Goal: Transaction & Acquisition: Purchase product/service

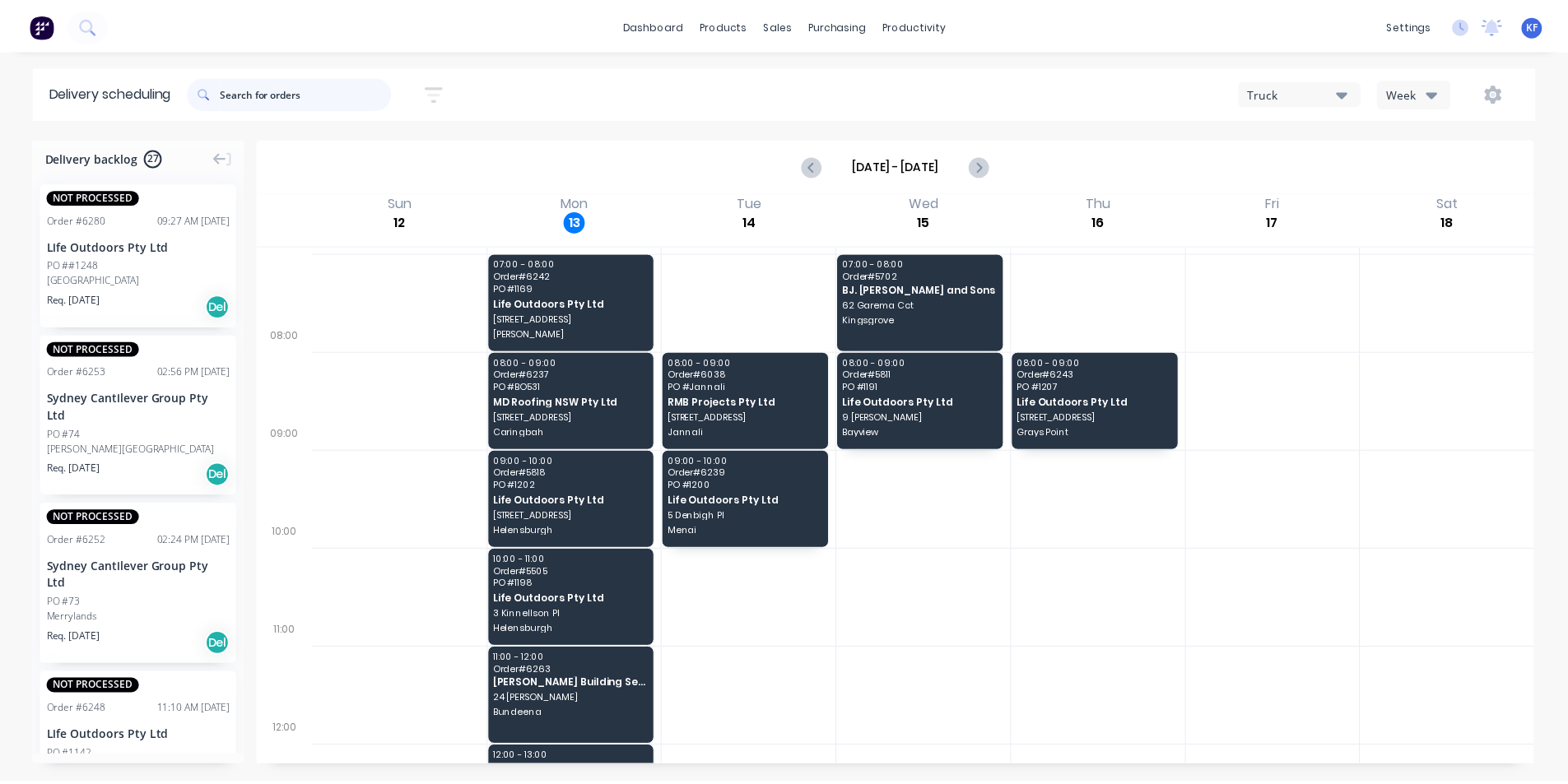
scroll to position [82, 0]
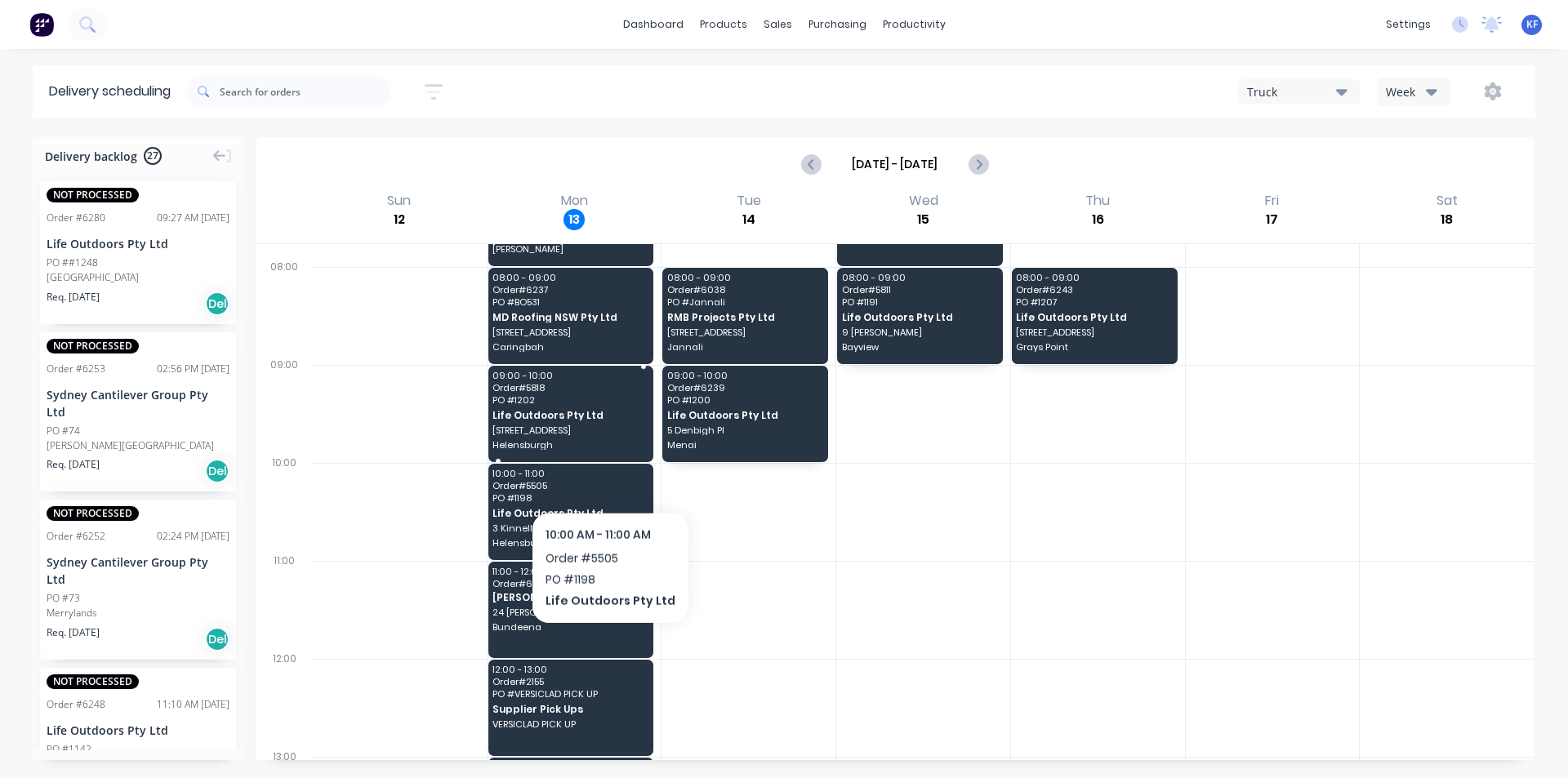
click at [576, 446] on span "Helensburgh" at bounding box center [570, 445] width 155 height 10
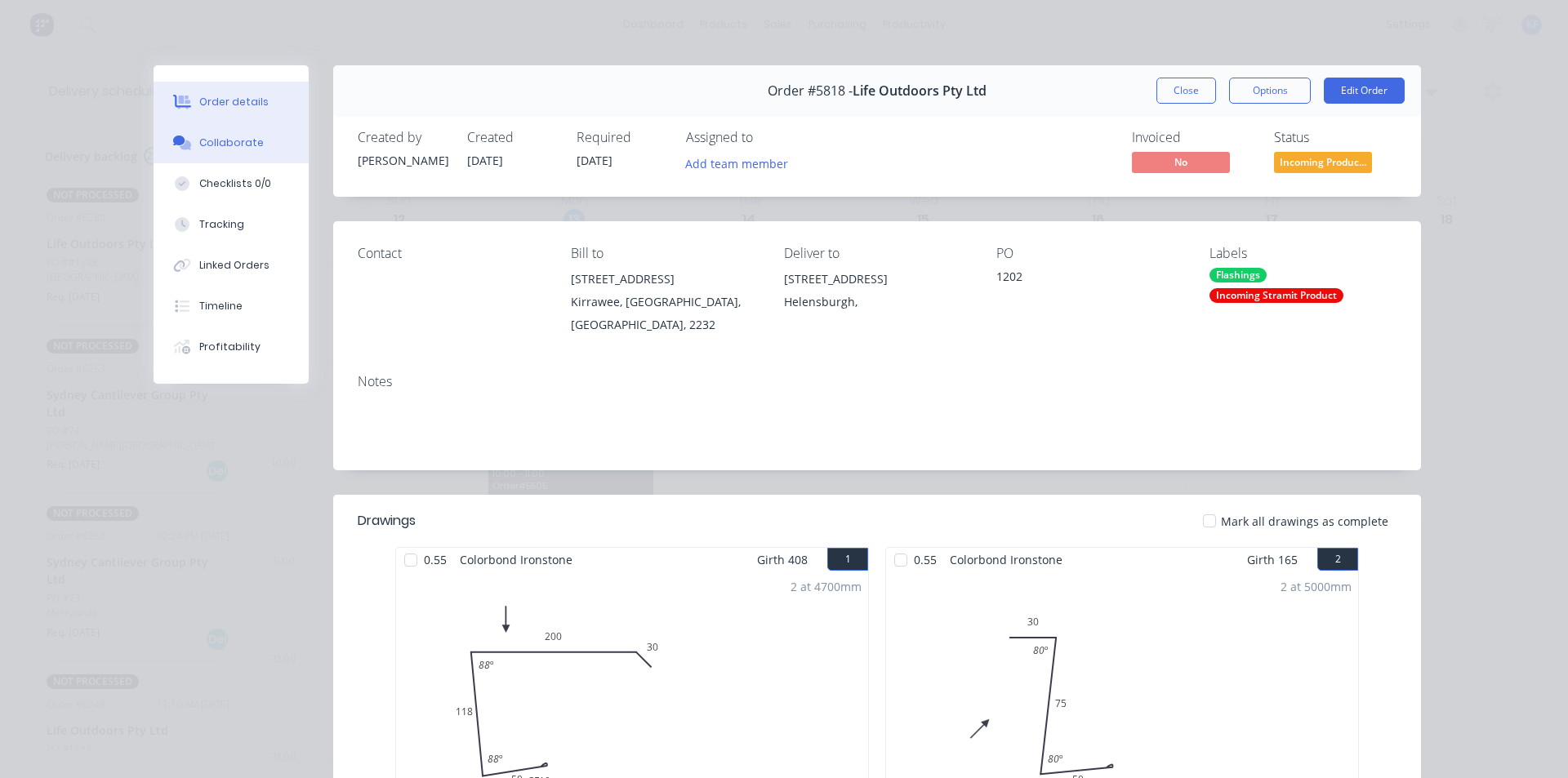
click at [173, 147] on icon at bounding box center [182, 143] width 19 height 14
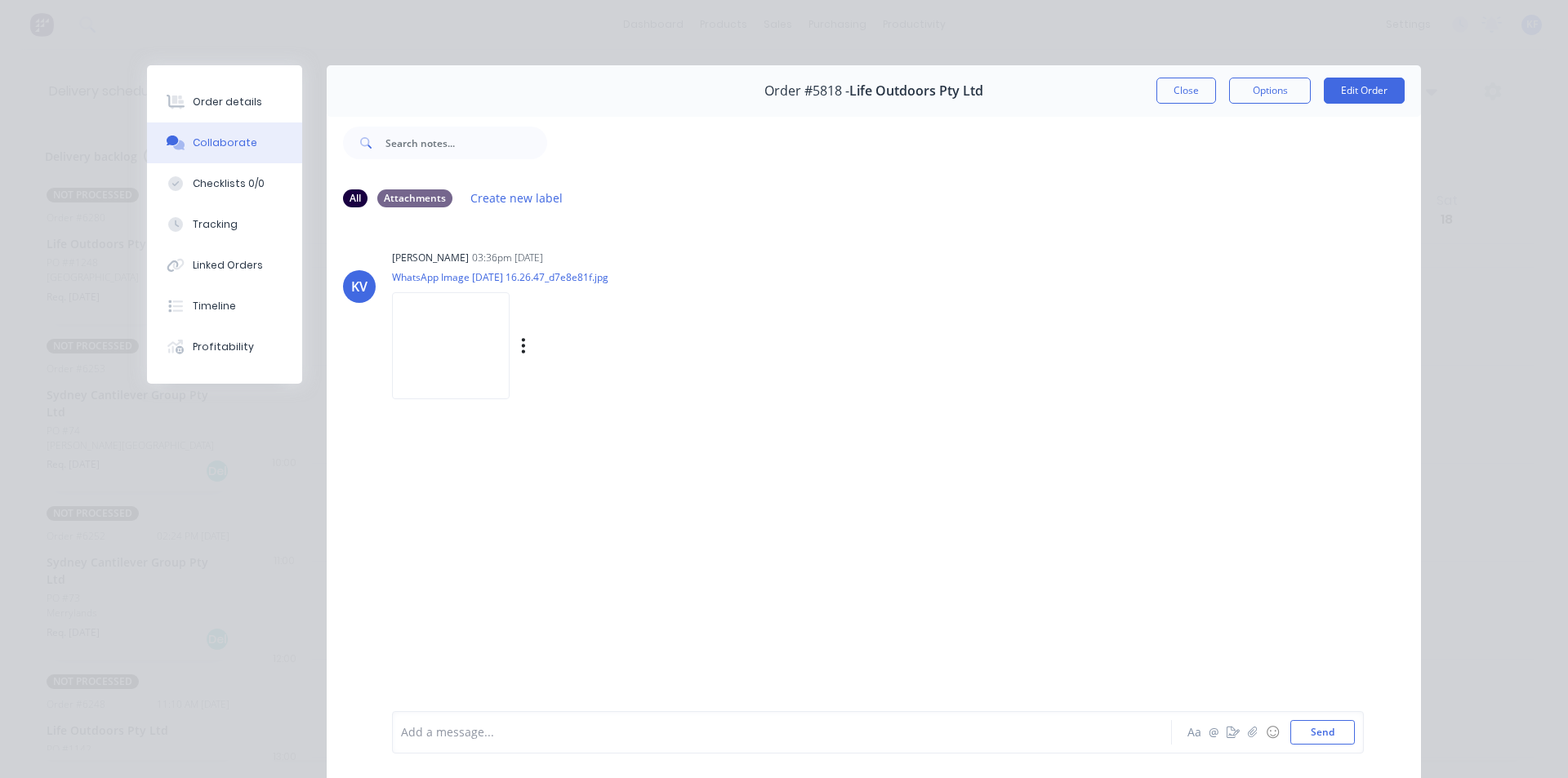
click at [408, 335] on img at bounding box center [450, 345] width 118 height 107
click at [1202, 98] on button "Close" at bounding box center [1186, 90] width 59 height 26
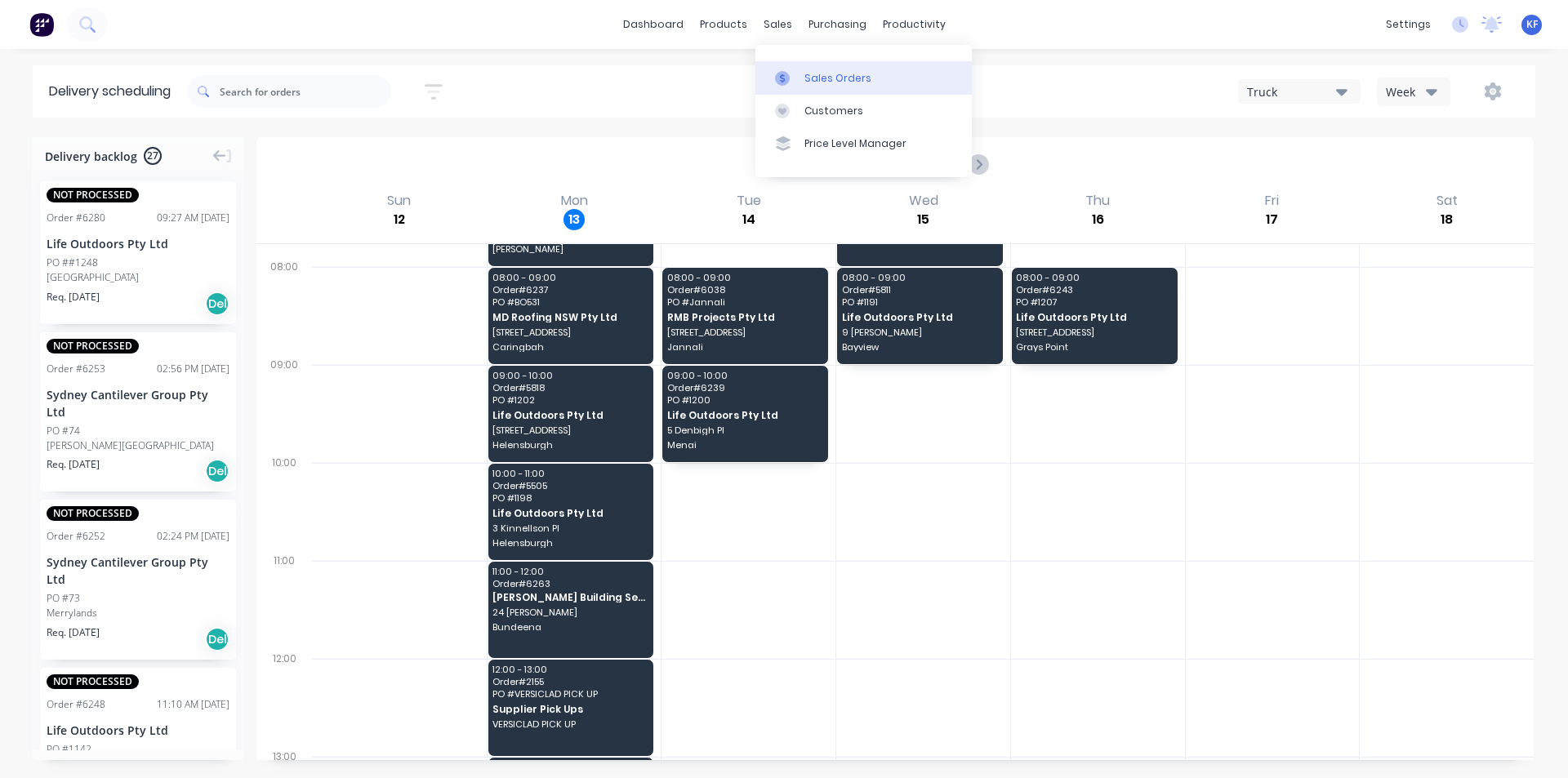
click at [808, 77] on div "Sales Orders" at bounding box center [837, 78] width 67 height 14
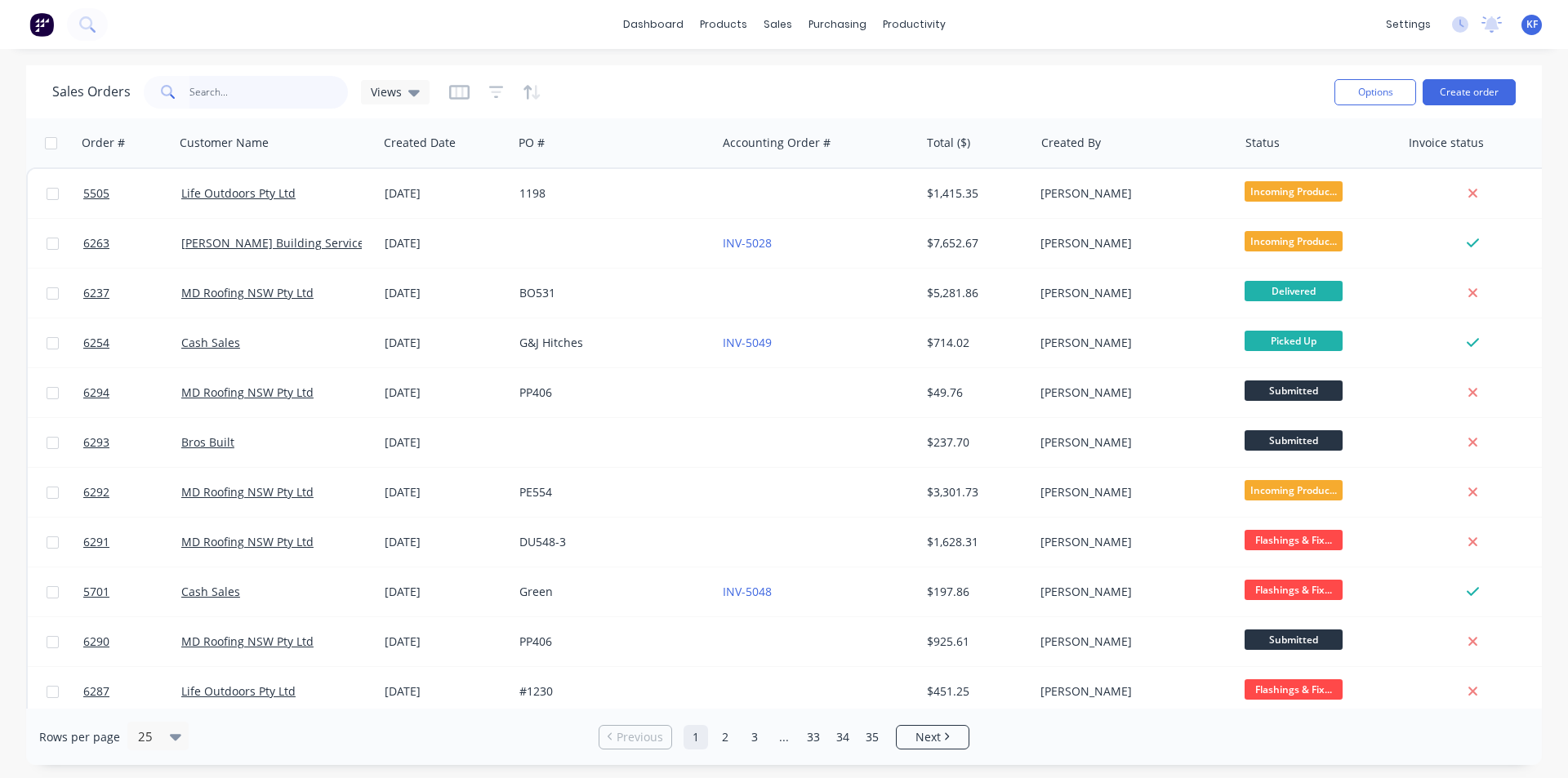
click at [232, 102] on input "text" at bounding box center [269, 93] width 159 height 32
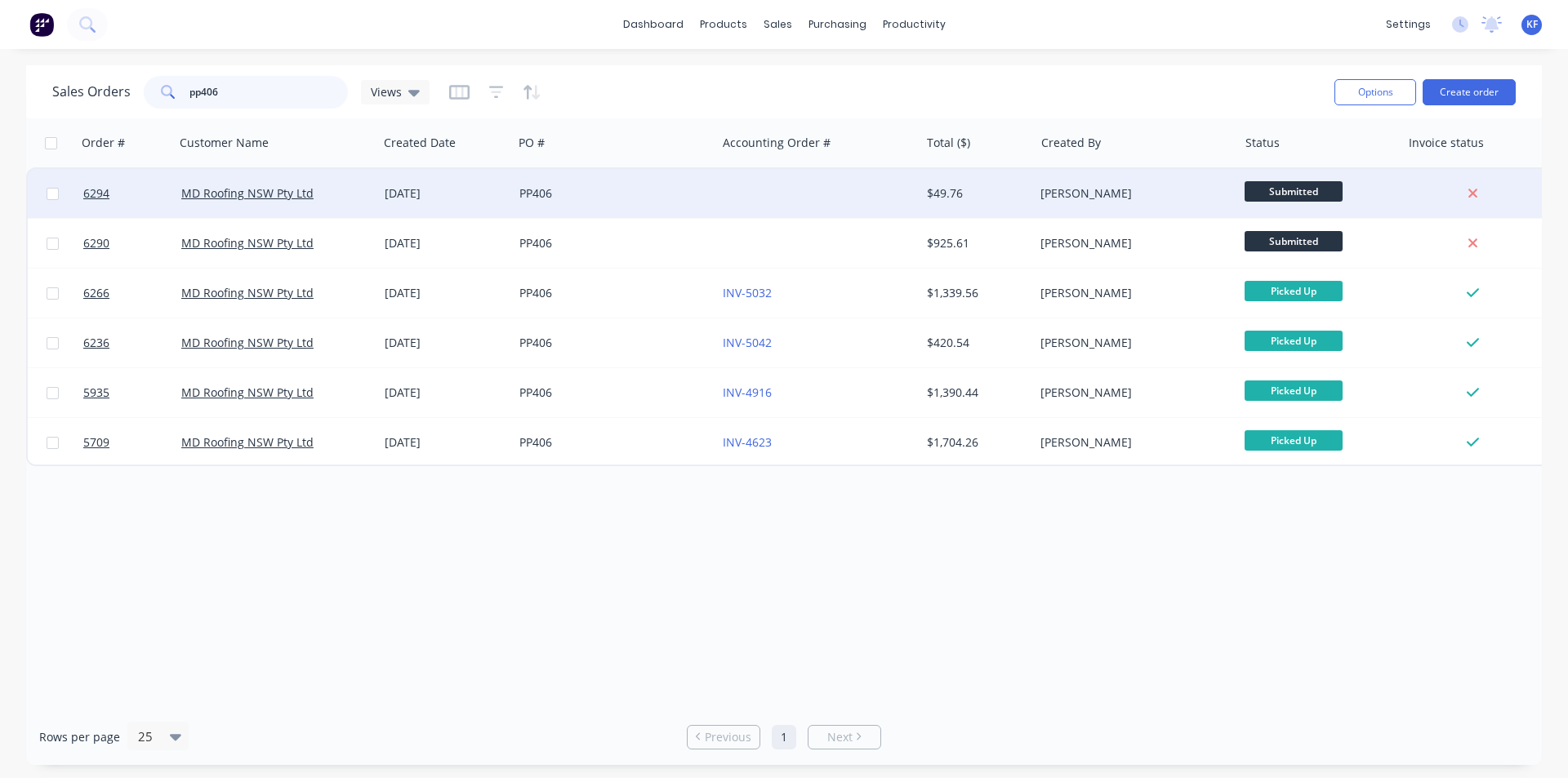
type input "pp406"
click at [615, 208] on div "PP406" at bounding box center [615, 193] width 203 height 49
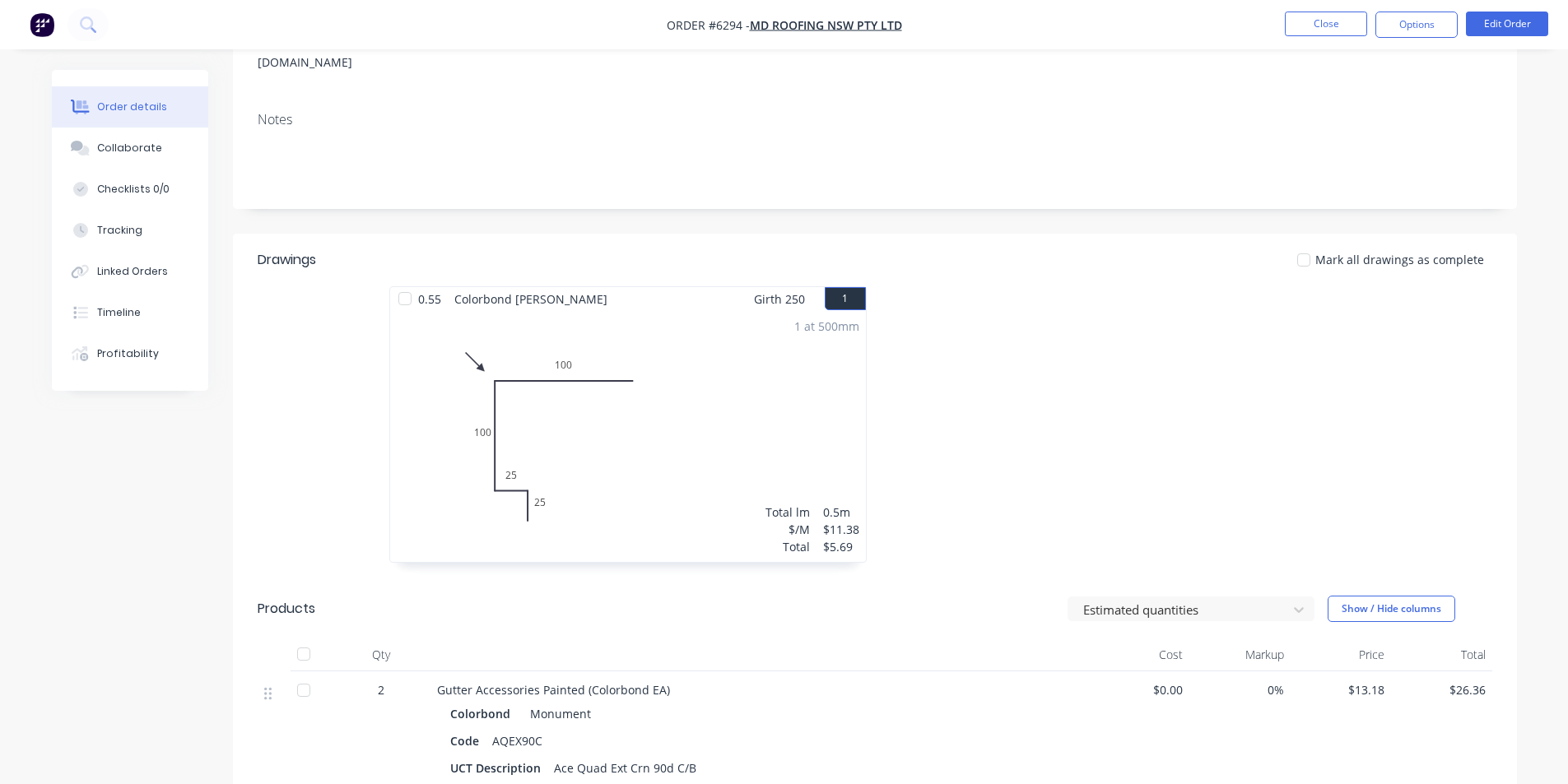
scroll to position [165, 0]
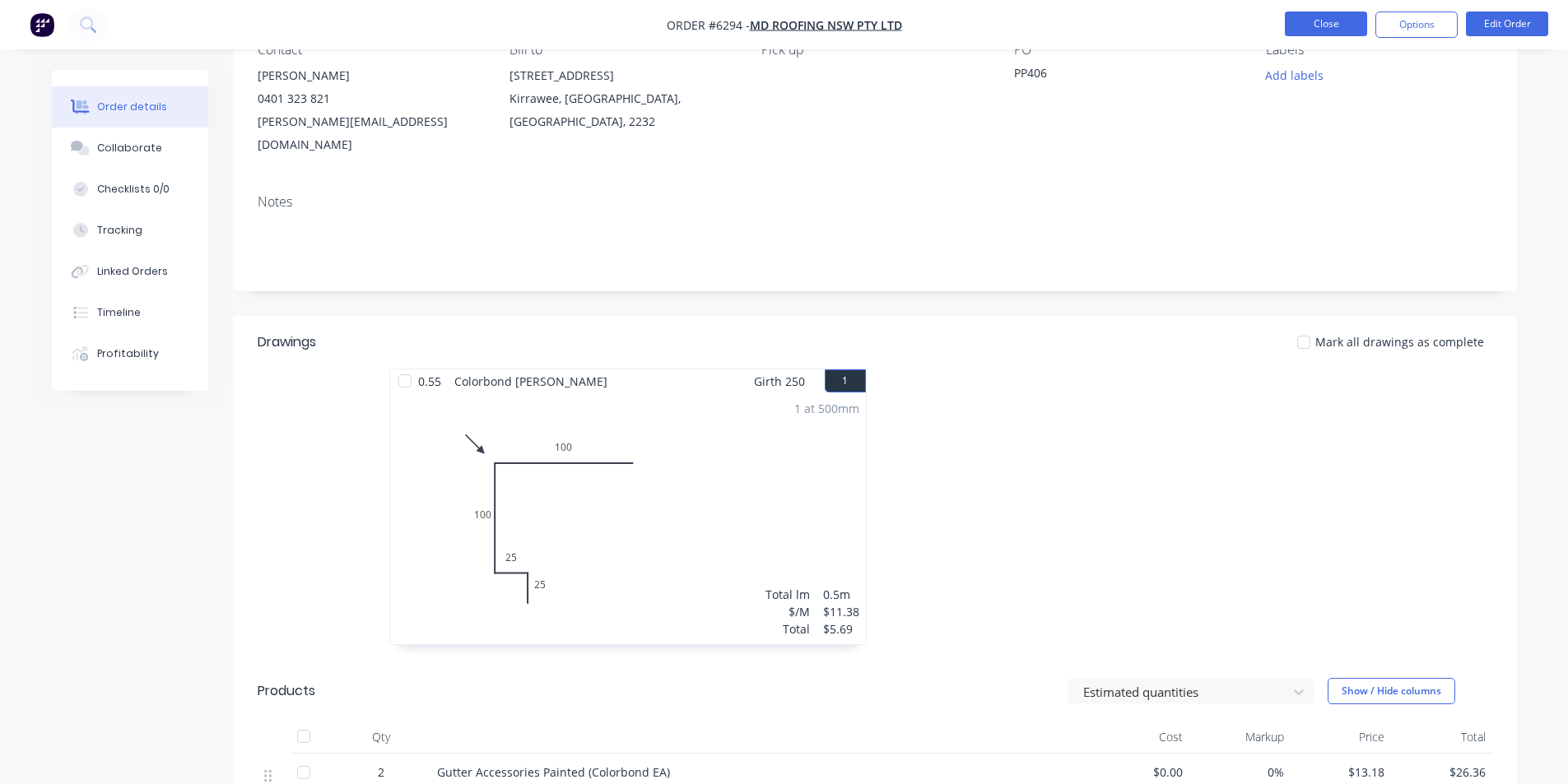
click at [1299, 33] on button "Close" at bounding box center [1325, 24] width 82 height 24
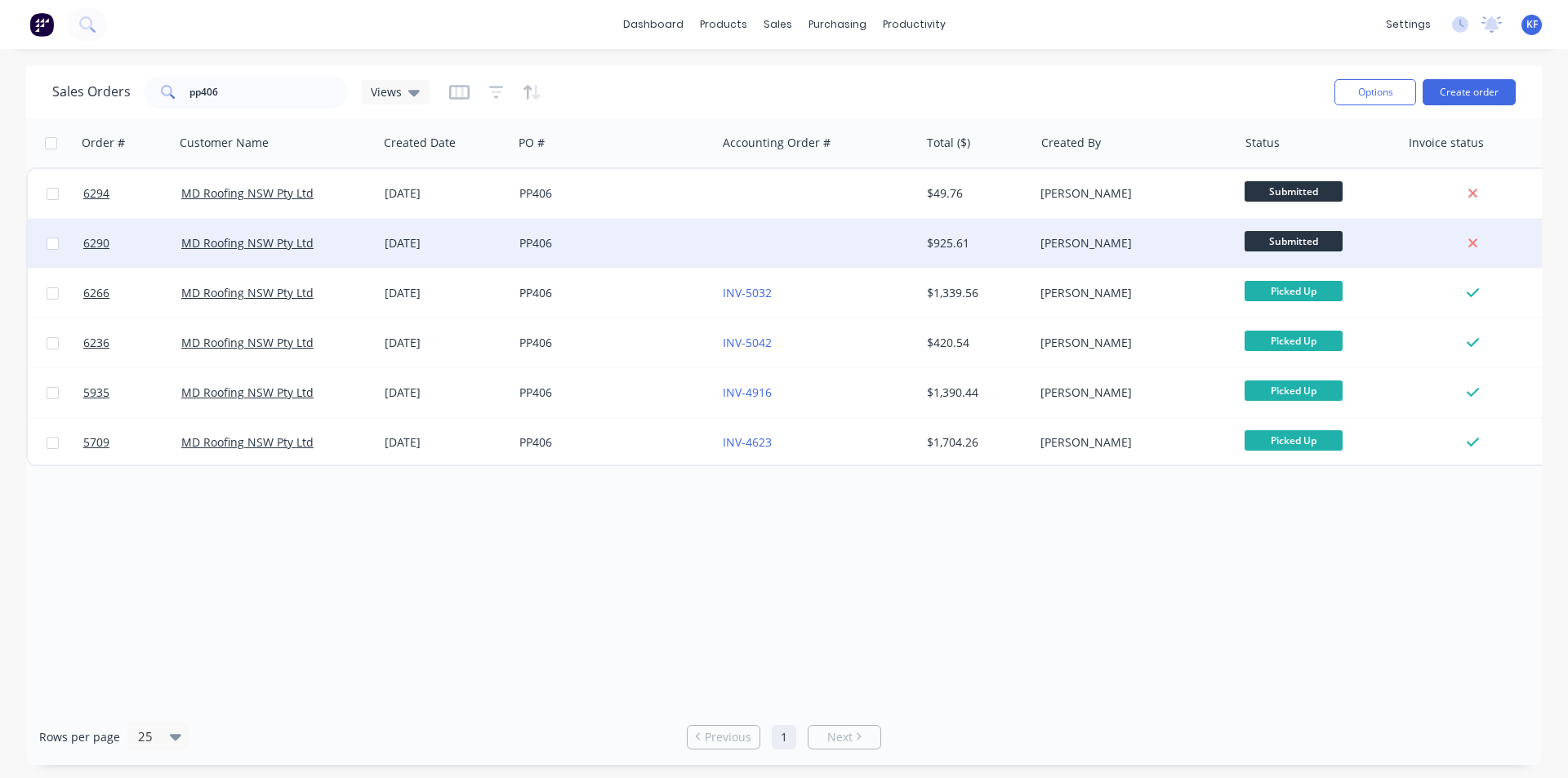
click at [706, 251] on div "PP406" at bounding box center [615, 243] width 190 height 16
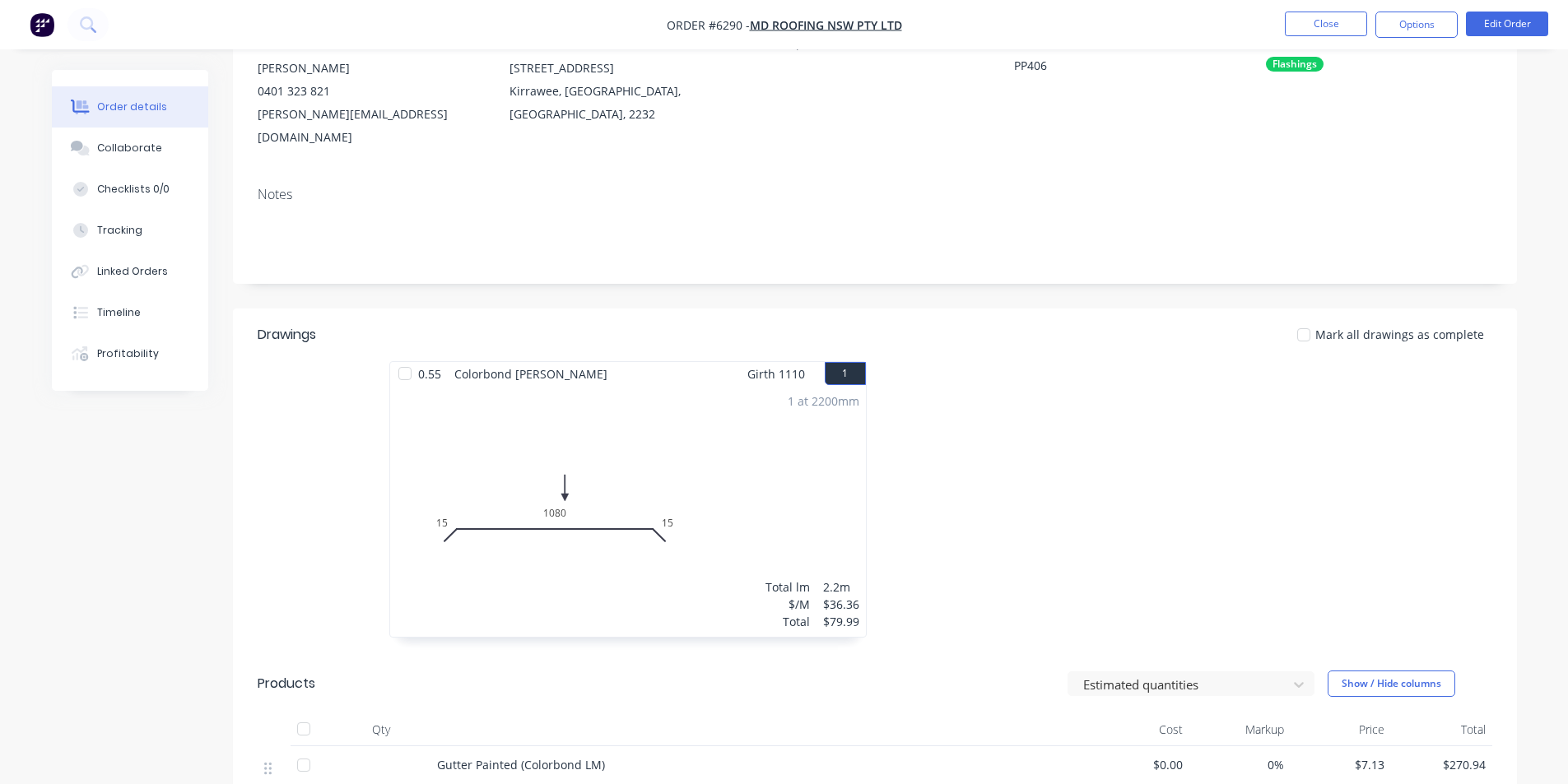
scroll to position [165, 0]
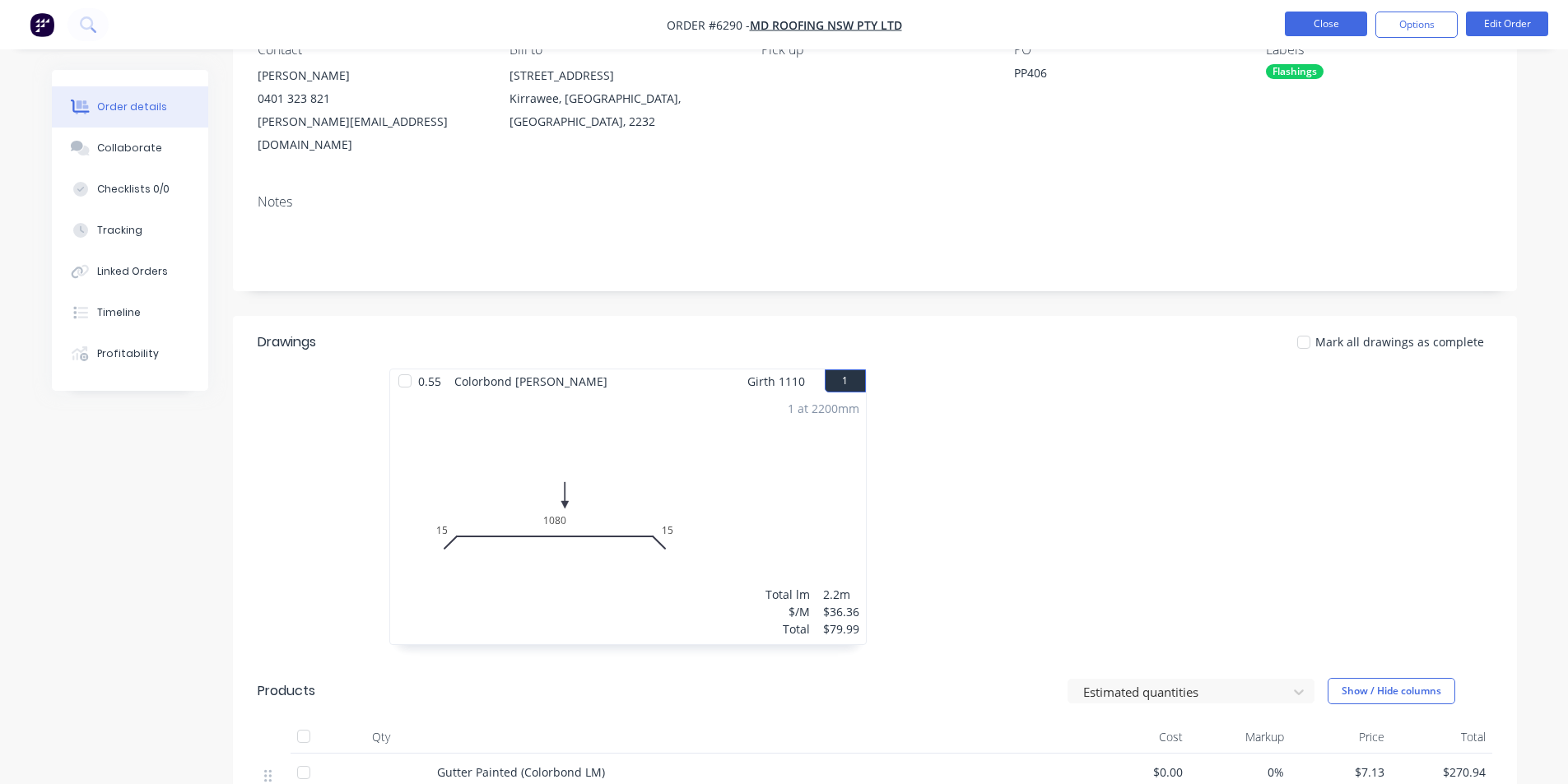
click at [1330, 24] on button "Close" at bounding box center [1325, 24] width 82 height 24
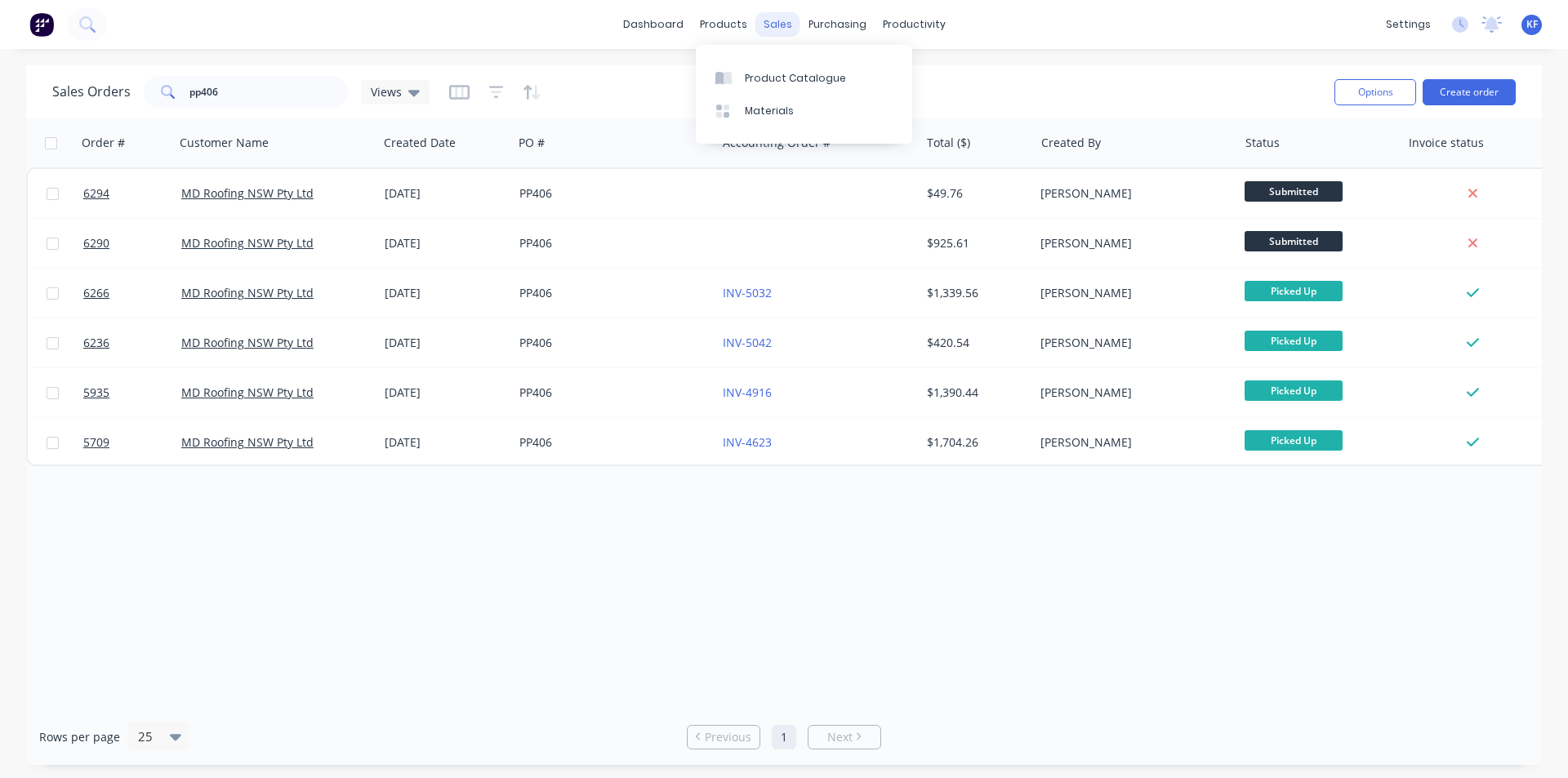
click at [763, 35] on div "sales" at bounding box center [778, 24] width 45 height 24
click at [800, 75] on link "Sales Orders" at bounding box center [864, 77] width 217 height 32
click at [31, 93] on div "Sales Orders pp406 Views Options Create order" at bounding box center [784, 92] width 1515 height 53
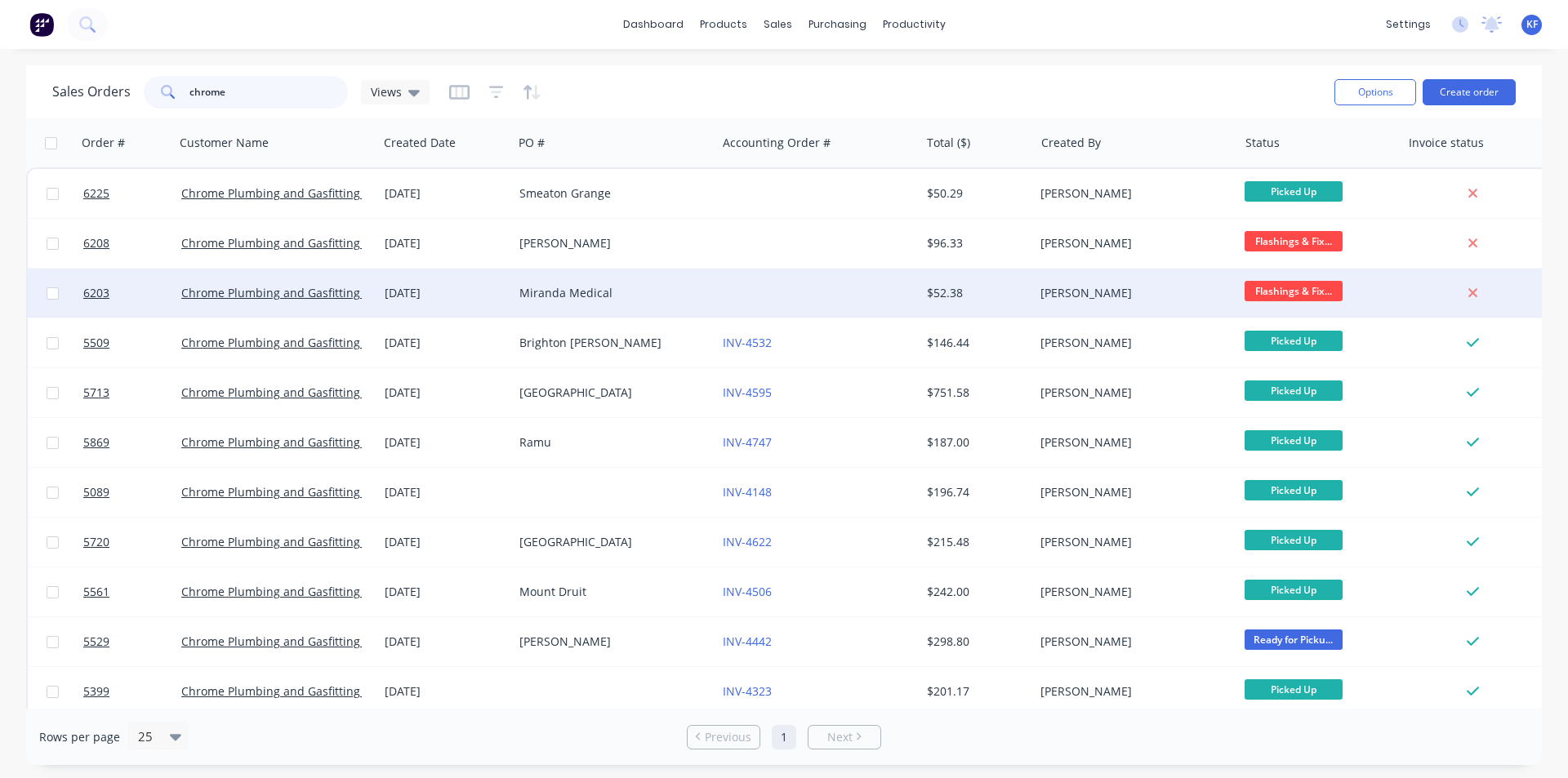
type input "chrome"
click at [836, 290] on div at bounding box center [818, 293] width 203 height 49
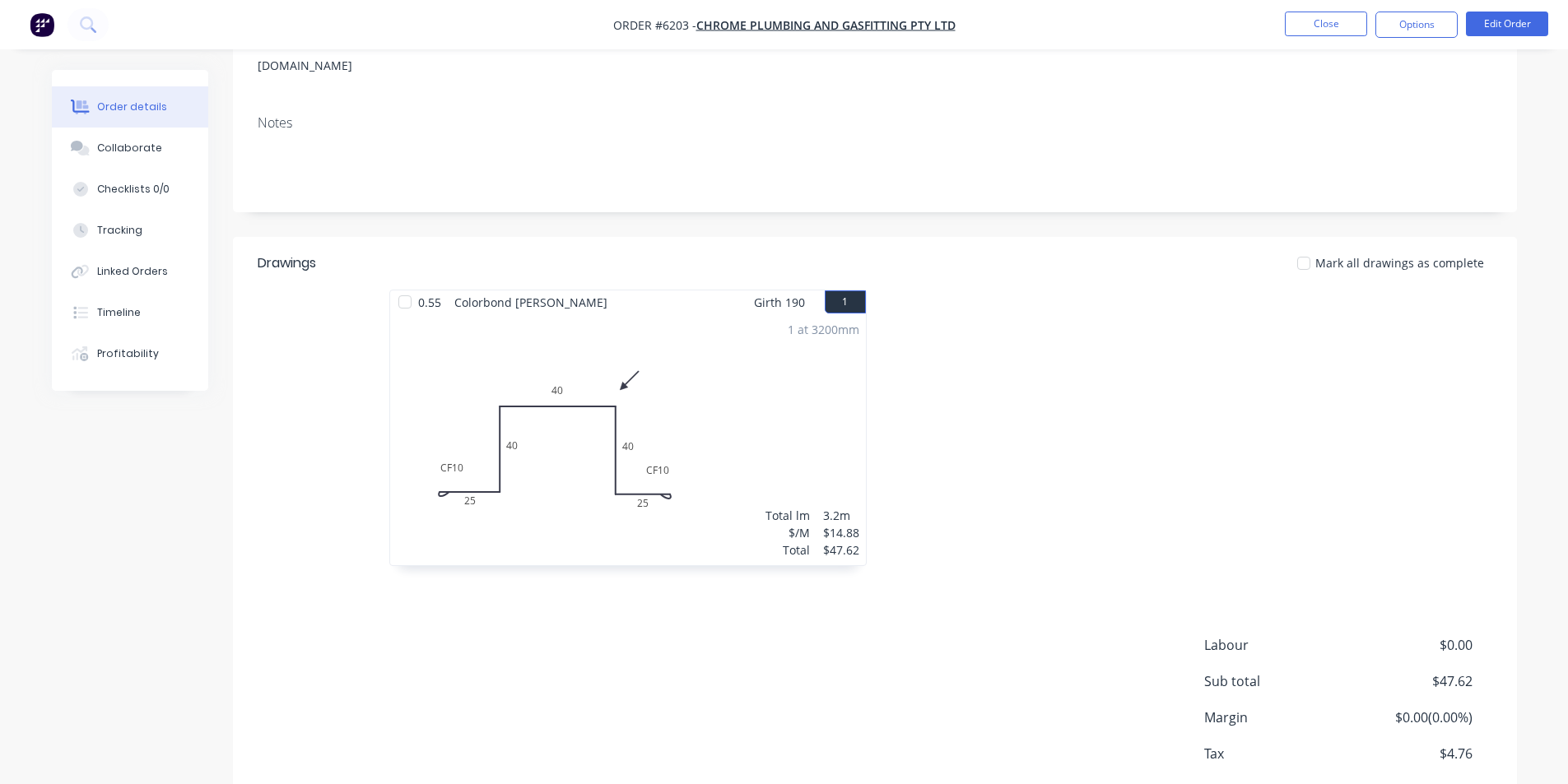
scroll to position [247, 0]
click at [146, 161] on button "Collaborate" at bounding box center [130, 148] width 157 height 41
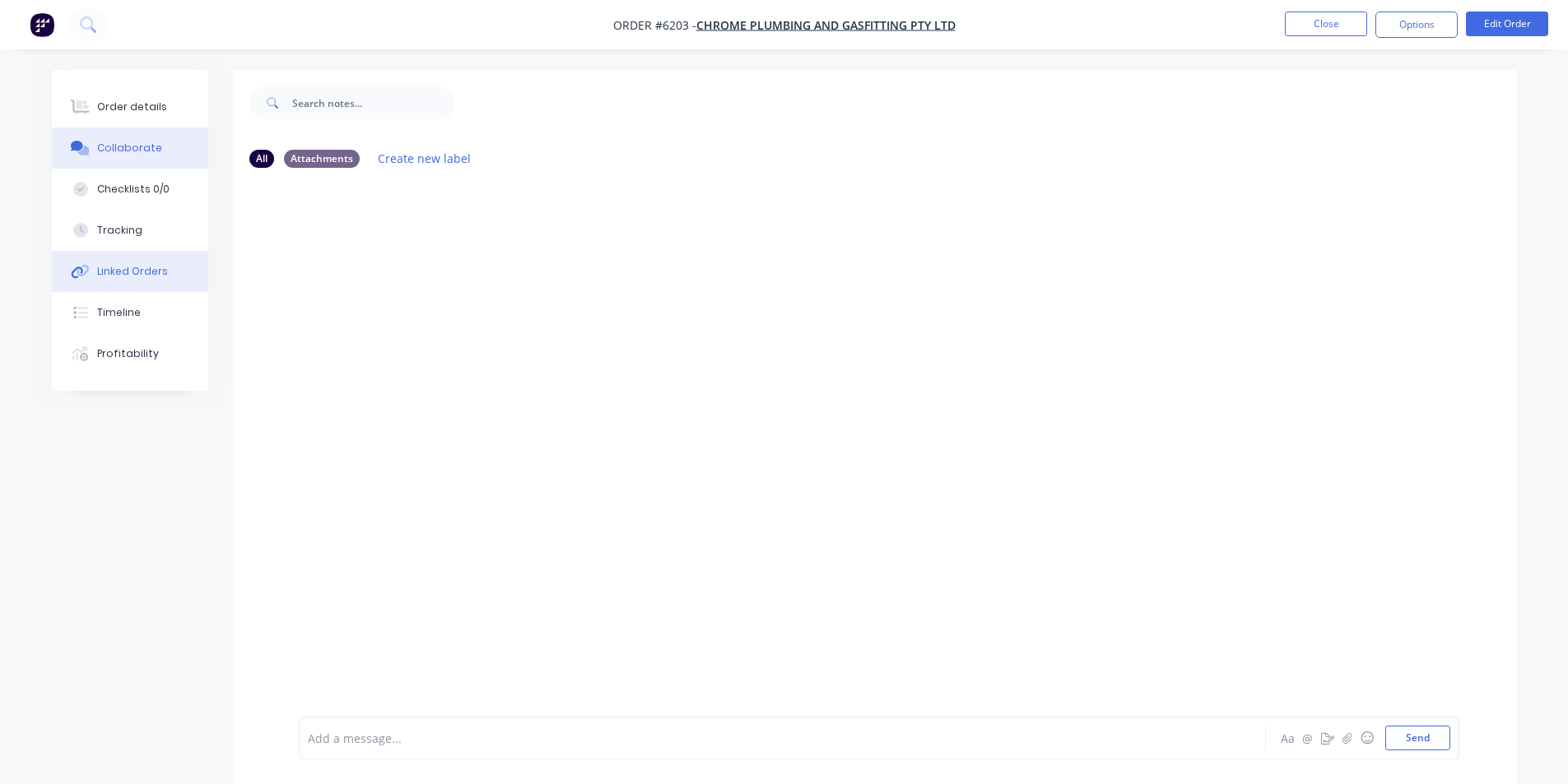
click at [164, 268] on button "Linked Orders" at bounding box center [130, 271] width 157 height 41
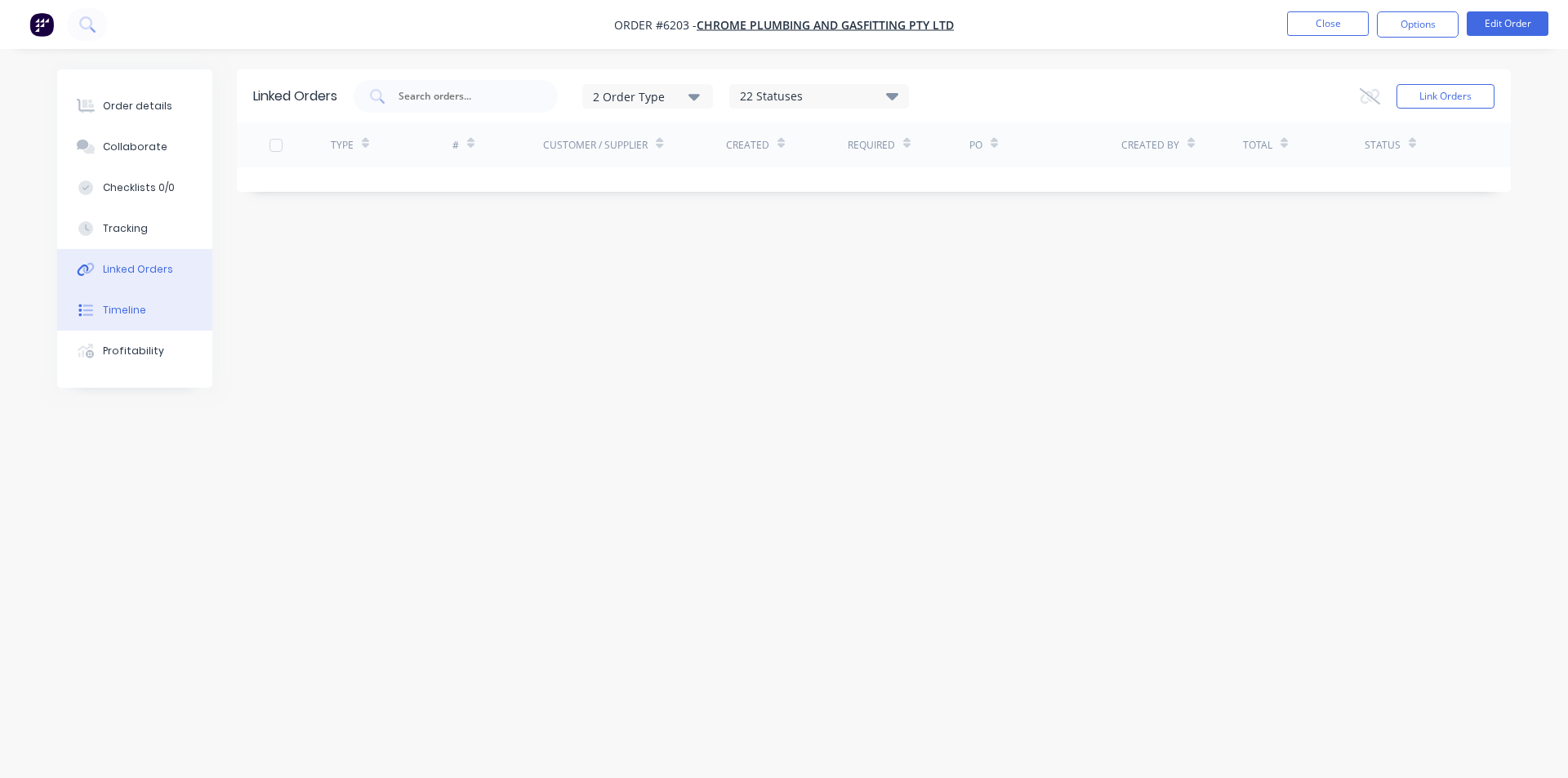
click at [136, 310] on div "Timeline" at bounding box center [124, 310] width 43 height 14
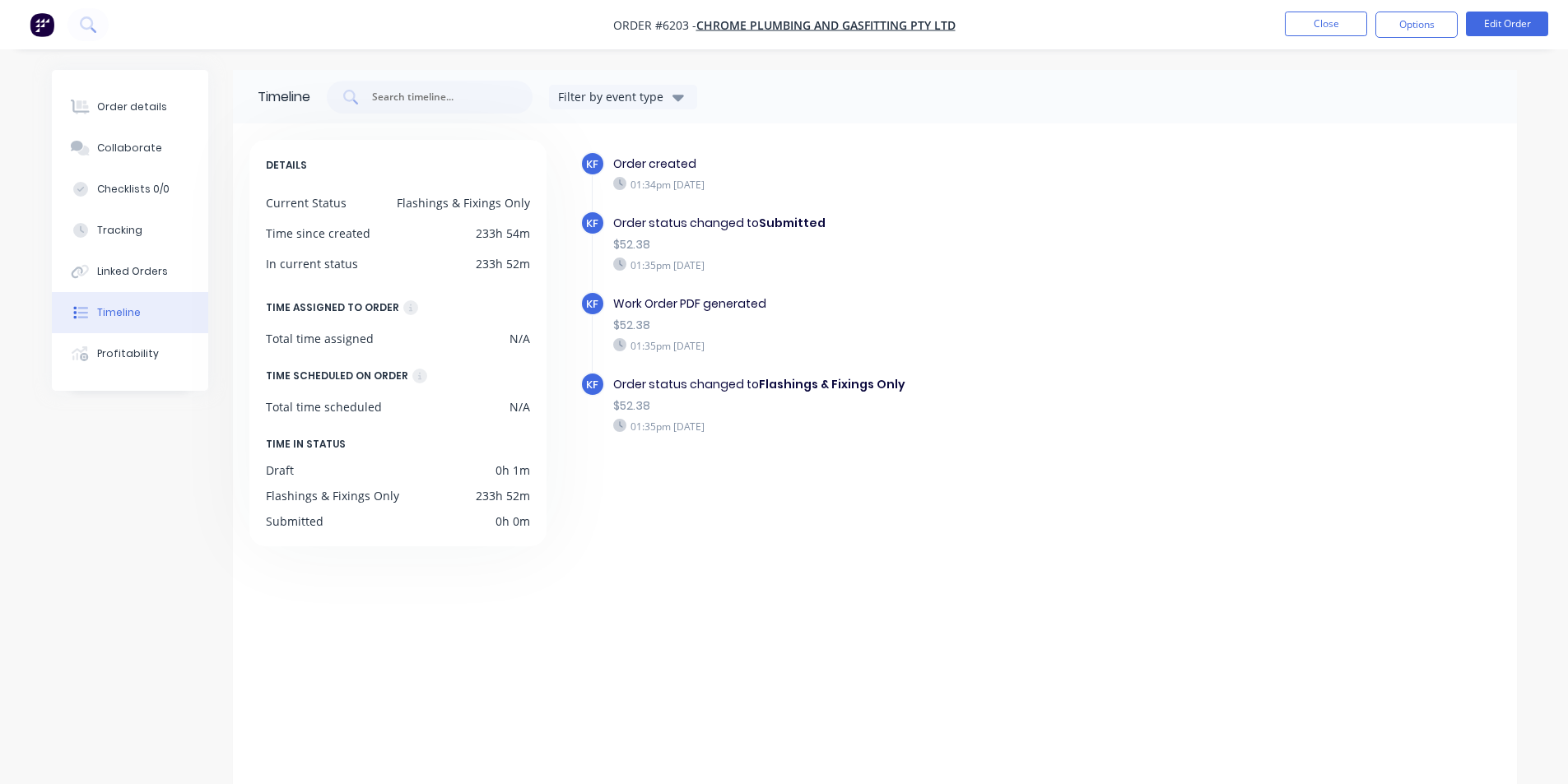
click at [1300, 39] on nav "Order #6203 - Chrome Plumbing and Gasfitting Pty Ltd Close Options Edit Order" at bounding box center [784, 24] width 1568 height 50
click at [1301, 34] on button "Close" at bounding box center [1325, 24] width 82 height 24
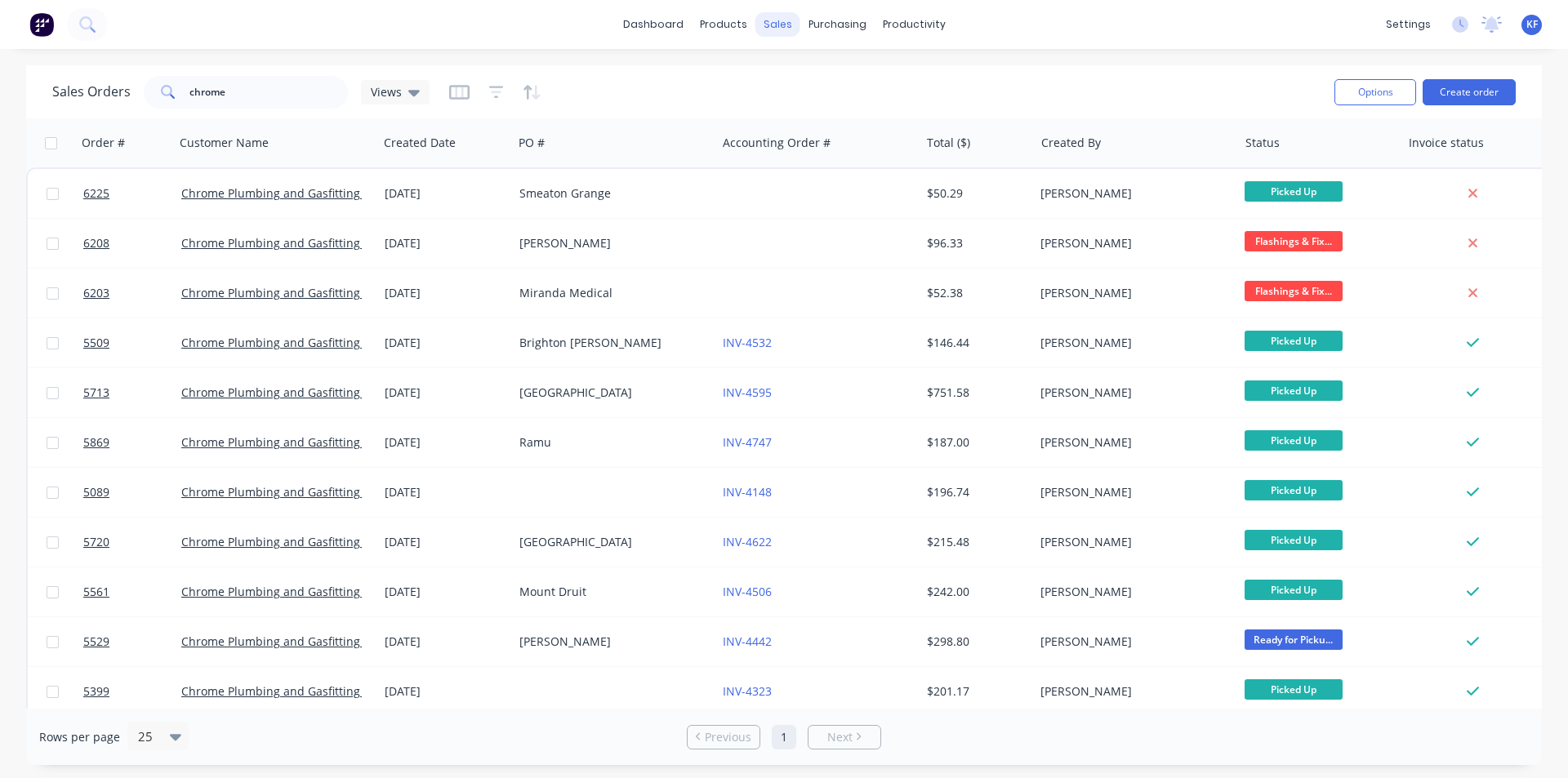
click at [774, 25] on div "sales" at bounding box center [778, 24] width 45 height 24
click at [810, 72] on div "Sales Orders" at bounding box center [837, 78] width 67 height 14
click at [784, 31] on div "sales" at bounding box center [778, 24] width 45 height 24
click at [811, 79] on div "Sales Orders" at bounding box center [837, 78] width 67 height 14
click at [1442, 75] on div "Options Create order" at bounding box center [1421, 92] width 188 height 40
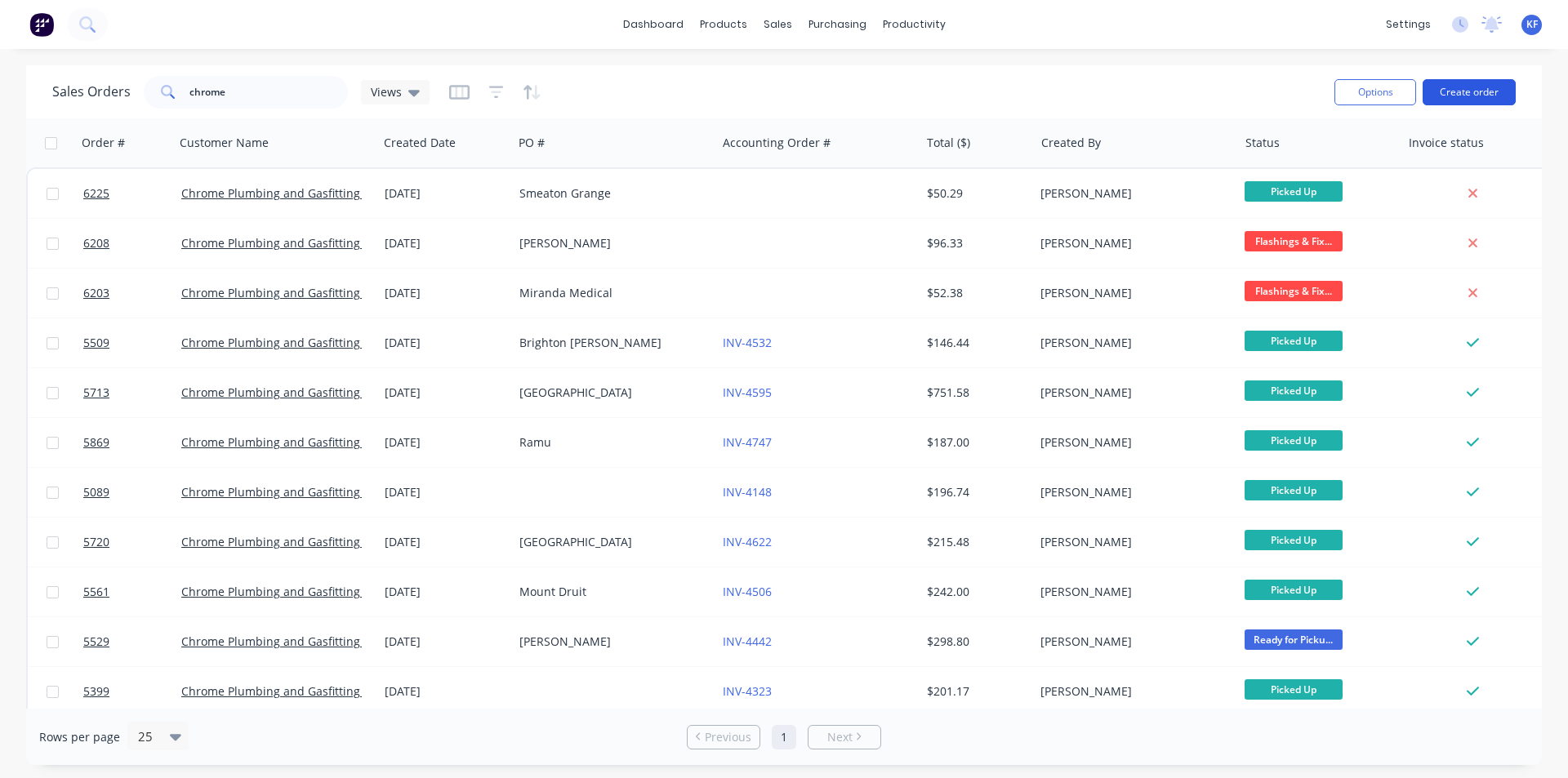
click at [1453, 97] on button "Create order" at bounding box center [1469, 92] width 93 height 26
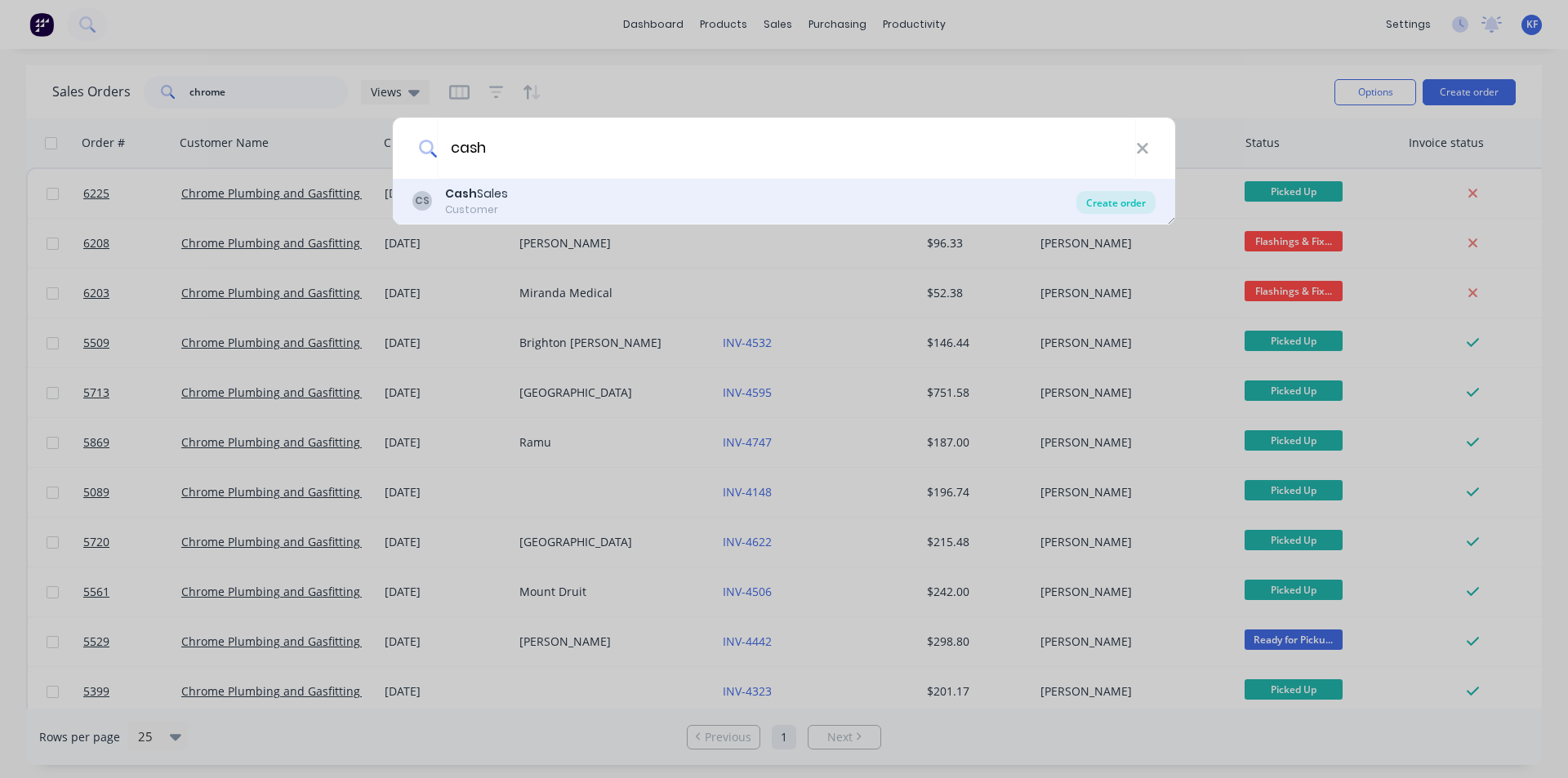
type input "cash"
click at [1142, 210] on div "Create order" at bounding box center [1116, 202] width 79 height 22
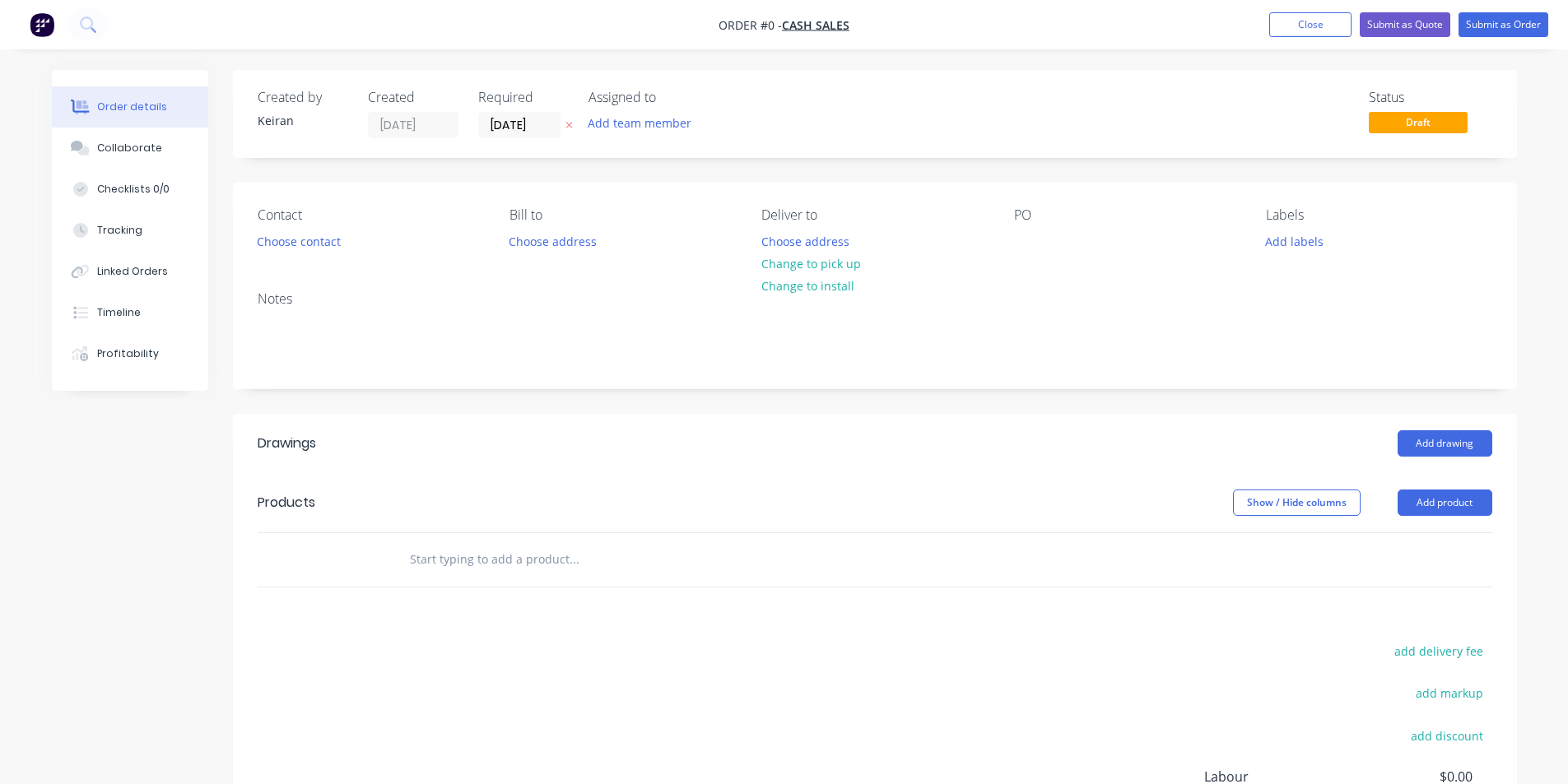
click at [604, 557] on input "text" at bounding box center [573, 559] width 329 height 33
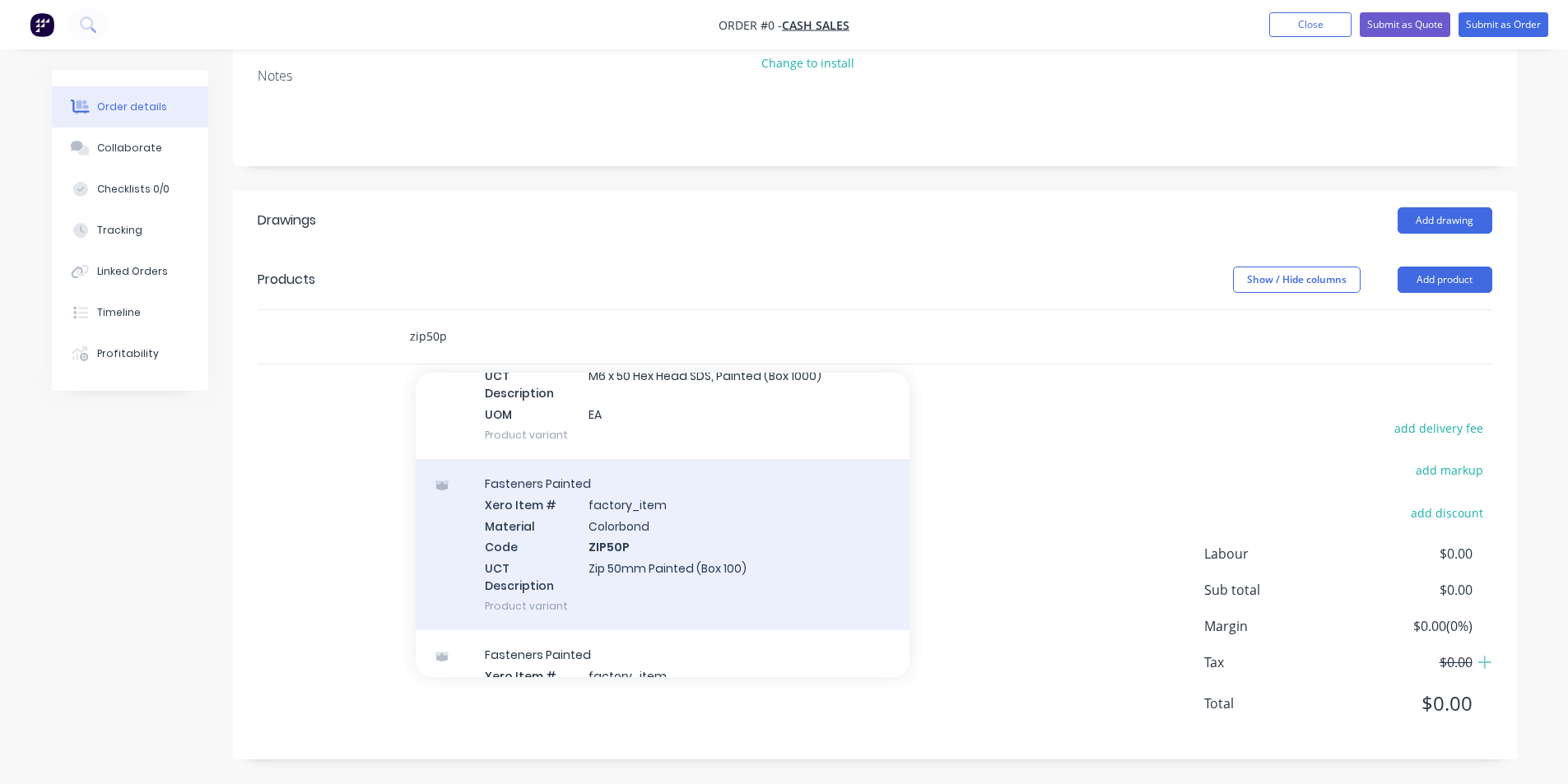
scroll to position [576, 0]
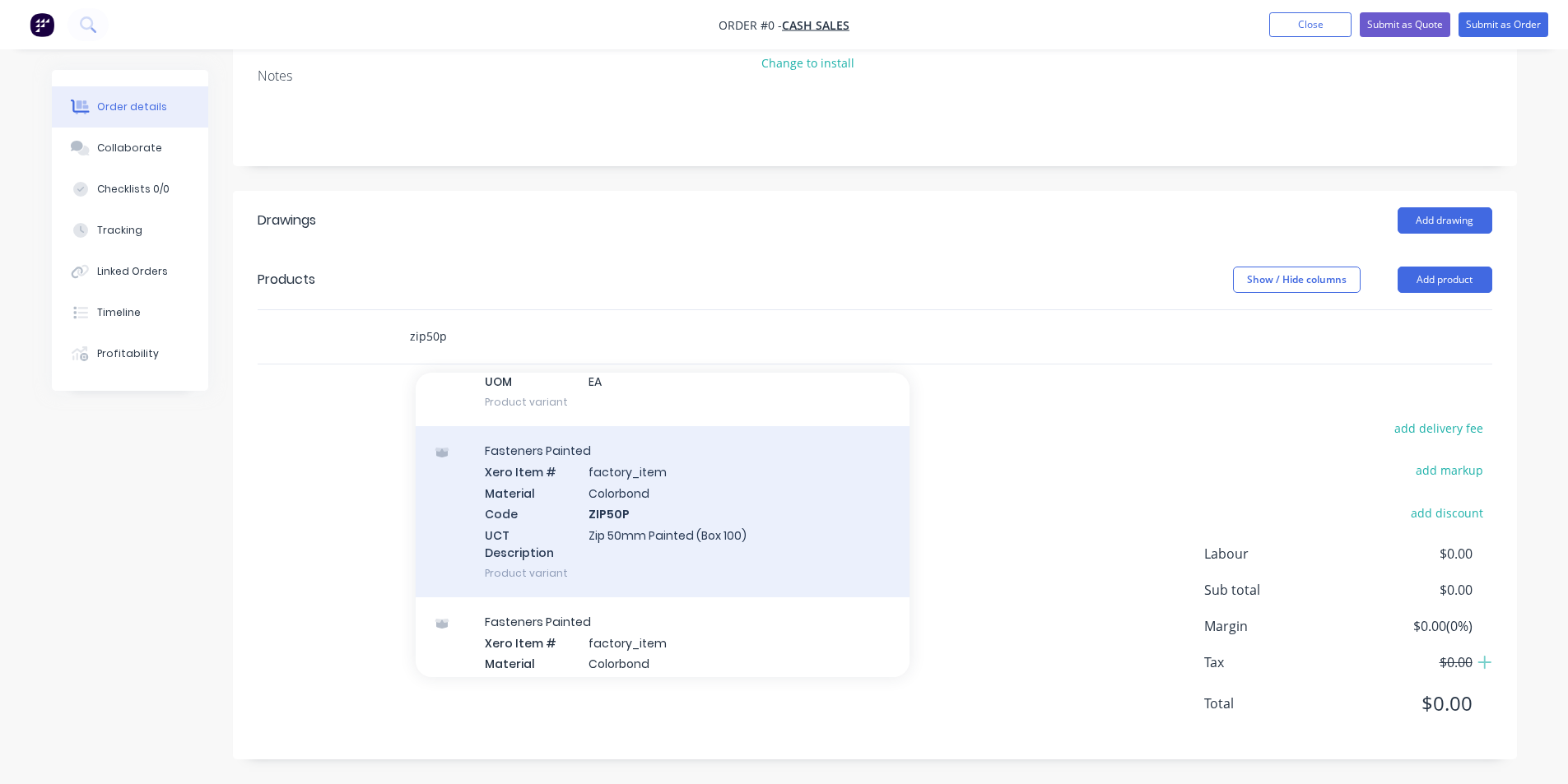
type input "zip50p"
click at [771, 544] on div "Fasteners Painted Xero Item # factory_item Material Colorbond Code ZIP50P UCT D…" at bounding box center [662, 512] width 494 height 171
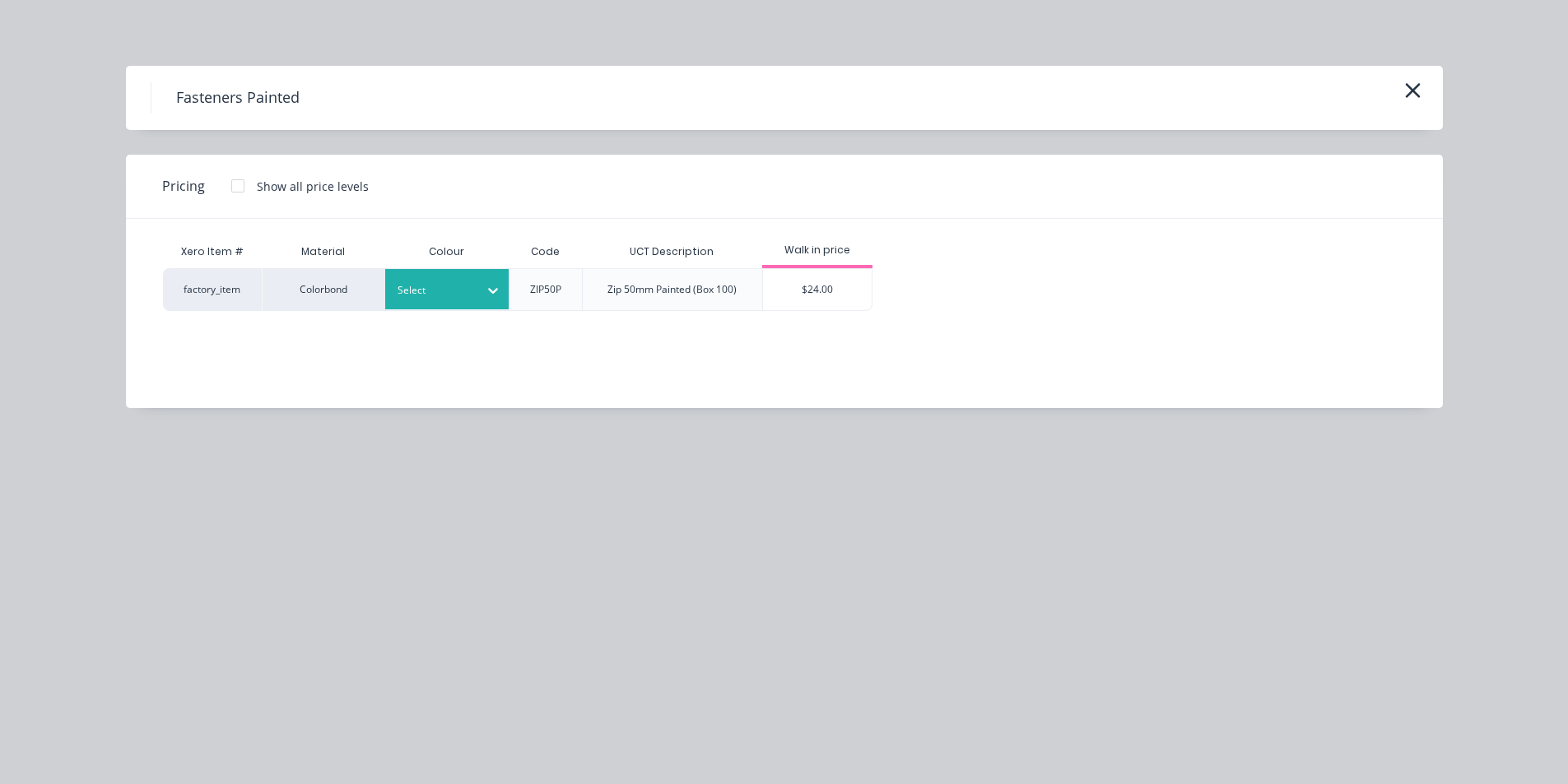
click at [460, 301] on div "Select" at bounding box center [447, 289] width 123 height 41
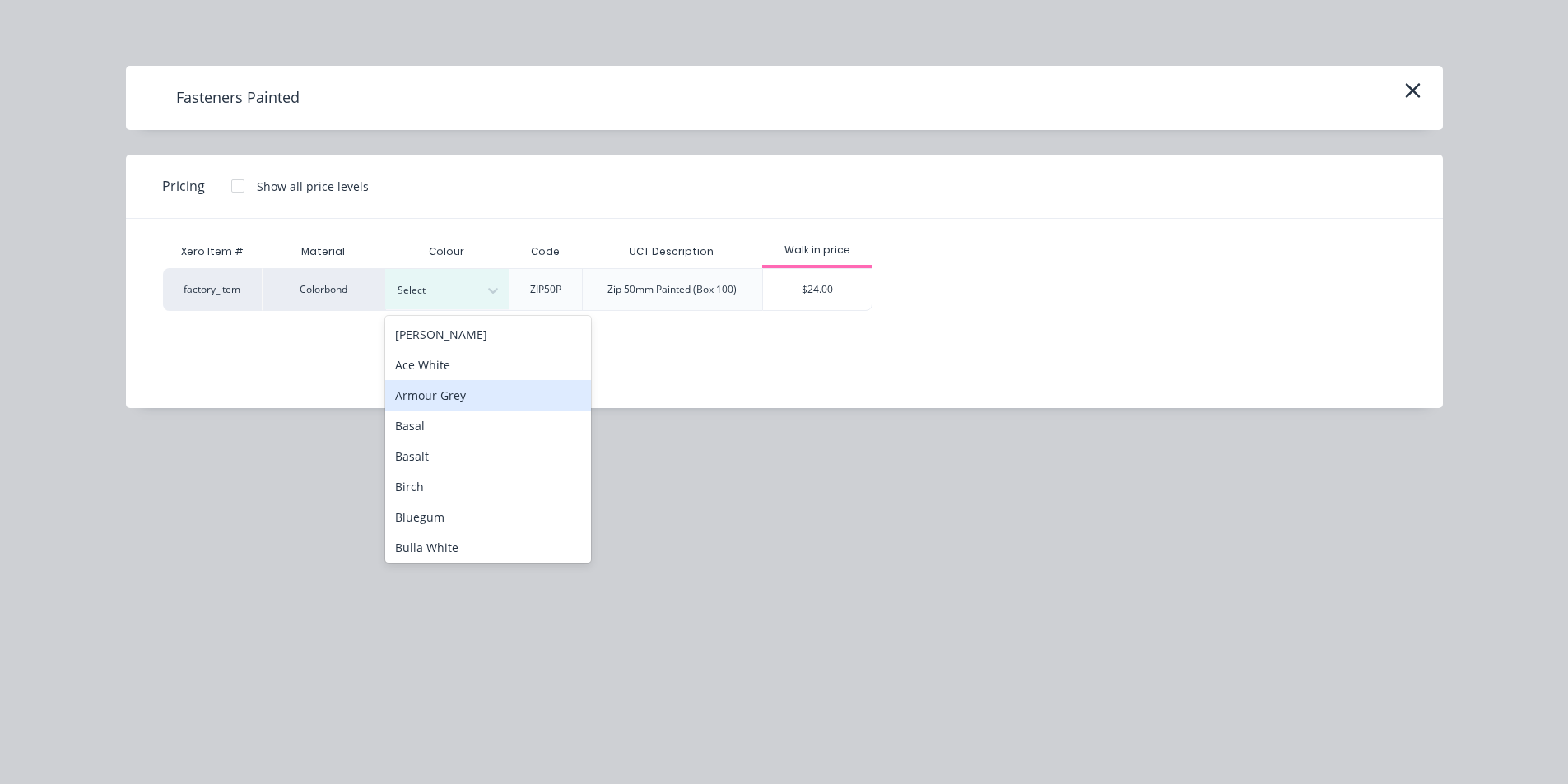
click at [452, 397] on div "Armour Grey" at bounding box center [487, 396] width 206 height 31
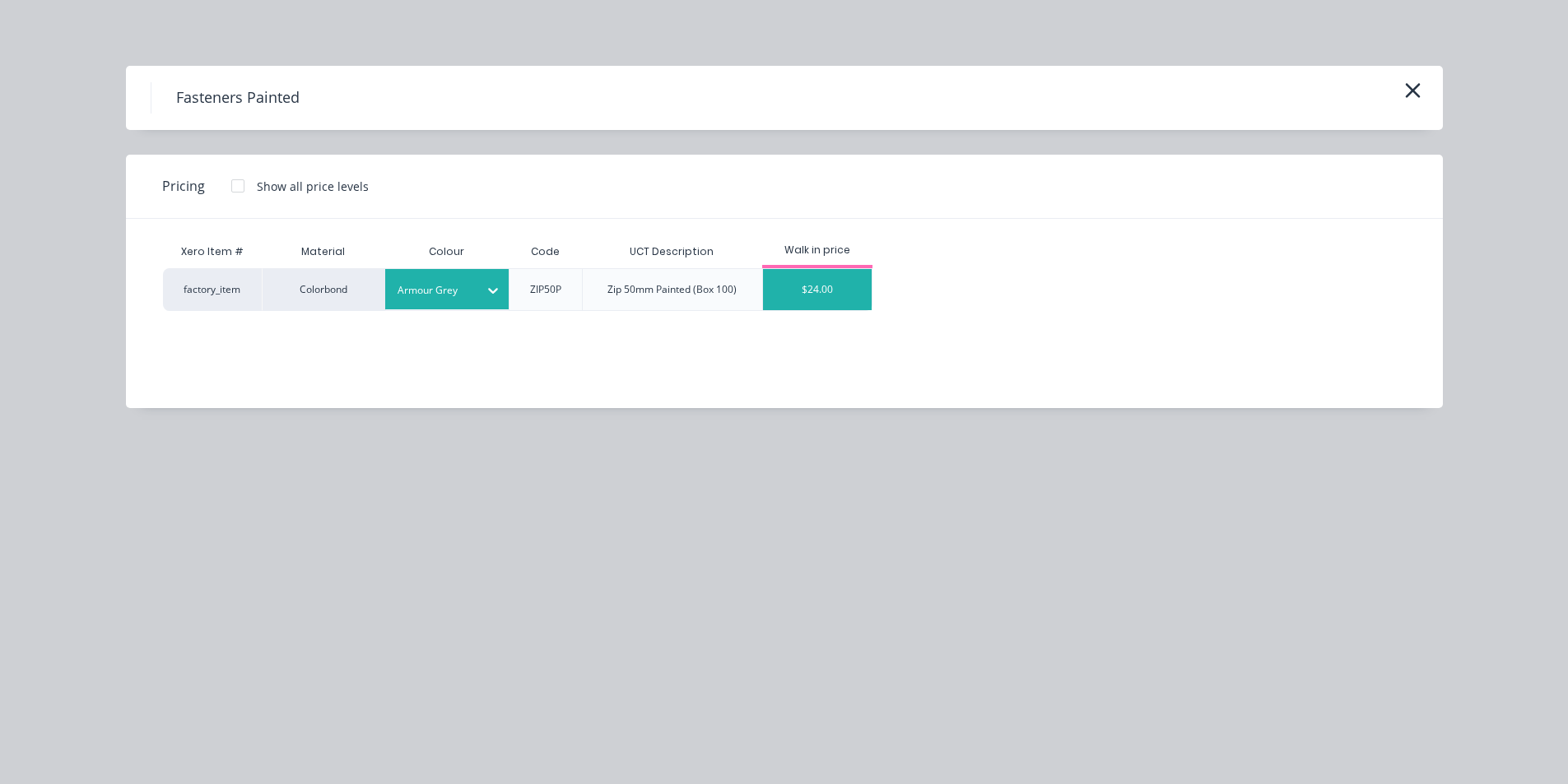
click at [785, 303] on div "$24.00" at bounding box center [817, 289] width 110 height 41
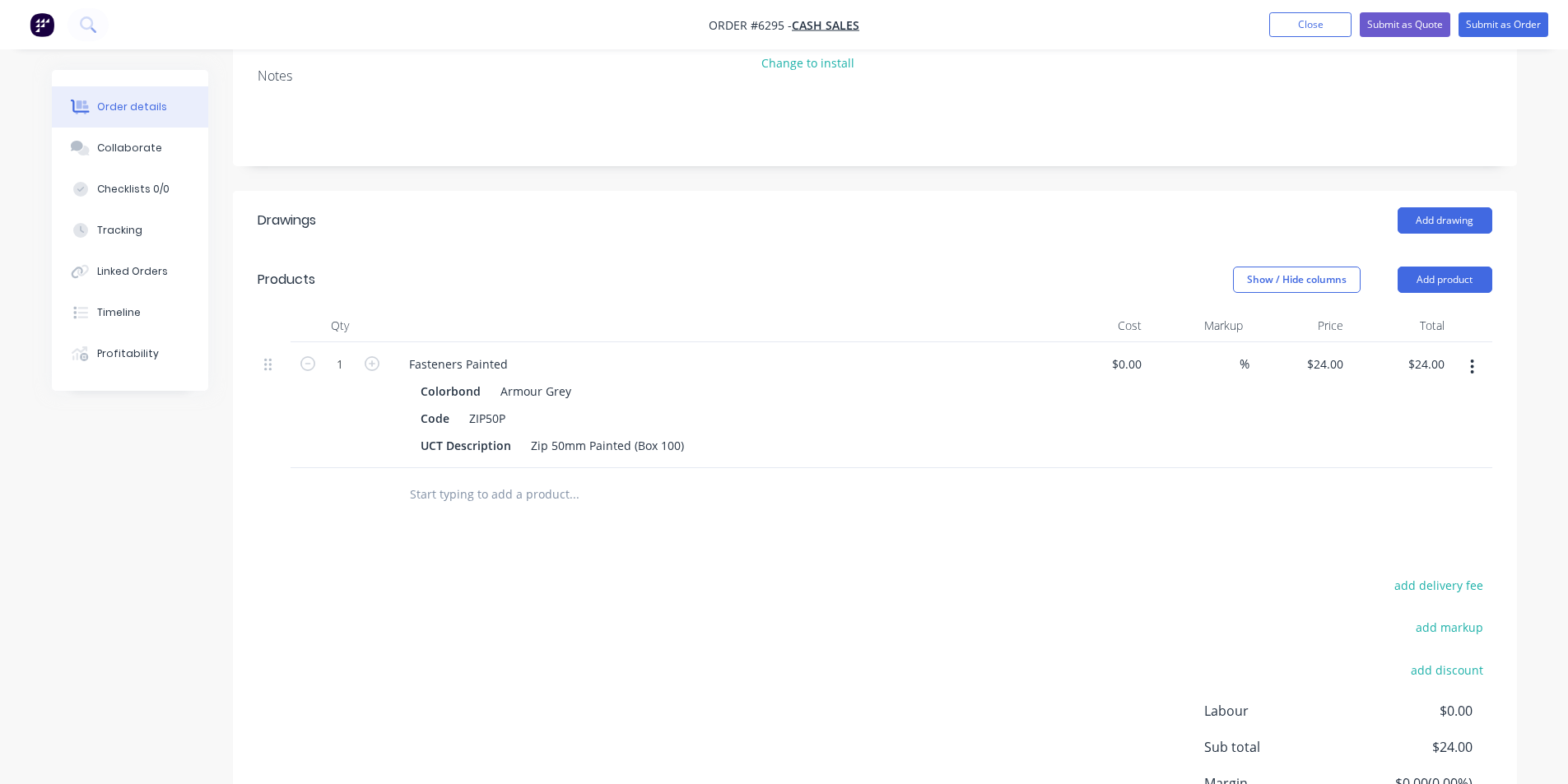
click at [476, 501] on input "text" at bounding box center [573, 494] width 329 height 33
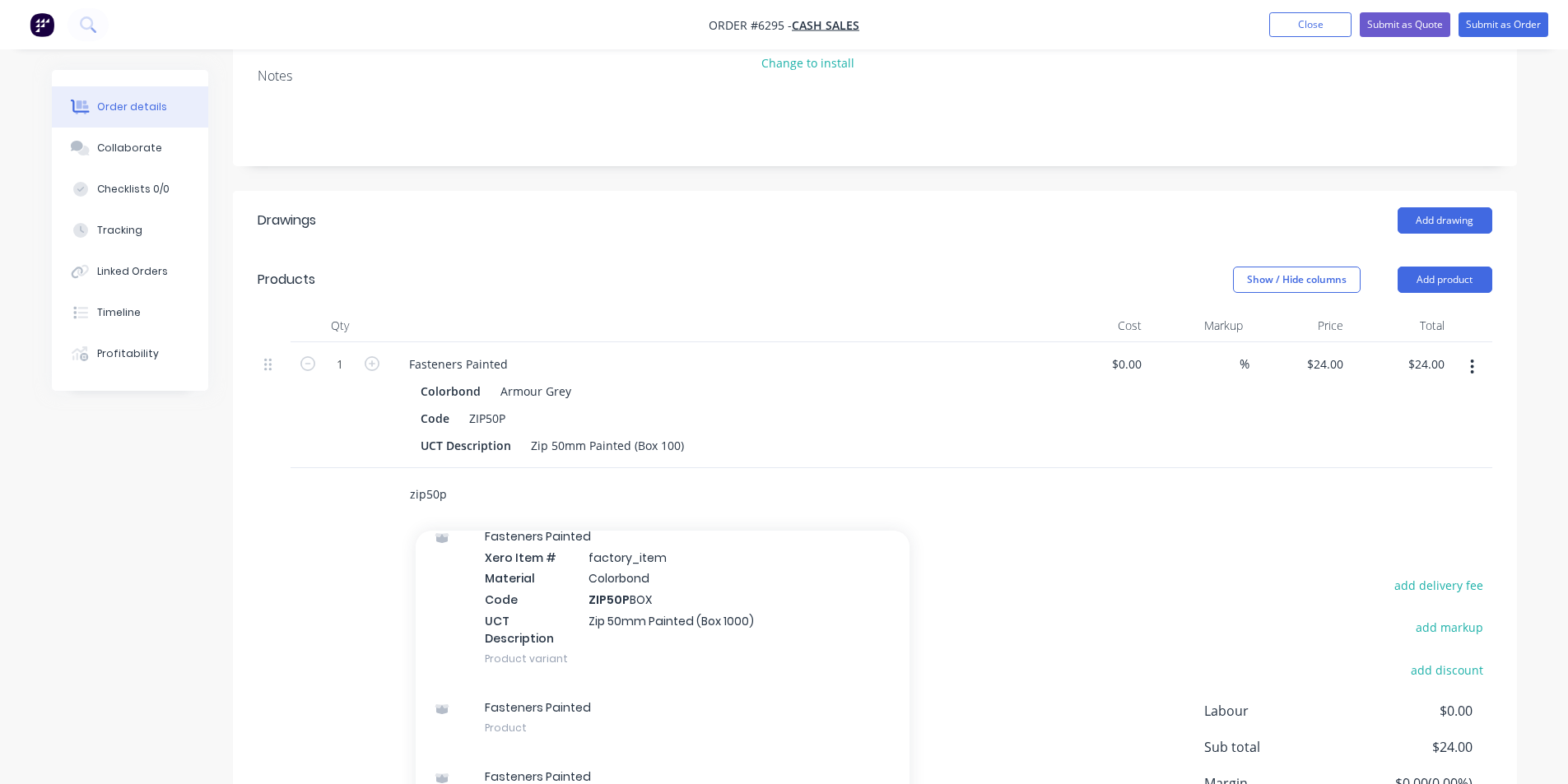
scroll to position [823, 0]
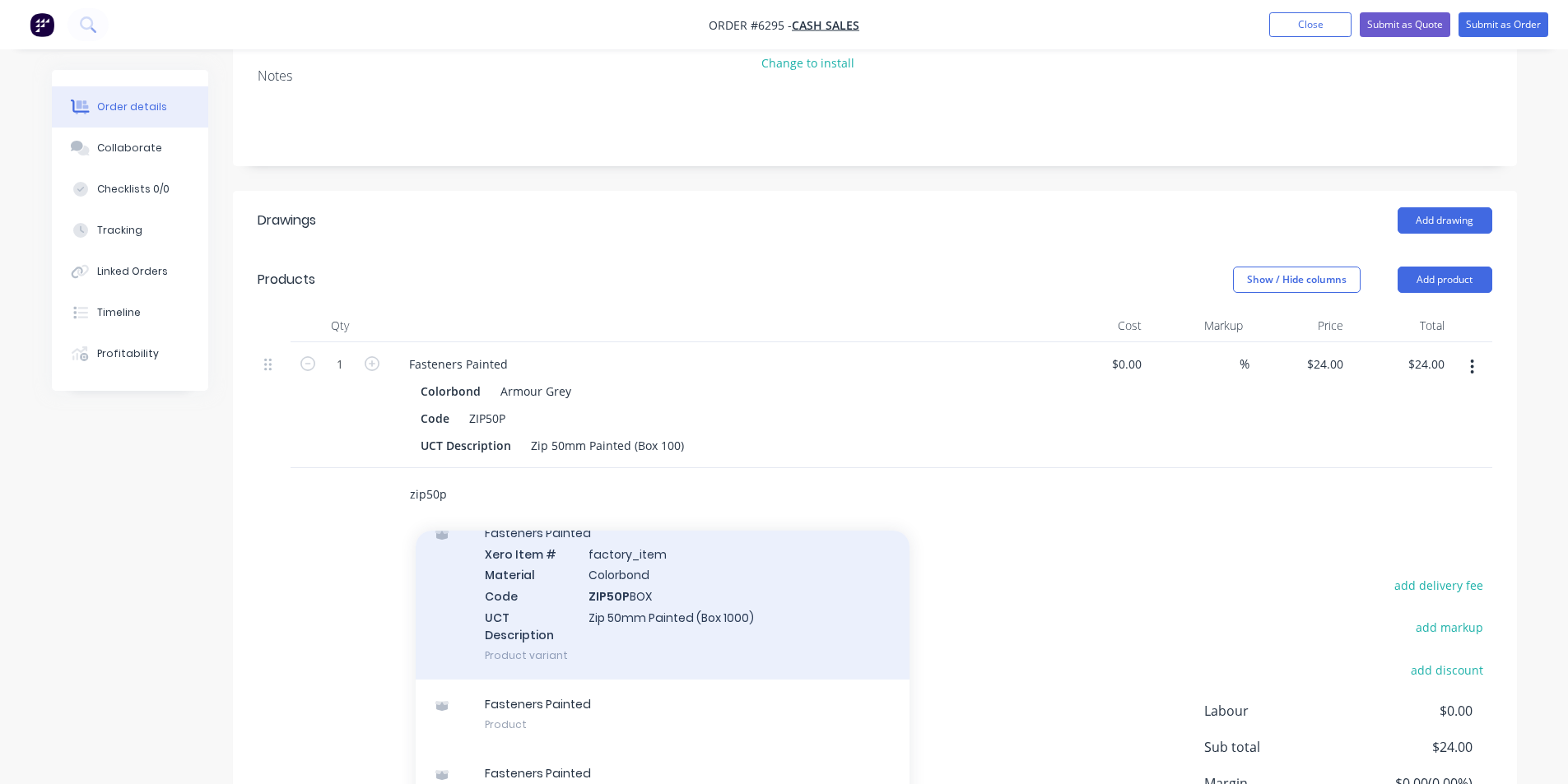
type input "zip50p"
click at [817, 622] on div "Fasteners Painted Xero Item # factory_item Material Colorbond Code ZIP50P BOX U…" at bounding box center [662, 594] width 494 height 171
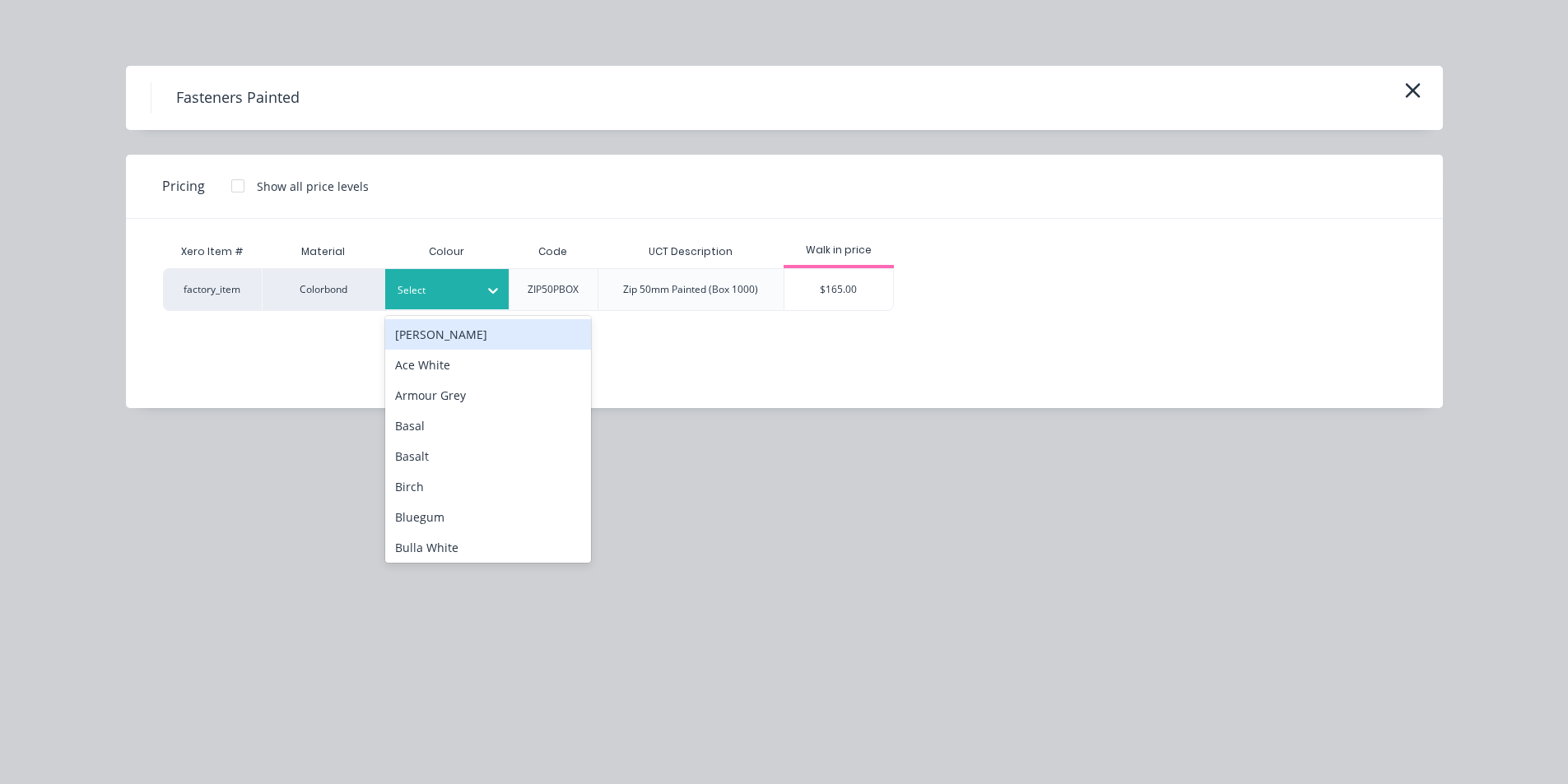
drag, startPoint x: 503, startPoint y: 292, endPoint x: 492, endPoint y: 294, distance: 11.2
click at [492, 294] on div at bounding box center [493, 290] width 30 height 26
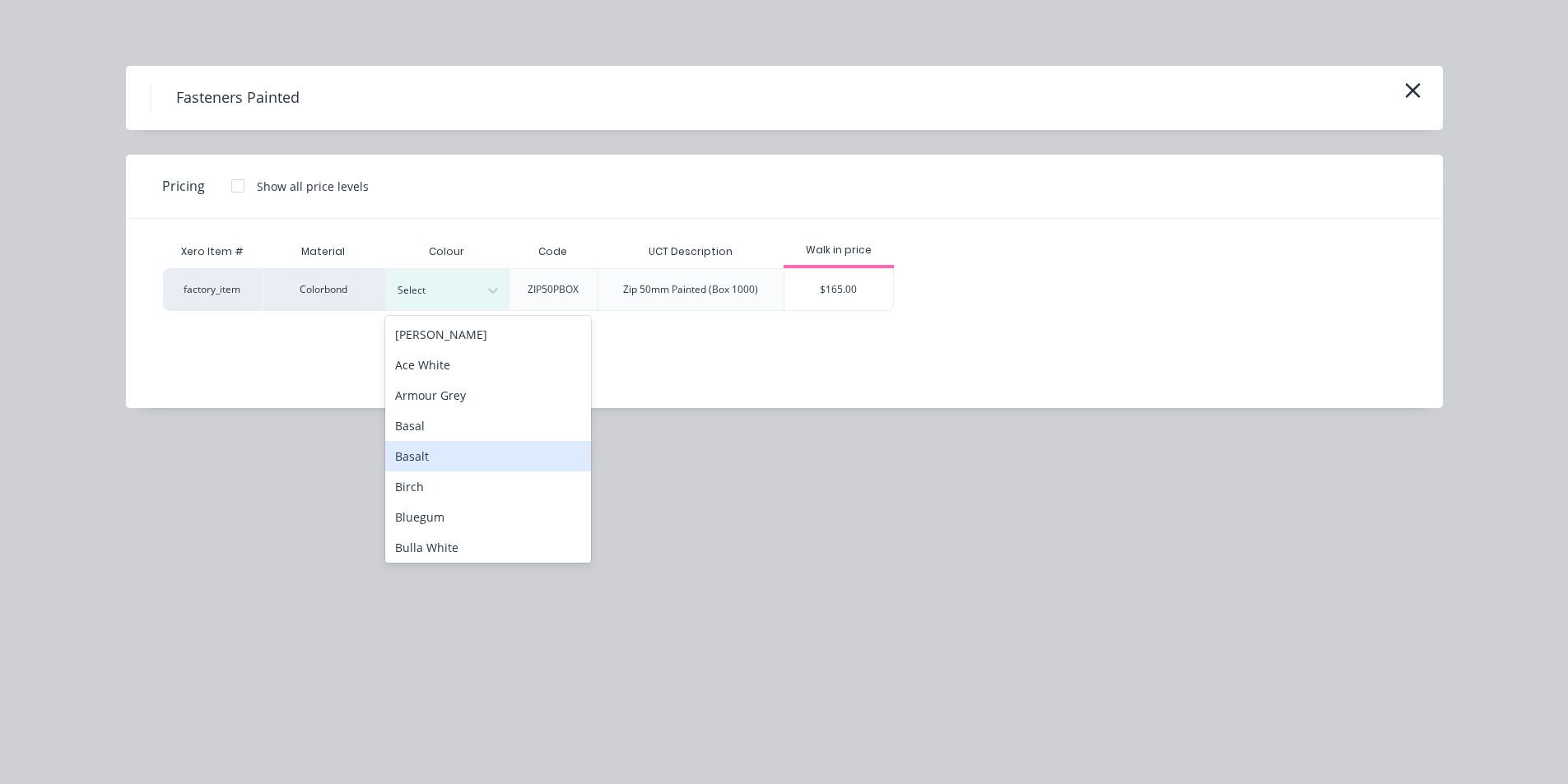
click at [450, 448] on div "Basalt" at bounding box center [487, 456] width 206 height 31
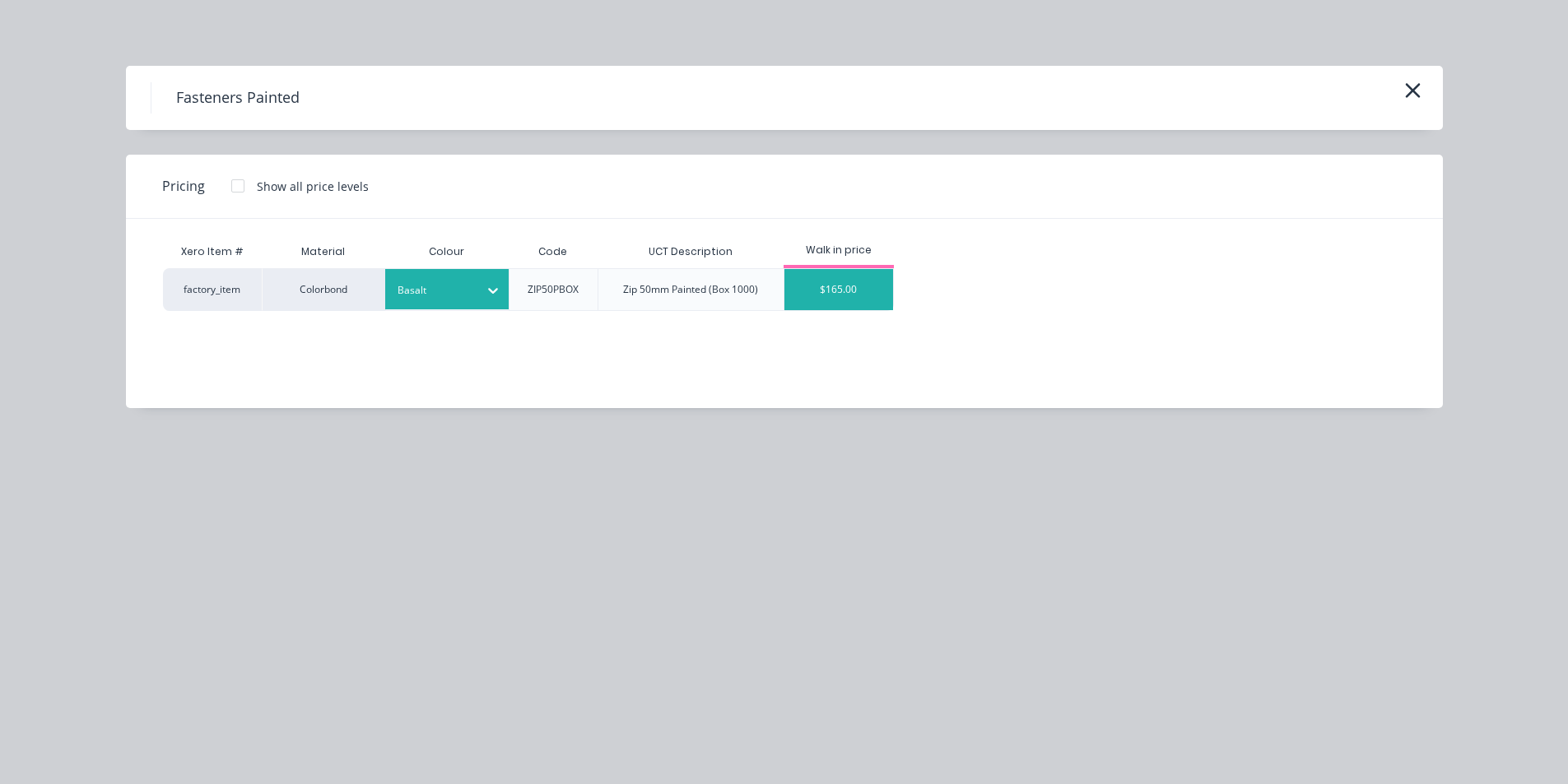
click at [865, 301] on div "$165.00" at bounding box center [839, 289] width 110 height 41
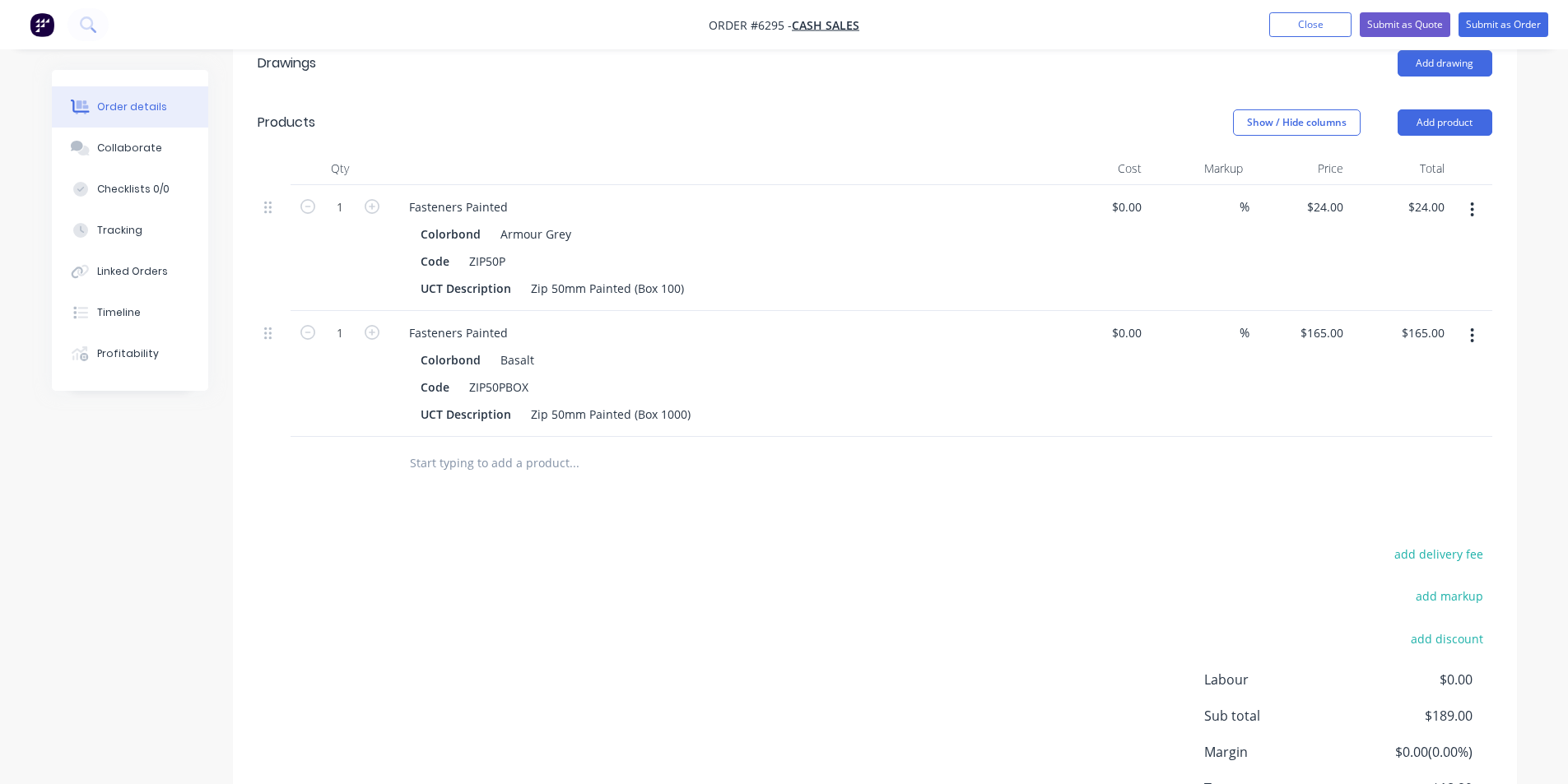
scroll to position [387, 0]
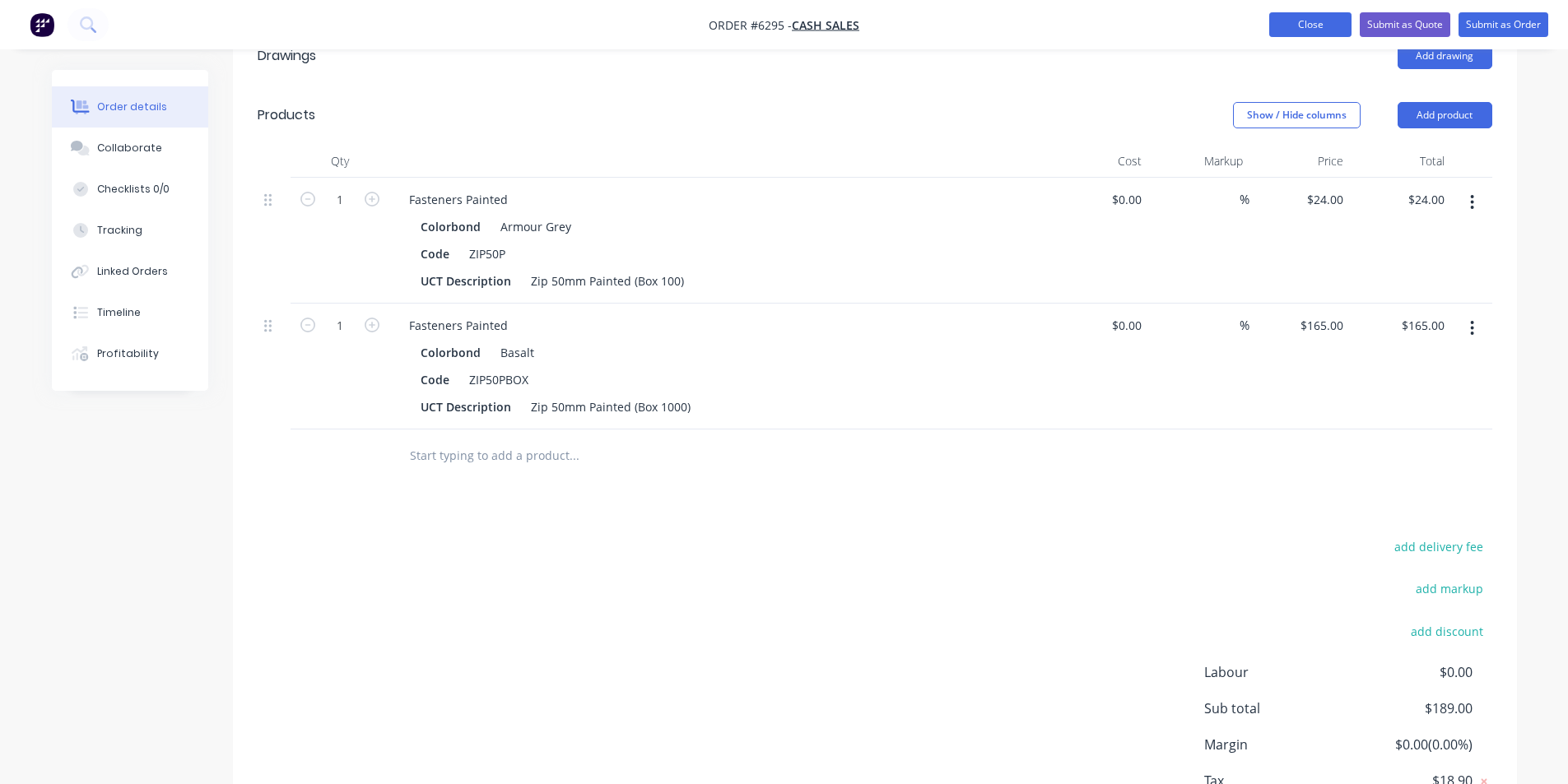
click at [1303, 21] on button "Close" at bounding box center [1310, 24] width 82 height 24
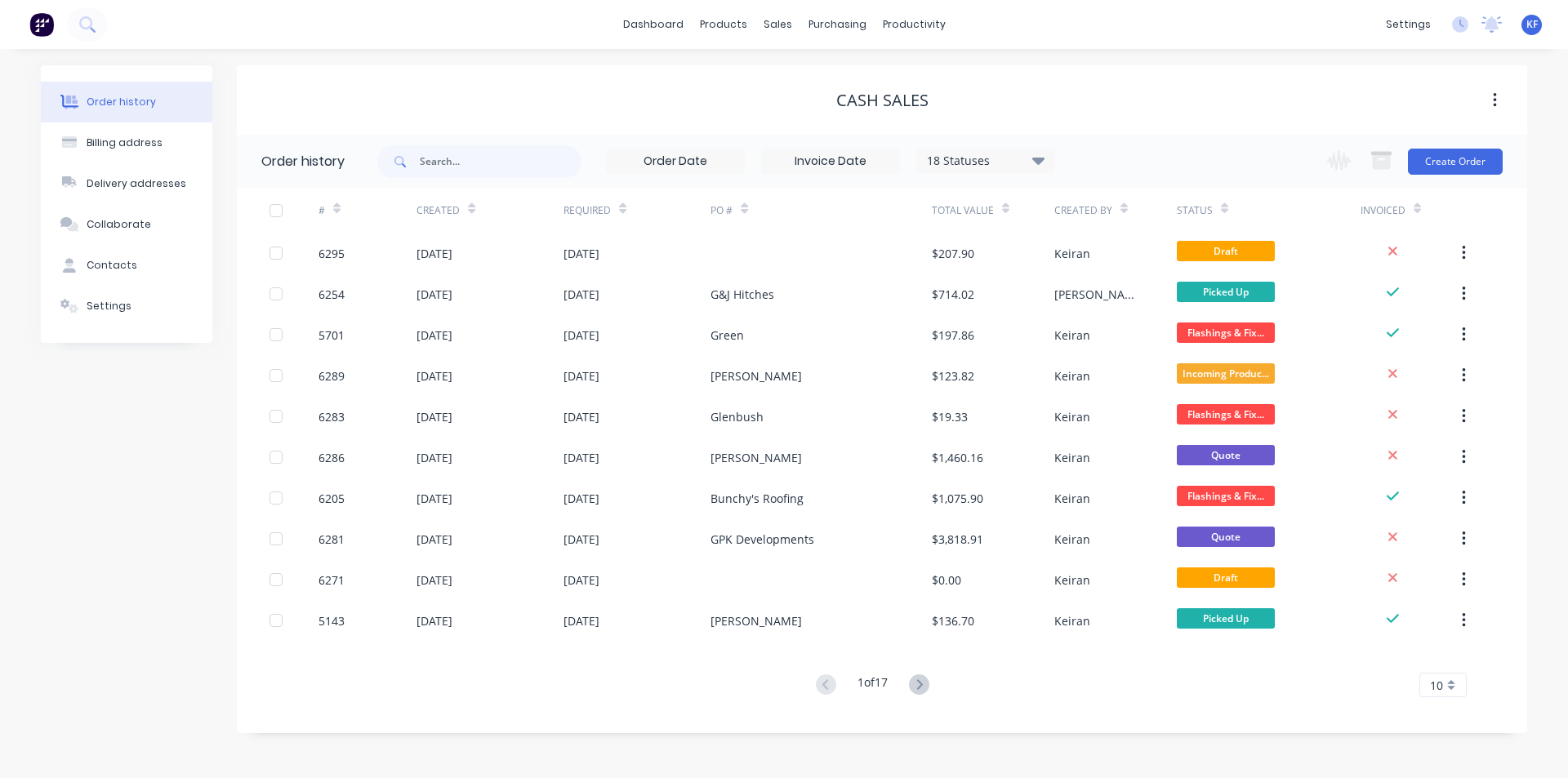
click at [773, 25] on div "sales" at bounding box center [778, 24] width 45 height 24
click at [807, 76] on div "Sales Orders" at bounding box center [837, 78] width 67 height 14
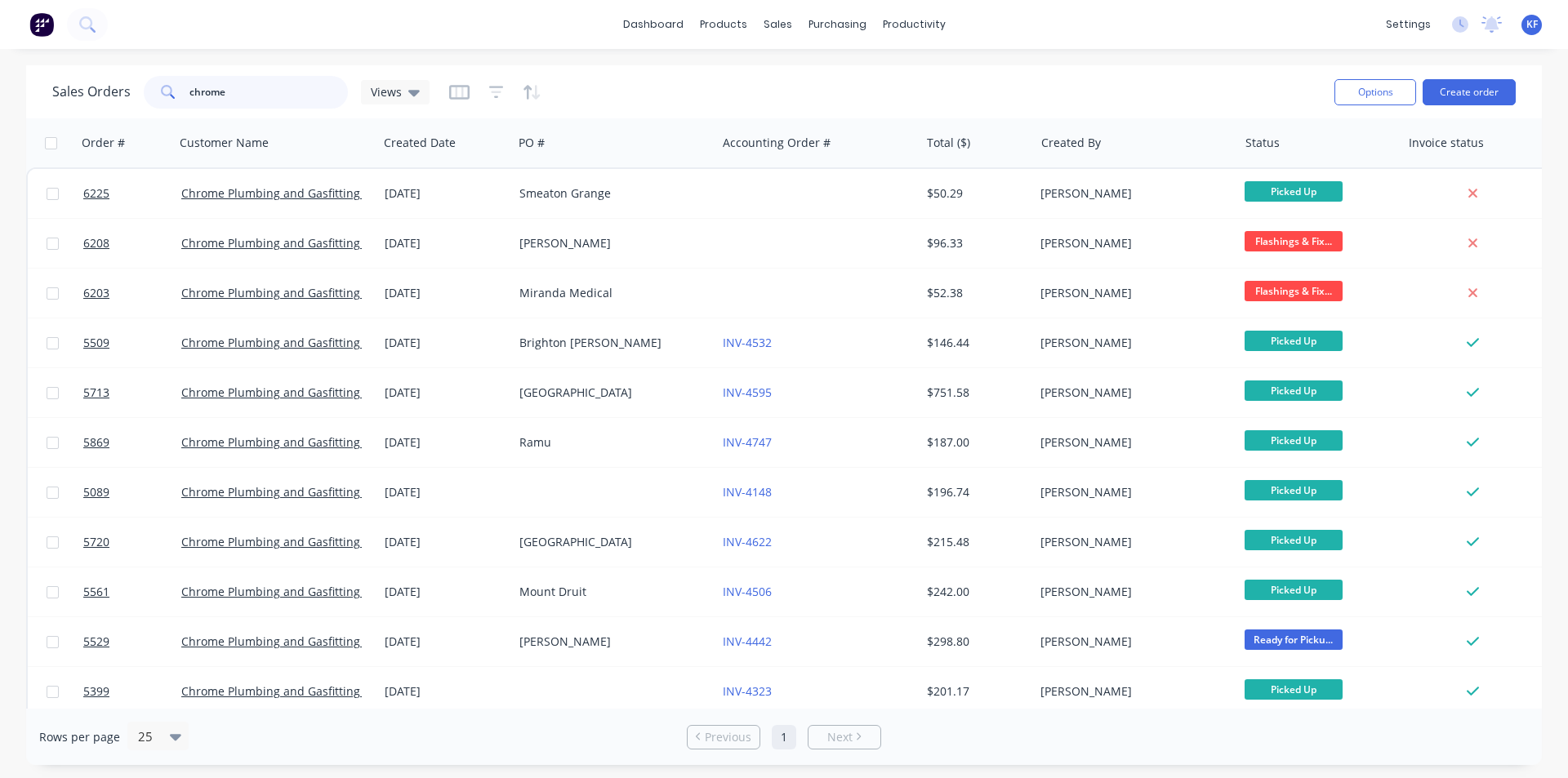
drag, startPoint x: 13, startPoint y: 95, endPoint x: 0, endPoint y: 92, distance: 13.3
click at [0, 92] on div "Sales Orders chrome Views Options Create order Order # Customer Name Created Da…" at bounding box center [784, 415] width 1568 height 700
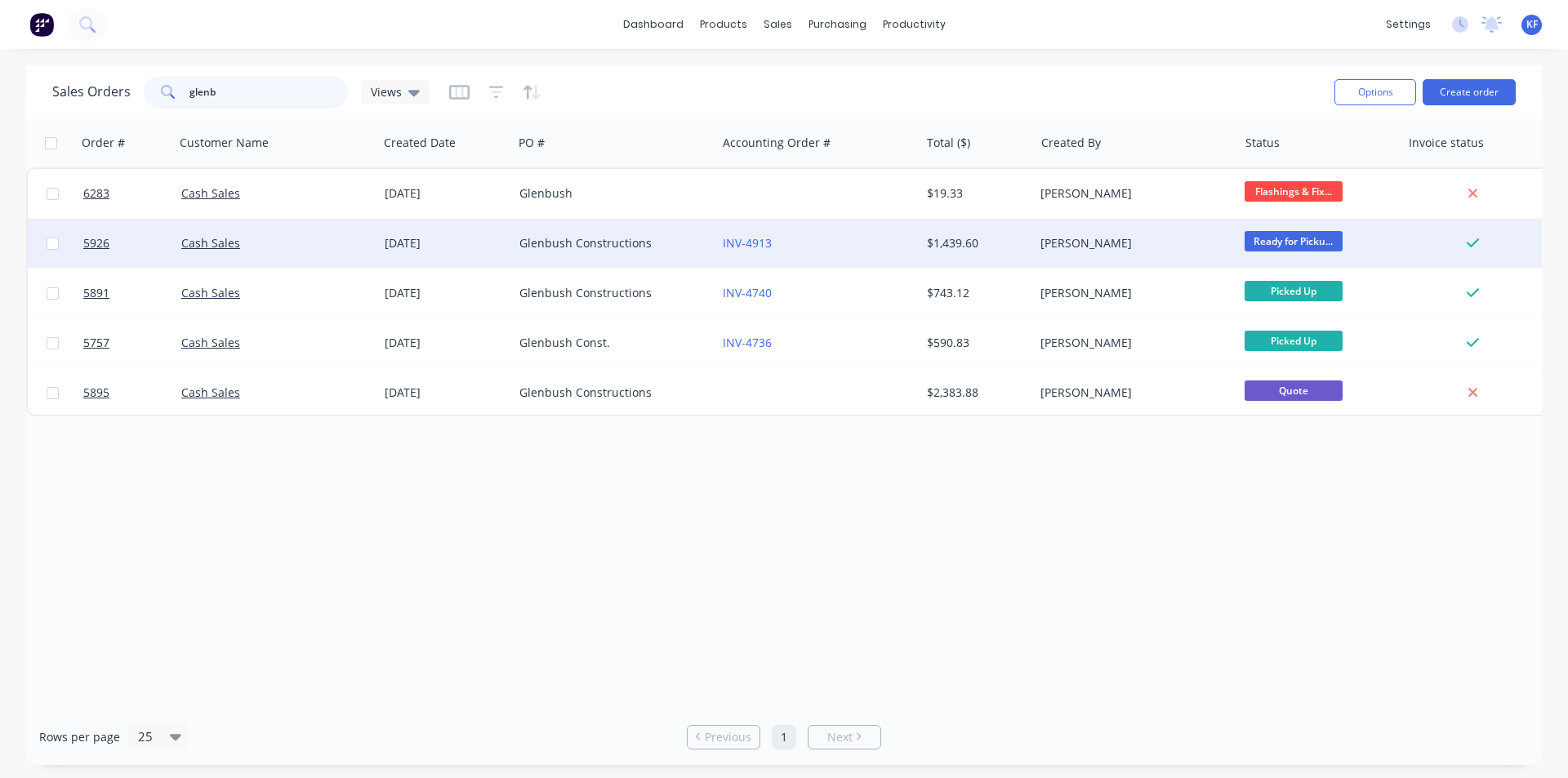
type input "glenb"
click at [647, 245] on div "Glenbush Constructions" at bounding box center [610, 243] width 182 height 16
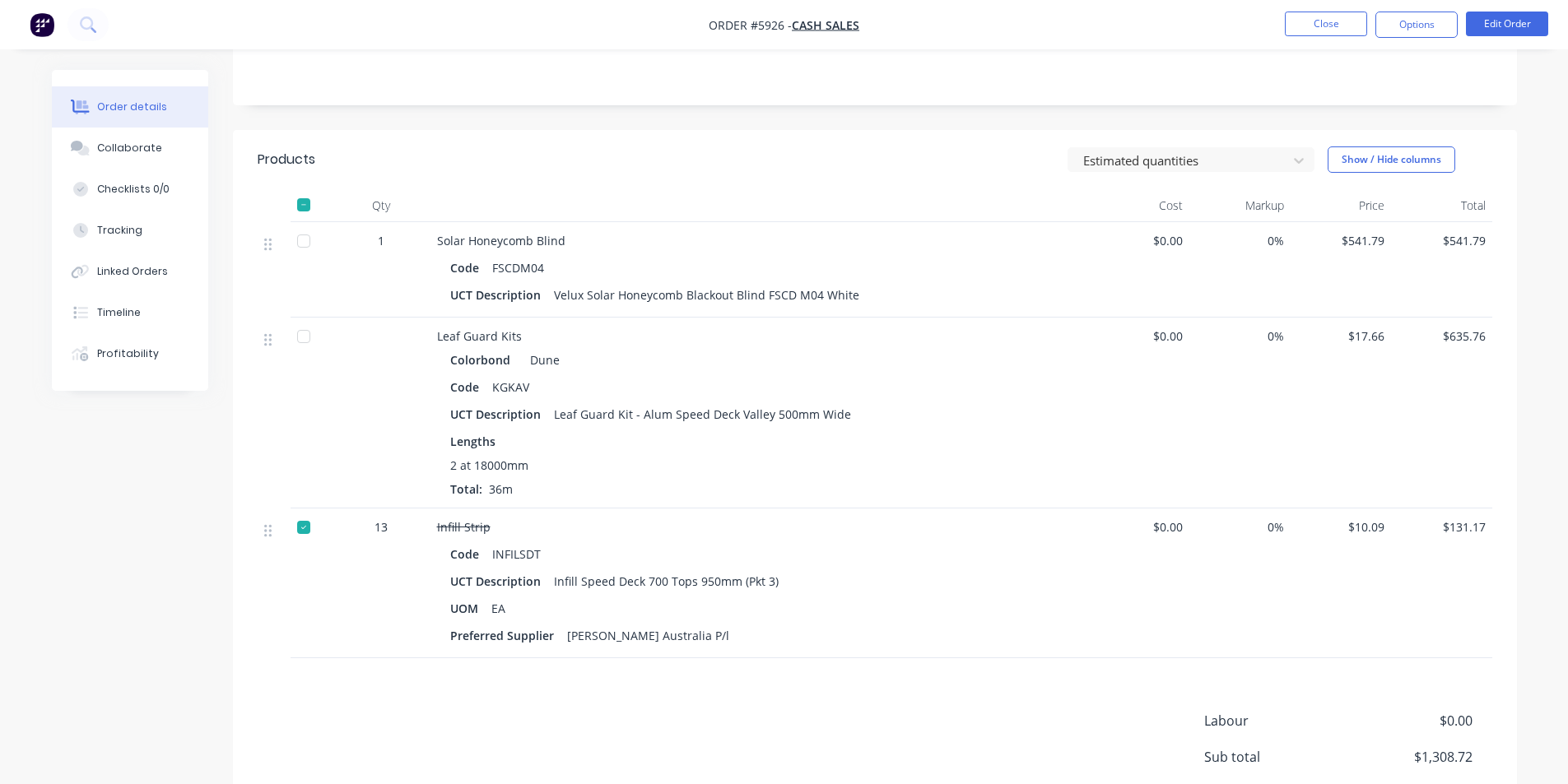
scroll to position [329, 0]
click at [147, 273] on div "Linked Orders" at bounding box center [132, 272] width 71 height 14
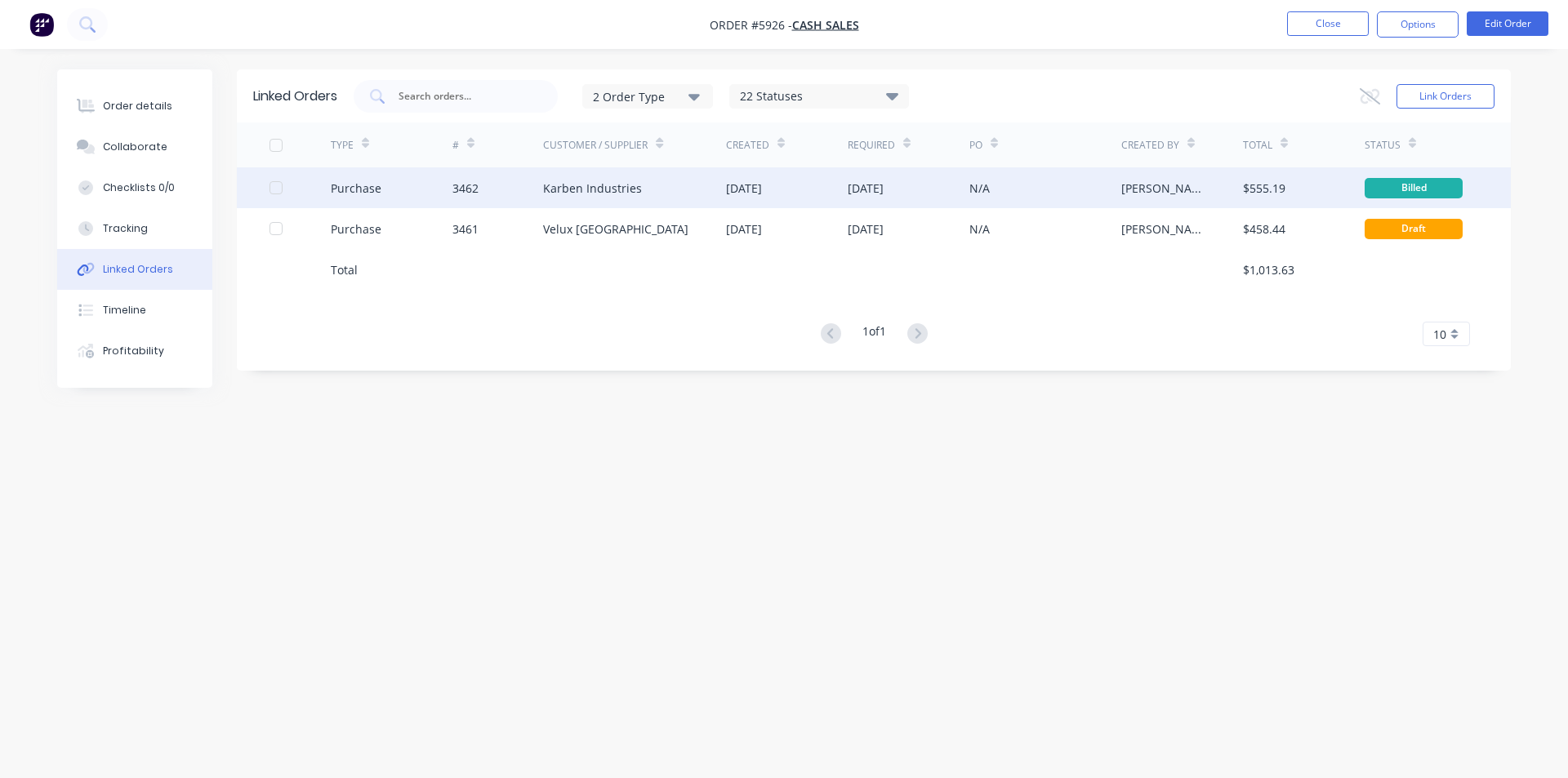
click at [623, 190] on div "Karben Industries" at bounding box center [592, 188] width 99 height 17
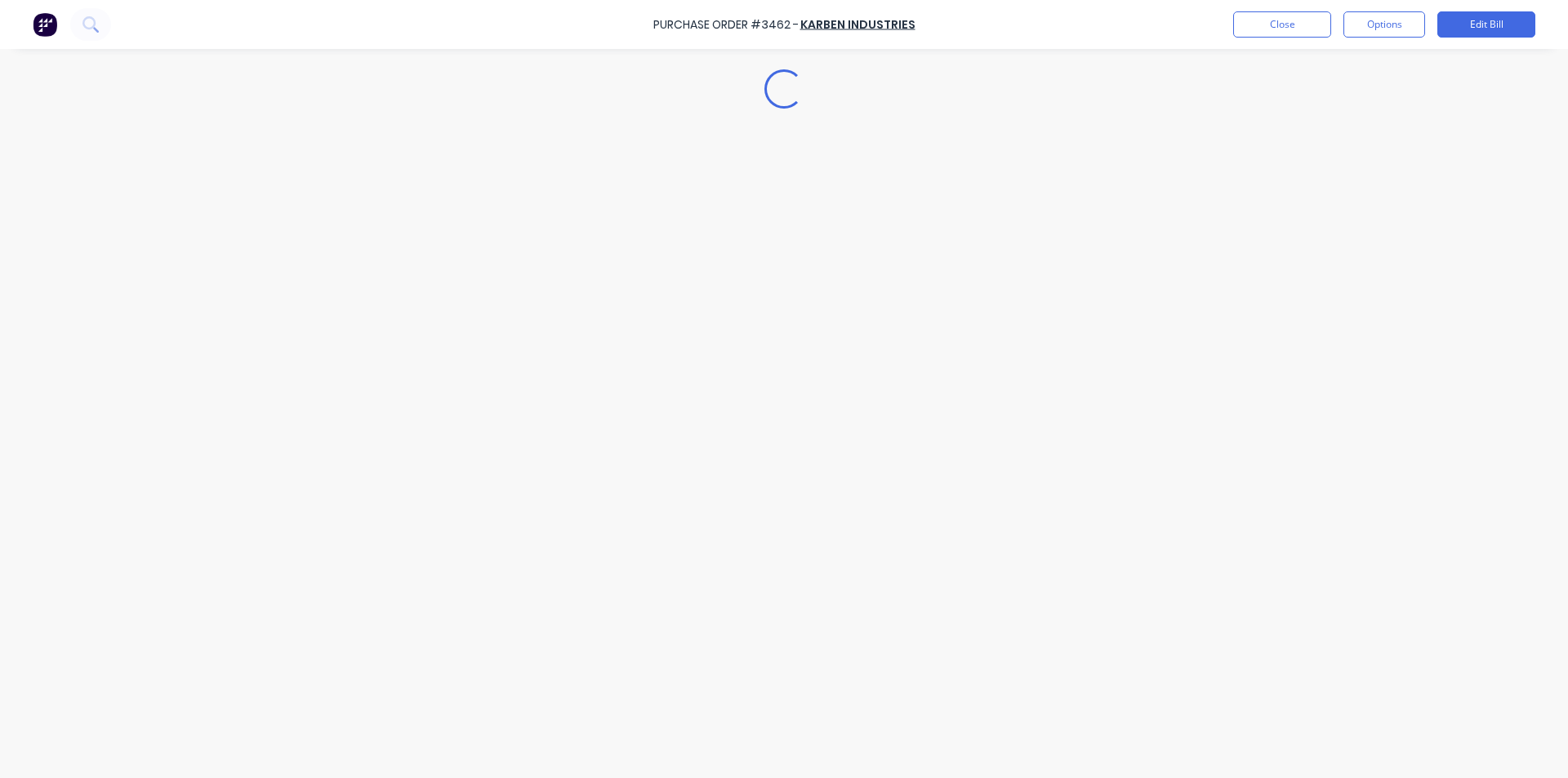
type textarea "x"
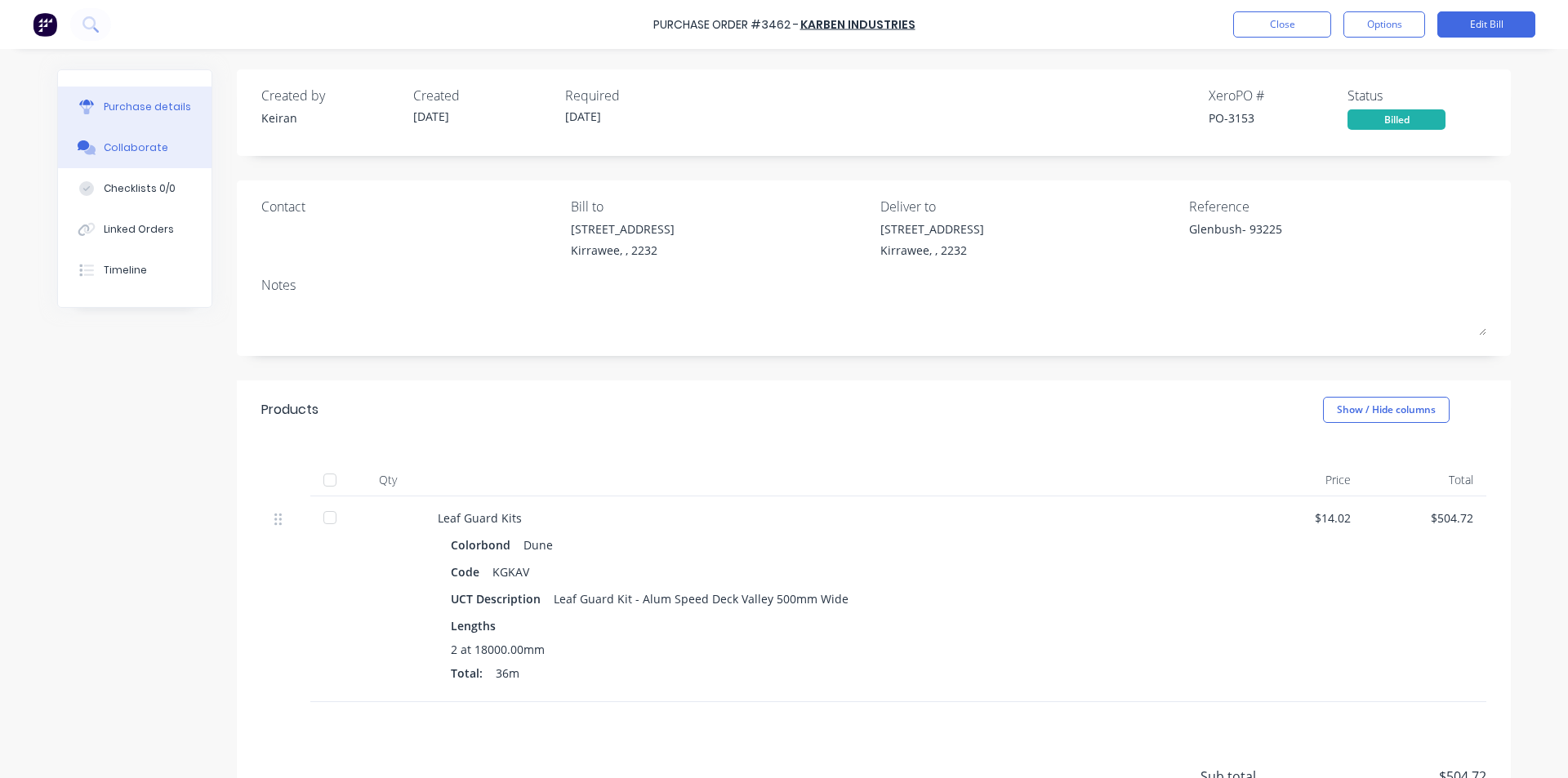
click at [113, 142] on div "Collaborate" at bounding box center [136, 147] width 65 height 14
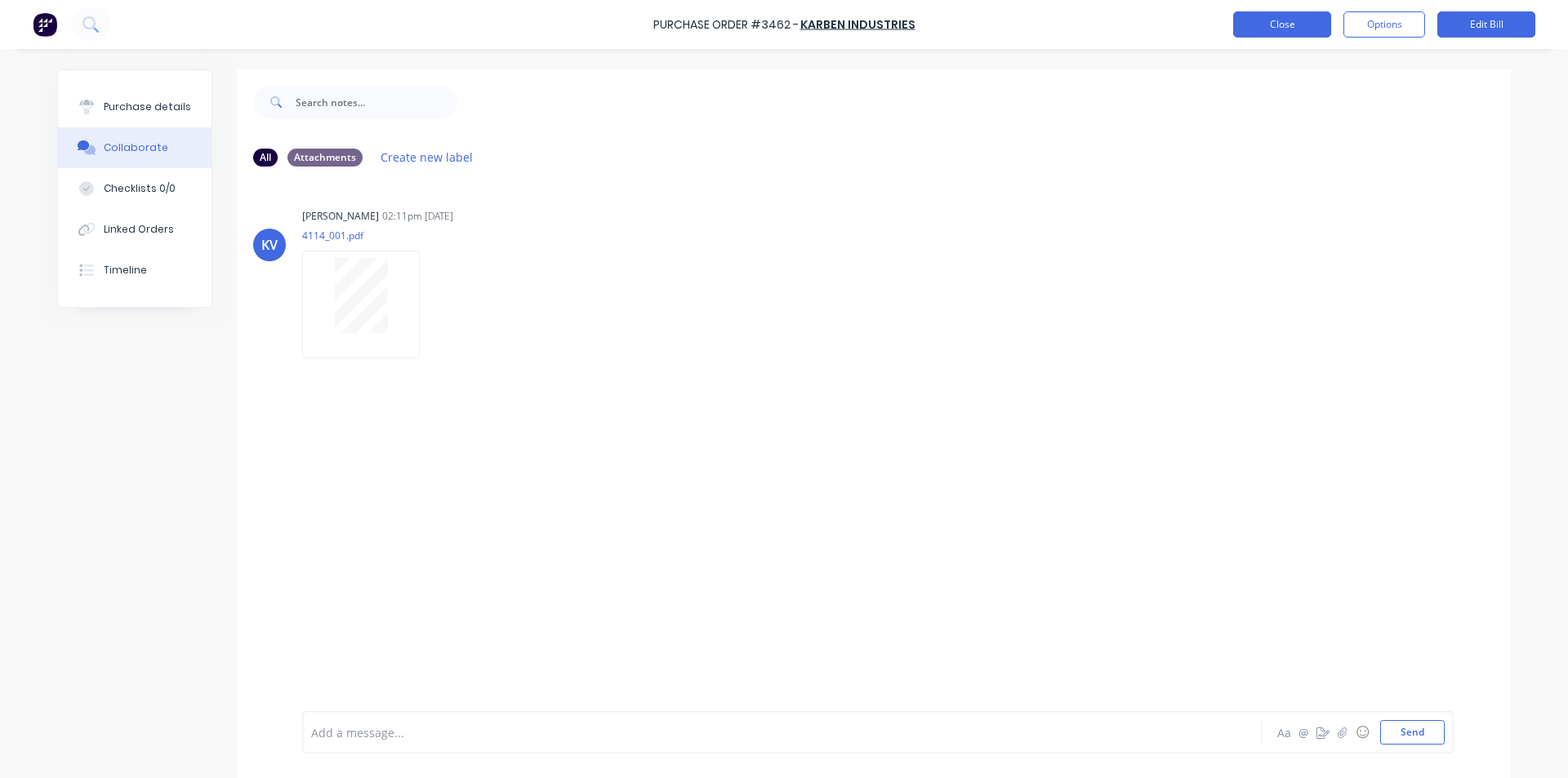
click at [1298, 21] on button "Close" at bounding box center [1281, 24] width 98 height 26
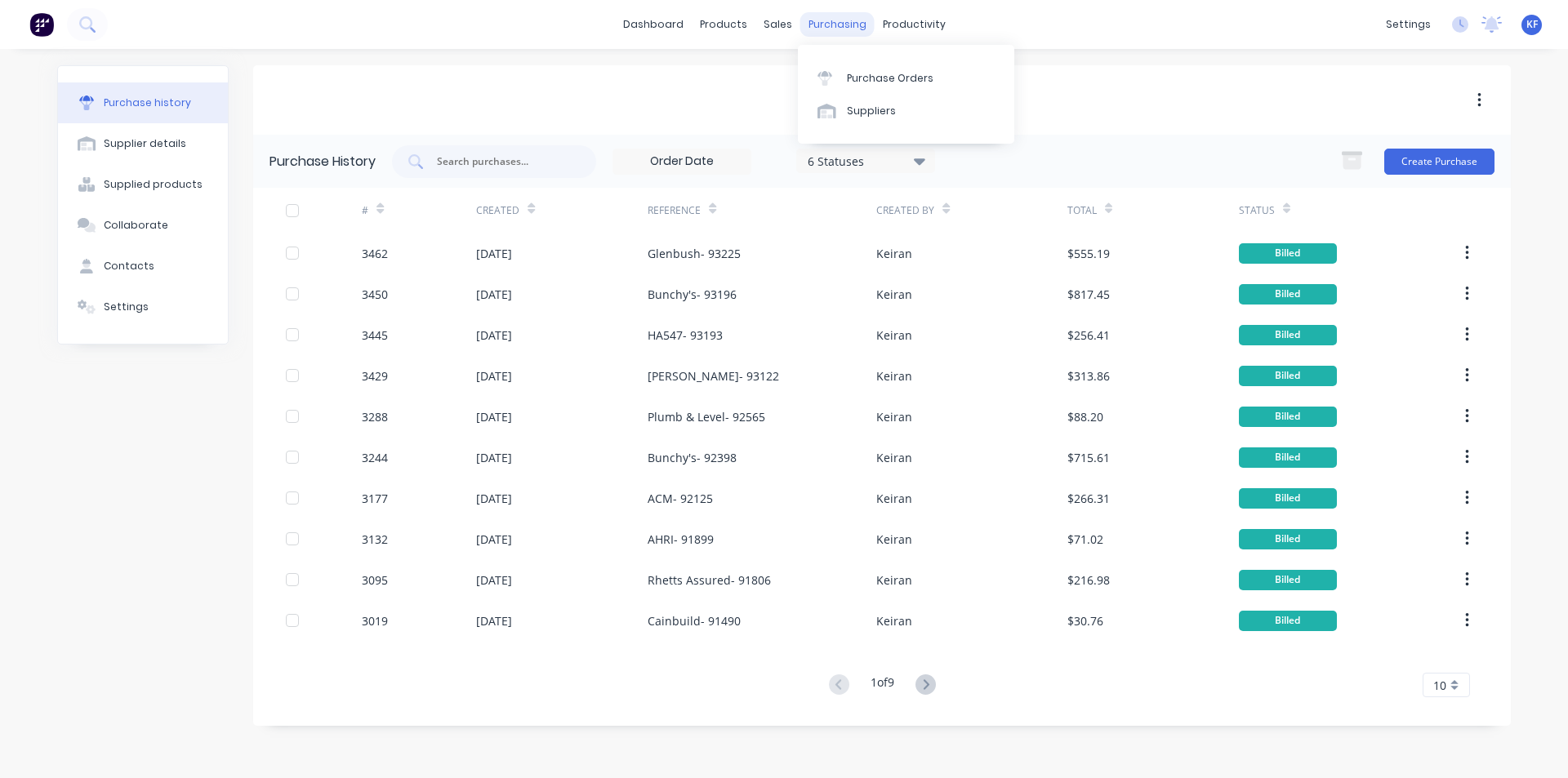
click at [845, 23] on div "purchasing" at bounding box center [837, 24] width 75 height 24
click at [891, 84] on div "Purchase Orders" at bounding box center [890, 78] width 86 height 14
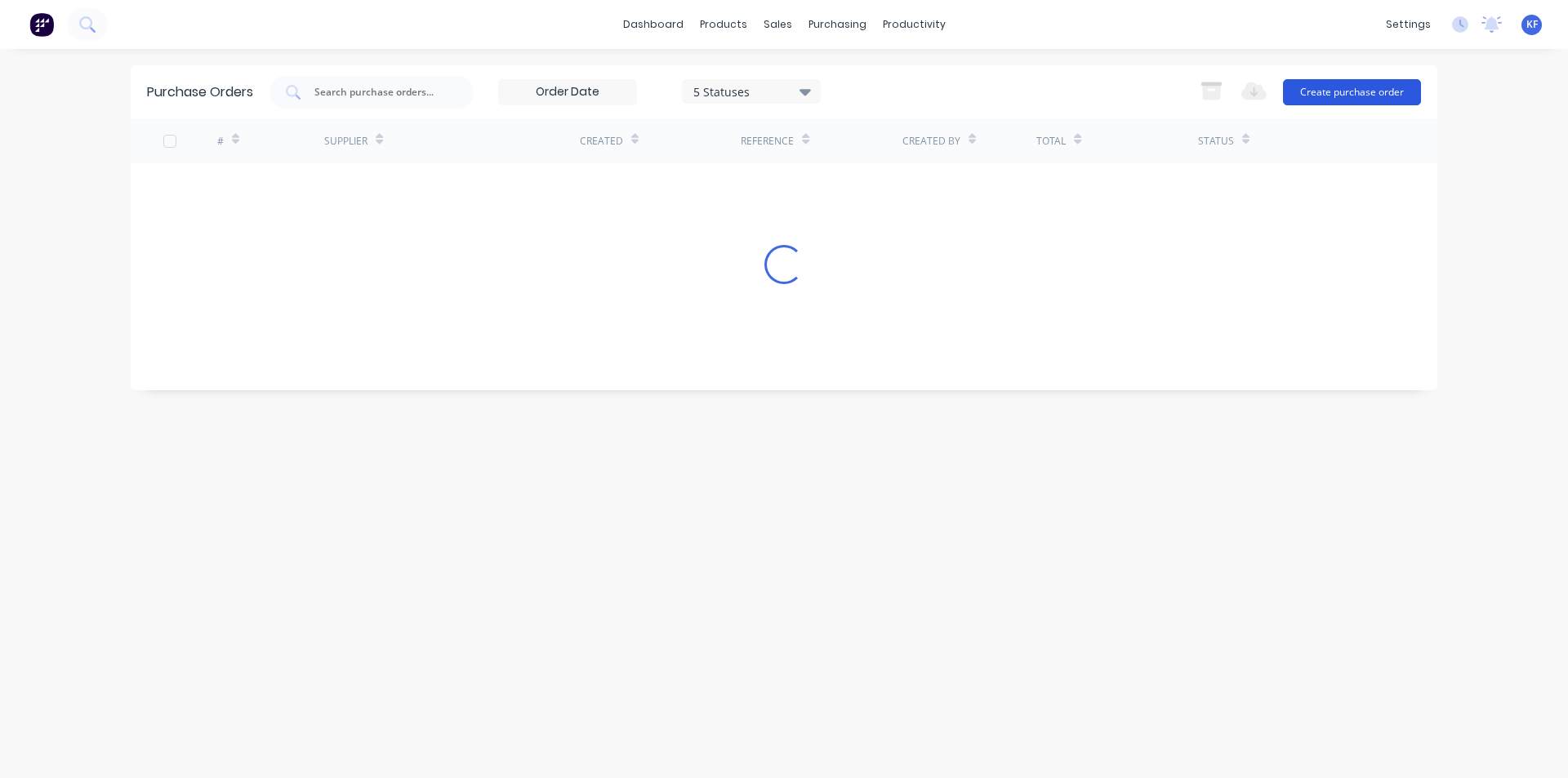
click at [1373, 88] on button "Create purchase order" at bounding box center [1352, 92] width 138 height 26
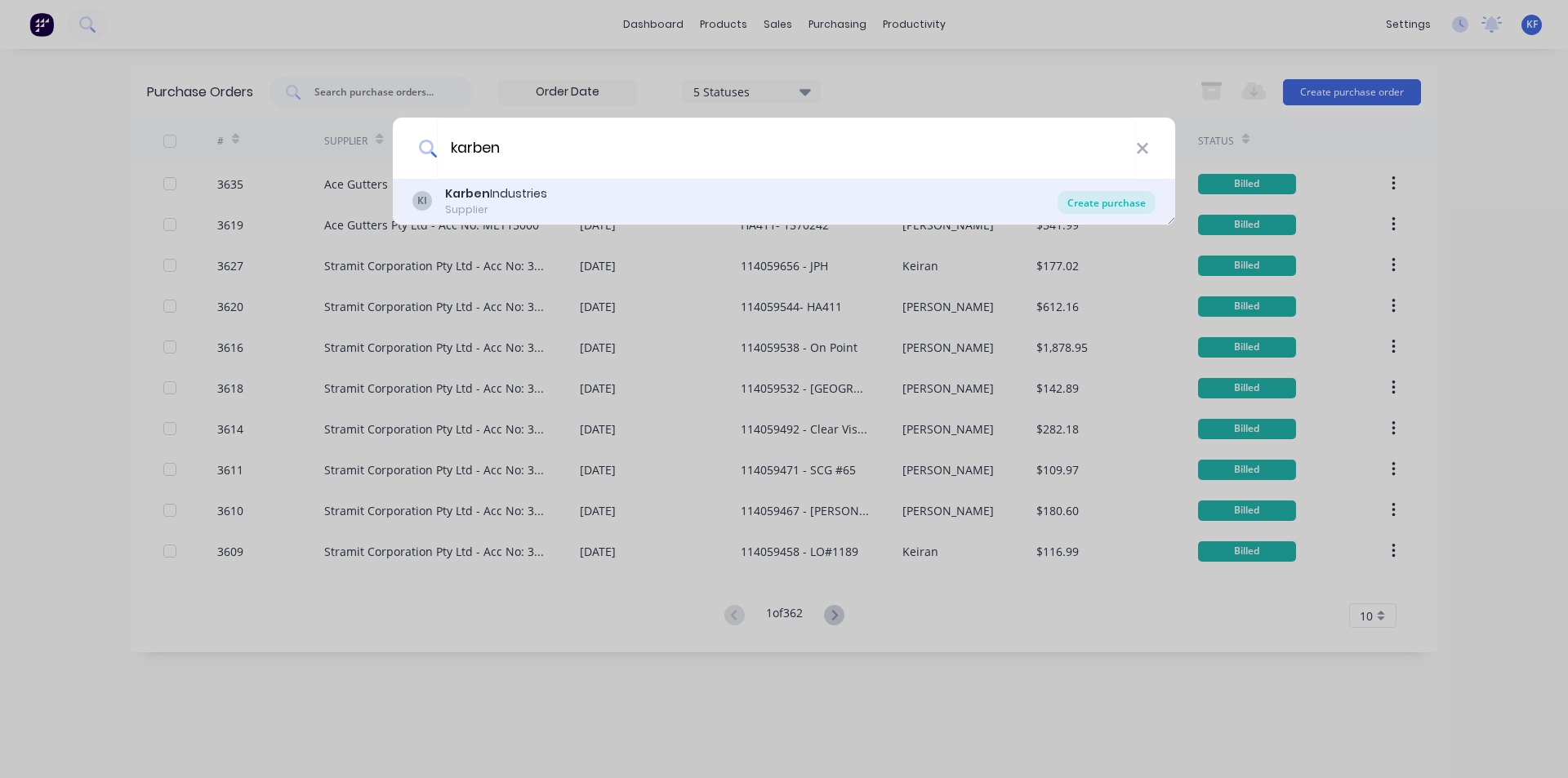
type input "karben"
click at [1128, 198] on div "Create purchase" at bounding box center [1106, 202] width 98 height 22
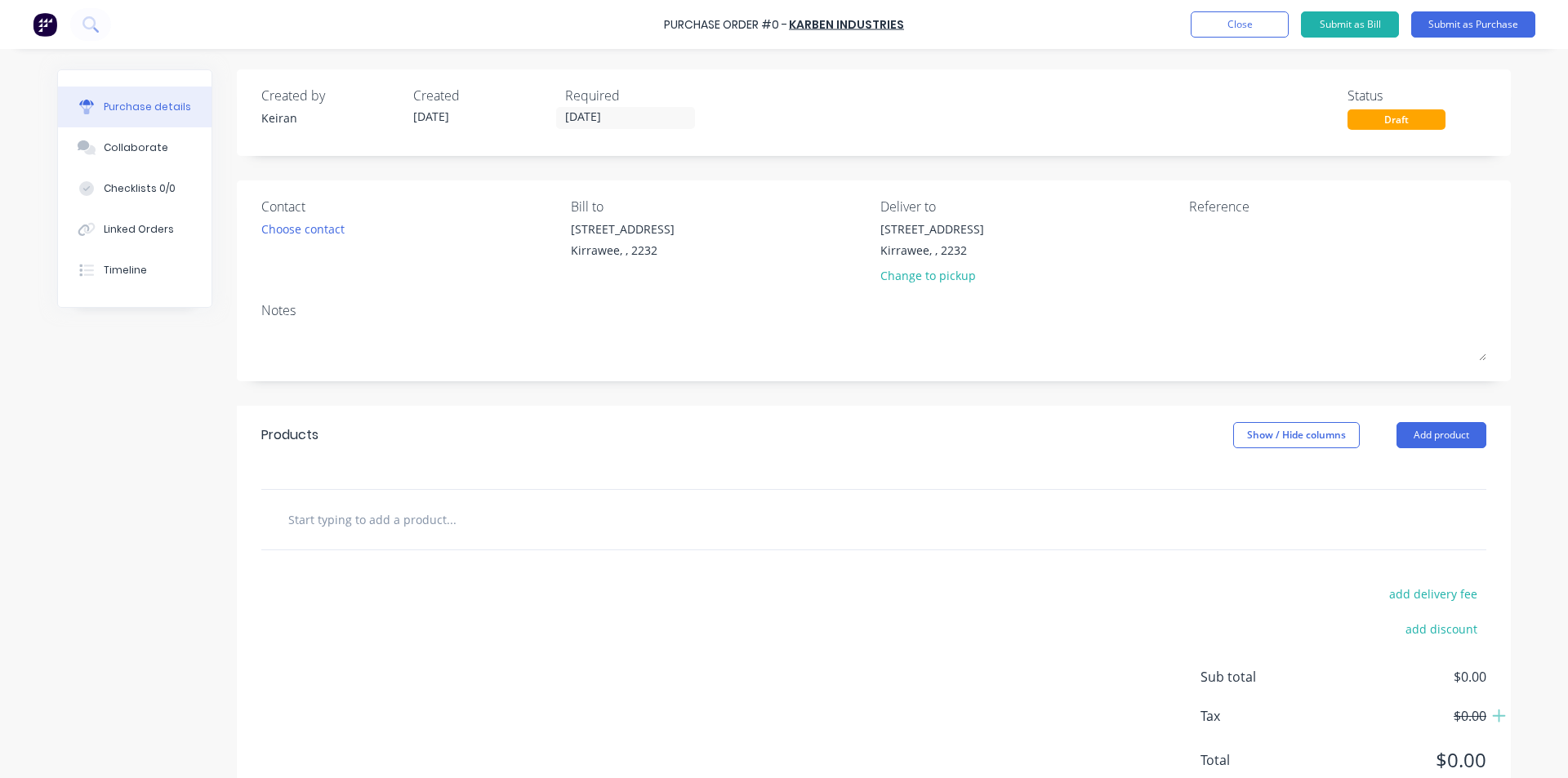
click at [558, 511] on input "text" at bounding box center [450, 519] width 326 height 32
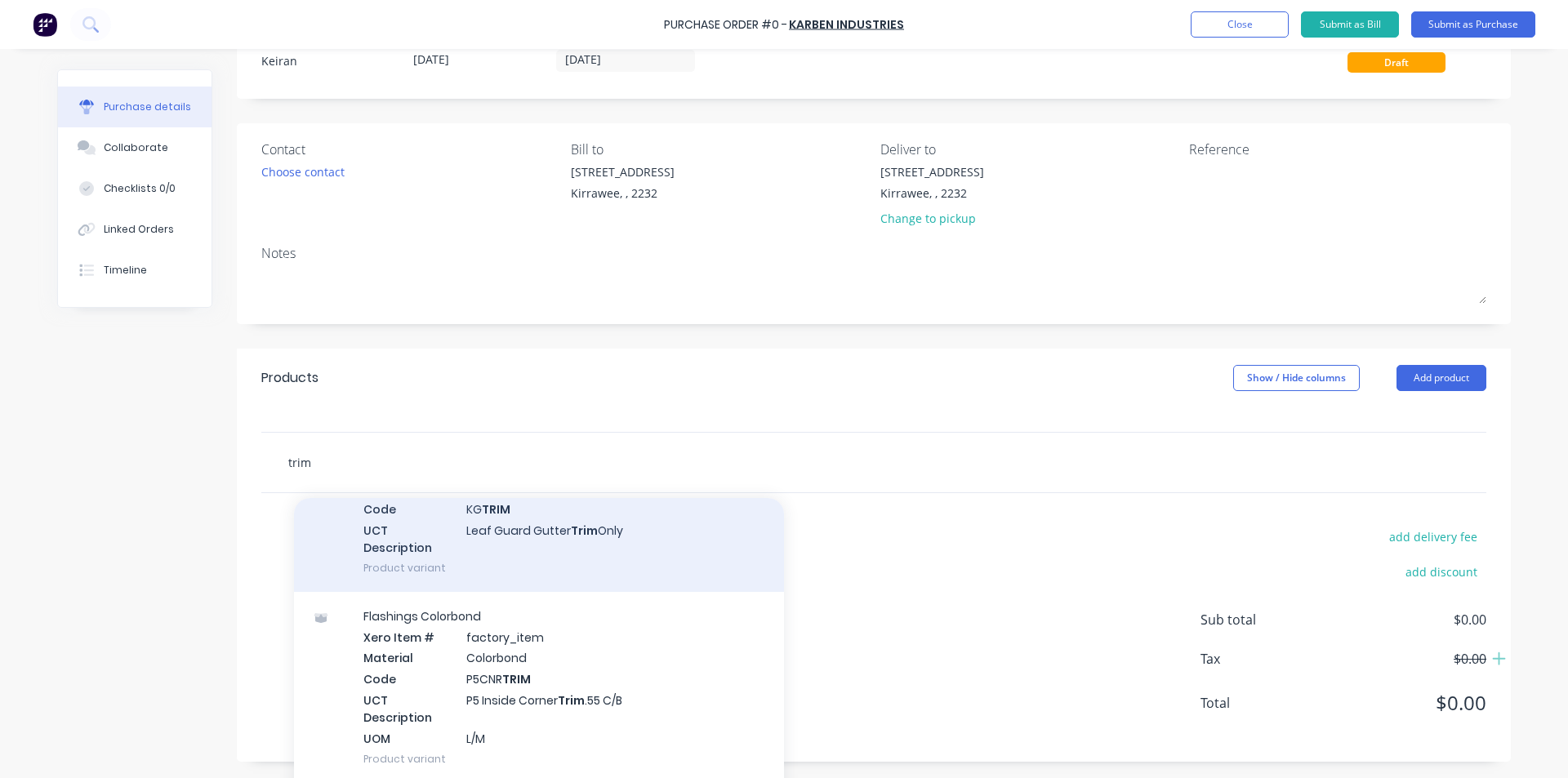
scroll to position [490, 0]
type input "trim"
click at [598, 549] on div "Leaf Guard Accessories (EA) Xero Item # factory_item Material Colorbond Code KG…" at bounding box center [538, 506] width 490 height 170
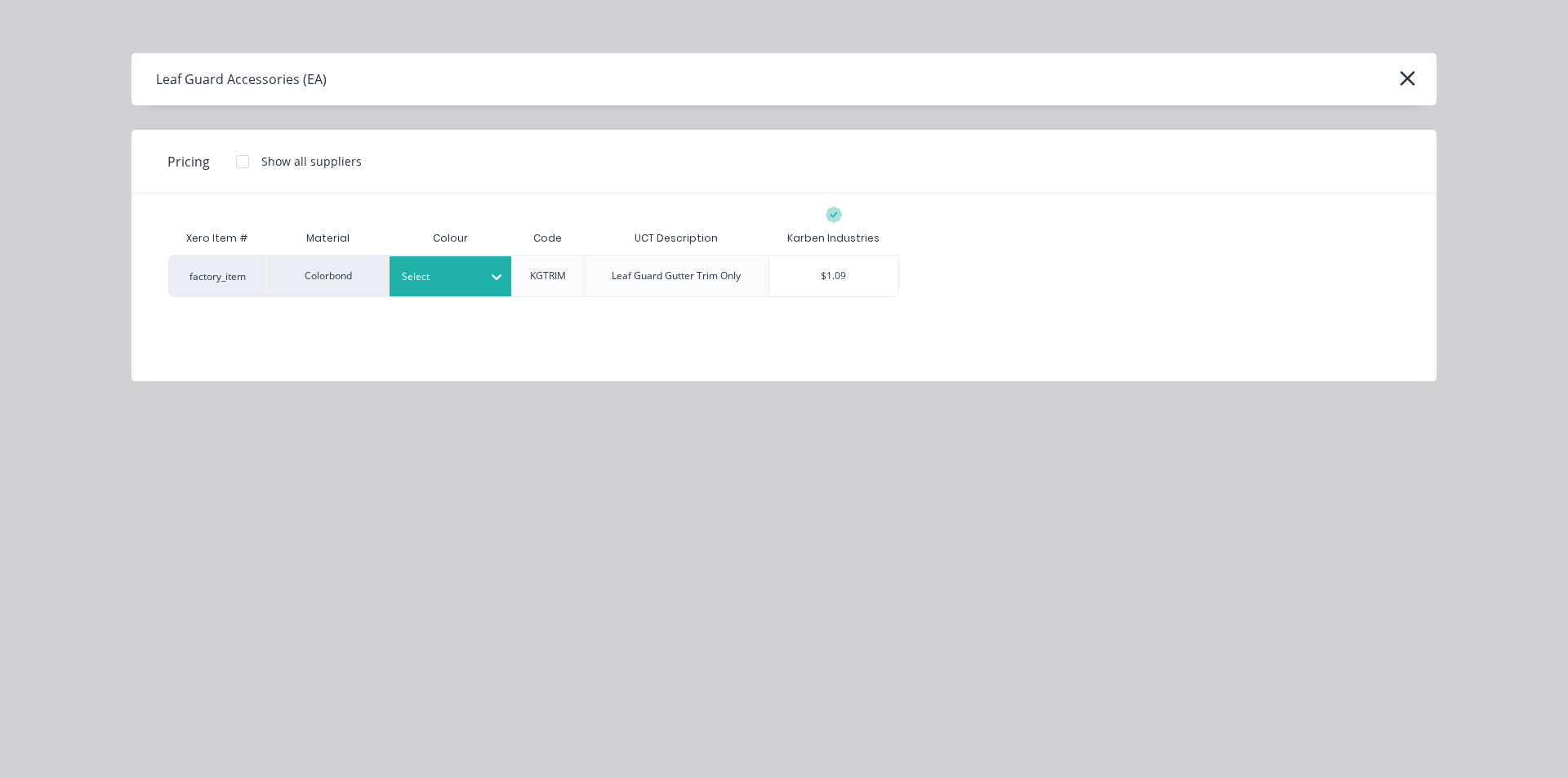
click at [452, 290] on div "Select" at bounding box center [450, 276] width 122 height 40
type input "dune"
click at [471, 321] on div "Dune" at bounding box center [491, 322] width 204 height 31
click at [870, 272] on div "$1.09" at bounding box center [834, 275] width 129 height 40
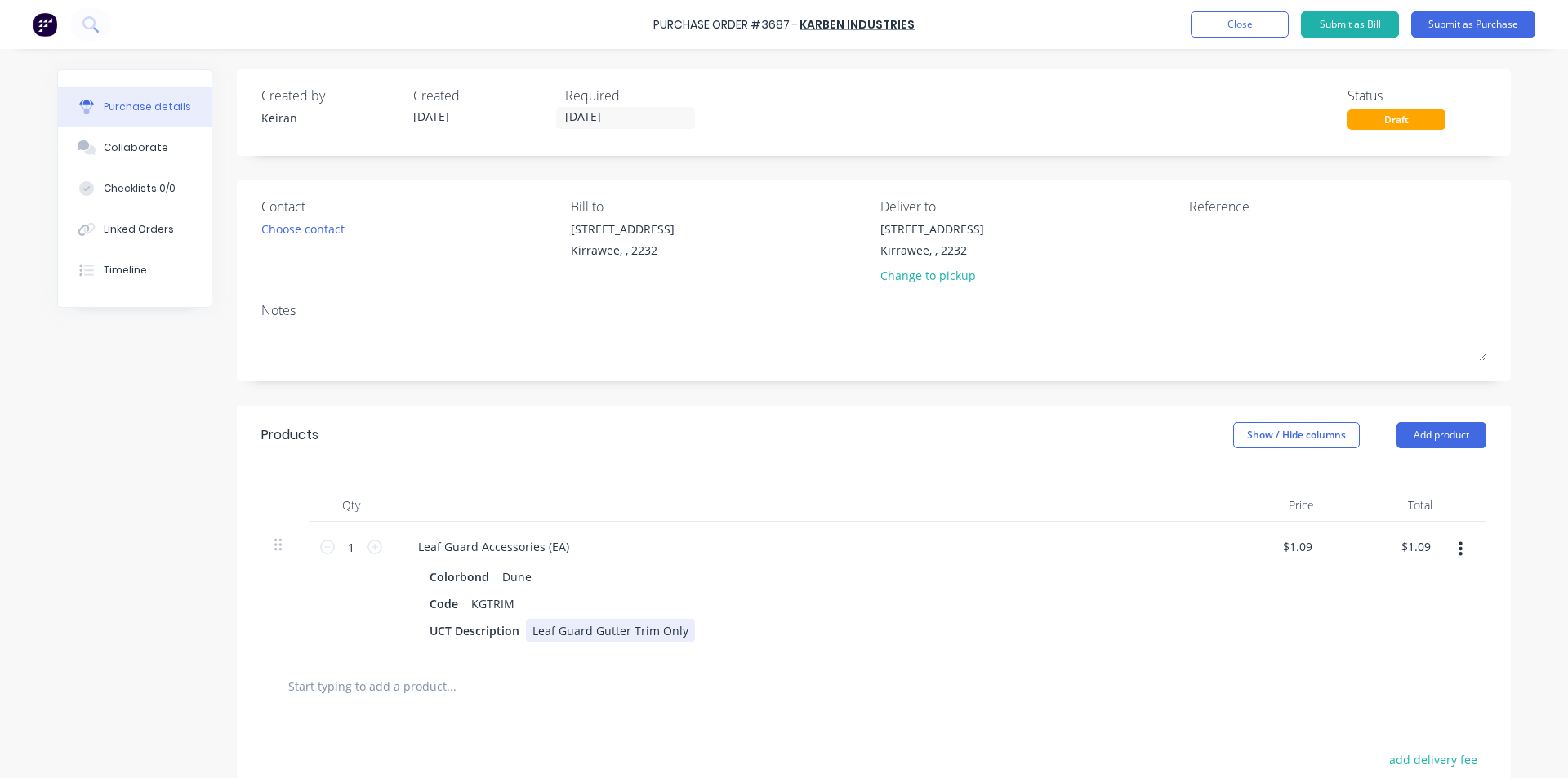
click at [687, 632] on div "UCT Description Leaf Guard Gutter Trim Only" at bounding box center [797, 631] width 748 height 23
click at [368, 550] on icon at bounding box center [375, 547] width 14 height 14
type input "2"
type input "$2.18"
click at [345, 551] on input "2" at bounding box center [351, 546] width 32 height 24
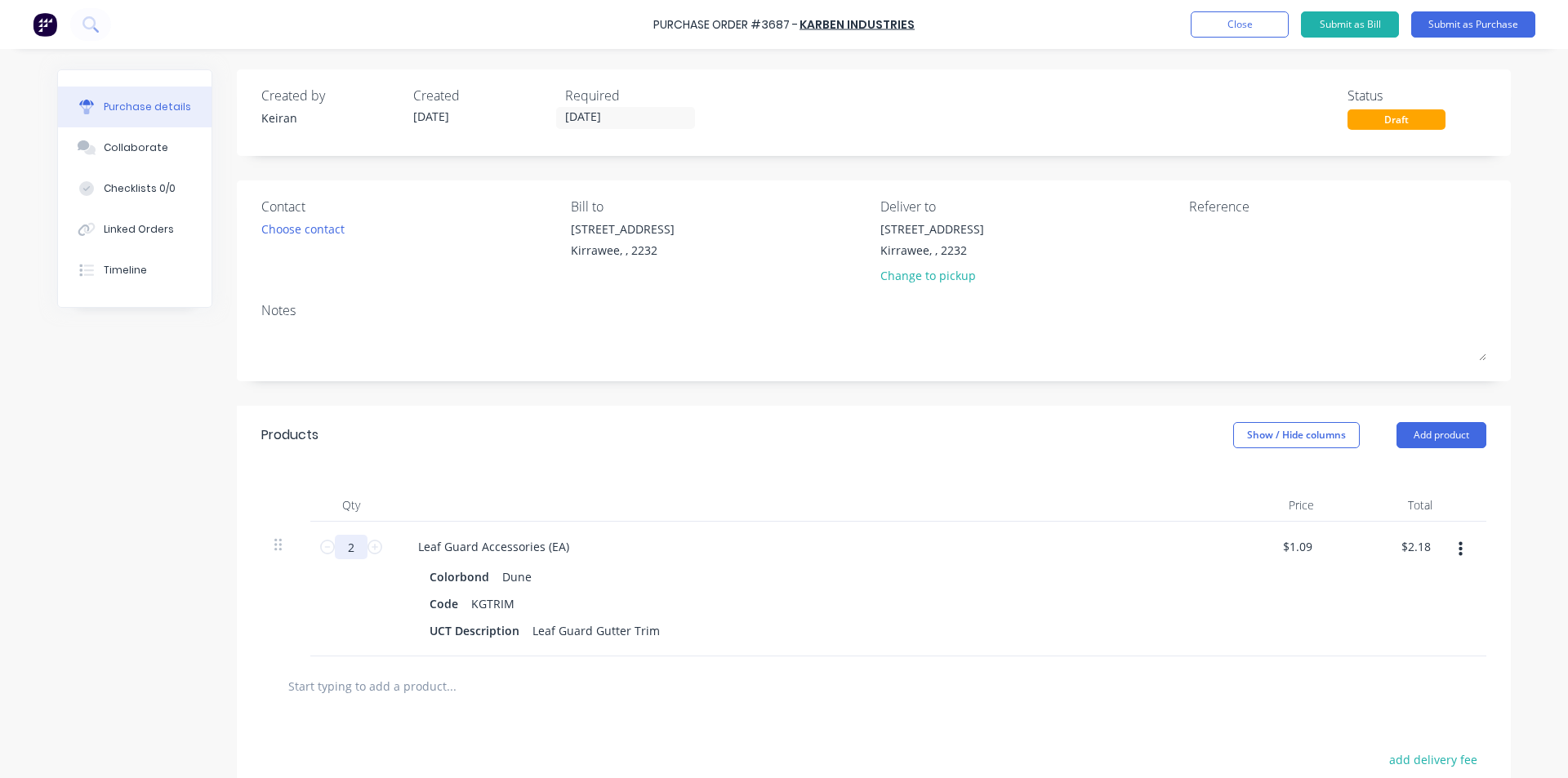
type input "3"
type input "$3.27"
type input "36"
type input "$39.24"
type input "36"
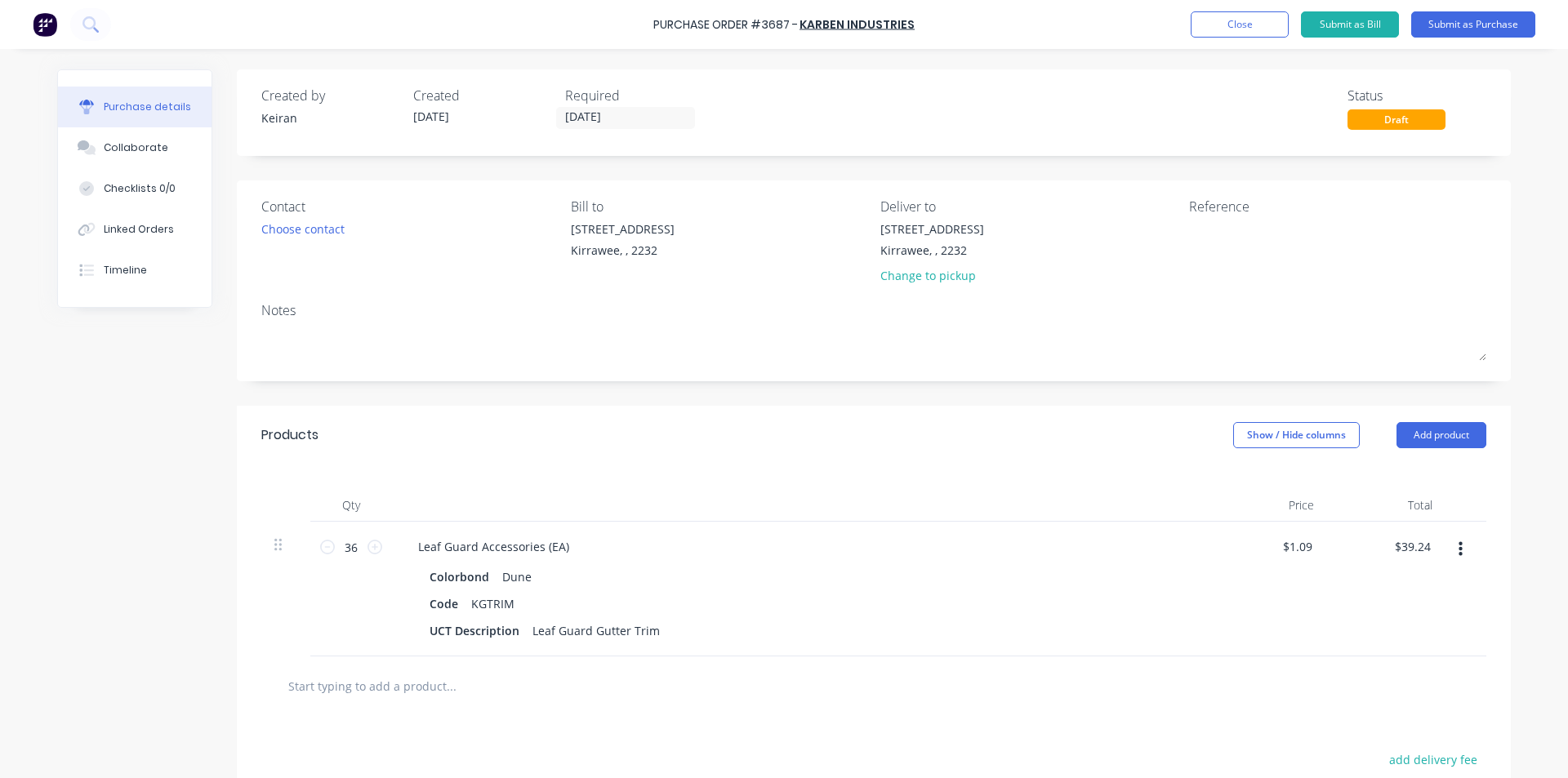
click at [556, 702] on div at bounding box center [873, 686] width 1225 height 59
click at [528, 678] on input "text" at bounding box center [450, 685] width 326 height 32
type input "Karben"
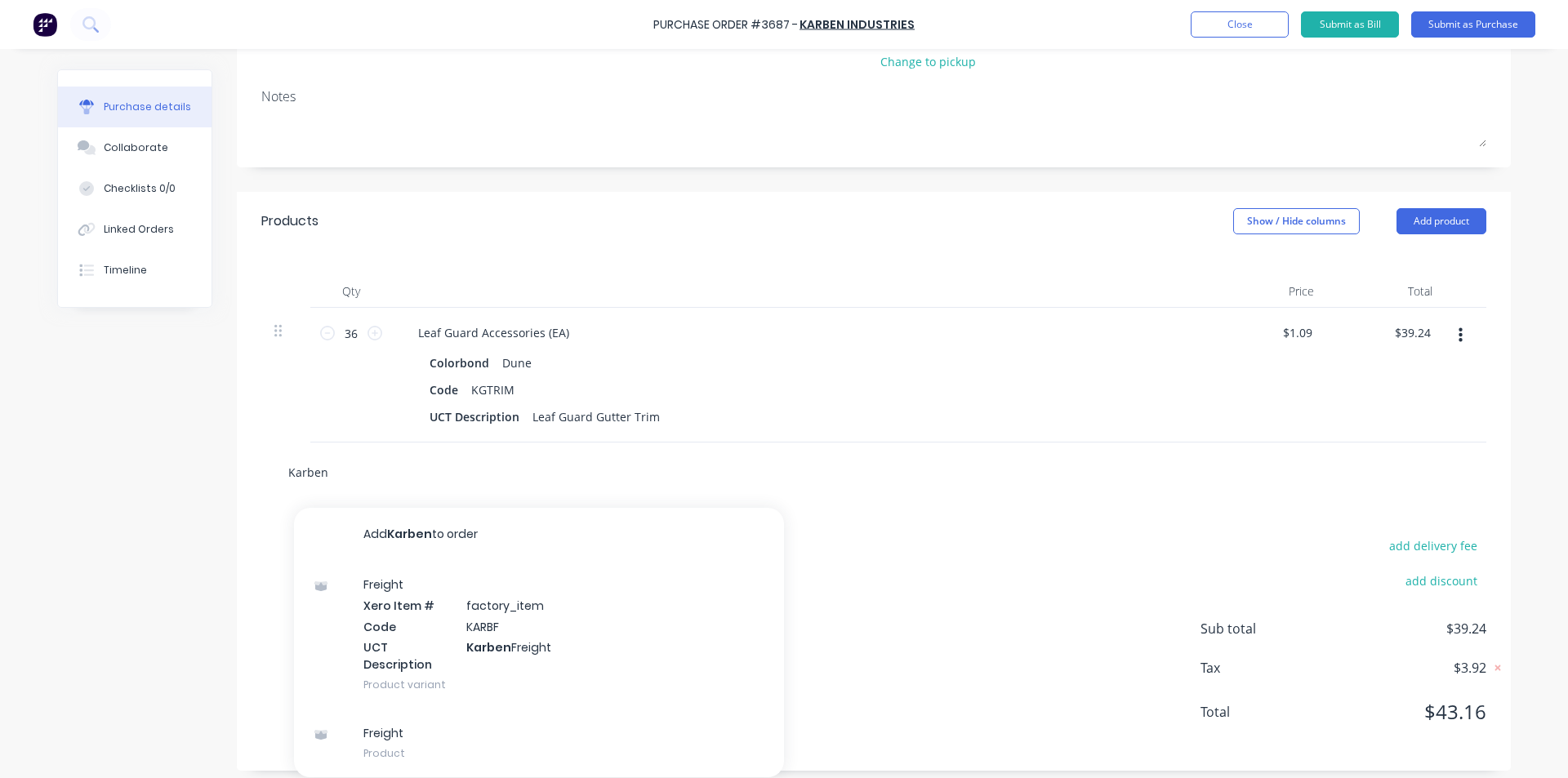
scroll to position [223, 0]
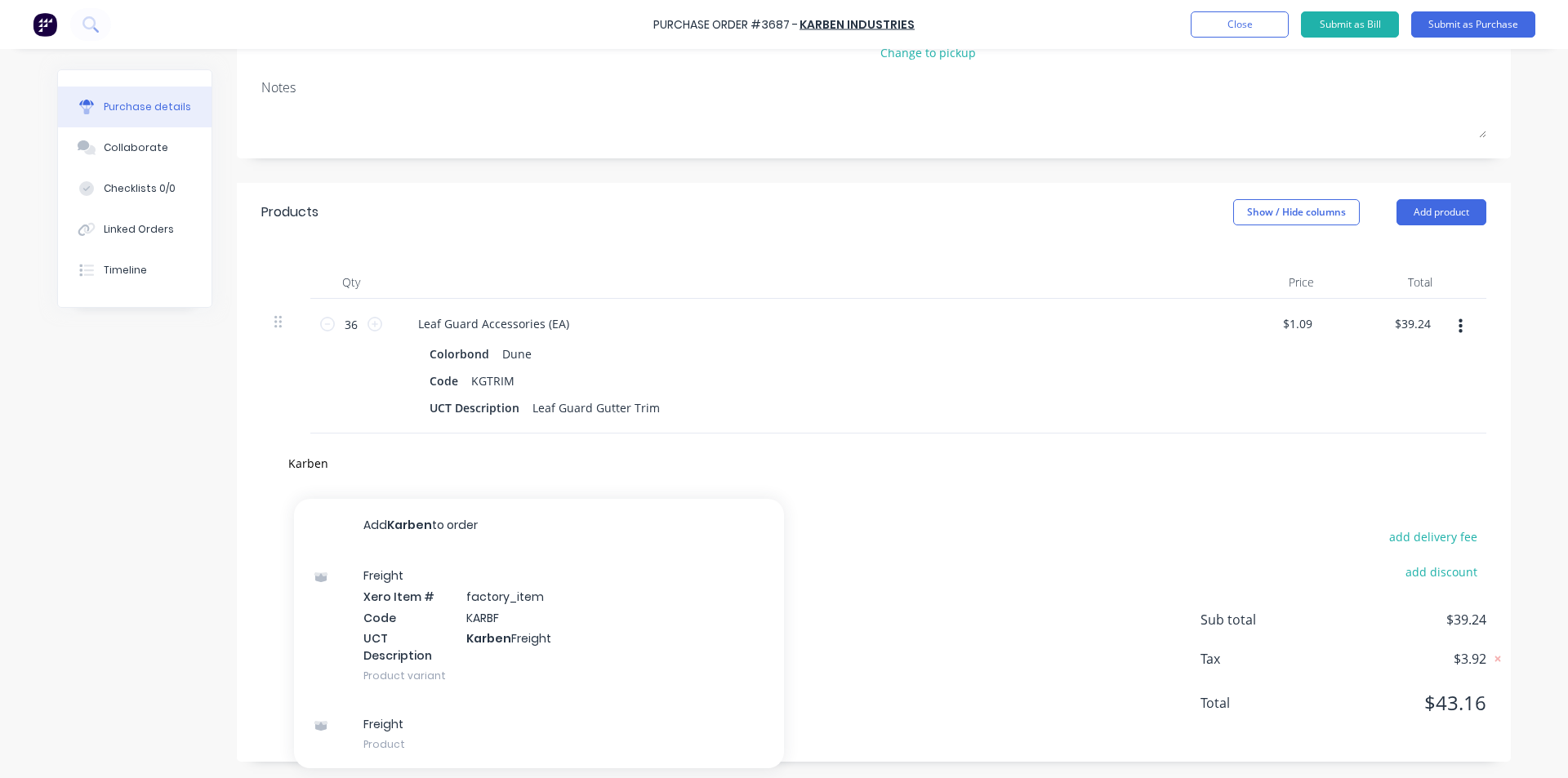
click at [713, 435] on div "Karben Add Karben to order Freight Xero Item # factory_item Code KARBF UCT Desc…" at bounding box center [873, 464] width 1225 height 59
drag, startPoint x: 351, startPoint y: 457, endPoint x: 259, endPoint y: 461, distance: 92.1
click at [261, 461] on div "Karben Add Karben to order Freight Xero Item # factory_item Code KARBF UCT Desc…" at bounding box center [873, 464] width 1225 height 59
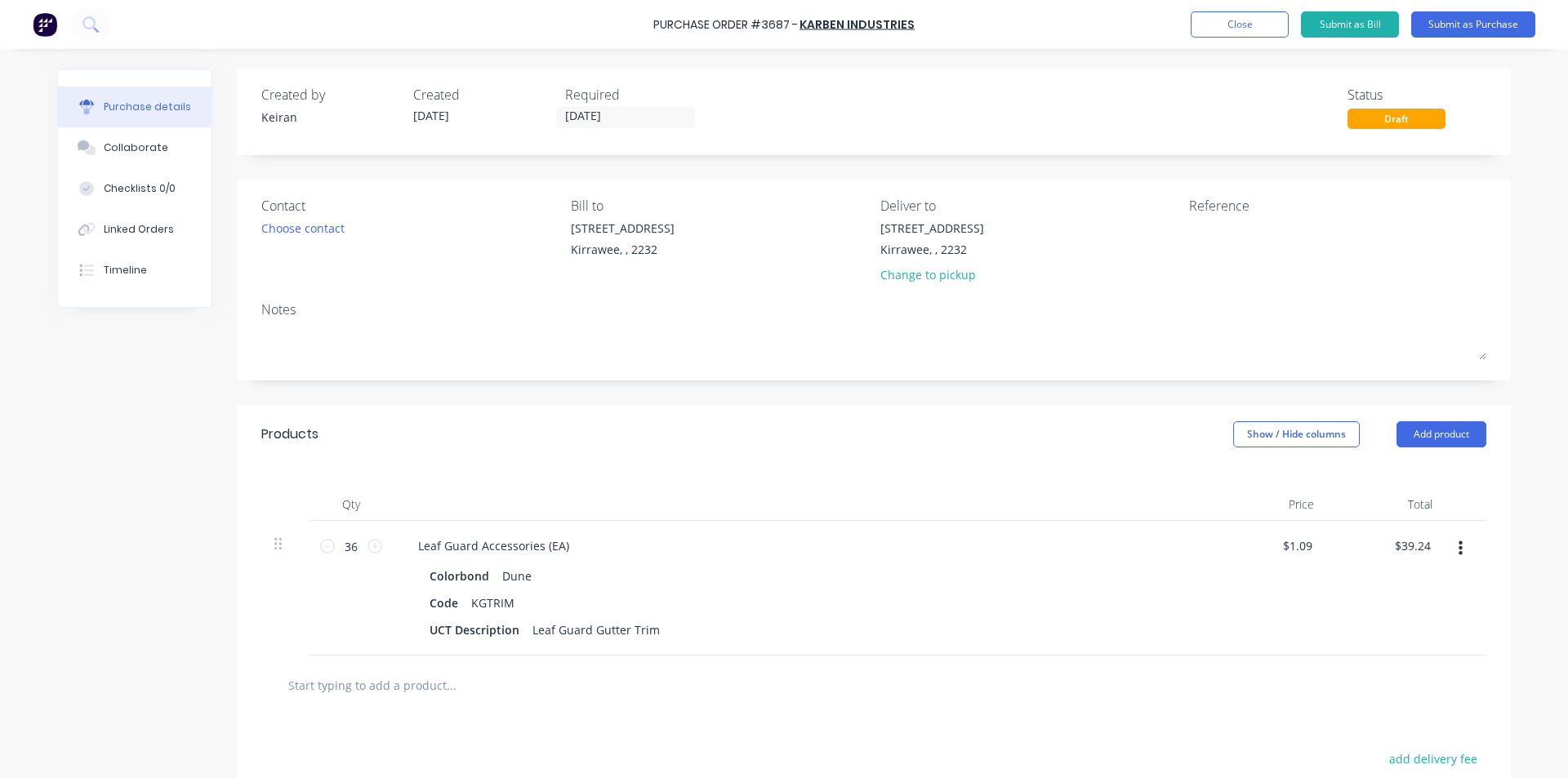
scroll to position [0, 0]
drag, startPoint x: 1460, startPoint y: 28, endPoint x: 1227, endPoint y: 209, distance: 295.0
click at [1249, 193] on div "Purchase Order #3687 - Karben Industries Add product Close Submit as Bill Submi…" at bounding box center [784, 389] width 1568 height 778
click at [1208, 237] on textarea at bounding box center [1290, 238] width 204 height 37
type textarea "x"
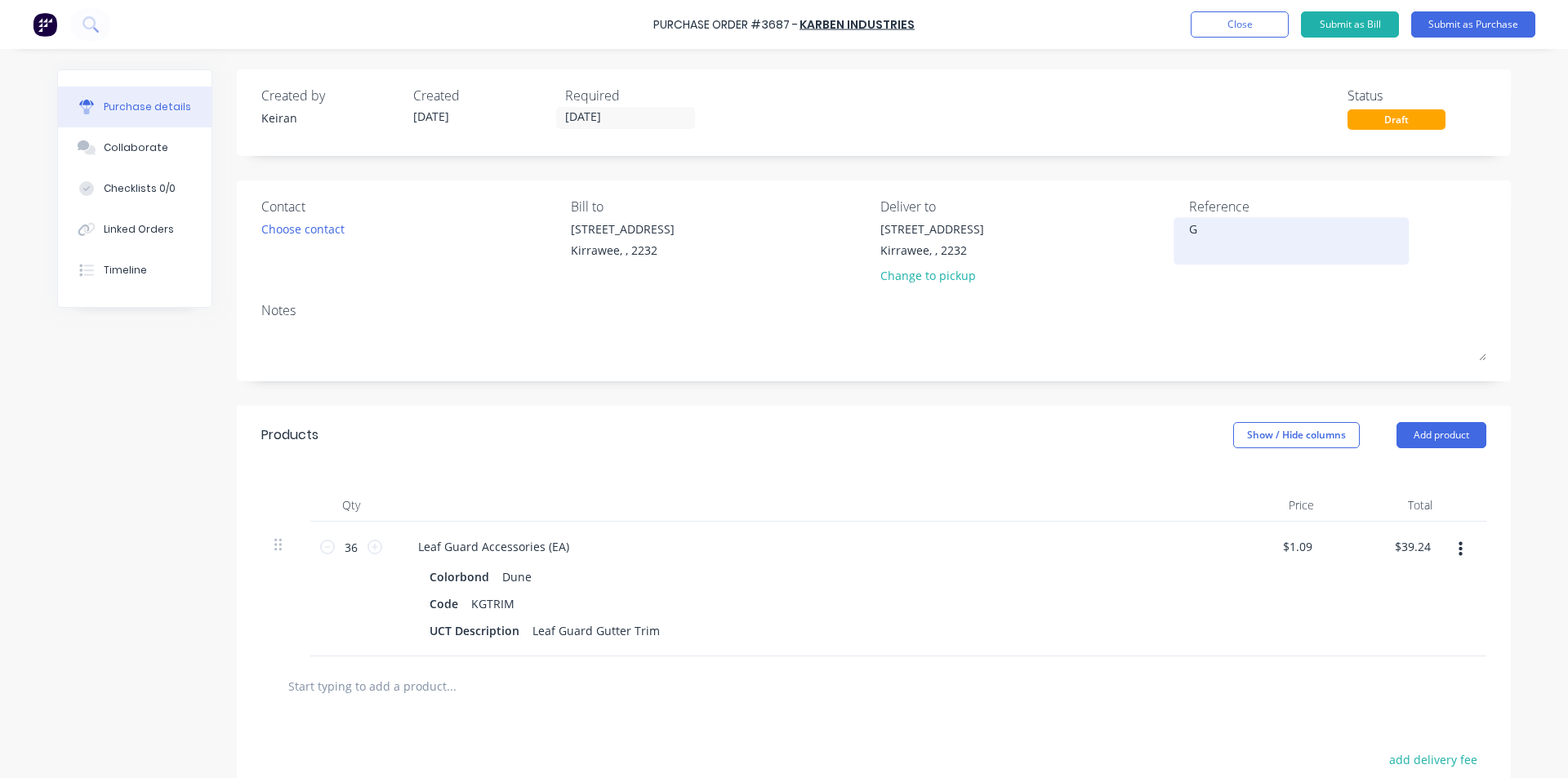
type textarea "G"
type textarea "x"
type textarea "Ge"
type textarea "x"
type textarea "G"
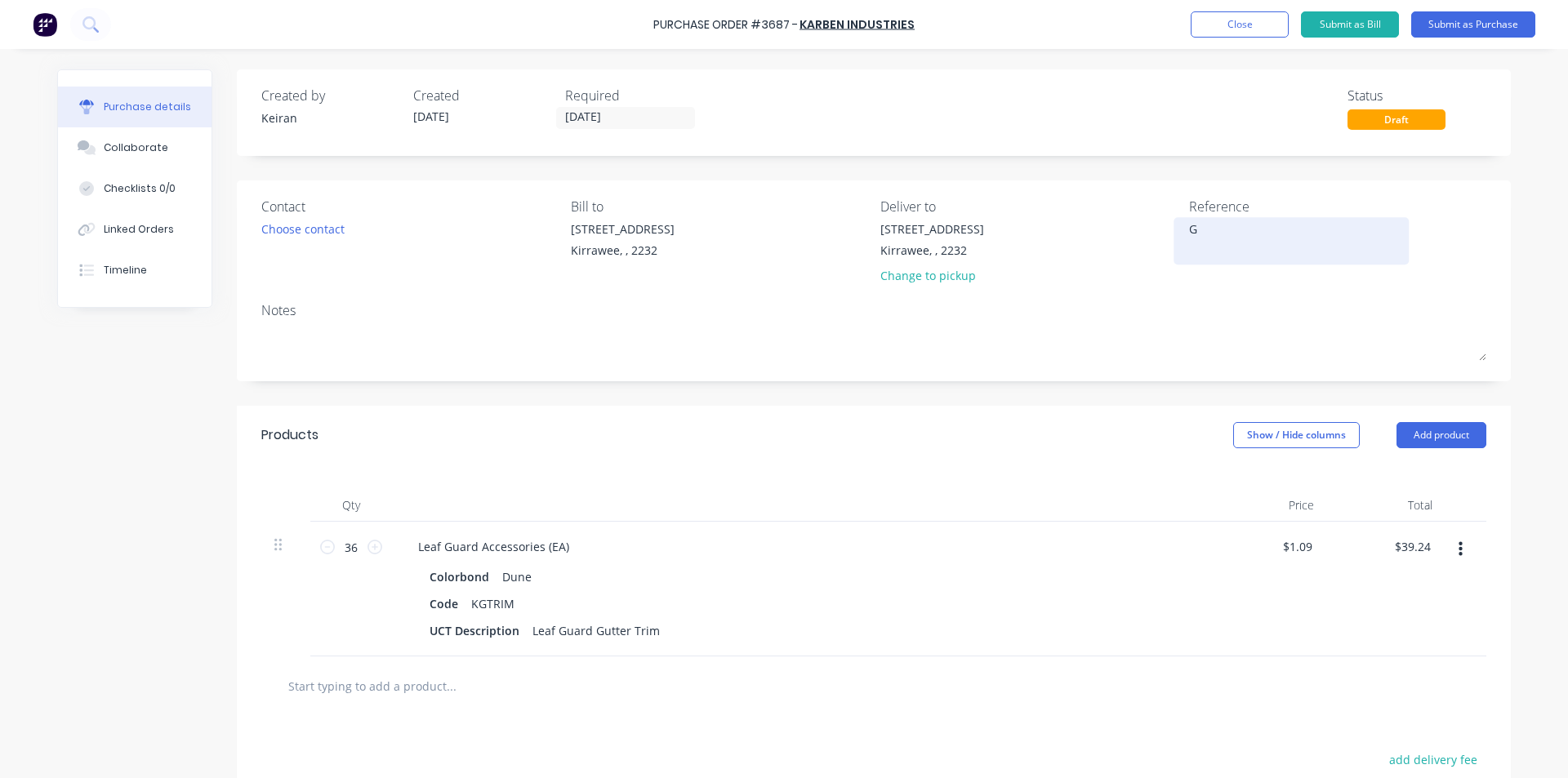
type textarea "x"
type textarea "Gl"
type textarea "x"
type textarea "Gle"
type textarea "x"
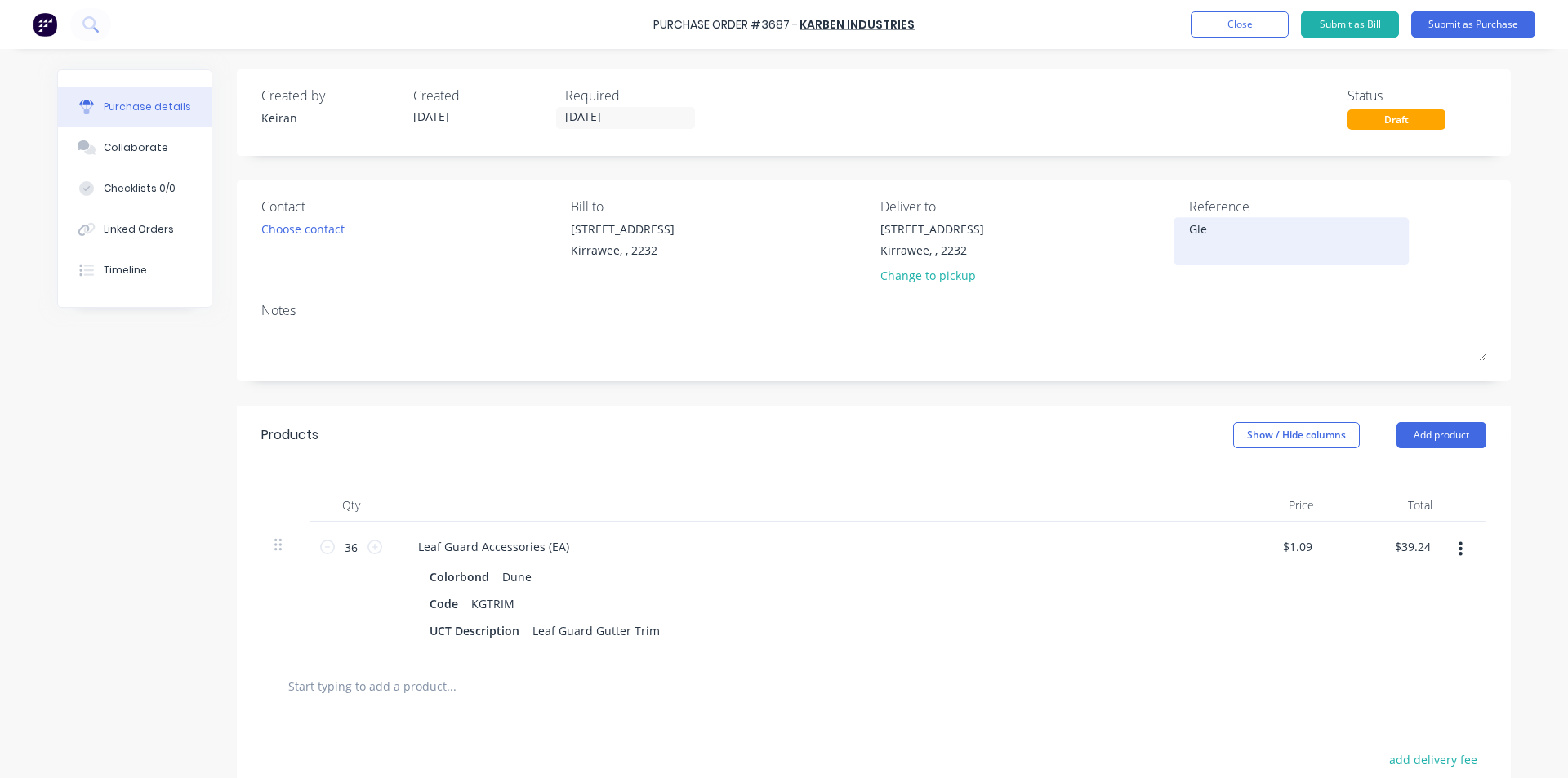
type textarea "Glen"
type textarea "x"
type textarea "Glenb"
type textarea "x"
type textarea "Glenbu"
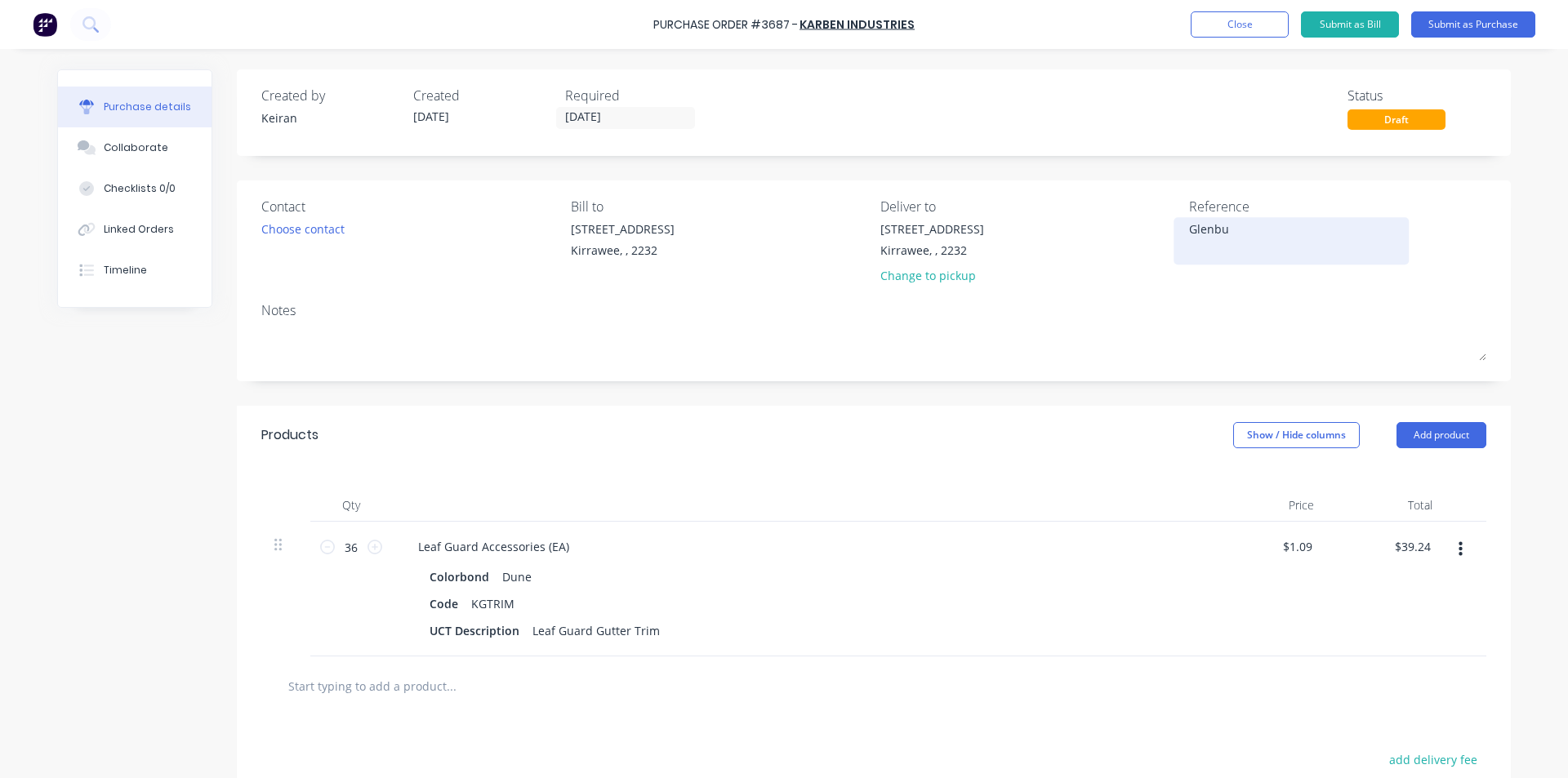
type textarea "x"
type textarea "Glenbus"
type textarea "x"
type textarea "Glenbush"
type textarea "x"
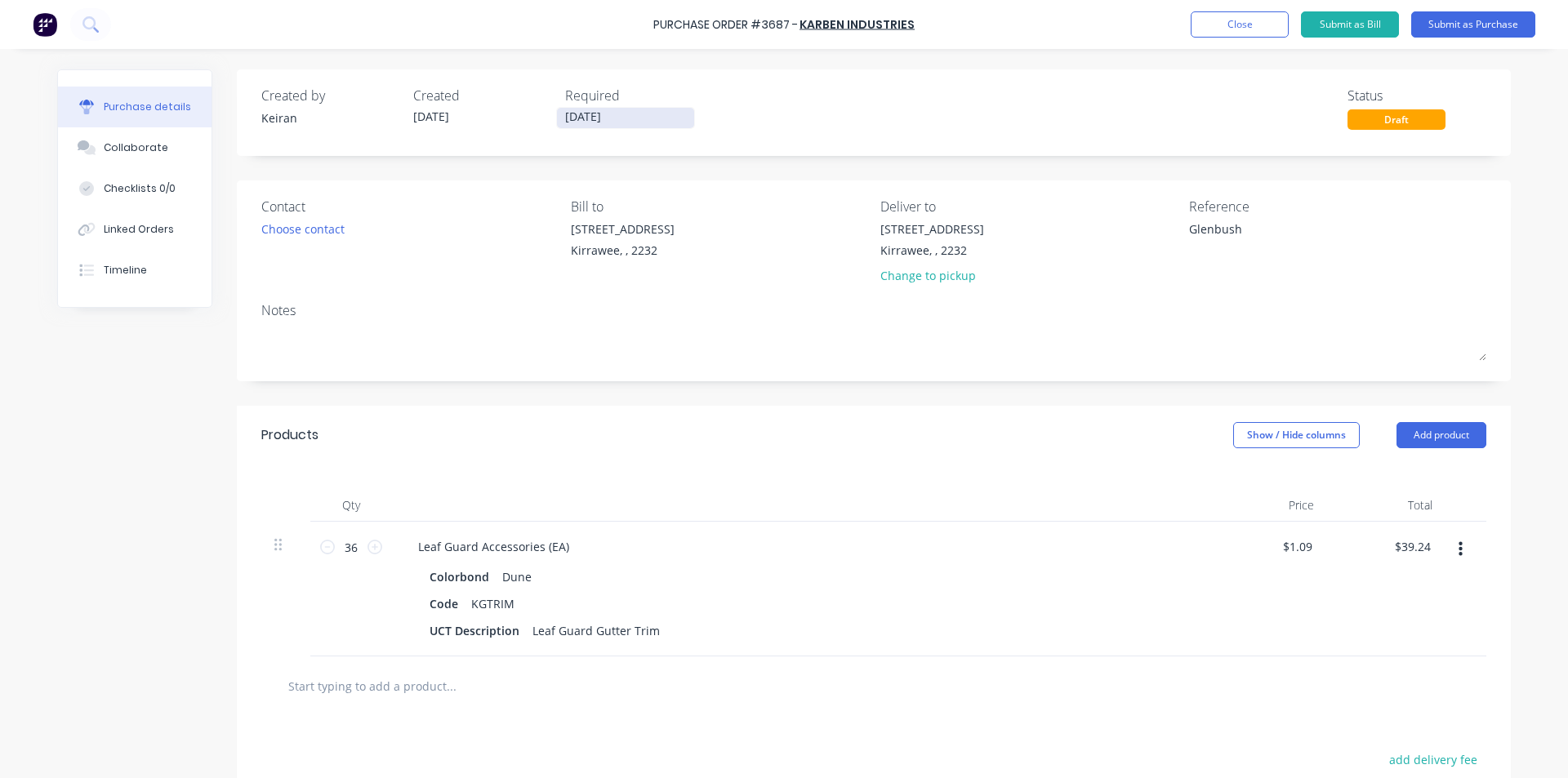
type textarea "Glenbush"
click at [616, 120] on input "[DATE]" at bounding box center [625, 118] width 137 height 21
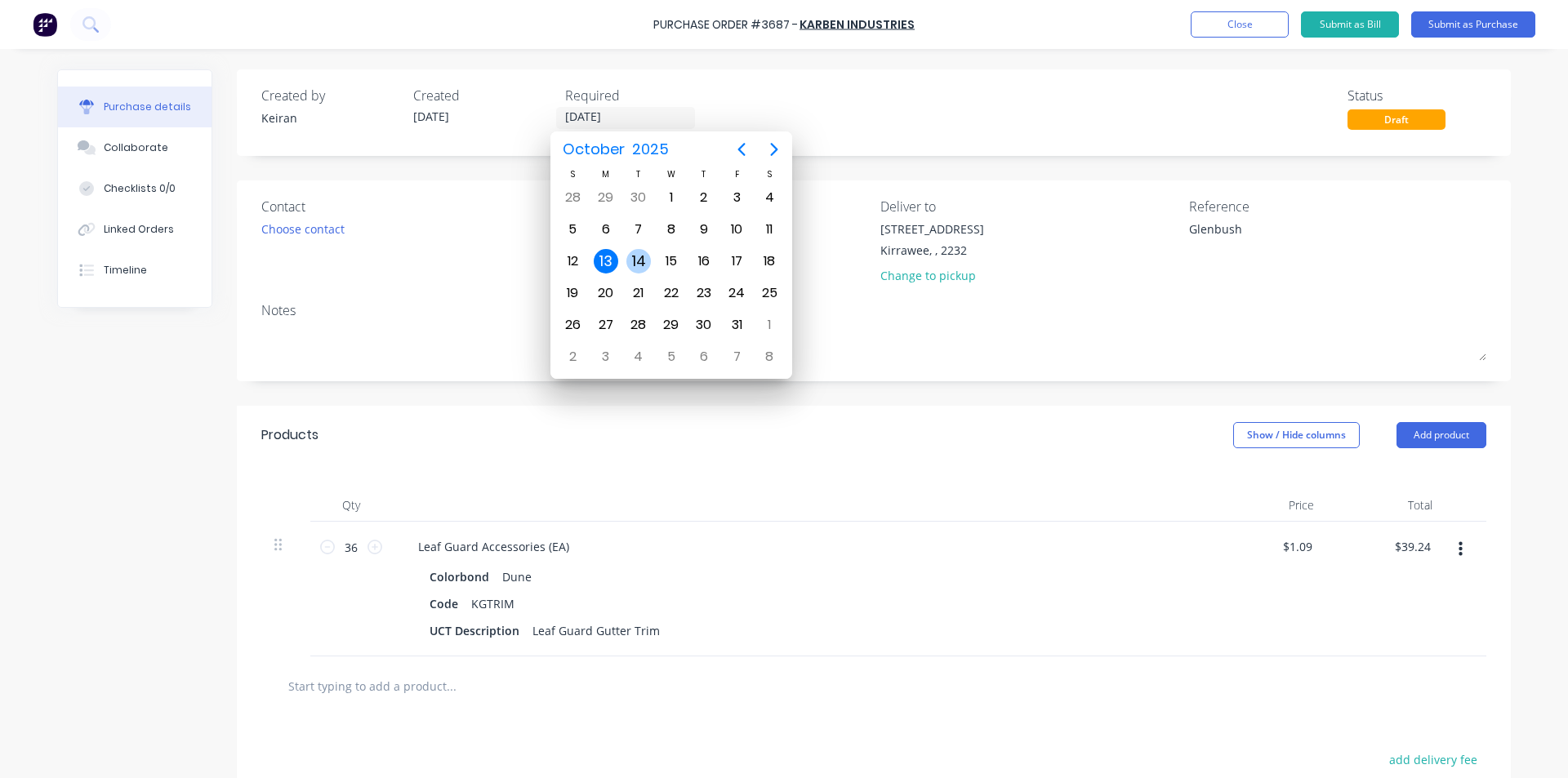
click at [639, 263] on div "14" at bounding box center [638, 261] width 24 height 24
type textarea "x"
type input "[DATE]"
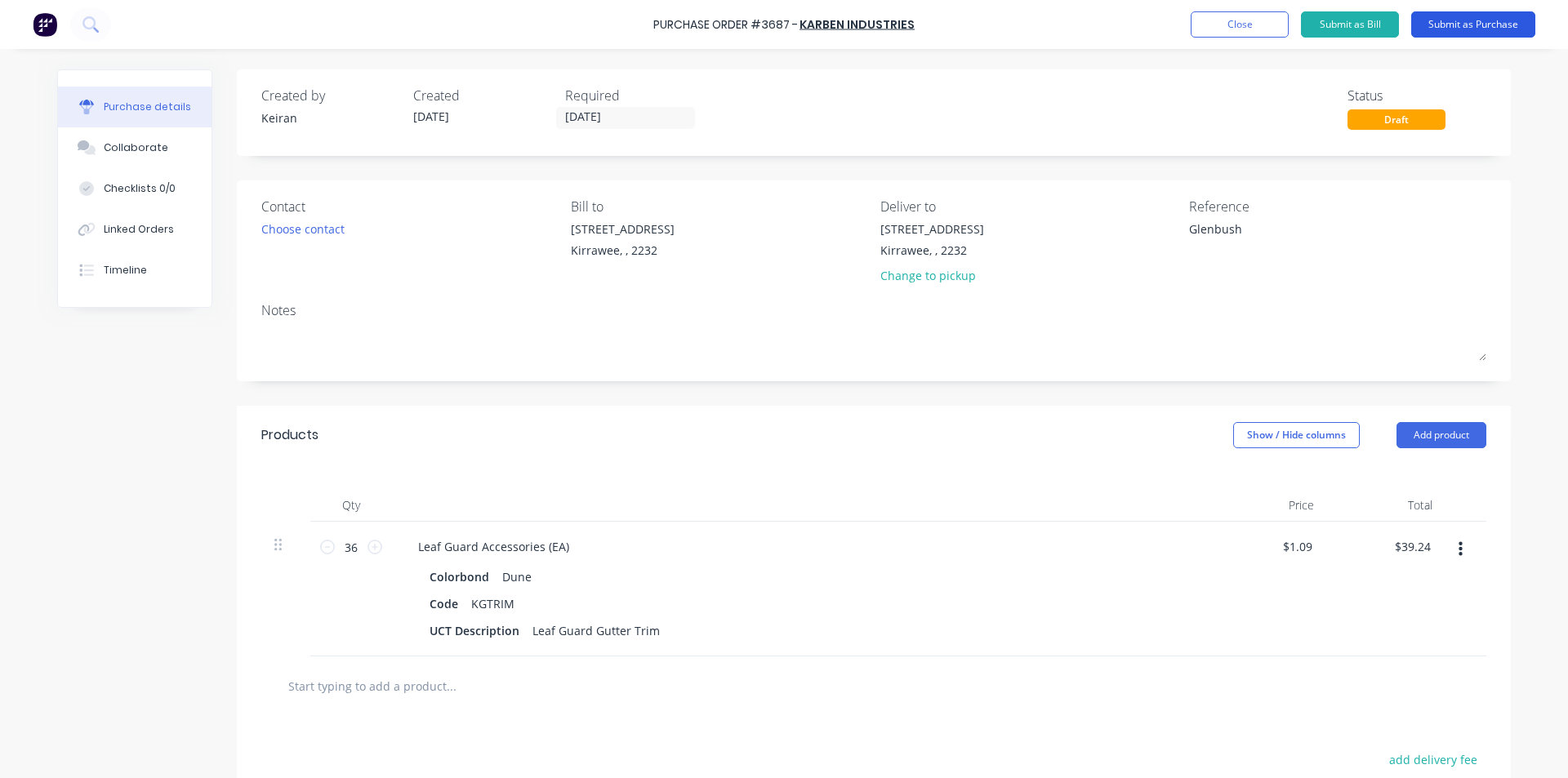
click at [1470, 22] on button "Submit as Purchase" at bounding box center [1473, 24] width 124 height 26
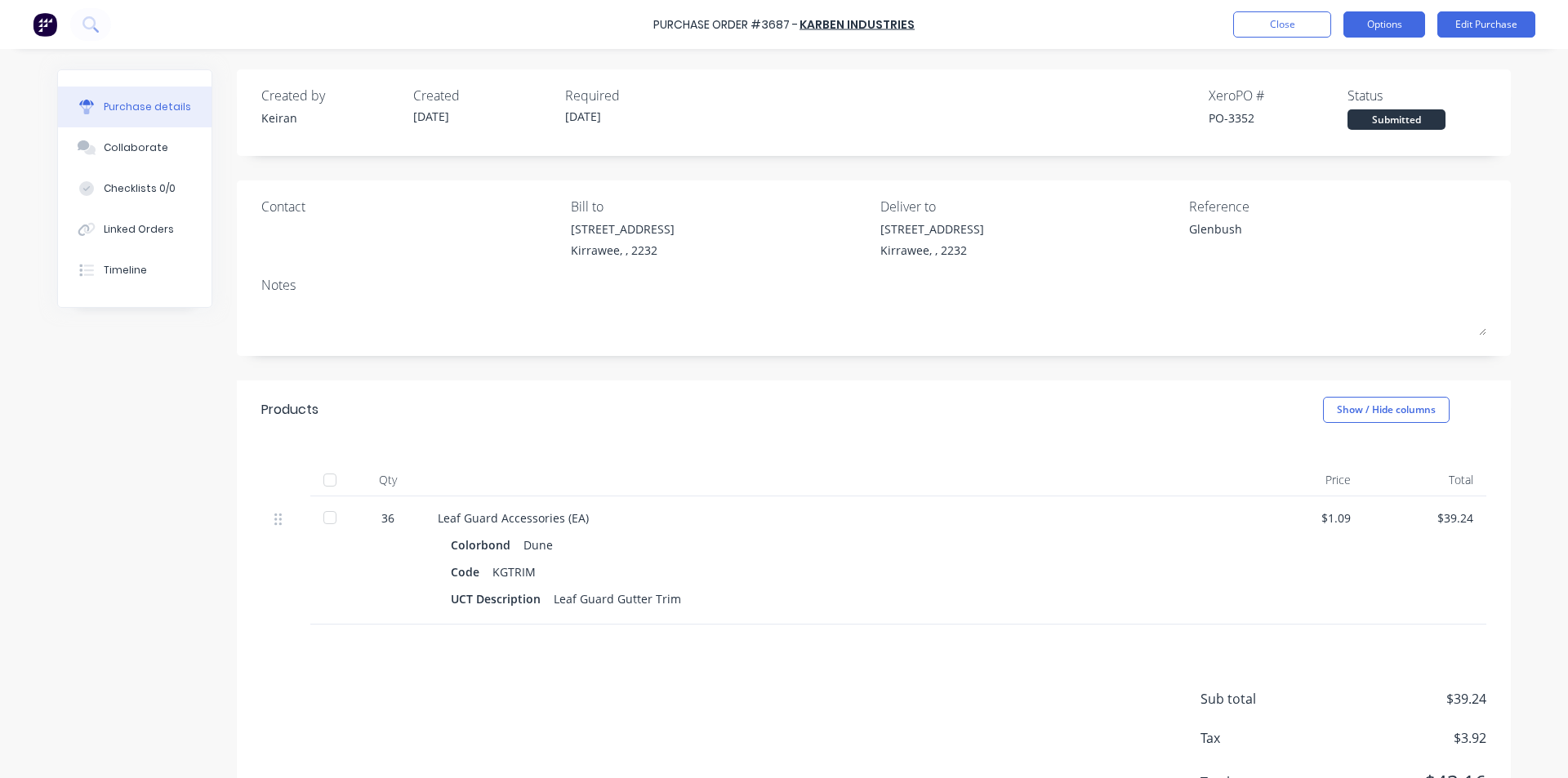
click at [1357, 35] on button "Options" at bounding box center [1384, 24] width 82 height 26
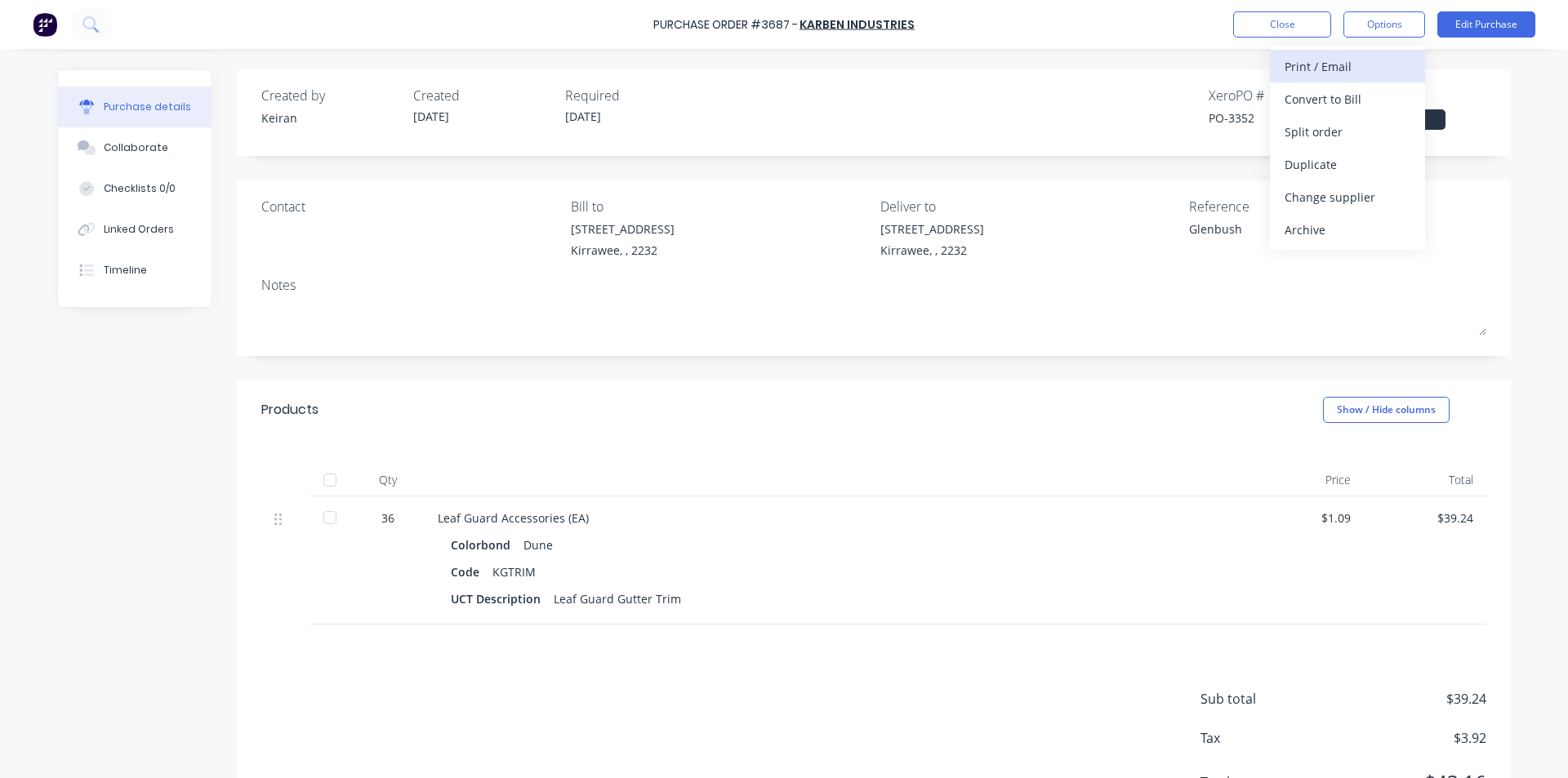
click at [1321, 66] on div "Print / Email" at bounding box center [1347, 66] width 126 height 23
click at [1303, 139] on div "Without pricing" at bounding box center [1347, 132] width 126 height 23
type textarea "x"
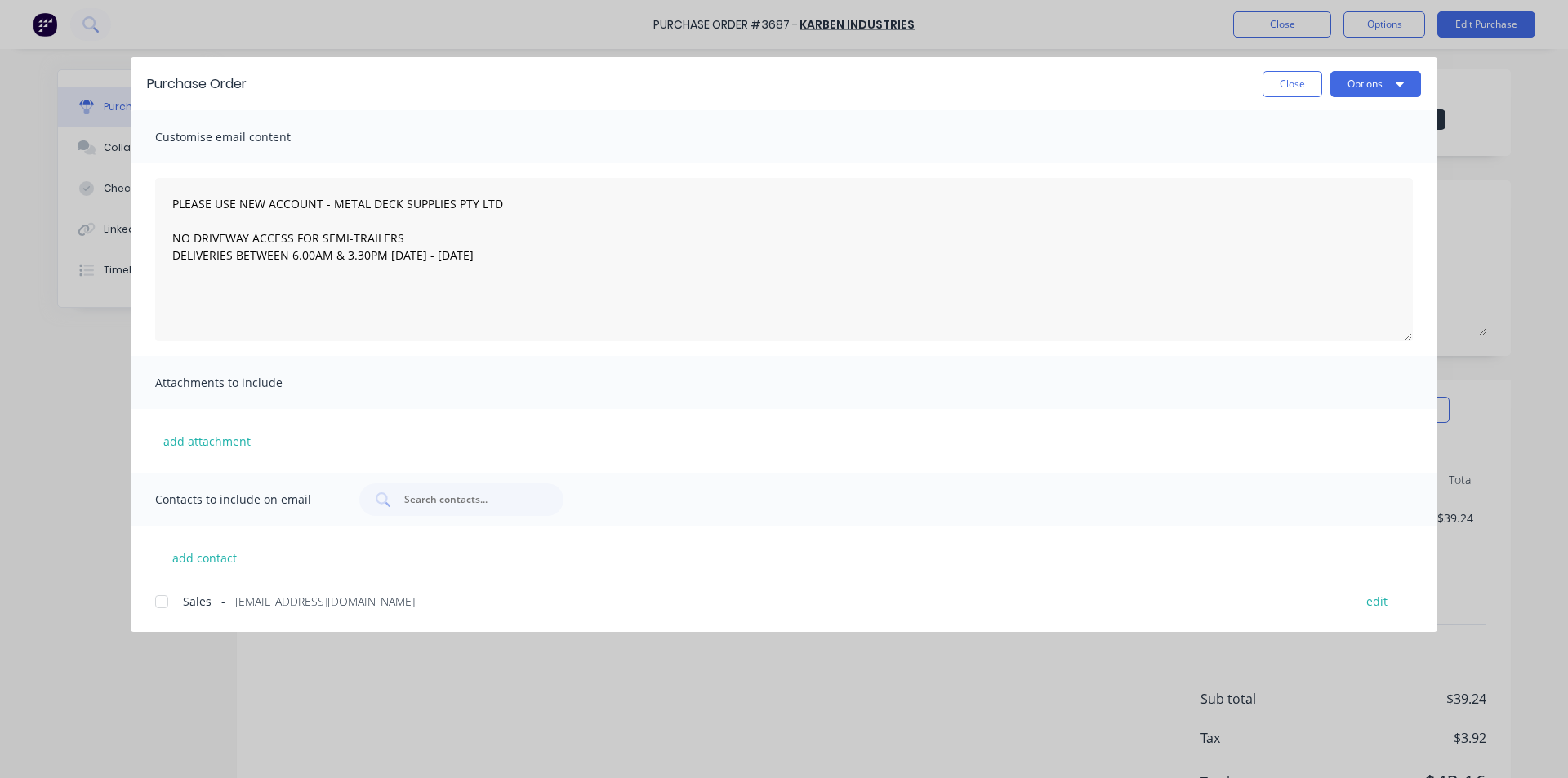
click at [170, 597] on div at bounding box center [162, 602] width 32 height 32
type textarea "PLEASE USE NEW ACCOUNT - METAL DECK SUPPLIES PTY LTD NO DRIVEWAY ACCESS FOR SEM…"
click at [1404, 79] on button "Options" at bounding box center [1375, 84] width 91 height 26
click at [1373, 192] on div "Email" at bounding box center [1343, 190] width 126 height 23
type textarea "x"
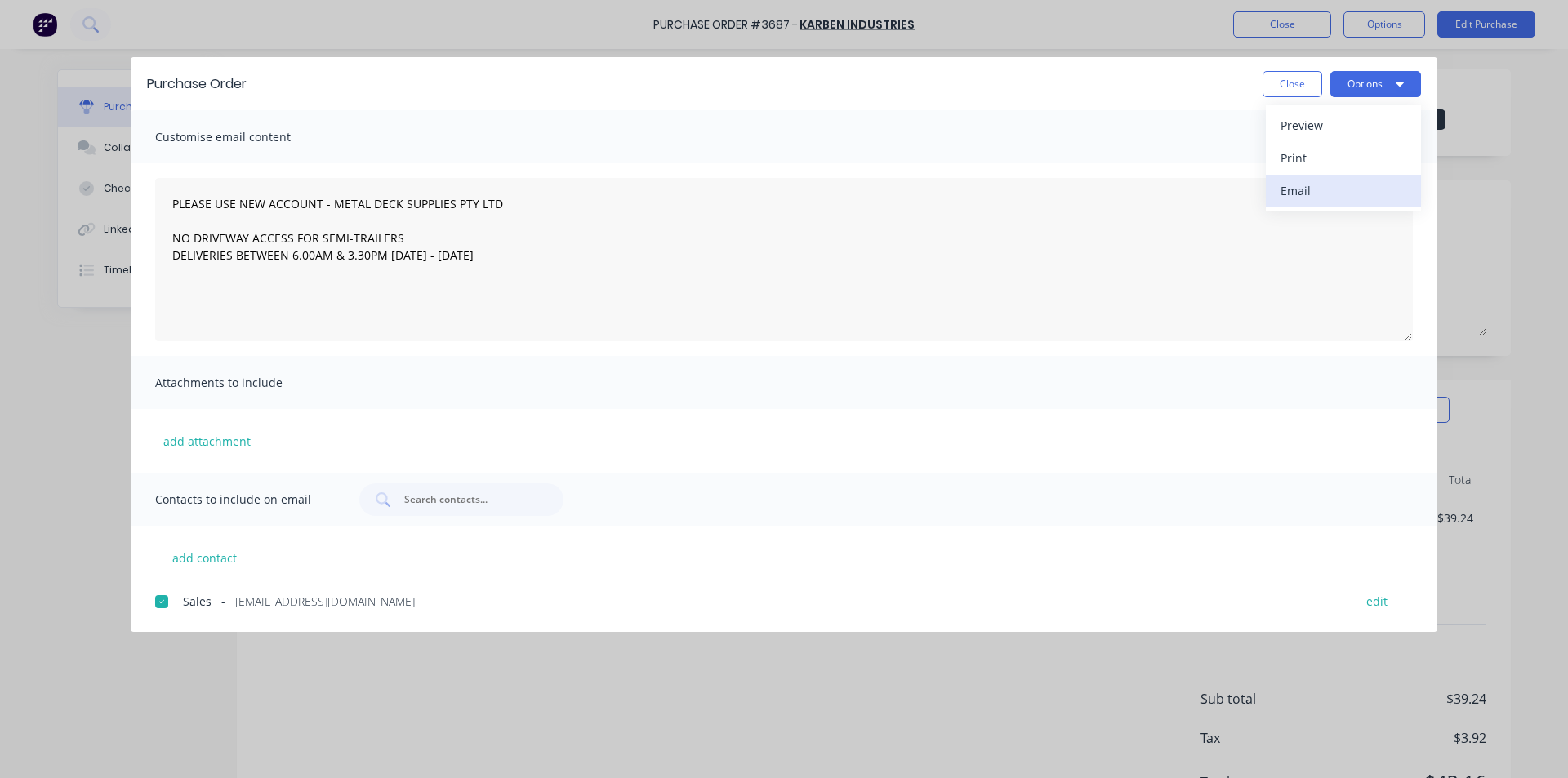
type textarea "PLEASE USE NEW ACCOUNT - METAL DECK SUPPLIES PTY LTD NO DRIVEWAY ACCESS FOR SEM…"
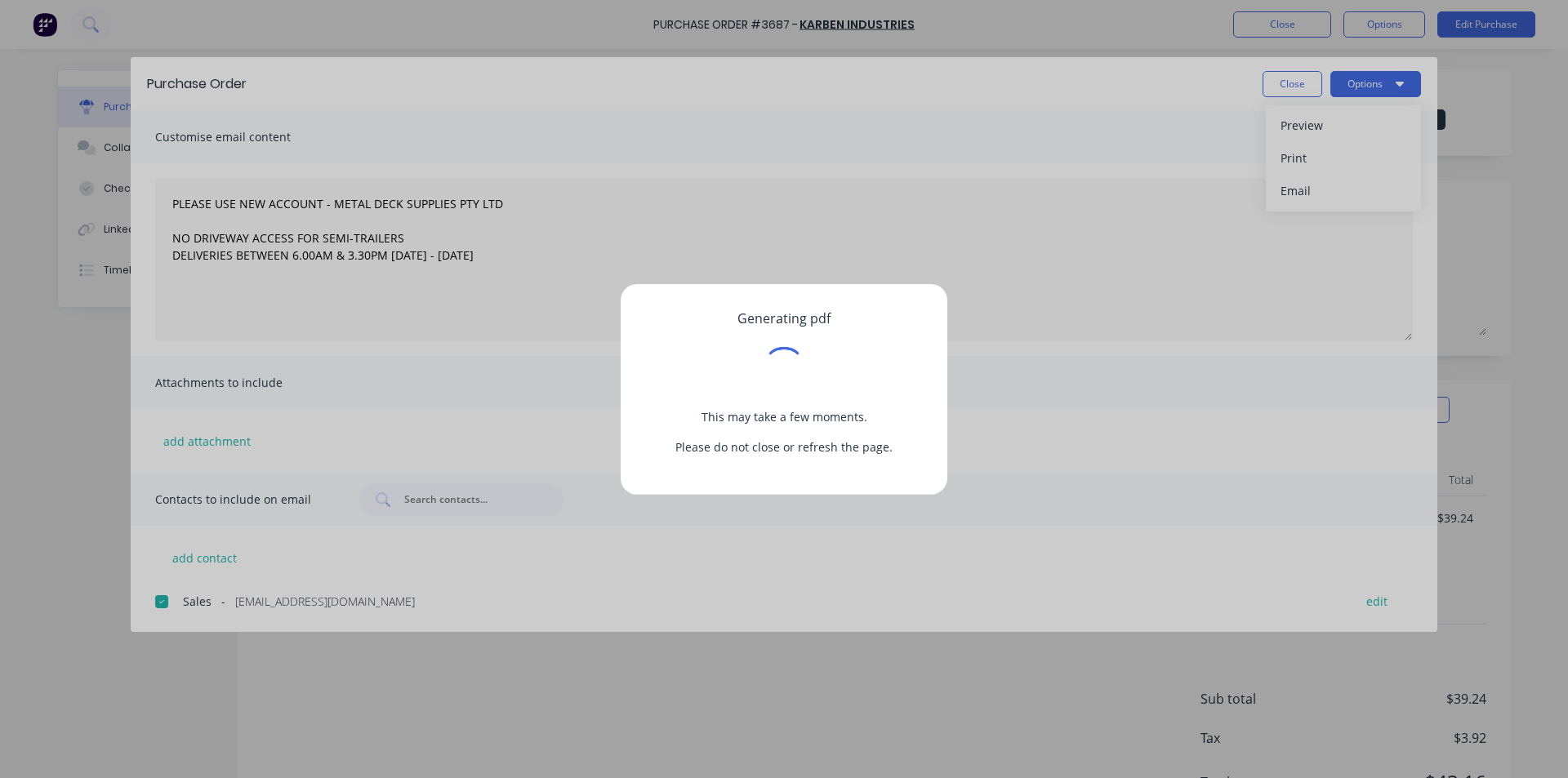
type textarea "x"
type textarea "PLEASE USE NEW ACCOUNT - METAL DECK SUPPLIES PTY LTD NO DRIVEWAY ACCESS FOR SEM…"
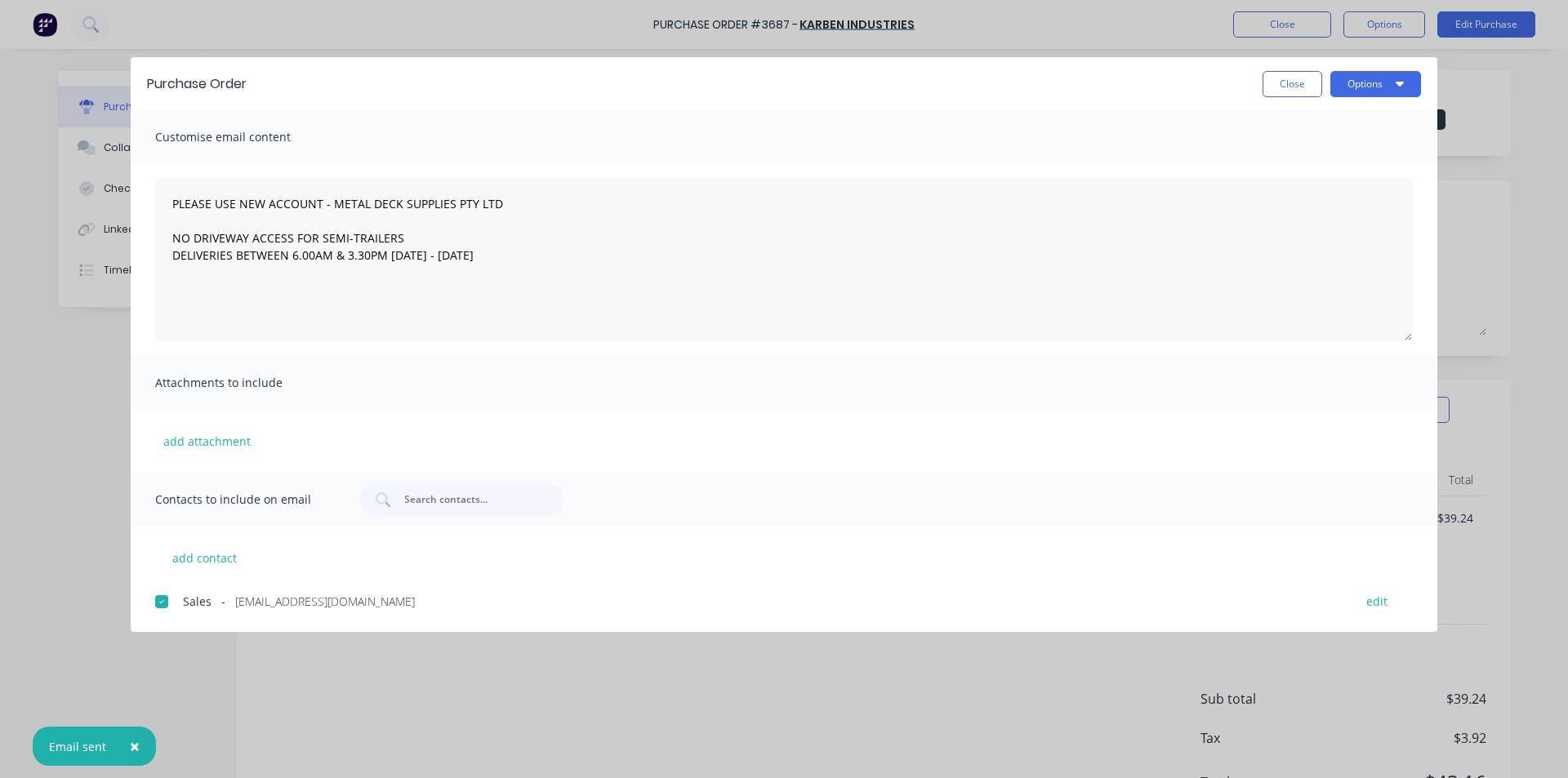
type textarea "x"
type textarea "PLEASE USE NEW ACCOUNT - METAL DECK SUPPLIES PTY LTD NO DRIVEWAY ACCESS FOR SEM…"
drag, startPoint x: 1282, startPoint y: 93, endPoint x: 1208, endPoint y: 137, distance: 86.1
click at [1282, 93] on button "Close" at bounding box center [1292, 84] width 59 height 26
type textarea "x"
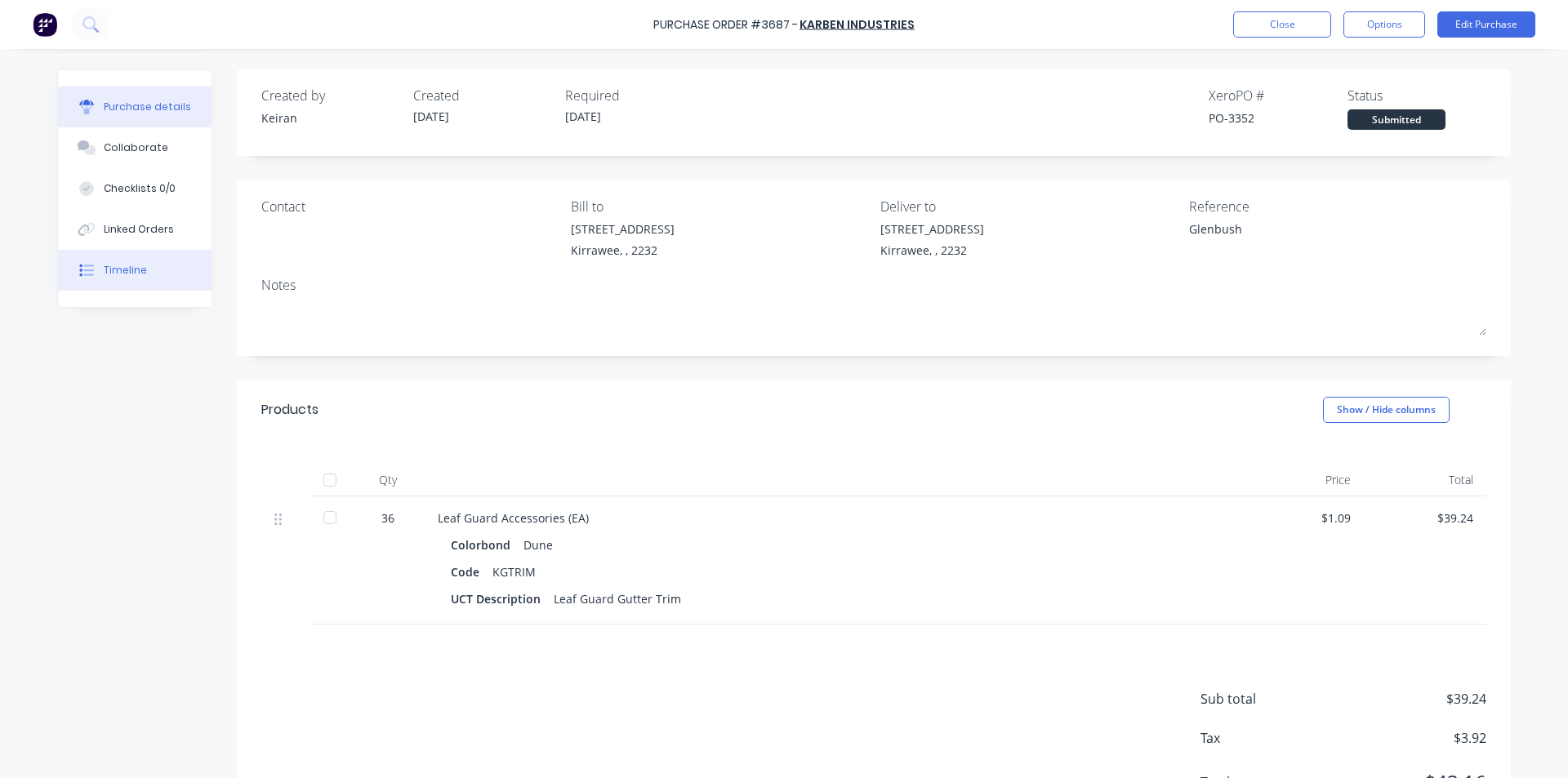
click at [115, 267] on div "Timeline" at bounding box center [125, 270] width 43 height 14
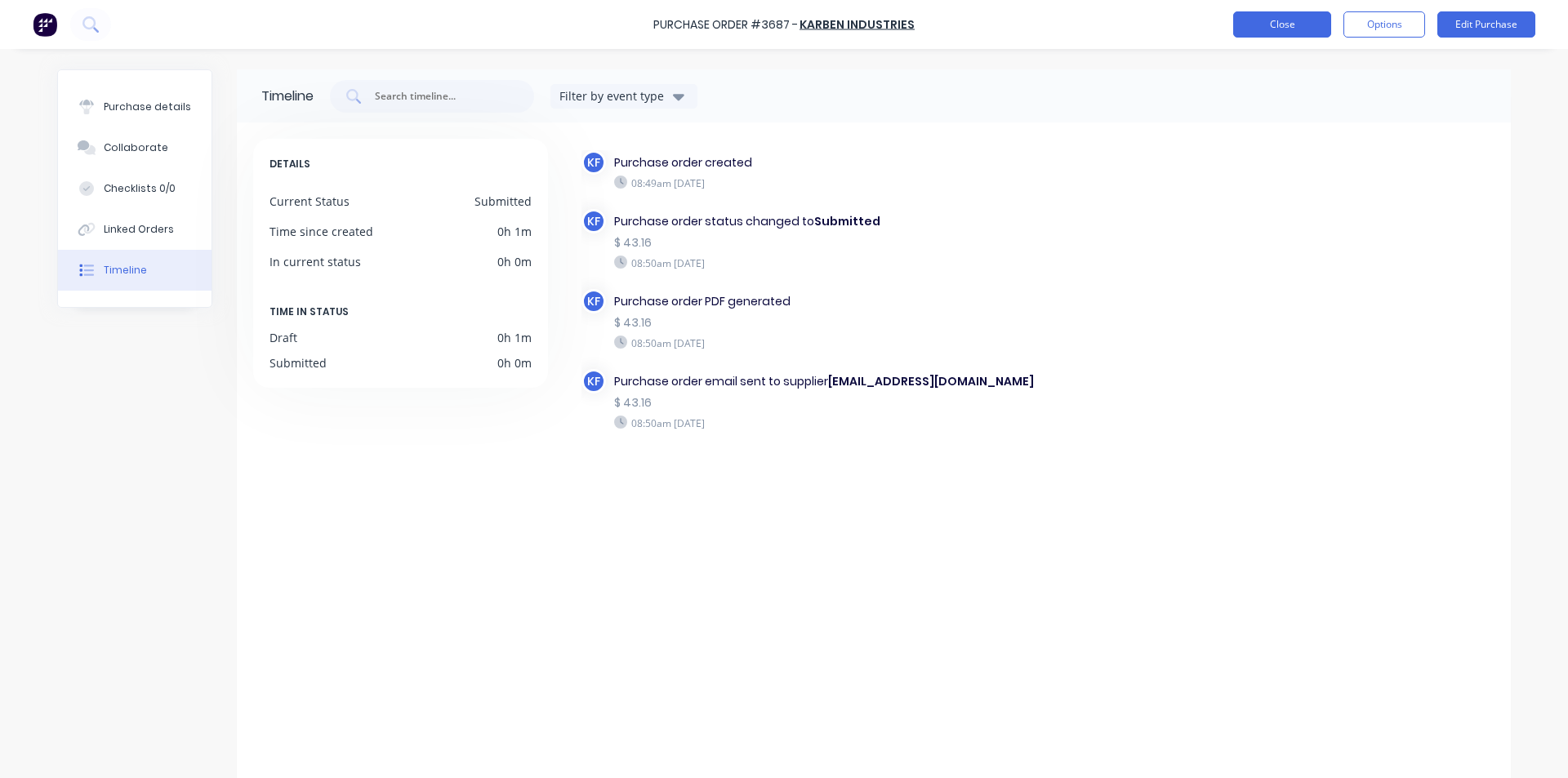
click at [1274, 12] on button "Close" at bounding box center [1281, 24] width 98 height 26
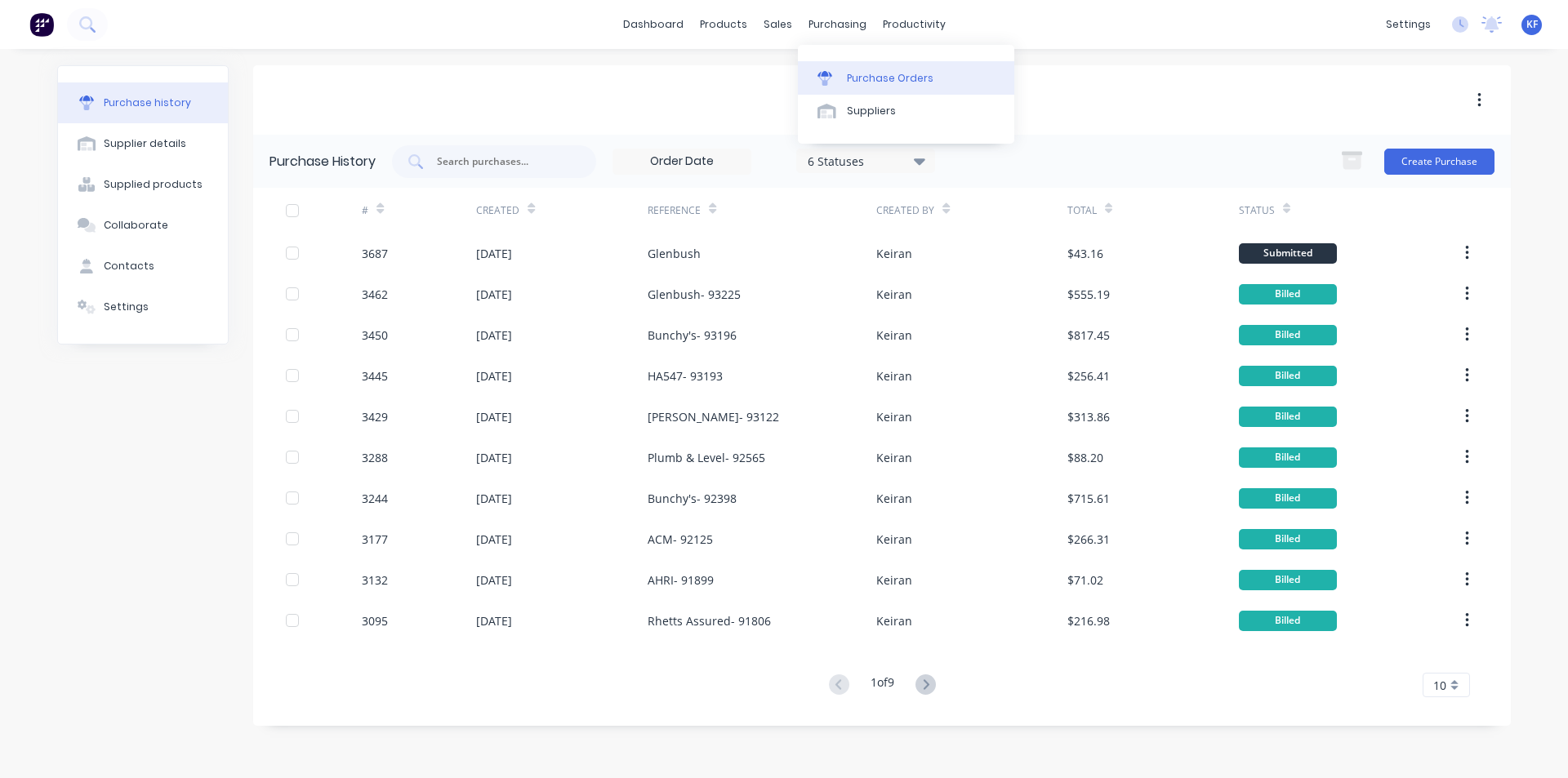
drag, startPoint x: 832, startPoint y: 27, endPoint x: 850, endPoint y: 86, distance: 61.7
click at [832, 29] on div "purchasing" at bounding box center [837, 24] width 75 height 24
click at [848, 86] on link "Purchase Orders" at bounding box center [906, 77] width 217 height 32
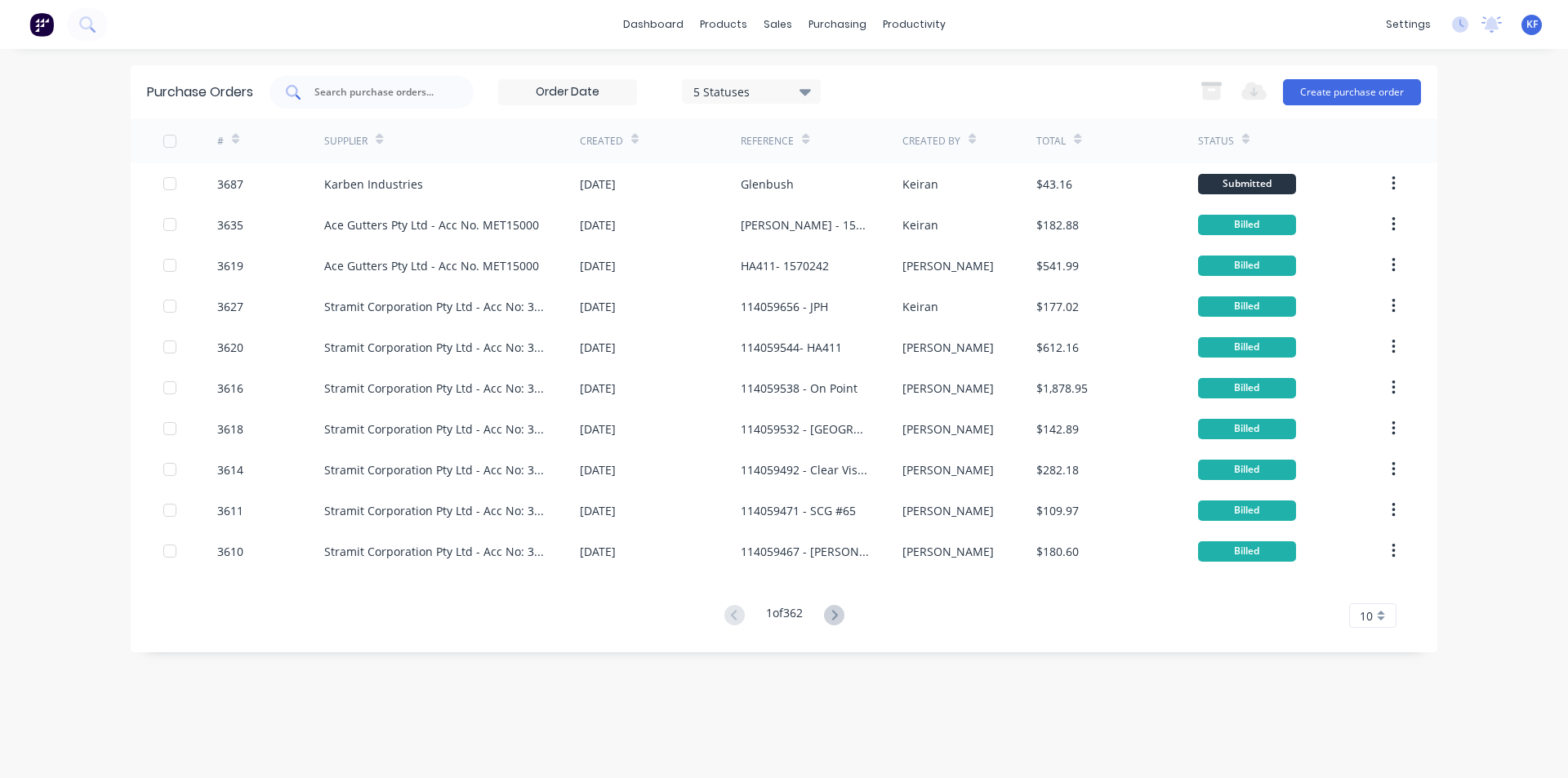
click at [473, 99] on div at bounding box center [371, 93] width 204 height 32
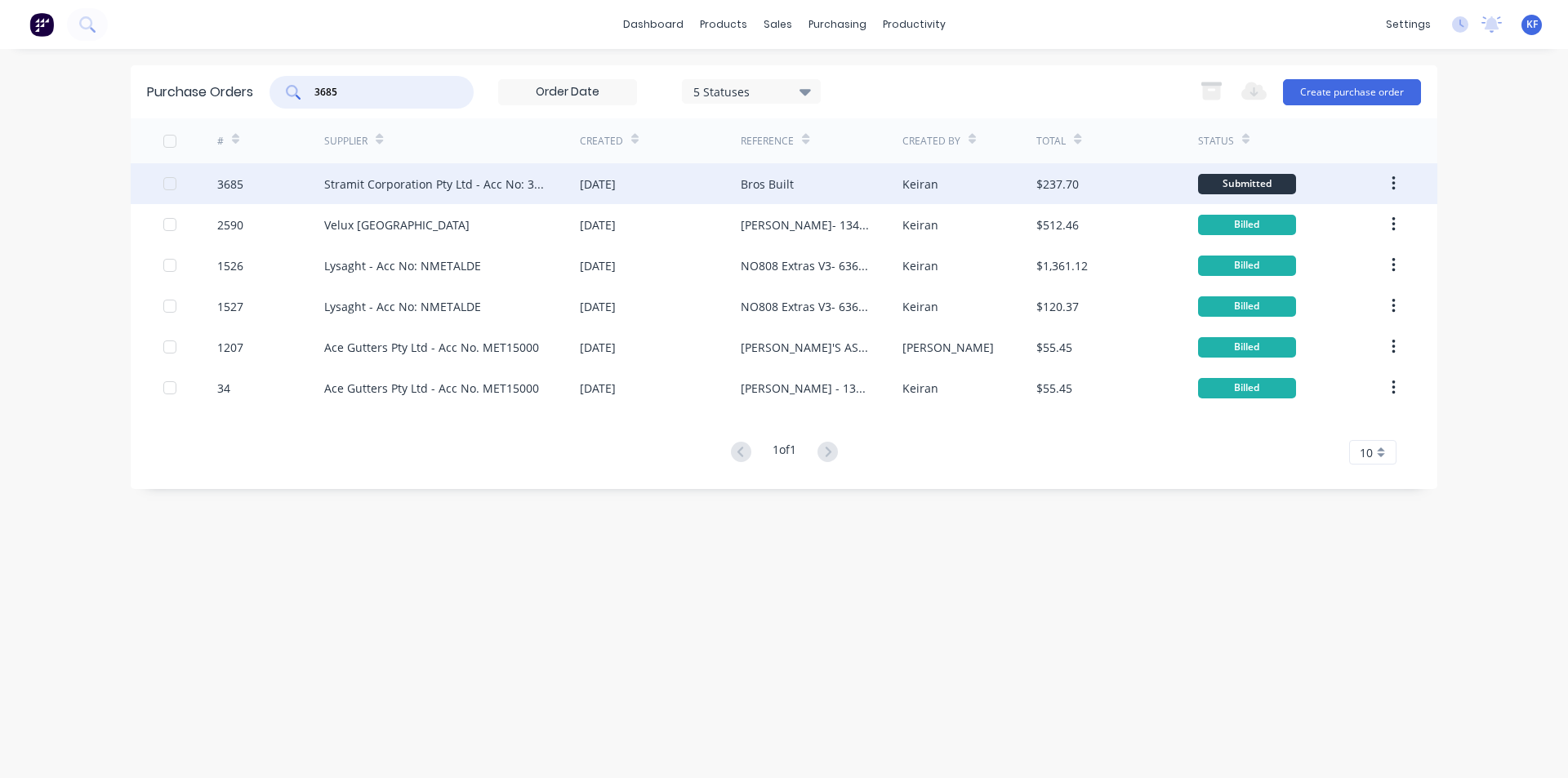
type input "3685"
click at [496, 175] on div "Stramit Corporation Pty Ltd - Acc No: 32915" at bounding box center [436, 183] width 223 height 17
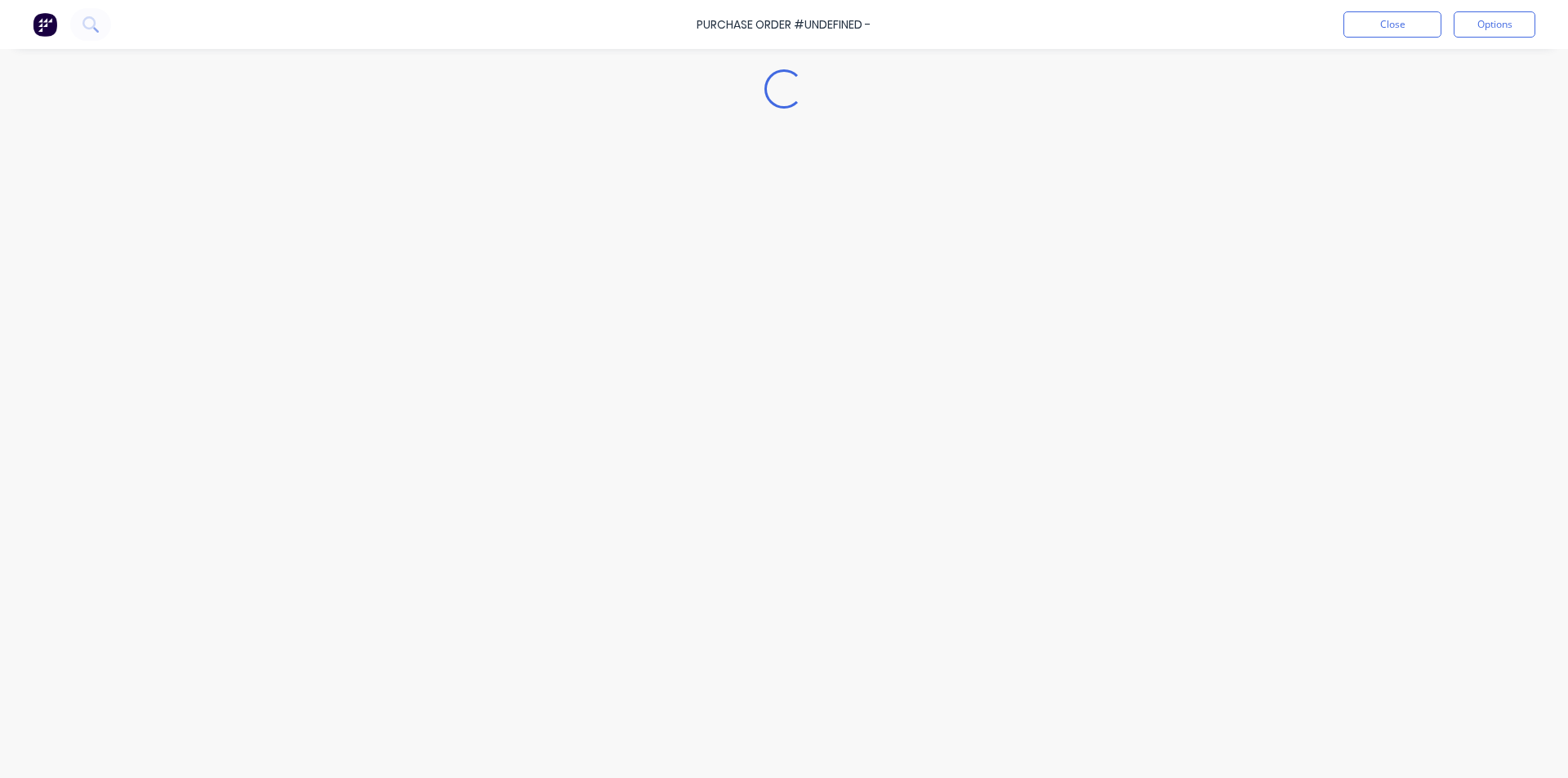
type textarea "x"
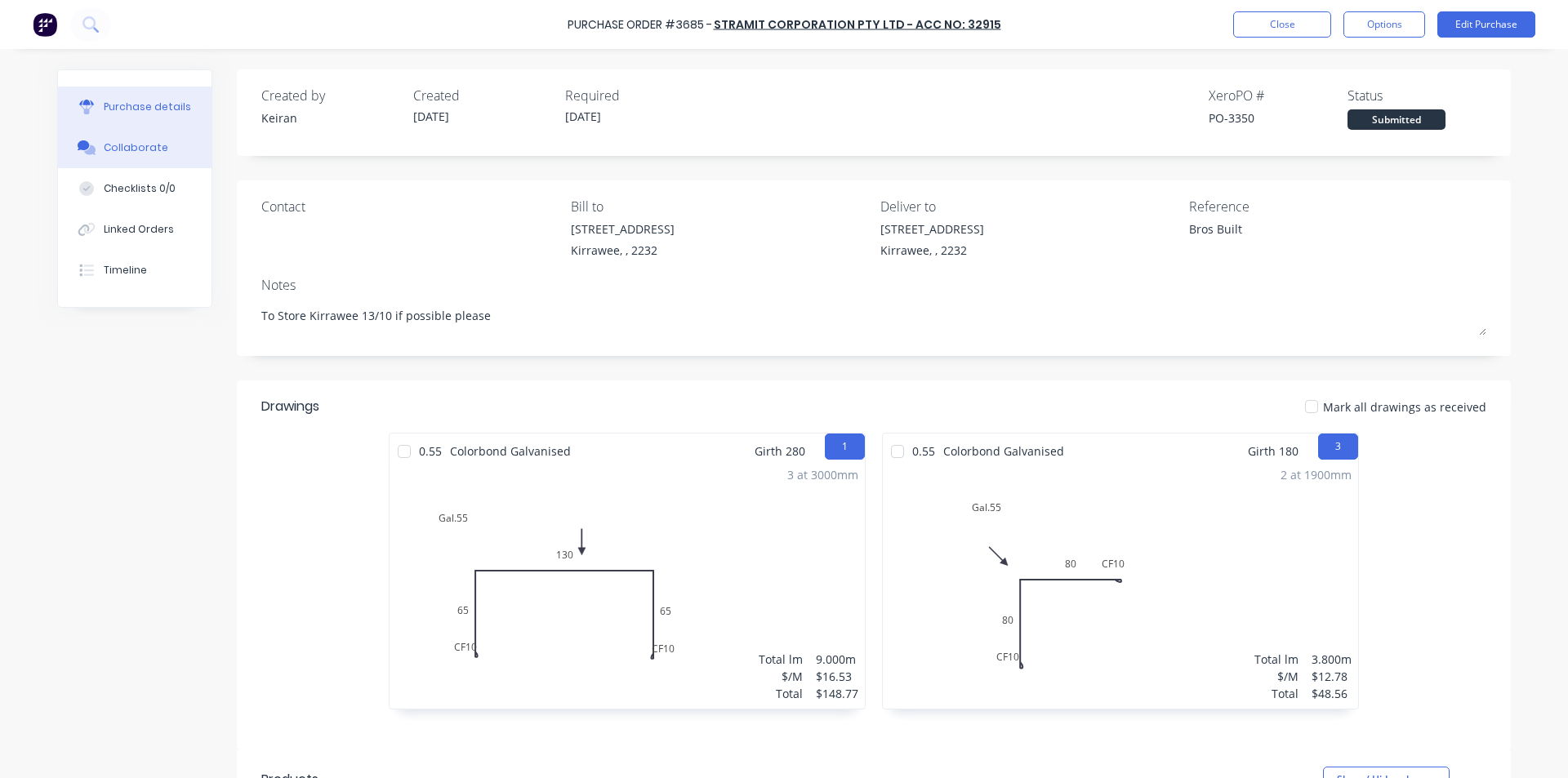
click at [147, 163] on button "Collaborate" at bounding box center [135, 147] width 154 height 40
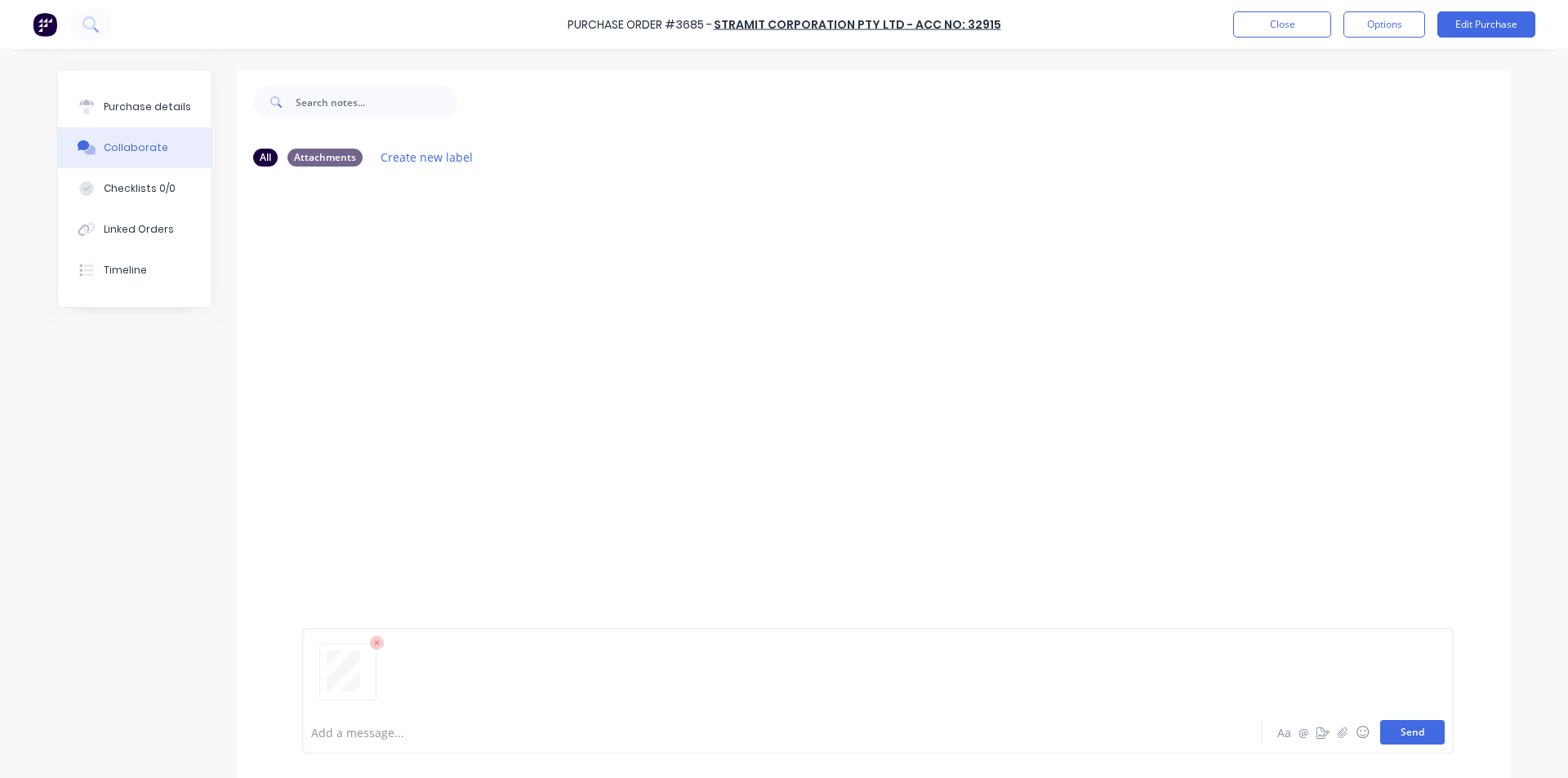
click at [1421, 734] on button "Send" at bounding box center [1413, 731] width 65 height 24
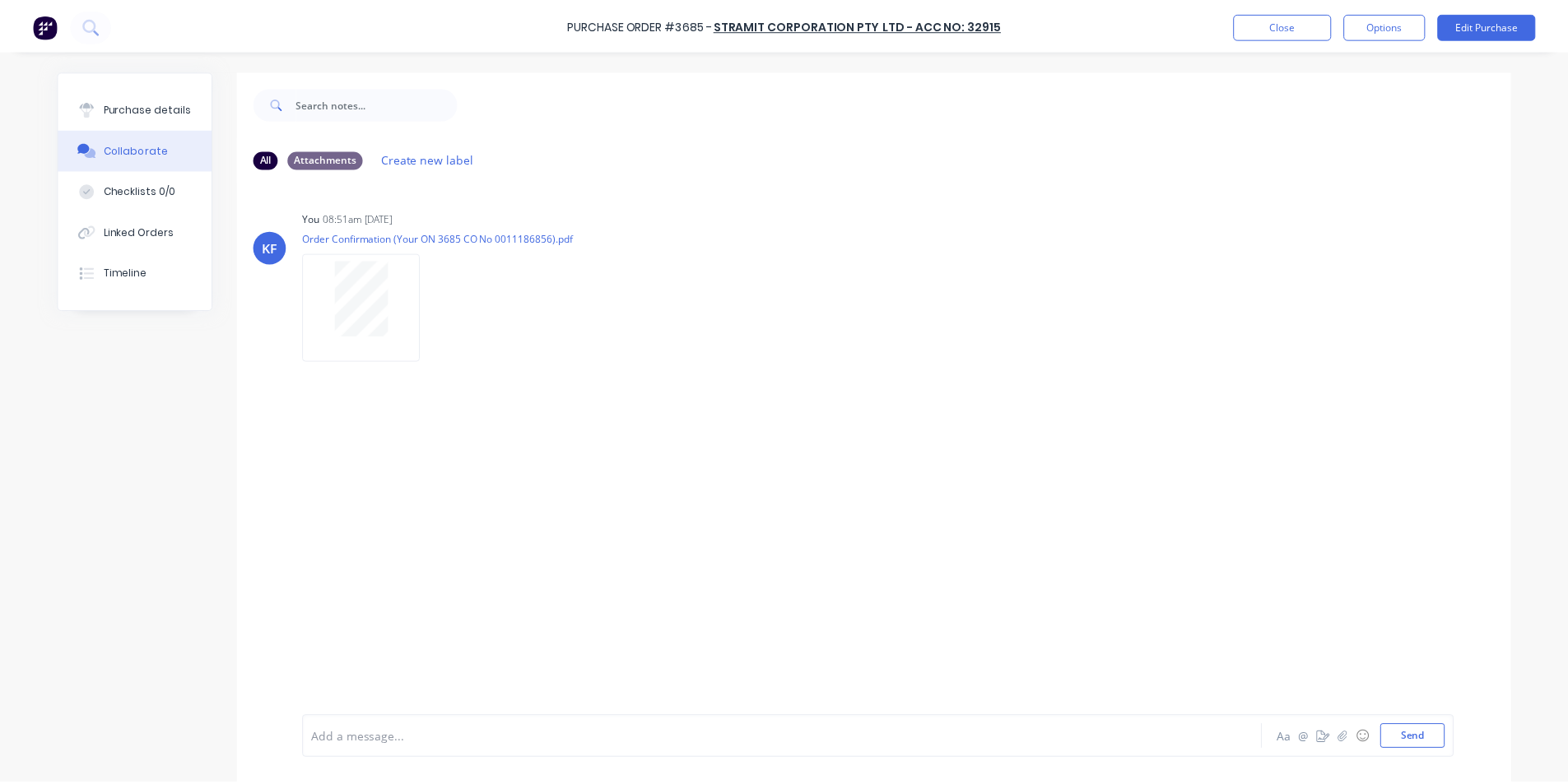
scroll to position [41, 0]
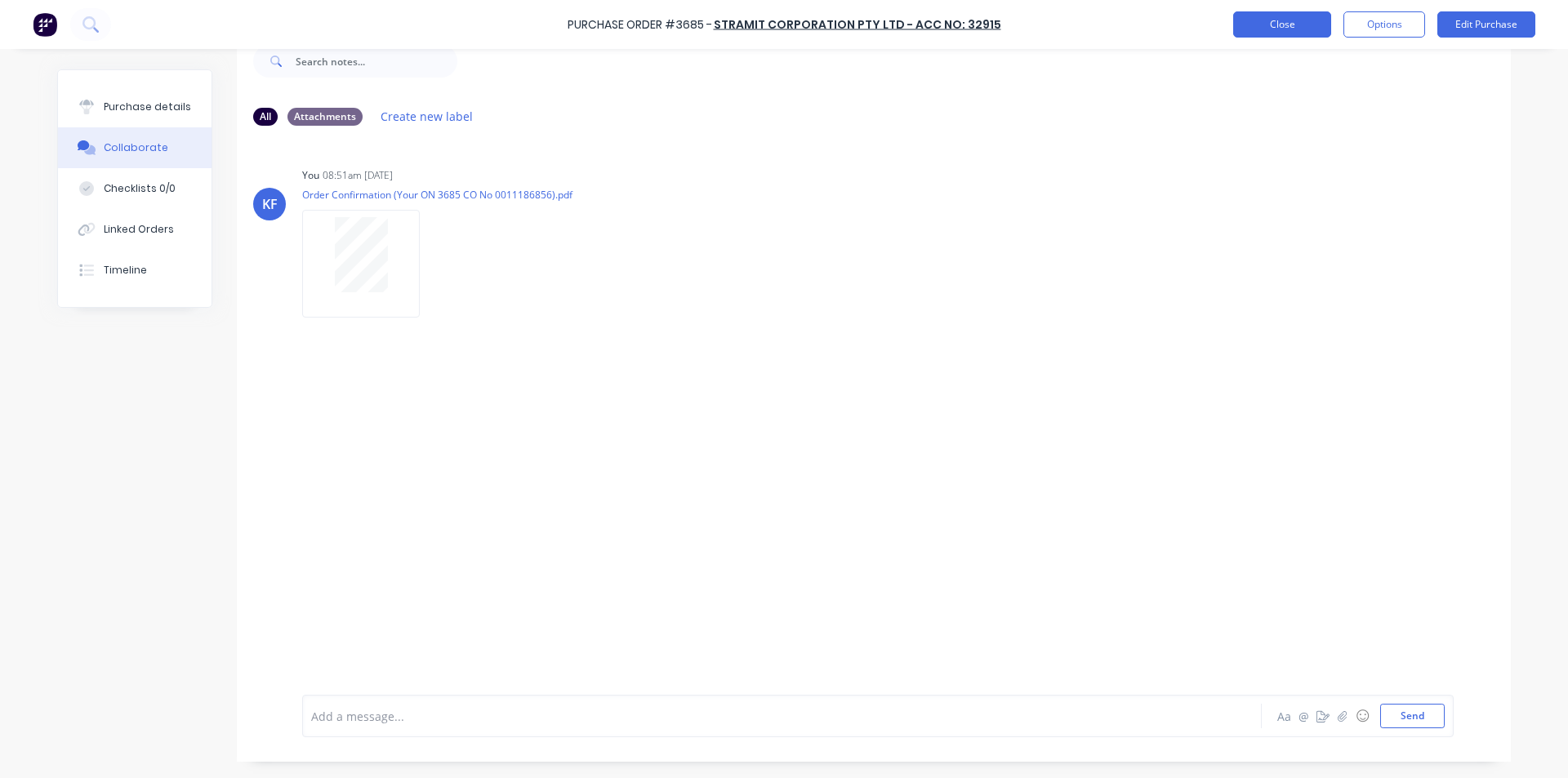
click at [1260, 22] on button "Close" at bounding box center [1281, 24] width 98 height 26
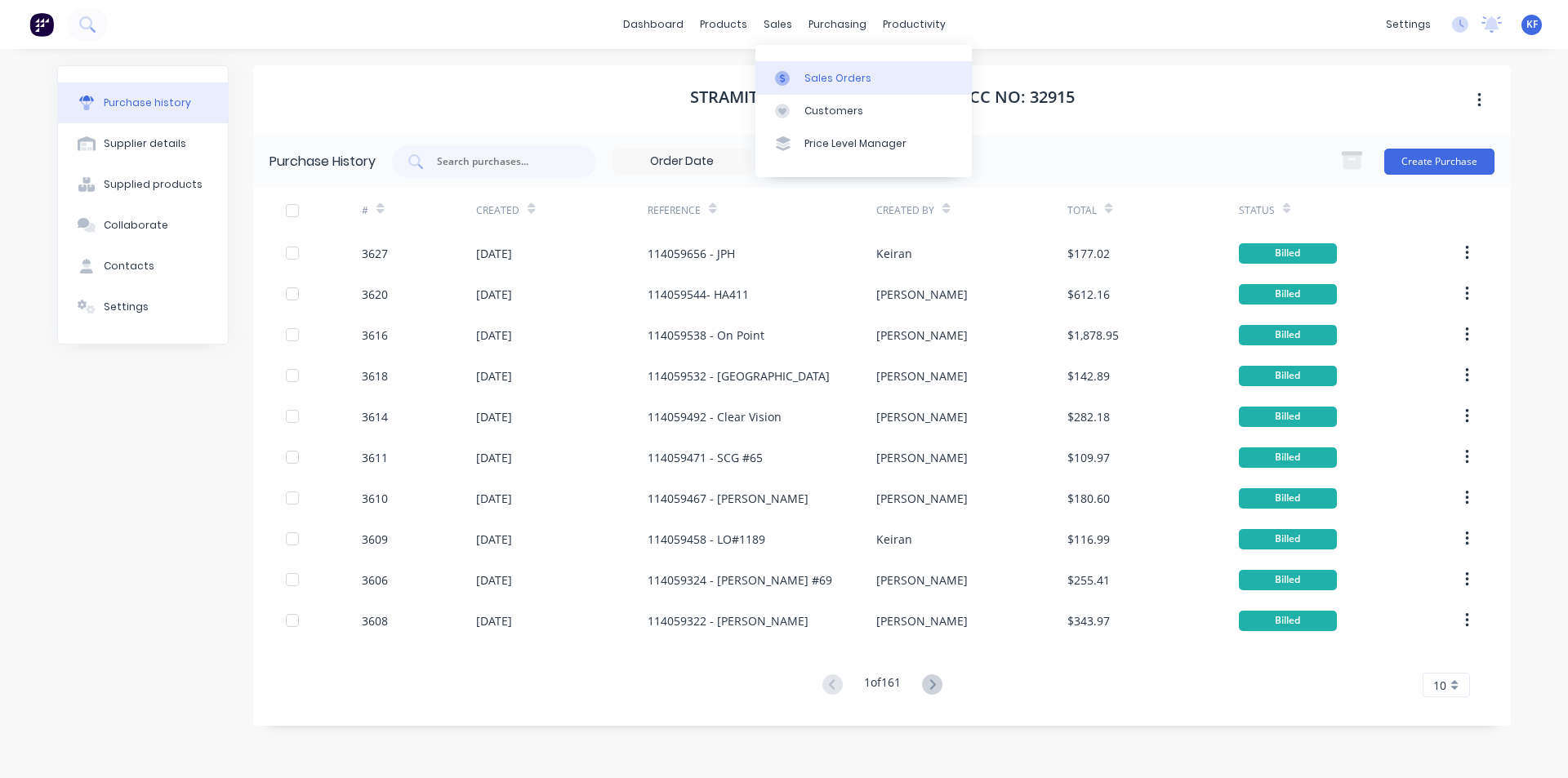
click at [802, 66] on link "Sales Orders" at bounding box center [864, 77] width 217 height 32
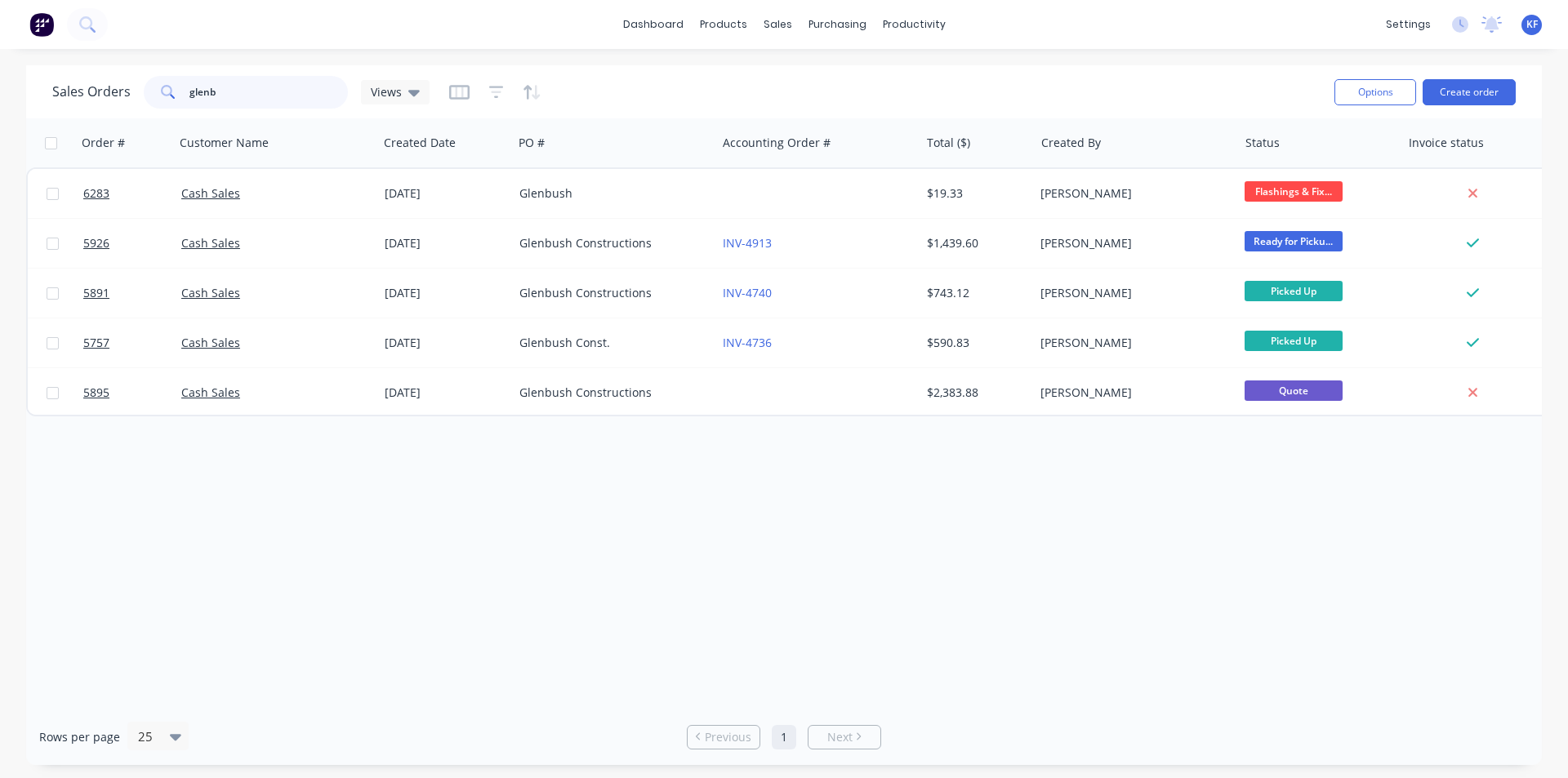
drag, startPoint x: 183, startPoint y: 95, endPoint x: 146, endPoint y: 85, distance: 38.3
click at [159, 88] on div "glenb" at bounding box center [245, 93] width 204 height 32
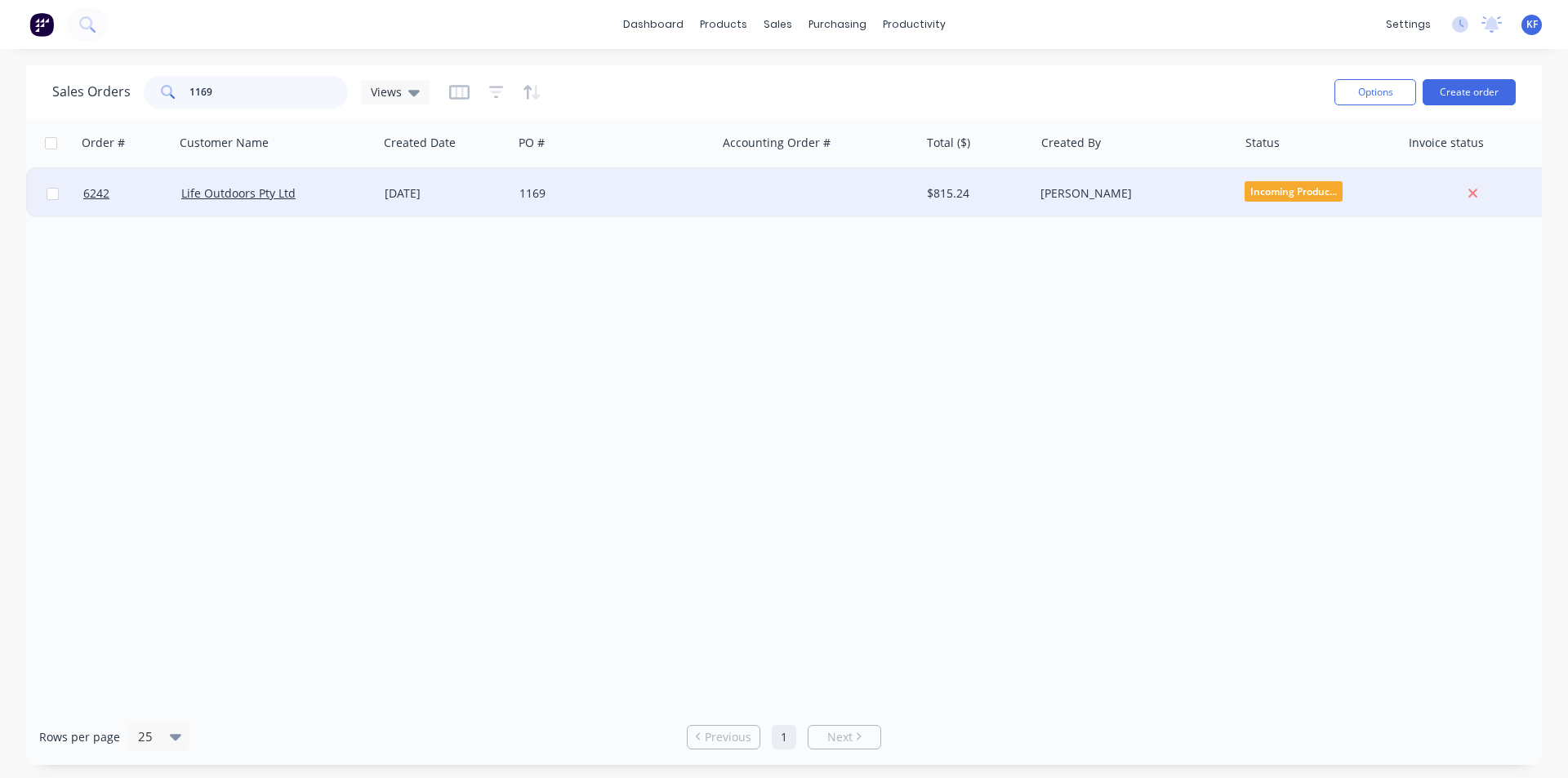
type input "1169"
click at [568, 194] on div "1169" at bounding box center [610, 193] width 182 height 16
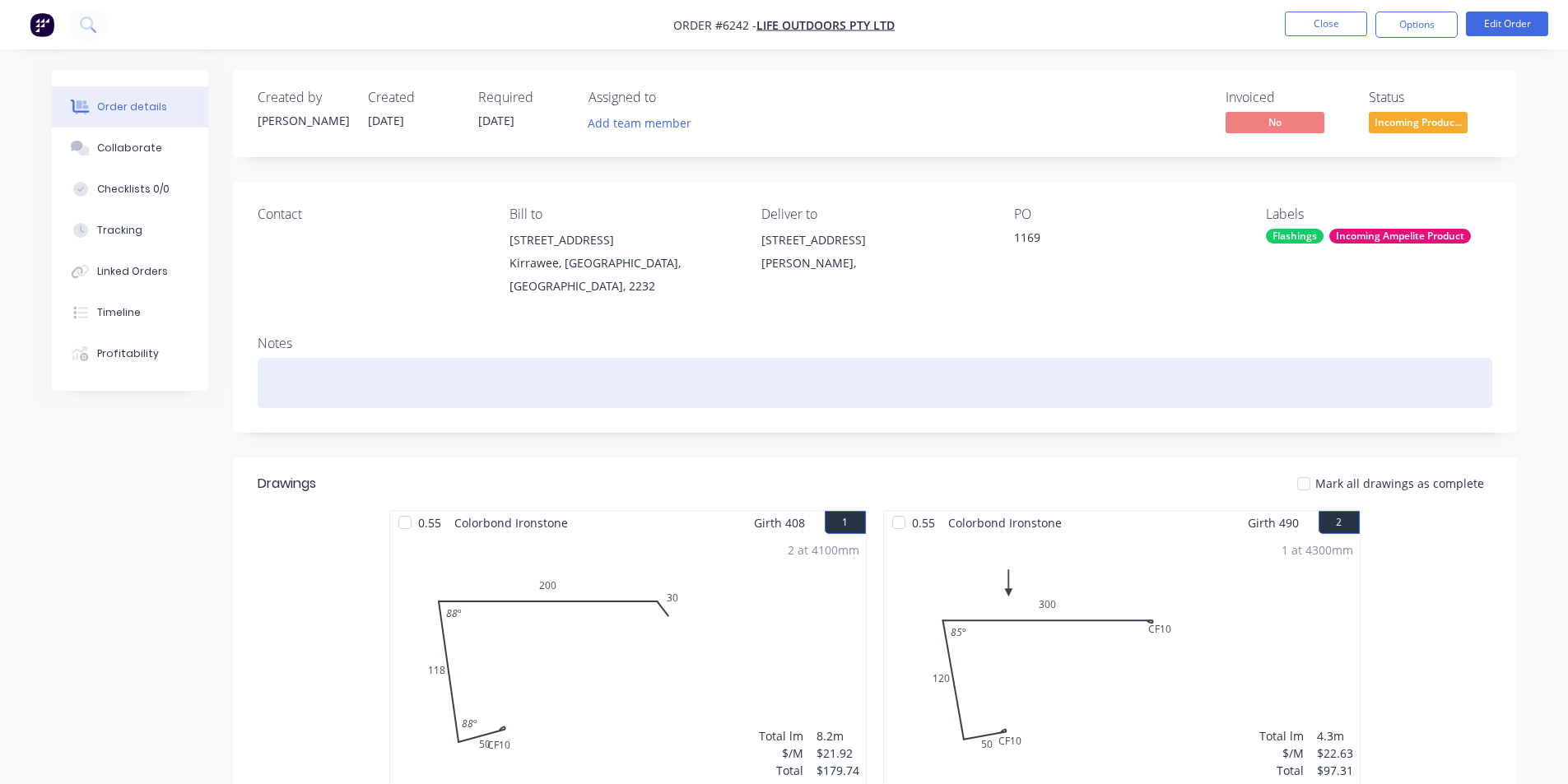
click at [457, 383] on div at bounding box center [874, 382] width 1235 height 50
click at [835, 356] on div "Notes Access Via Ventura Rd" at bounding box center [875, 378] width 1284 height 110
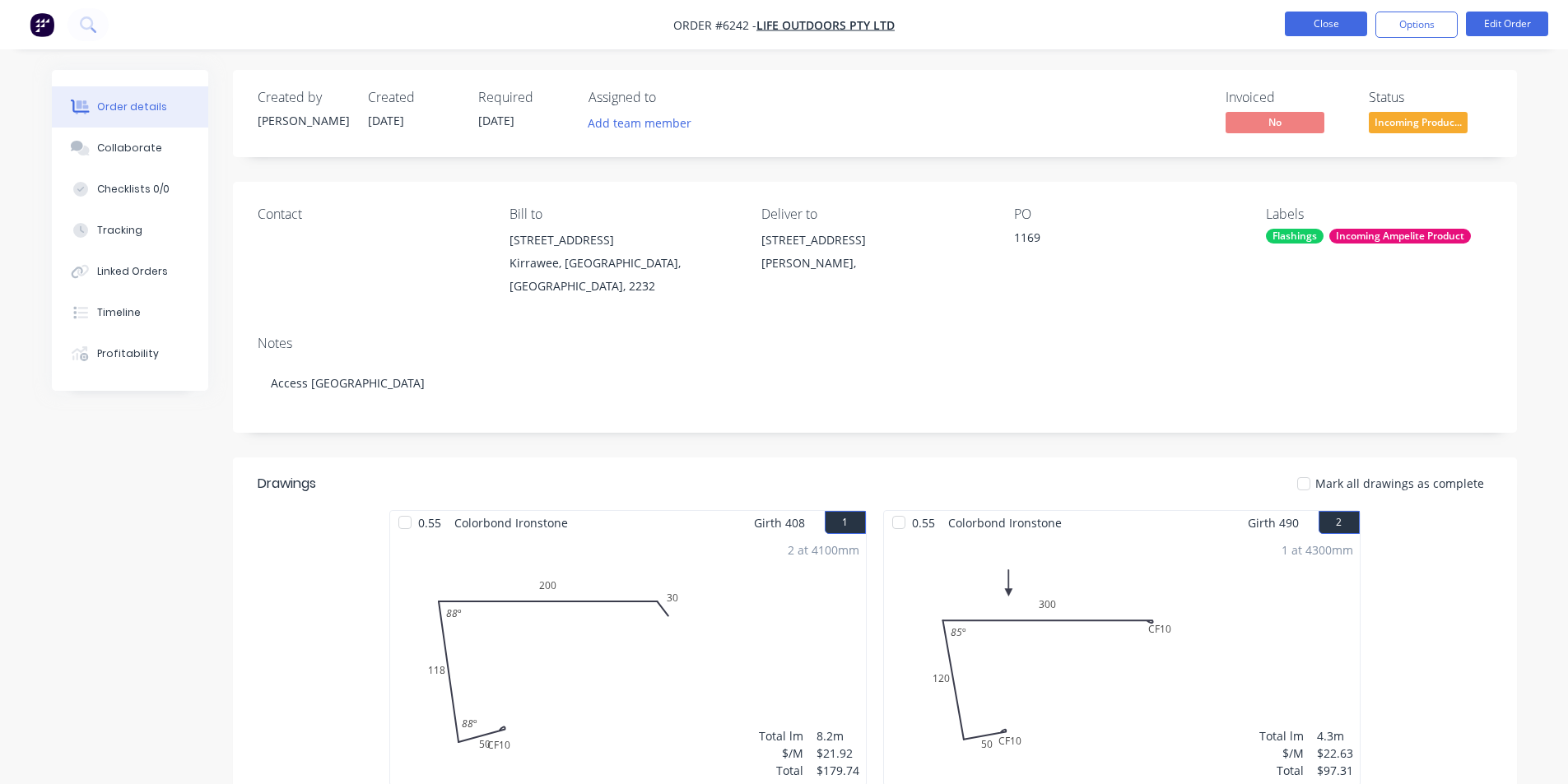
click at [1324, 23] on button "Close" at bounding box center [1325, 24] width 82 height 24
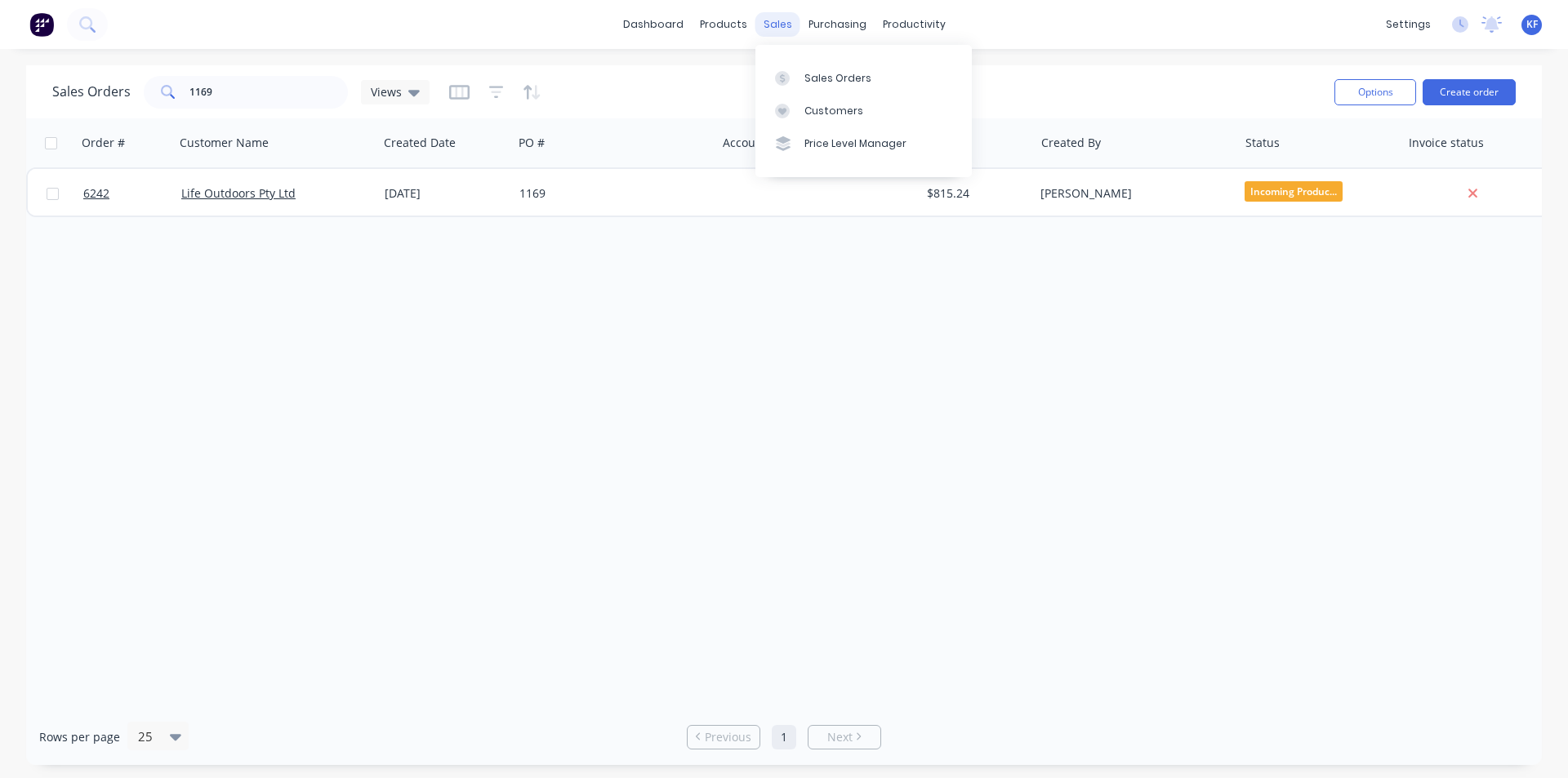
drag, startPoint x: 763, startPoint y: 14, endPoint x: 808, endPoint y: 74, distance: 75.0
click at [763, 15] on div "sales" at bounding box center [778, 24] width 45 height 24
click at [811, 76] on div "Sales Orders" at bounding box center [837, 78] width 67 height 14
click at [76, 66] on div "Sales Orders 1169 Views Options Create order" at bounding box center [784, 92] width 1515 height 53
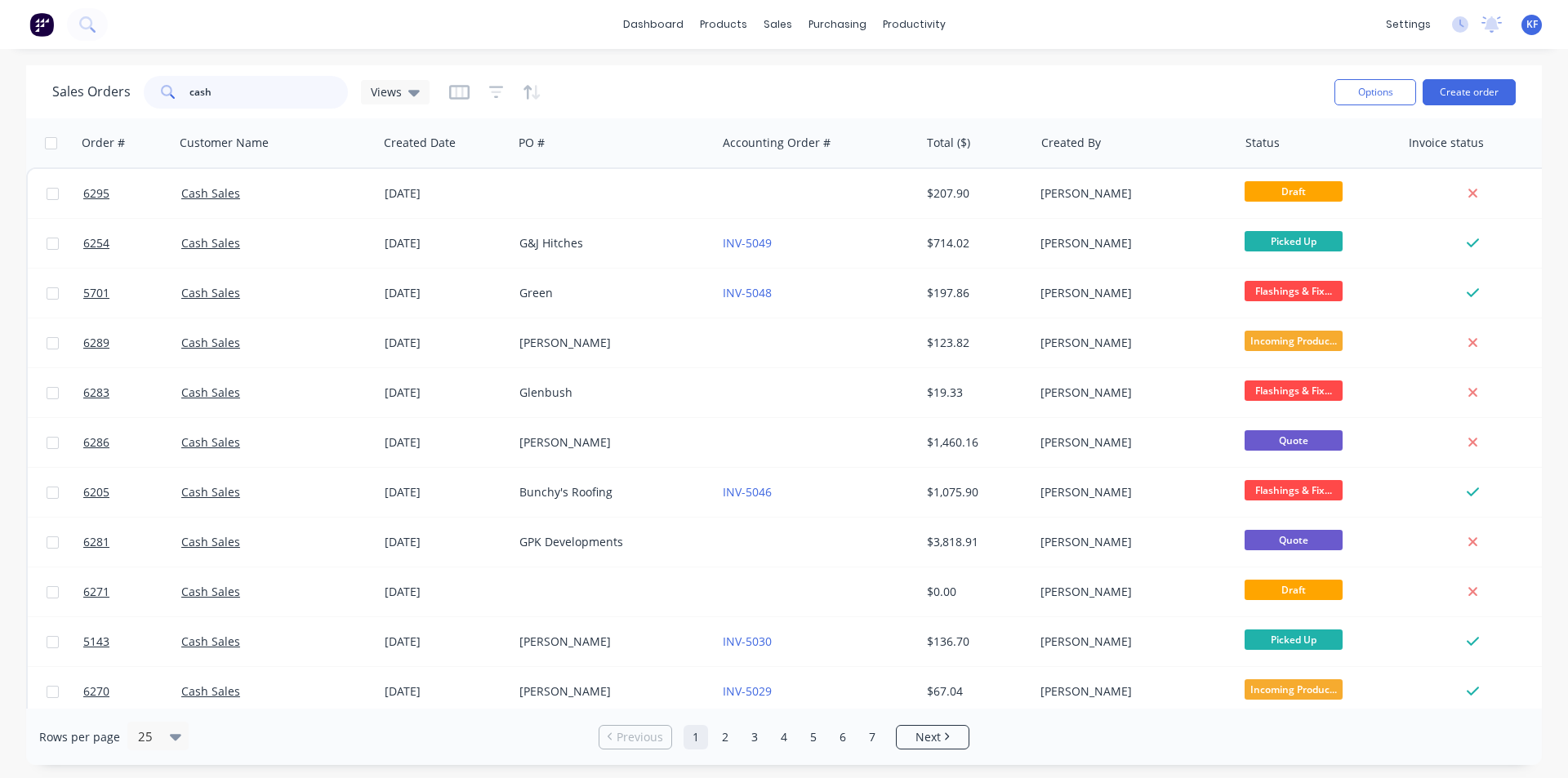
type input "cash"
click at [1459, 112] on div "Sales Orders cash Views Options Create order" at bounding box center [784, 92] width 1515 height 53
click at [1452, 93] on button "Create order" at bounding box center [1469, 92] width 93 height 26
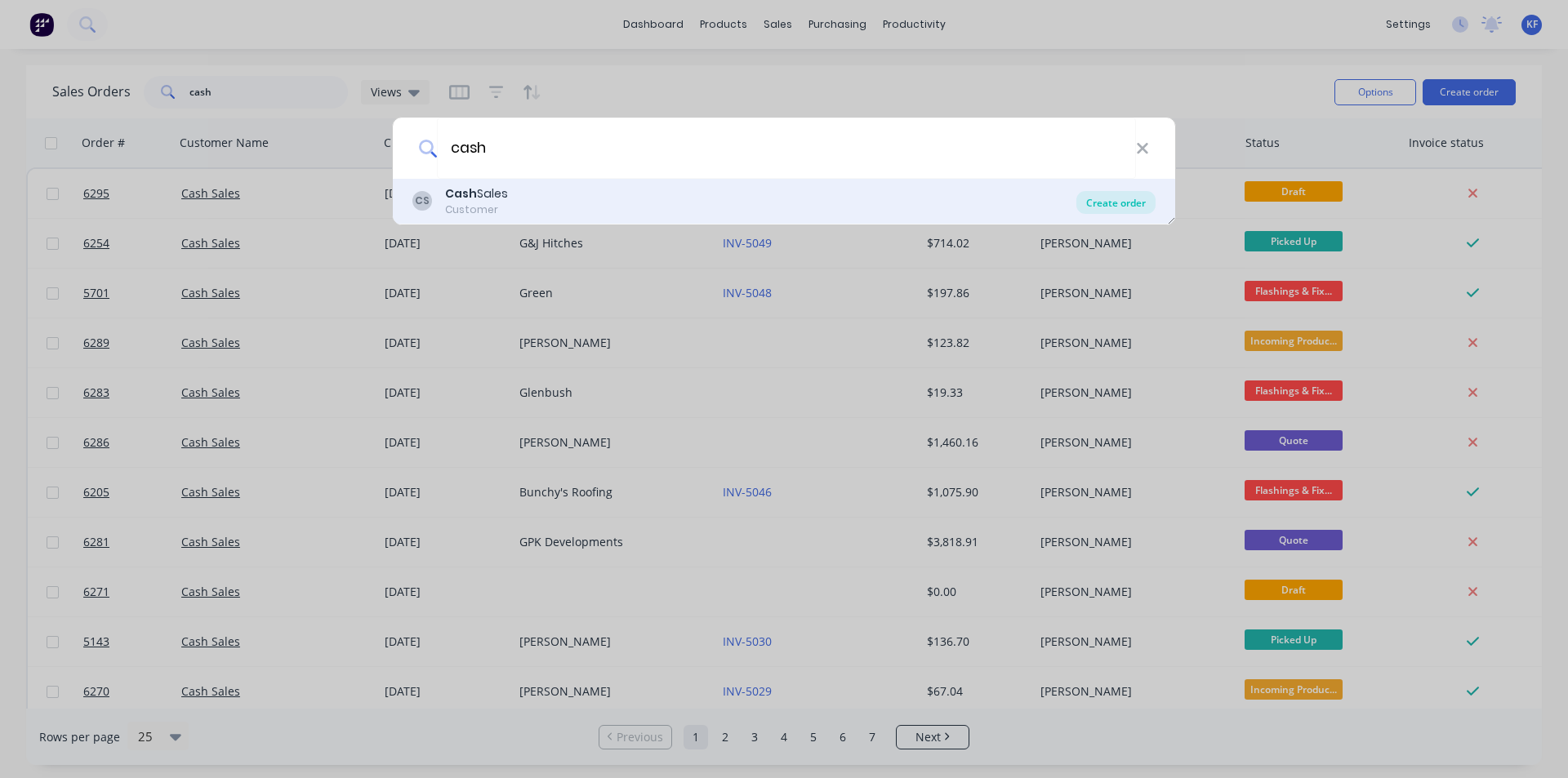
type input "cash"
click at [1098, 199] on div "Create order" at bounding box center [1116, 202] width 79 height 22
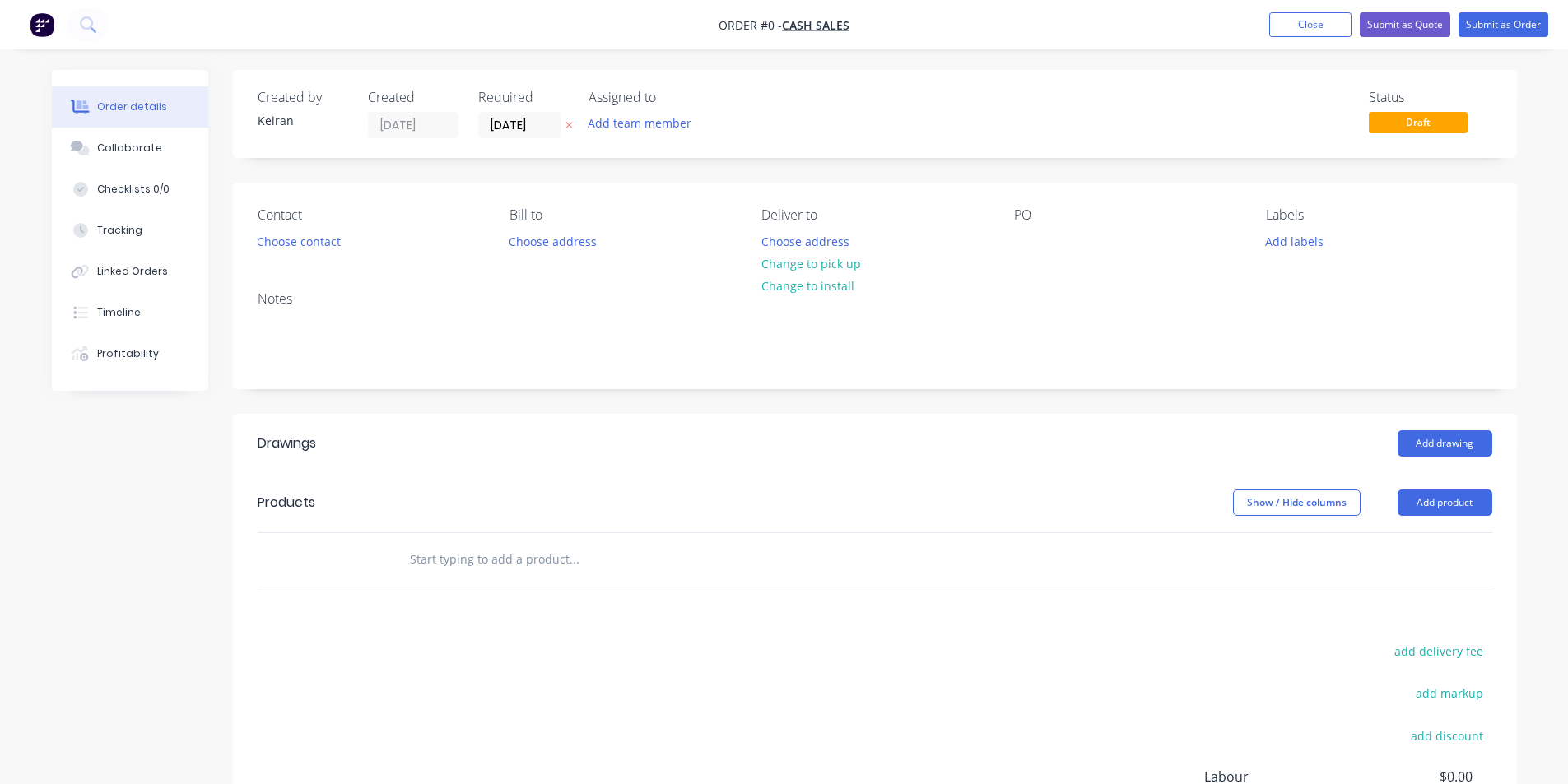
drag, startPoint x: 473, startPoint y: 545, endPoint x: 481, endPoint y: 550, distance: 9.4
click at [474, 545] on input "text" at bounding box center [573, 559] width 329 height 33
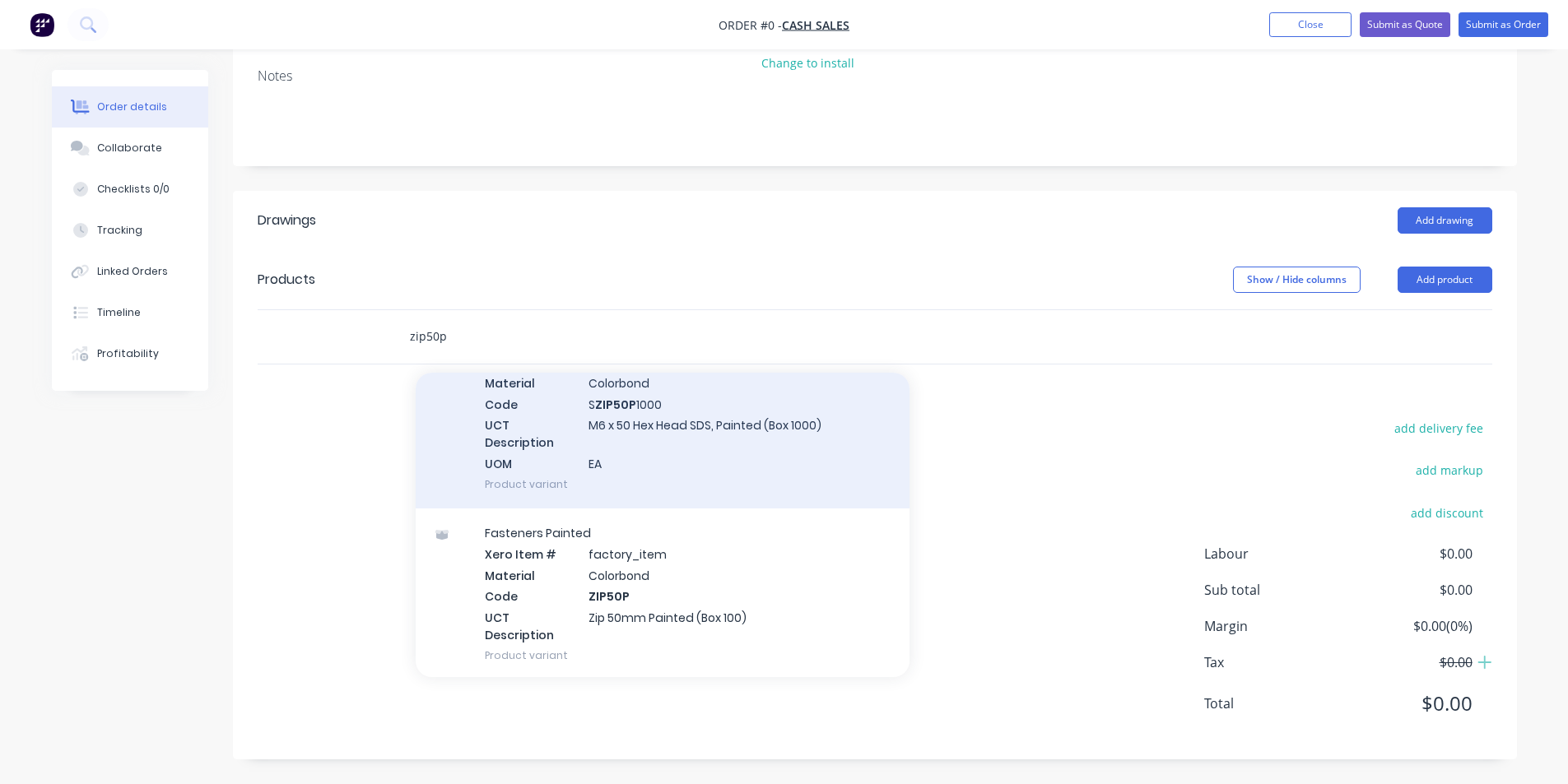
scroll to position [576, 0]
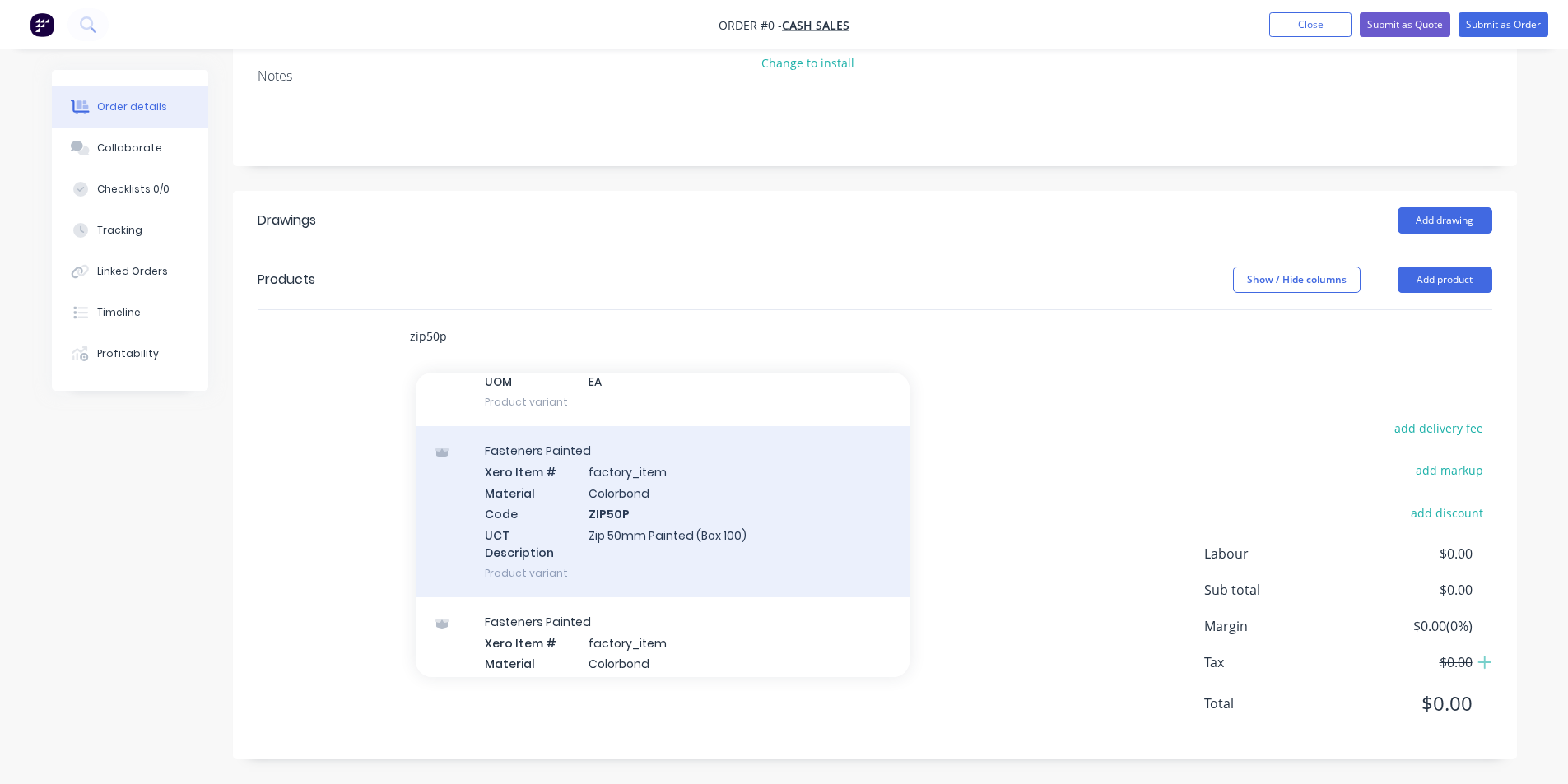
type input "zip50p"
click at [789, 514] on div "Fasteners Painted Xero Item # factory_item Material Colorbond Code ZIP50P UCT D…" at bounding box center [662, 512] width 494 height 171
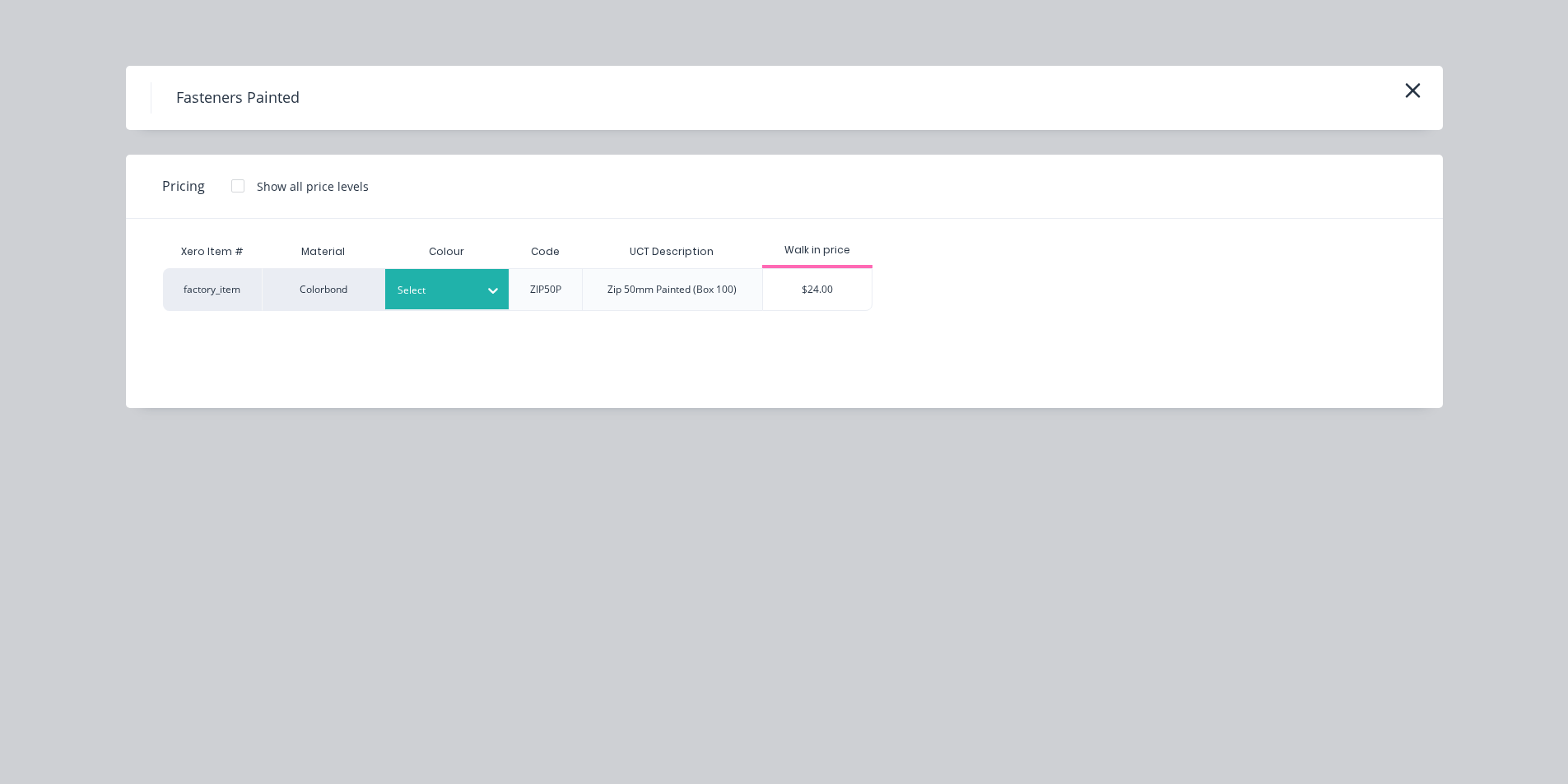
click at [481, 294] on div at bounding box center [493, 290] width 30 height 26
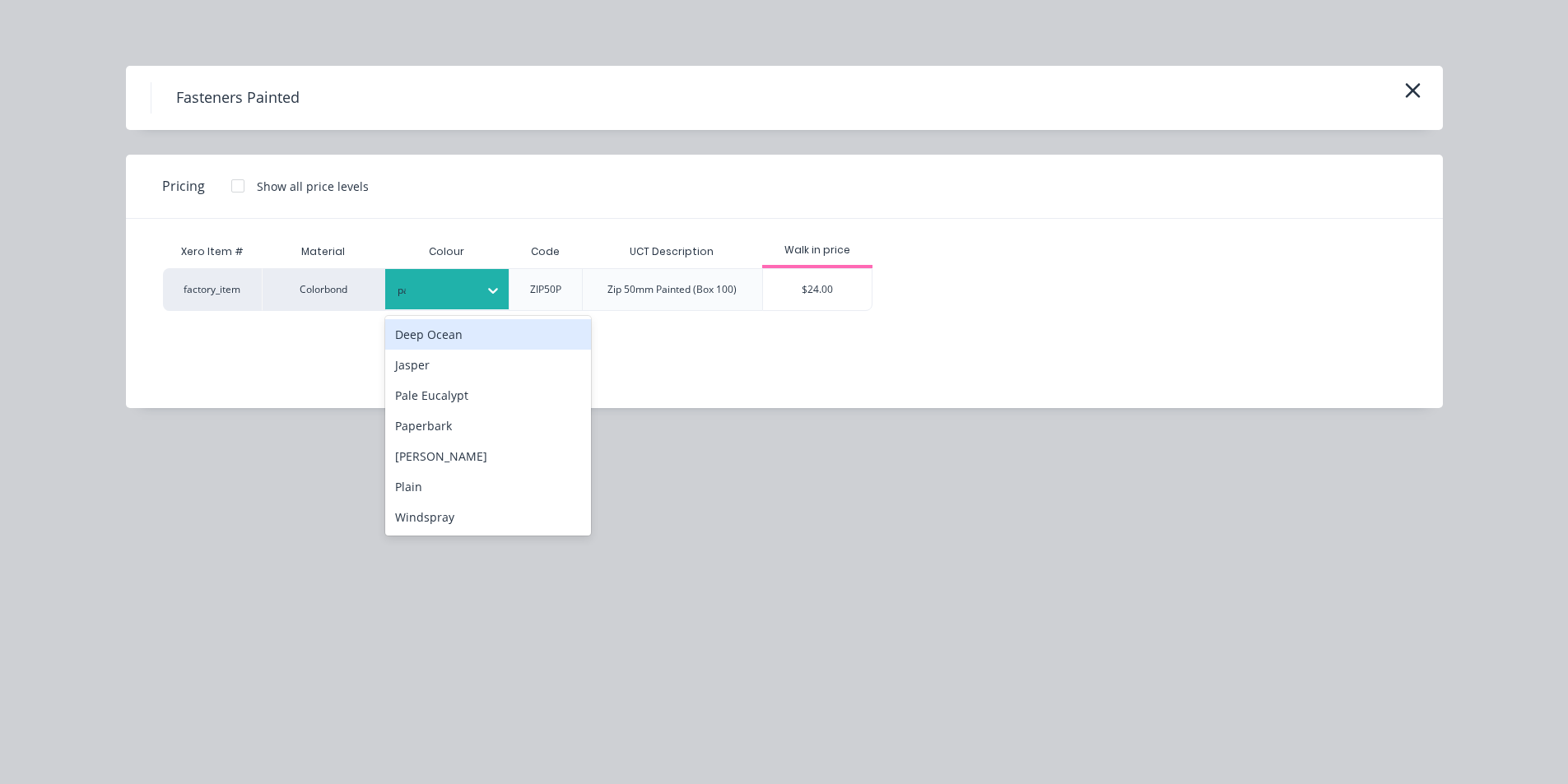
type input "pal"
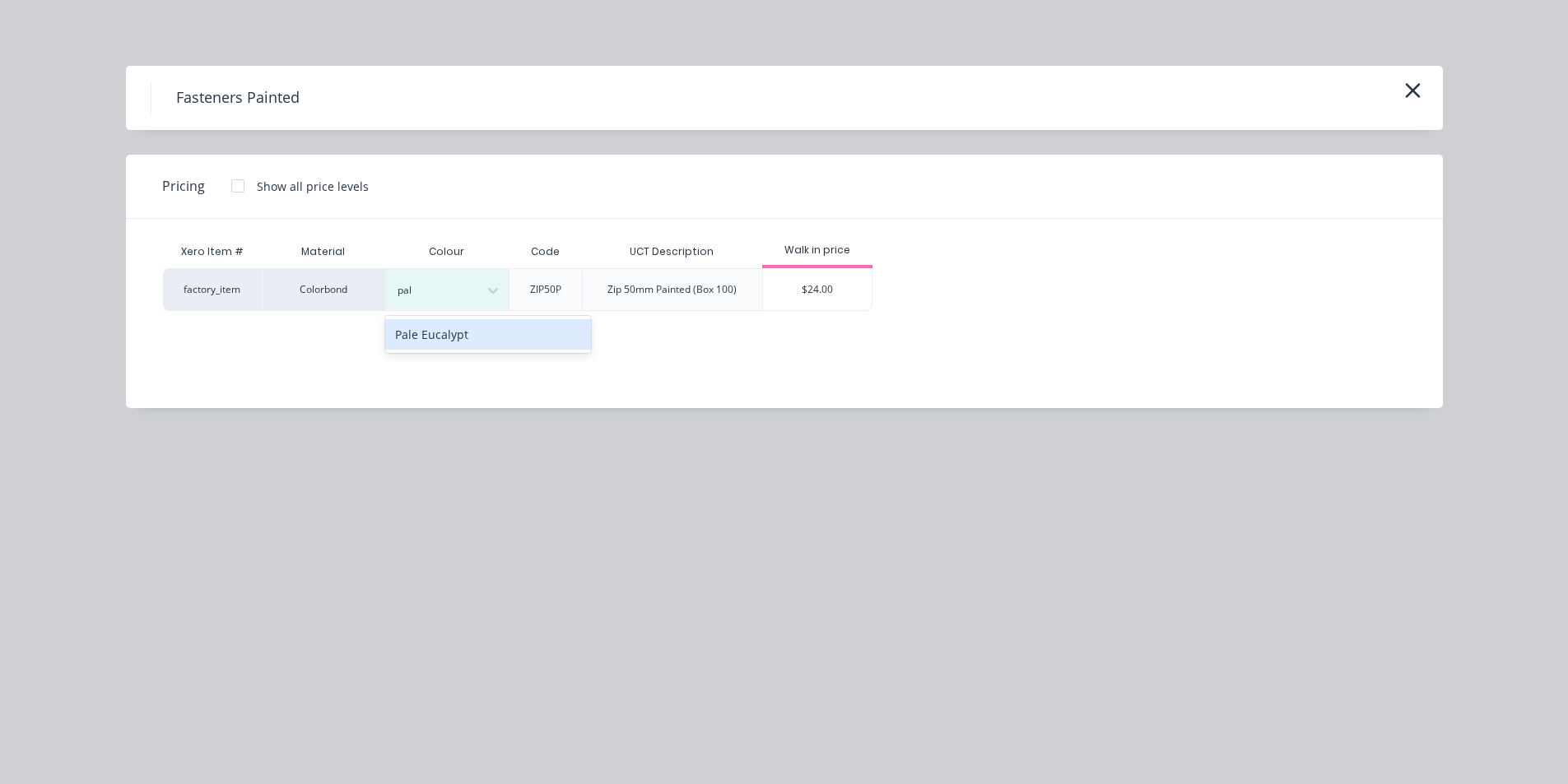
click at [471, 325] on div "Pale Eucalypt" at bounding box center [487, 335] width 206 height 31
click at [808, 297] on div "$24.00" at bounding box center [817, 289] width 110 height 41
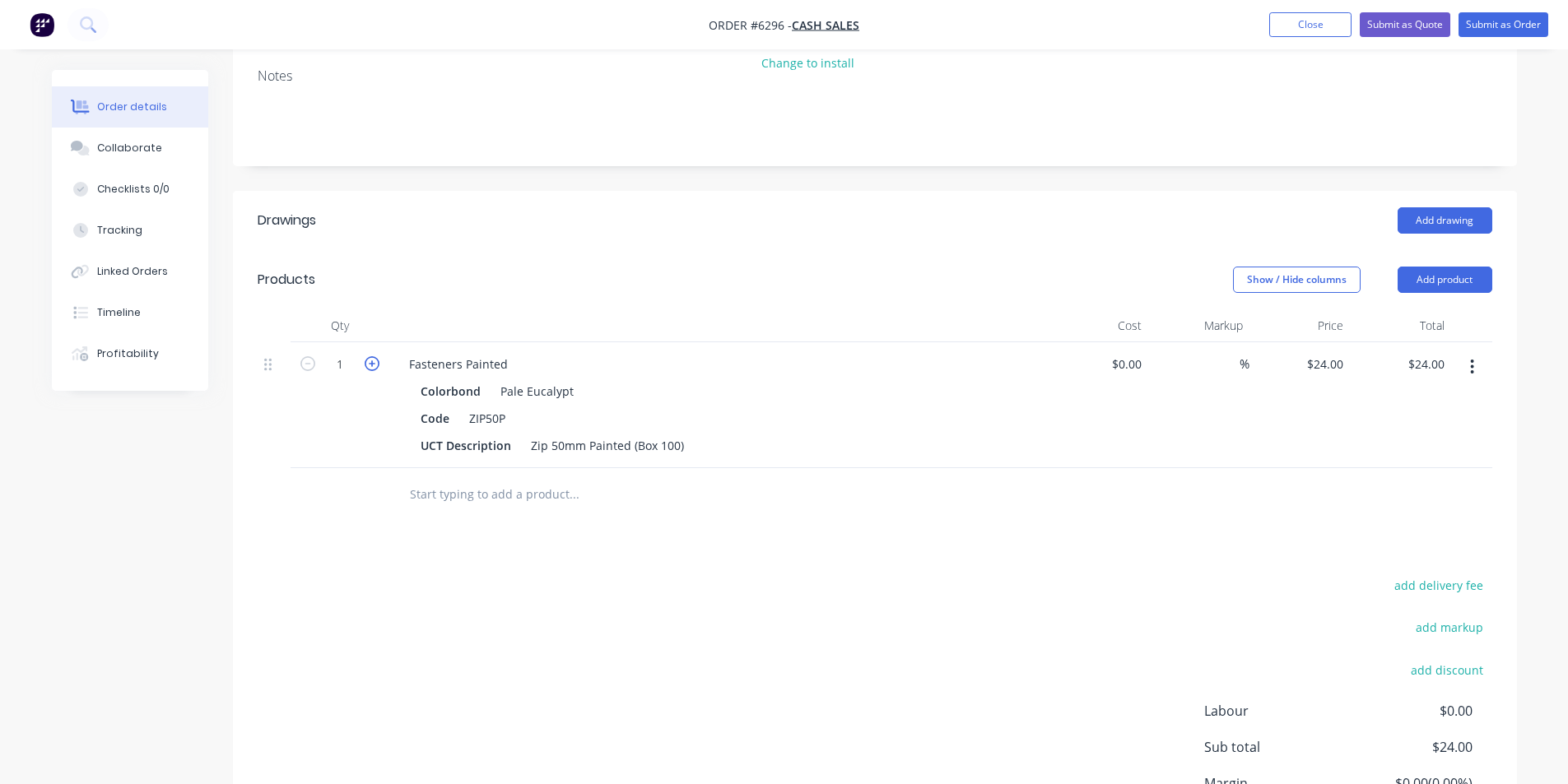
click at [368, 356] on icon "button" at bounding box center [372, 363] width 14 height 14
type input "2"
type input "$48.00"
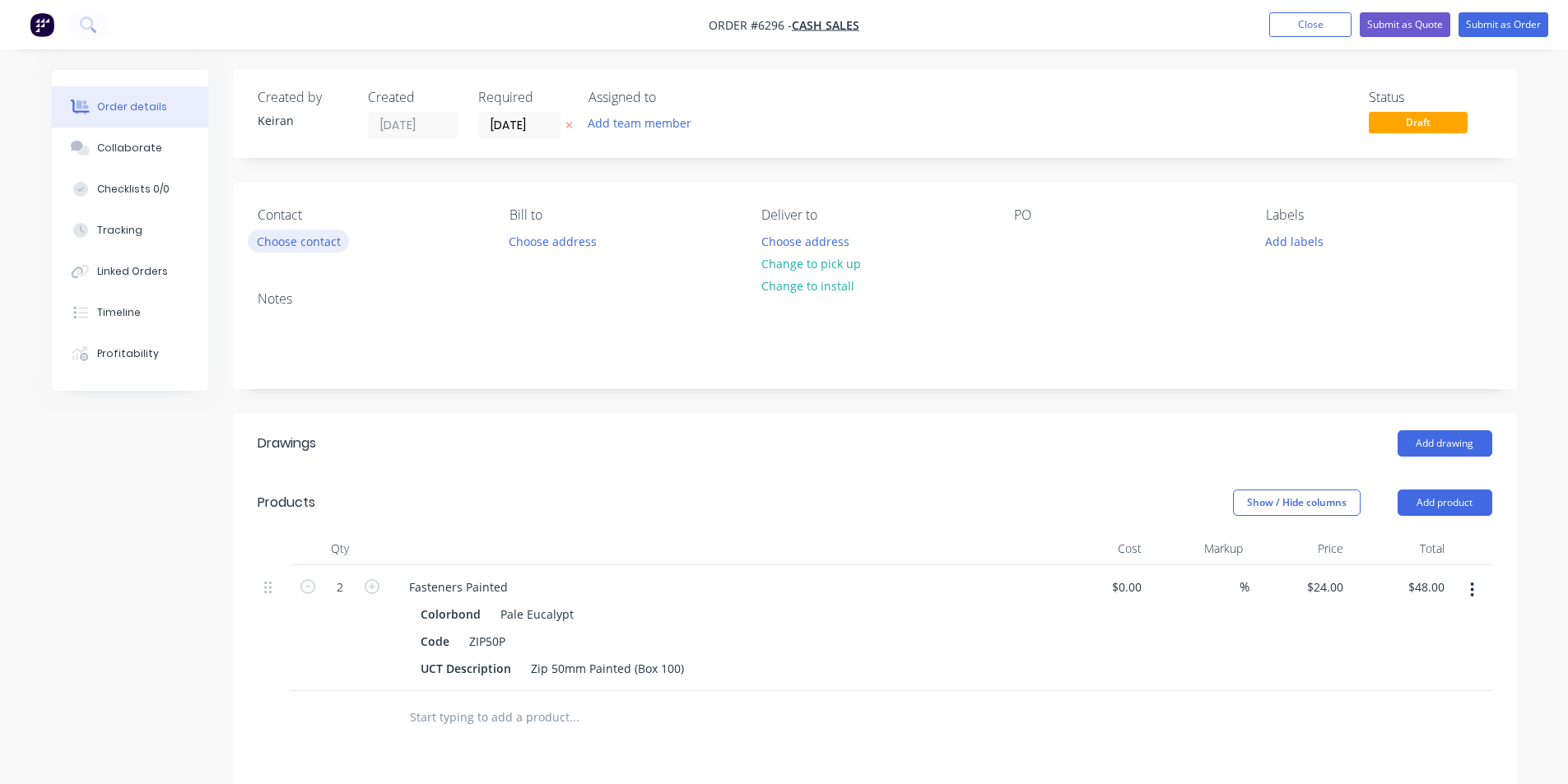
click at [327, 232] on button "Choose contact" at bounding box center [299, 241] width 101 height 23
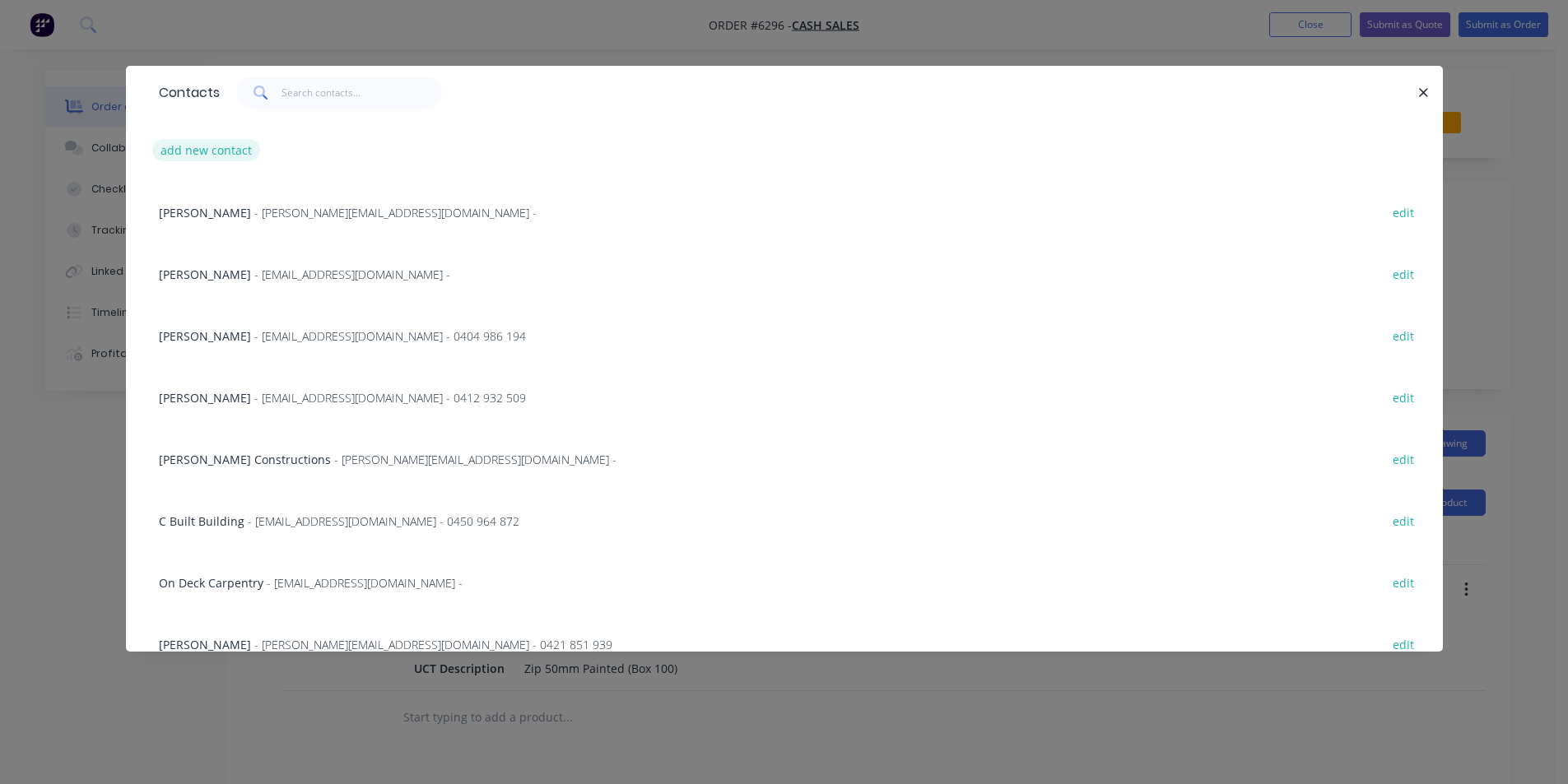
click at [223, 151] on button "add new contact" at bounding box center [207, 150] width 109 height 23
select select "AU"
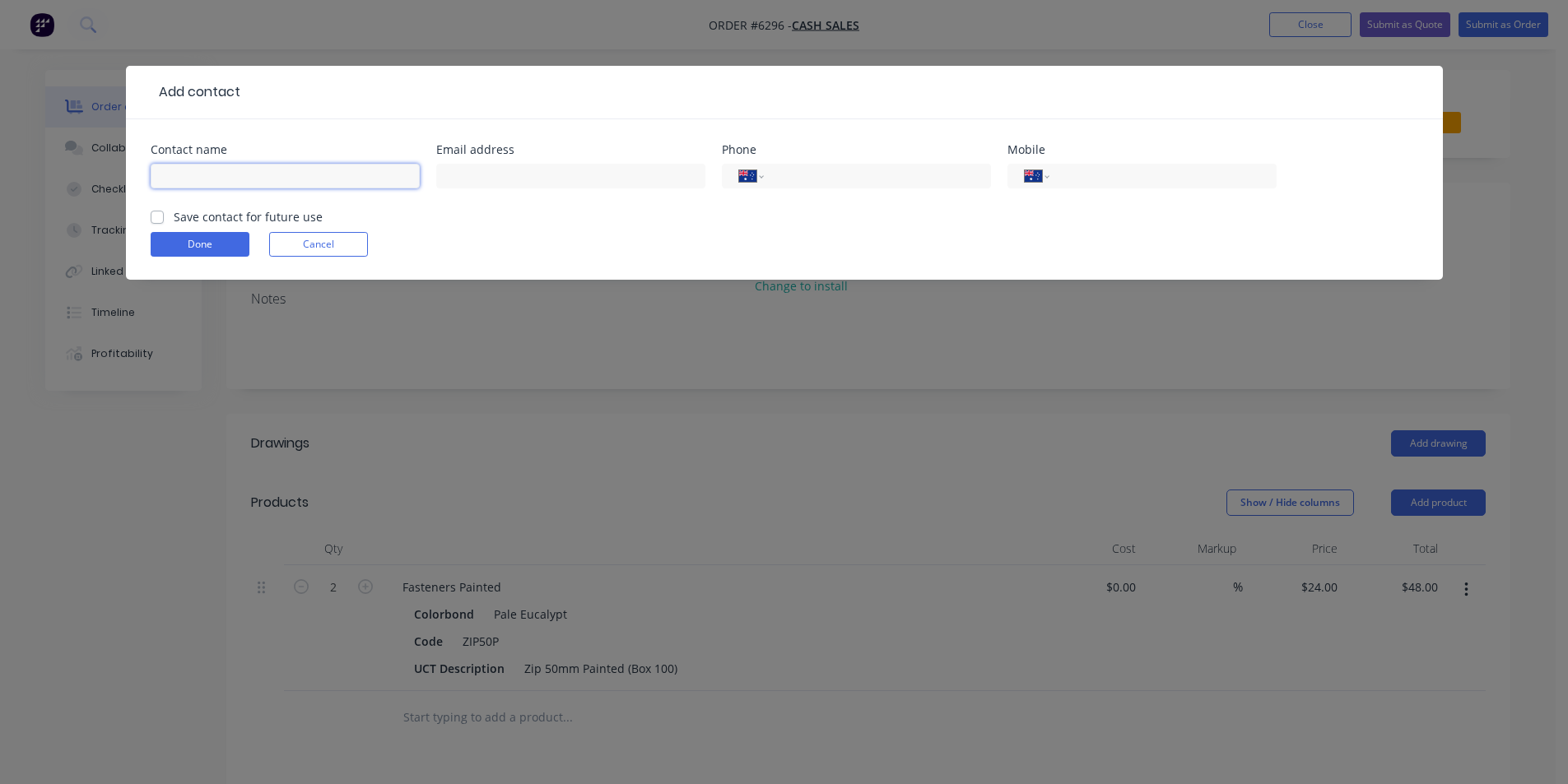
click at [235, 175] on input "text" at bounding box center [284, 176] width 269 height 24
type input "Cash Sales"
click at [210, 240] on button "Done" at bounding box center [199, 244] width 99 height 24
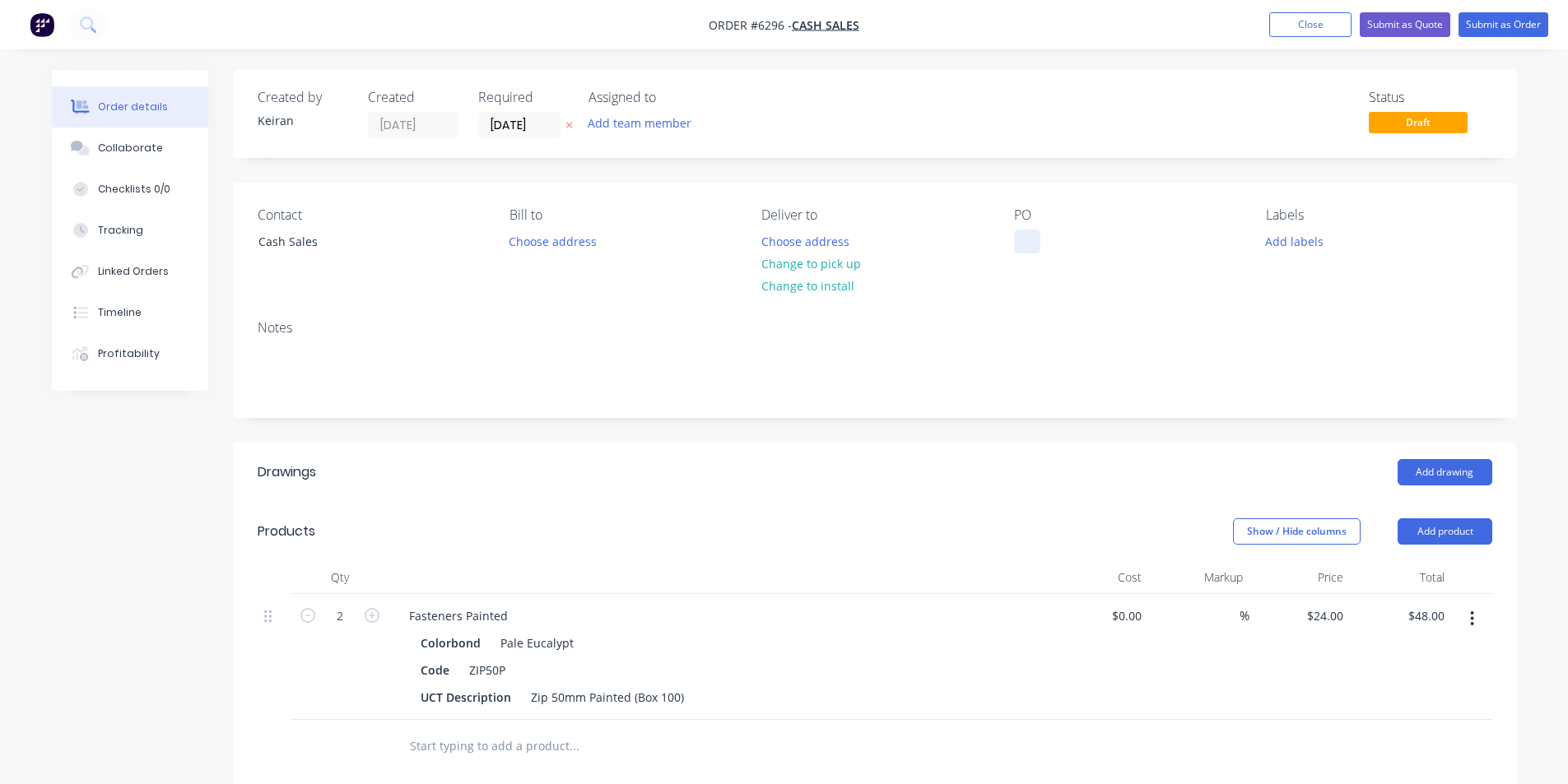
click at [1021, 239] on div at bounding box center [1026, 242] width 26 height 24
click at [845, 263] on button "Change to pick up" at bounding box center [811, 263] width 117 height 23
click at [1483, 25] on button "Submit as Order" at bounding box center [1503, 24] width 90 height 24
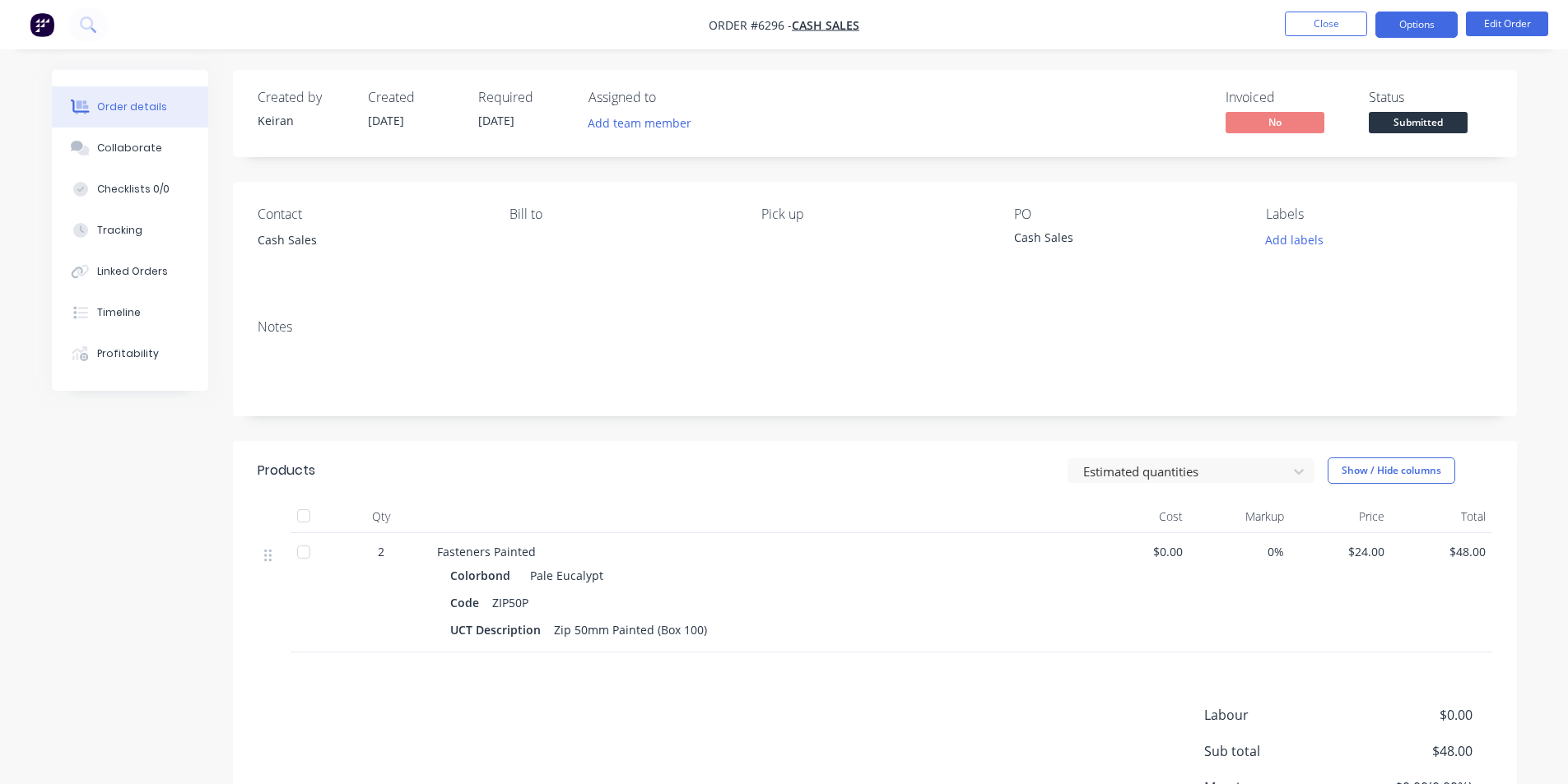
click at [1422, 33] on button "Options" at bounding box center [1416, 24] width 82 height 26
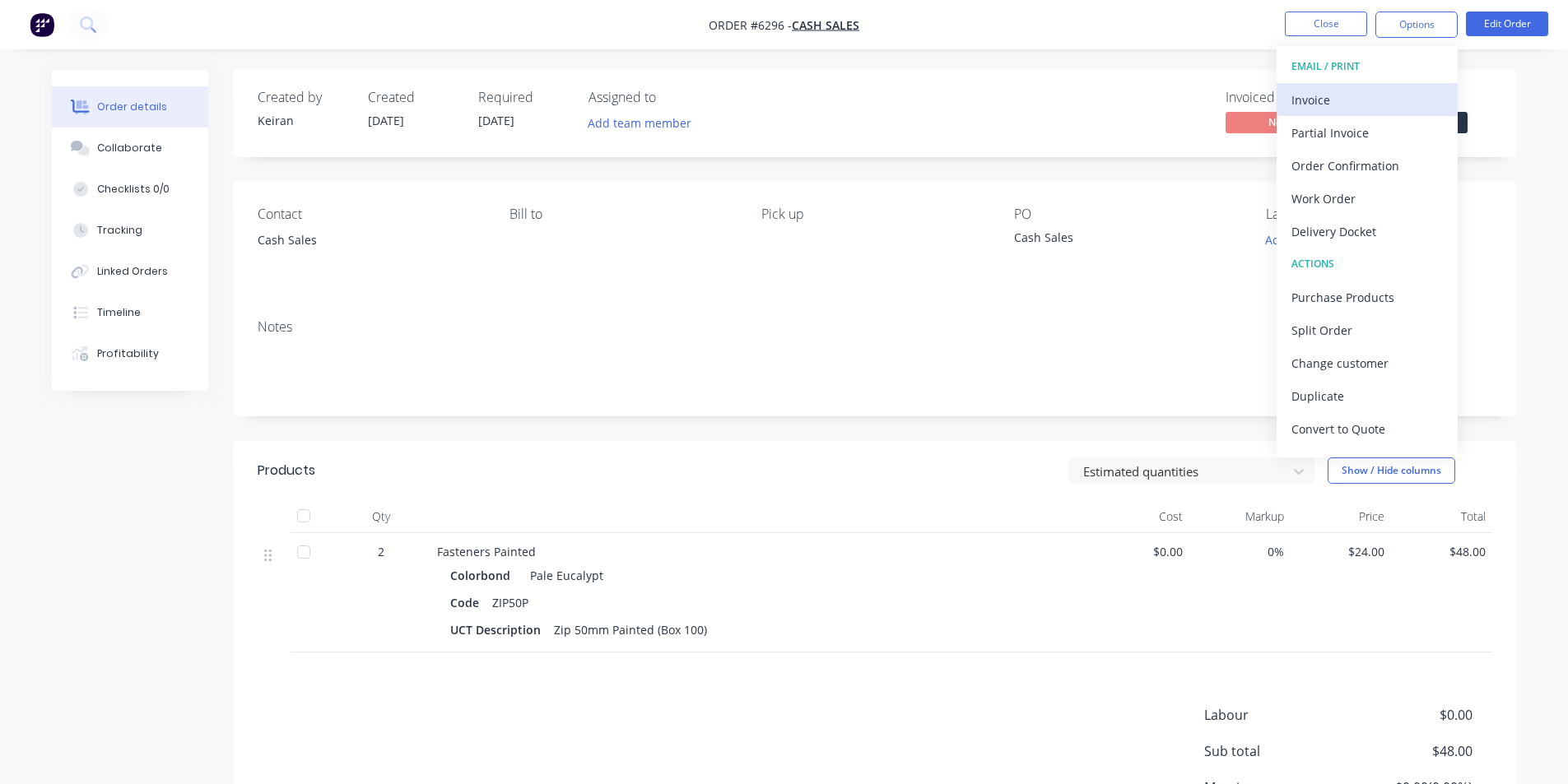
click at [1364, 95] on div "Invoice" at bounding box center [1367, 100] width 151 height 24
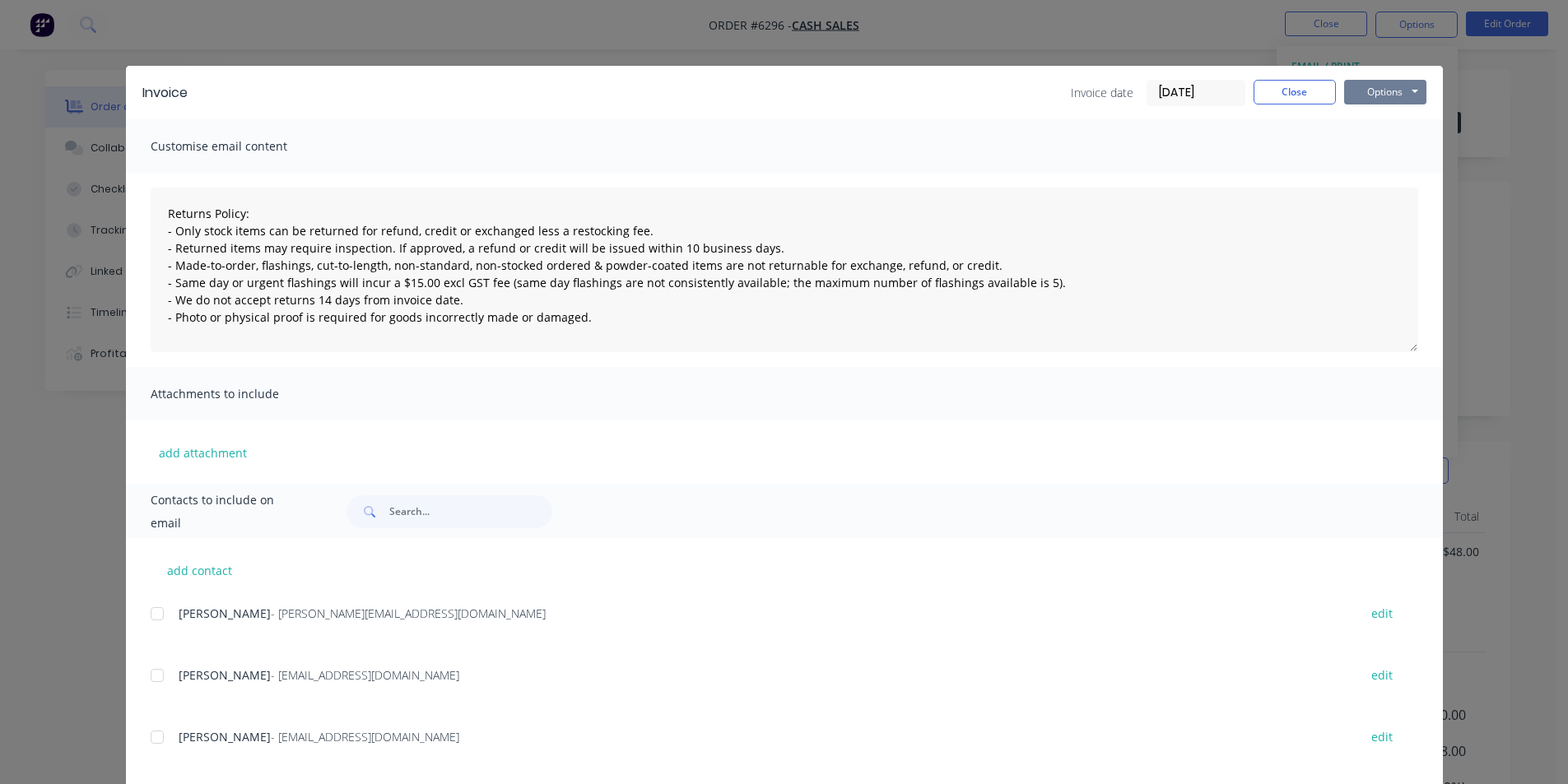
click at [1372, 90] on button "Options" at bounding box center [1385, 91] width 82 height 24
click at [1381, 148] on button "Print" at bounding box center [1397, 148] width 105 height 27
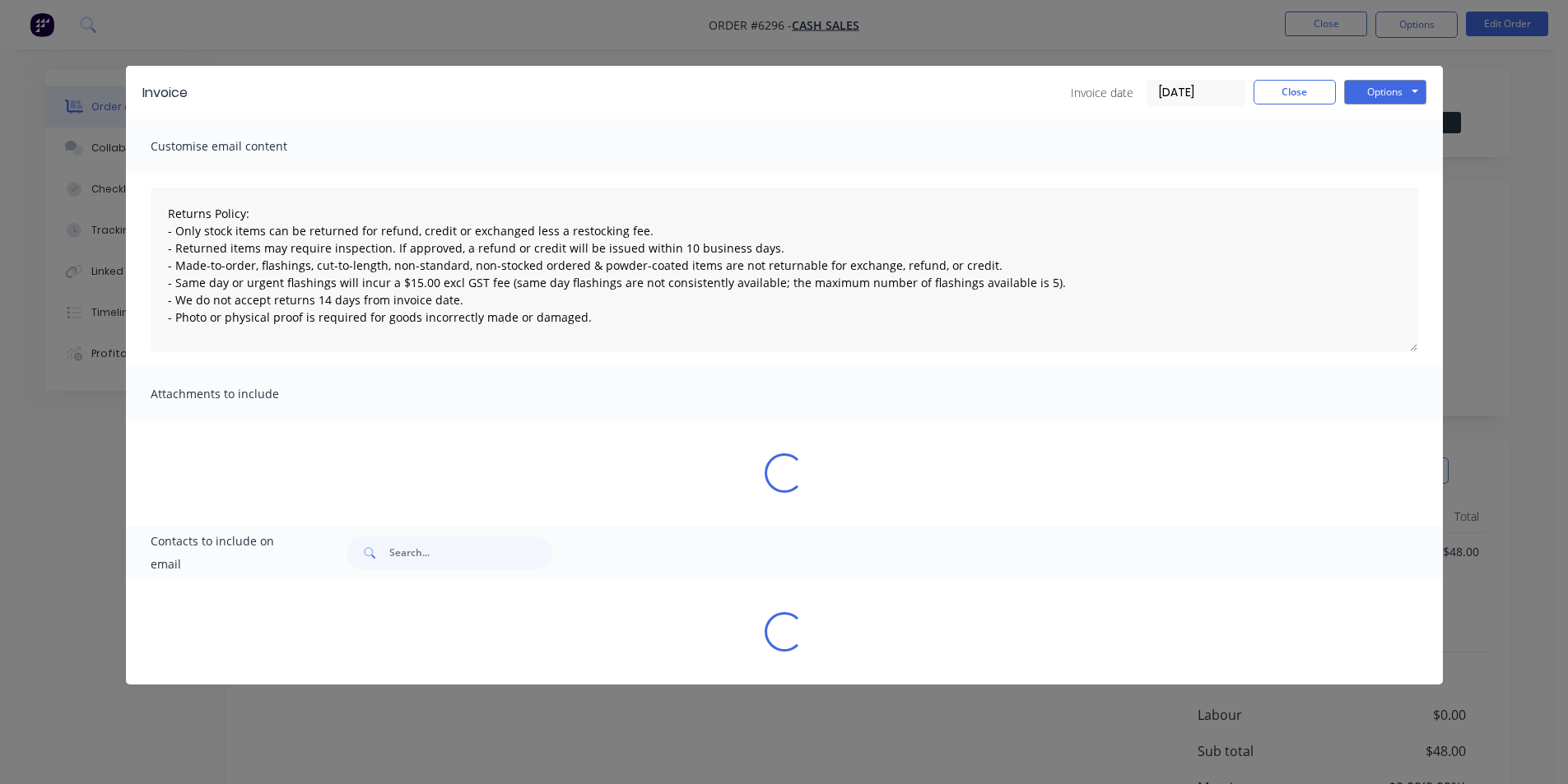
type textarea "Returns Policy: - Only stock items can be returned for refund, credit or exchan…"
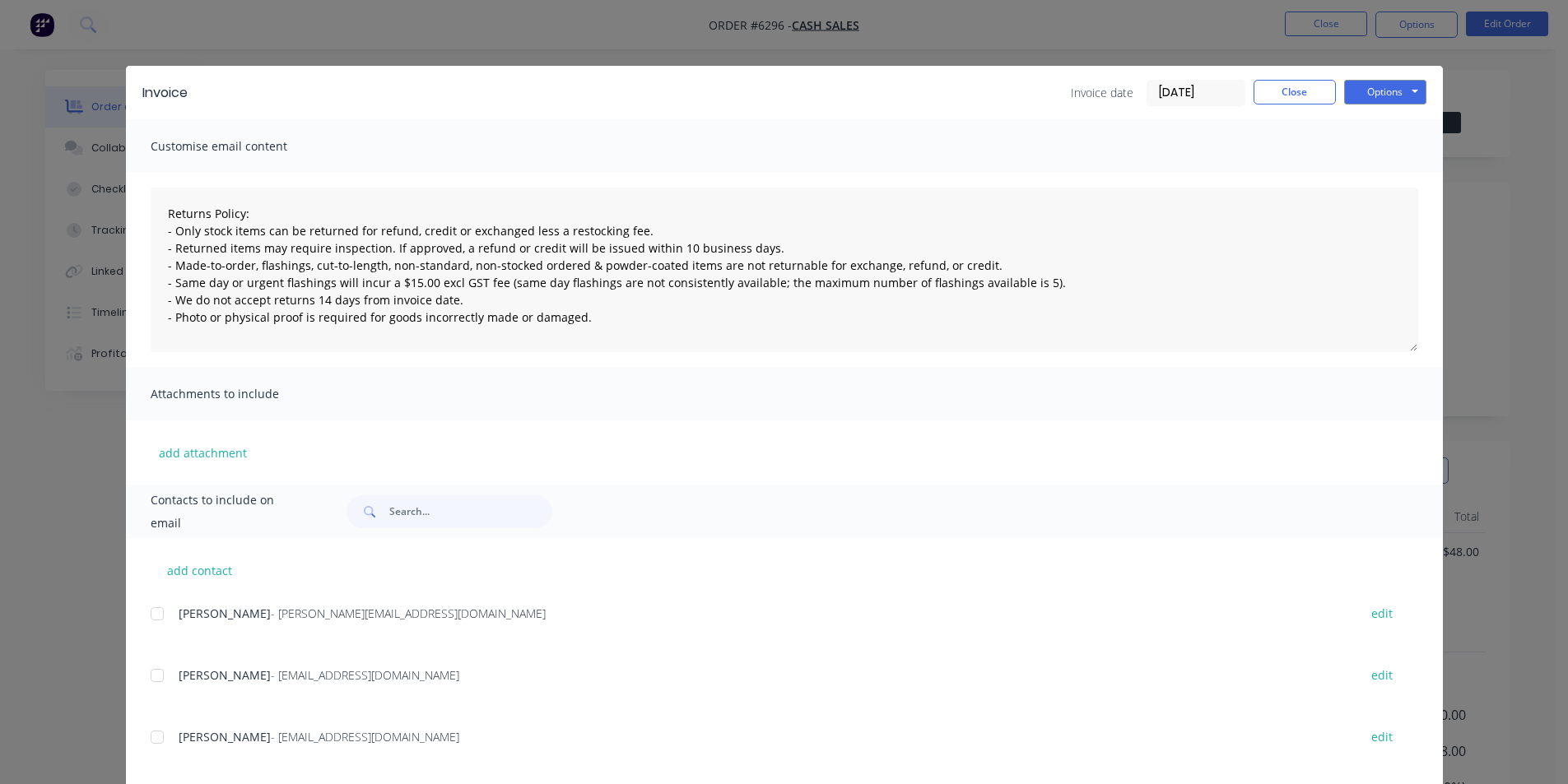
click at [1285, 108] on div "Invoice Invoice date [DATE] Close Options Preview Print Email" at bounding box center [784, 92] width 1317 height 53
click at [1285, 99] on button "Close" at bounding box center [1294, 91] width 82 height 24
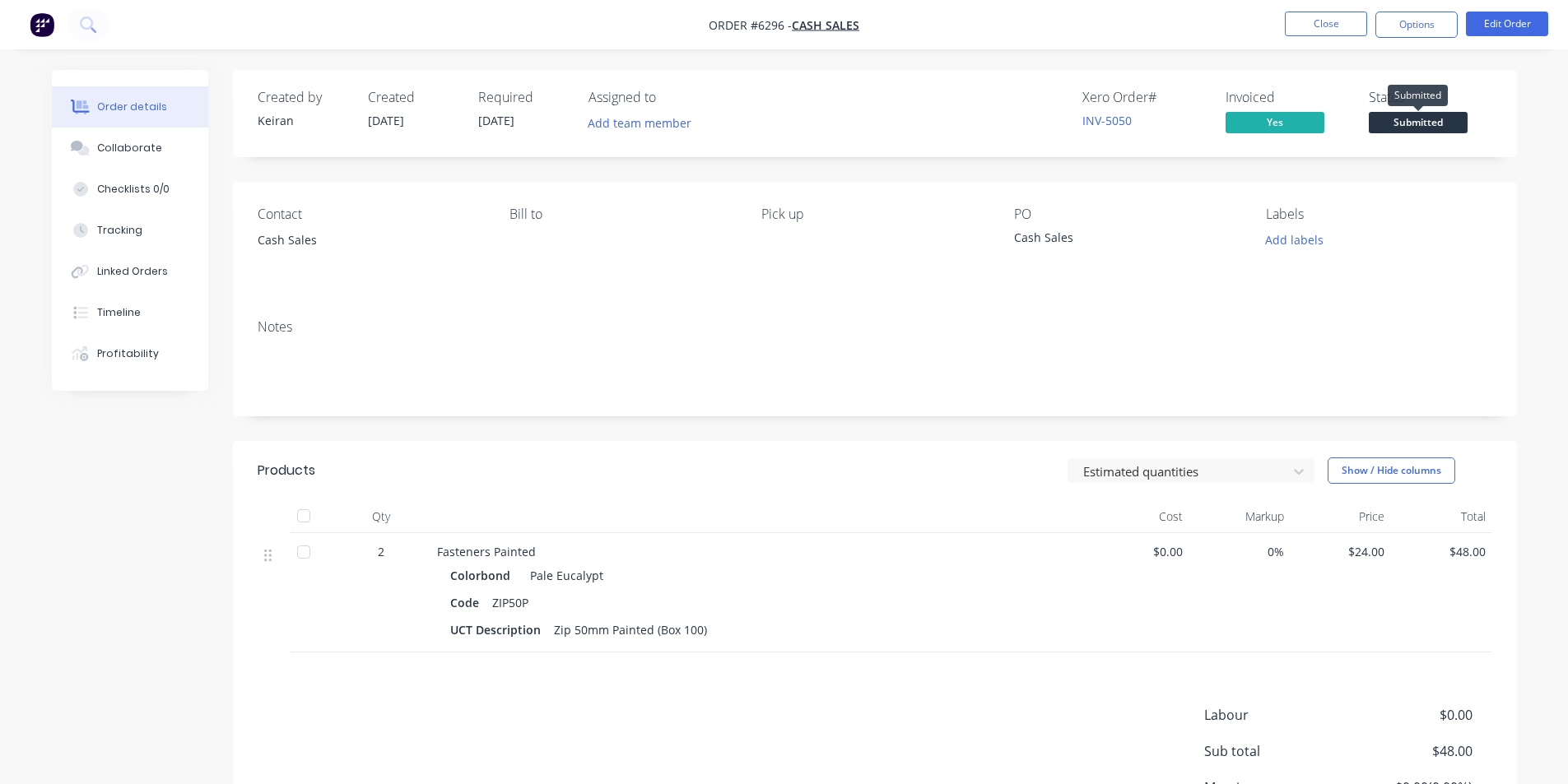
click at [1409, 124] on span "Submitted" at bounding box center [1418, 122] width 99 height 21
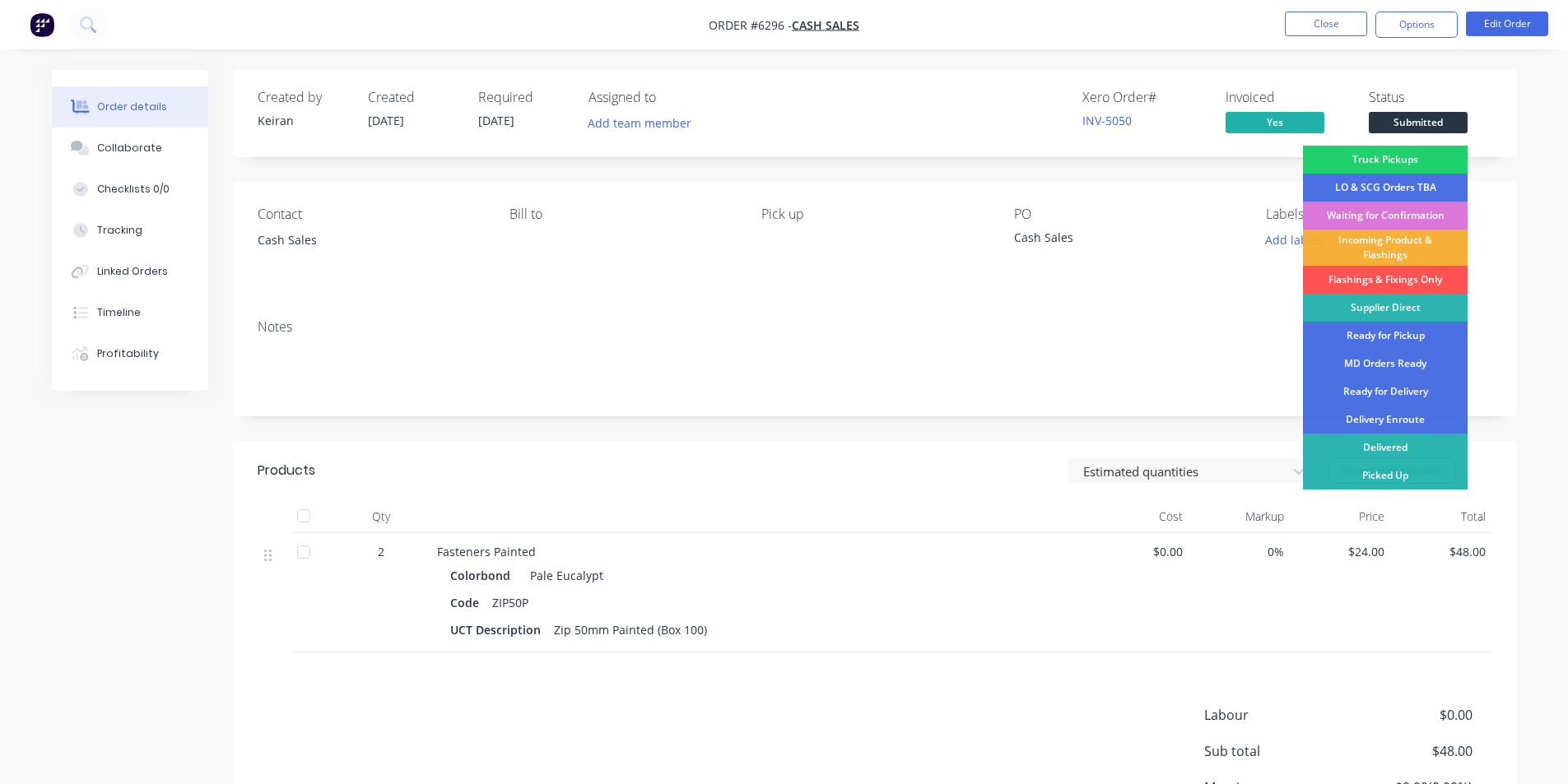
click at [1396, 472] on div "Picked Up" at bounding box center [1385, 475] width 165 height 28
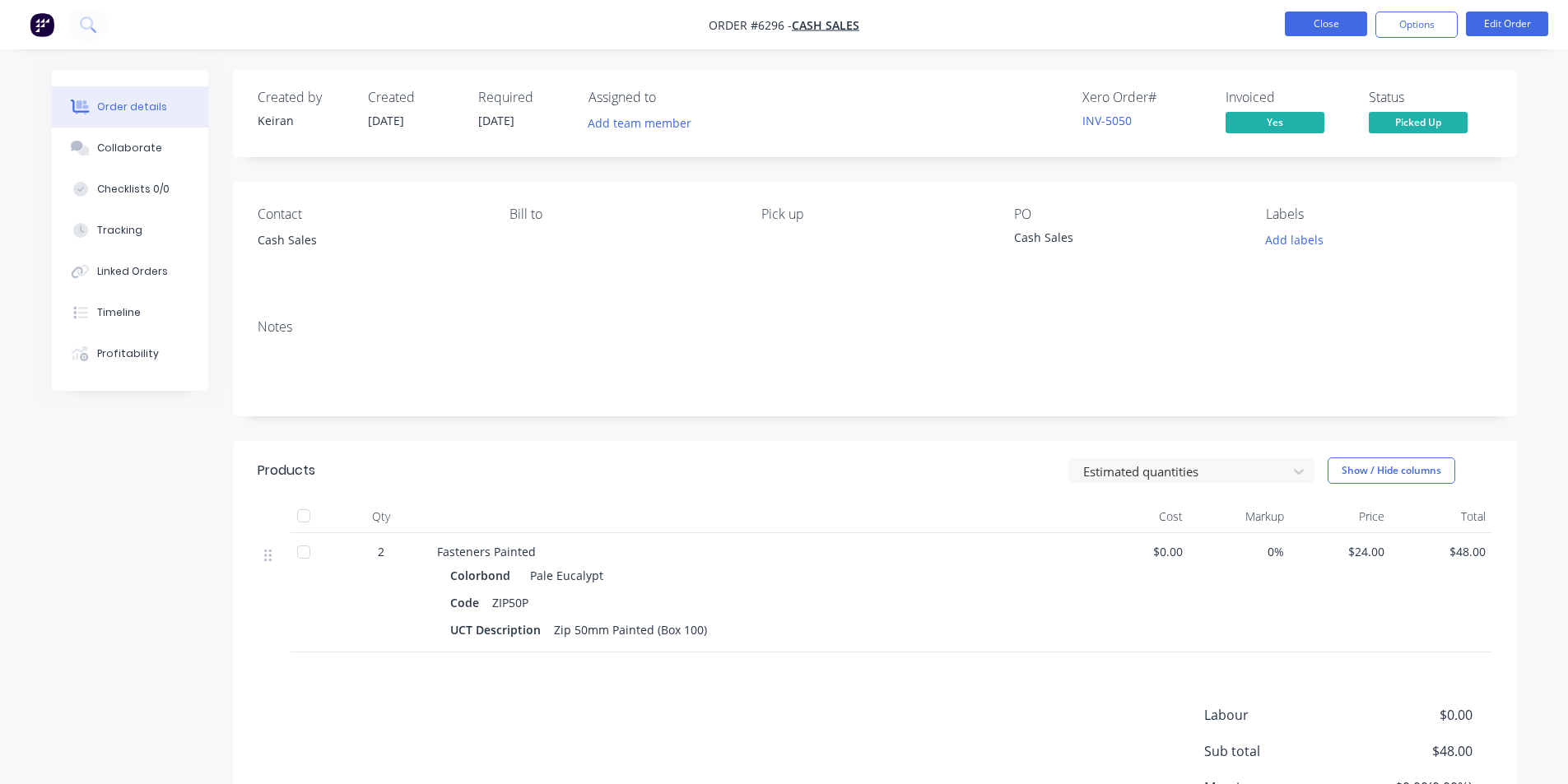
click at [1313, 15] on button "Close" at bounding box center [1325, 24] width 82 height 24
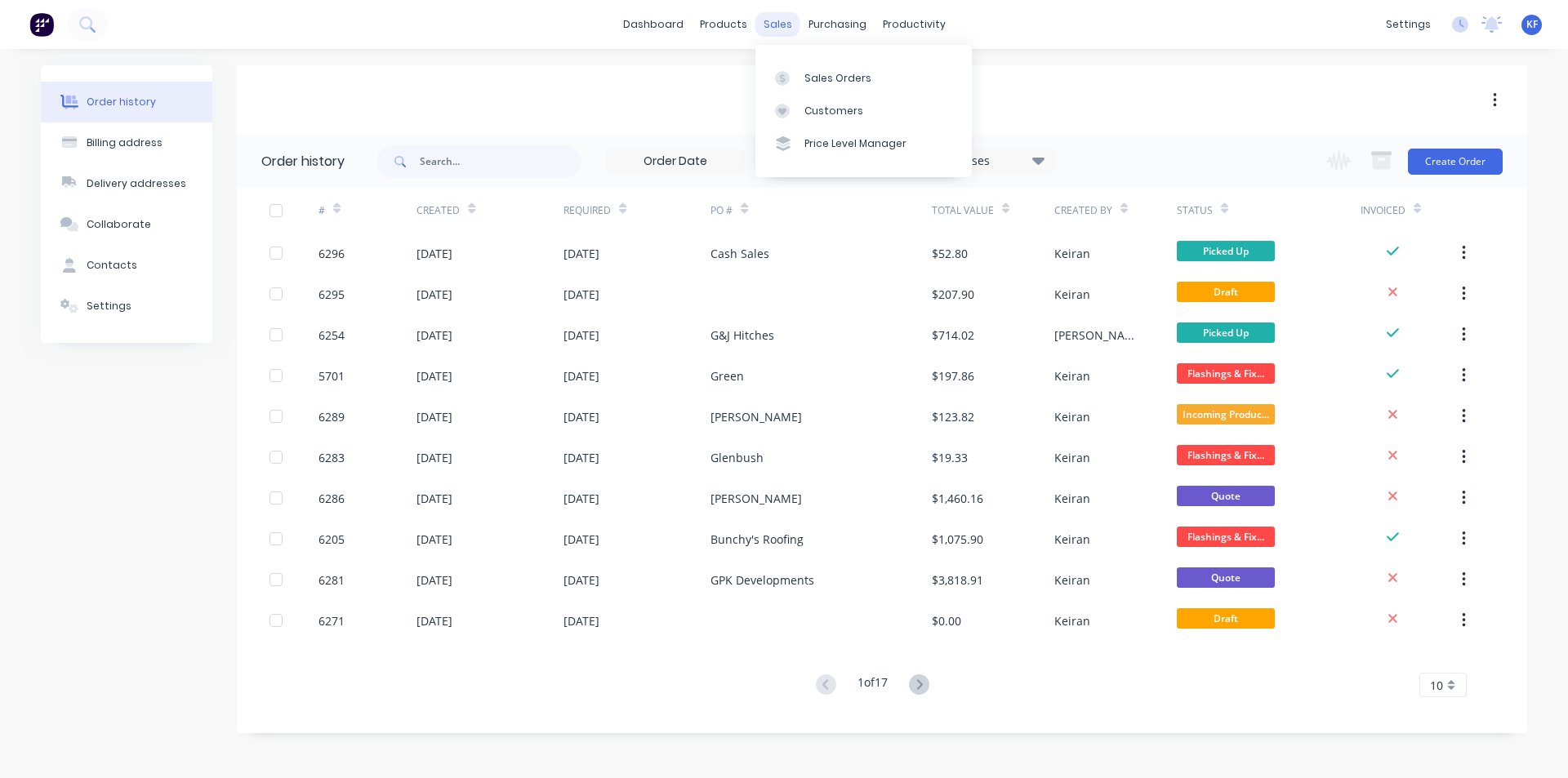
click at [777, 22] on div "sales" at bounding box center [778, 24] width 45 height 24
click at [811, 101] on link "Customers" at bounding box center [864, 111] width 217 height 32
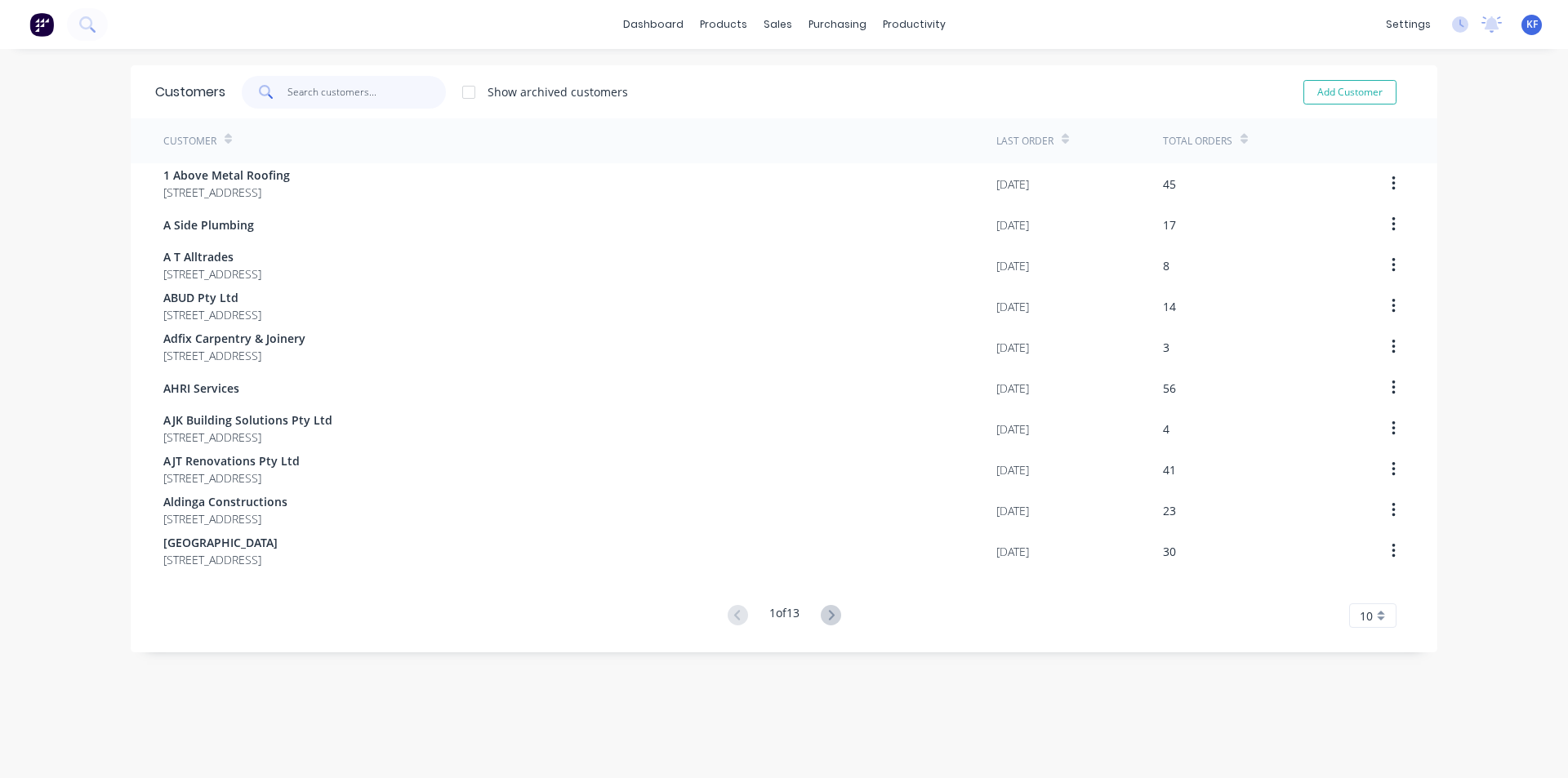
click at [356, 96] on input "text" at bounding box center [367, 93] width 159 height 32
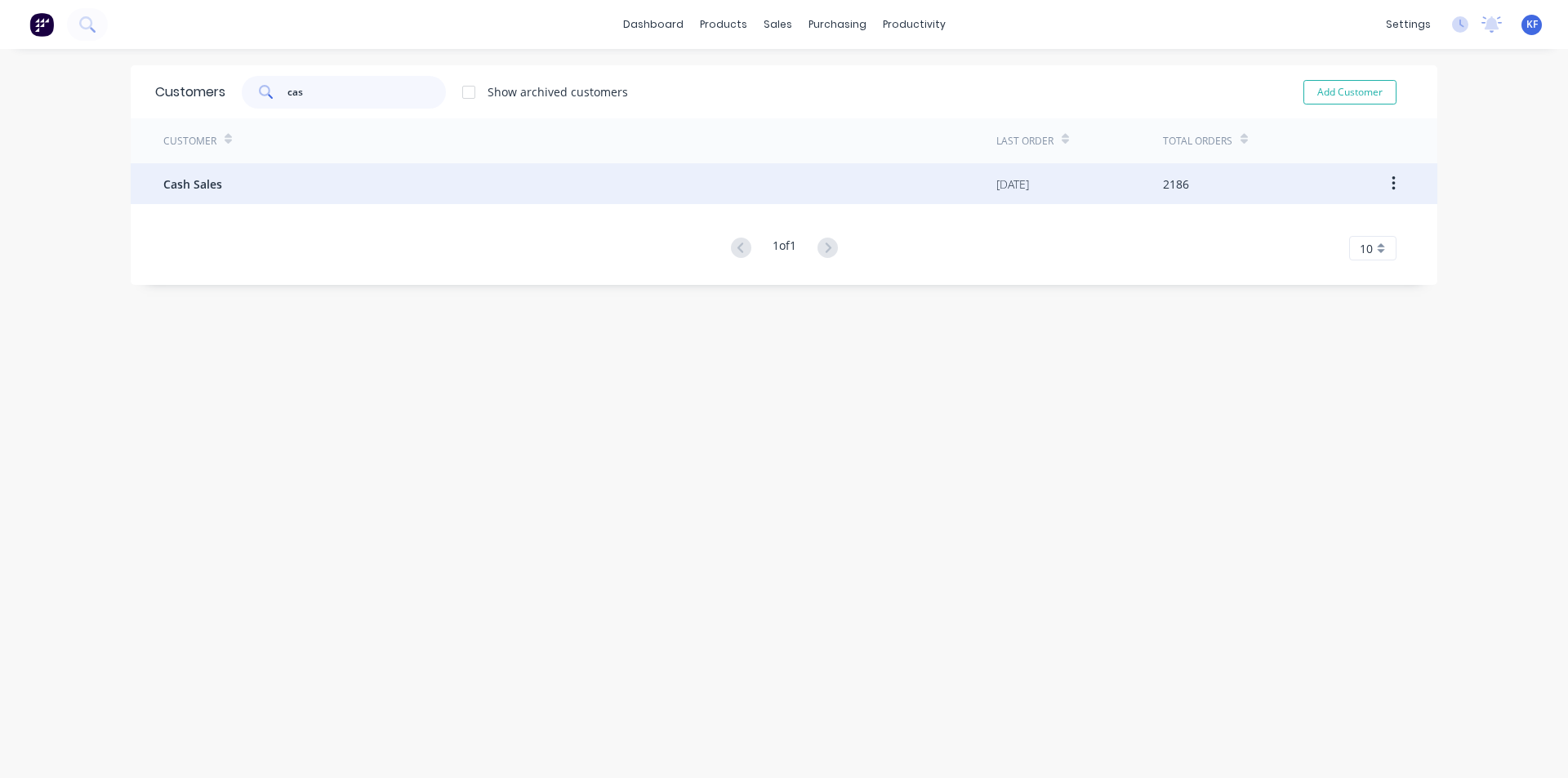
type input "cas"
click at [274, 190] on div "Cash Sales" at bounding box center [580, 183] width 833 height 40
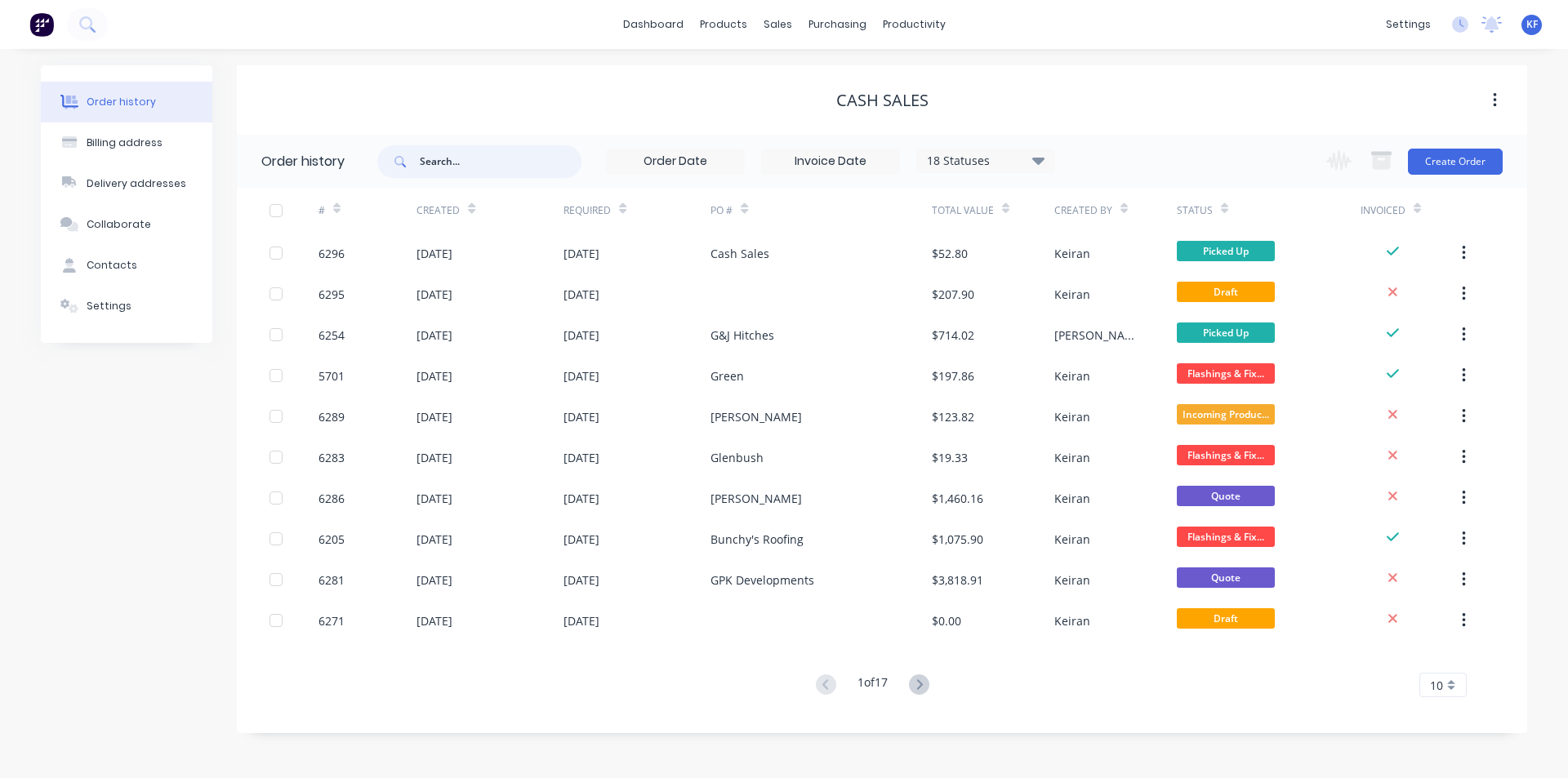
click at [442, 152] on input "text" at bounding box center [501, 162] width 162 height 32
type input "v"
type input "cass"
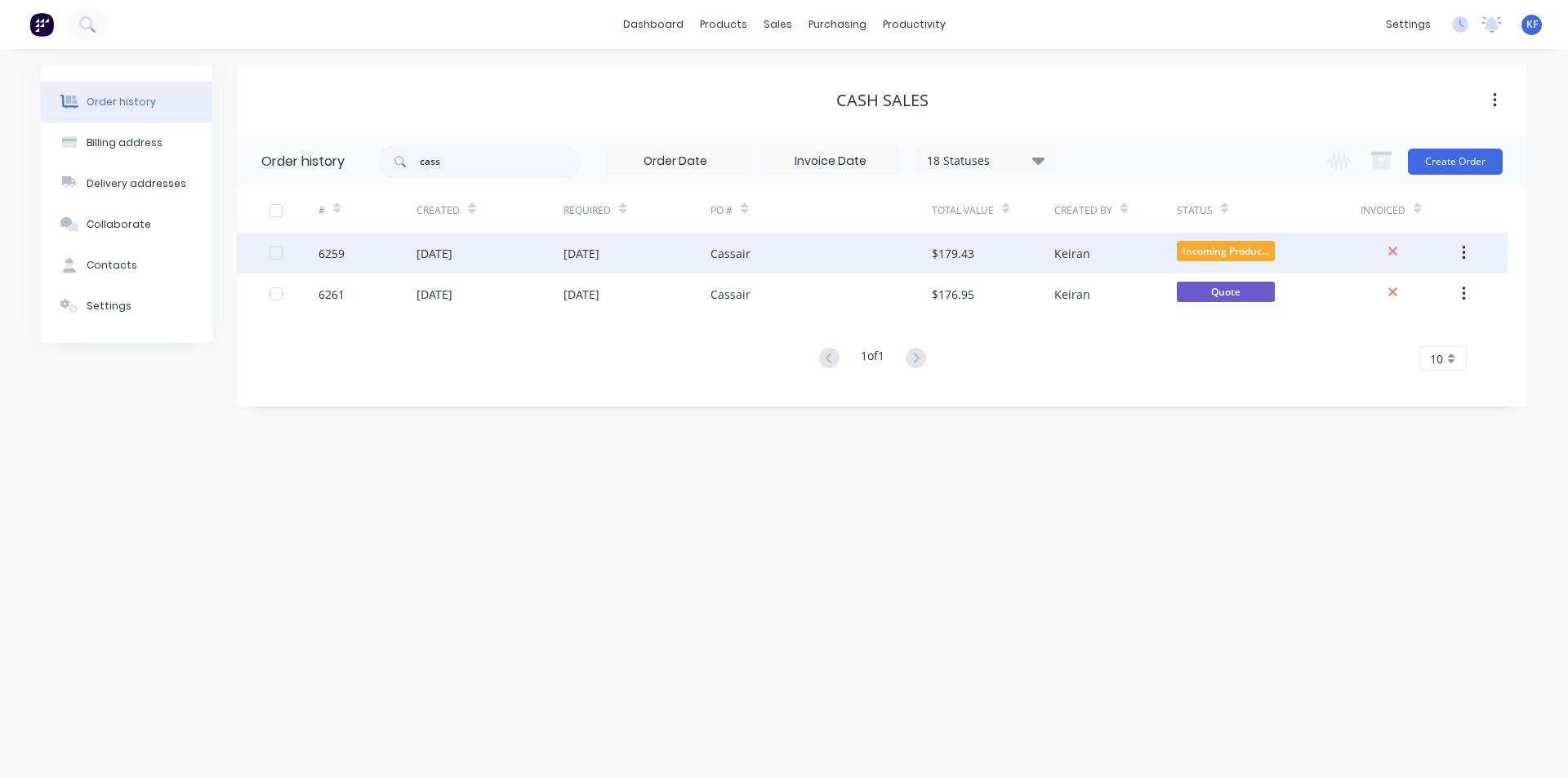
click at [984, 248] on div "$179.43" at bounding box center [993, 252] width 122 height 40
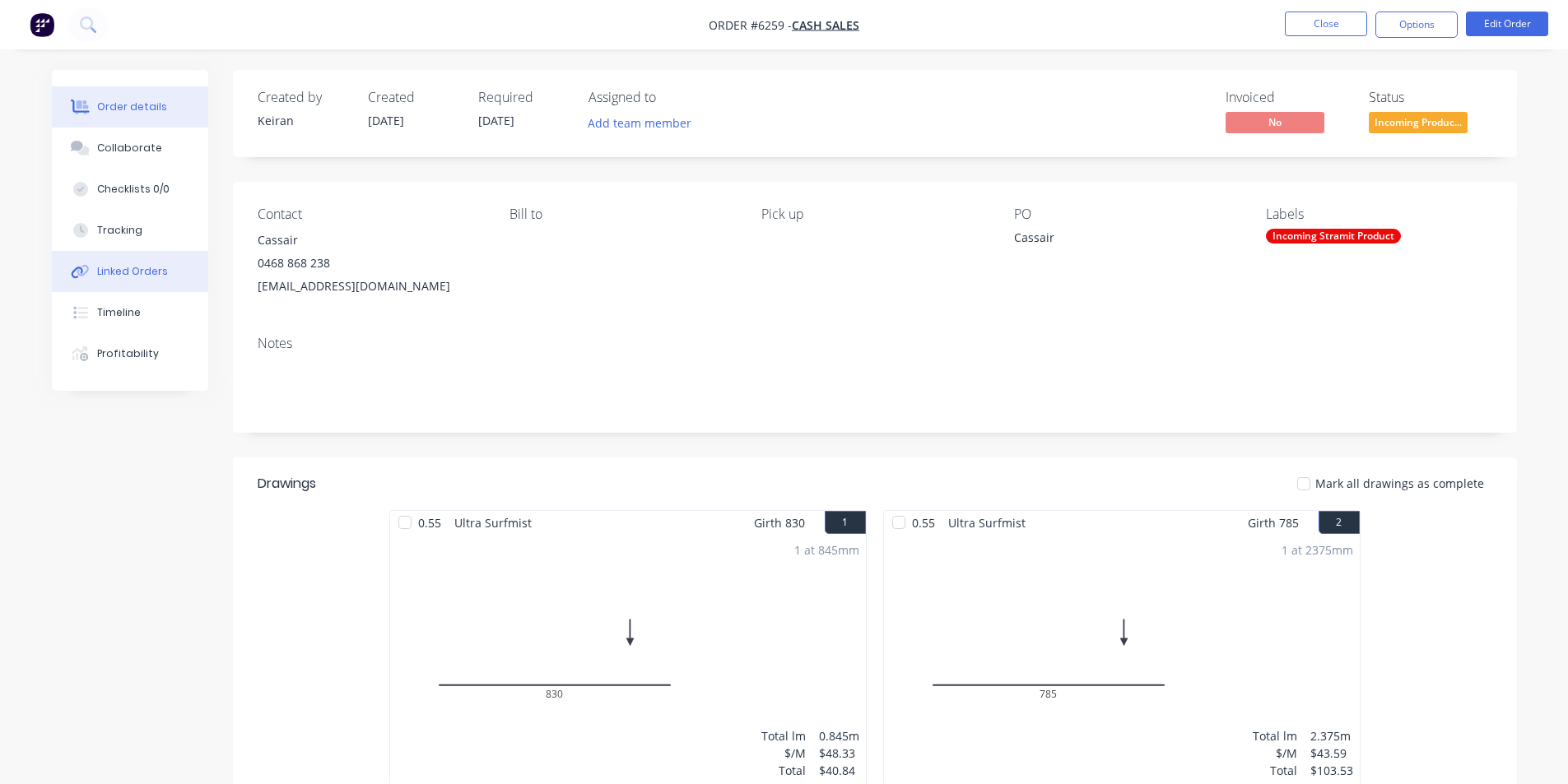
click at [149, 272] on div "Linked Orders" at bounding box center [132, 272] width 71 height 14
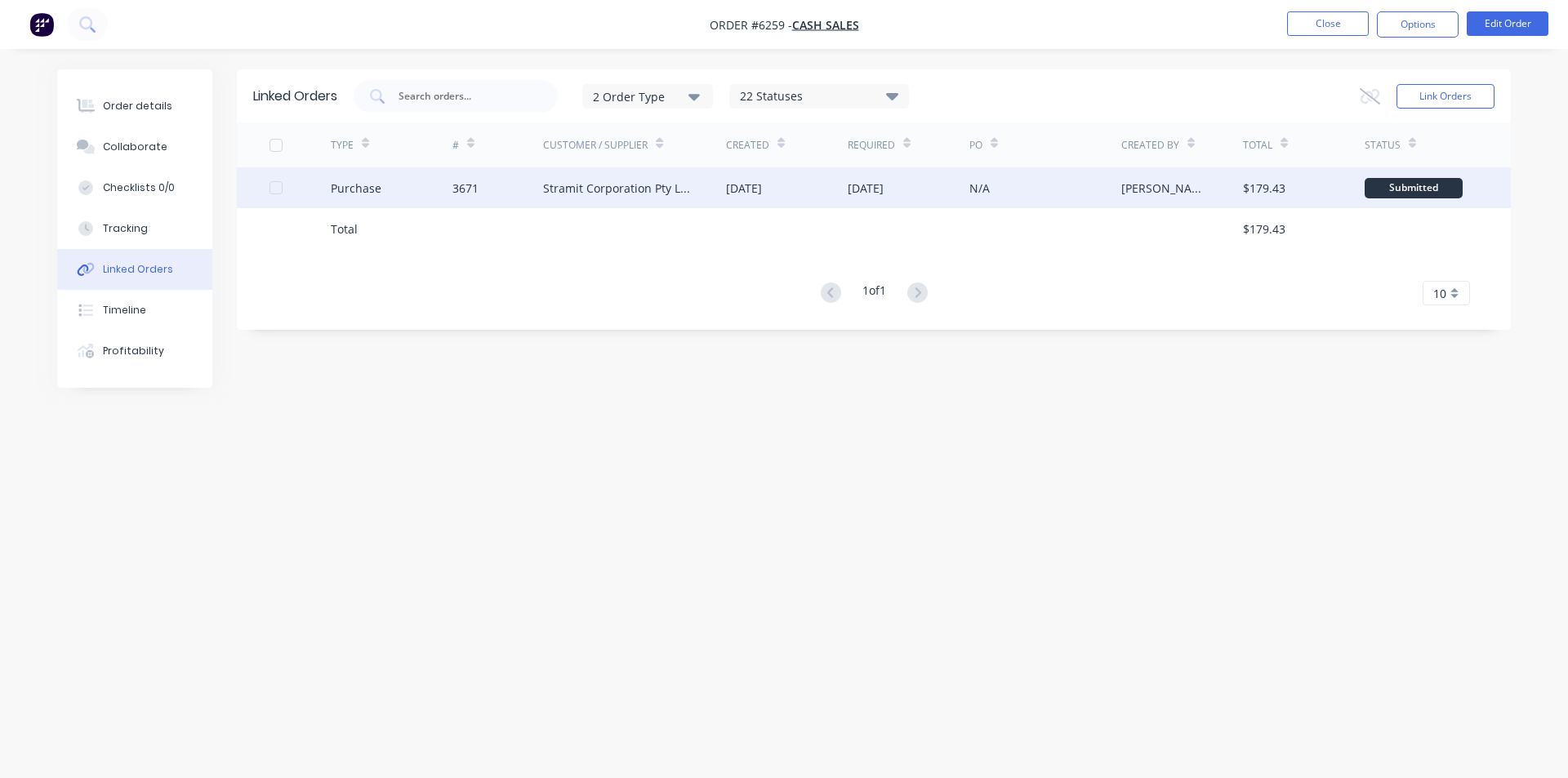
click at [580, 190] on div "Stramit Corporation Pty Ltd - Acc No: 32915" at bounding box center [617, 188] width 150 height 17
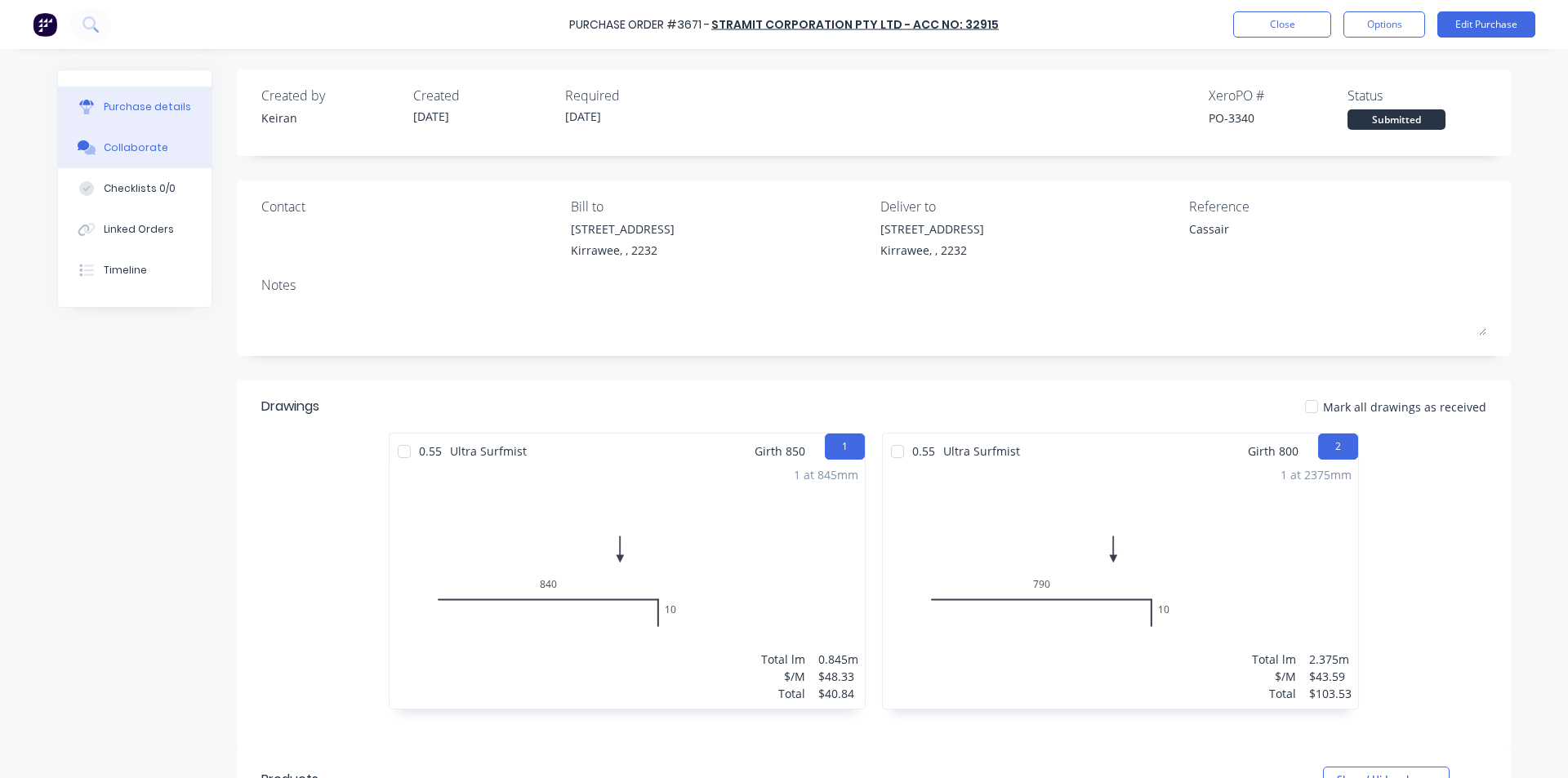
click at [129, 159] on button "Collaborate" at bounding box center [135, 147] width 154 height 40
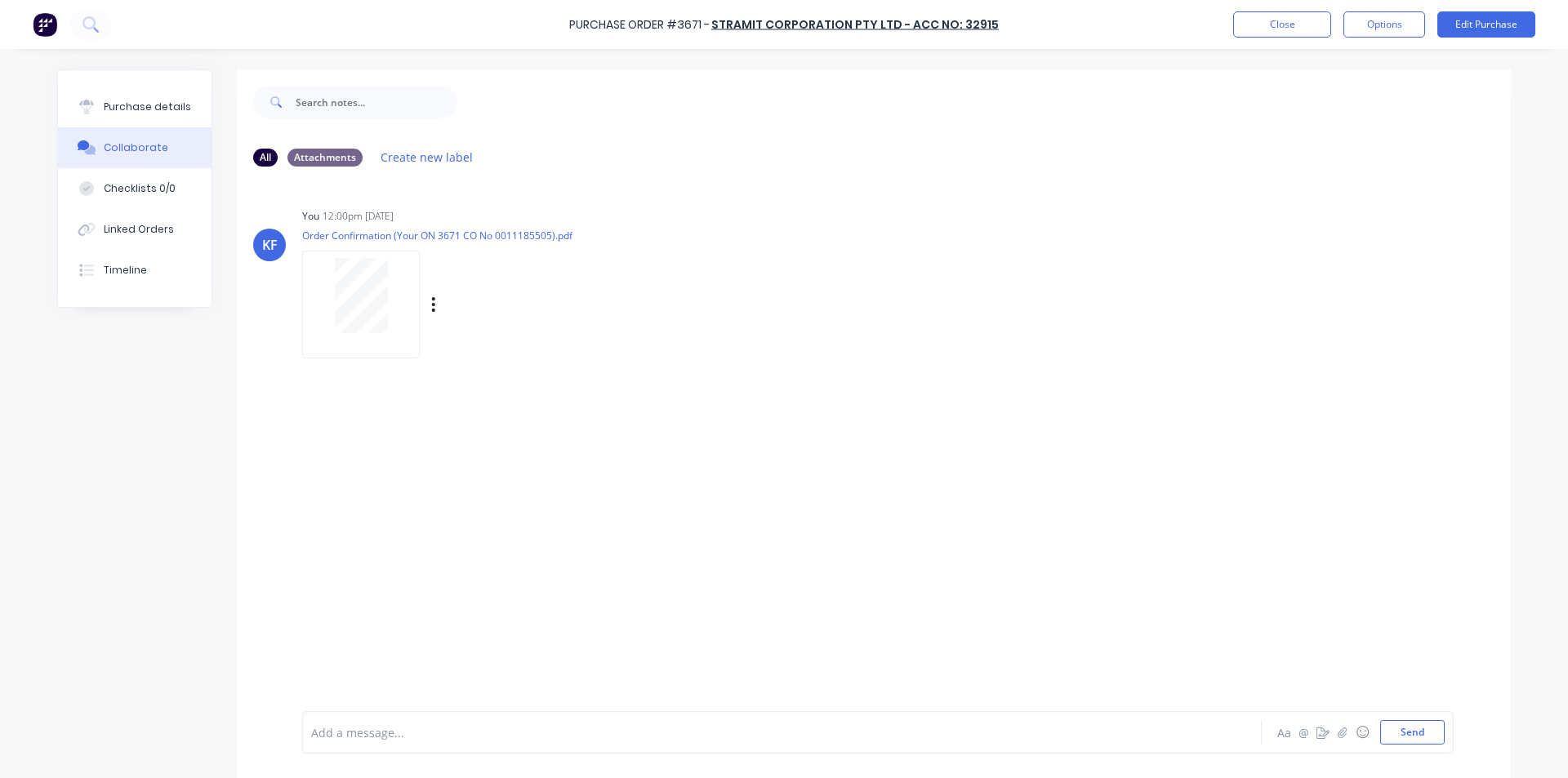
click at [381, 314] on div at bounding box center [360, 296] width 102 height 75
click at [871, 280] on div "KF You 12:00pm 09/10/25 Order Confirmation (Your ON 3671 CO No 0011185505).pdf …" at bounding box center [874, 278] width 1274 height 147
click at [159, 99] on button "Purchase details" at bounding box center [135, 106] width 154 height 40
type textarea "x"
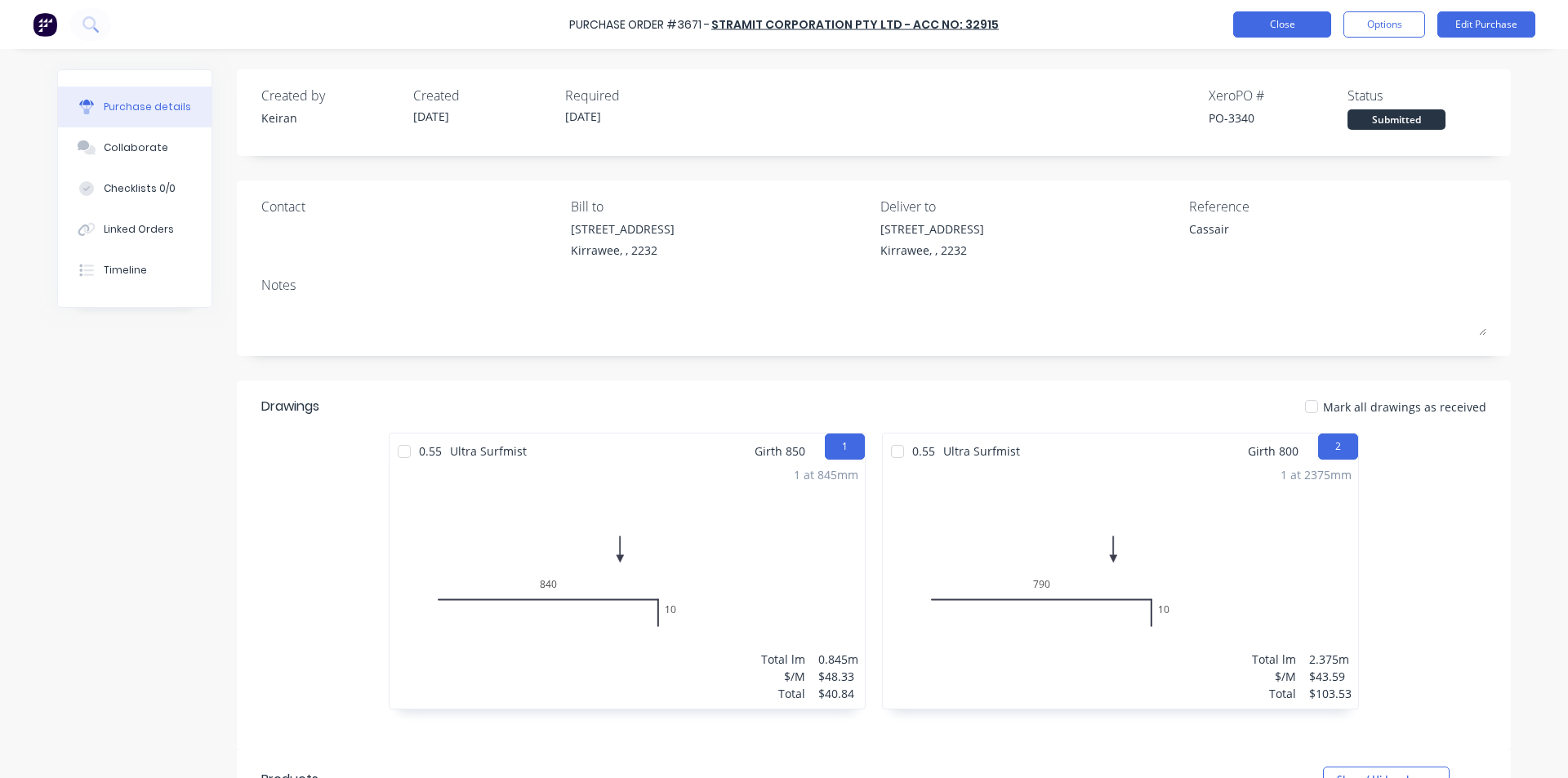
click at [1240, 17] on button "Close" at bounding box center [1281, 24] width 98 height 26
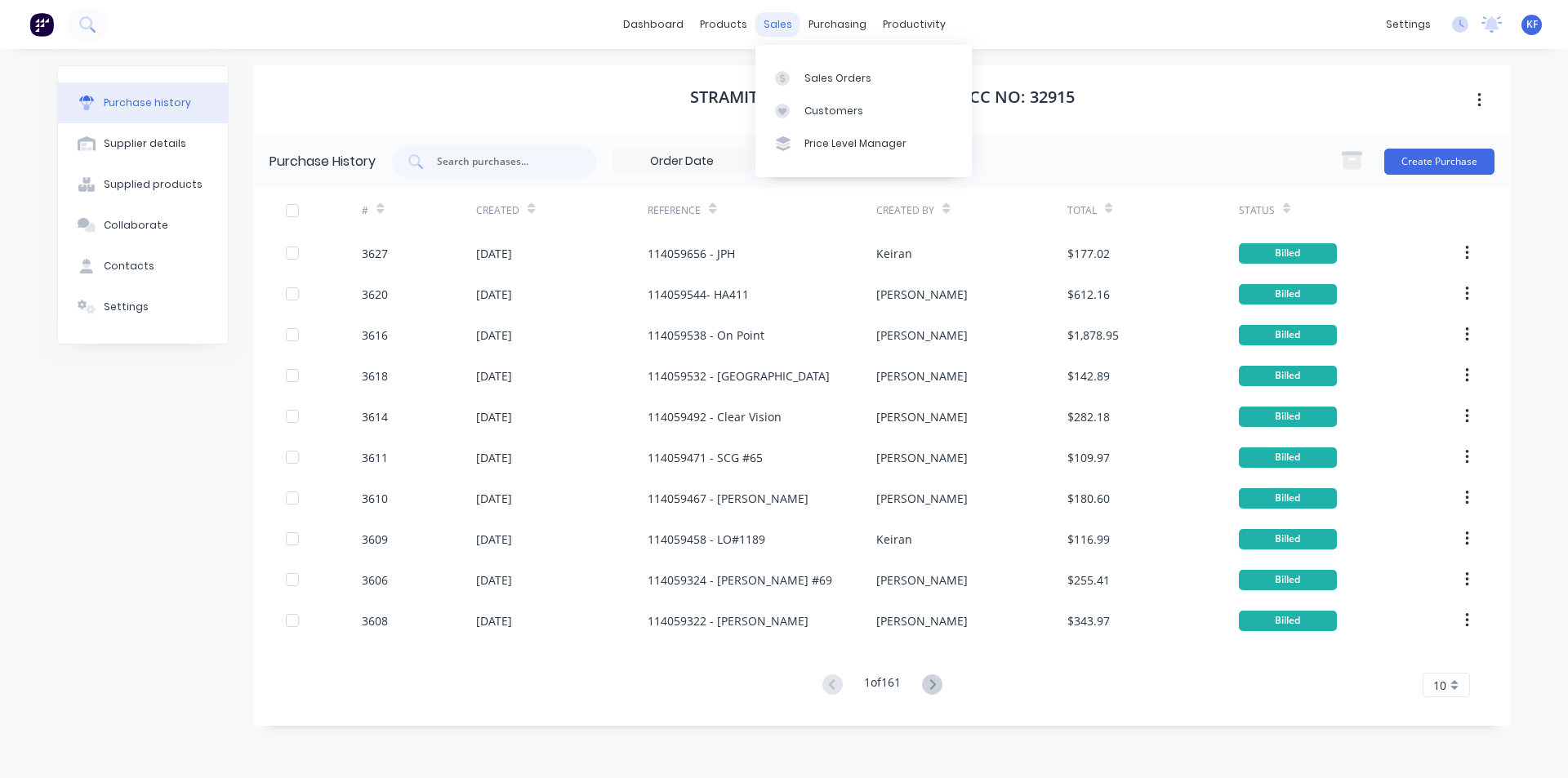
click at [778, 27] on div "sales" at bounding box center [778, 24] width 45 height 24
click at [795, 103] on div at bounding box center [786, 111] width 24 height 14
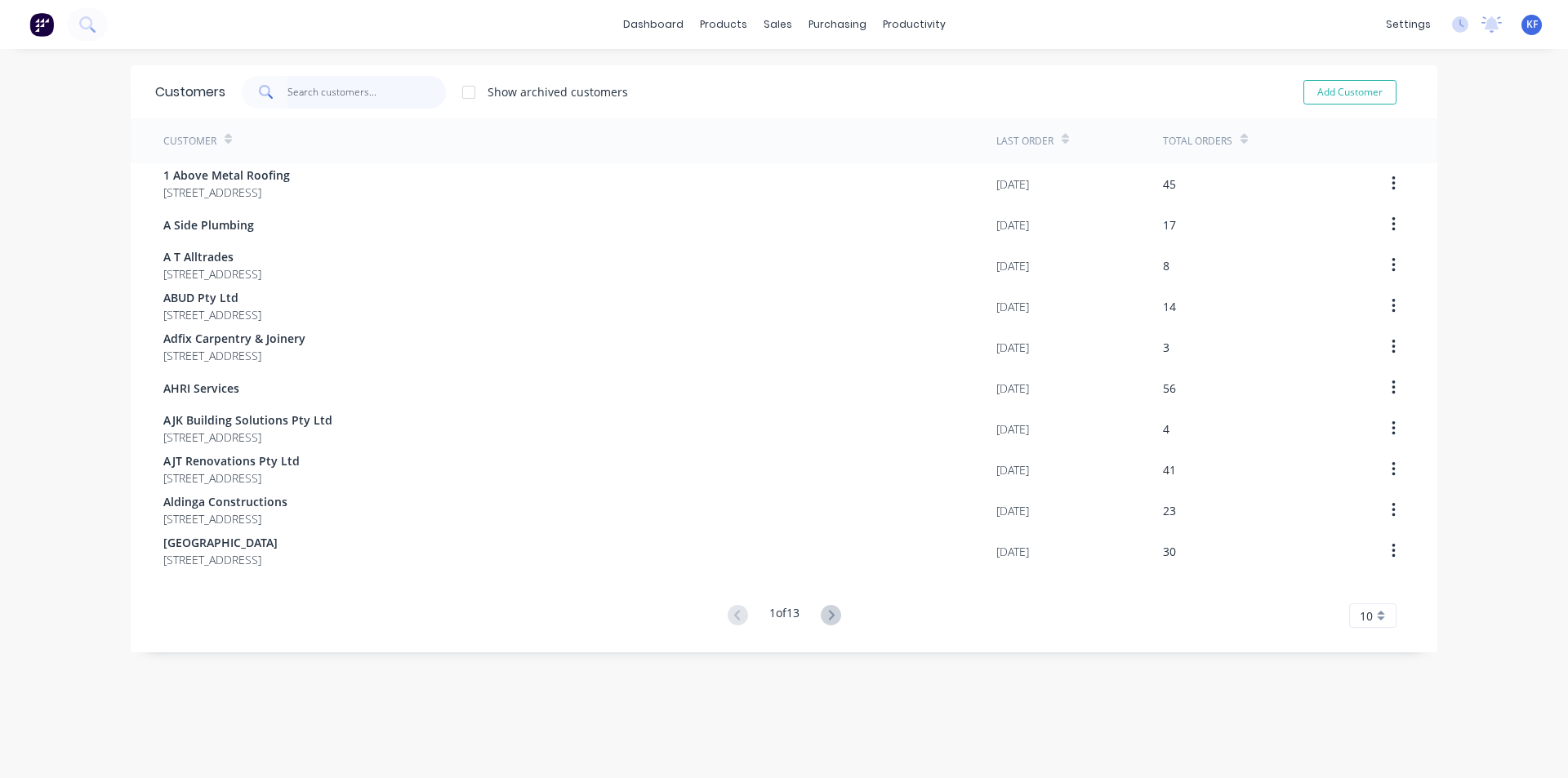
click at [366, 93] on input "text" at bounding box center [367, 93] width 159 height 32
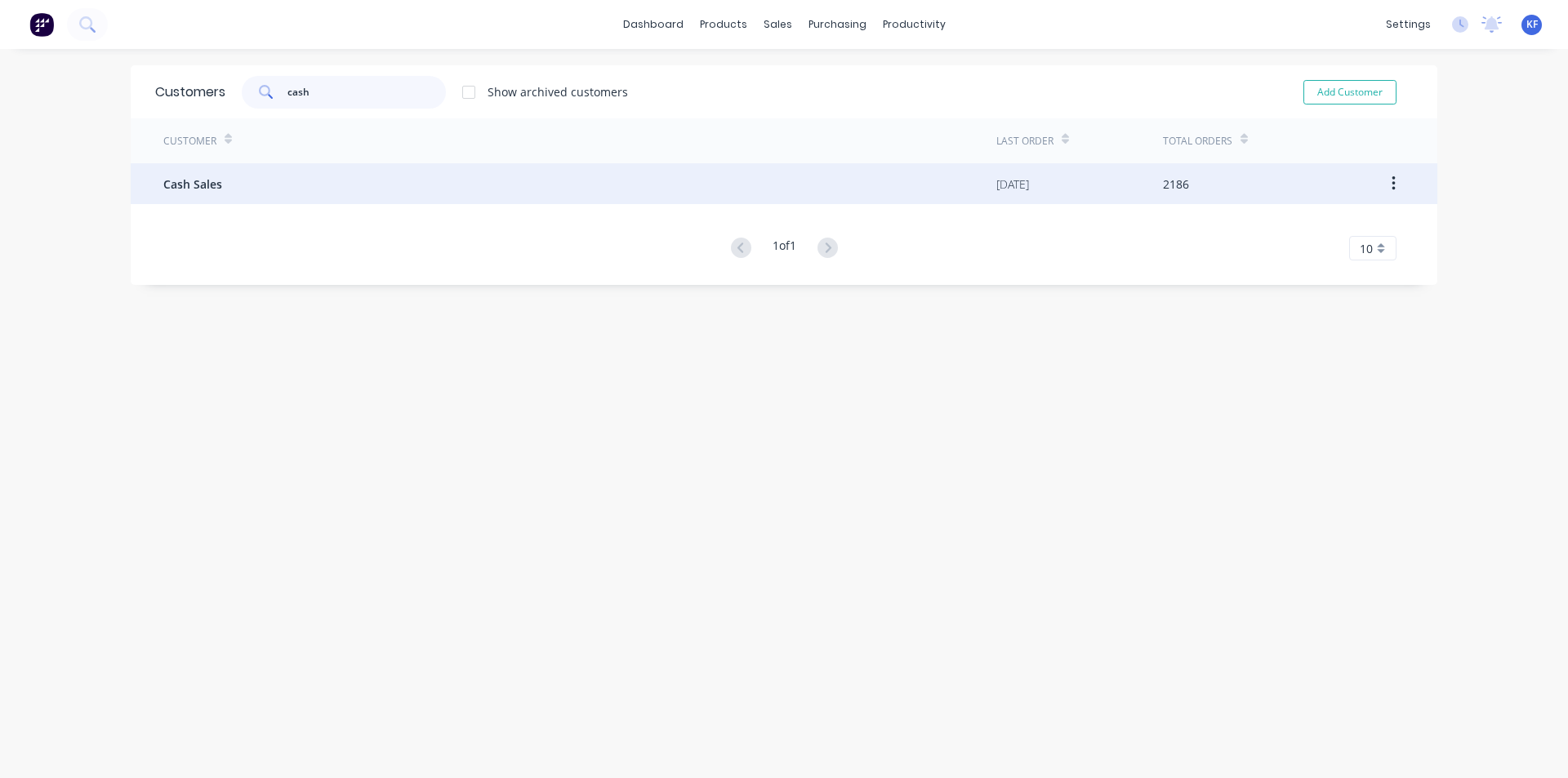
type input "cash"
click at [269, 190] on div "Cash Sales" at bounding box center [580, 183] width 833 height 40
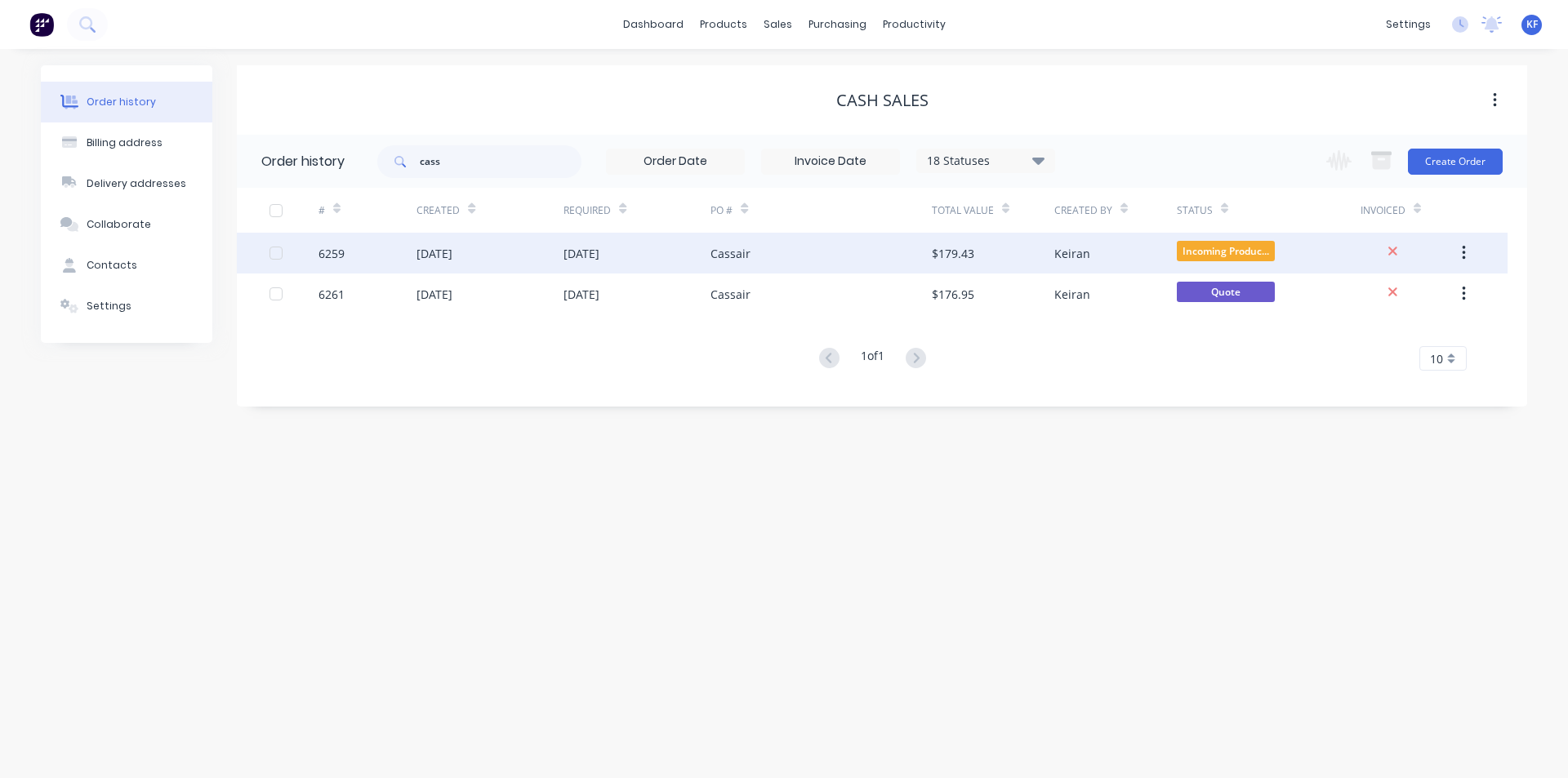
click at [975, 257] on div "$179.43" at bounding box center [993, 252] width 122 height 40
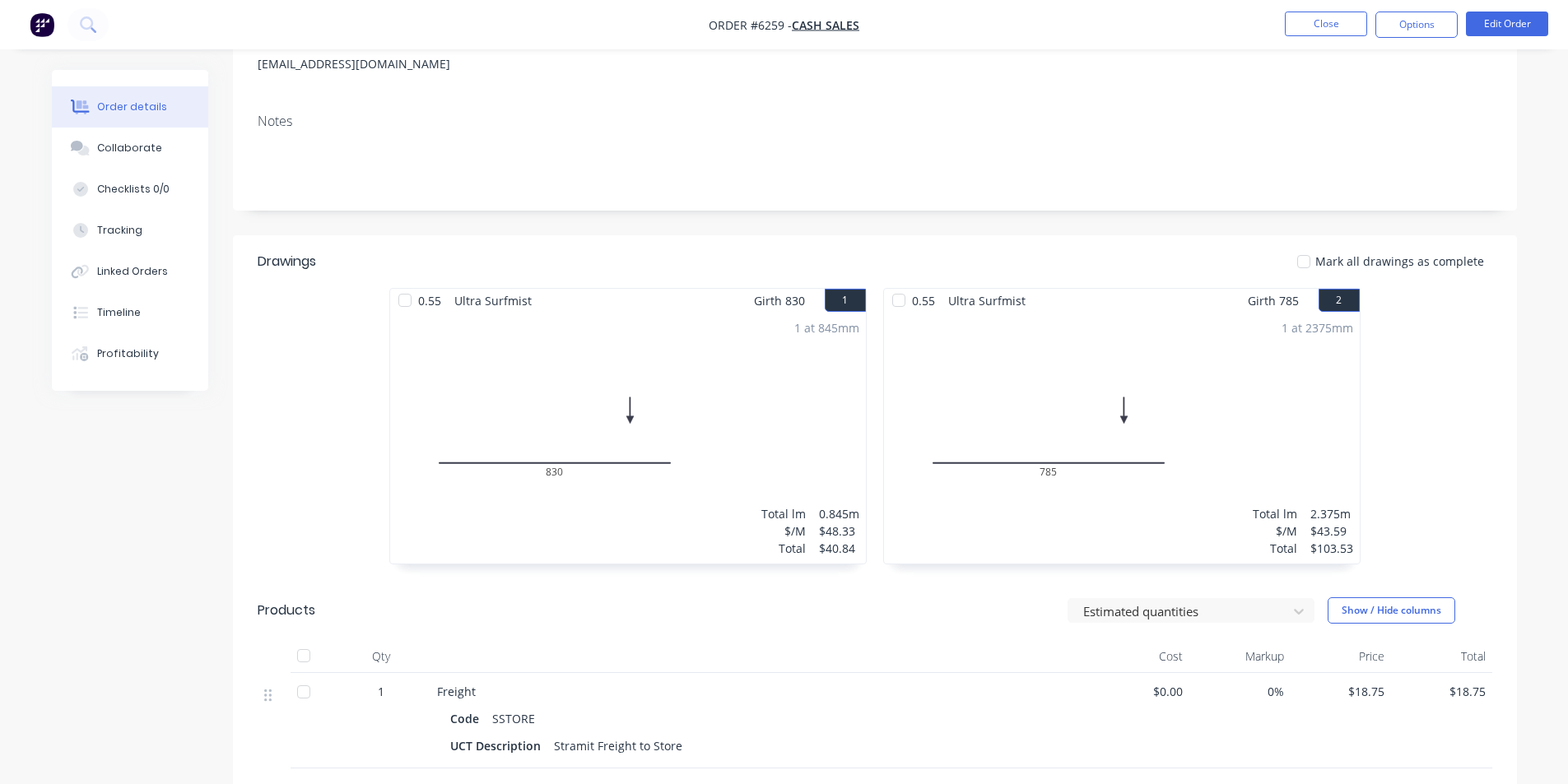
scroll to position [88, 0]
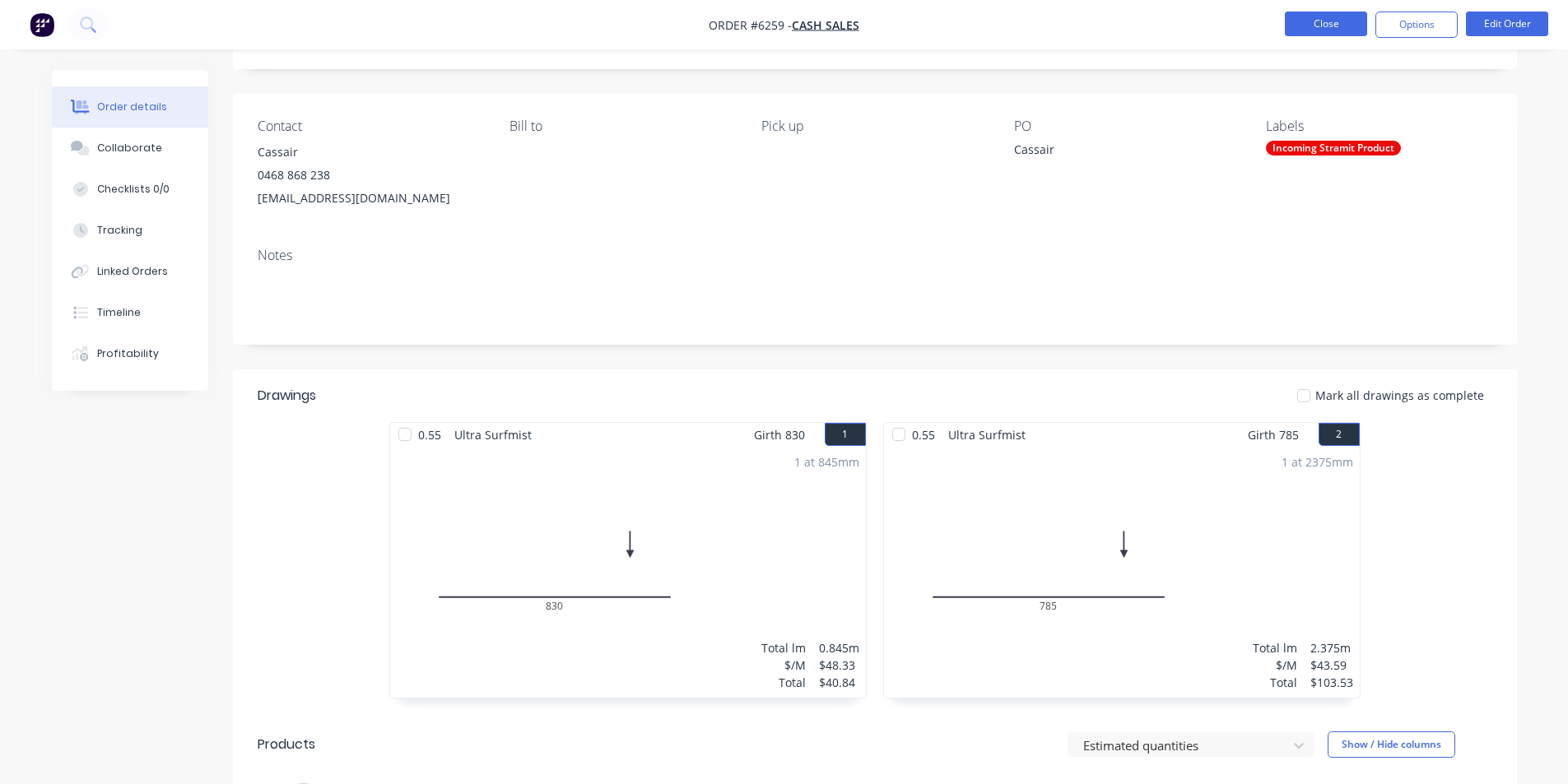
click at [1303, 30] on button "Close" at bounding box center [1325, 24] width 82 height 24
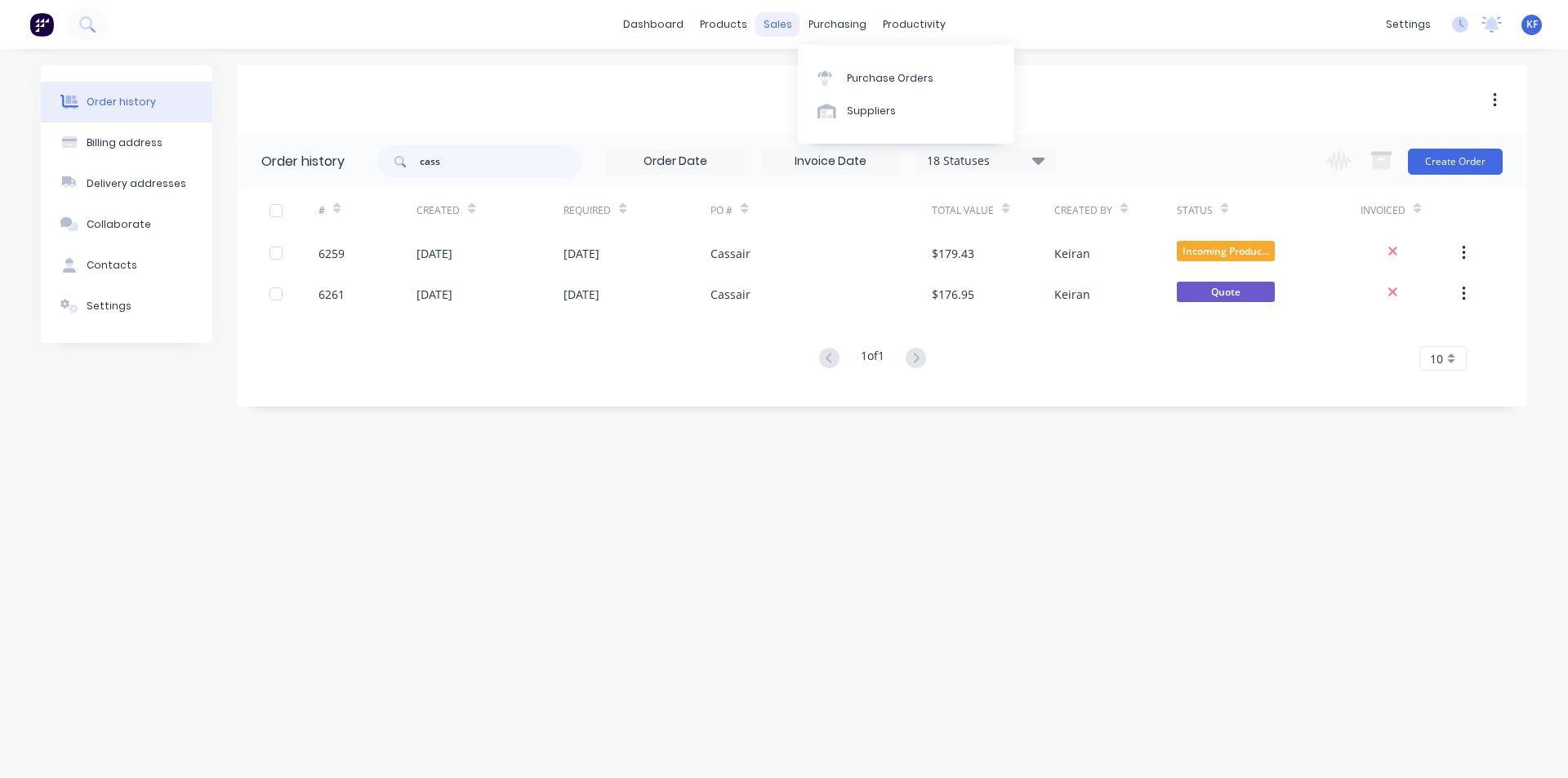
click at [793, 25] on div "sales" at bounding box center [778, 24] width 45 height 24
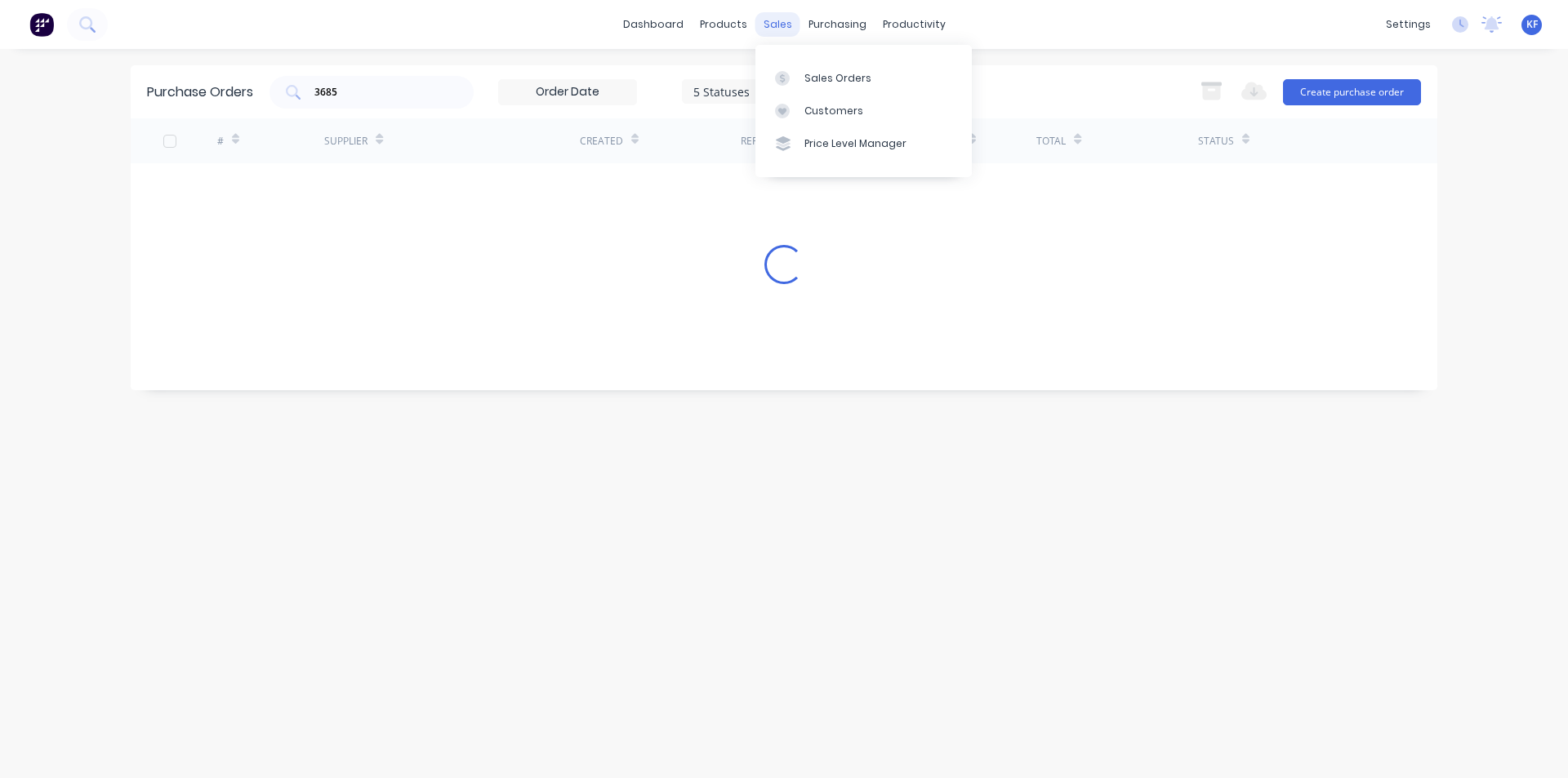
click at [772, 29] on div "sales" at bounding box center [778, 24] width 45 height 24
click at [800, 71] on link "Sales Orders" at bounding box center [864, 77] width 217 height 32
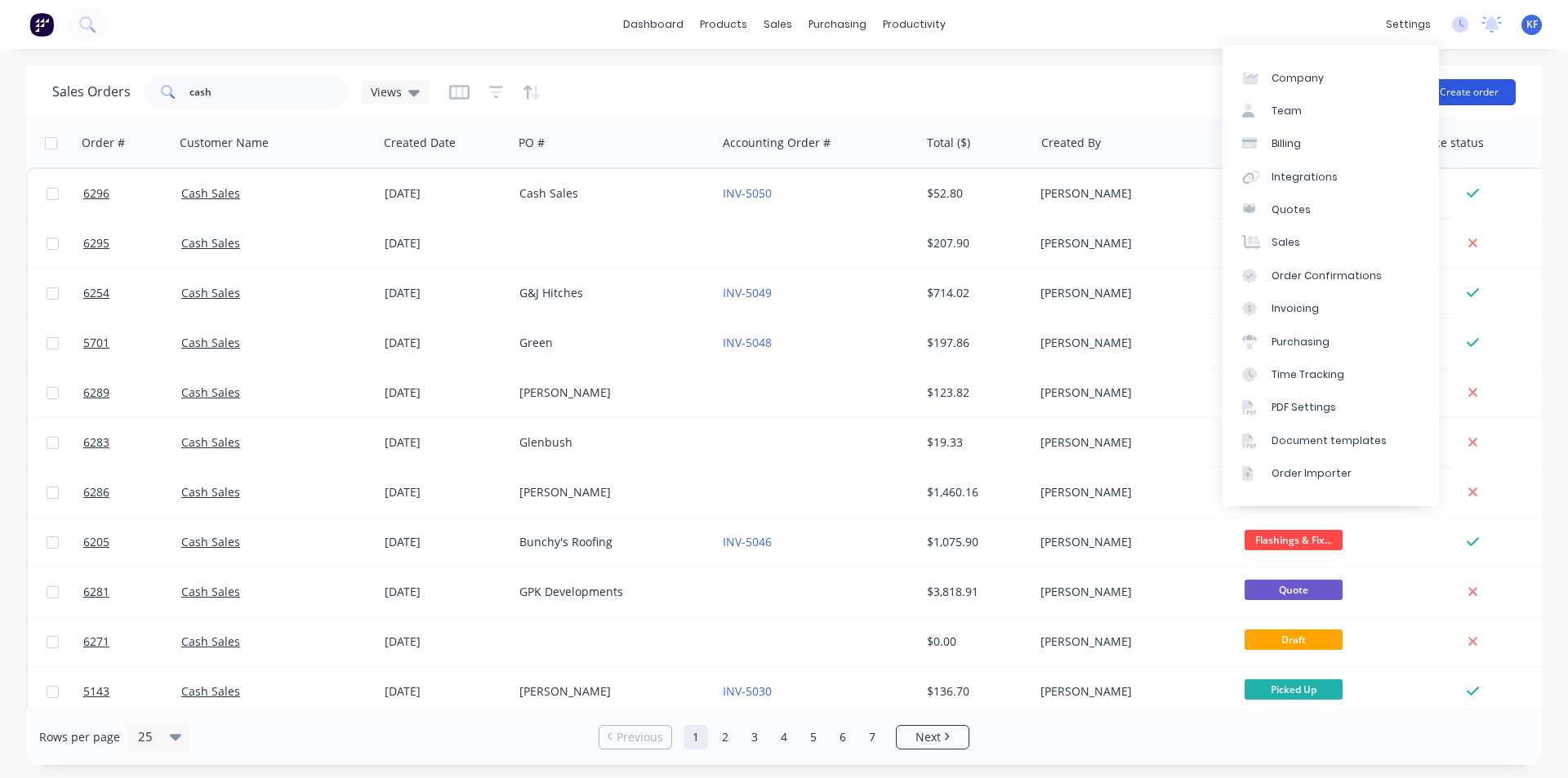
click at [1464, 87] on button "Create order" at bounding box center [1469, 92] width 93 height 26
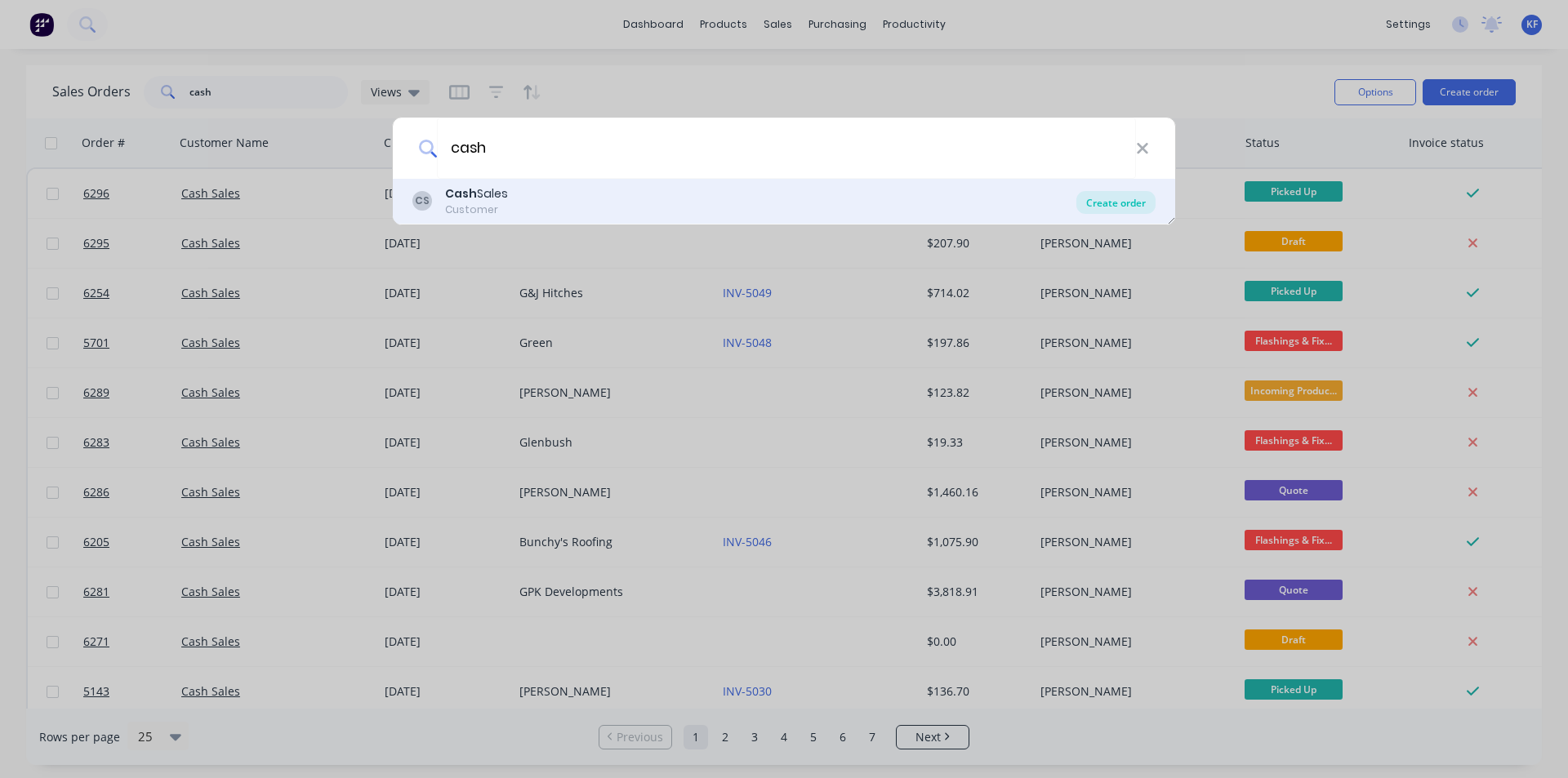
type input "cash"
click at [1131, 199] on div "Create order" at bounding box center [1116, 202] width 79 height 22
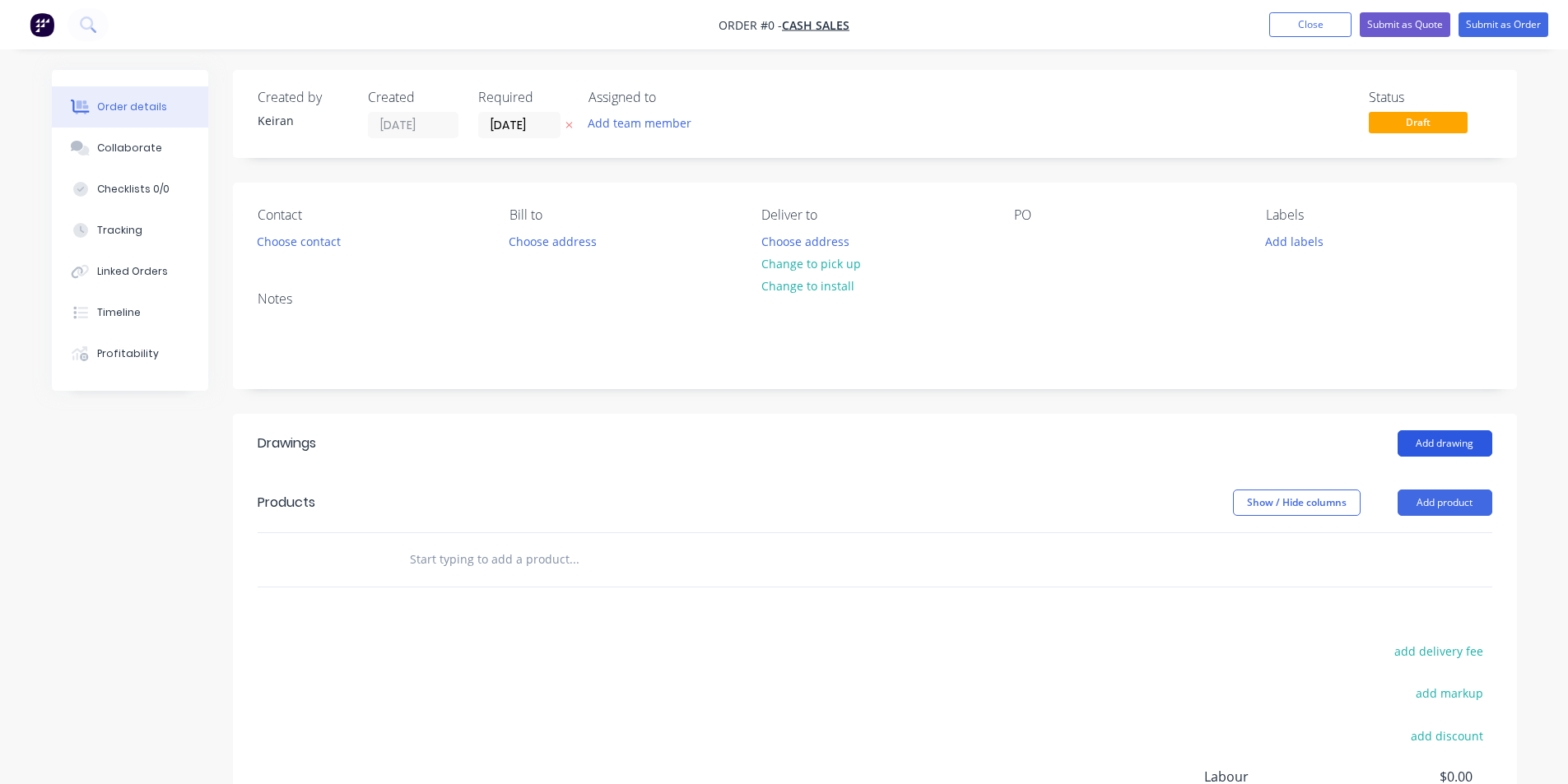
click at [1434, 441] on button "Add drawing" at bounding box center [1445, 443] width 94 height 26
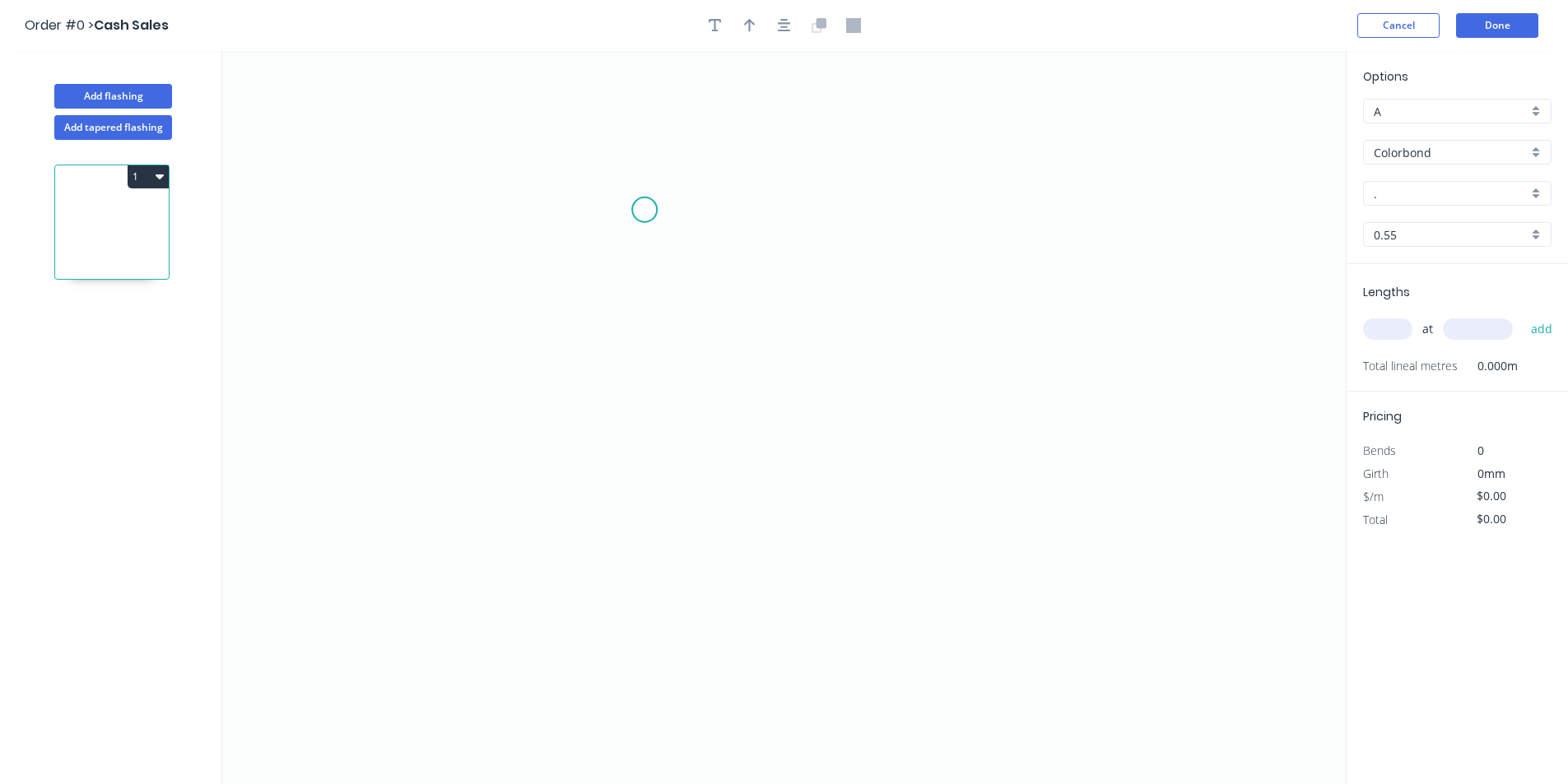
click at [685, 219] on icon "0" at bounding box center [784, 417] width 1123 height 733
click at [699, 232] on div "Delete point" at bounding box center [756, 238] width 166 height 33
click at [655, 207] on icon "0" at bounding box center [784, 417] width 1123 height 733
click at [585, 205] on icon "0" at bounding box center [784, 417] width 1123 height 733
click at [580, 318] on icon "0 ?" at bounding box center [784, 417] width 1123 height 733
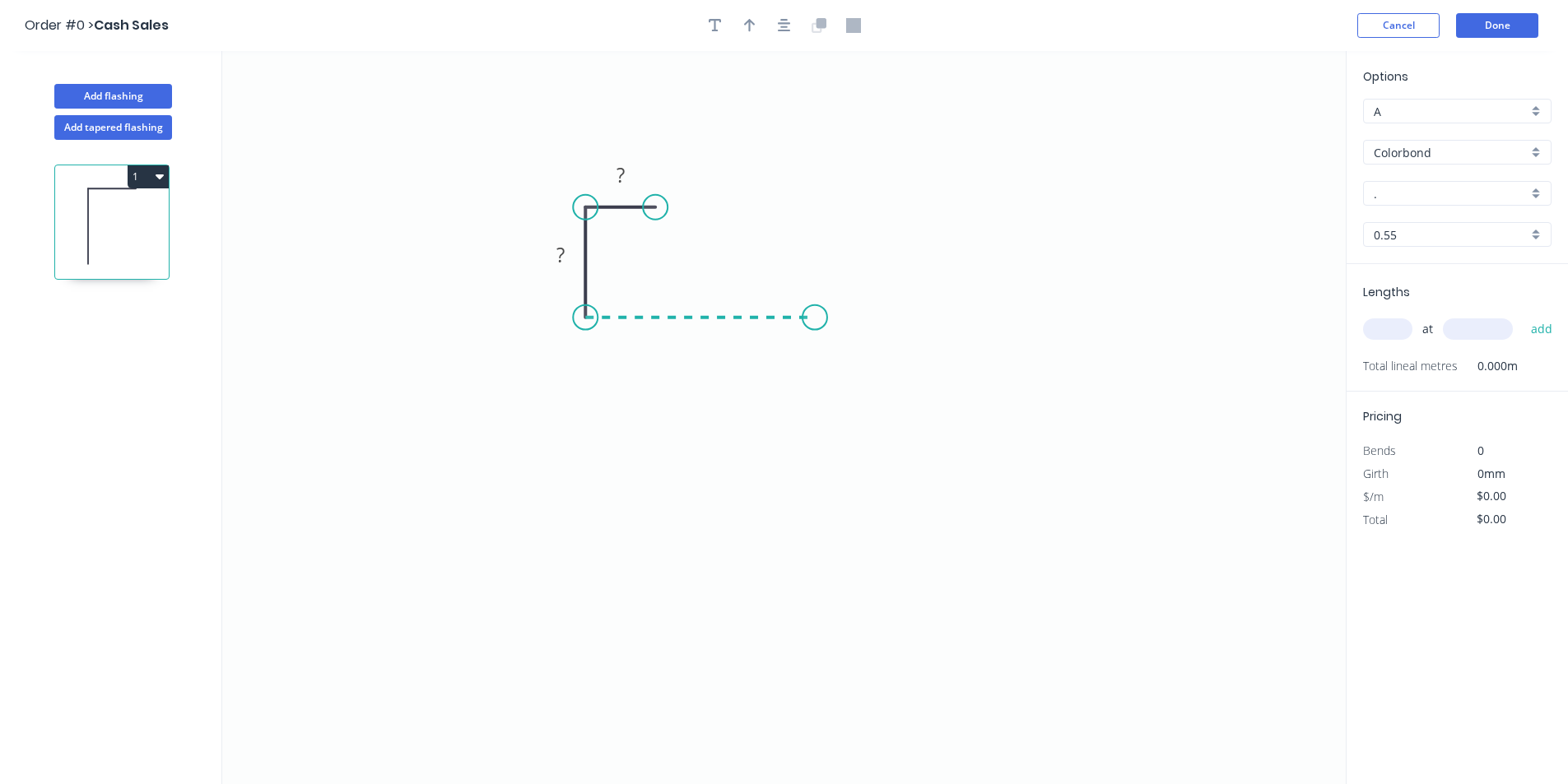
click at [815, 312] on icon "0 ? ?" at bounding box center [784, 417] width 1123 height 733
click at [815, 312] on circle at bounding box center [814, 317] width 24 height 24
click at [630, 180] on rect at bounding box center [620, 176] width 33 height 23
click at [634, 170] on rect at bounding box center [620, 176] width 33 height 23
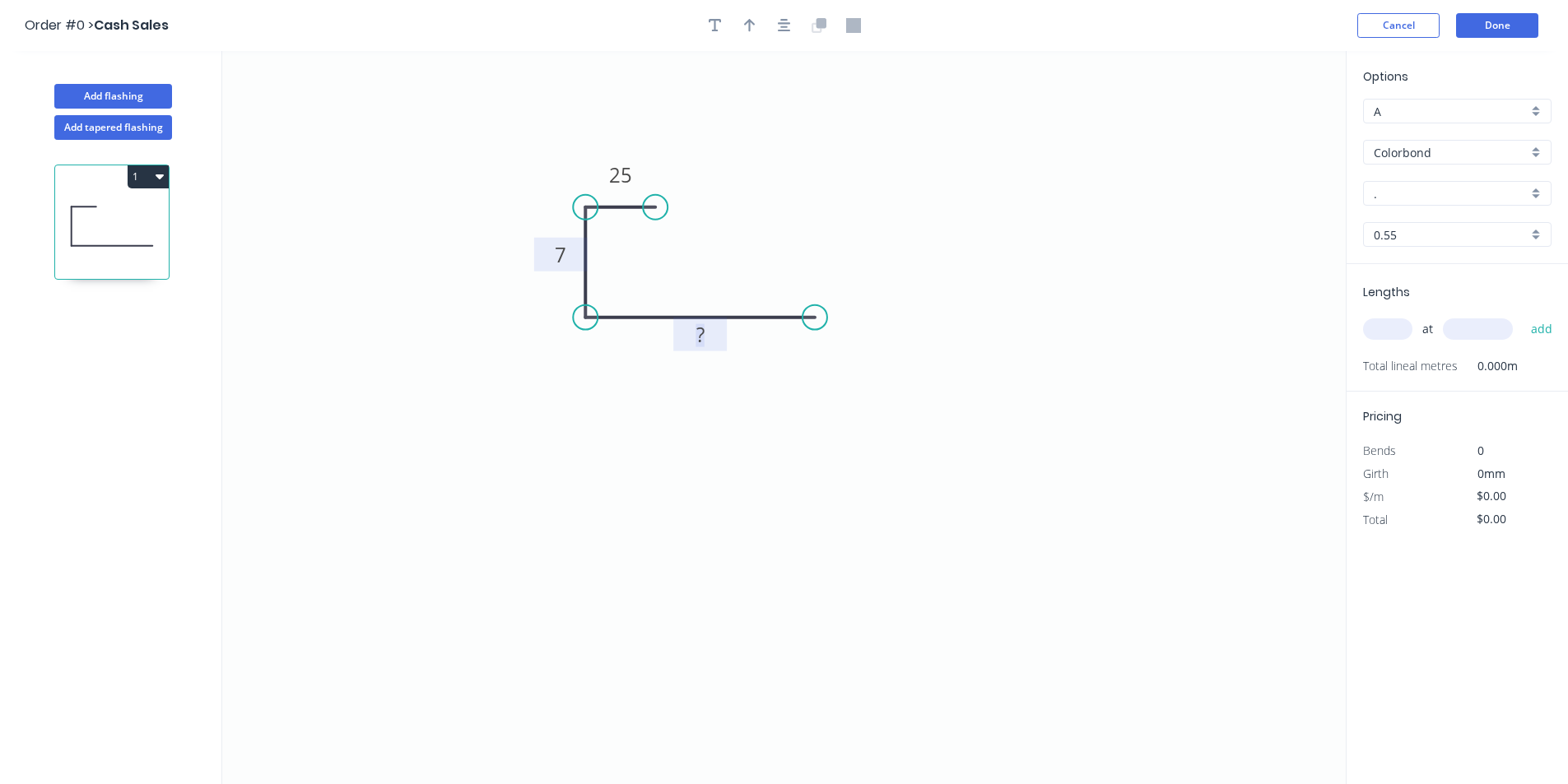
click at [565, 255] on tspan "7" at bounding box center [560, 254] width 12 height 27
click at [1392, 329] on input "text" at bounding box center [1388, 330] width 50 height 22
type input "$9.91"
click at [1394, 329] on input "text" at bounding box center [1388, 330] width 50 height 22
type input "2"
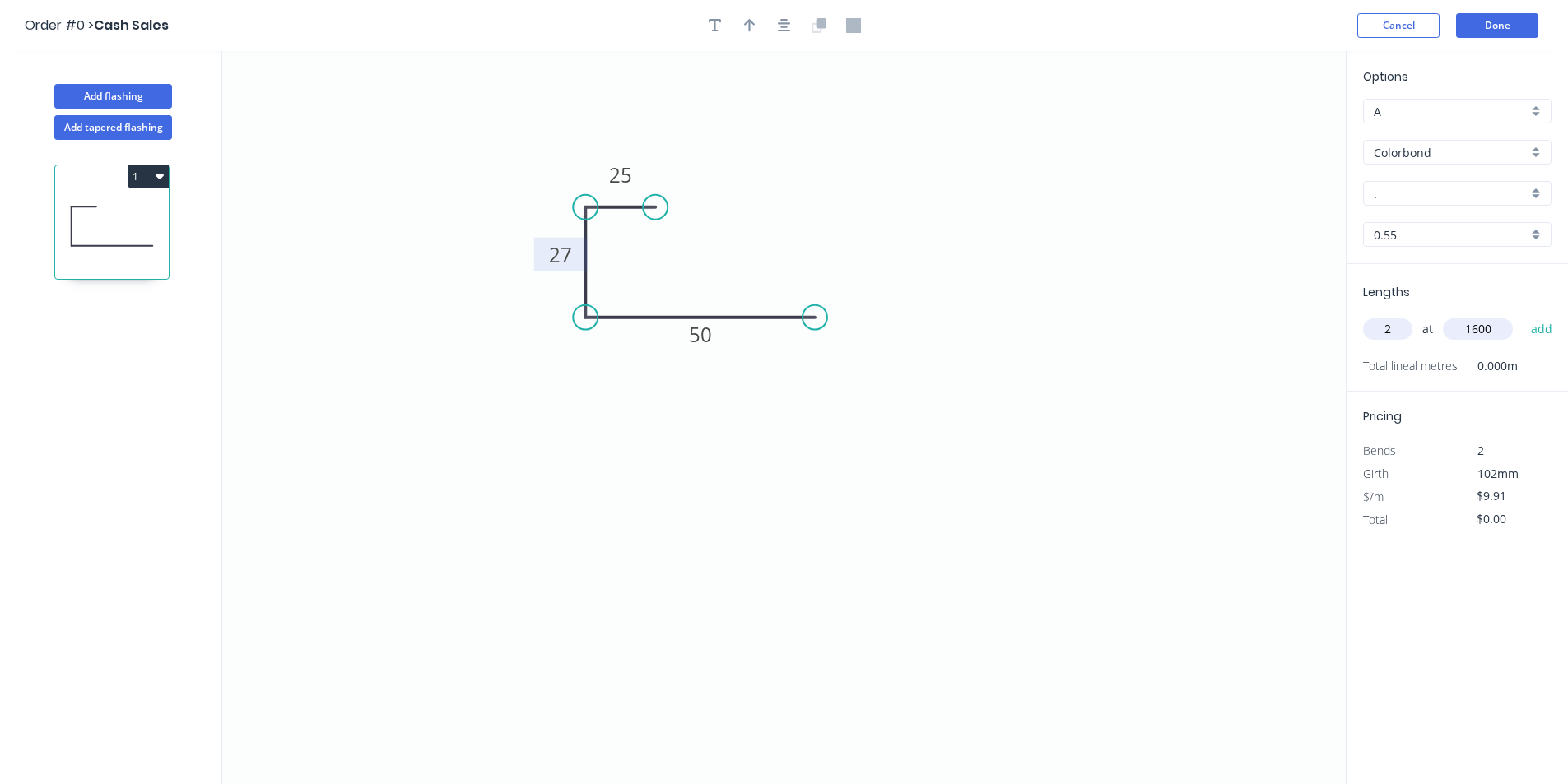
type input "1600"
click at [1523, 315] on button "add" at bounding box center [1542, 329] width 39 height 28
type input "$31.71"
click at [161, 88] on button "Add flashing" at bounding box center [113, 96] width 118 height 24
type input "$0.00"
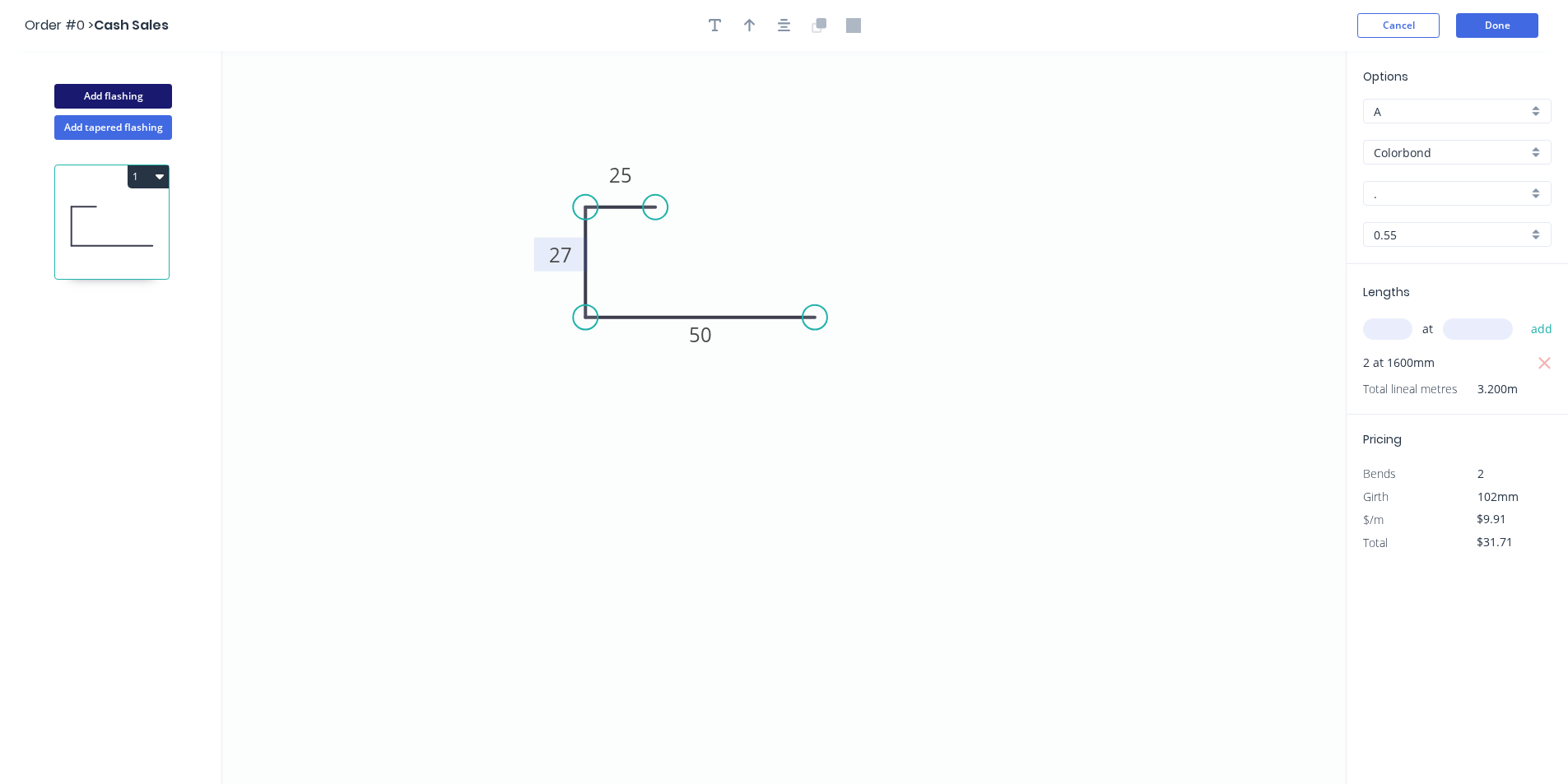
type input "$0.00"
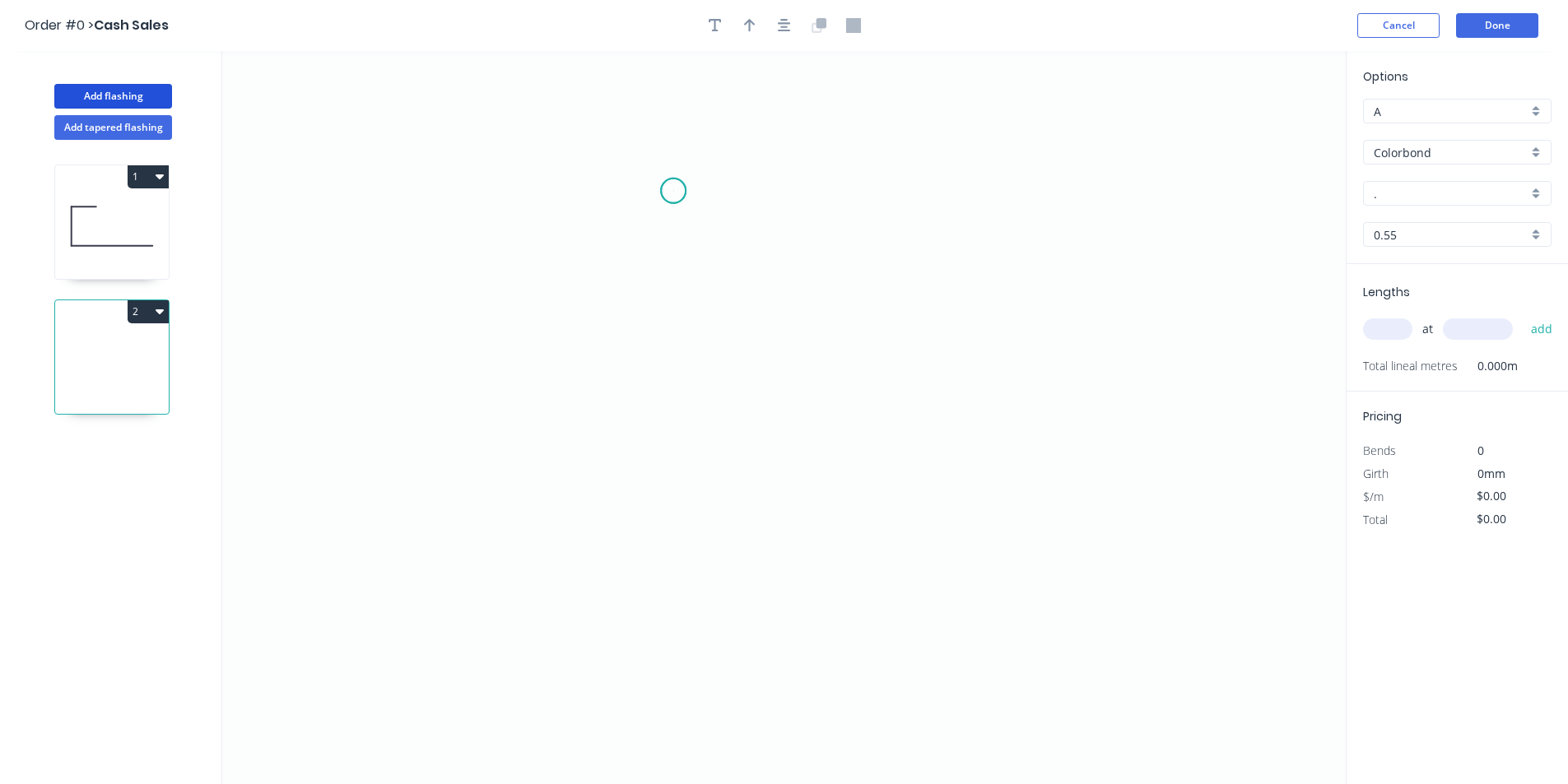
drag, startPoint x: 673, startPoint y: 191, endPoint x: 608, endPoint y: 188, distance: 65.1
click at [672, 189] on icon "0" at bounding box center [784, 417] width 1123 height 733
click at [582, 196] on icon "0" at bounding box center [784, 417] width 1123 height 733
click at [573, 321] on icon "0 ?" at bounding box center [784, 417] width 1123 height 733
click at [822, 317] on icon "0 ? ?" at bounding box center [784, 417] width 1123 height 733
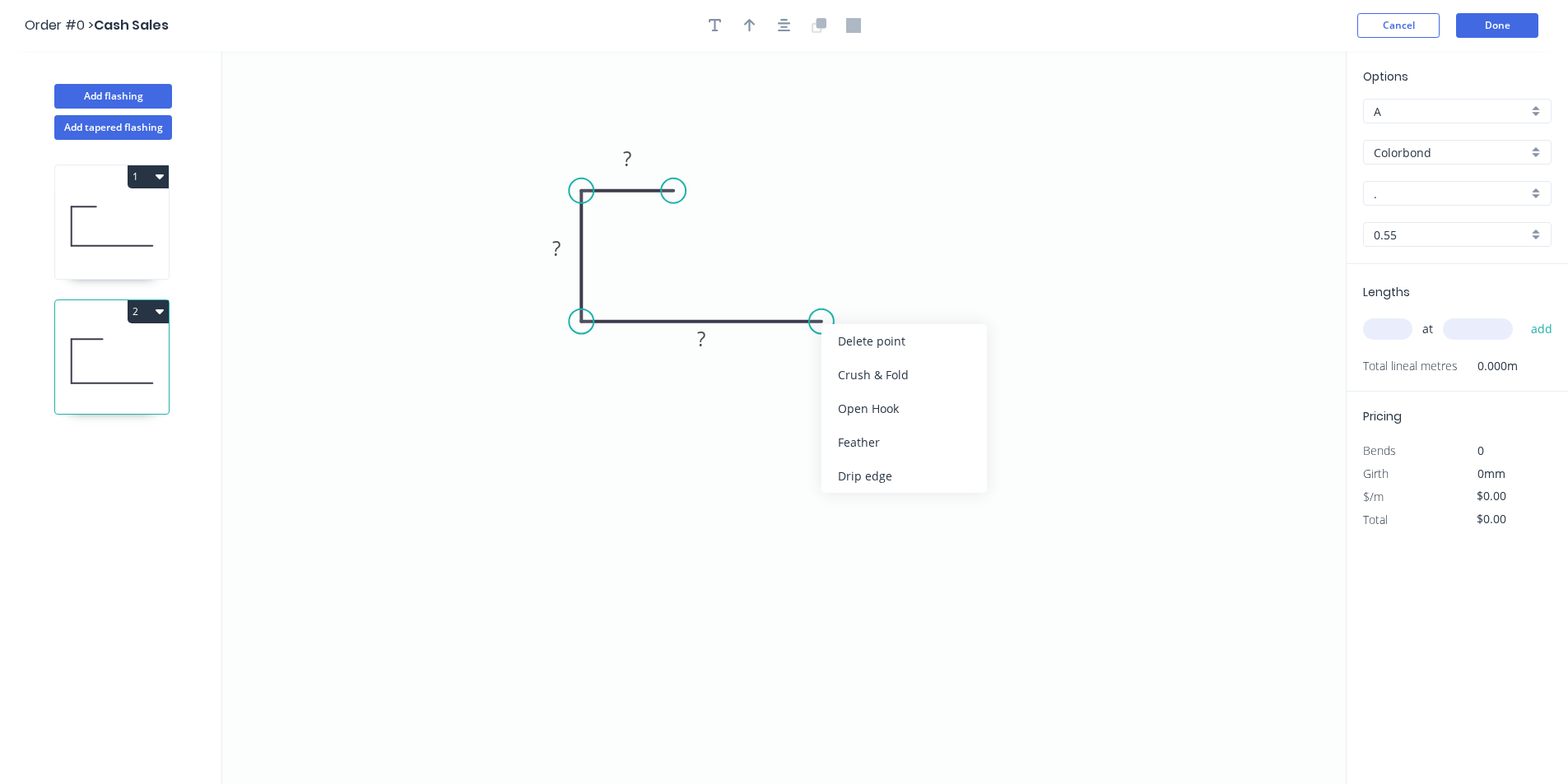
click at [846, 368] on div "Crush & Fold" at bounding box center [904, 374] width 166 height 33
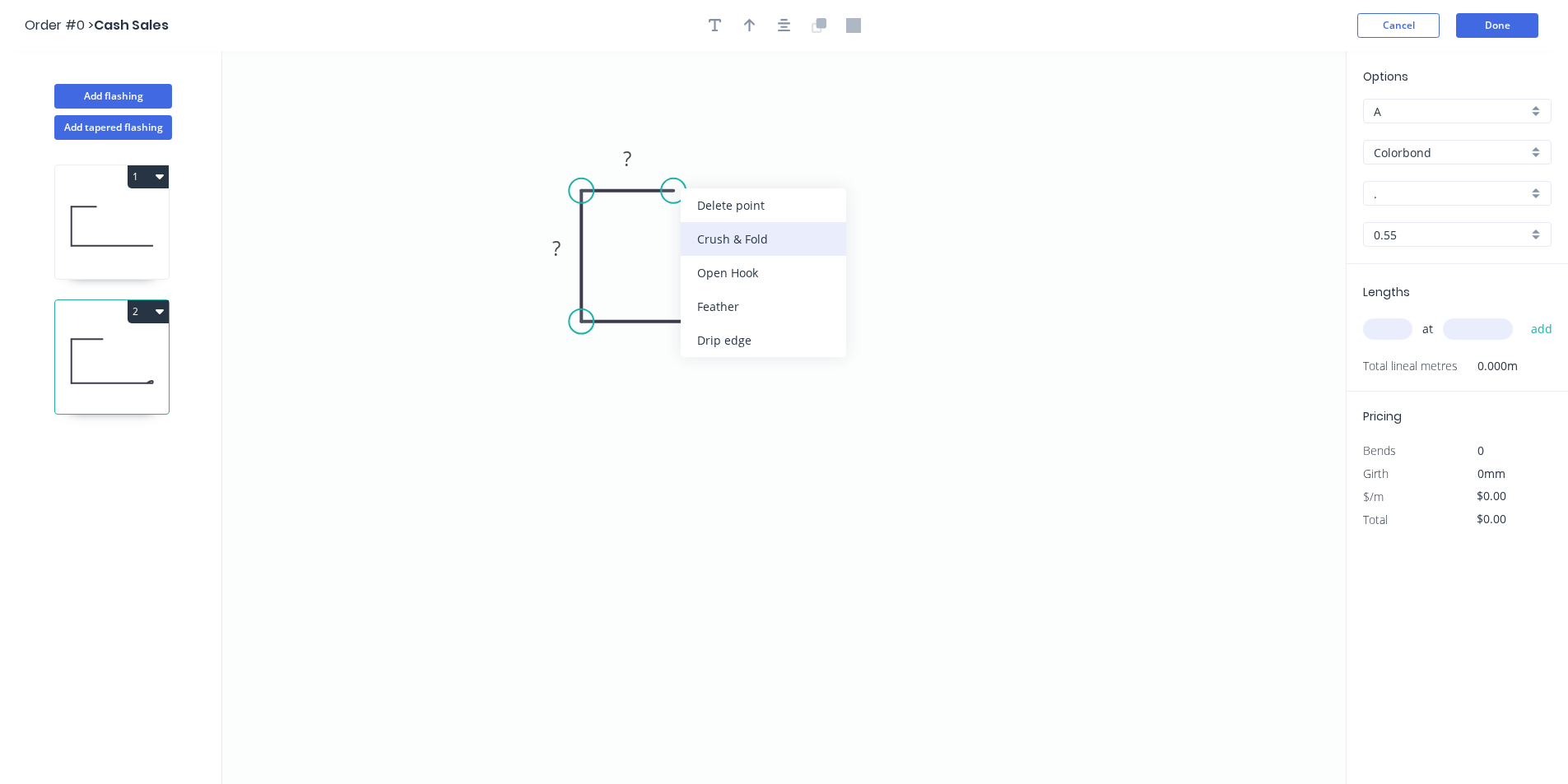
click at [704, 232] on div "Crush & Fold" at bounding box center [763, 238] width 166 height 33
click at [693, 236] on div "Flip bend" at bounding box center [754, 250] width 166 height 33
click at [638, 163] on rect at bounding box center [627, 159] width 33 height 23
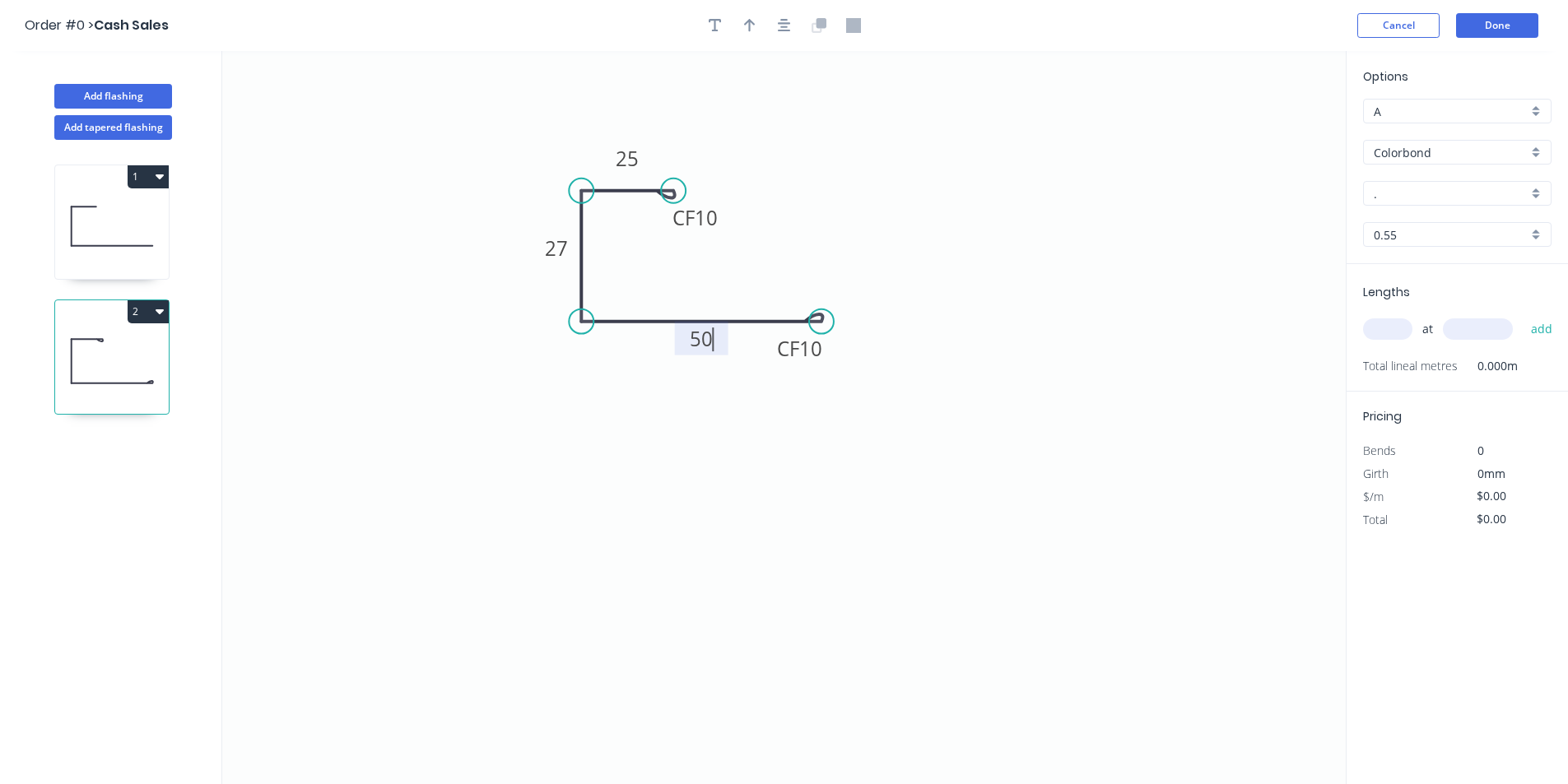
click at [806, 496] on icon "0 CF 10 25 27 CF 10 50" at bounding box center [784, 417] width 1123 height 733
type input "$12.96"
click at [780, 29] on icon "button" at bounding box center [784, 25] width 14 height 14
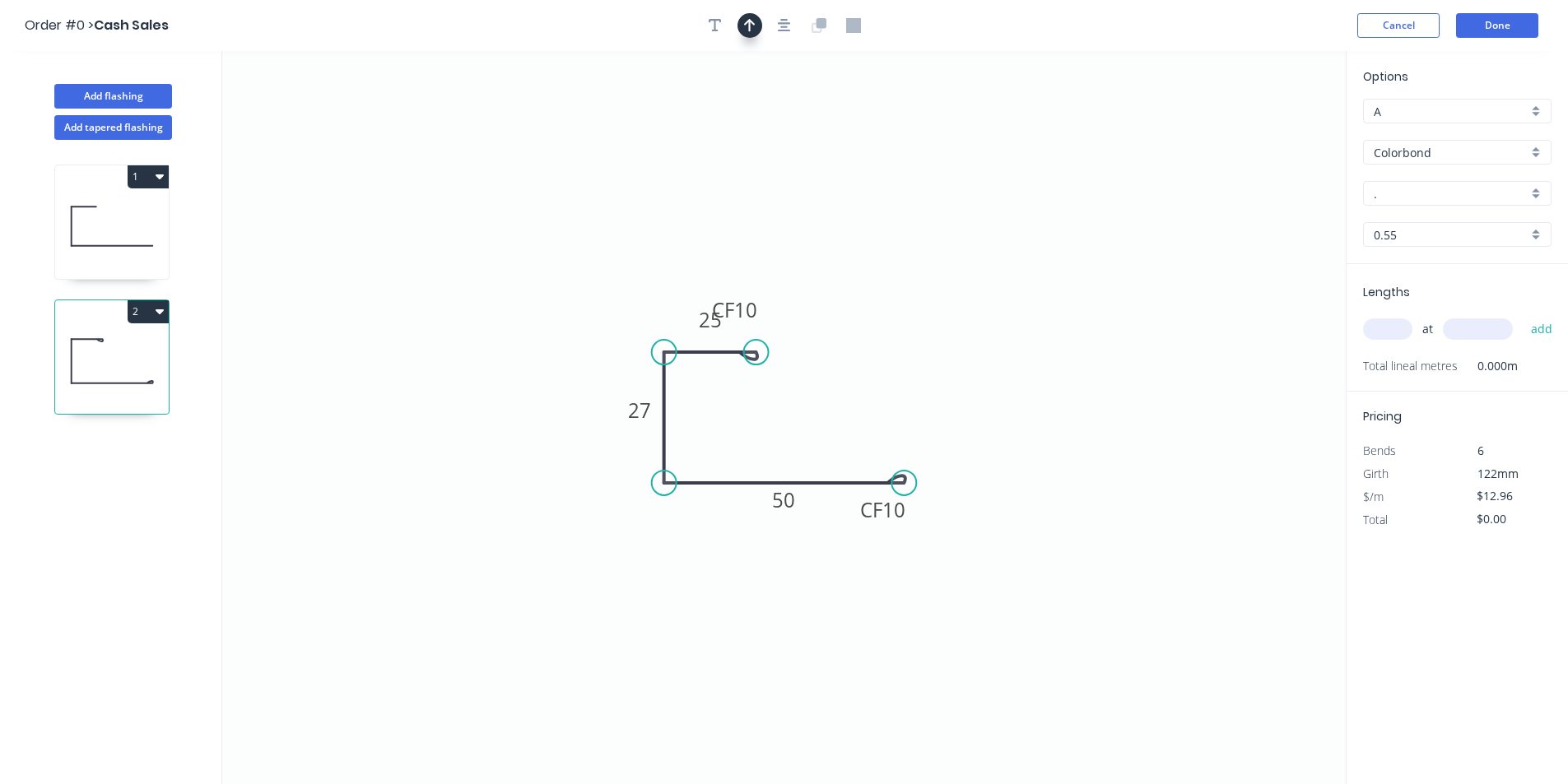
click at [755, 30] on button "button" at bounding box center [749, 25] width 24 height 24
drag, startPoint x: 617, startPoint y: 338, endPoint x: 631, endPoint y: 332, distance: 15.2
click at [615, 338] on icon at bounding box center [616, 319] width 14 height 53
drag, startPoint x: 767, startPoint y: 312, endPoint x: 861, endPoint y: 302, distance: 94.5
click at [861, 302] on rect at bounding box center [829, 300] width 66 height 33
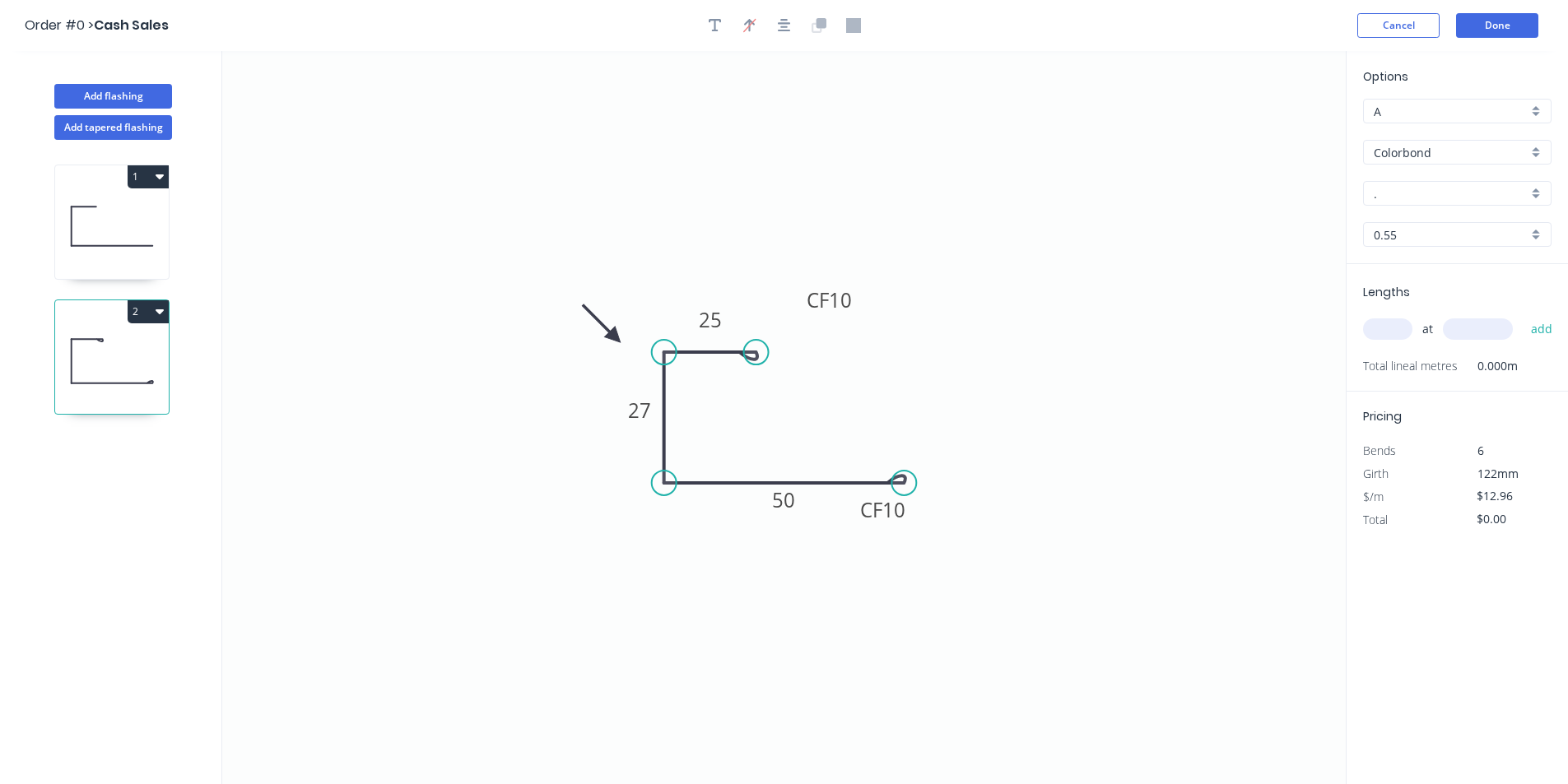
click at [1400, 320] on input "text" at bounding box center [1388, 330] width 50 height 22
type input "2"
type input "1600"
click at [1523, 315] on button "add" at bounding box center [1542, 329] width 39 height 28
type input "$41.47"
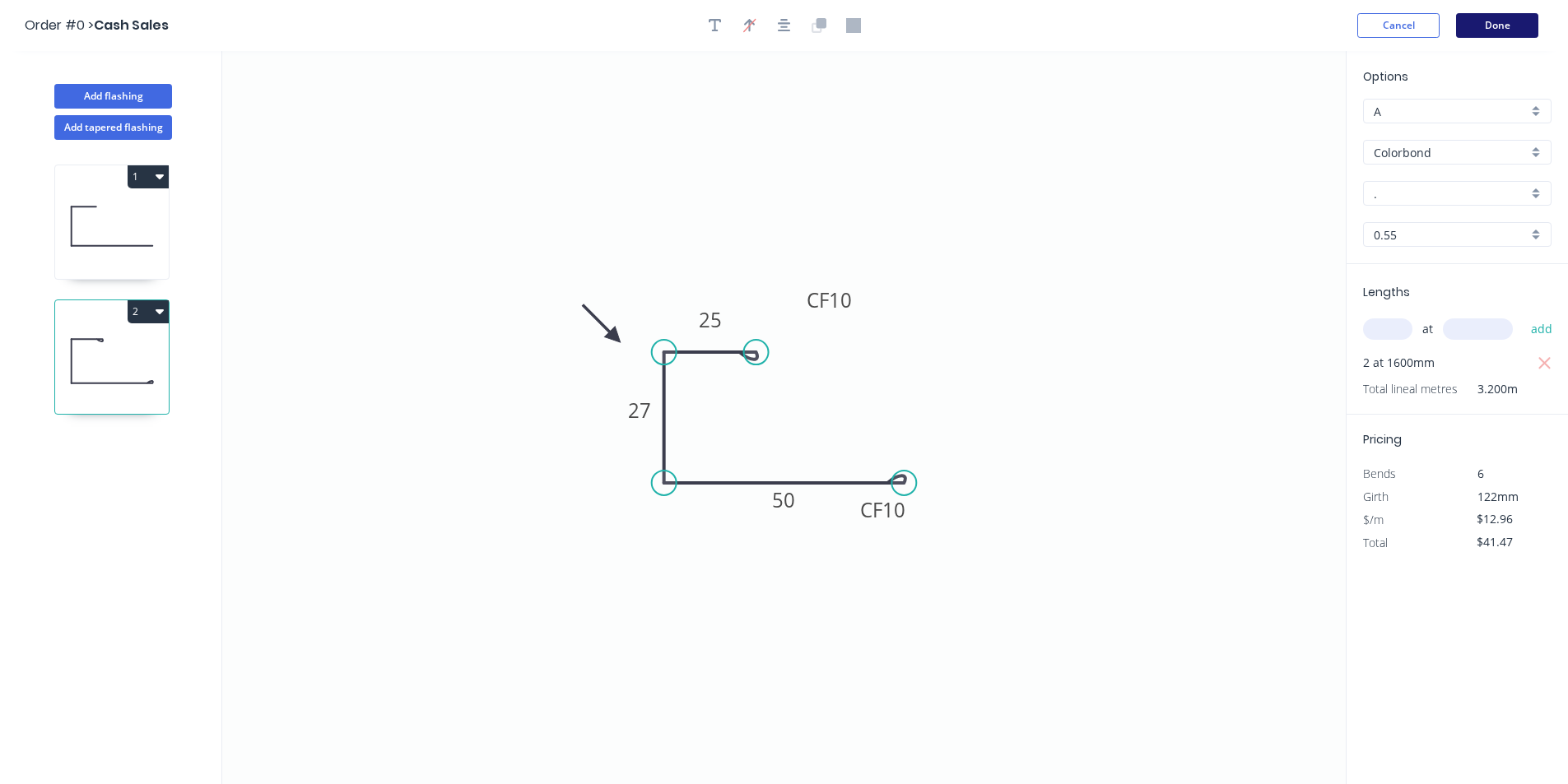
click at [1523, 30] on button "Done" at bounding box center [1496, 25] width 82 height 24
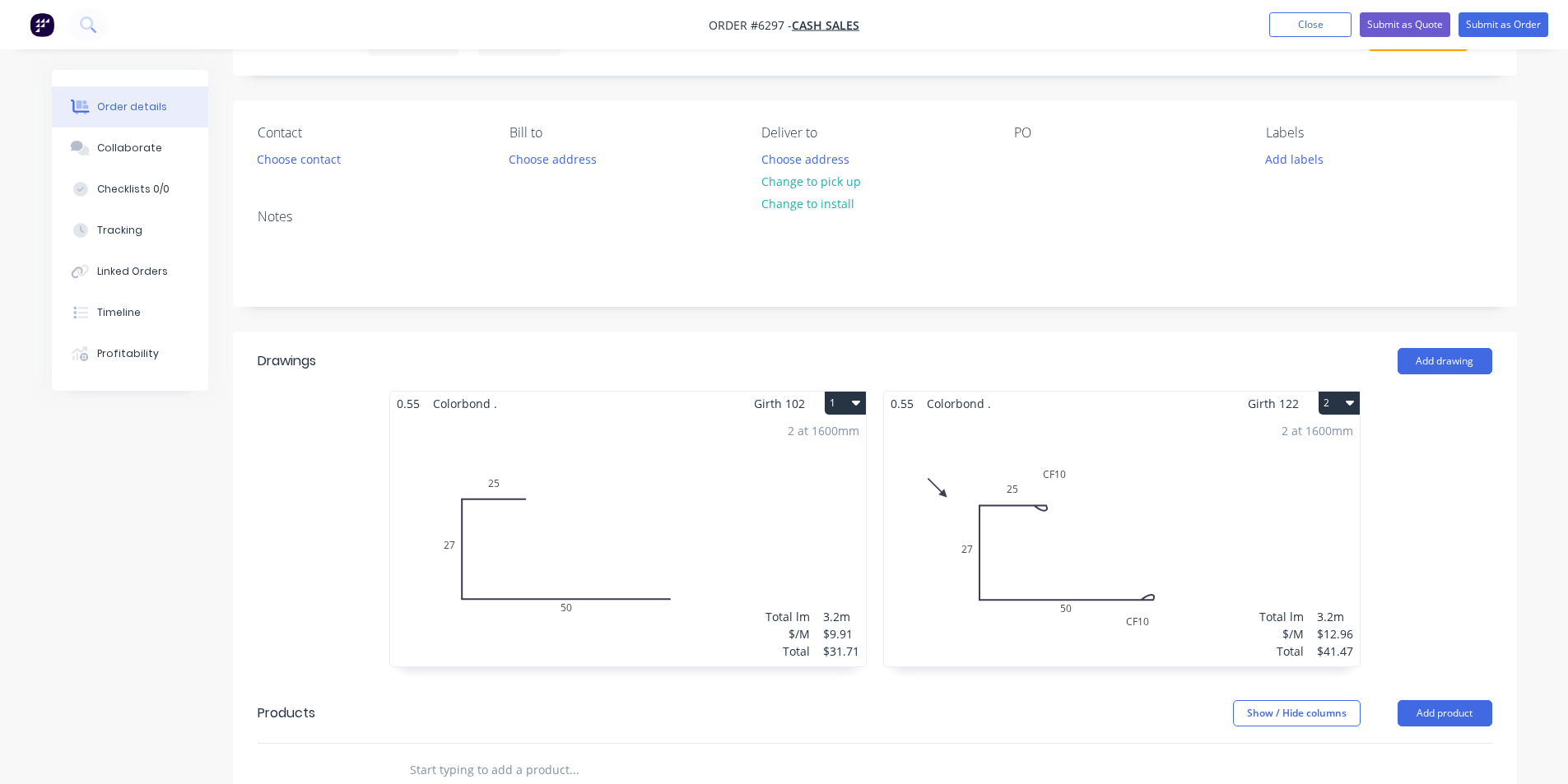
scroll to position [165, 0]
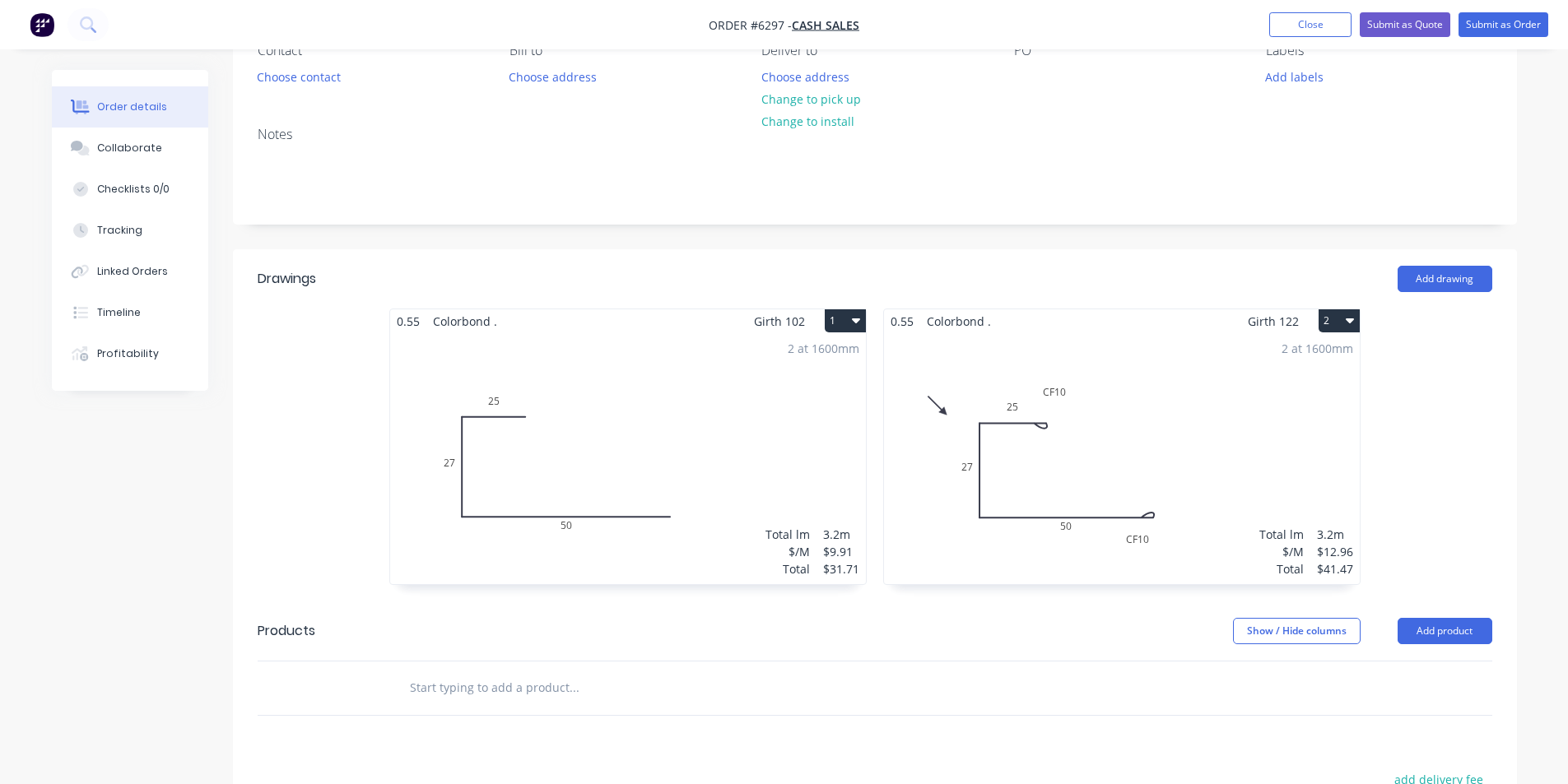
click at [1355, 325] on button "2" at bounding box center [1339, 320] width 41 height 23
click at [1320, 419] on div "Delete" at bounding box center [1282, 426] width 127 height 24
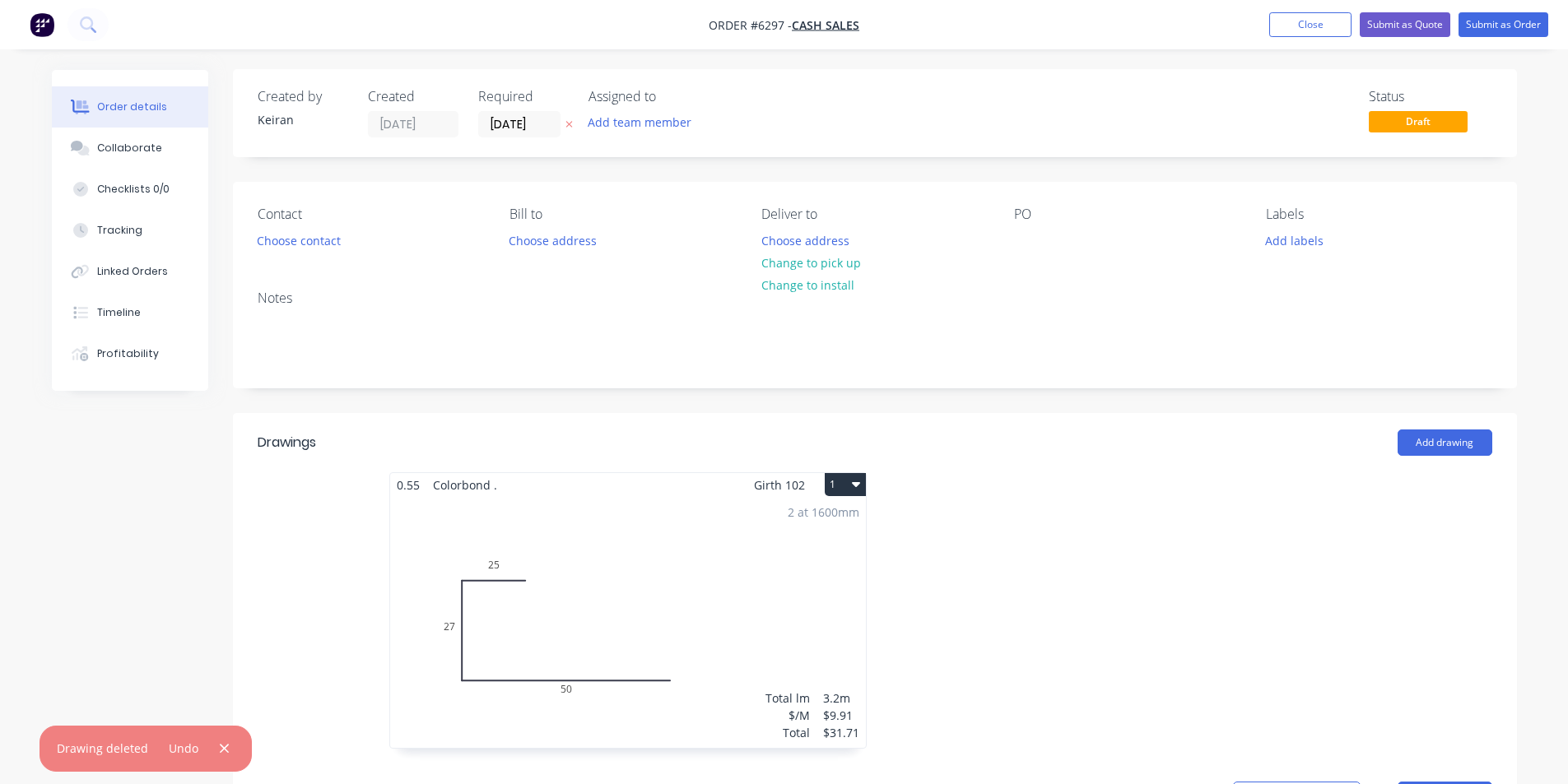
scroll to position [0, 0]
click at [311, 242] on button "Choose contact" at bounding box center [299, 241] width 101 height 23
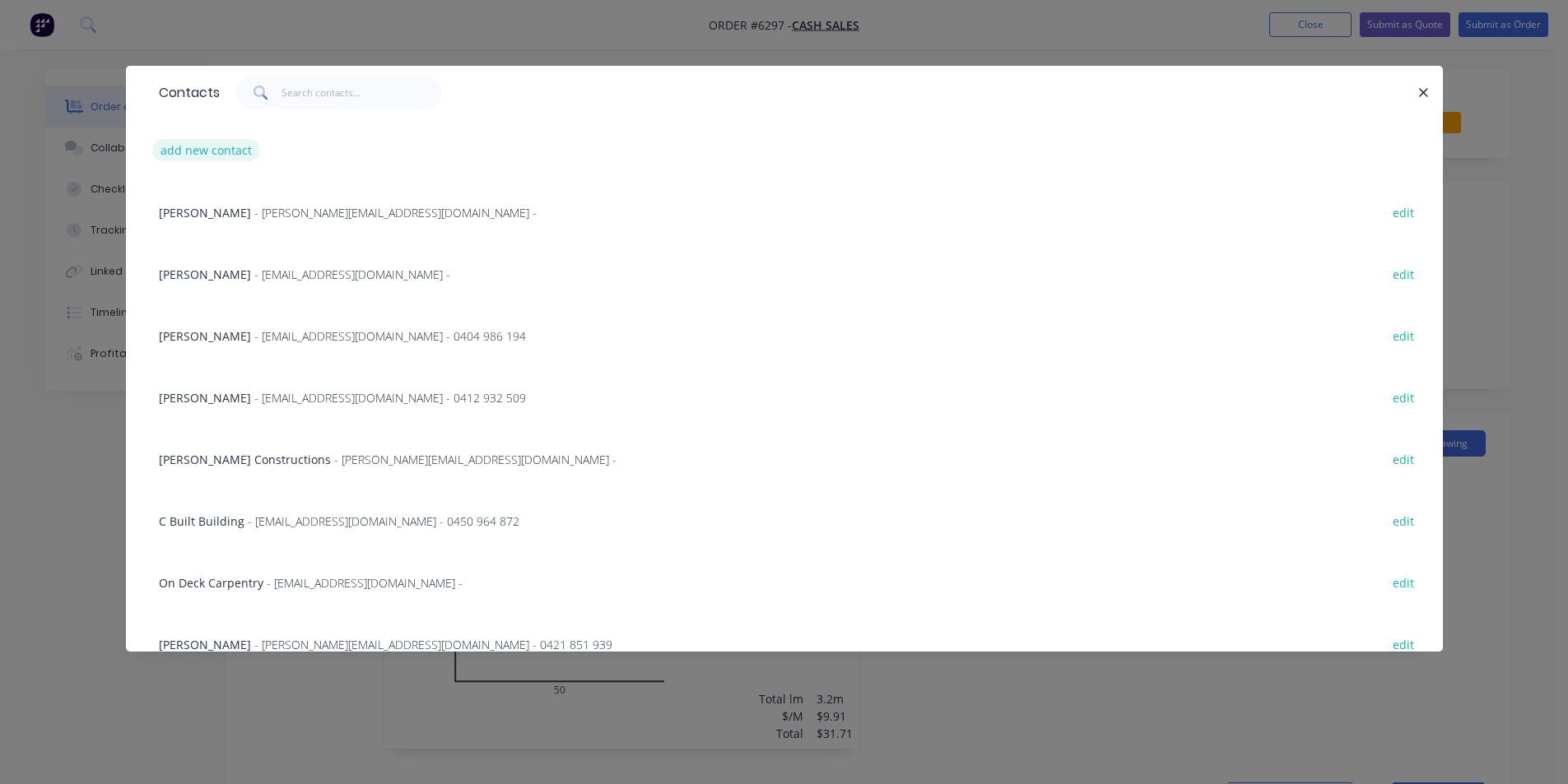
click at [210, 161] on button "add new contact" at bounding box center [207, 150] width 109 height 23
select select "AU"
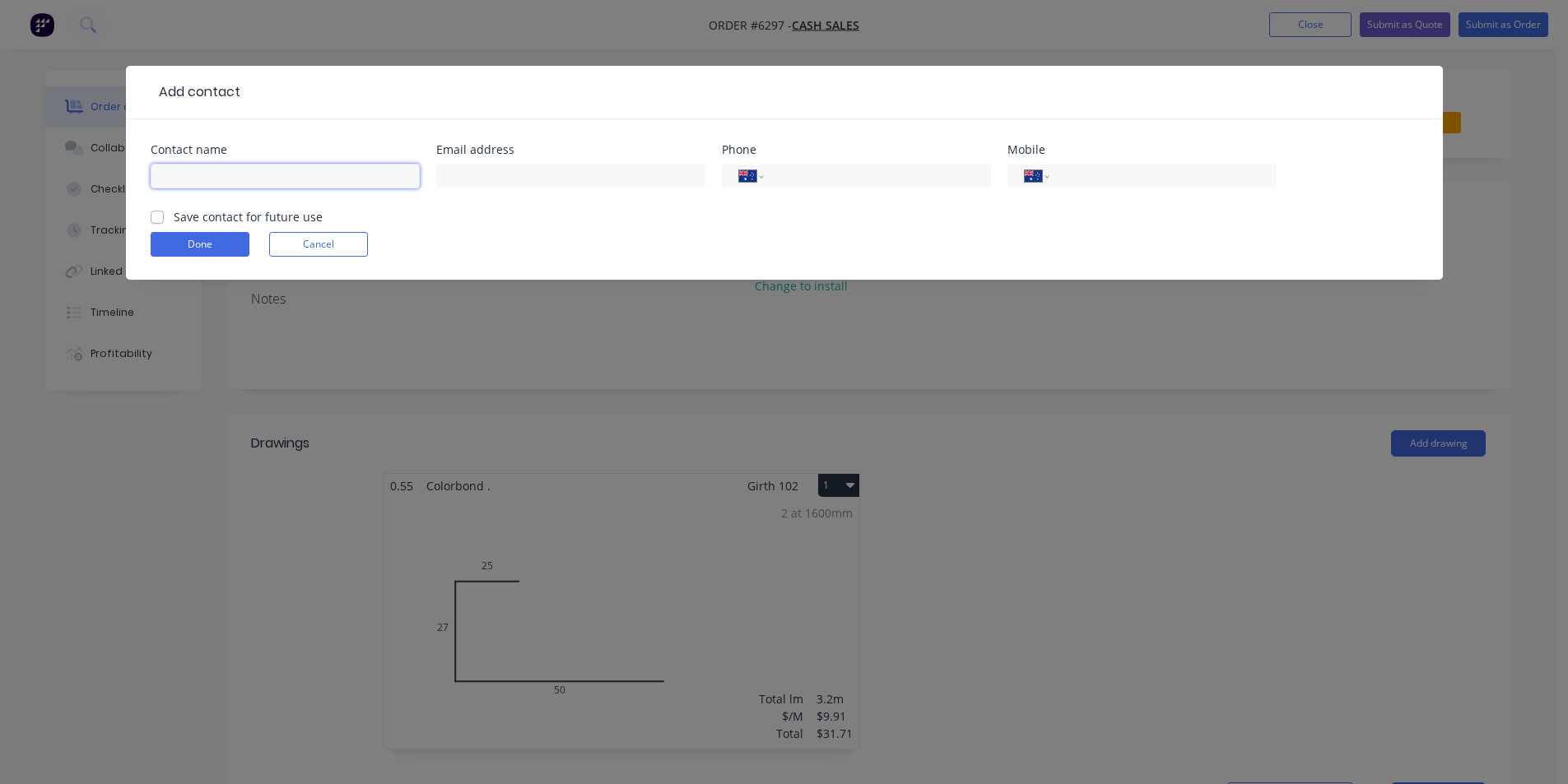
drag, startPoint x: 200, startPoint y: 167, endPoint x: 201, endPoint y: 183, distance: 16.0
click at [200, 171] on input "text" at bounding box center [284, 176] width 269 height 24
type input "[PERSON_NAME]"
click at [1106, 158] on div "Mobile International Afghanistan Åland Islands Albania Algeria American Samoa A…" at bounding box center [1141, 176] width 269 height 64
click at [1101, 167] on input "tel" at bounding box center [1159, 176] width 197 height 19
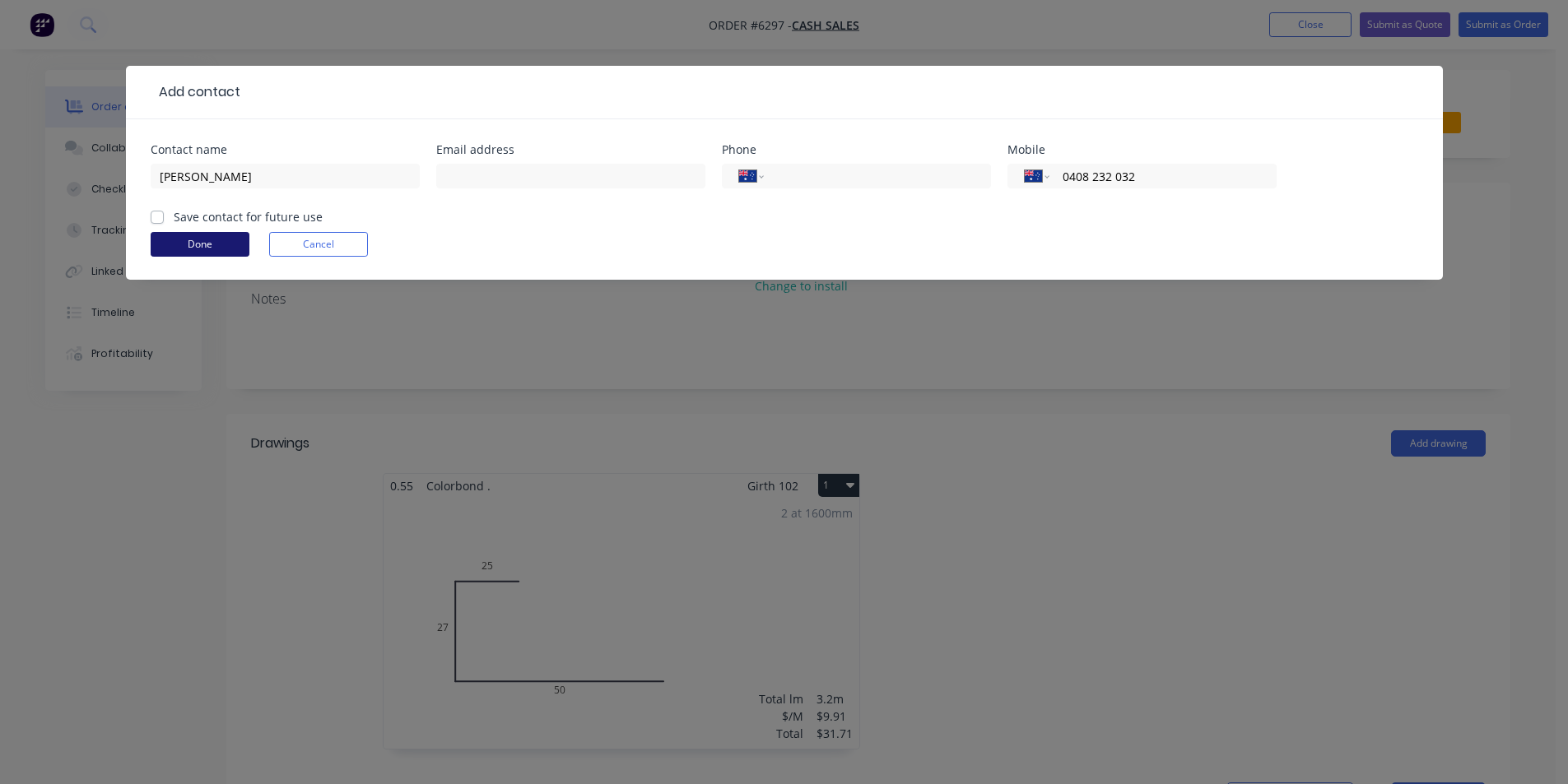
type input "0408 232 032"
click at [197, 246] on button "Done" at bounding box center [199, 244] width 99 height 24
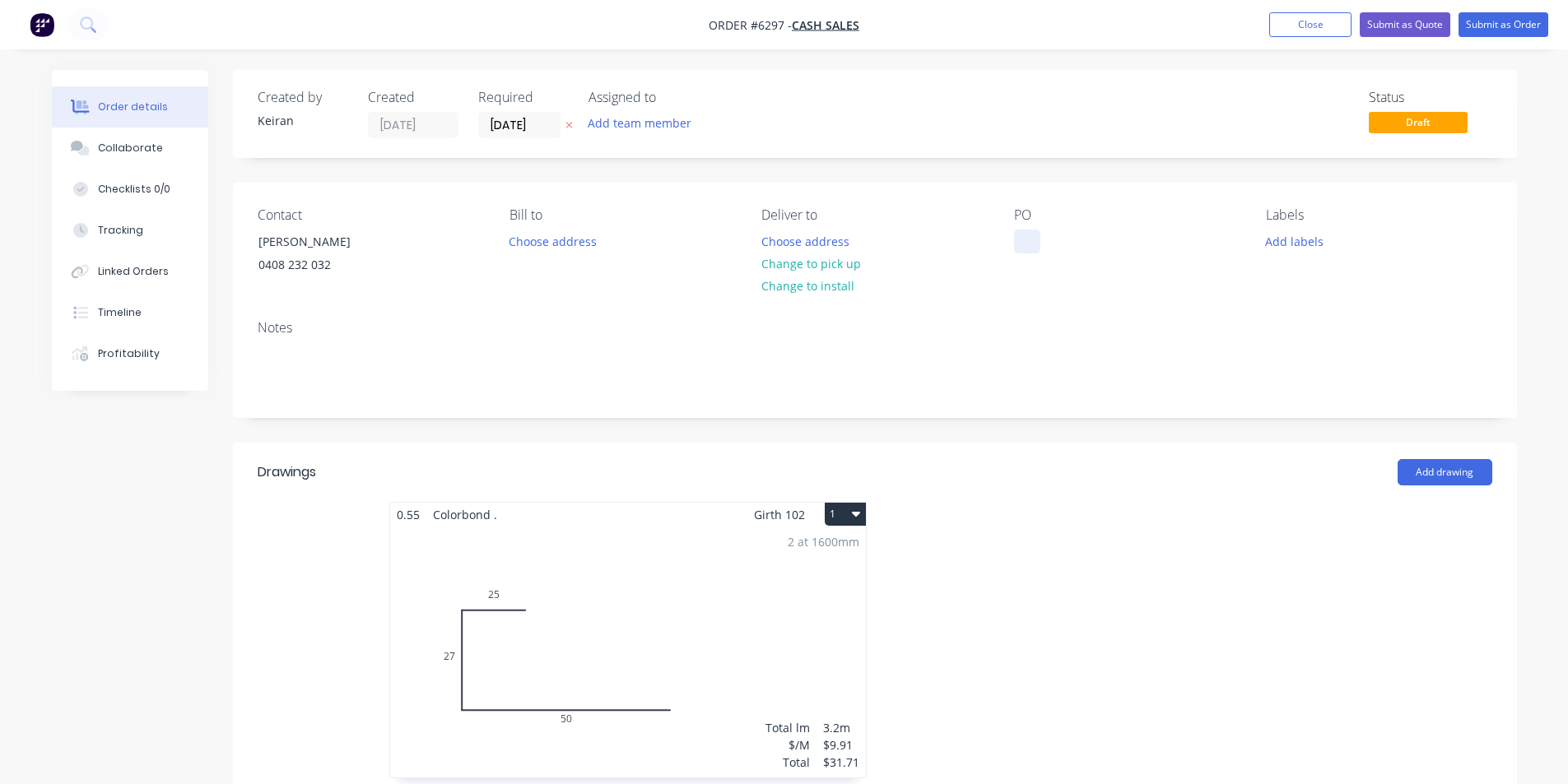
click at [1035, 239] on div at bounding box center [1026, 242] width 26 height 24
click at [819, 267] on button "Change to pick up" at bounding box center [811, 263] width 117 height 23
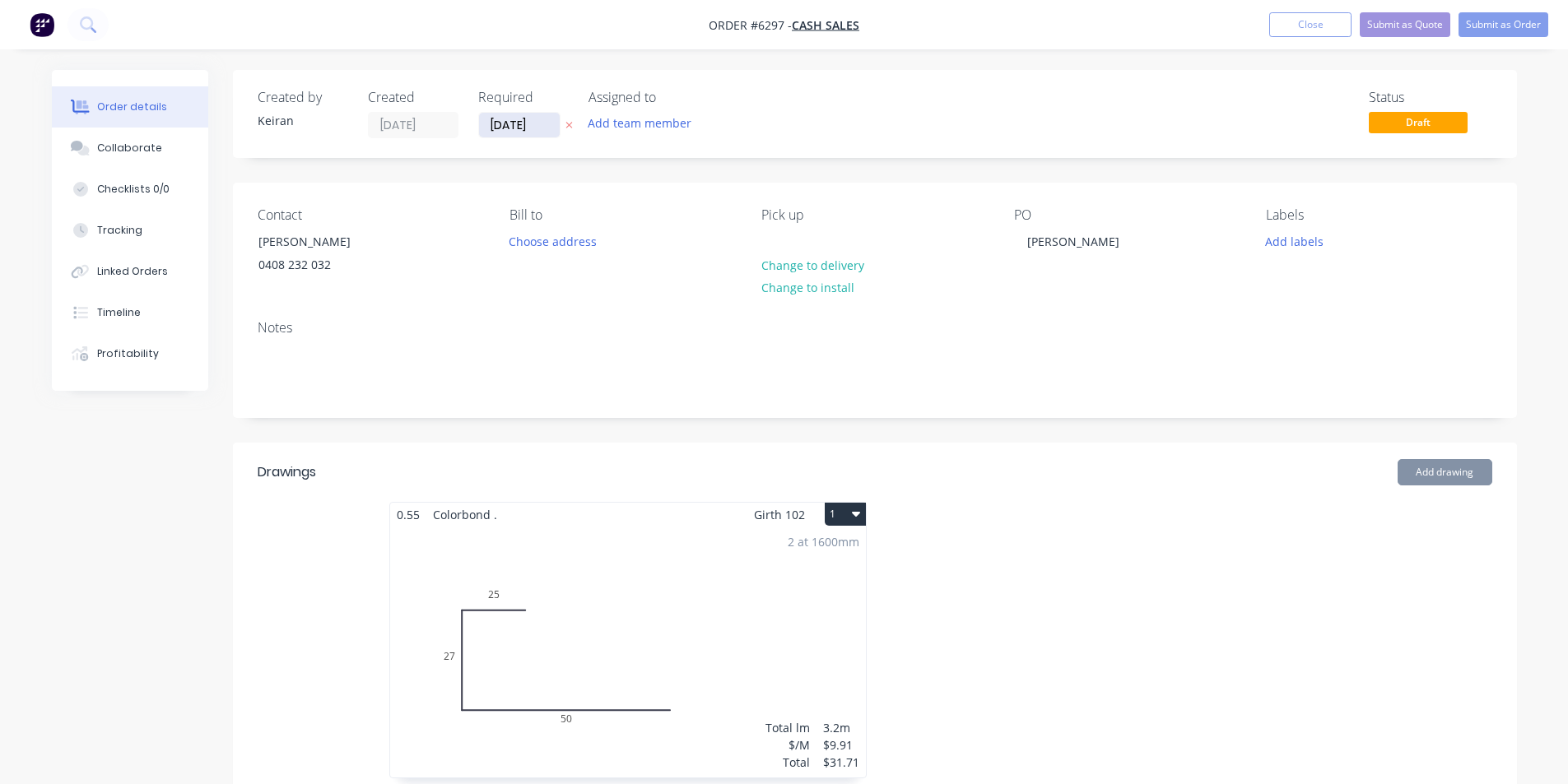
click at [517, 121] on input "[DATE]" at bounding box center [519, 124] width 81 height 24
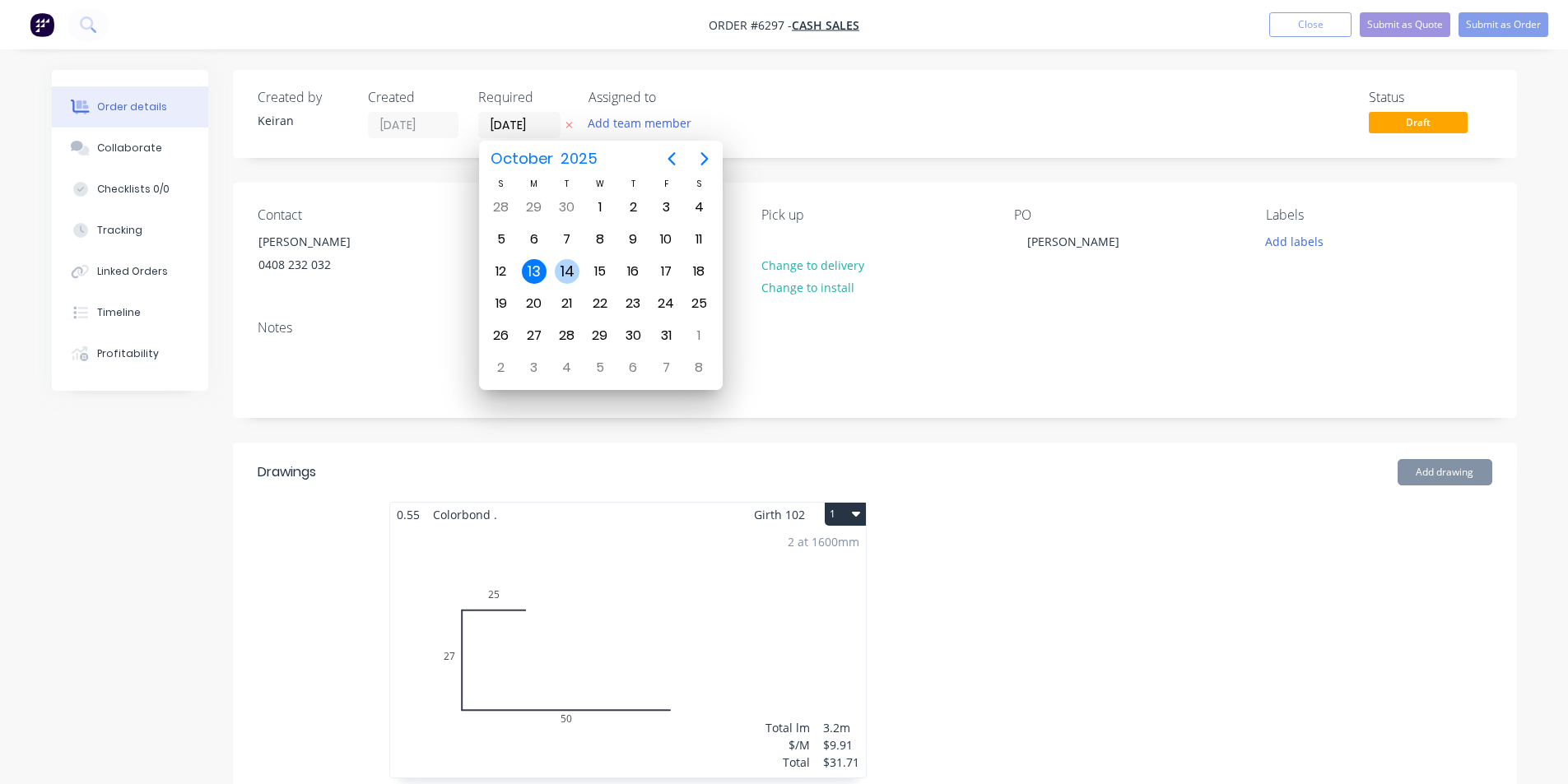
click at [571, 263] on div "14" at bounding box center [566, 271] width 24 height 24
type input "[DATE]"
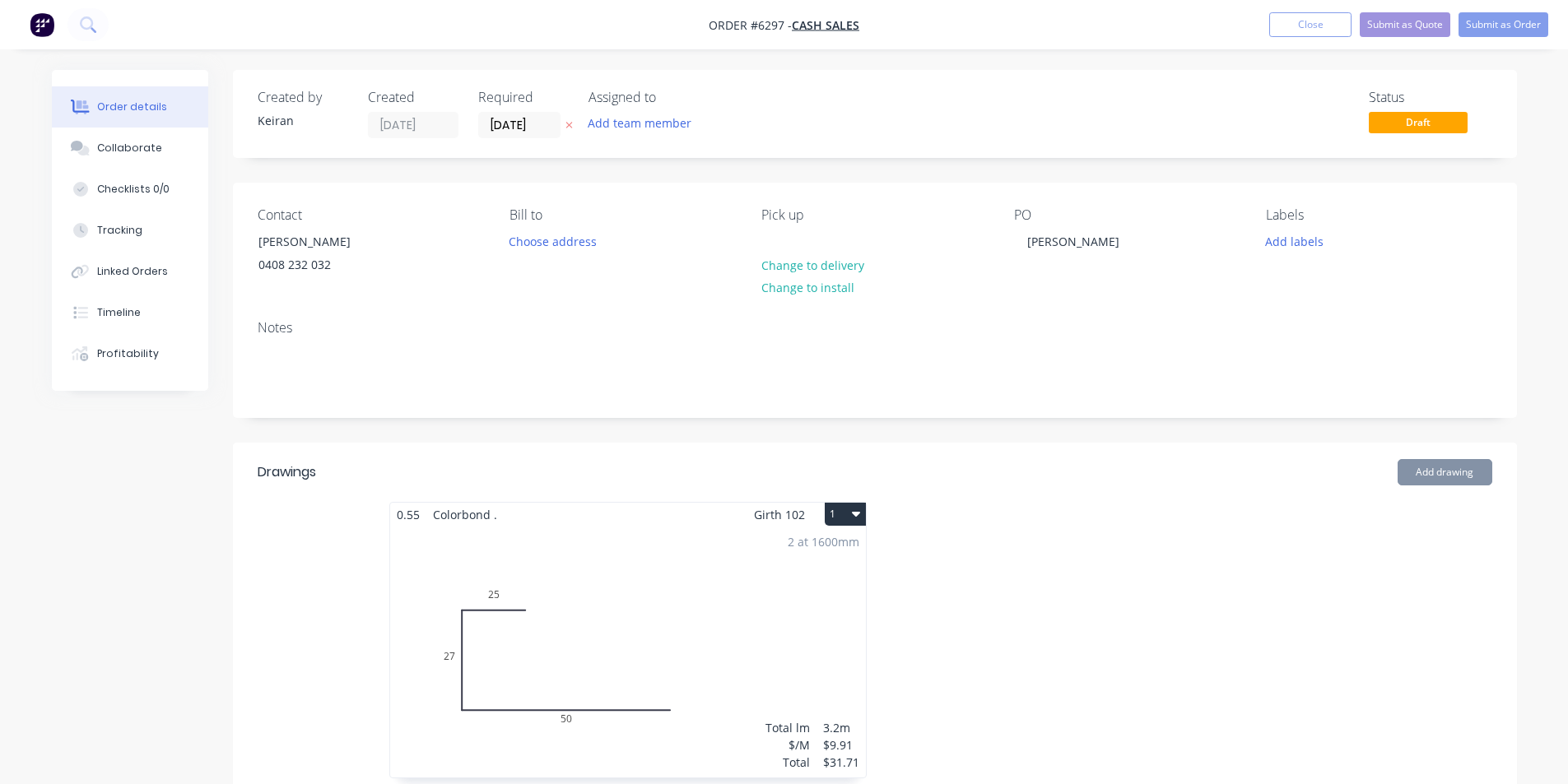
click at [635, 664] on div "2 at 1600mm Total lm $/M Total 3.2m $9.91 $31.71" at bounding box center [628, 652] width 476 height 251
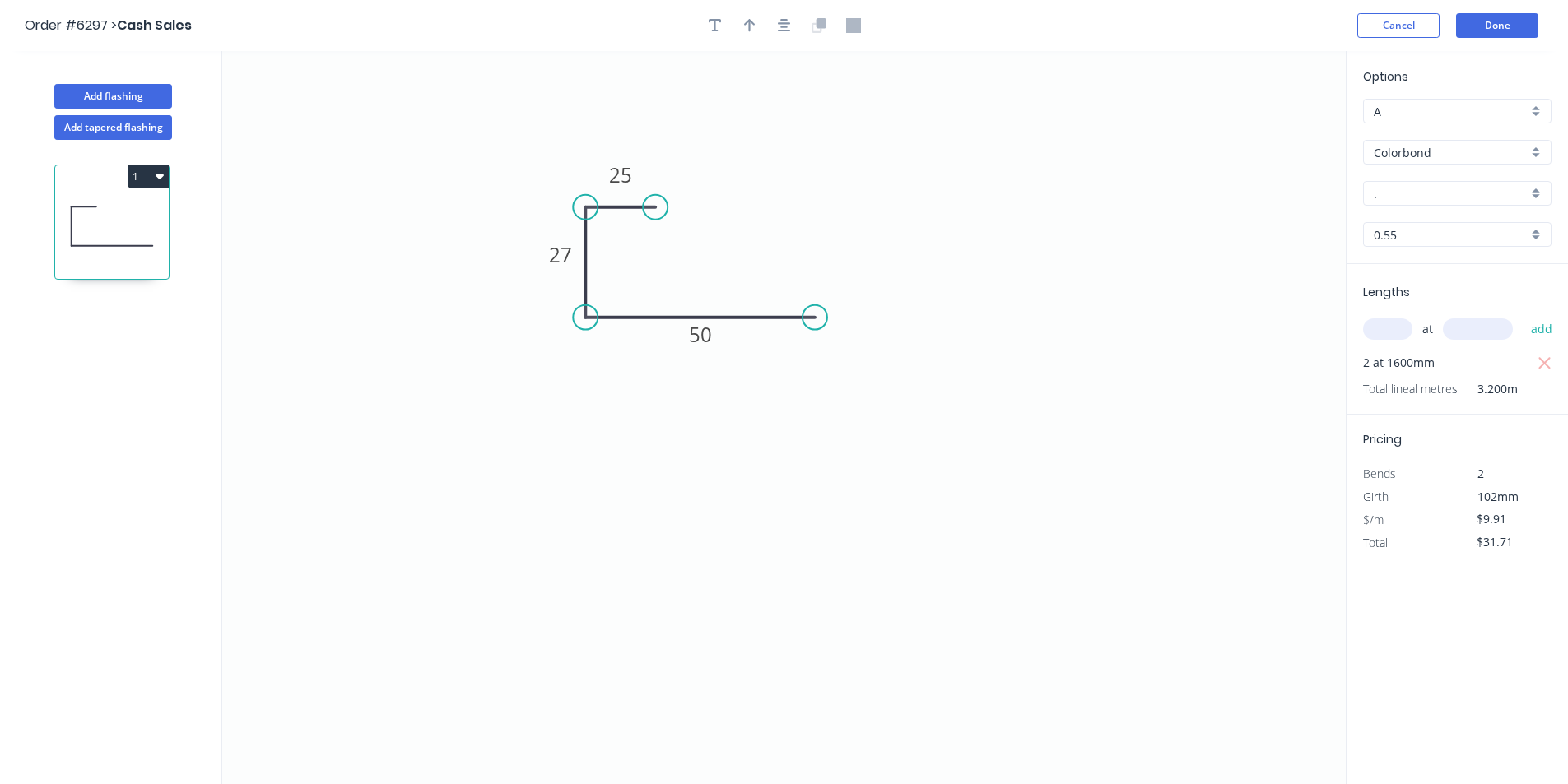
click at [1428, 204] on div "." at bounding box center [1457, 193] width 188 height 24
click at [1459, 255] on div "Monument" at bounding box center [1457, 246] width 187 height 29
type input "Monument"
click at [786, 20] on icon "button" at bounding box center [784, 25] width 14 height 14
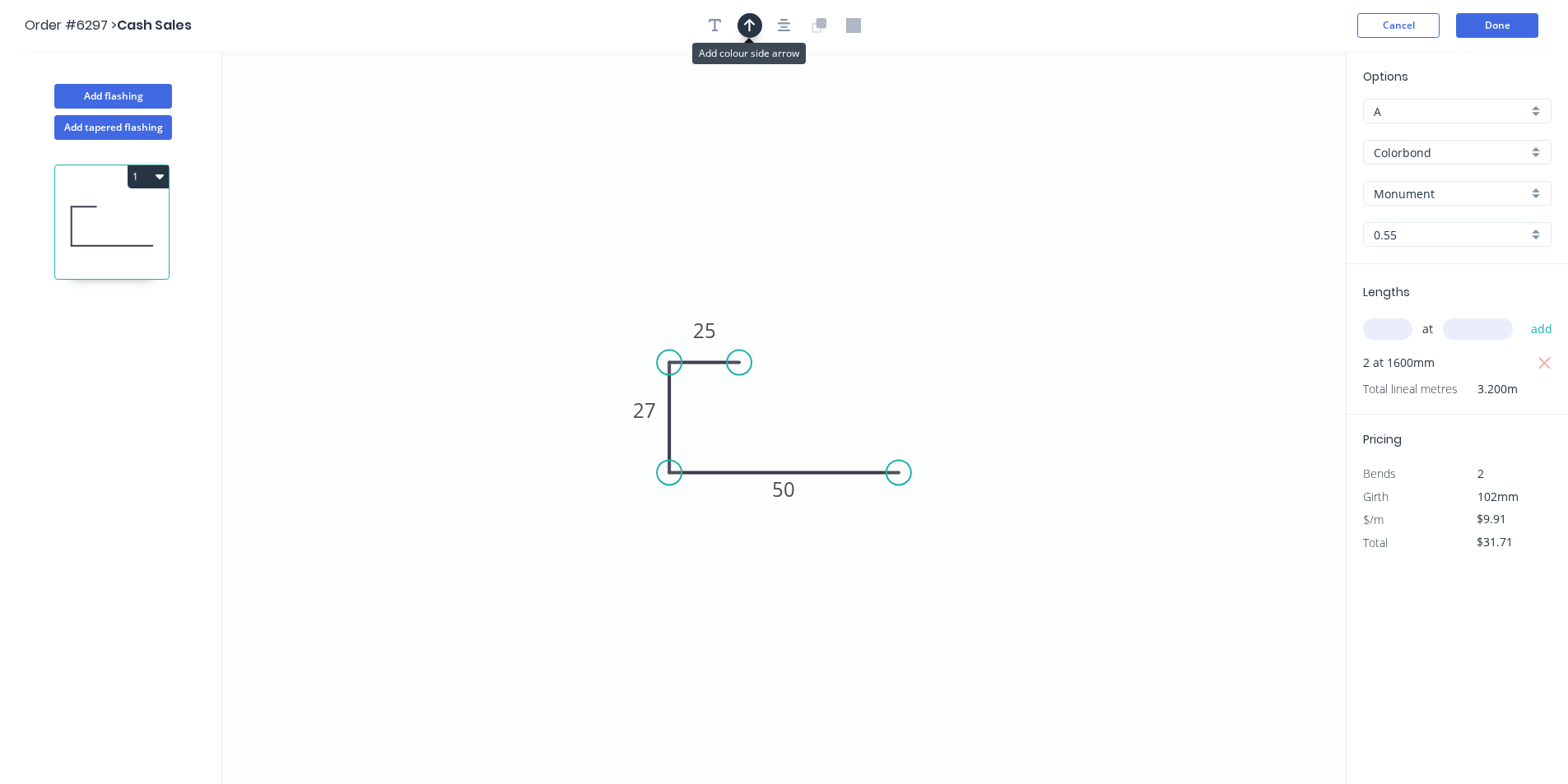
click at [752, 29] on icon "button" at bounding box center [749, 25] width 12 height 14
click at [615, 356] on icon at bounding box center [616, 337] width 14 height 53
click at [1501, 21] on button "Done" at bounding box center [1496, 25] width 82 height 24
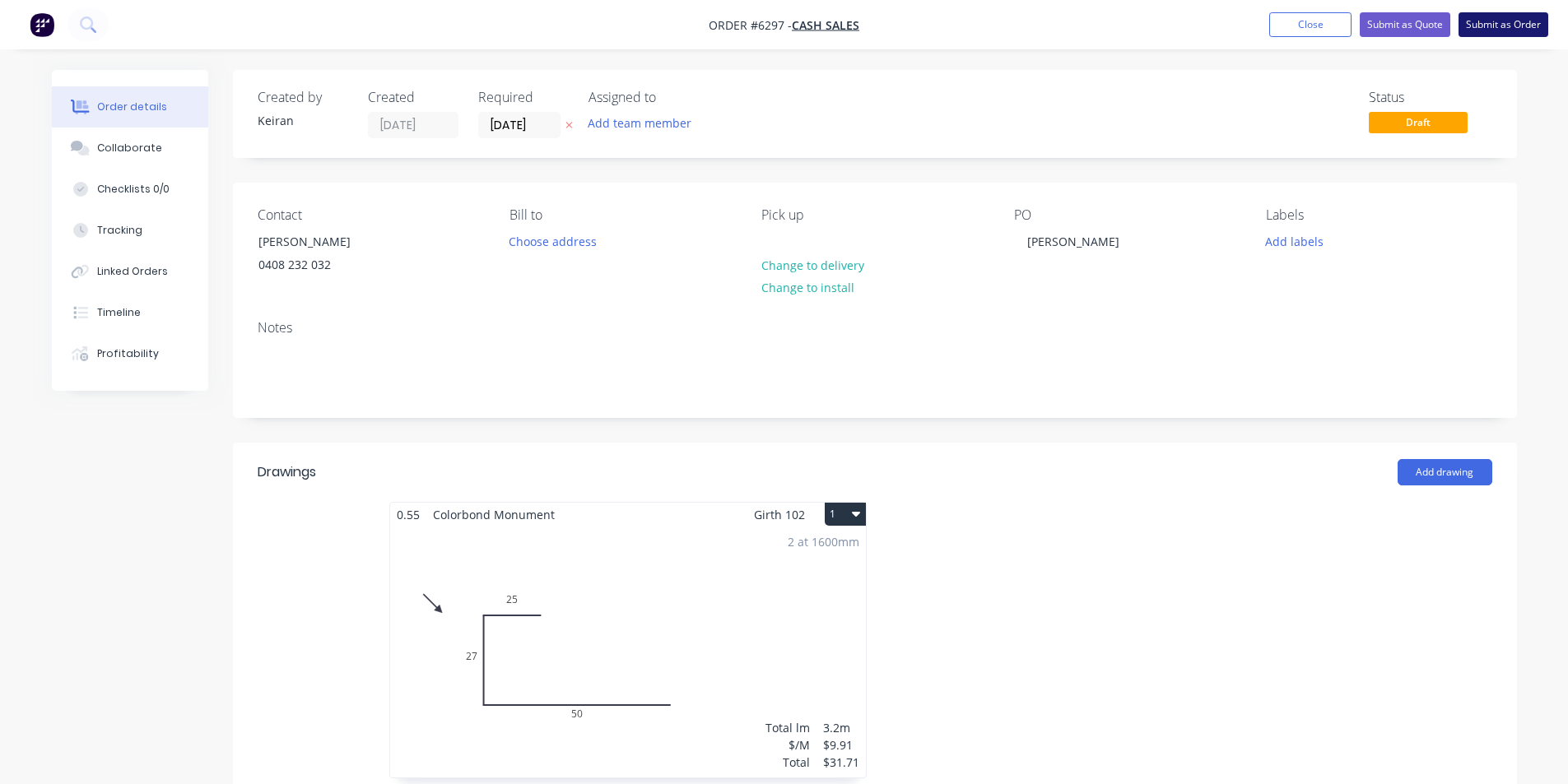
click at [1474, 25] on button "Submit as Order" at bounding box center [1503, 24] width 90 height 24
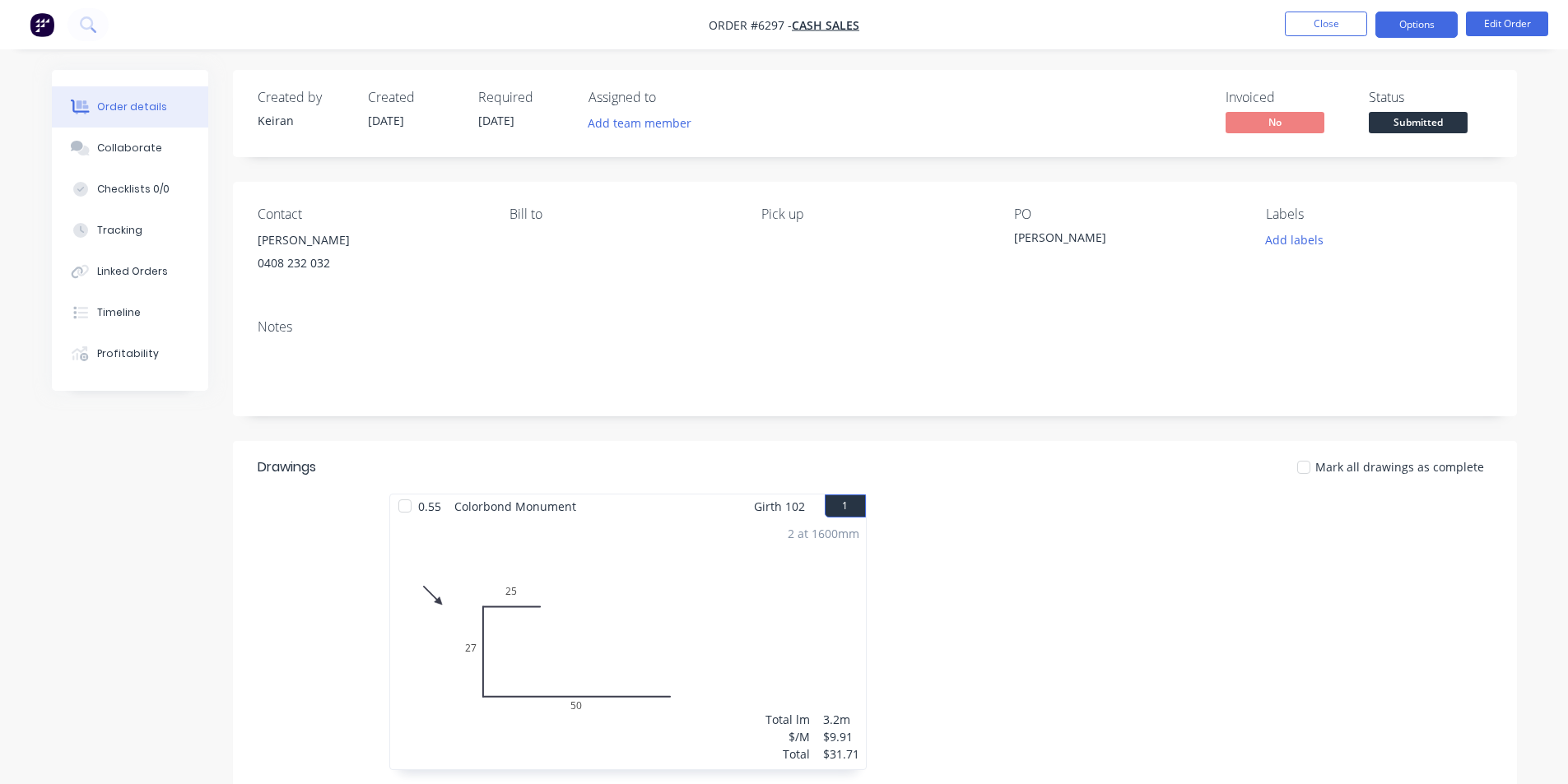
click at [1434, 23] on button "Options" at bounding box center [1416, 24] width 82 height 26
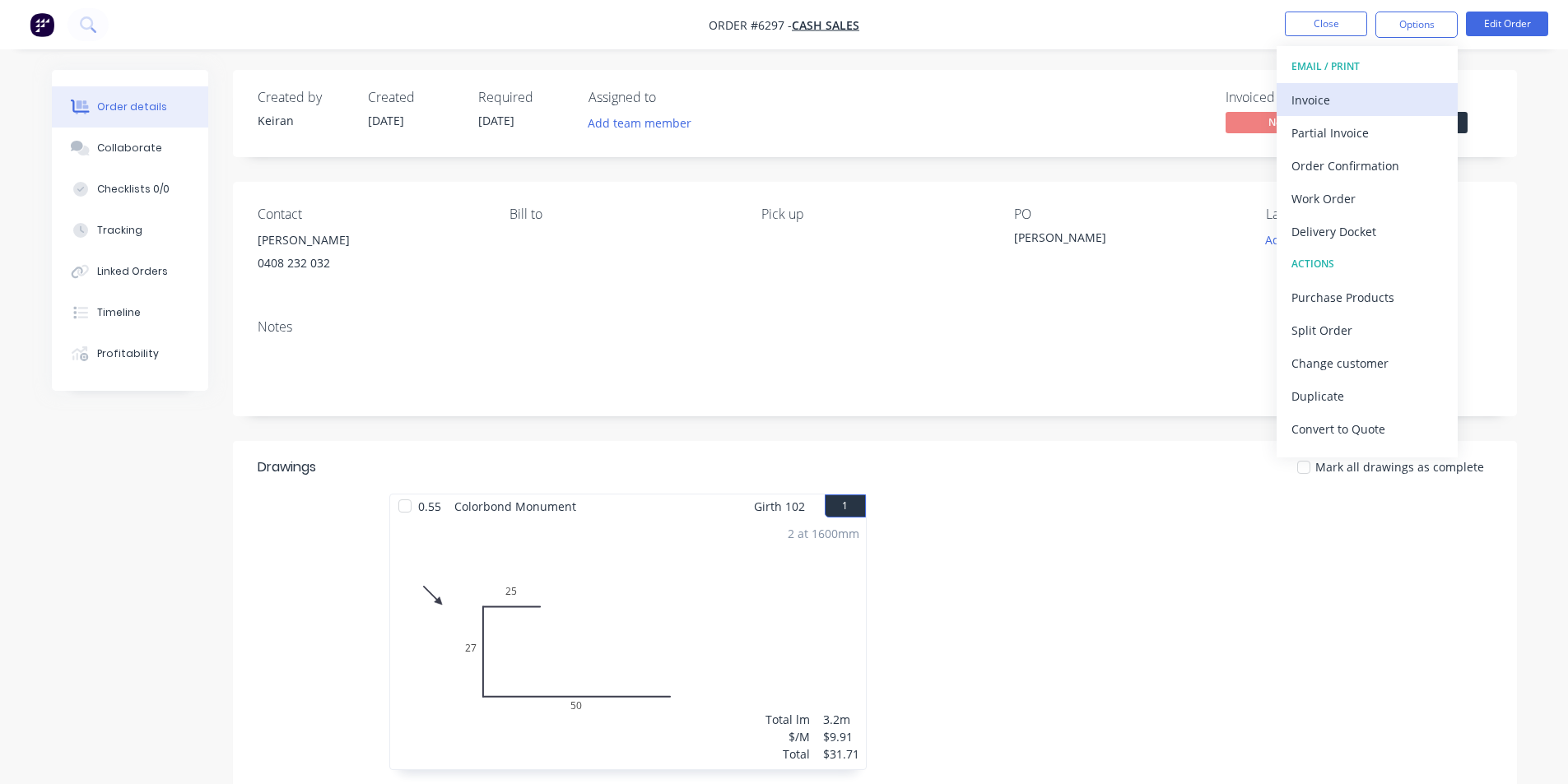
click at [1394, 88] on div "Invoice" at bounding box center [1367, 100] width 151 height 24
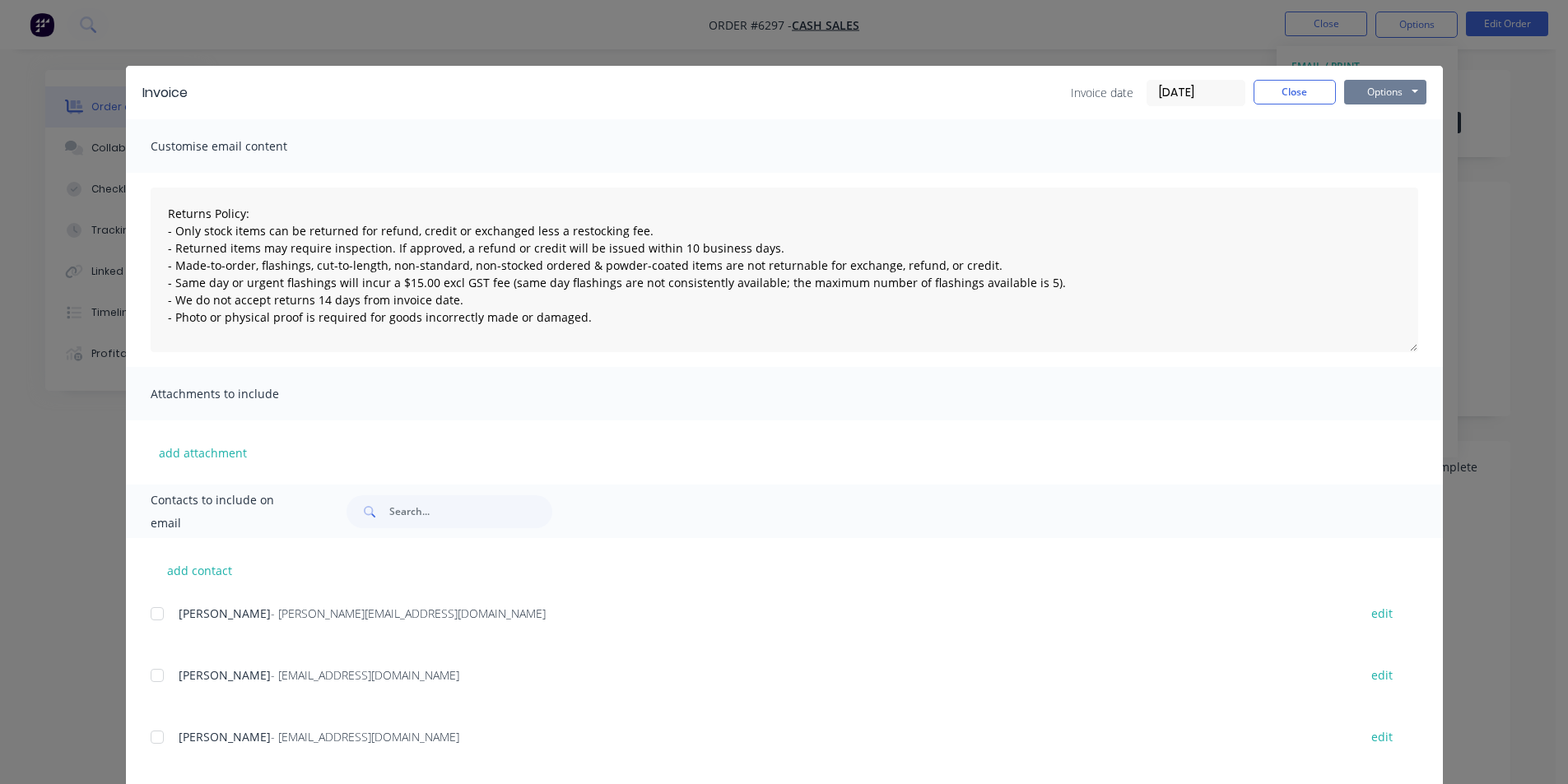
click at [1386, 86] on button "Options" at bounding box center [1385, 91] width 82 height 24
click at [1368, 153] on button "Print" at bounding box center [1397, 148] width 105 height 27
drag, startPoint x: 1308, startPoint y: 97, endPoint x: 1369, endPoint y: 69, distance: 67.1
click at [1311, 94] on button "Close" at bounding box center [1294, 91] width 82 height 24
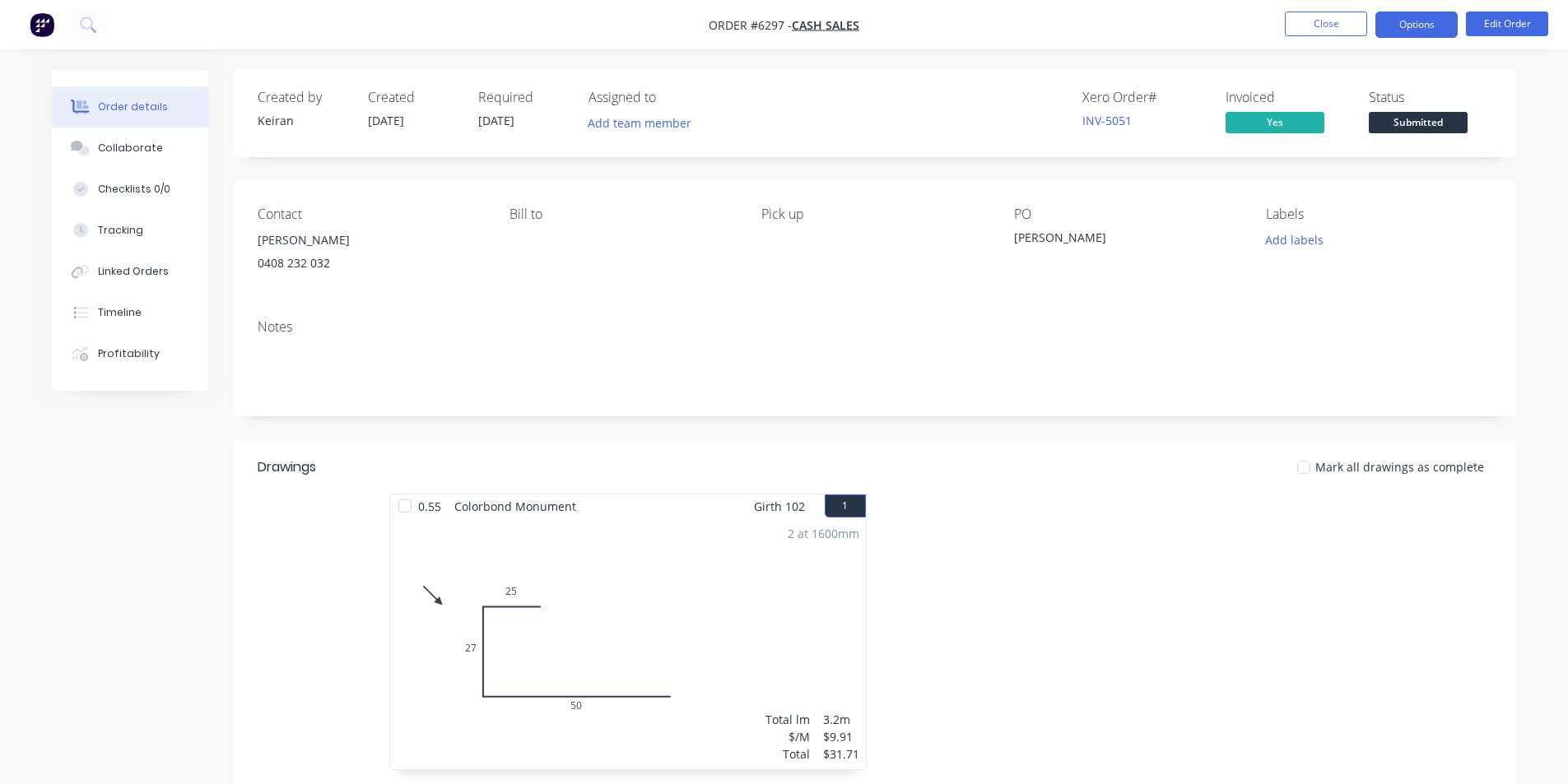
click at [1421, 28] on button "Options" at bounding box center [1416, 24] width 82 height 26
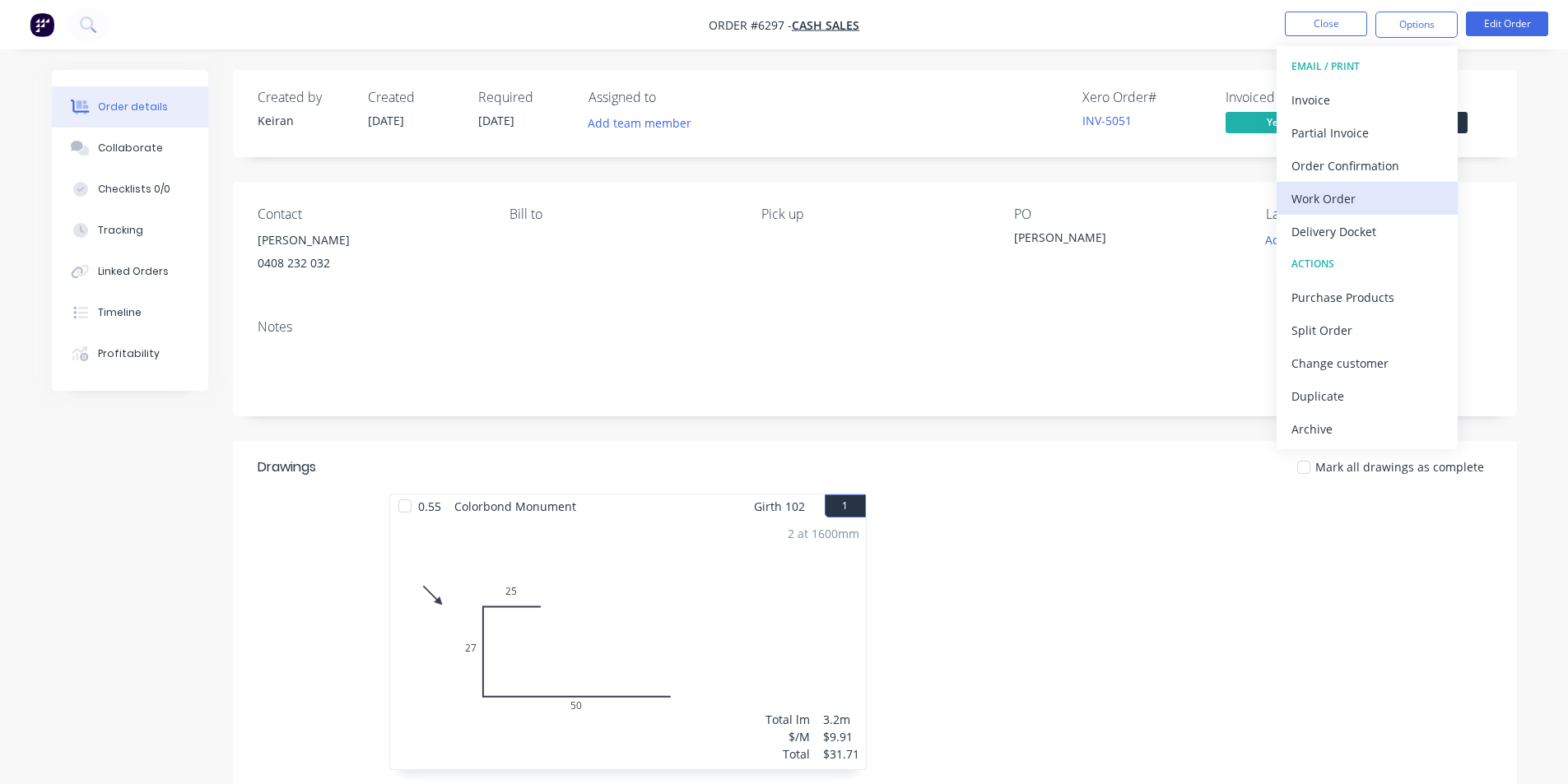
click at [1342, 201] on div "Work Order" at bounding box center [1367, 198] width 151 height 24
click at [1338, 212] on button "Custom" at bounding box center [1367, 198] width 181 height 33
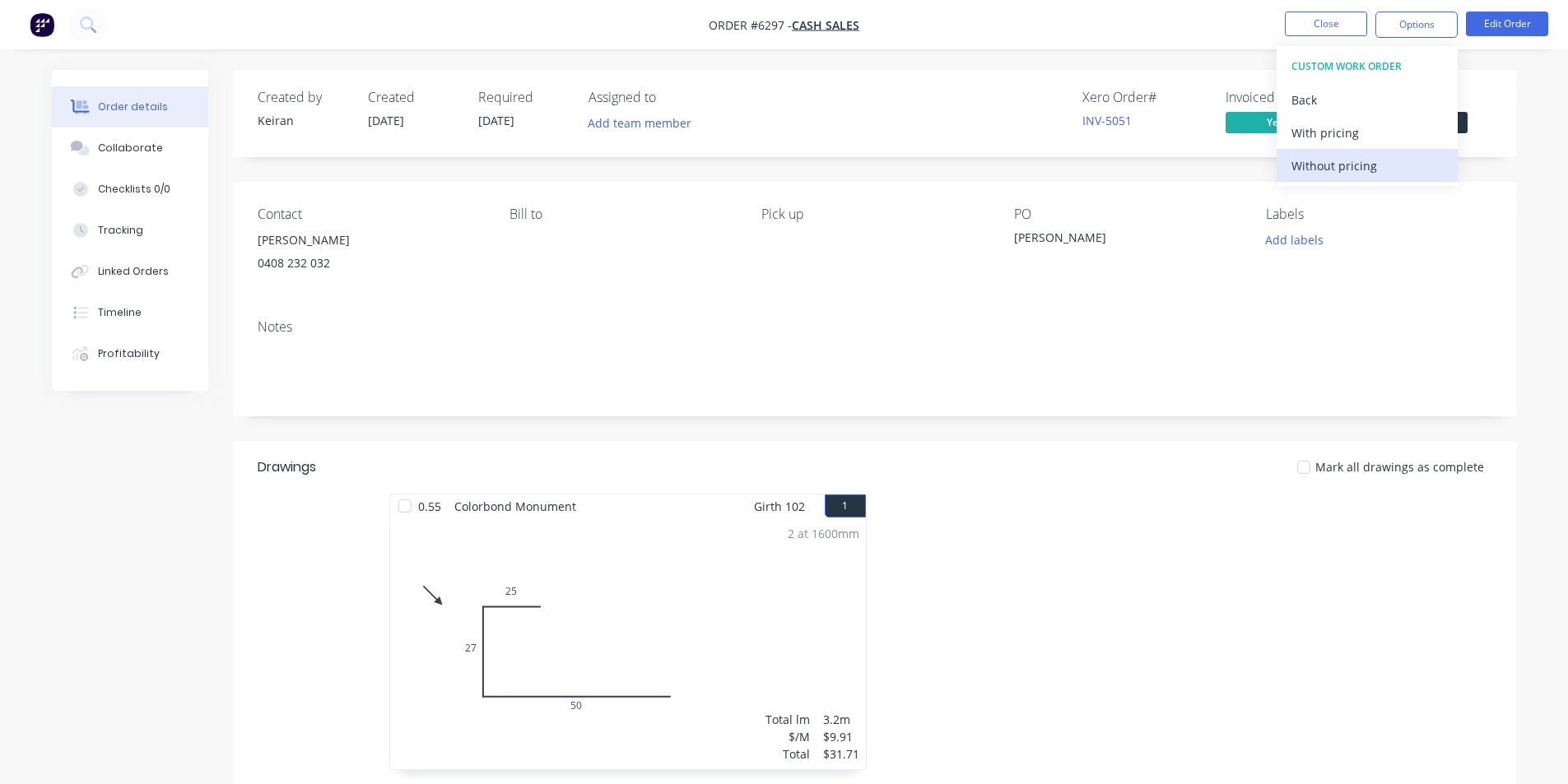
click at [1341, 169] on div "Without pricing" at bounding box center [1367, 166] width 151 height 24
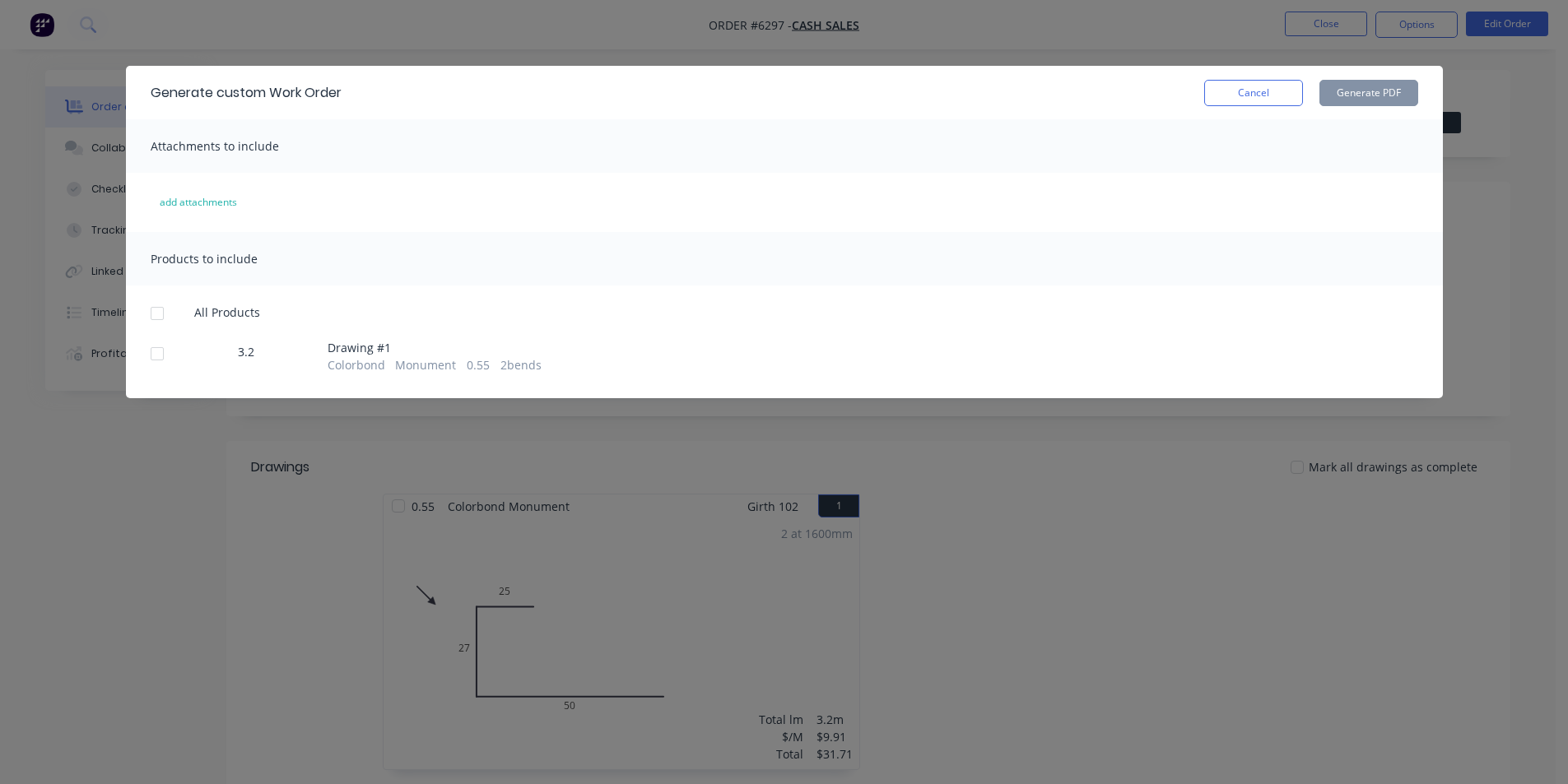
click at [168, 350] on div at bounding box center [157, 354] width 33 height 33
click at [1388, 98] on button "Generate PDF" at bounding box center [1369, 92] width 99 height 26
click at [1287, 102] on button "Cancel" at bounding box center [1253, 92] width 99 height 26
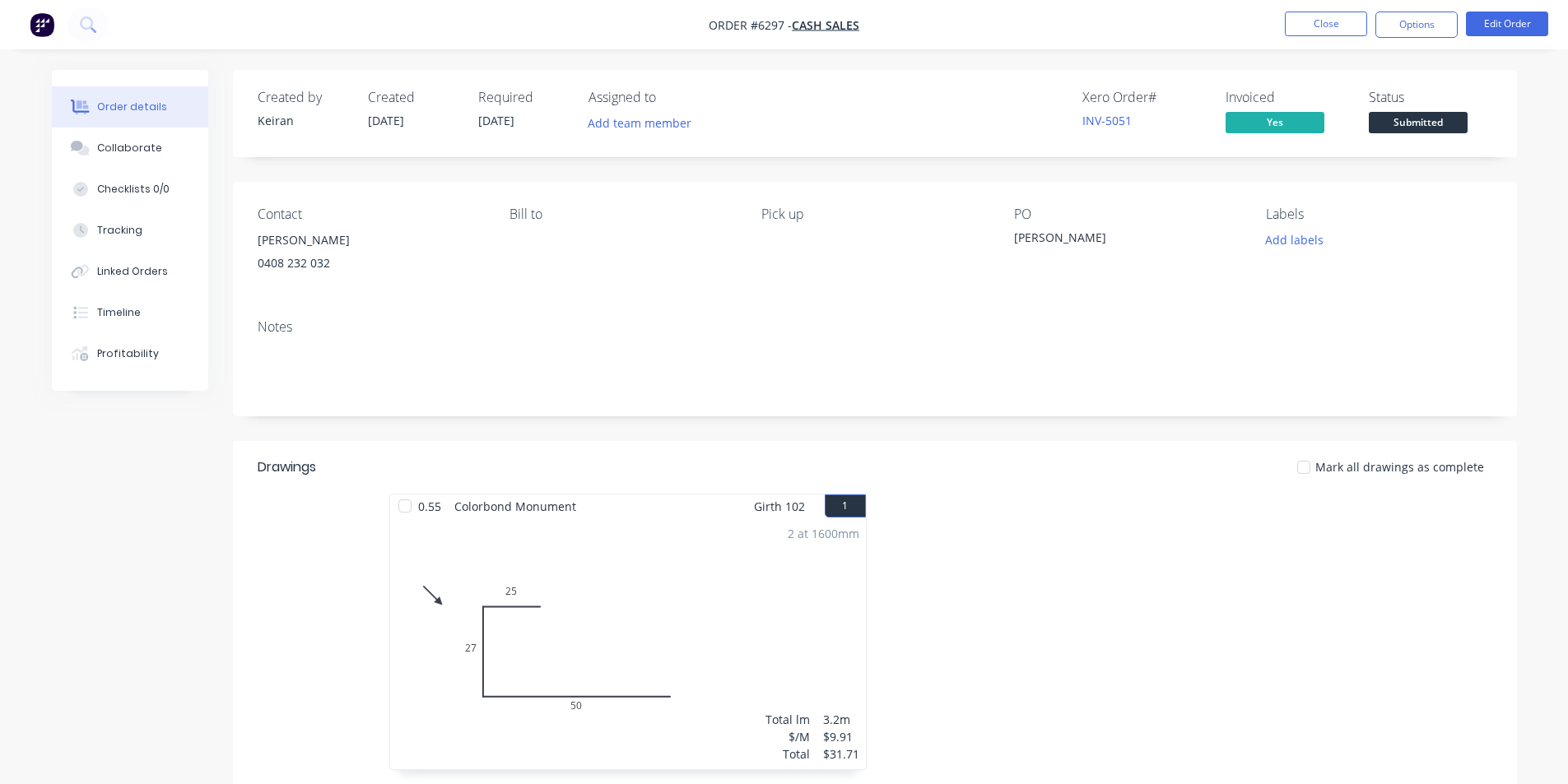
click at [1403, 132] on span "Submitted" at bounding box center [1418, 122] width 99 height 21
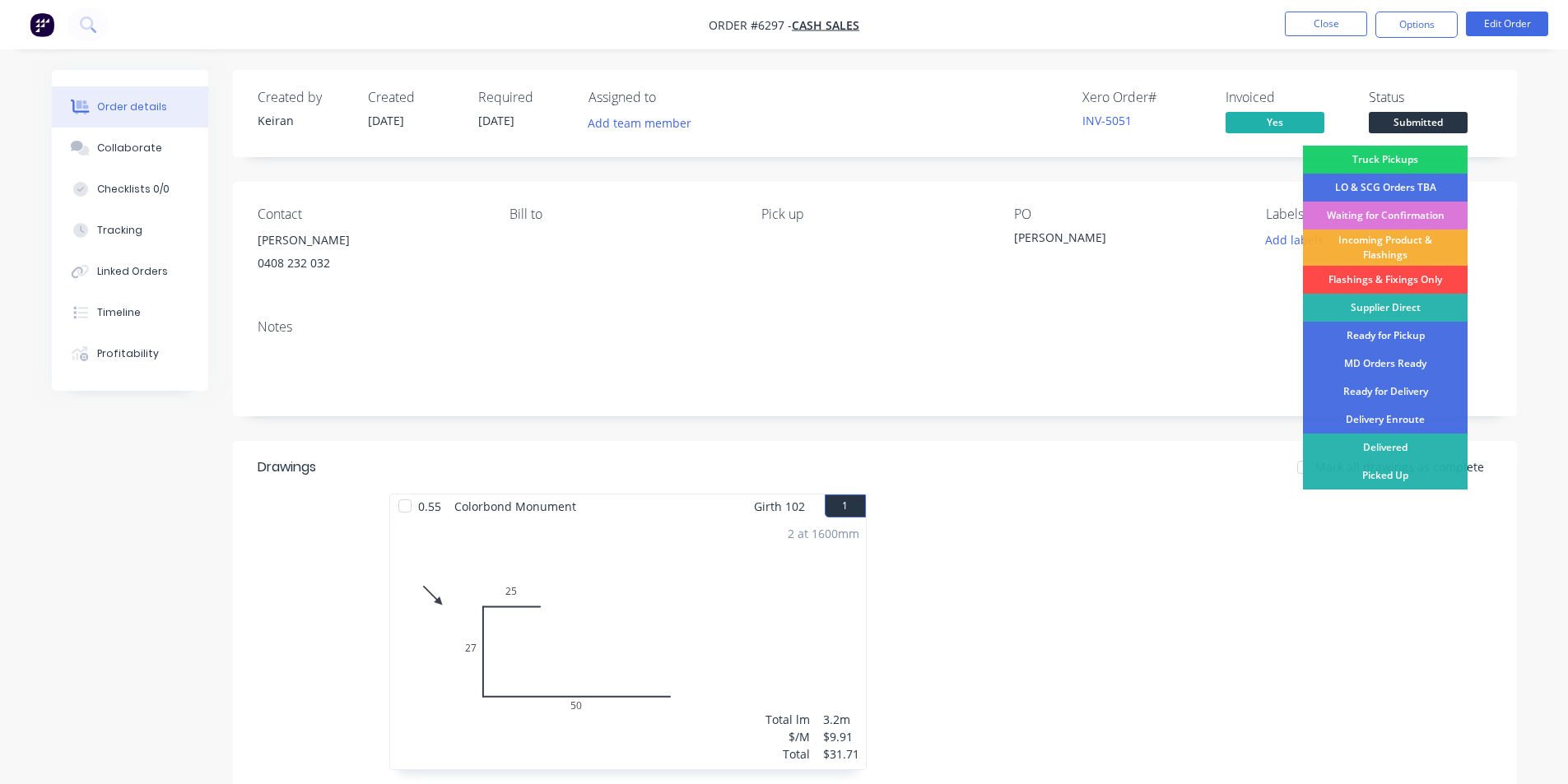
click at [1404, 282] on div "Flashings & Fixings Only" at bounding box center [1385, 279] width 165 height 28
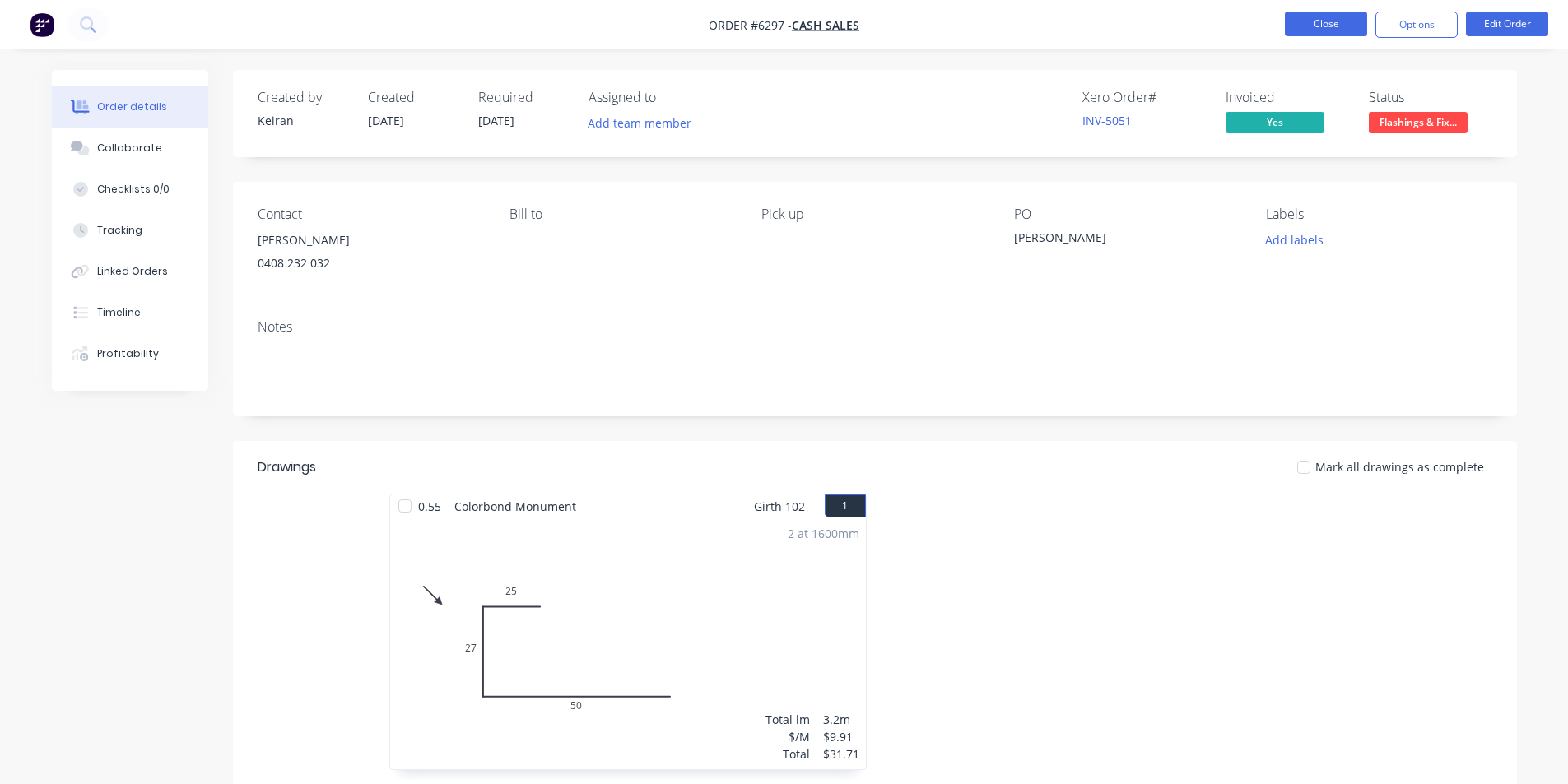
click at [1340, 14] on button "Close" at bounding box center [1325, 24] width 82 height 24
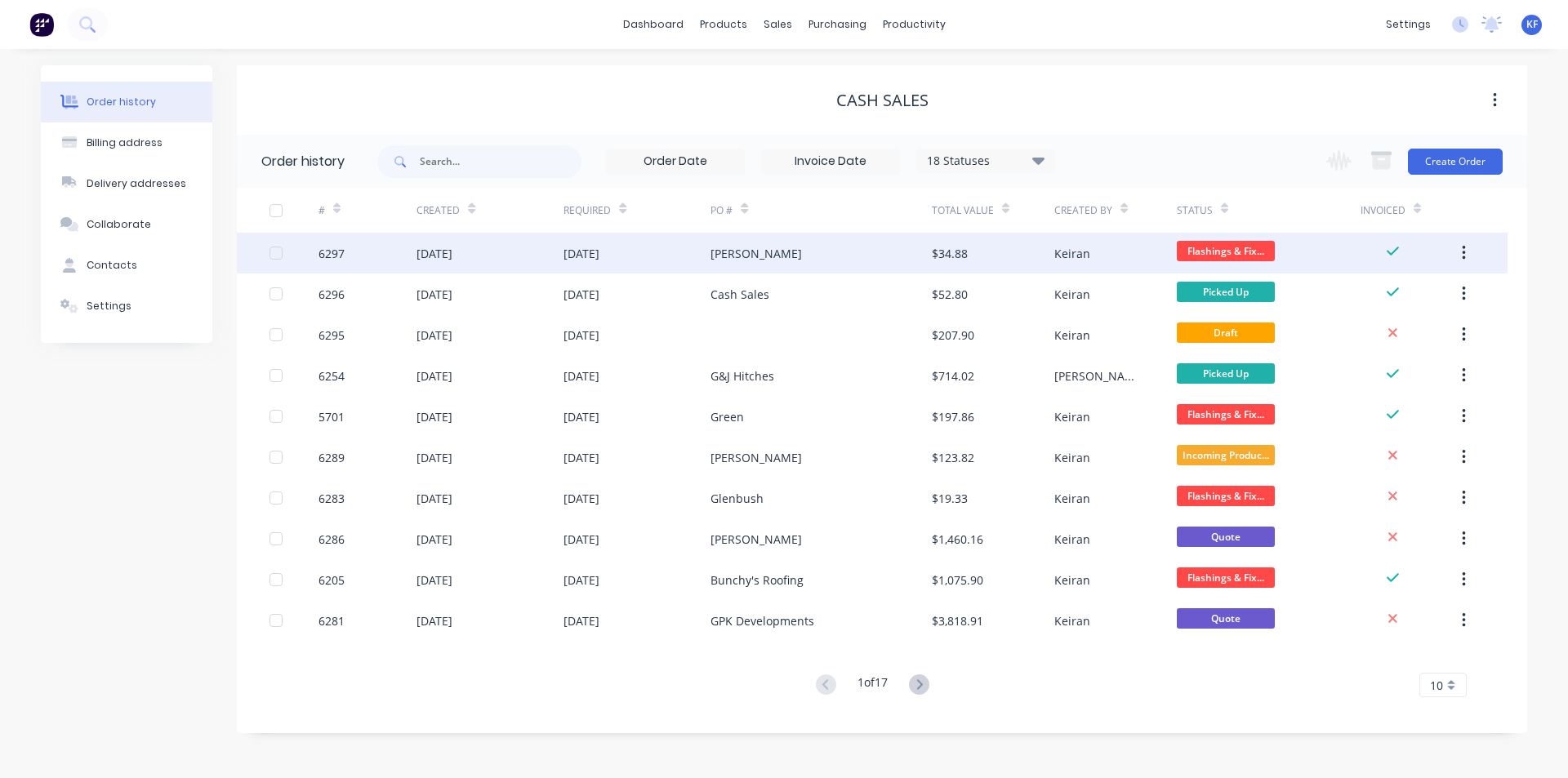
click at [796, 259] on div "[PERSON_NAME]" at bounding box center [820, 252] width 220 height 40
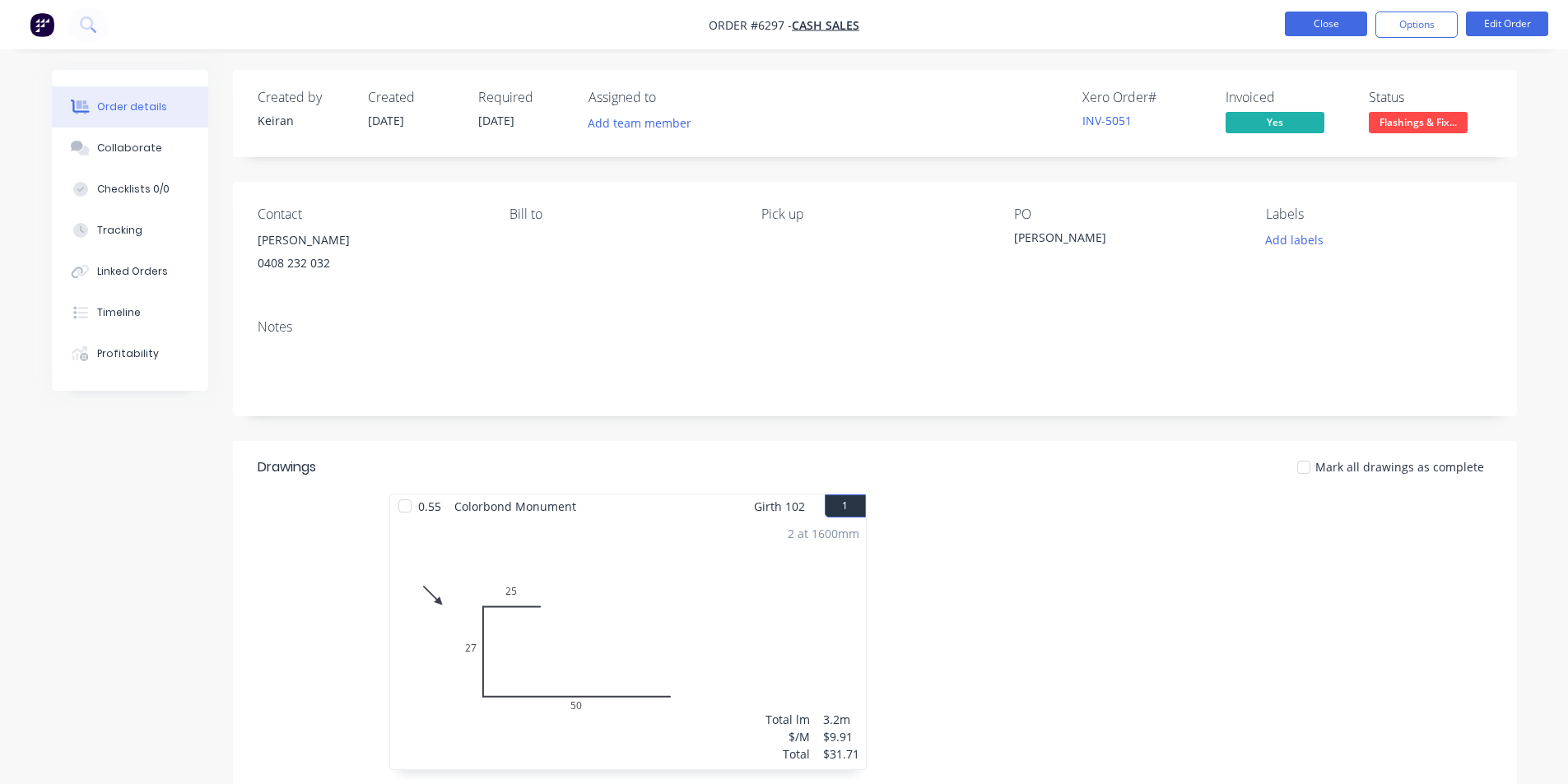
click at [1318, 28] on button "Close" at bounding box center [1325, 24] width 82 height 24
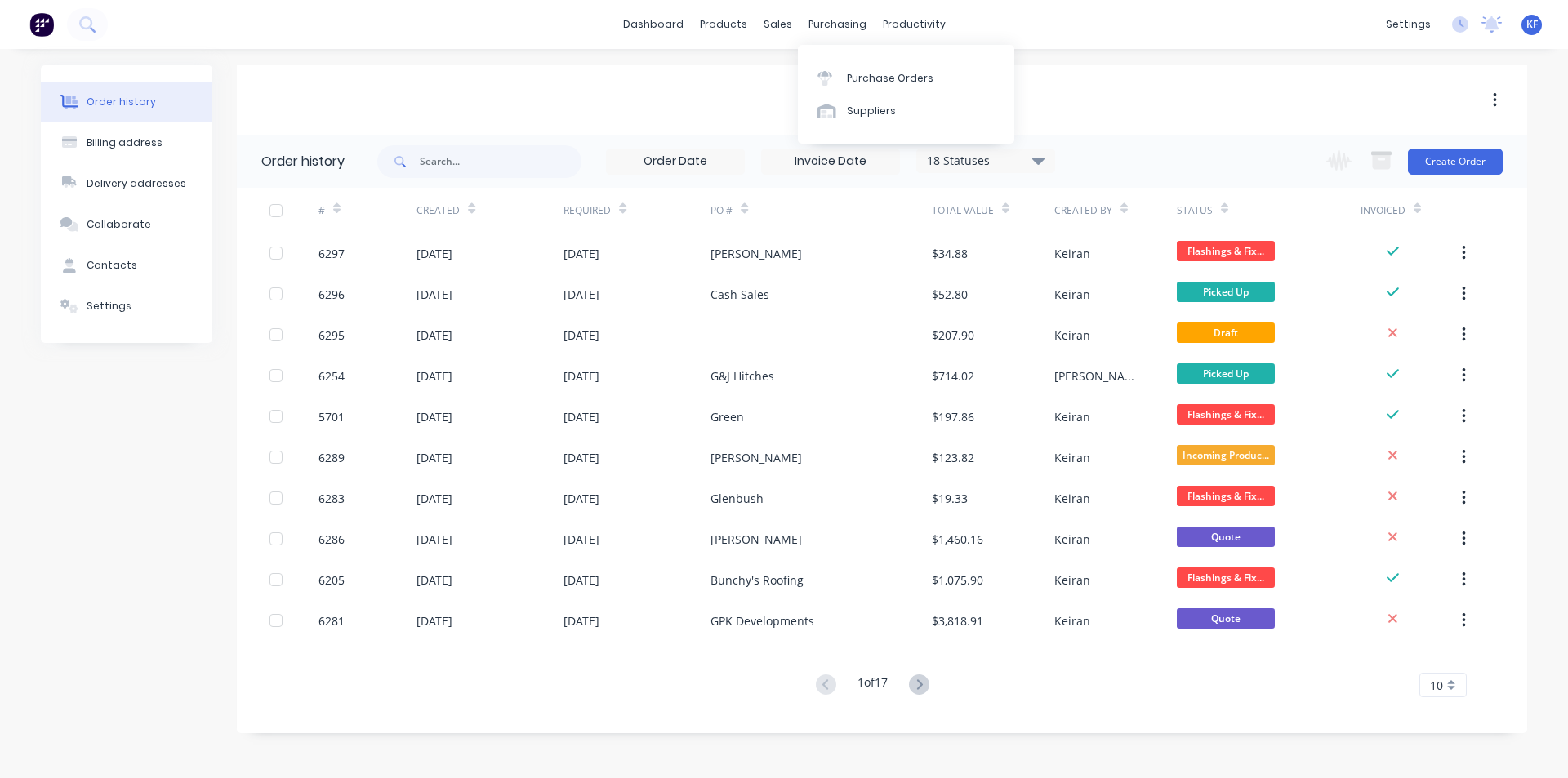
drag, startPoint x: 799, startPoint y: 13, endPoint x: 784, endPoint y: 22, distance: 17.5
click at [796, 13] on div "dashboard products sales purchasing productivity" at bounding box center [784, 24] width 339 height 24
click at [784, 22] on div "sales" at bounding box center [778, 24] width 45 height 24
click at [808, 67] on link "Sales Orders" at bounding box center [864, 77] width 217 height 32
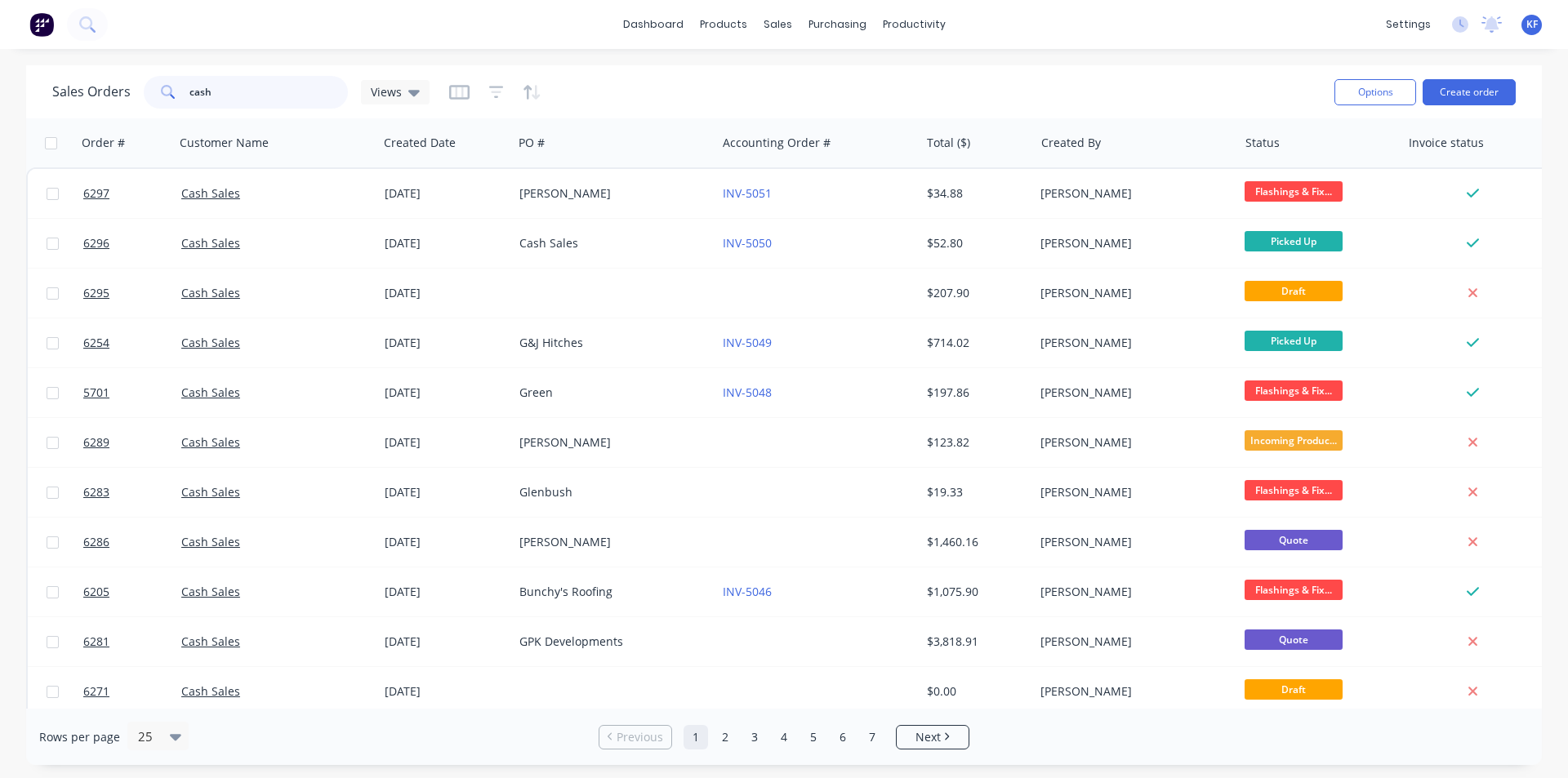
drag, startPoint x: 264, startPoint y: 96, endPoint x: 162, endPoint y: 102, distance: 102.2
click at [157, 101] on div "cash" at bounding box center [245, 93] width 204 height 32
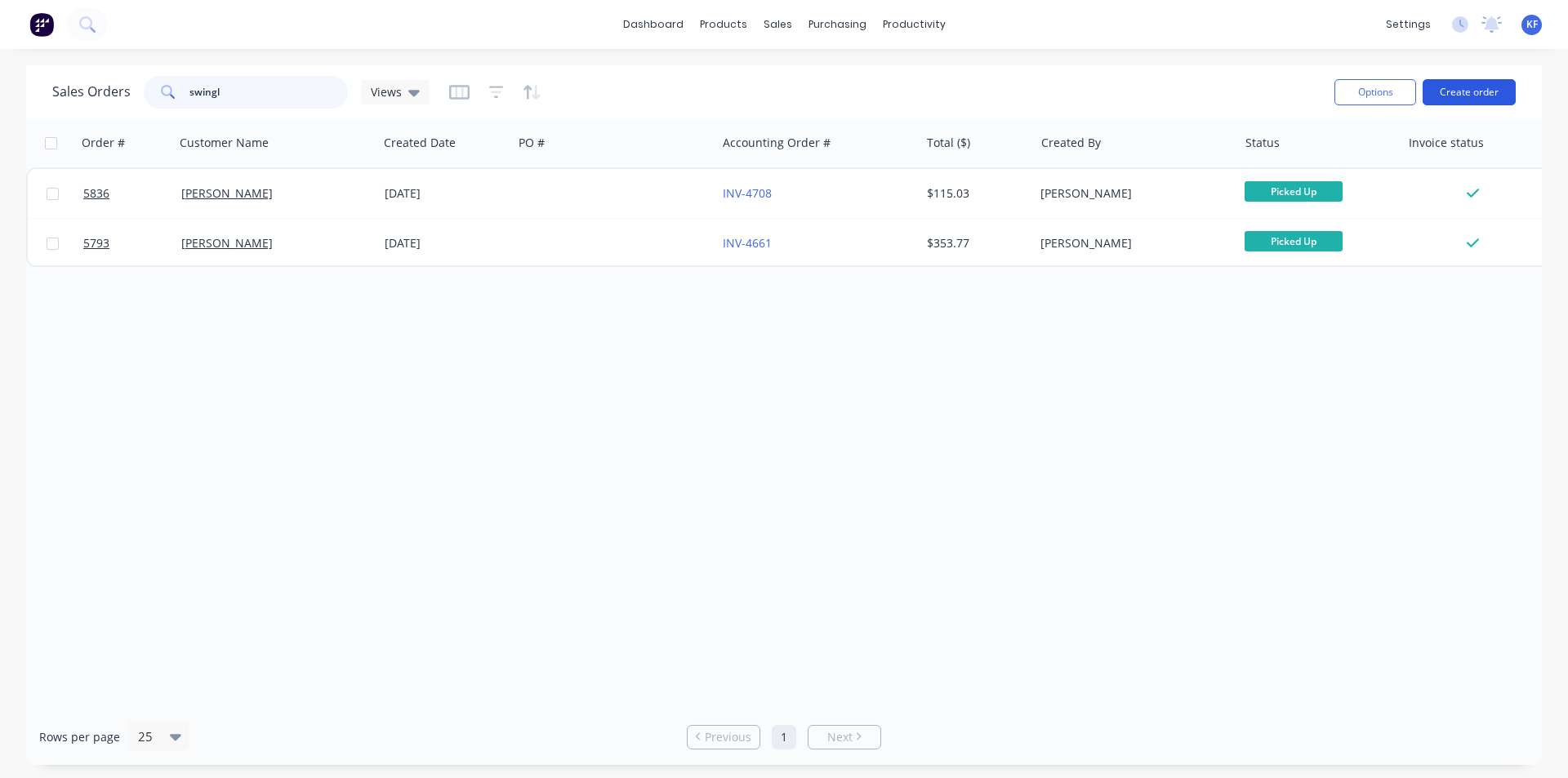
type input "swingl"
click at [1480, 87] on button "Create order" at bounding box center [1469, 92] width 93 height 26
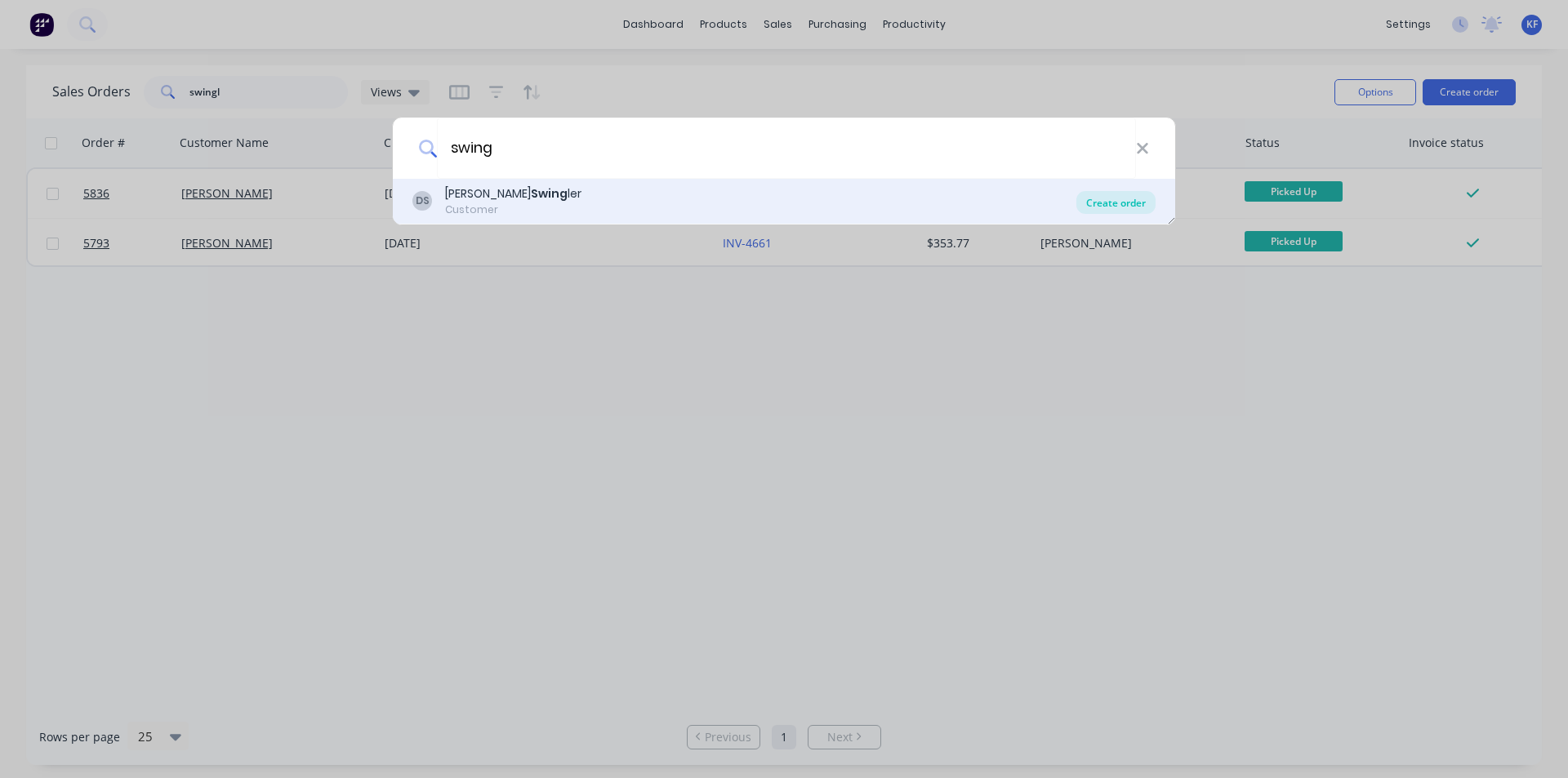
type input "swing"
click at [1120, 204] on div "Create order" at bounding box center [1116, 202] width 79 height 22
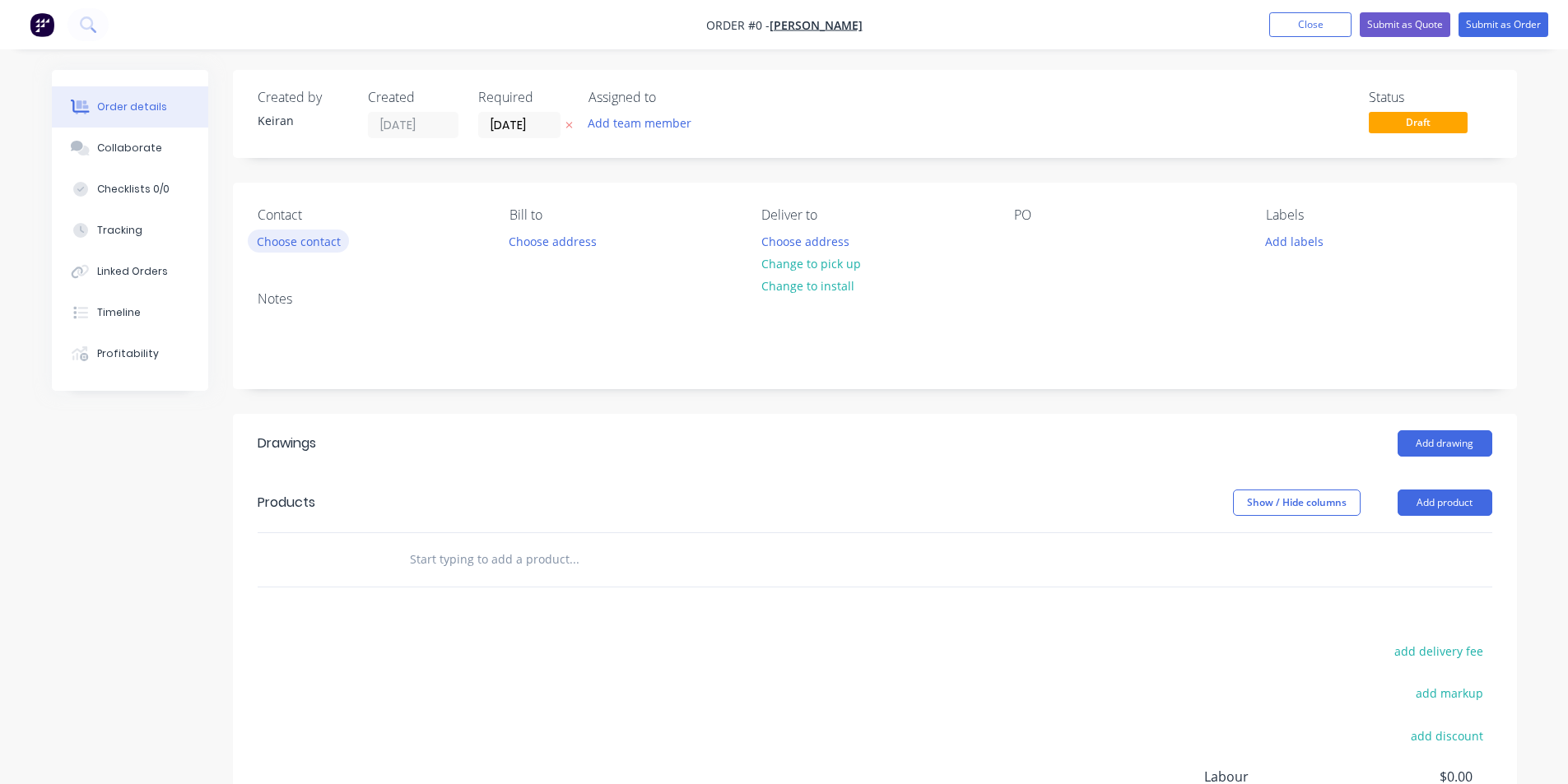
click at [275, 236] on button "Choose contact" at bounding box center [299, 241] width 101 height 23
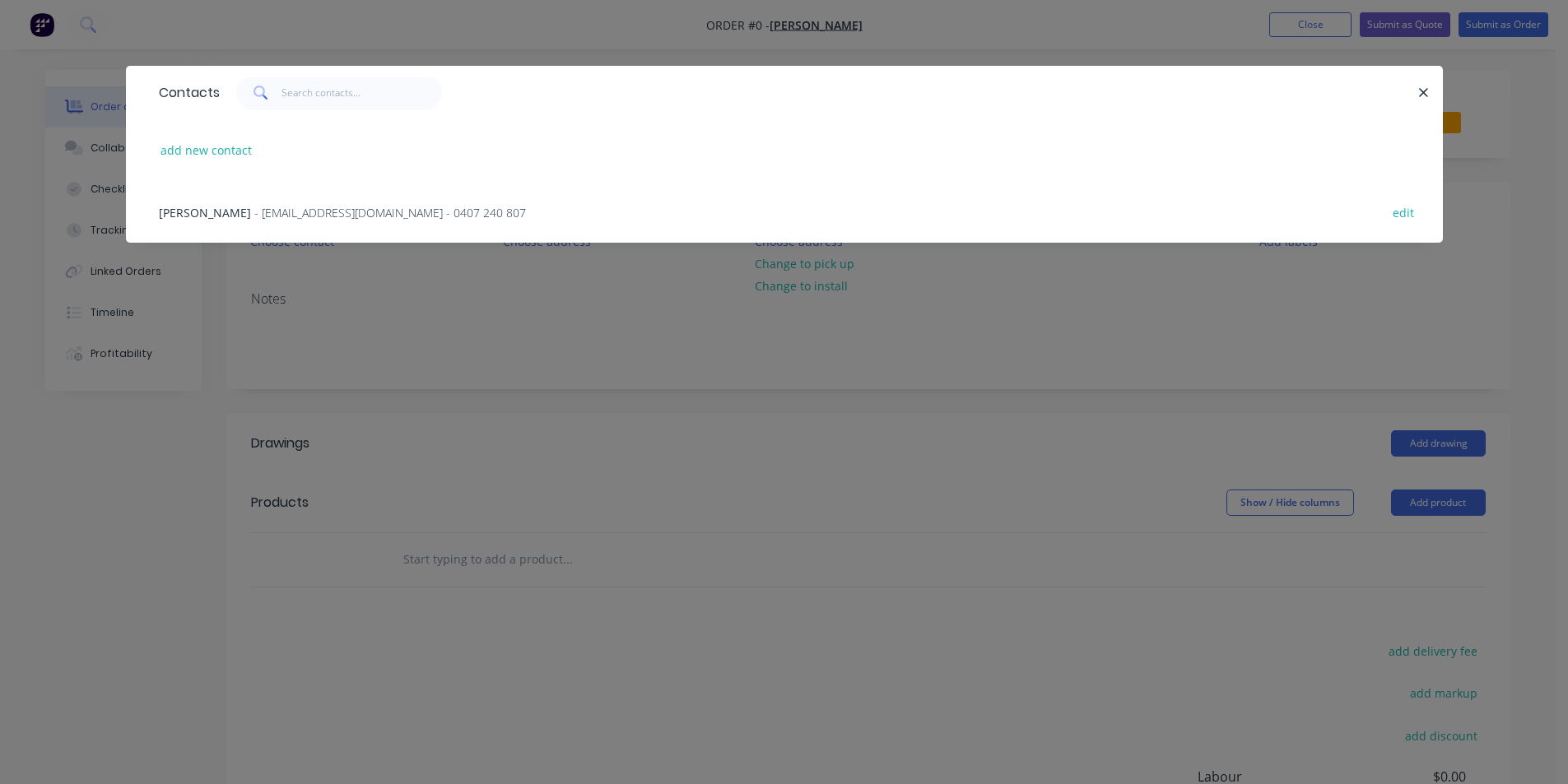
click at [255, 209] on span "- davidswingler@hotmail.com - 0407 240 807" at bounding box center [390, 212] width 272 height 15
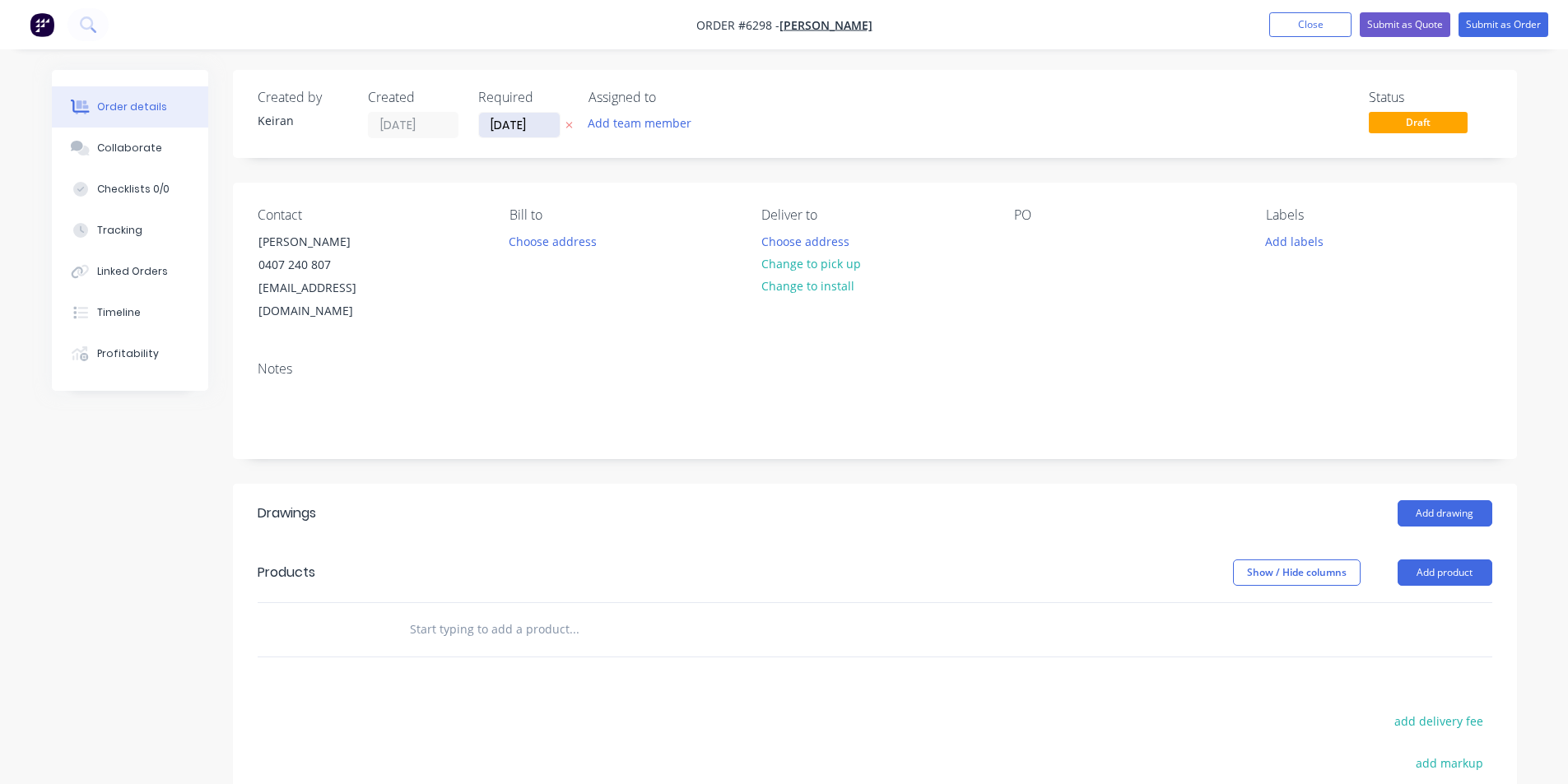
click at [499, 117] on input "[DATE]" at bounding box center [519, 124] width 81 height 24
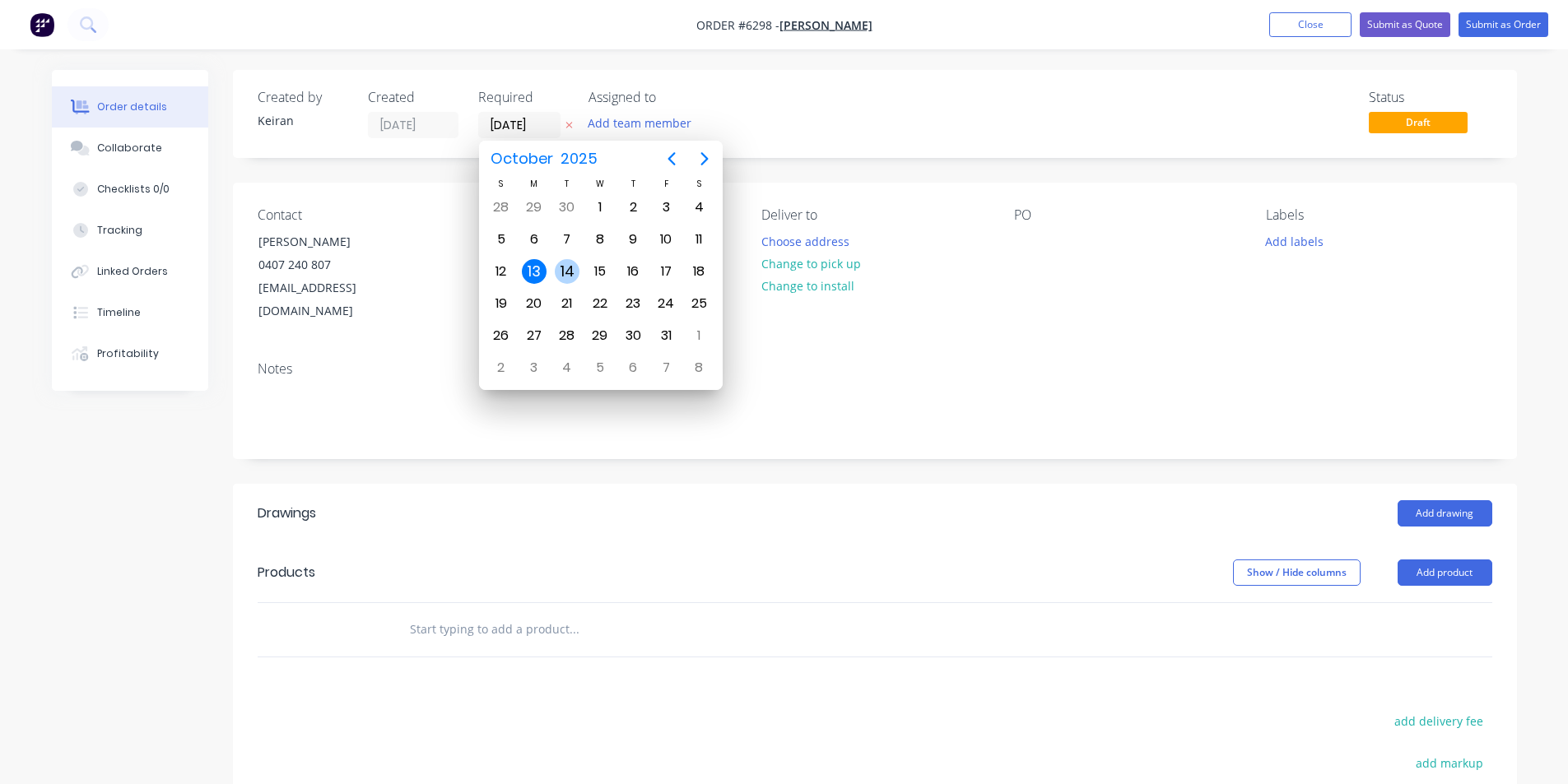
click at [573, 263] on div "14" at bounding box center [566, 271] width 24 height 24
type input "[DATE]"
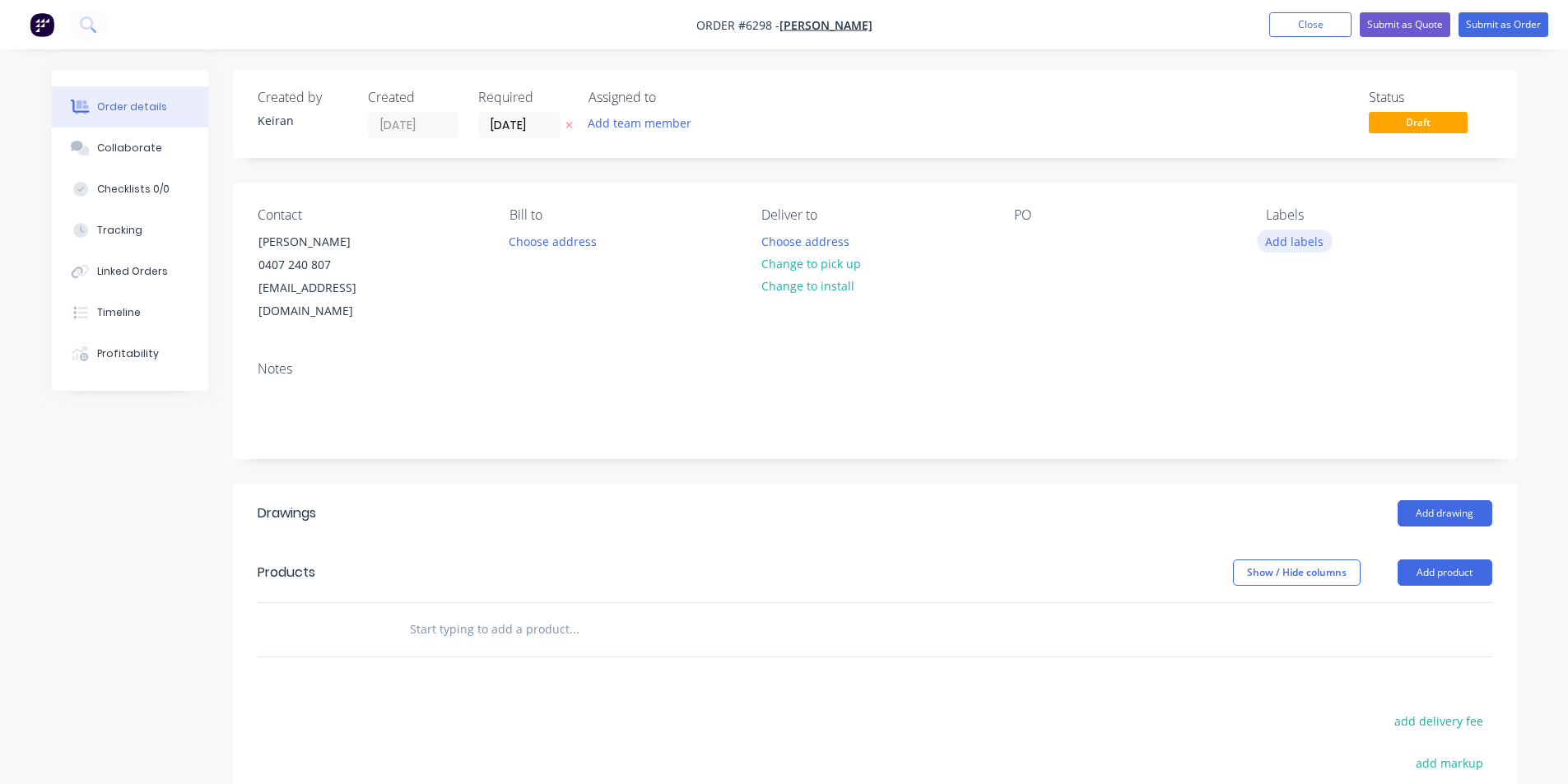
click at [1276, 242] on button "Add labels" at bounding box center [1295, 241] width 76 height 23
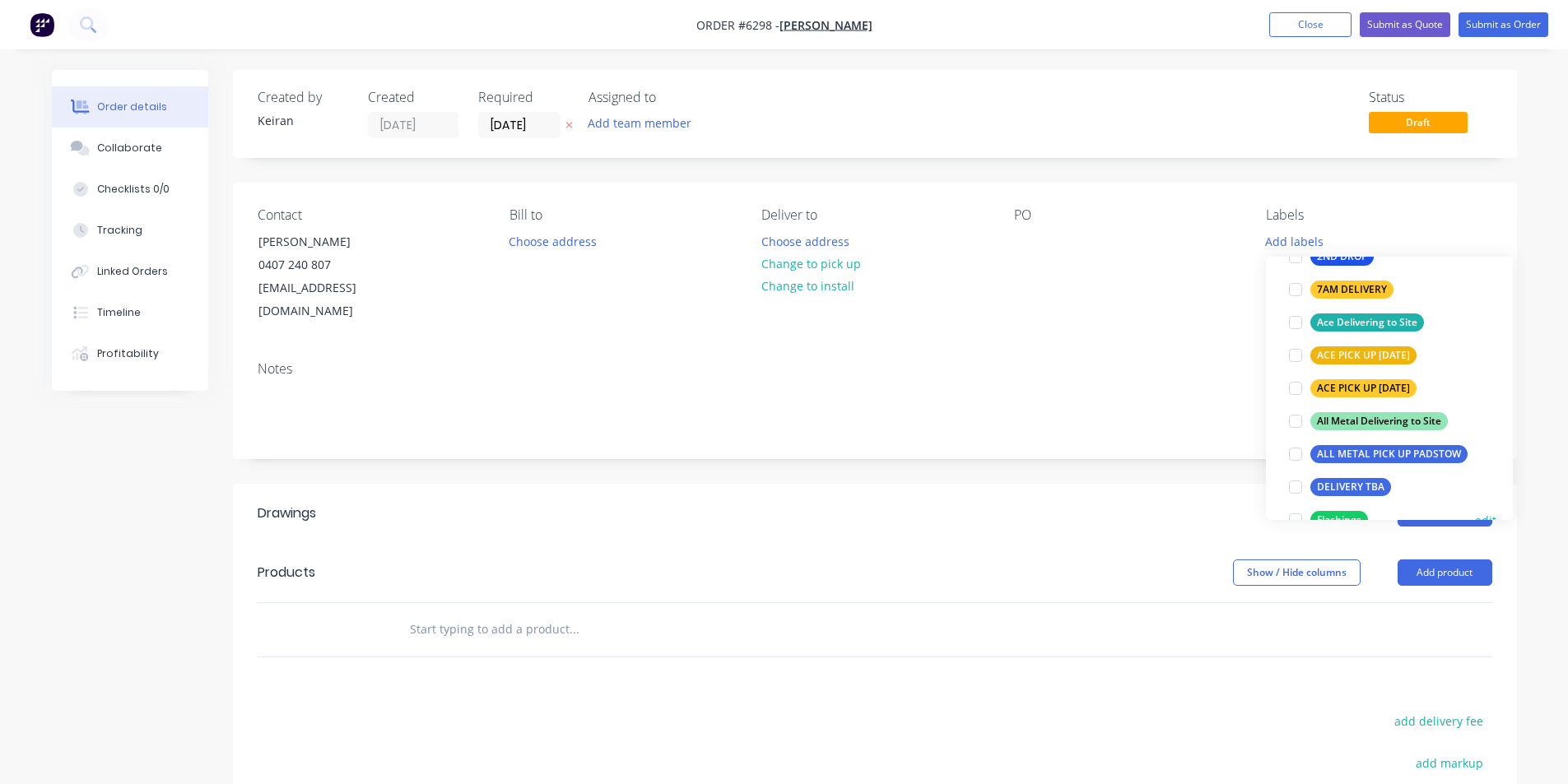
scroll to position [247, 0]
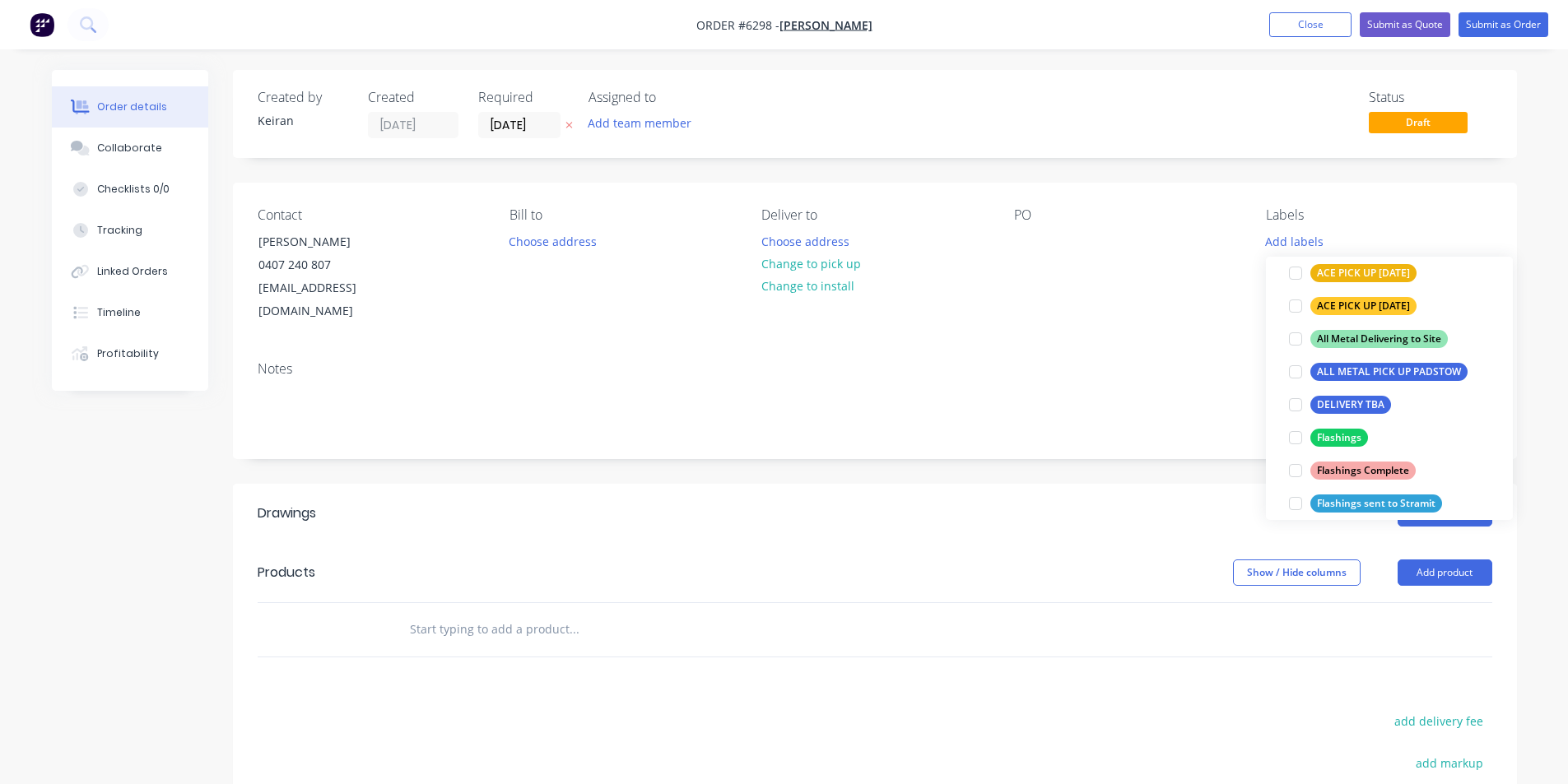
click at [1293, 435] on div at bounding box center [1295, 437] width 33 height 33
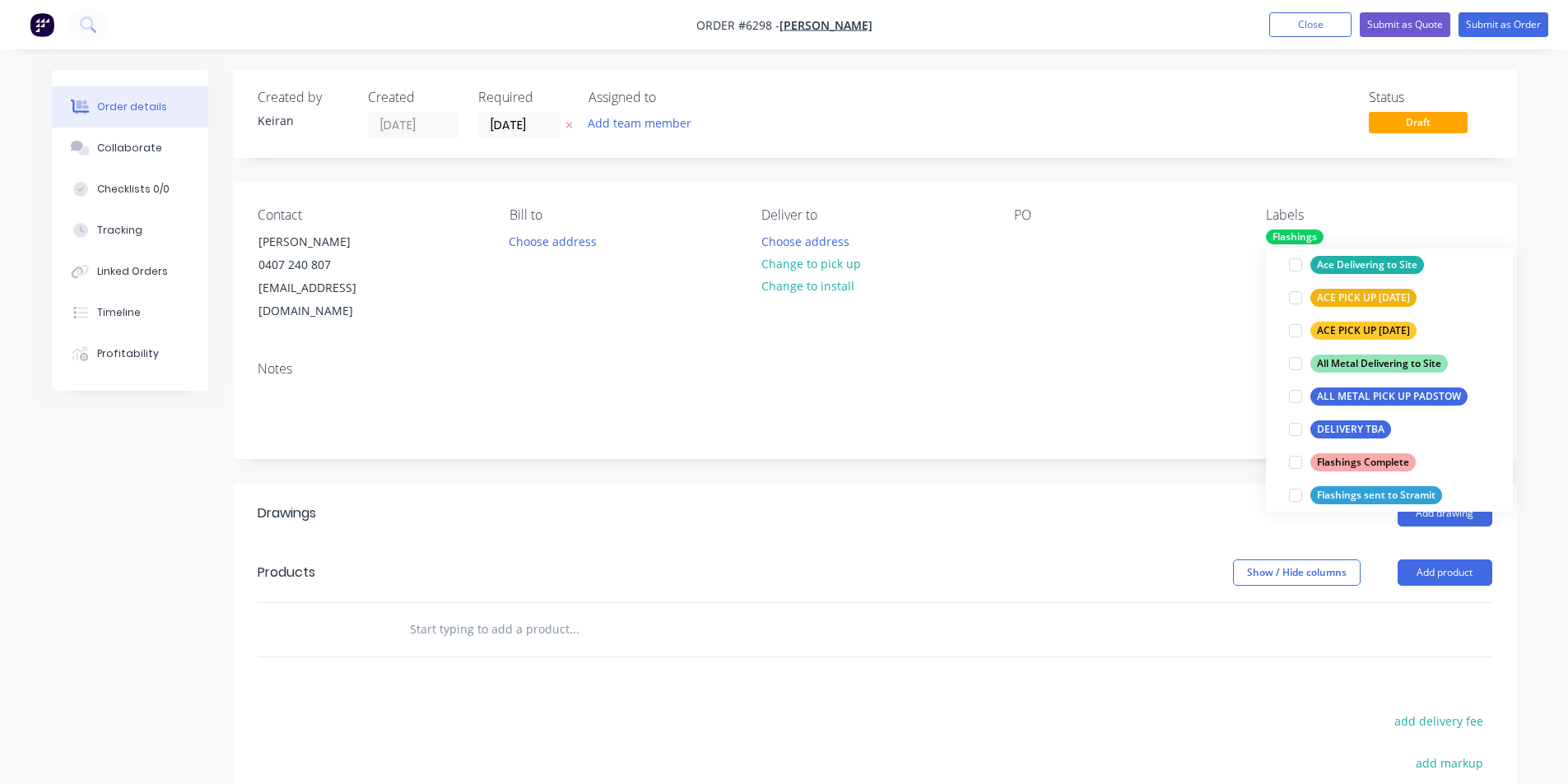
scroll to position [0, 0]
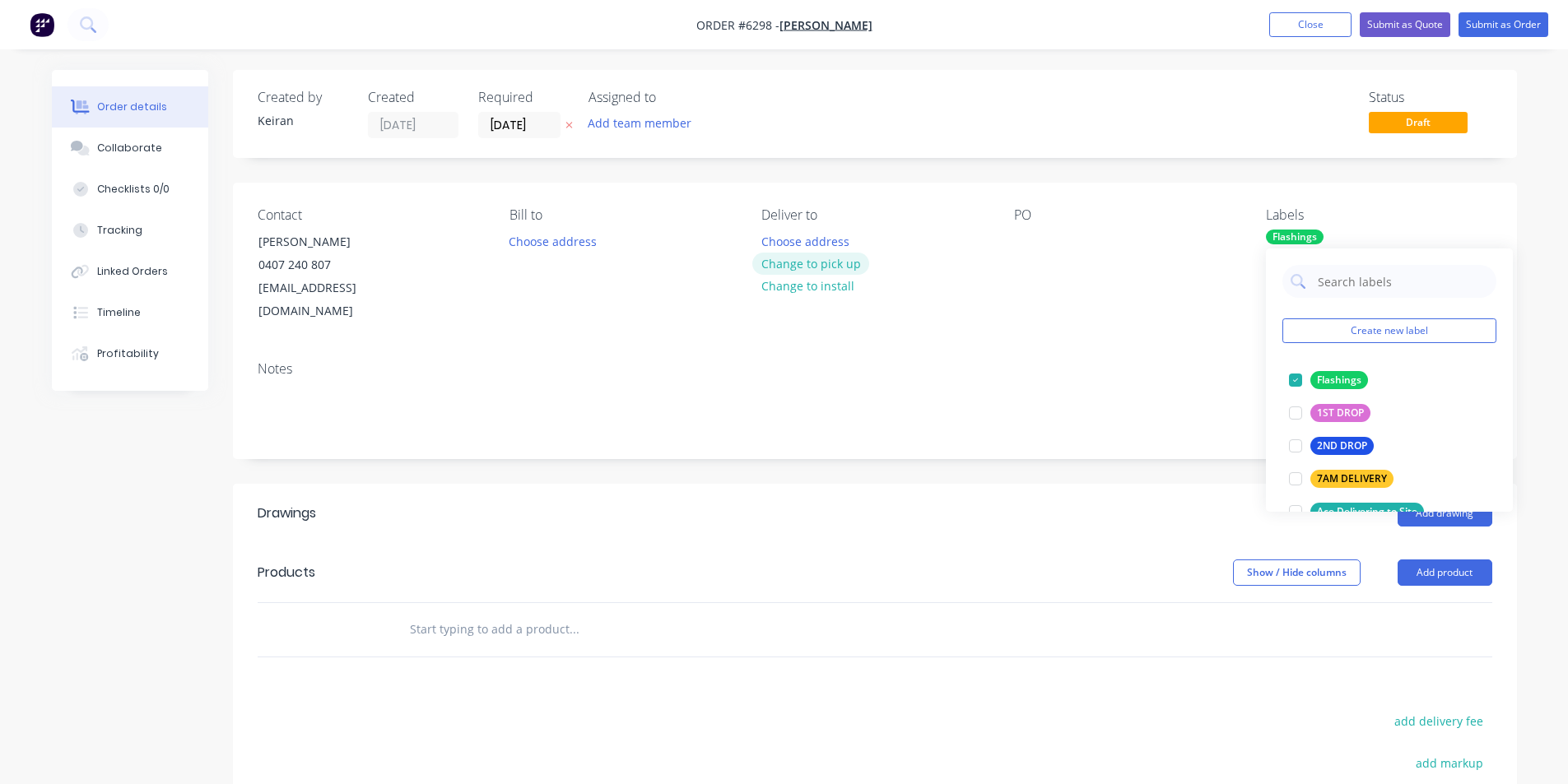
click at [826, 263] on button "Change to pick up" at bounding box center [811, 263] width 117 height 23
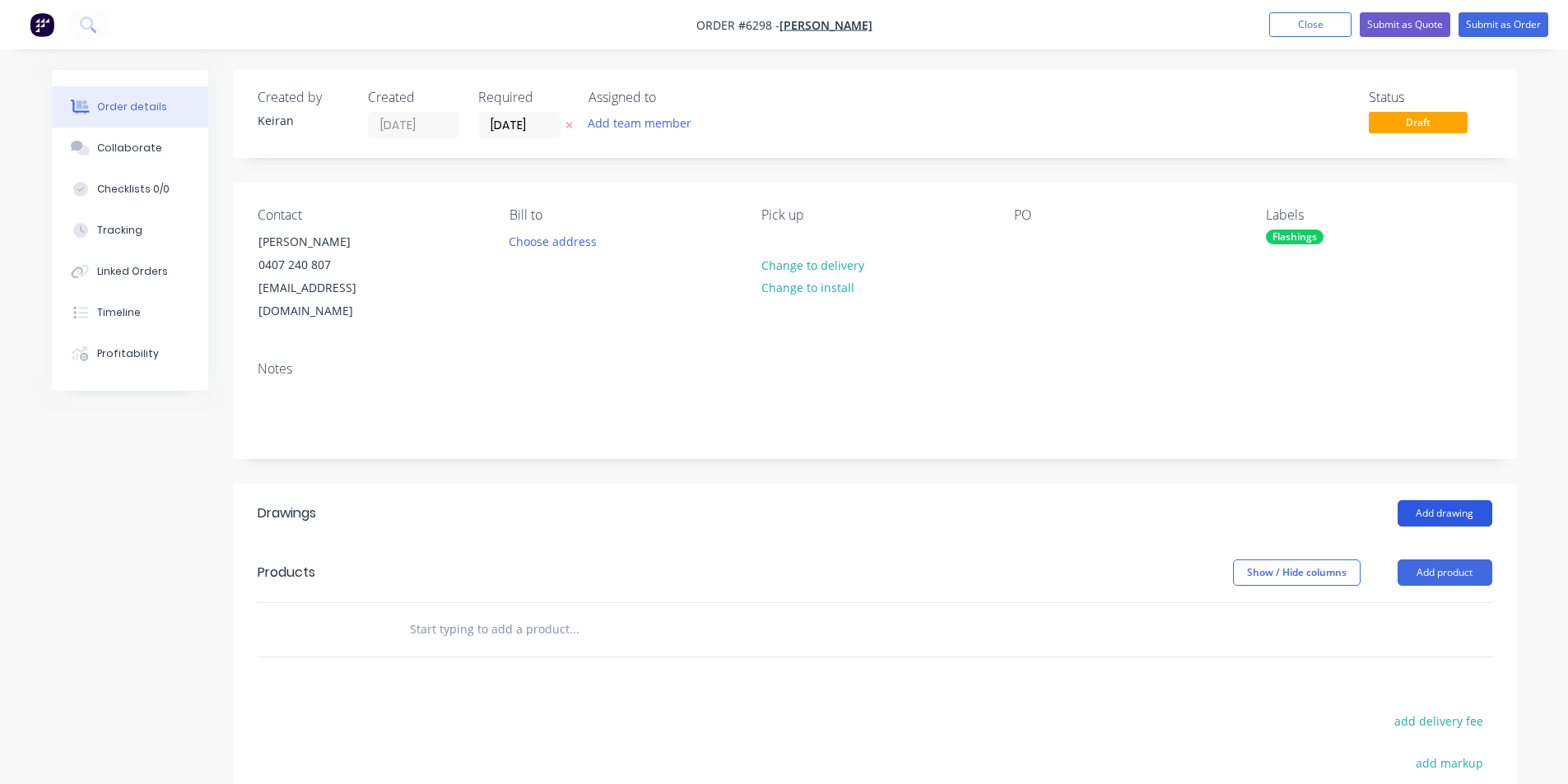
click at [1479, 500] on button "Add drawing" at bounding box center [1445, 512] width 94 height 26
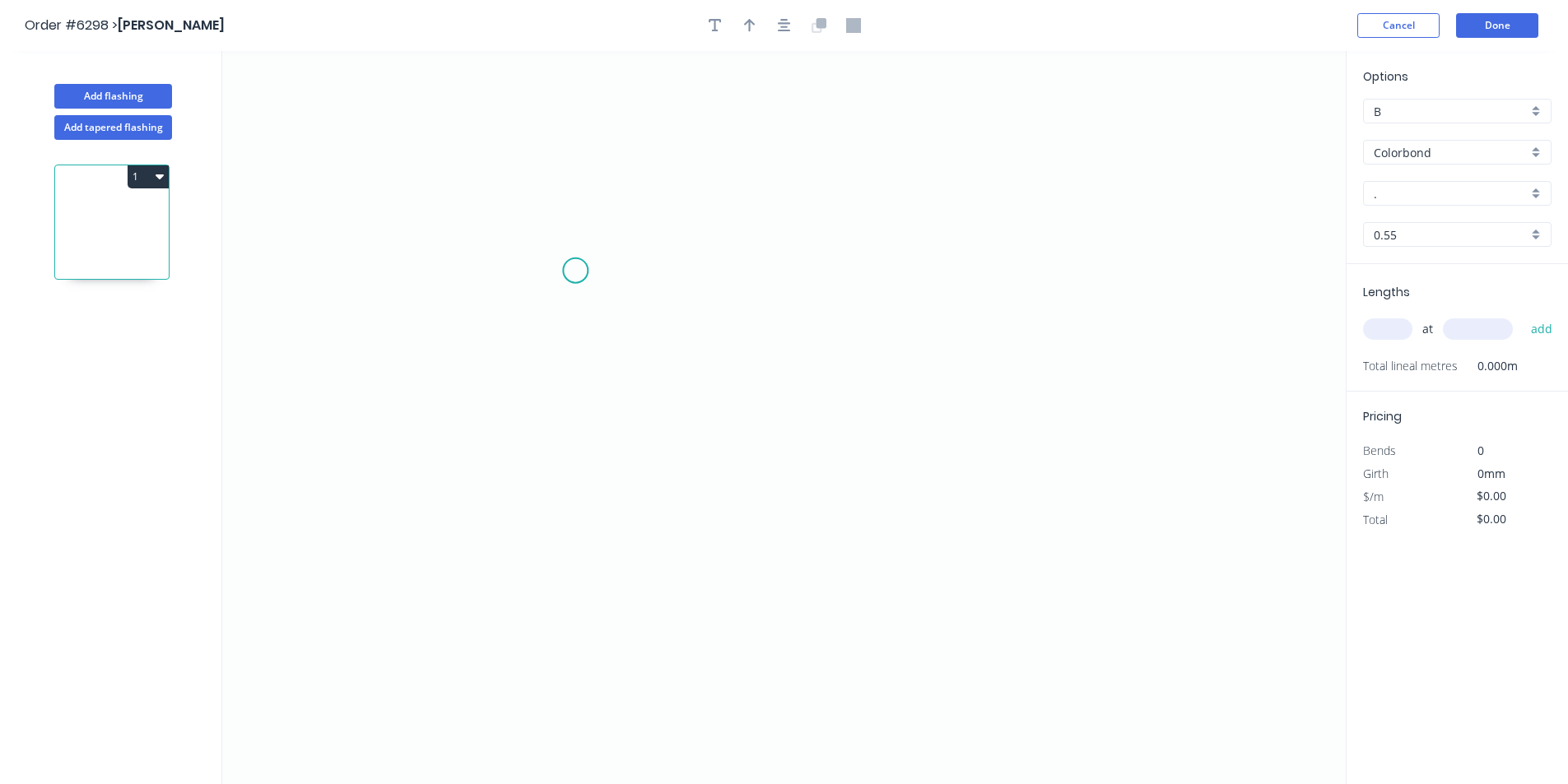
click at [531, 267] on icon "0" at bounding box center [784, 417] width 1123 height 733
click at [912, 282] on icon "0" at bounding box center [784, 417] width 1123 height 733
click at [910, 364] on icon "0 ?" at bounding box center [784, 417] width 1123 height 733
click at [985, 359] on icon "0 ? ?" at bounding box center [784, 417] width 1123 height 733
click at [985, 359] on circle at bounding box center [984, 363] width 24 height 24
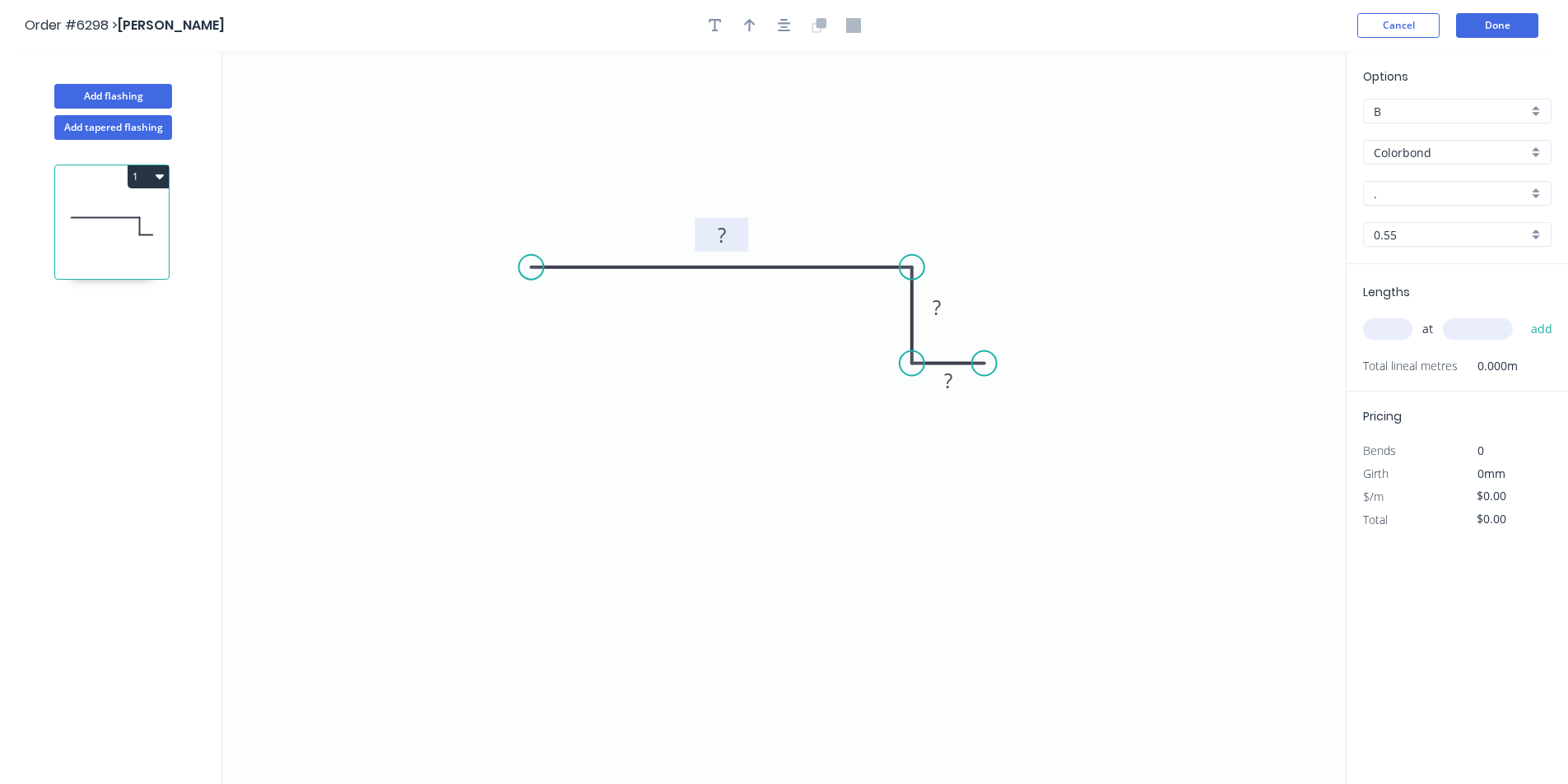
drag, startPoint x: 731, startPoint y: 244, endPoint x: 740, endPoint y: 251, distance: 11.4
click at [731, 244] on rect at bounding box center [722, 235] width 33 height 23
click at [786, 29] on icon "button" at bounding box center [784, 25] width 14 height 14
type input "$13.72"
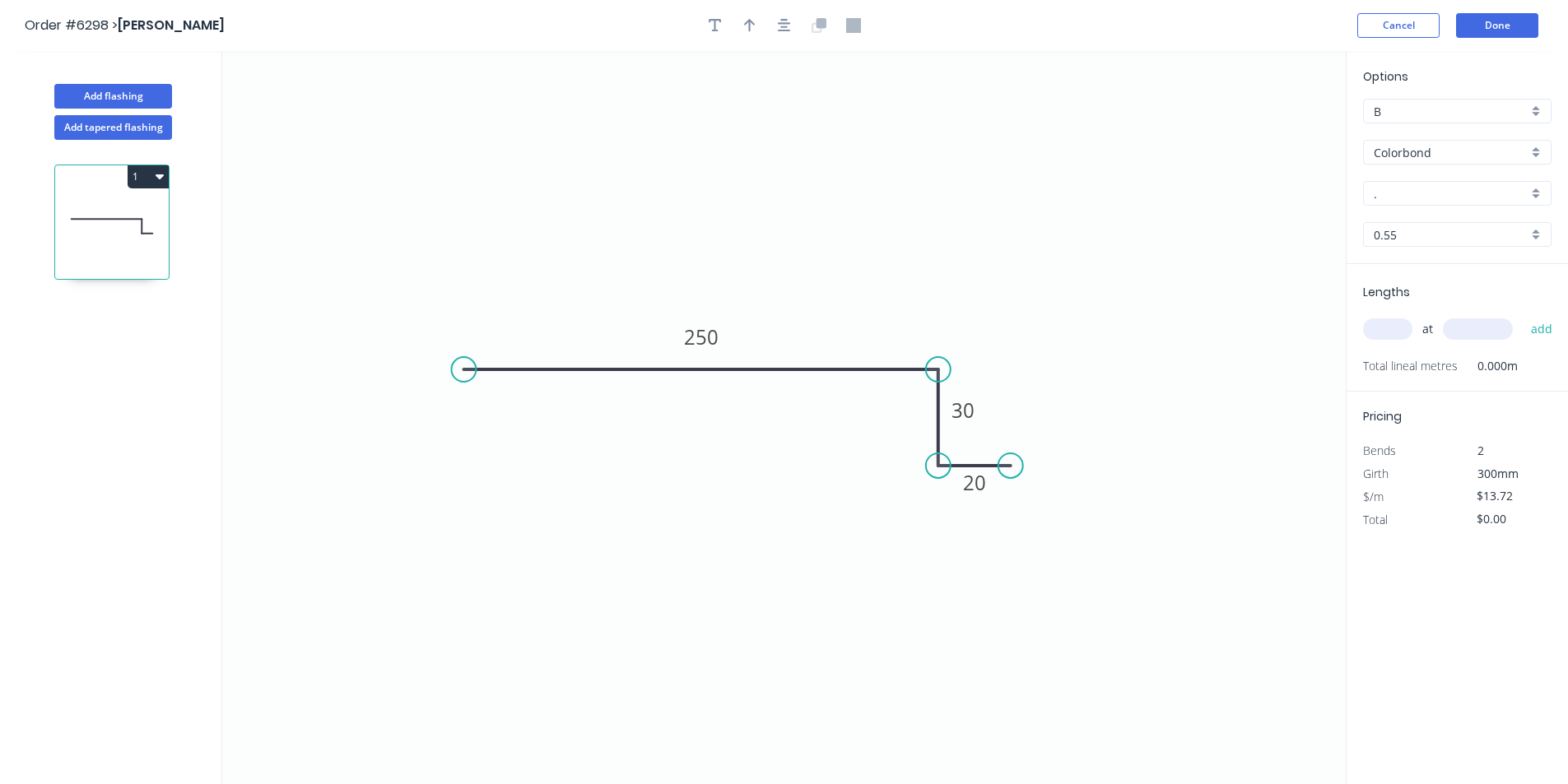
drag, startPoint x: 557, startPoint y: 370, endPoint x: 770, endPoint y: 139, distance: 314.2
click at [460, 379] on circle at bounding box center [463, 368] width 24 height 24
click at [745, 21] on icon "button" at bounding box center [749, 25] width 12 height 14
drag, startPoint x: 1260, startPoint y: 129, endPoint x: 830, endPoint y: 464, distance: 545.1
click at [827, 468] on icon at bounding box center [828, 449] width 14 height 53
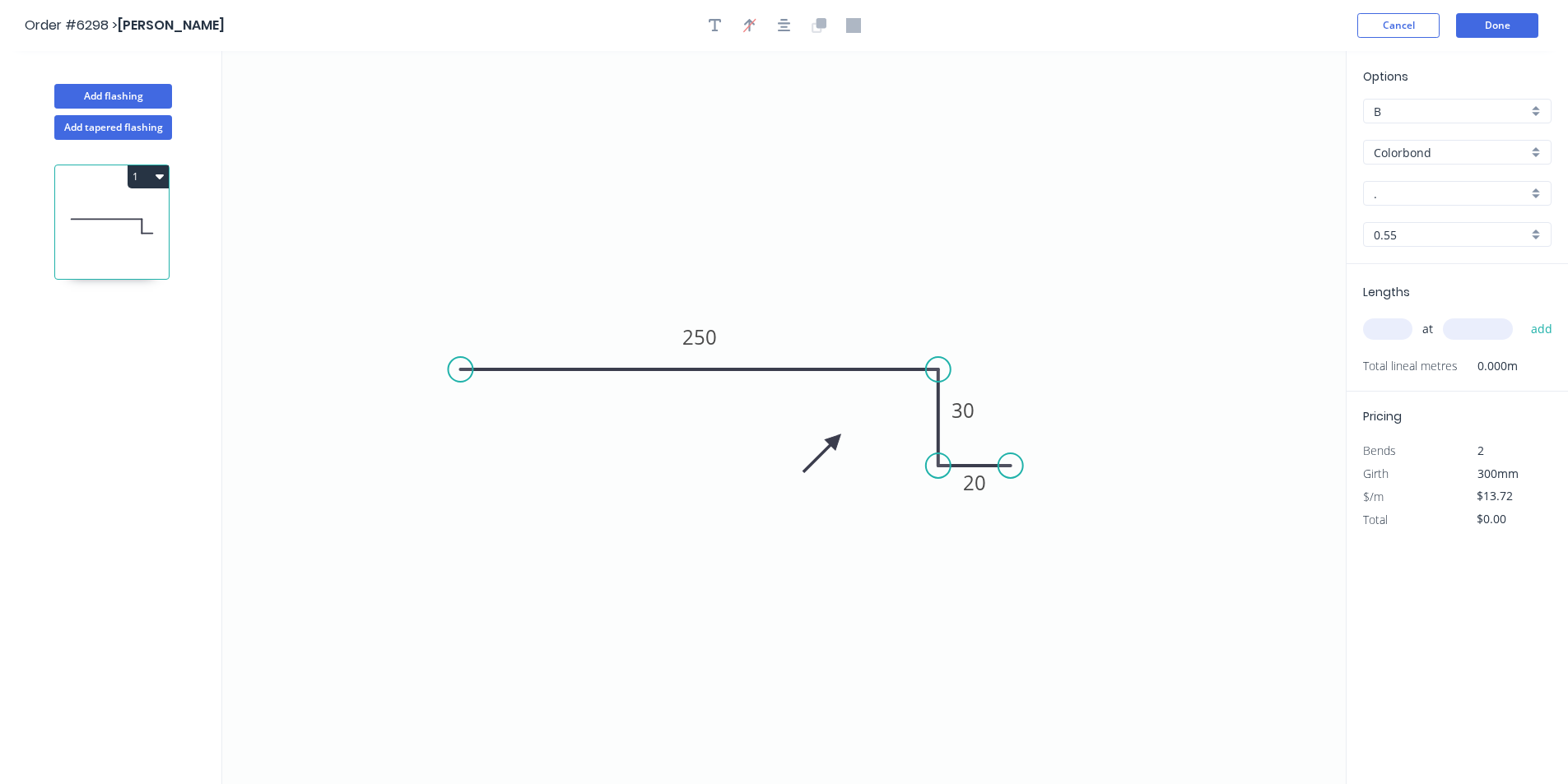
drag, startPoint x: 825, startPoint y: 465, endPoint x: 837, endPoint y: 435, distance: 32.3
click at [837, 435] on icon at bounding box center [822, 453] width 48 height 48
click at [1474, 197] on input "." at bounding box center [1451, 193] width 154 height 17
click at [1387, 227] on div "Night Sky" at bounding box center [1457, 225] width 187 height 29
type input "Night Sky"
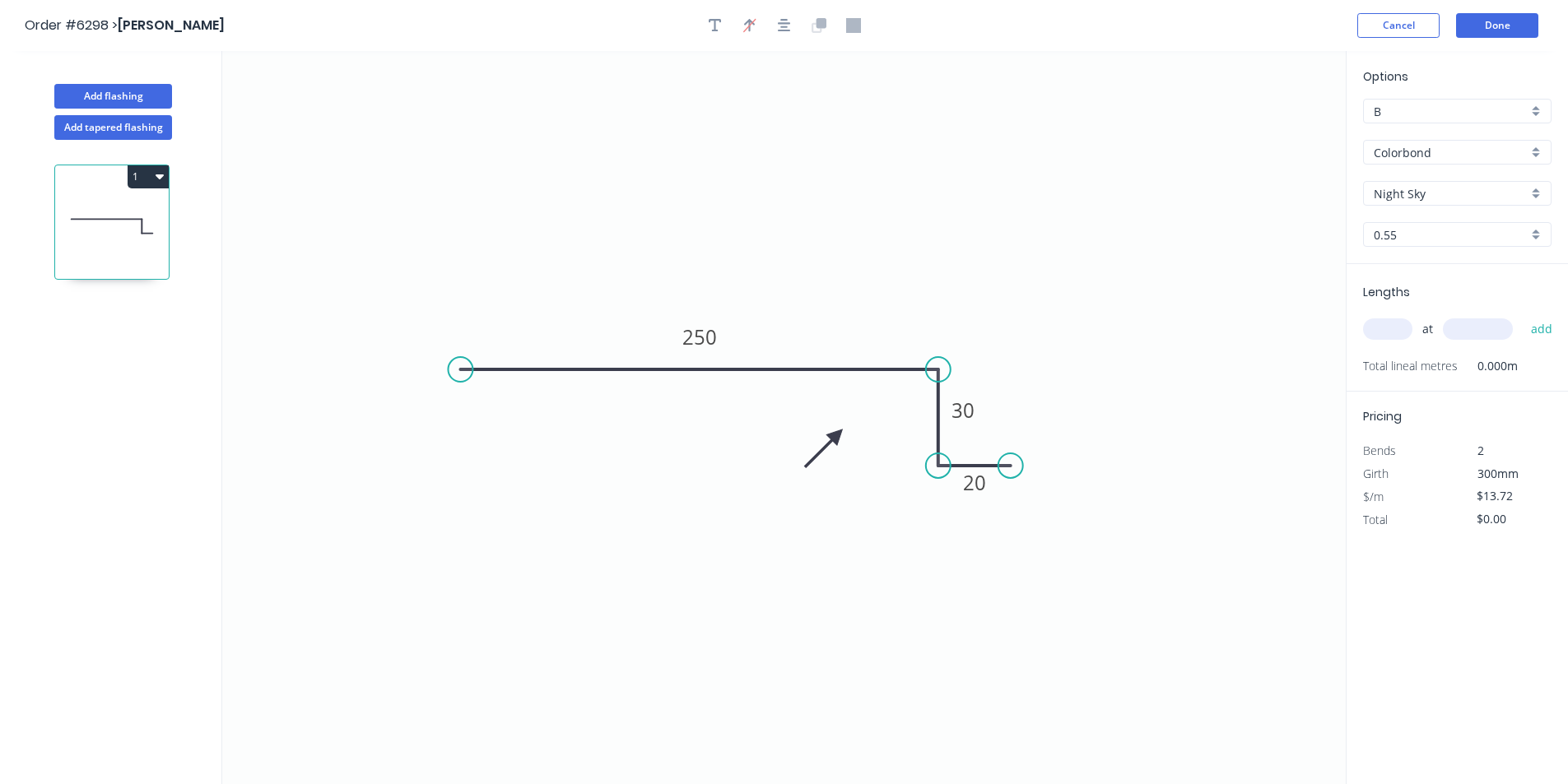
click at [1390, 335] on input "text" at bounding box center [1388, 330] width 50 height 22
type input "1"
type input "3000"
click at [1523, 315] on button "add" at bounding box center [1542, 329] width 39 height 28
type input "$41.16"
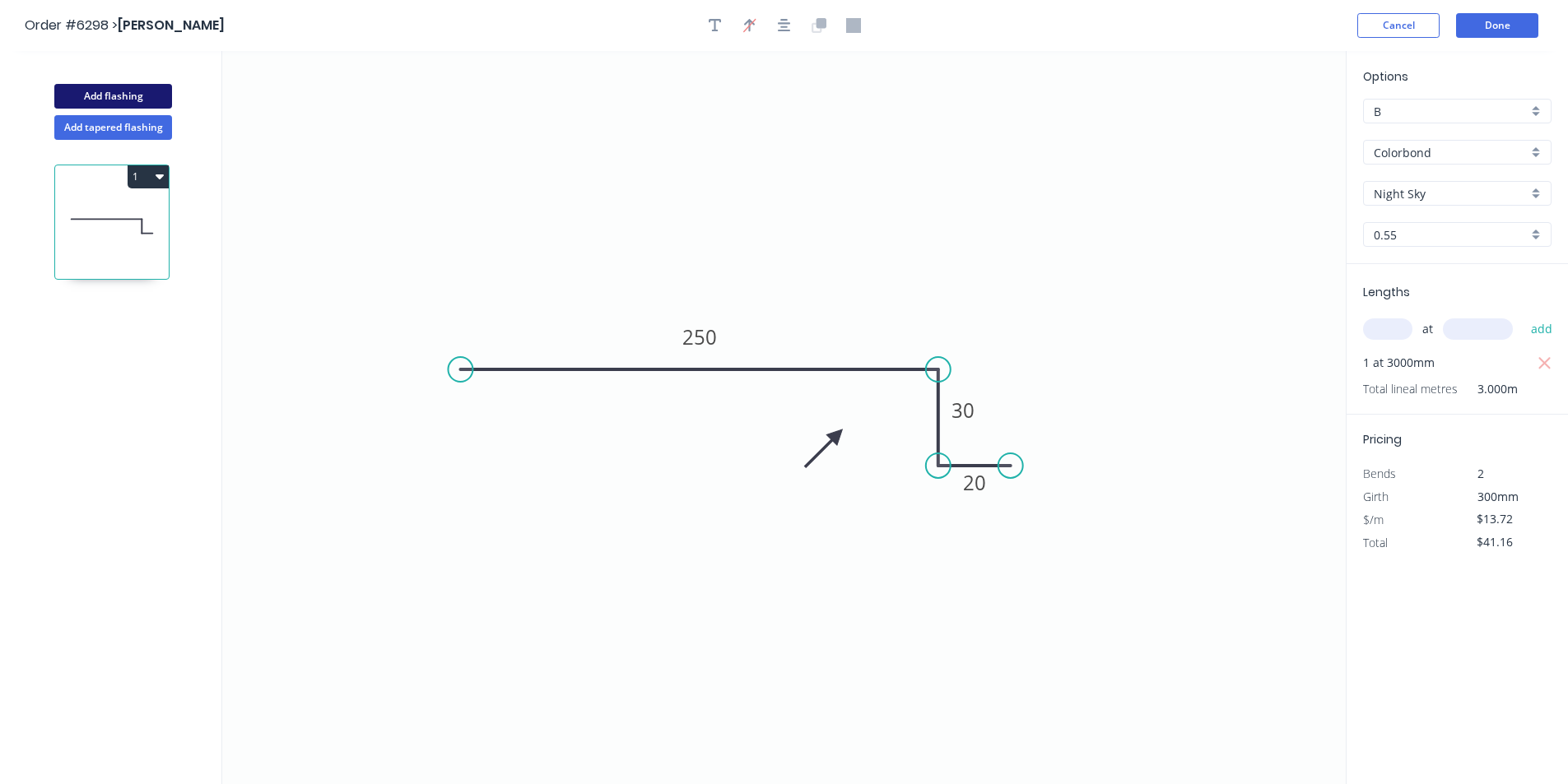
click at [138, 92] on button "Add flashing" at bounding box center [113, 96] width 118 height 24
type input "$0.00"
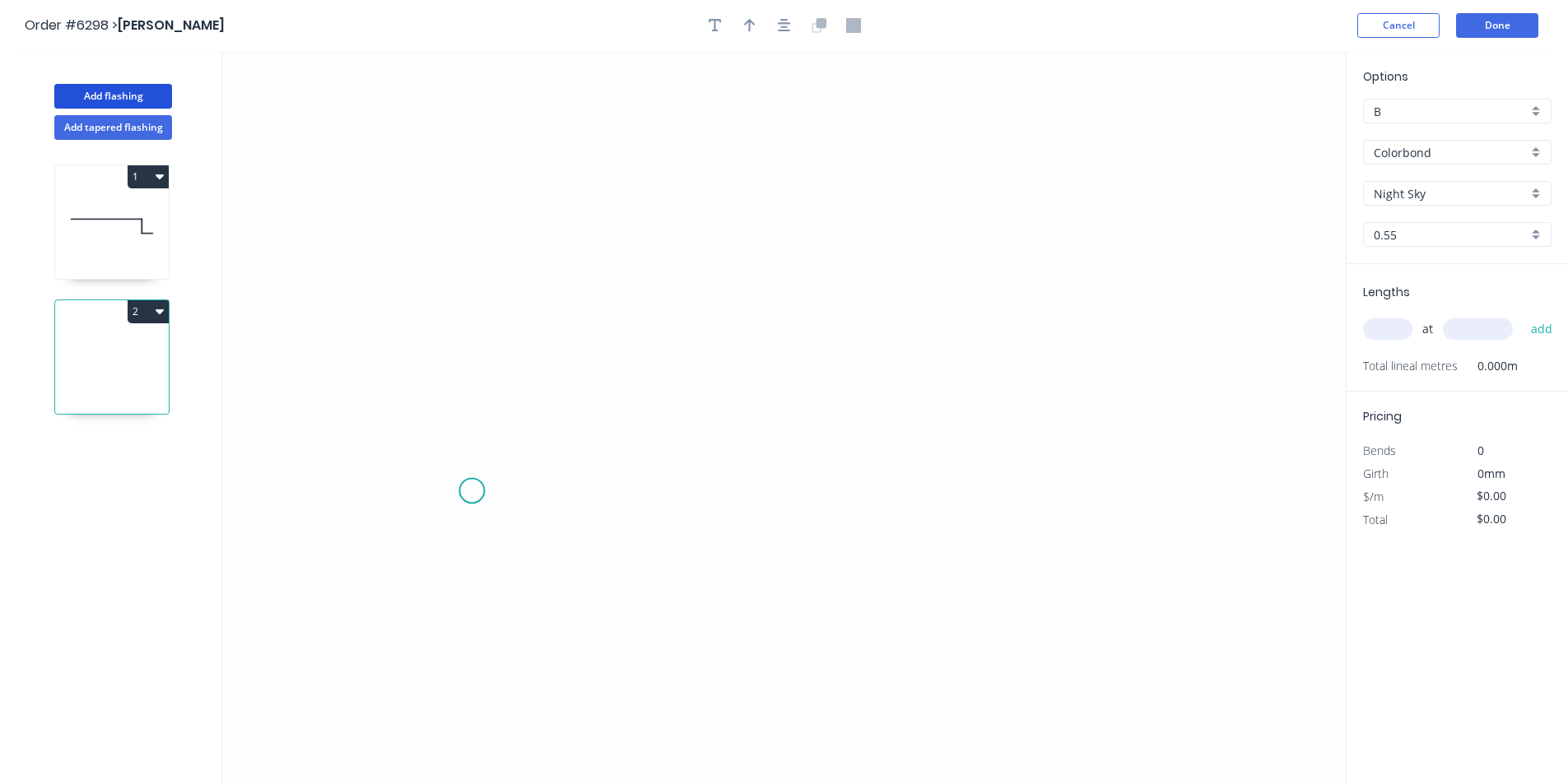
click at [473, 492] on icon "0" at bounding box center [784, 417] width 1123 height 733
click at [474, 222] on icon "0" at bounding box center [784, 417] width 1123 height 733
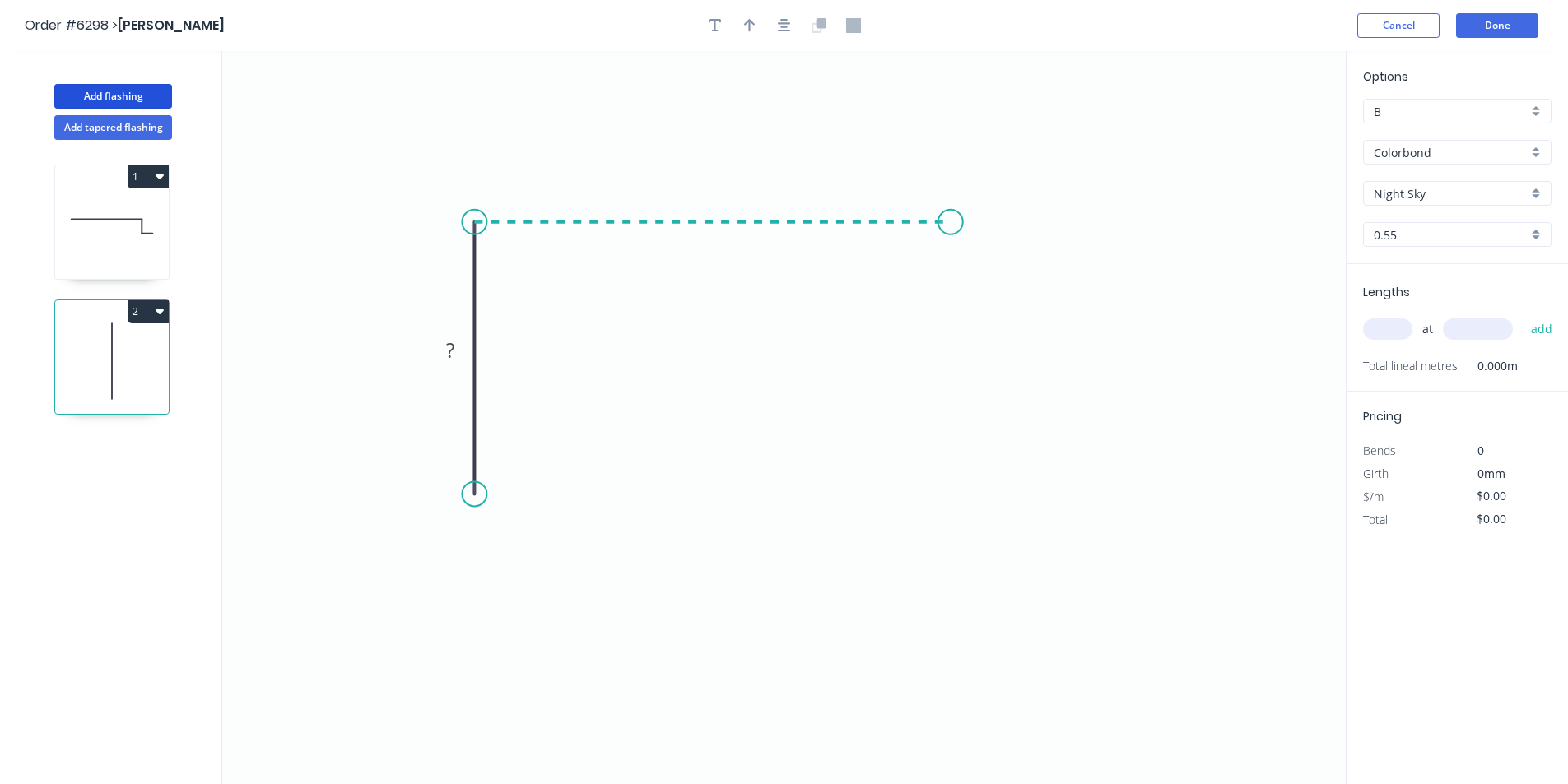
drag, startPoint x: 951, startPoint y: 234, endPoint x: 980, endPoint y: 255, distance: 35.8
click at [951, 235] on icon "0 ?" at bounding box center [784, 417] width 1123 height 733
click at [1001, 272] on icon "0 ? ?" at bounding box center [784, 417] width 1123 height 733
click at [1001, 272] on circle at bounding box center [1000, 272] width 24 height 24
click at [473, 500] on circle at bounding box center [474, 493] width 24 height 24
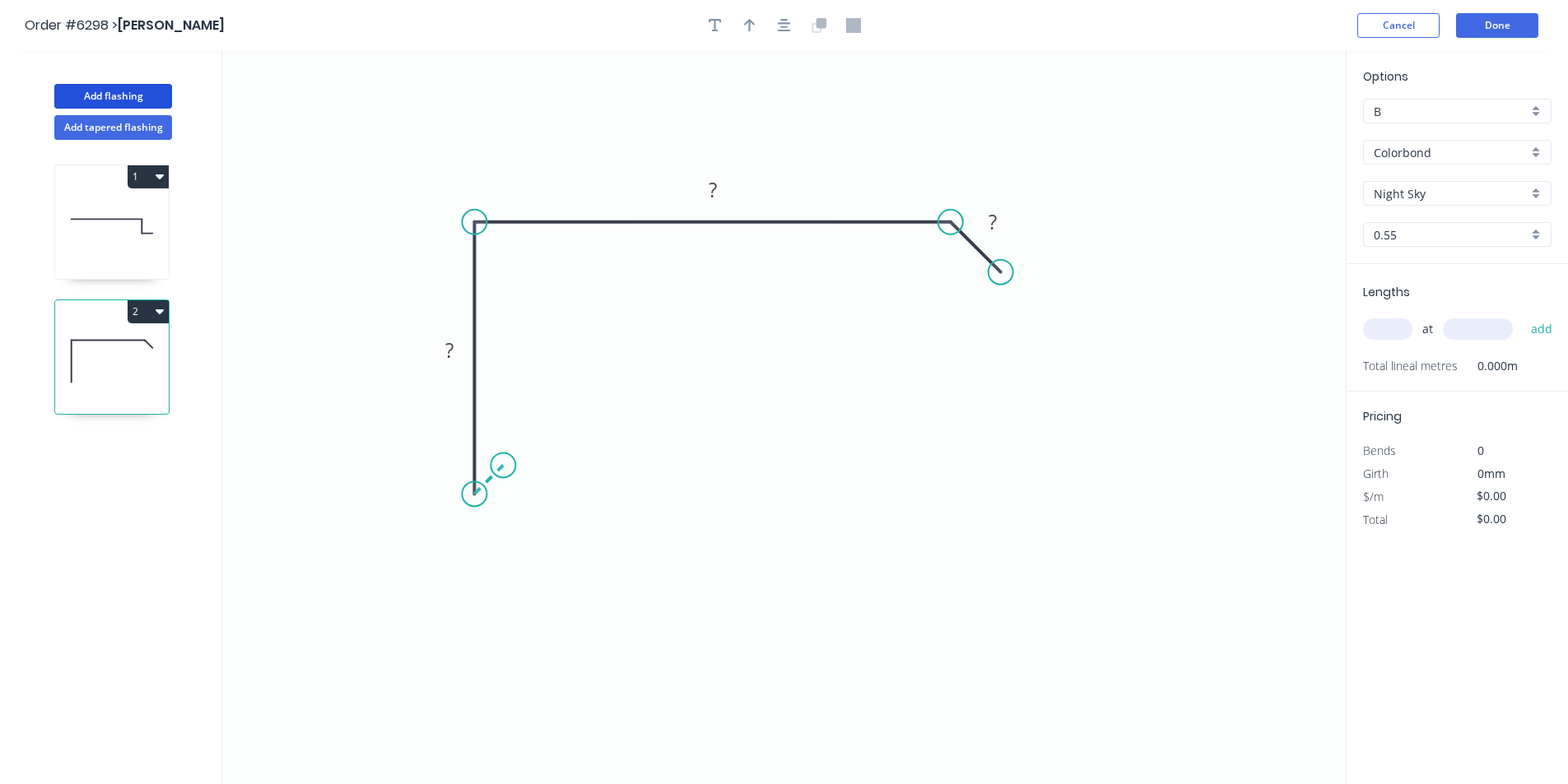
click at [503, 465] on icon at bounding box center [488, 479] width 29 height 29
click at [515, 484] on rect at bounding box center [506, 490] width 33 height 23
click at [781, 34] on button "button" at bounding box center [784, 25] width 24 height 24
type input "$17.46"
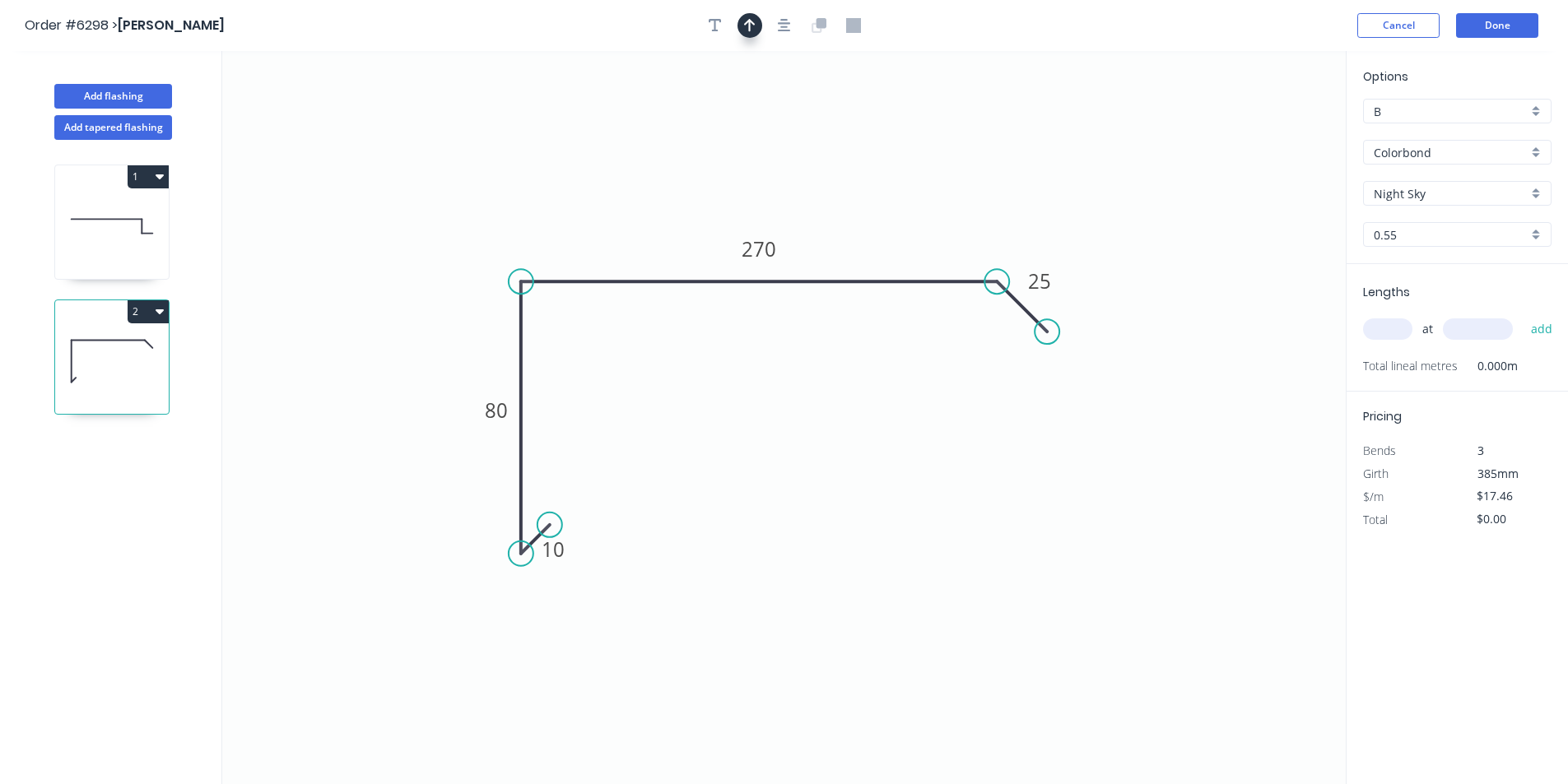
click at [749, 25] on icon "button" at bounding box center [749, 25] width 12 height 14
click at [482, 228] on icon at bounding box center [481, 209] width 14 height 53
click at [1457, 192] on input "Night Sky" at bounding box center [1451, 193] width 154 height 17
click at [1458, 218] on div "[PERSON_NAME]" at bounding box center [1457, 225] width 187 height 29
type input "[PERSON_NAME]"
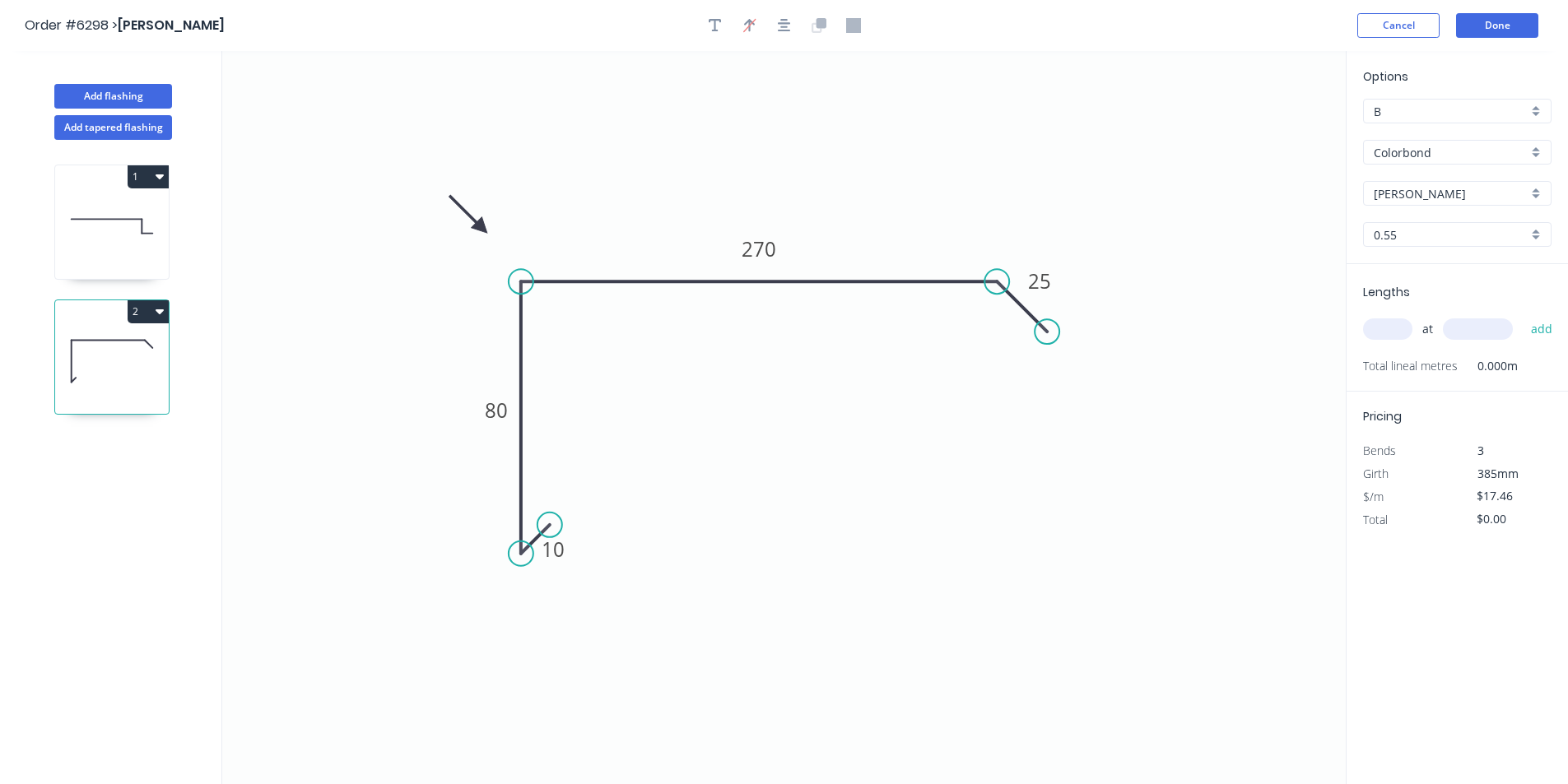
click at [1390, 330] on input "text" at bounding box center [1388, 330] width 50 height 22
type input "1"
type input "6"
type input "3500"
click at [1523, 315] on button "add" at bounding box center [1542, 329] width 39 height 28
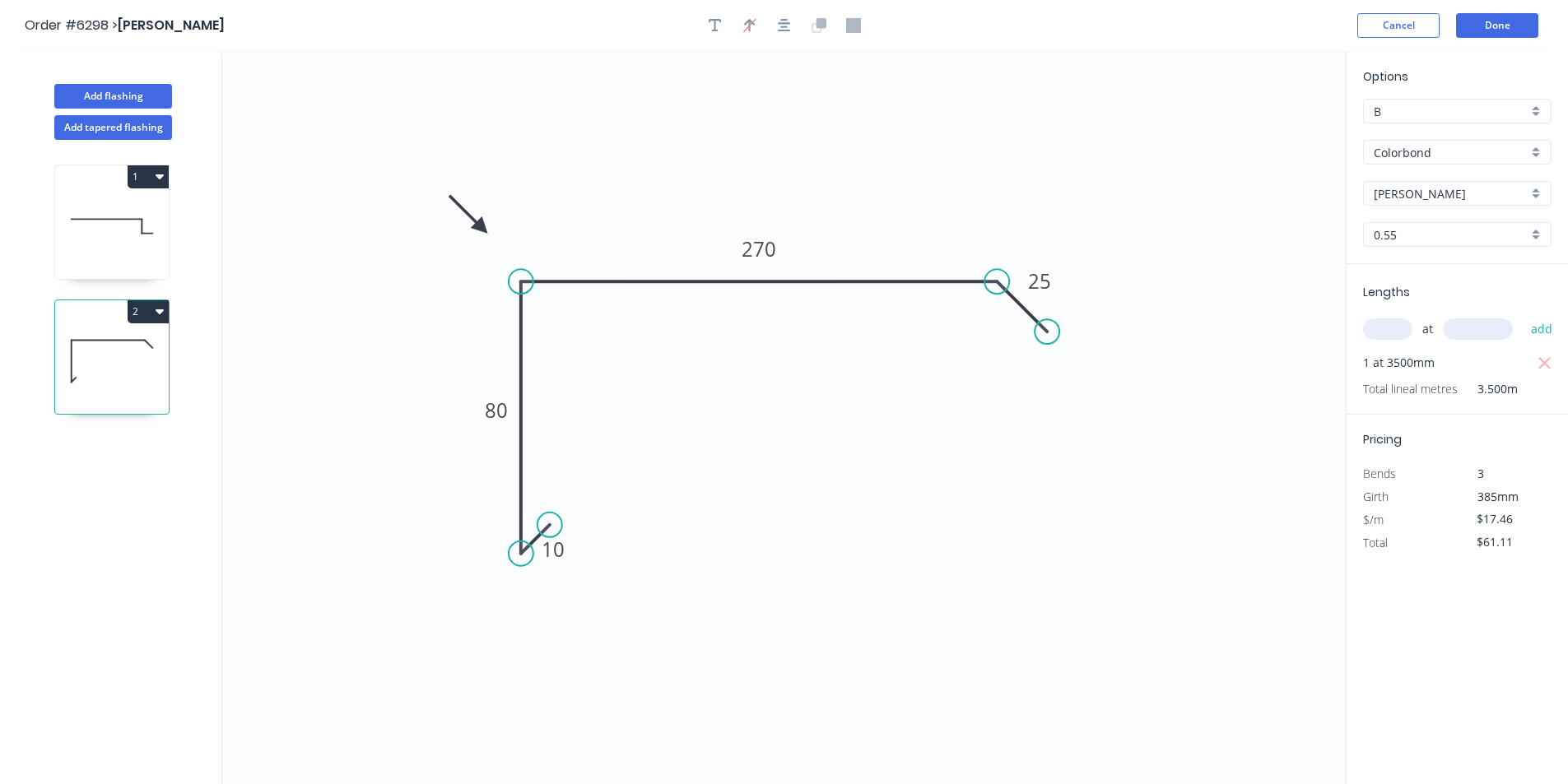
click at [150, 313] on button "2" at bounding box center [148, 311] width 41 height 23
click at [133, 347] on div "Duplicate" at bounding box center [91, 352] width 127 height 24
type input "$0.00"
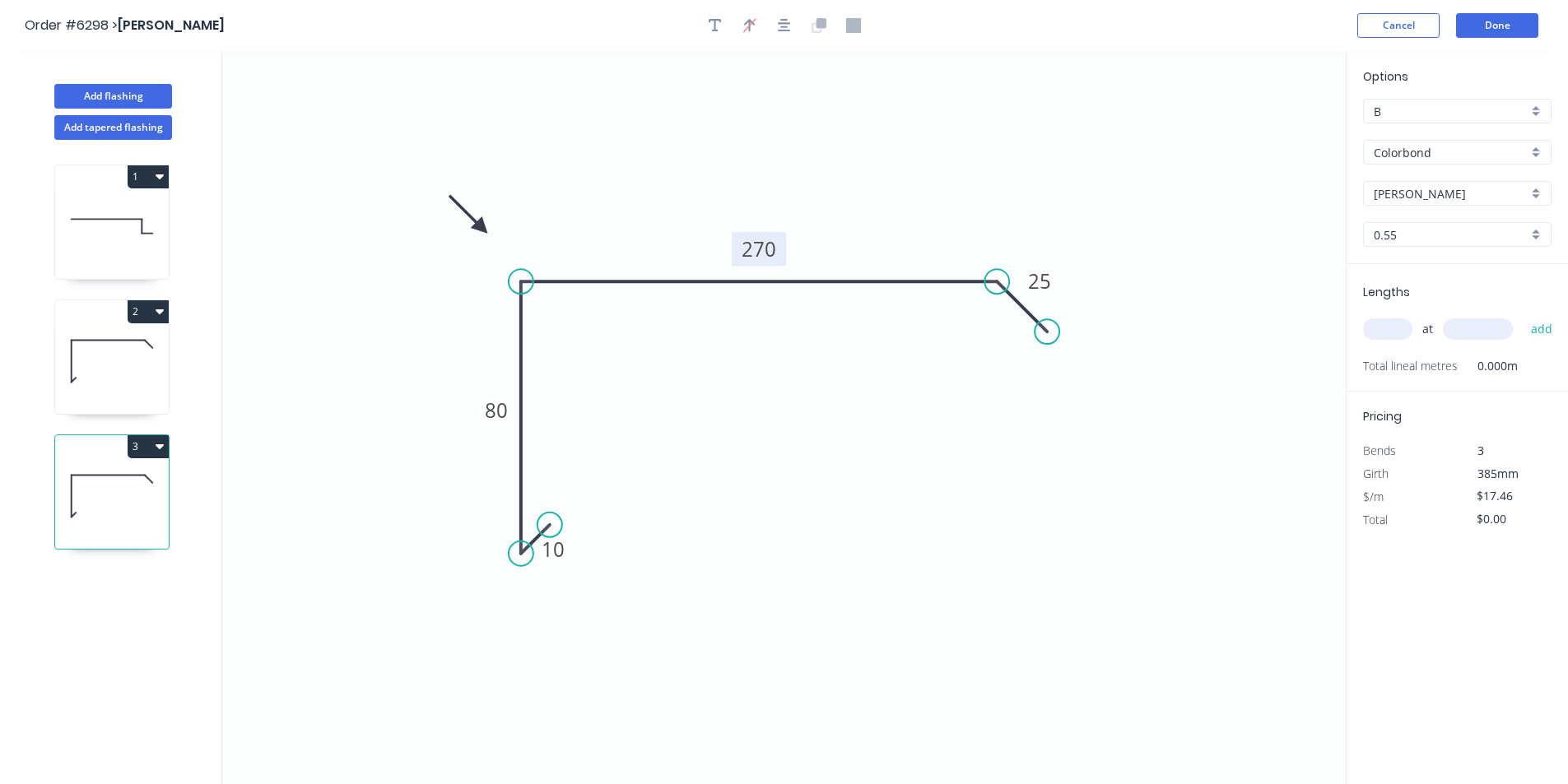
click at [773, 248] on tspan "270" at bounding box center [759, 249] width 34 height 27
click at [1397, 322] on input "text" at bounding box center [1388, 330] width 50 height 22
type input "$15.94"
type input "1"
type input "3000"
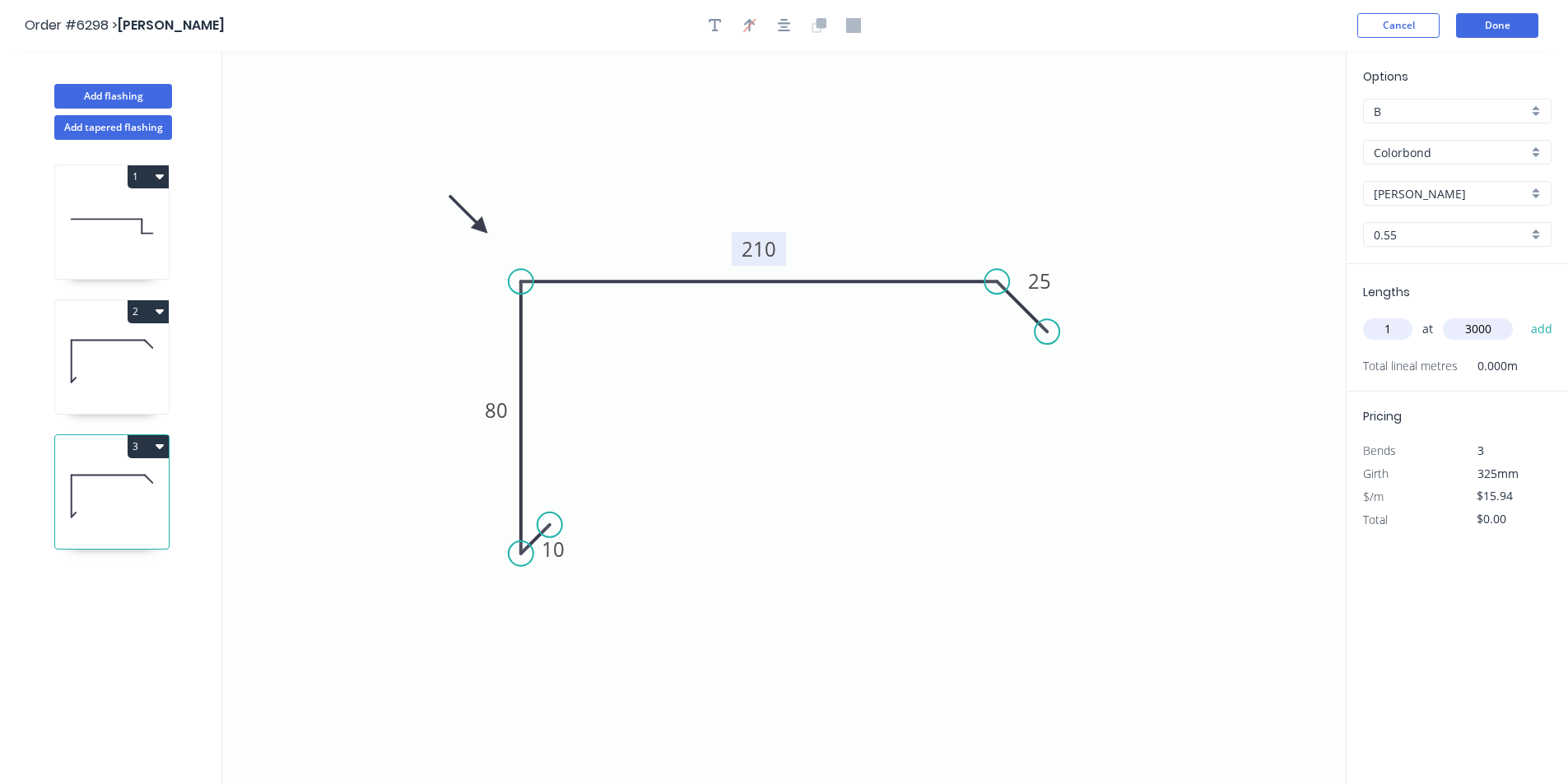
click at [1523, 315] on button "add" at bounding box center [1542, 329] width 39 height 28
type input "$47.82"
click at [110, 90] on button "Add flashing" at bounding box center [113, 96] width 118 height 24
type input "$0.00"
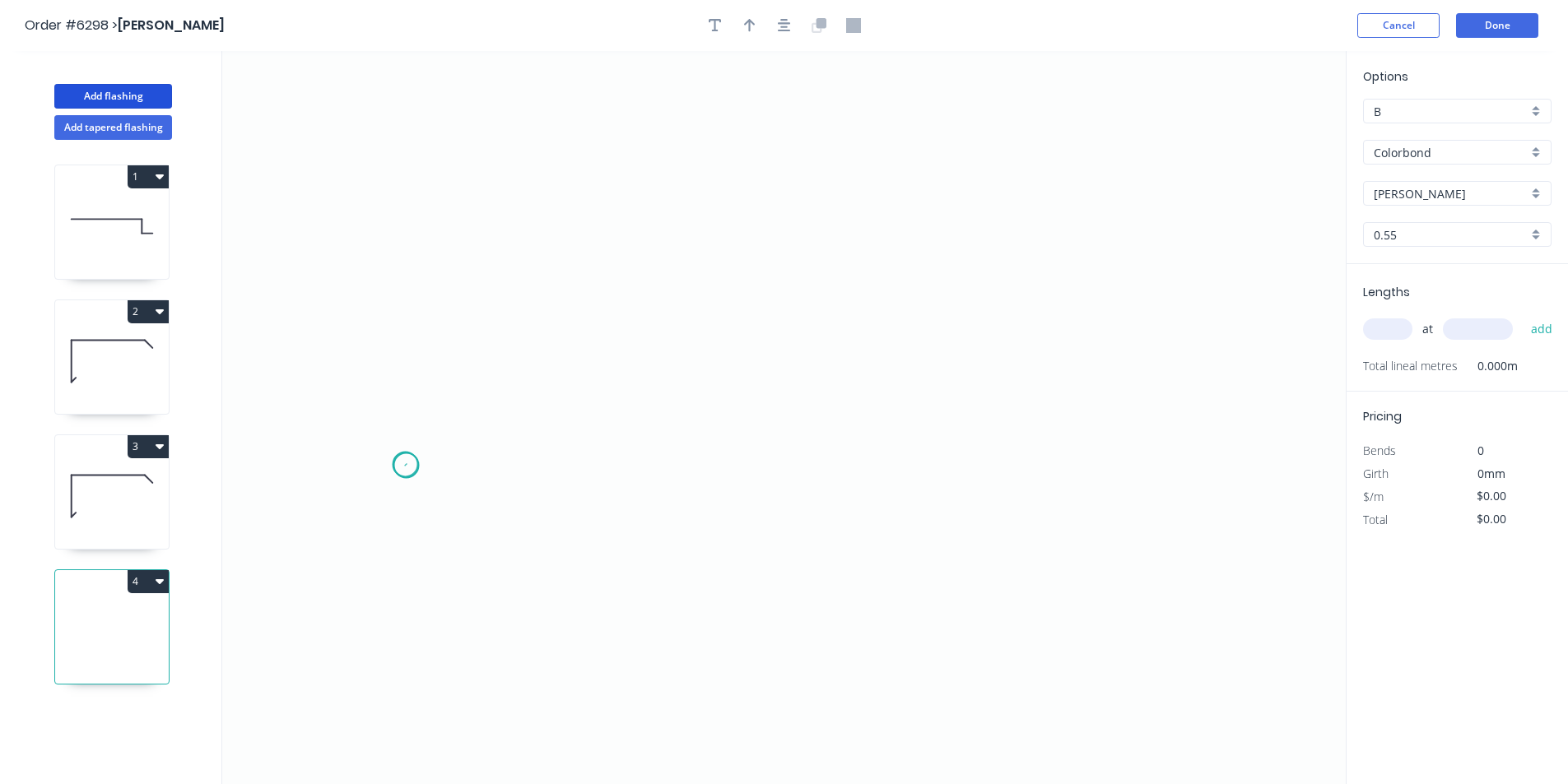
drag, startPoint x: 406, startPoint y: 465, endPoint x: 449, endPoint y: 399, distance: 78.8
click at [405, 464] on icon "0" at bounding box center [784, 417] width 1123 height 733
drag, startPoint x: 464, startPoint y: 405, endPoint x: 482, endPoint y: 405, distance: 18.0
click at [464, 405] on icon "0" at bounding box center [784, 417] width 1123 height 733
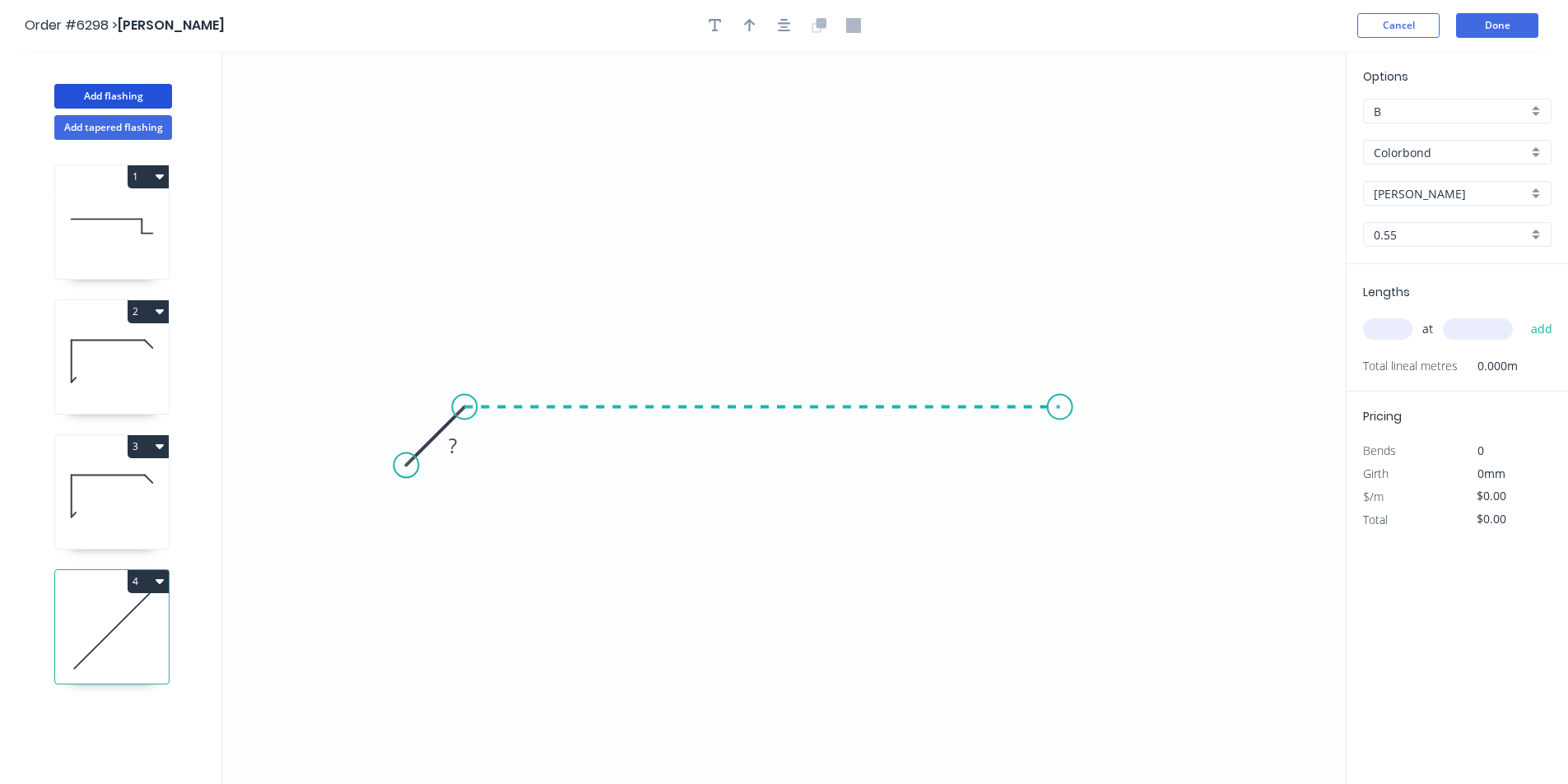
drag, startPoint x: 1060, startPoint y: 433, endPoint x: 1083, endPoint y: 446, distance: 26.4
click at [1063, 433] on icon "0 ?" at bounding box center [784, 417] width 1123 height 733
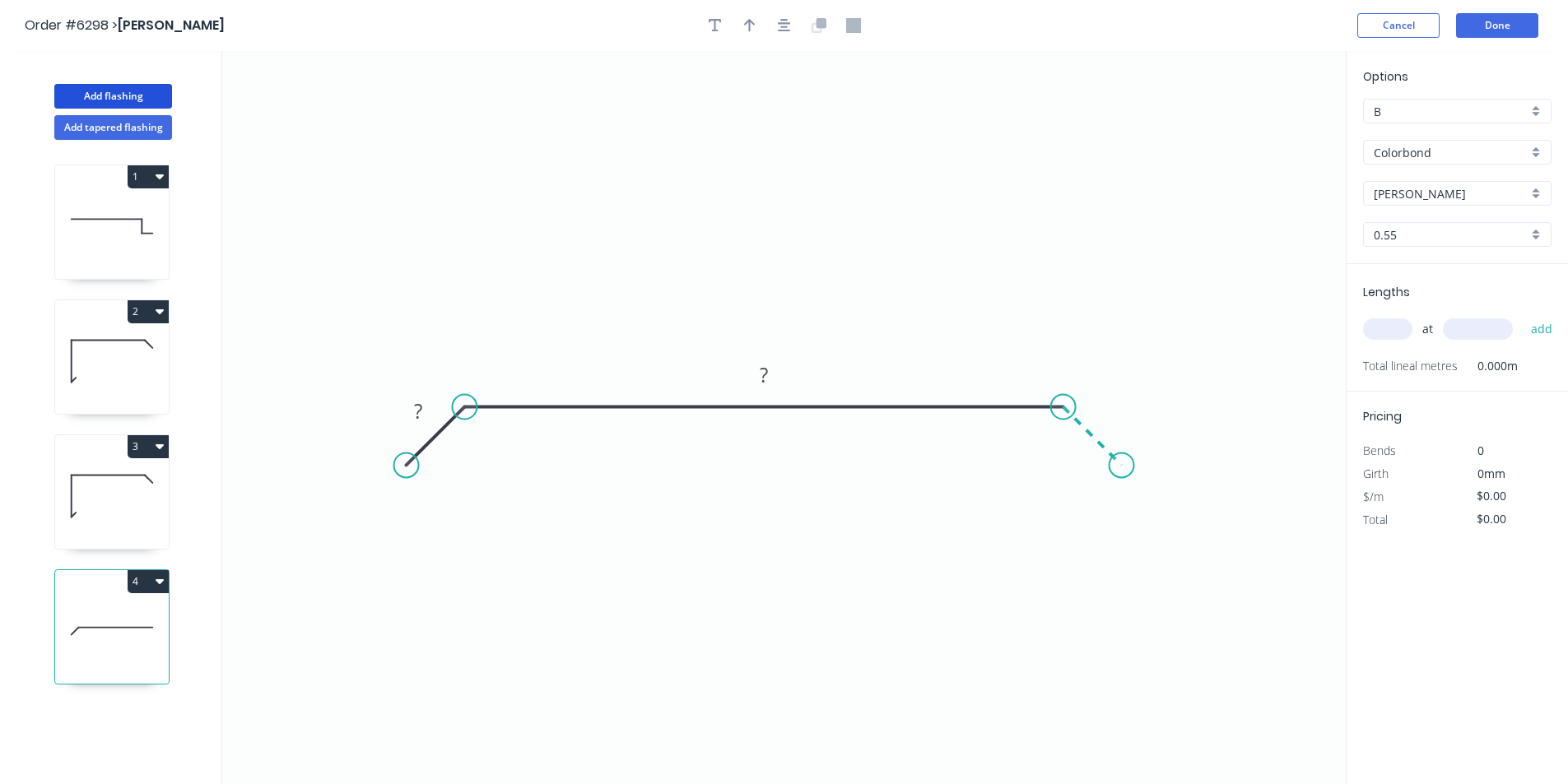
click at [1122, 460] on icon "0 ? ?" at bounding box center [784, 417] width 1123 height 733
click at [393, 475] on circle at bounding box center [394, 476] width 24 height 24
click at [417, 416] on rect at bounding box center [411, 417] width 33 height 23
click at [795, 27] on button "button" at bounding box center [784, 25] width 24 height 24
type input "$19.82"
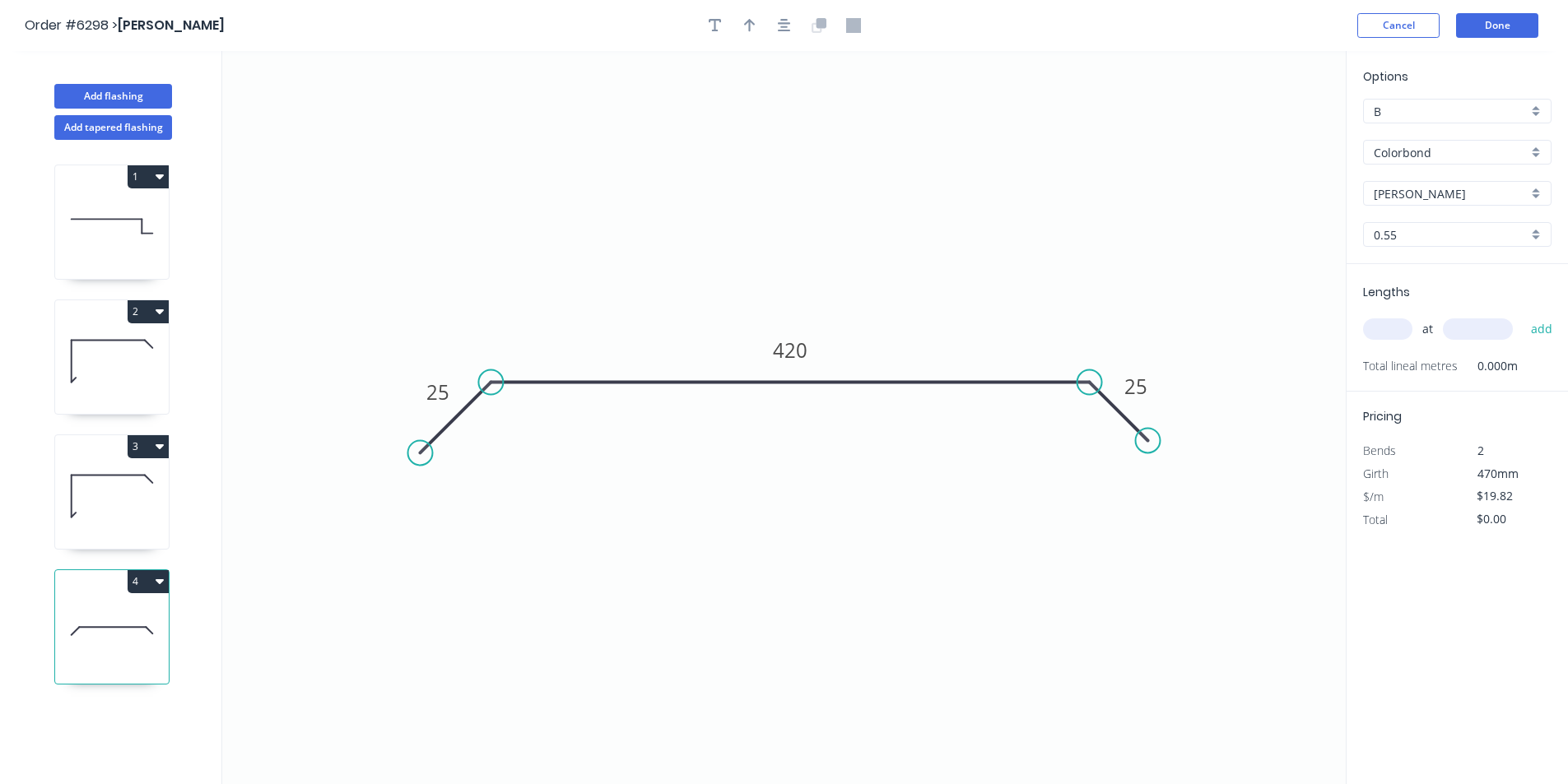
drag, startPoint x: 749, startPoint y: 22, endPoint x: 1069, endPoint y: 84, distance: 326.0
click at [749, 21] on icon "button" at bounding box center [749, 25] width 12 height 14
drag, startPoint x: 1265, startPoint y: 129, endPoint x: 725, endPoint y: 314, distance: 570.8
click at [704, 316] on icon at bounding box center [711, 290] width 14 height 53
click at [1411, 337] on div "at add" at bounding box center [1459, 329] width 192 height 28
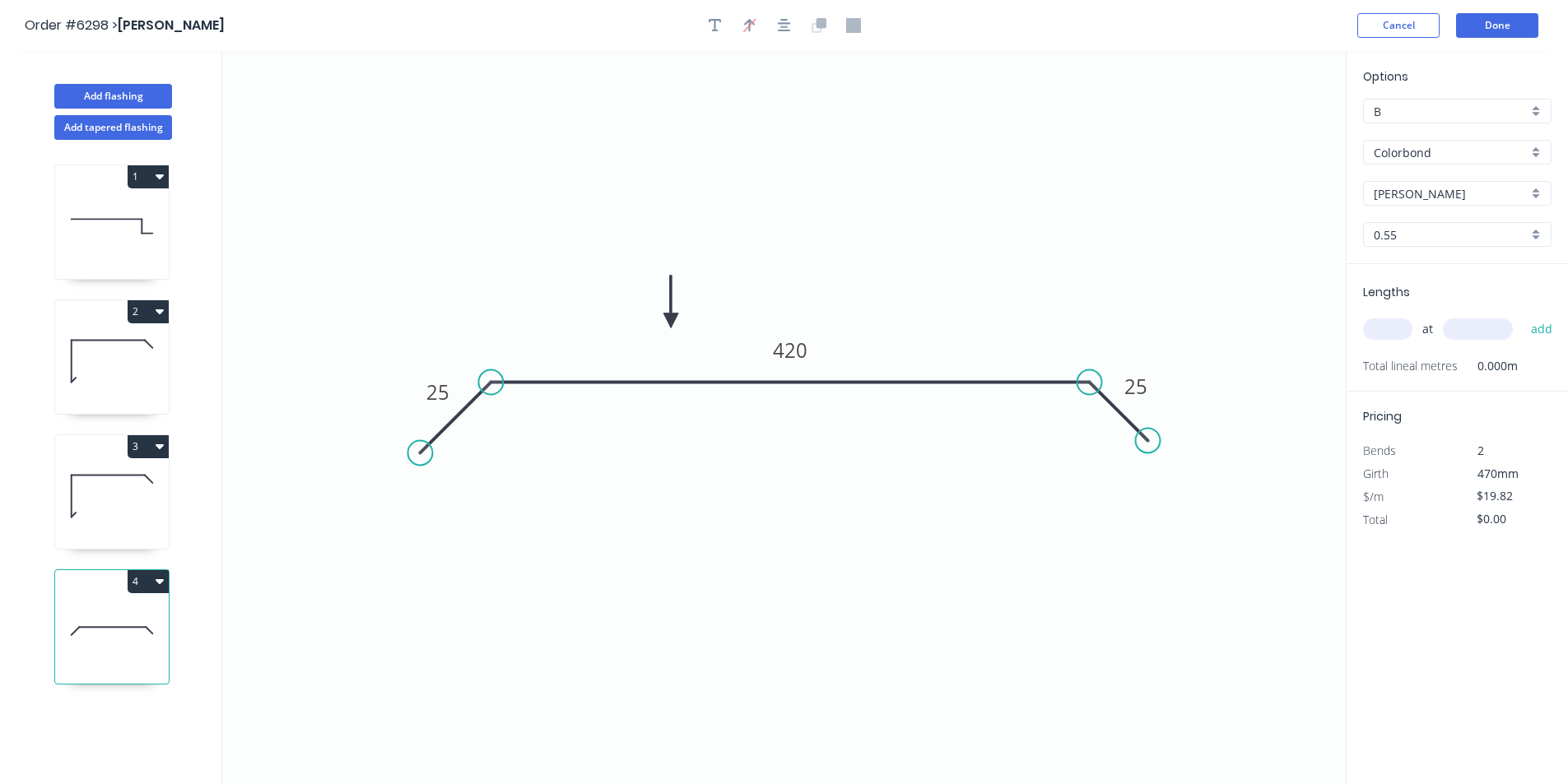
click at [1388, 328] on input "text" at bounding box center [1388, 330] width 50 height 22
type input "1"
type input "4"
type input "1000"
click at [1523, 315] on button "add" at bounding box center [1542, 329] width 39 height 28
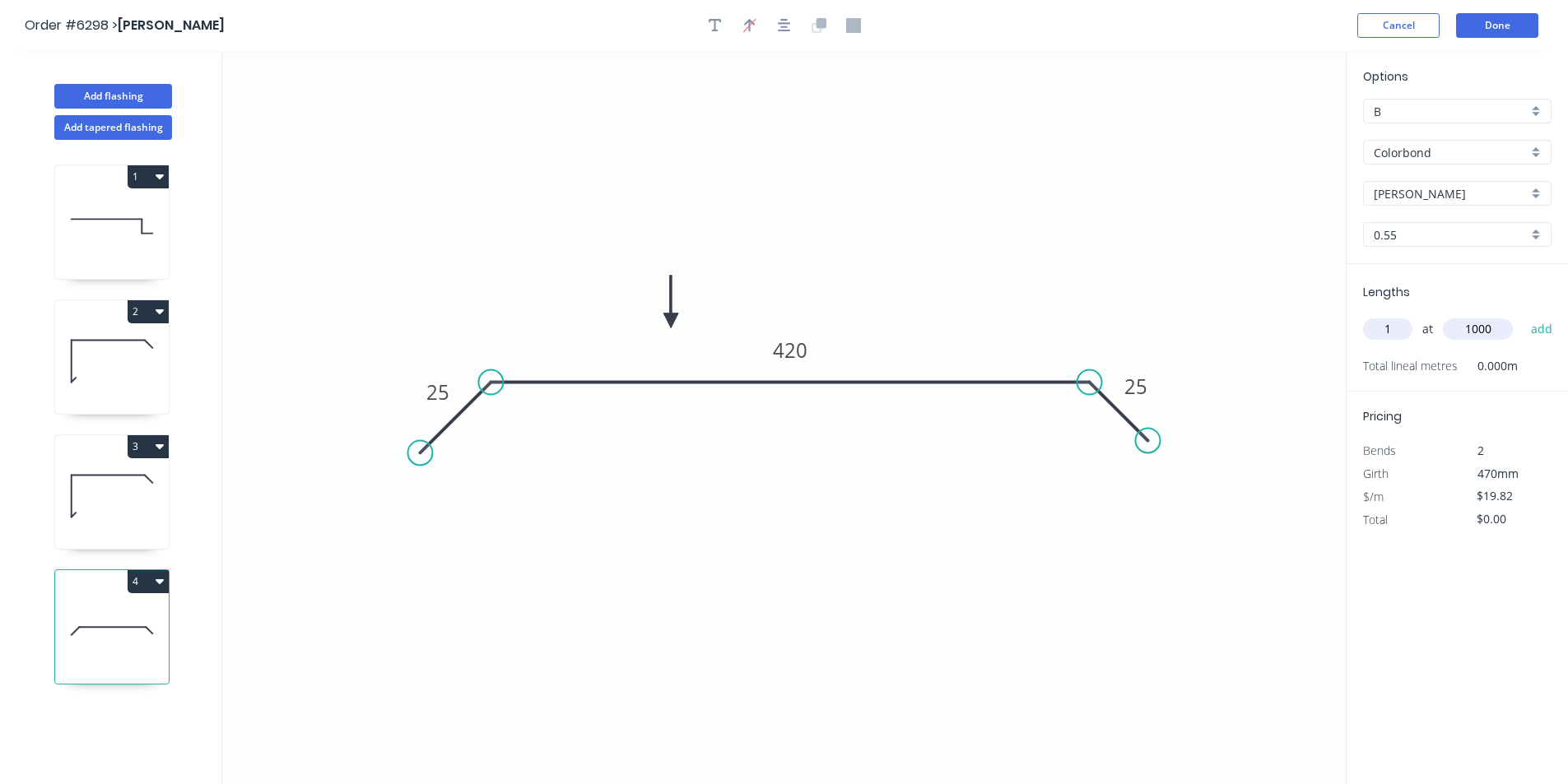
type input "$19.82"
click at [153, 518] on icon at bounding box center [111, 496] width 113 height 105
type input "$15.94"
type input "$47.82"
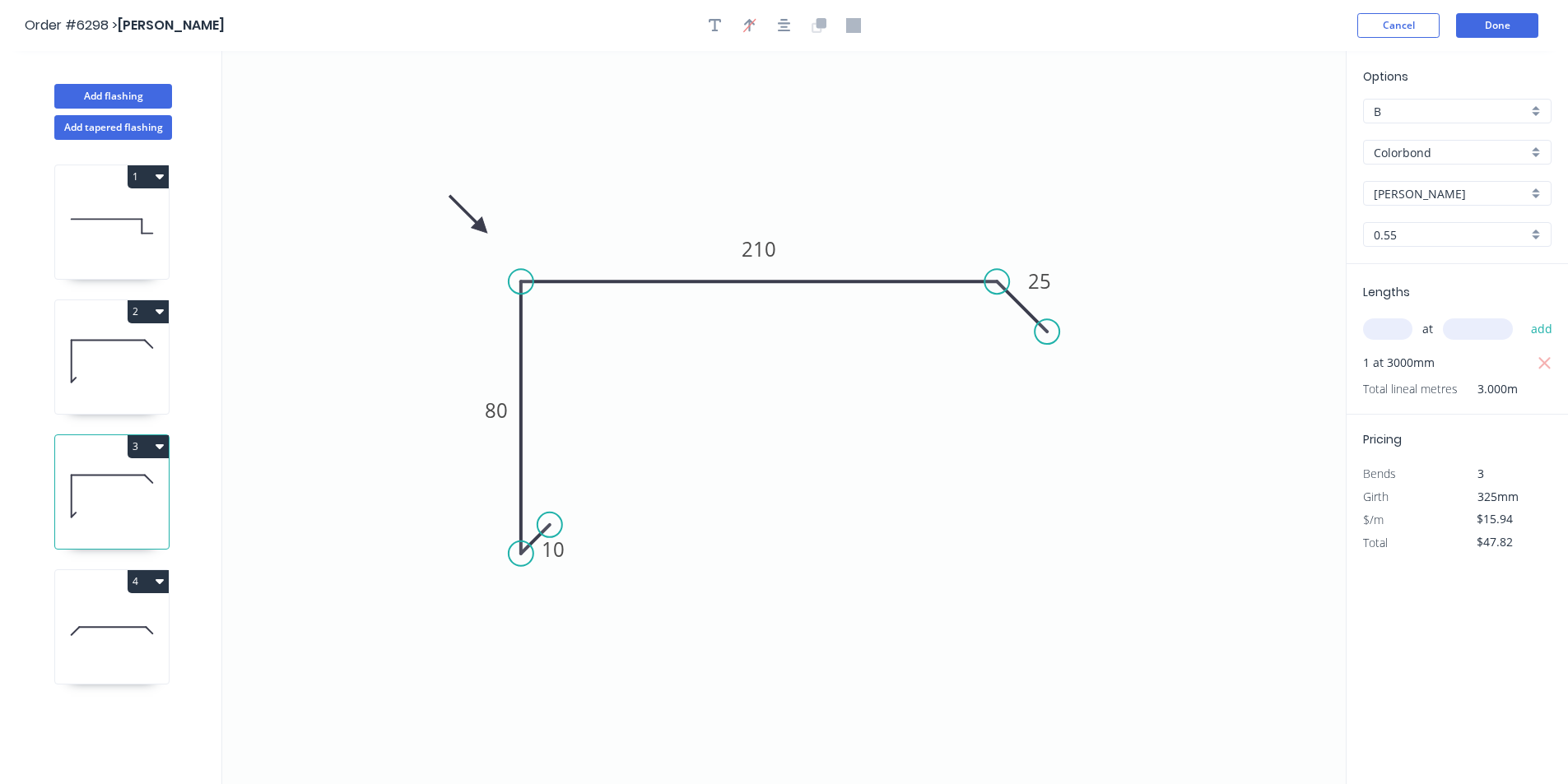
click at [127, 591] on div "4" at bounding box center [111, 581] width 113 height 23
type input "$19.82"
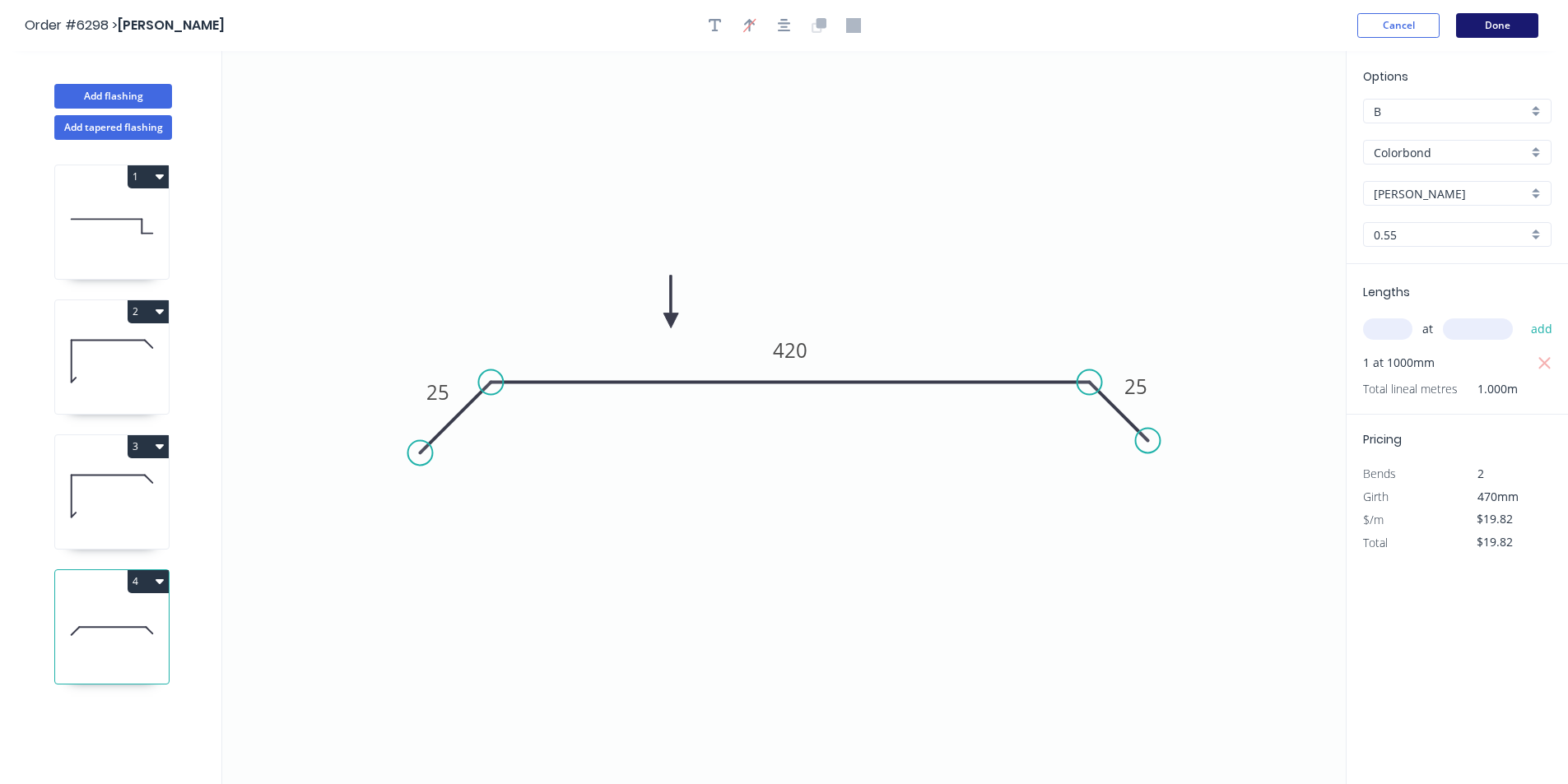
click at [1514, 25] on button "Done" at bounding box center [1496, 25] width 82 height 24
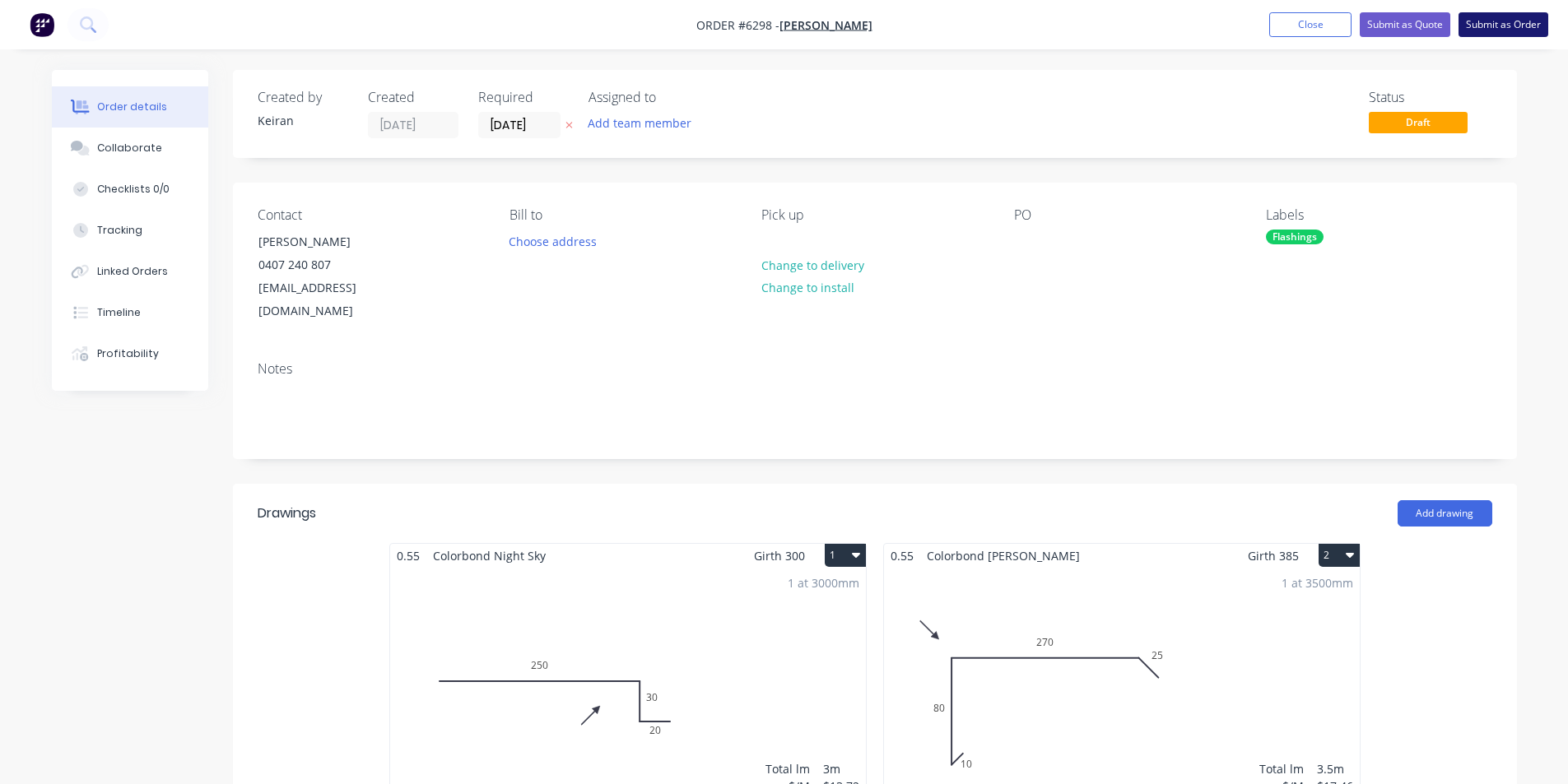
click at [1486, 27] on button "Submit as Order" at bounding box center [1503, 24] width 90 height 24
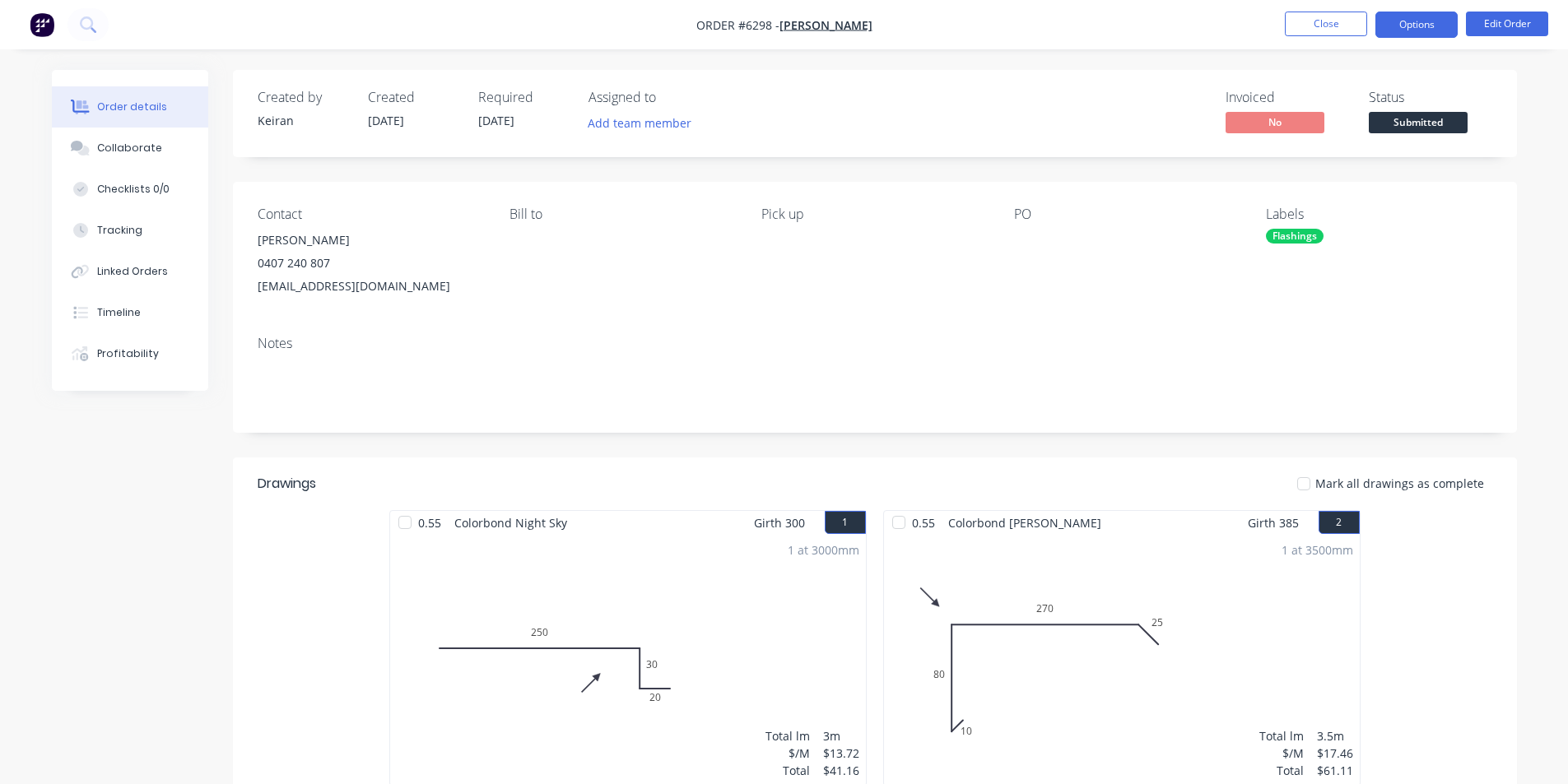
click at [1426, 29] on button "Options" at bounding box center [1416, 24] width 82 height 26
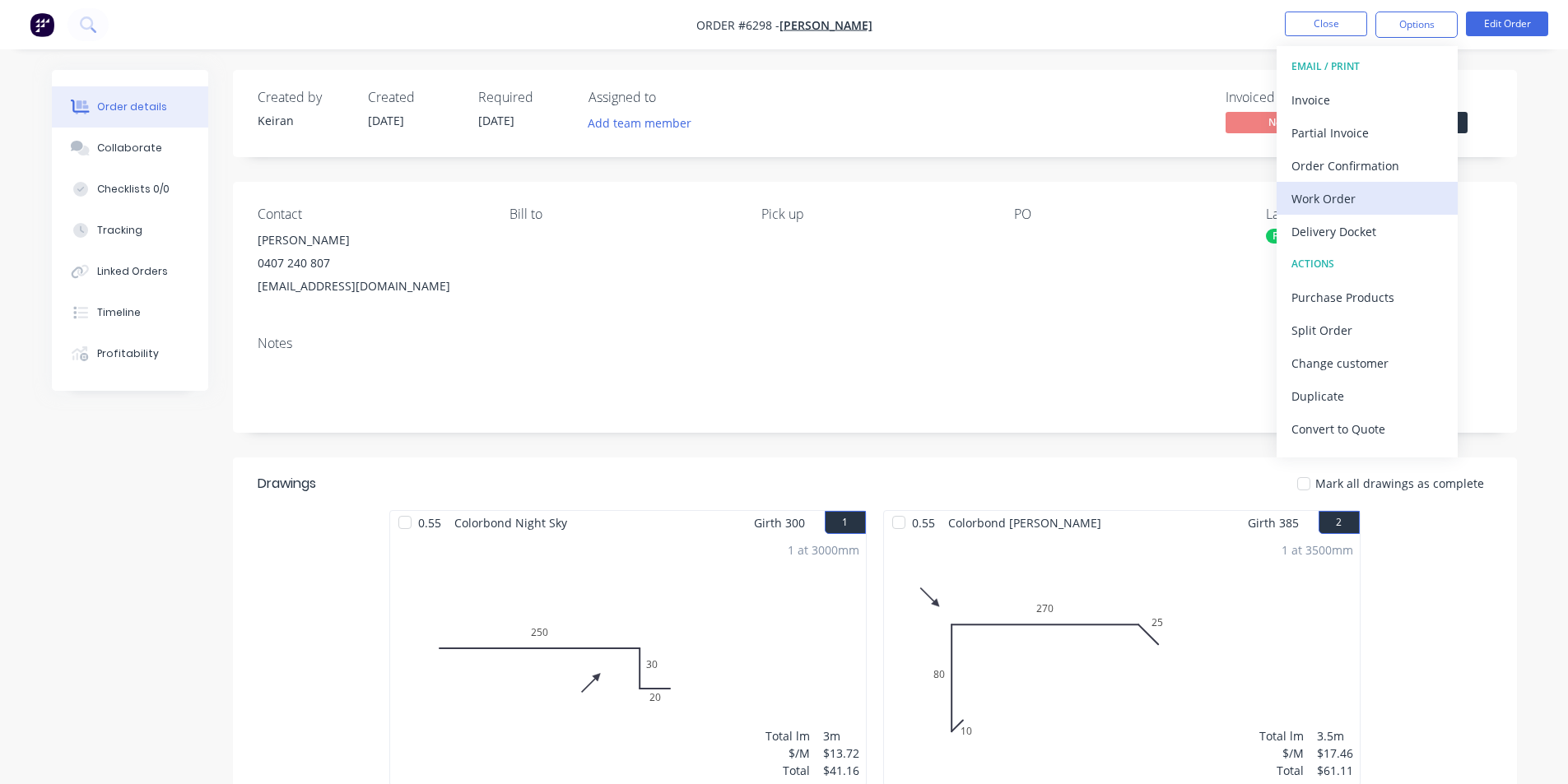
click at [1355, 193] on div "Work Order" at bounding box center [1367, 198] width 151 height 24
click at [1355, 193] on div "Custom" at bounding box center [1367, 198] width 151 height 24
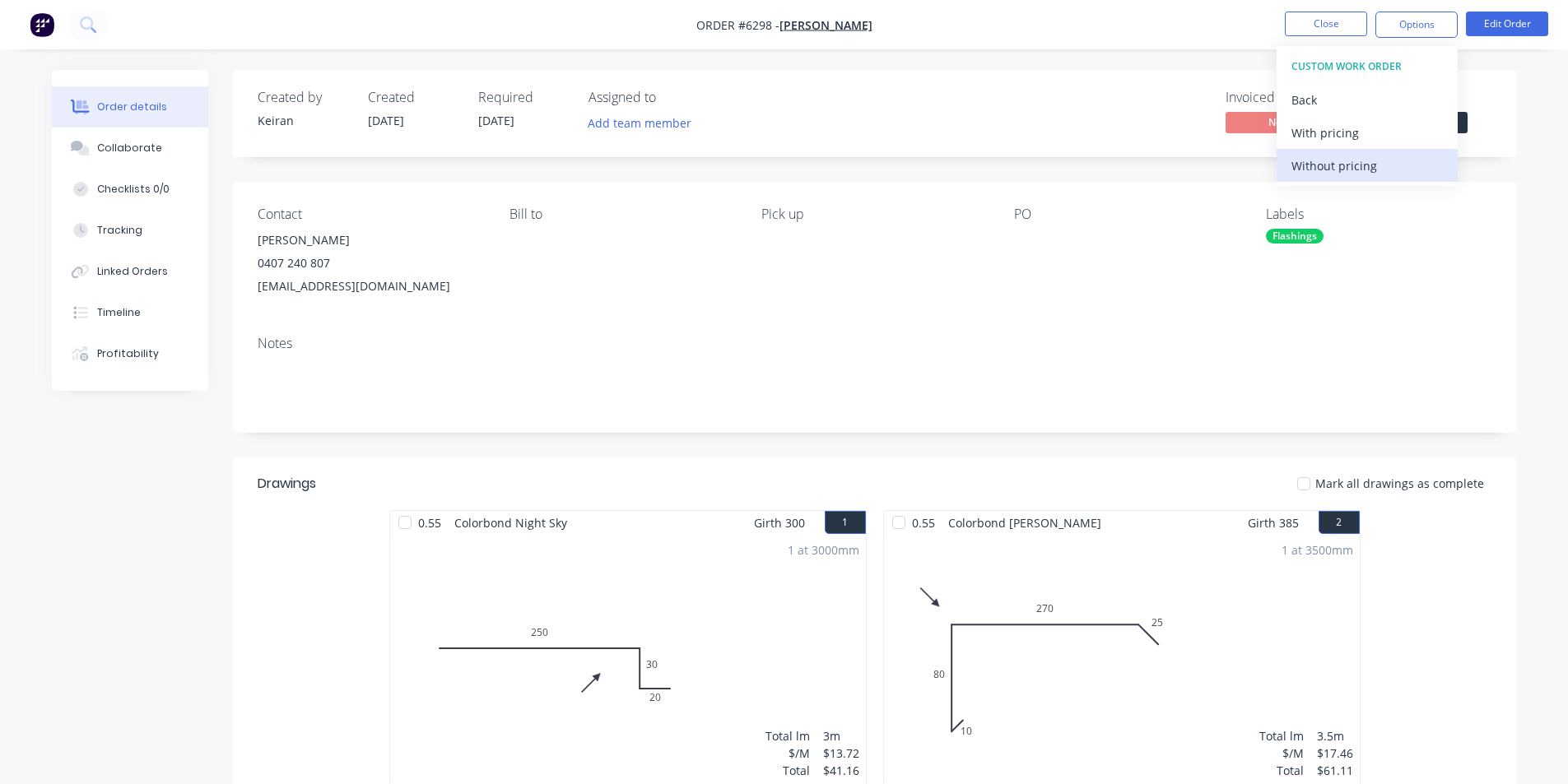
click at [1332, 171] on div "Without pricing" at bounding box center [1367, 166] width 151 height 24
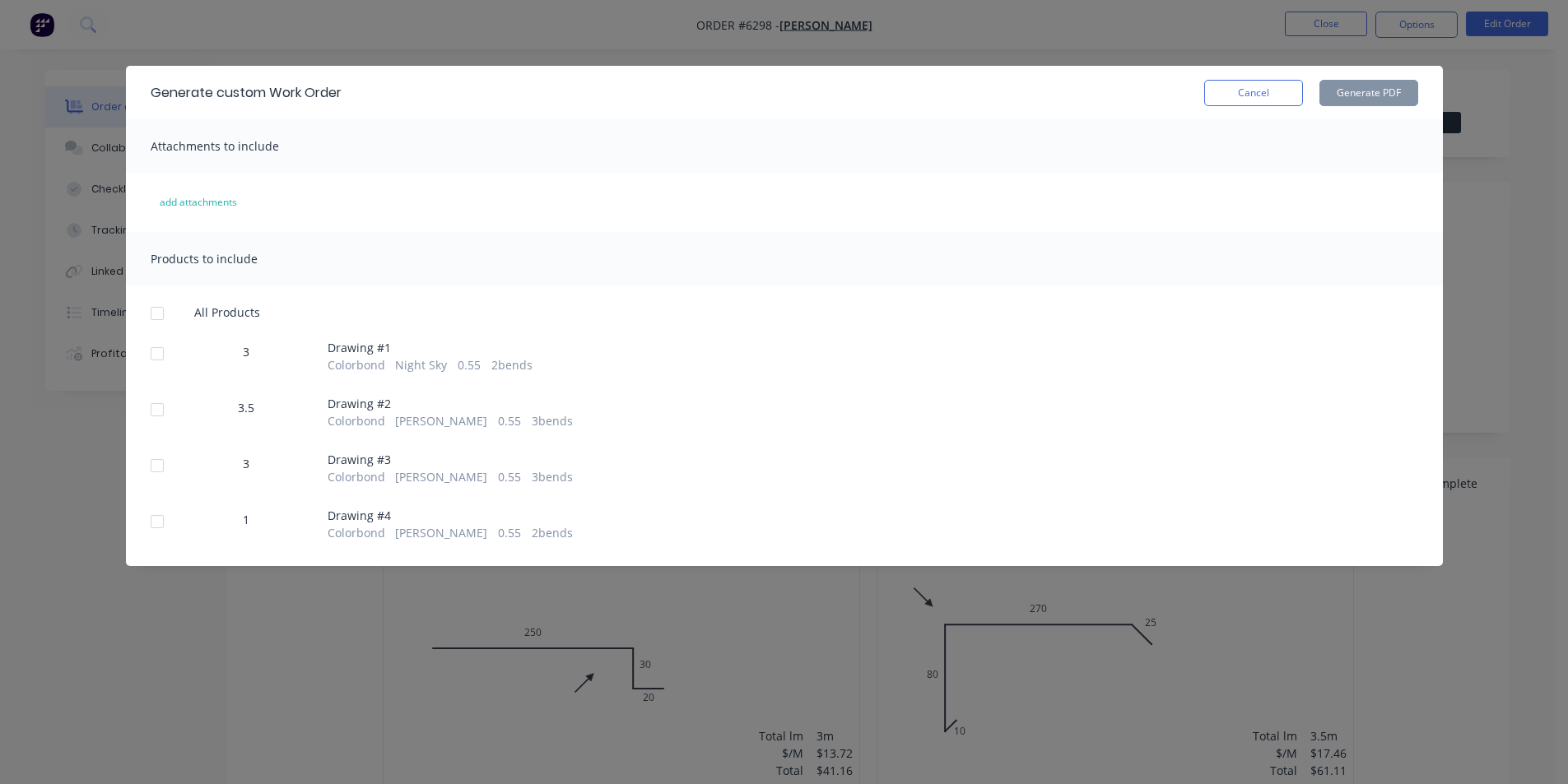
click at [160, 314] on div at bounding box center [157, 313] width 33 height 33
click at [1378, 103] on button "Generate PDF" at bounding box center [1369, 92] width 99 height 26
click at [1252, 91] on button "Cancel" at bounding box center [1253, 92] width 99 height 26
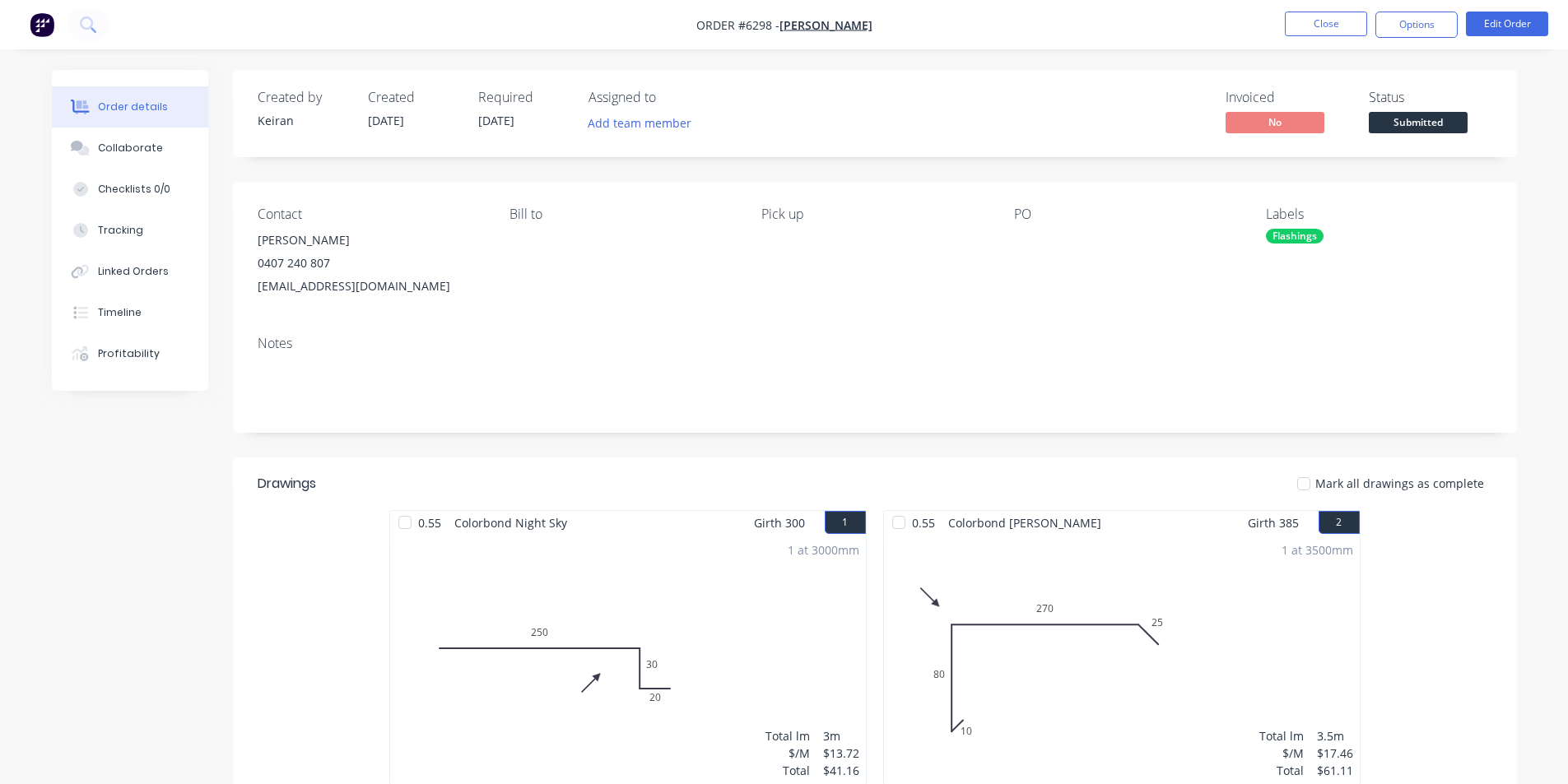
click at [1395, 121] on span "Submitted" at bounding box center [1418, 122] width 99 height 21
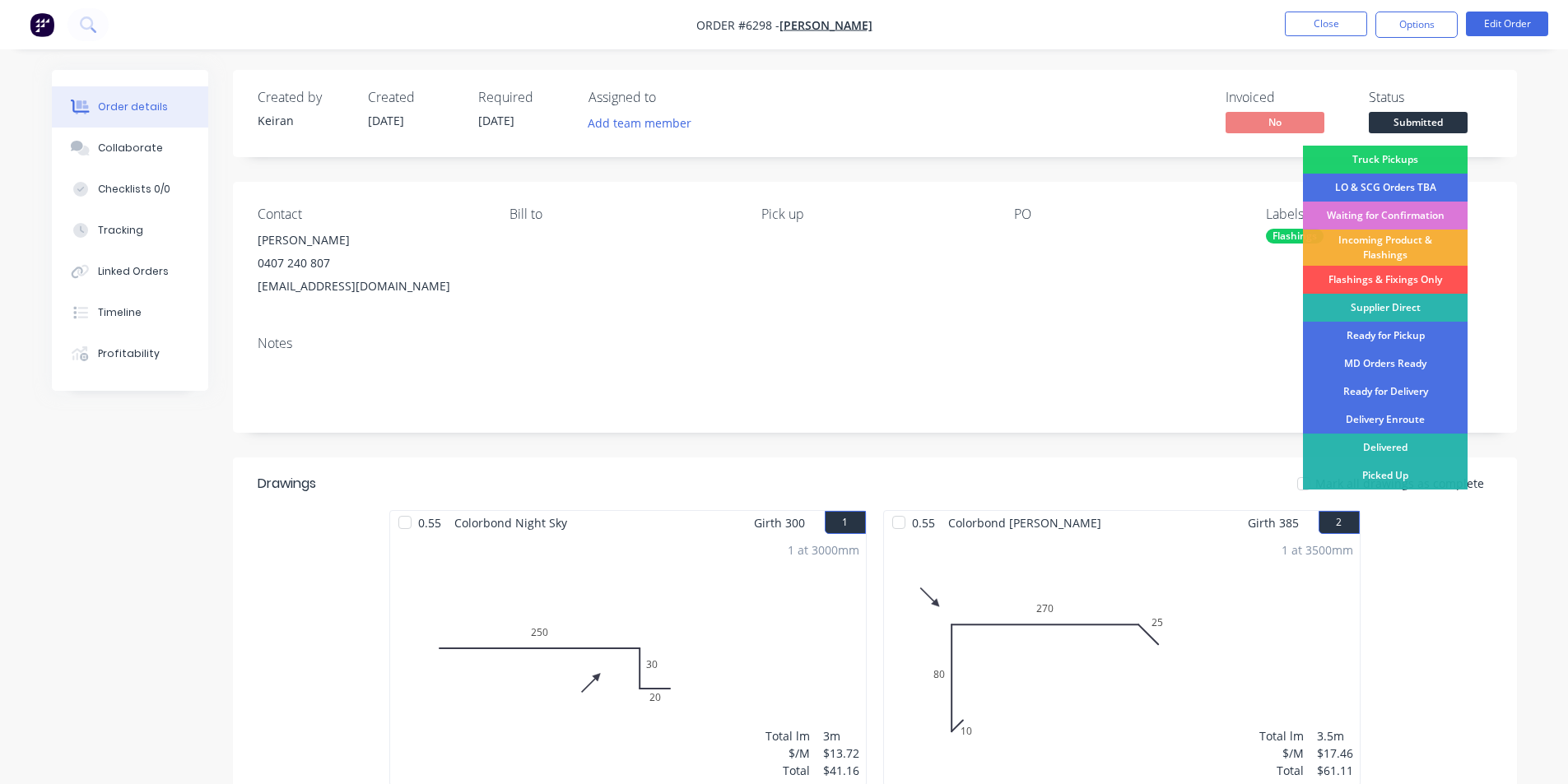
drag, startPoint x: 1397, startPoint y: 274, endPoint x: 1378, endPoint y: 185, distance: 91.0
click at [1396, 274] on div "Flashings & Fixings Only" at bounding box center [1385, 279] width 165 height 28
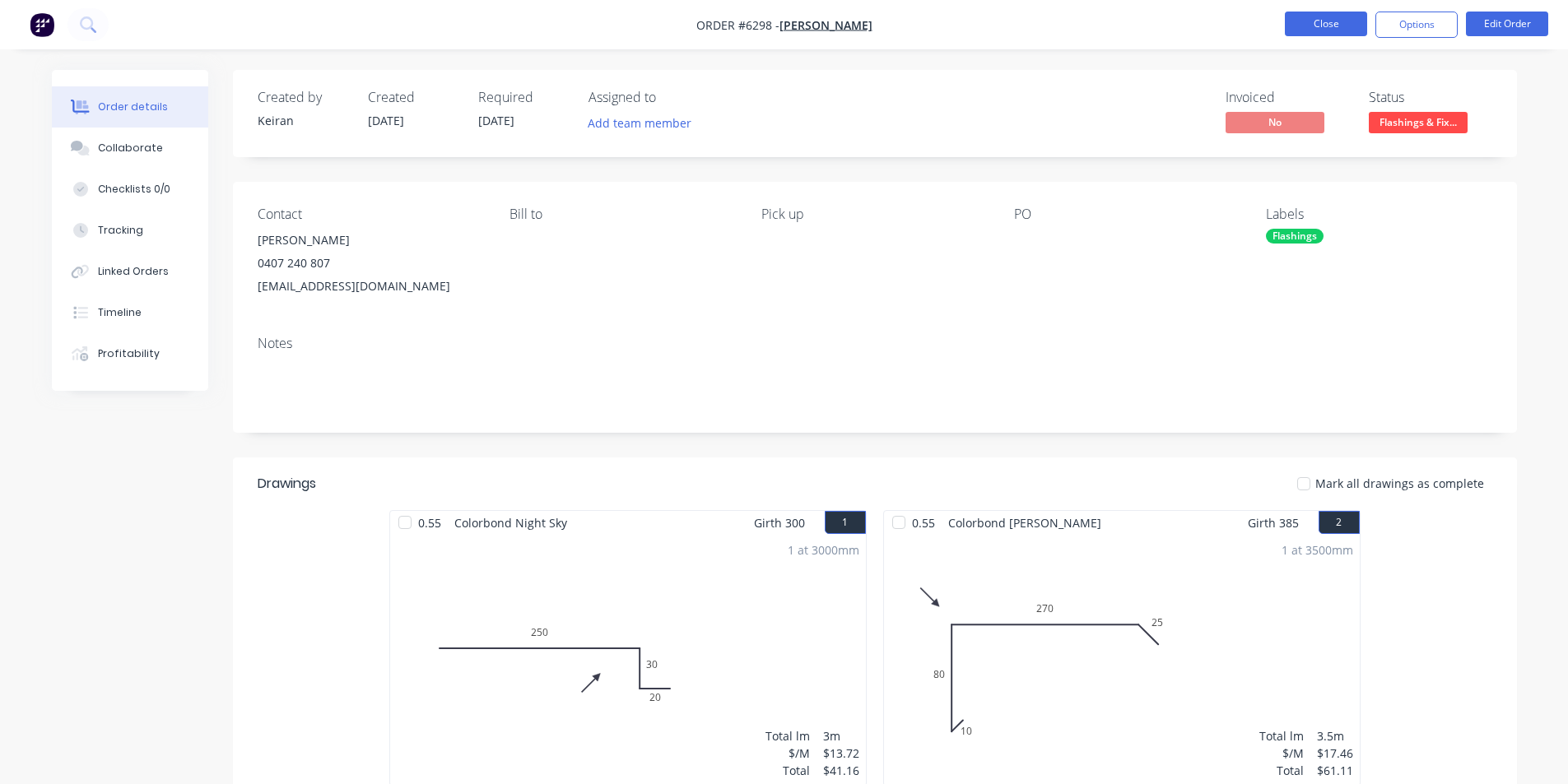
click at [1333, 20] on button "Close" at bounding box center [1325, 24] width 82 height 24
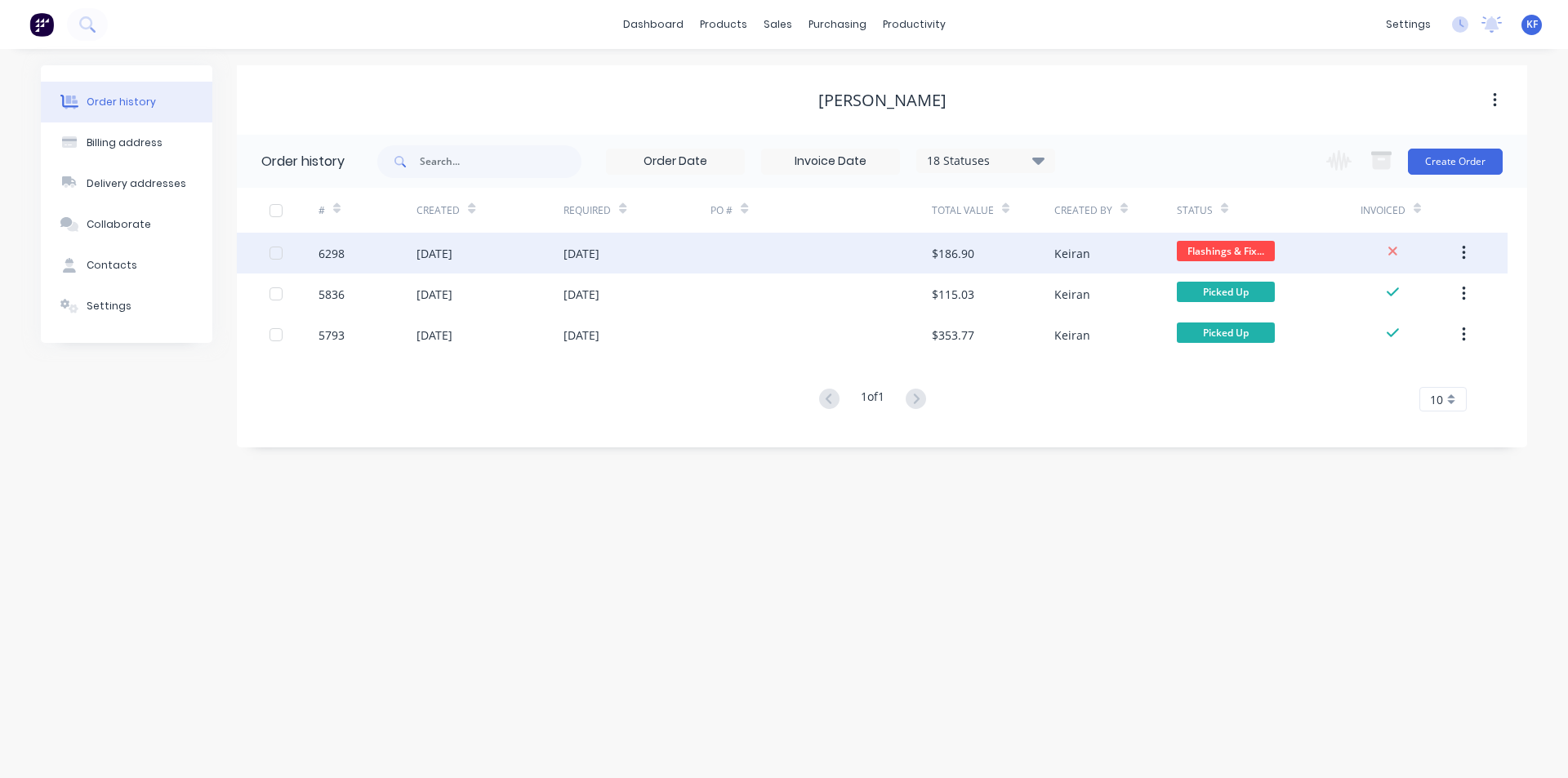
click at [556, 255] on div "[DATE]" at bounding box center [490, 252] width 147 height 40
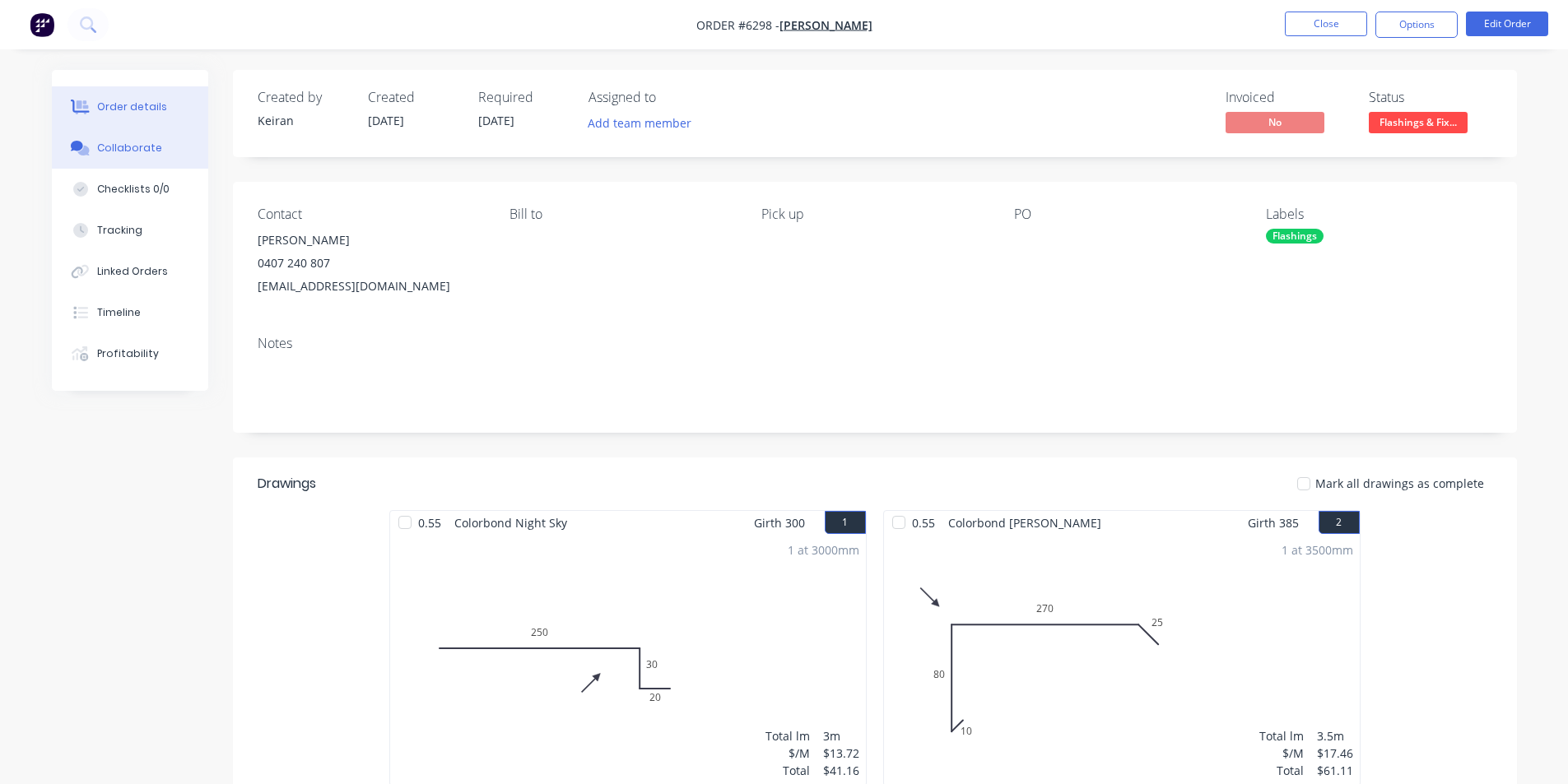
click at [116, 155] on div "Collaborate" at bounding box center [130, 148] width 65 height 14
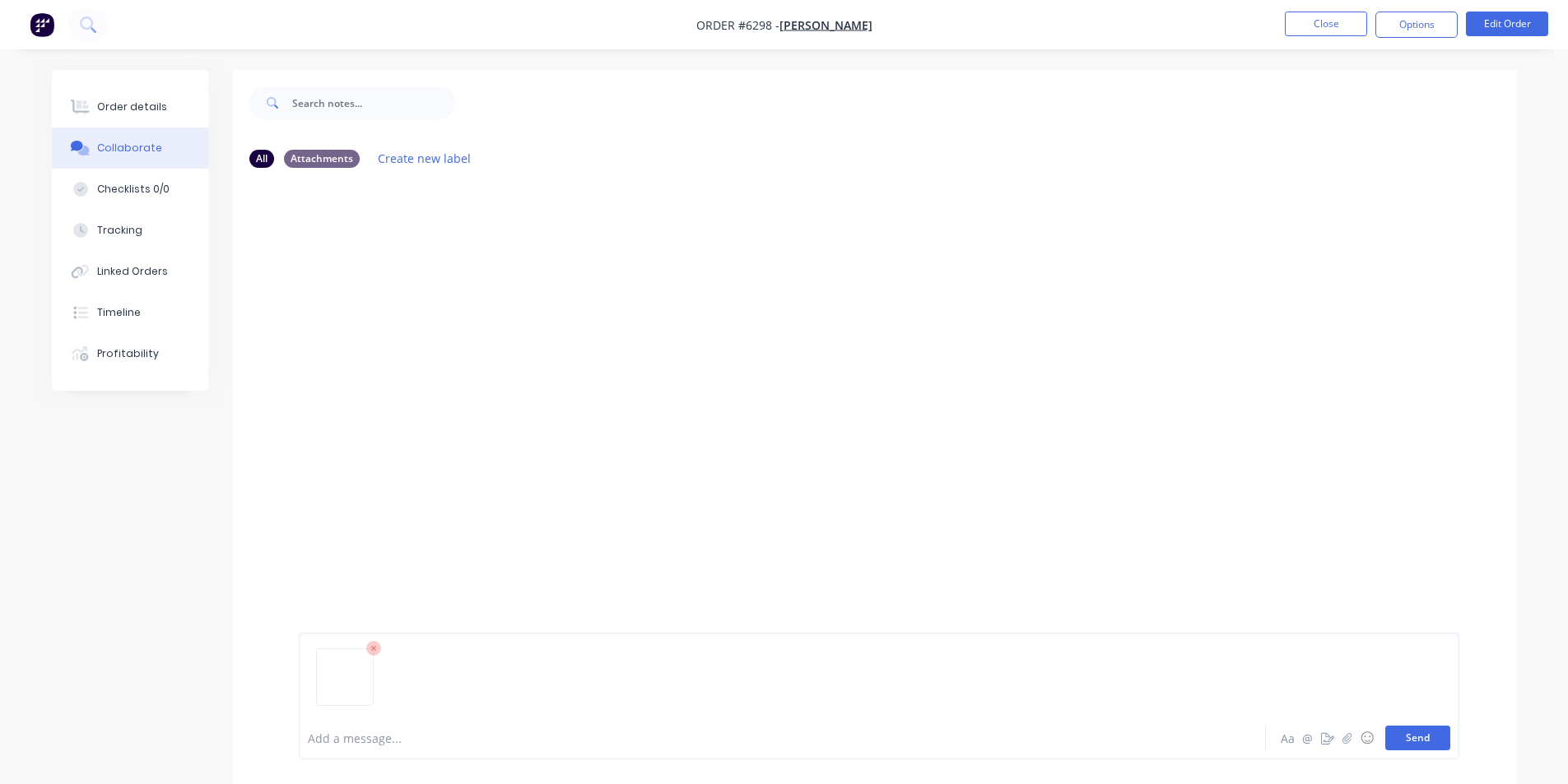
click at [1419, 742] on button "Send" at bounding box center [1418, 737] width 65 height 24
click at [1323, 29] on button "Close" at bounding box center [1325, 24] width 82 height 24
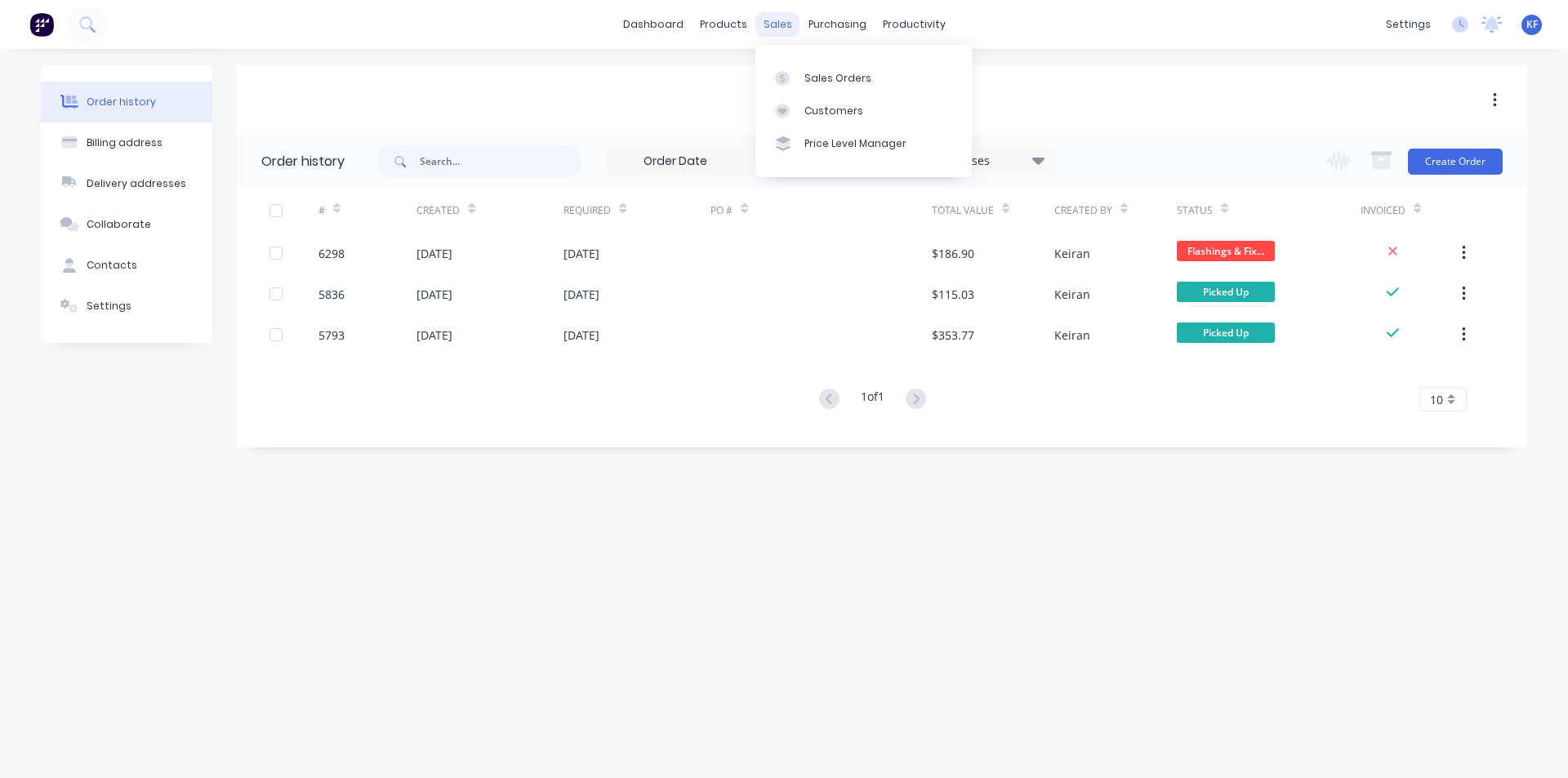
click at [775, 29] on div "sales" at bounding box center [778, 24] width 45 height 24
click at [804, 73] on div "Sales Orders" at bounding box center [837, 78] width 67 height 14
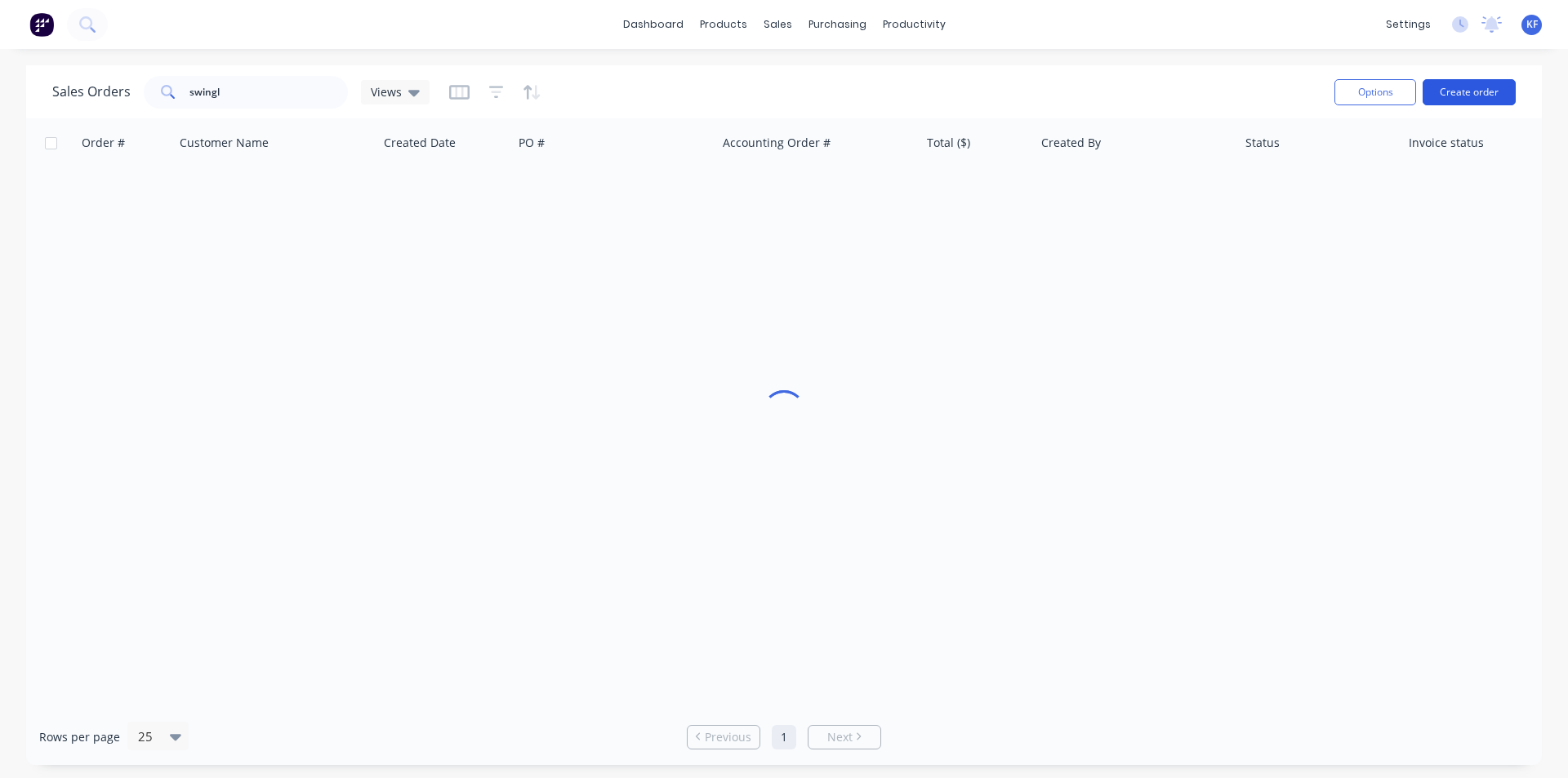
click at [1466, 99] on button "Create order" at bounding box center [1469, 92] width 93 height 26
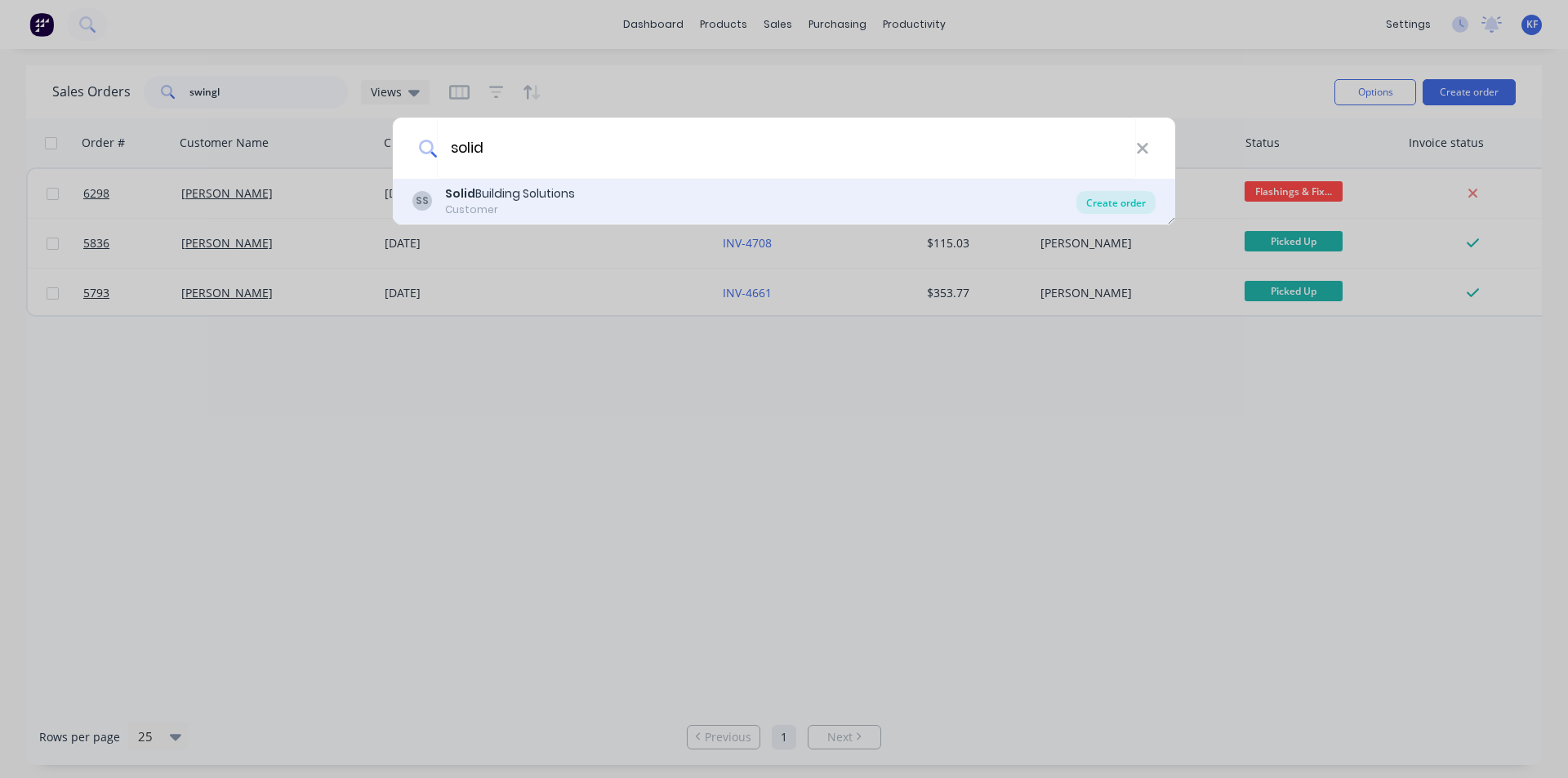
type input "solid"
click at [1134, 204] on div "Create order" at bounding box center [1116, 202] width 79 height 22
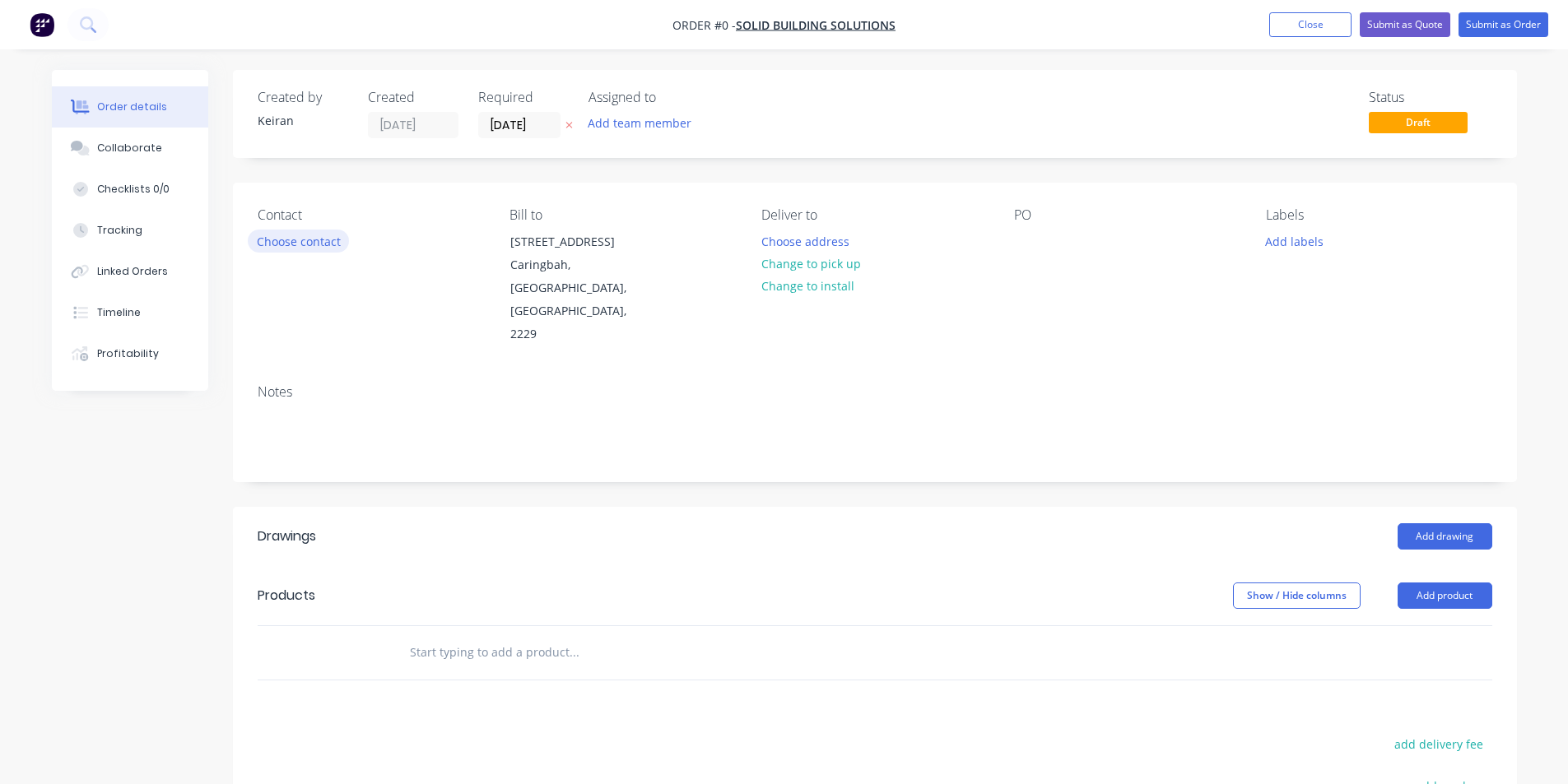
click at [320, 241] on button "Choose contact" at bounding box center [299, 241] width 101 height 23
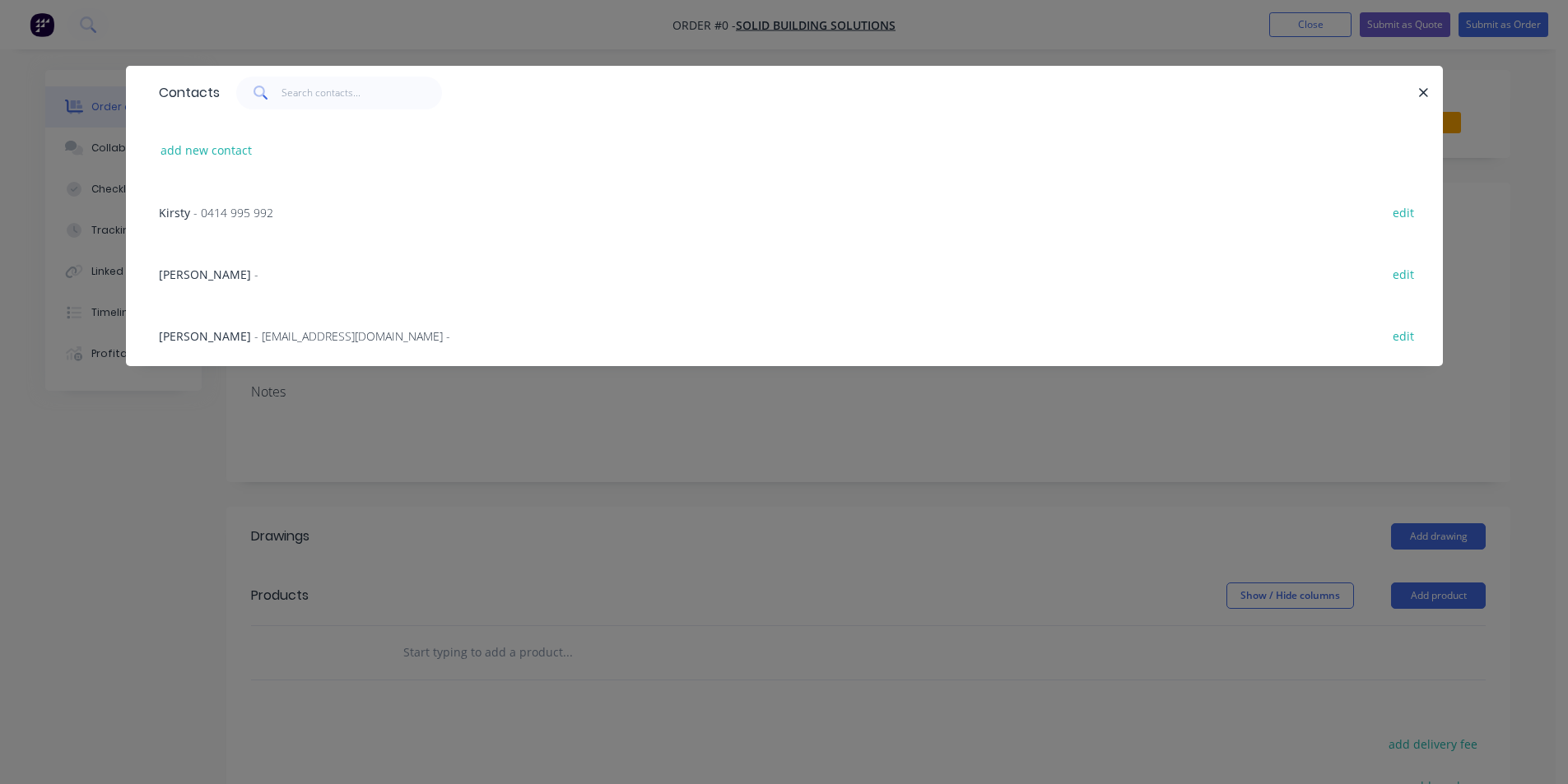
click at [255, 333] on span "- admin@solidbuildingsolutions.com.au -" at bounding box center [352, 336] width 196 height 15
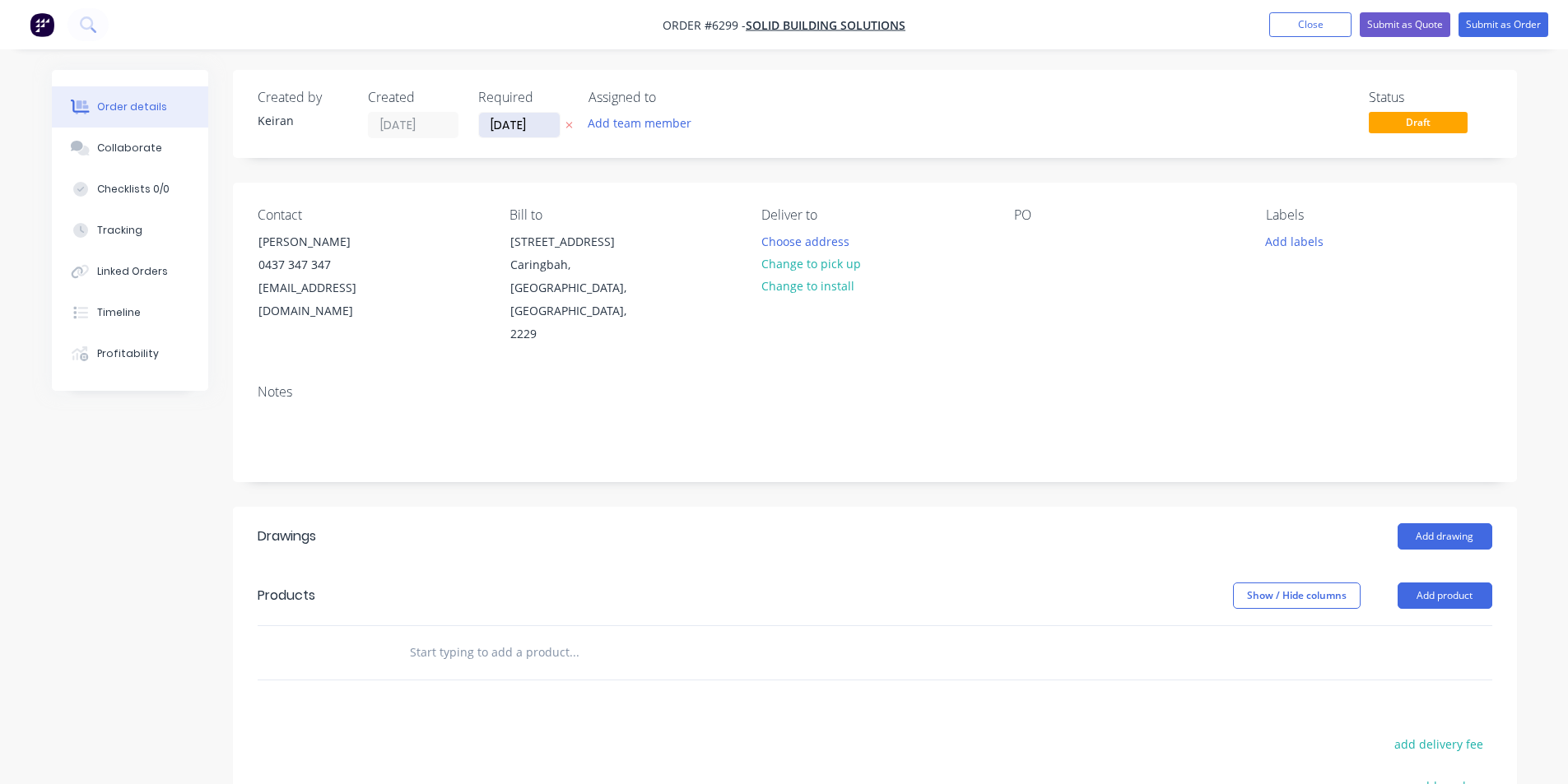
click at [524, 123] on input "[DATE]" at bounding box center [519, 124] width 81 height 24
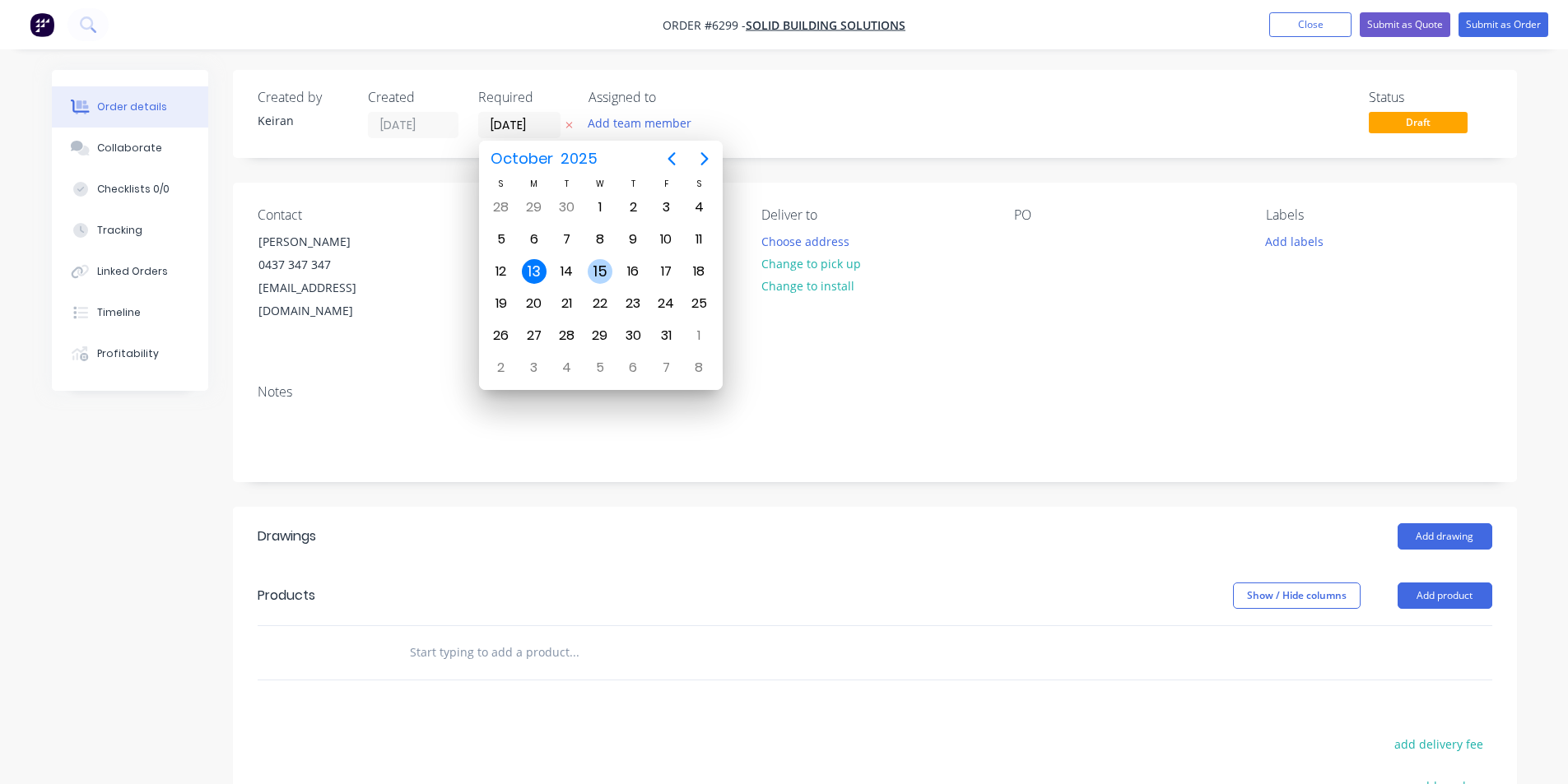
click at [600, 272] on div "15" at bounding box center [600, 271] width 24 height 24
type input "[DATE]"
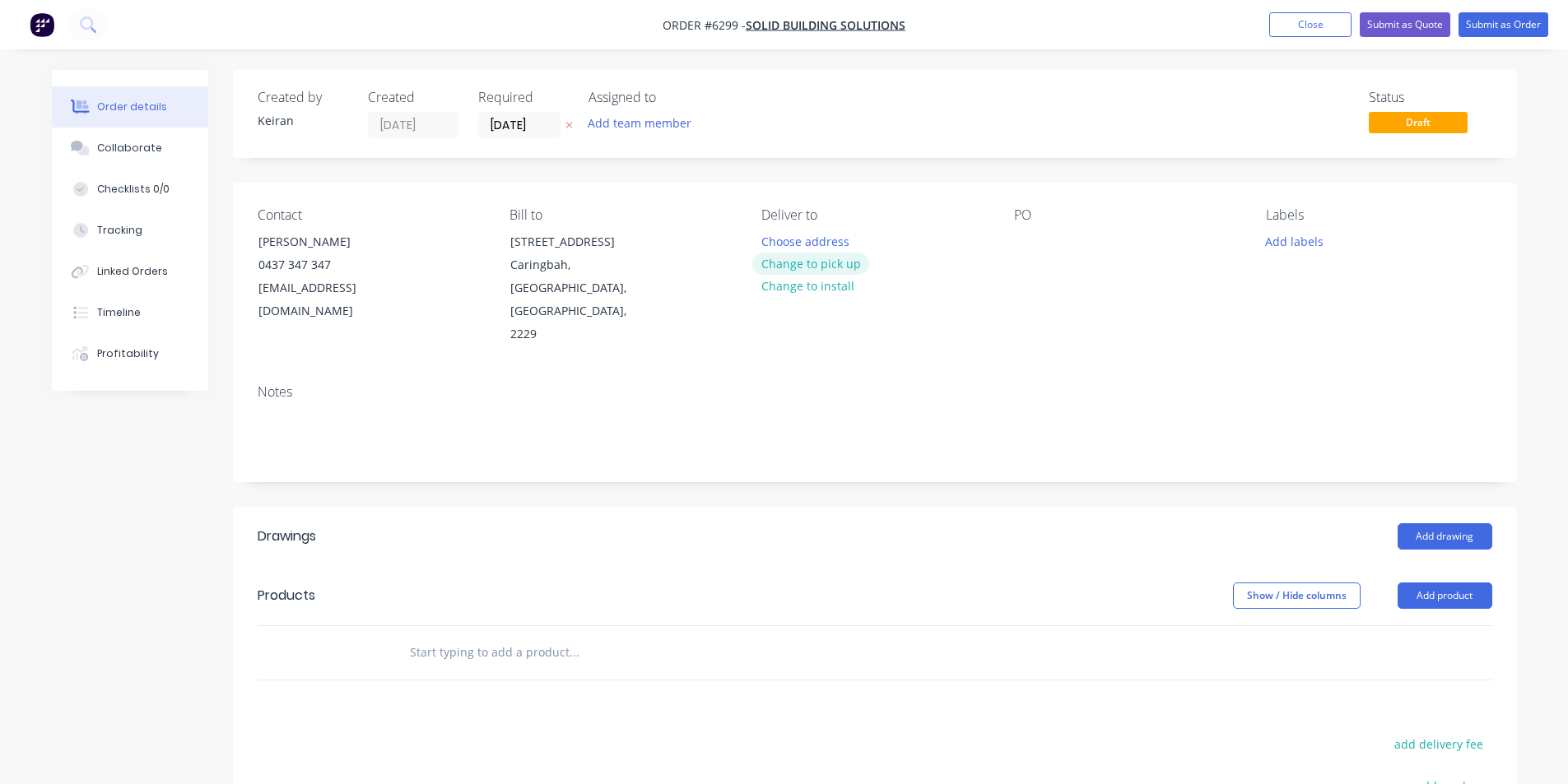
click at [762, 270] on button "Change to pick up" at bounding box center [811, 263] width 117 height 23
click at [1303, 247] on button "Add labels" at bounding box center [1295, 241] width 76 height 23
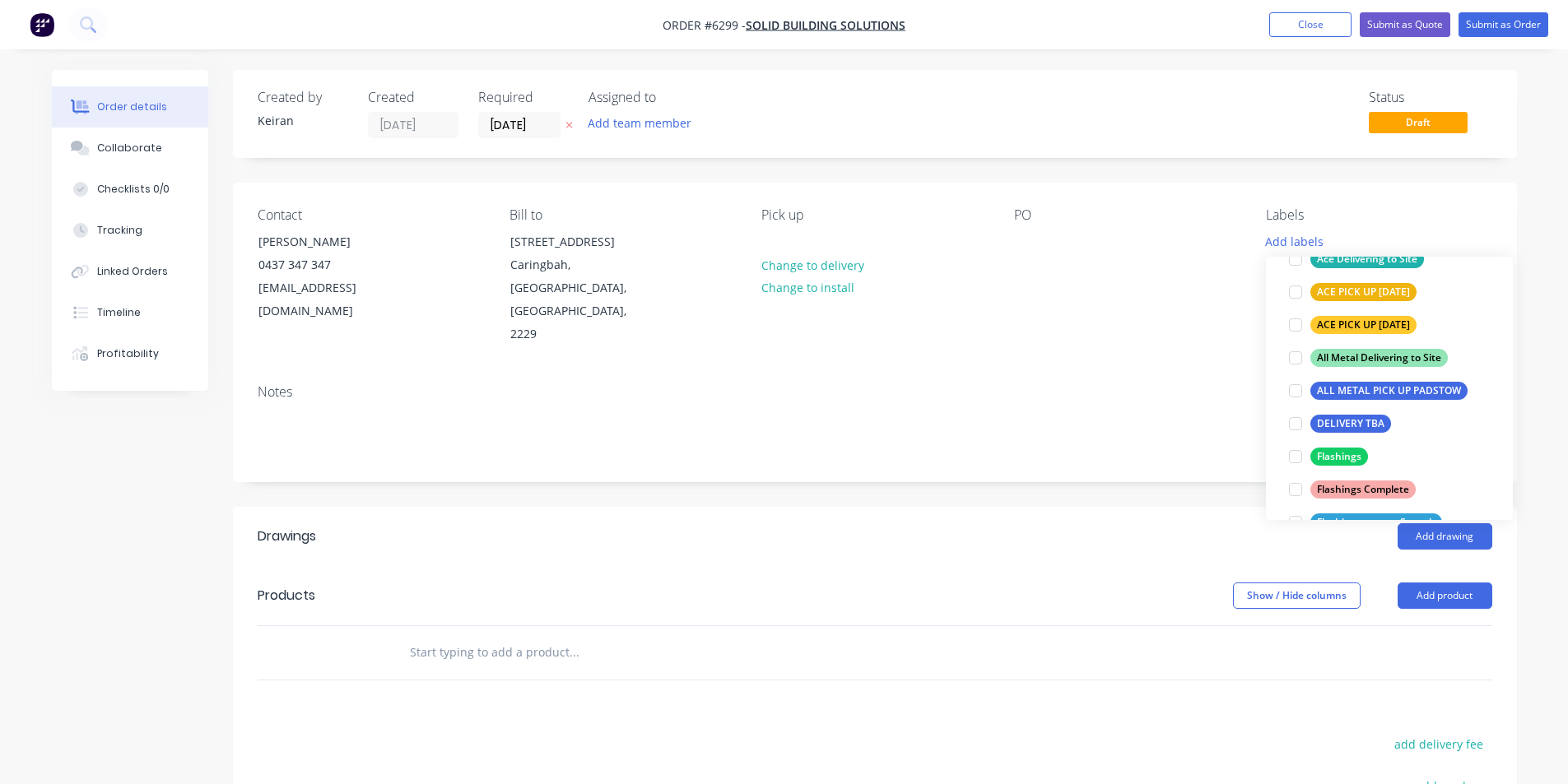
scroll to position [247, 0]
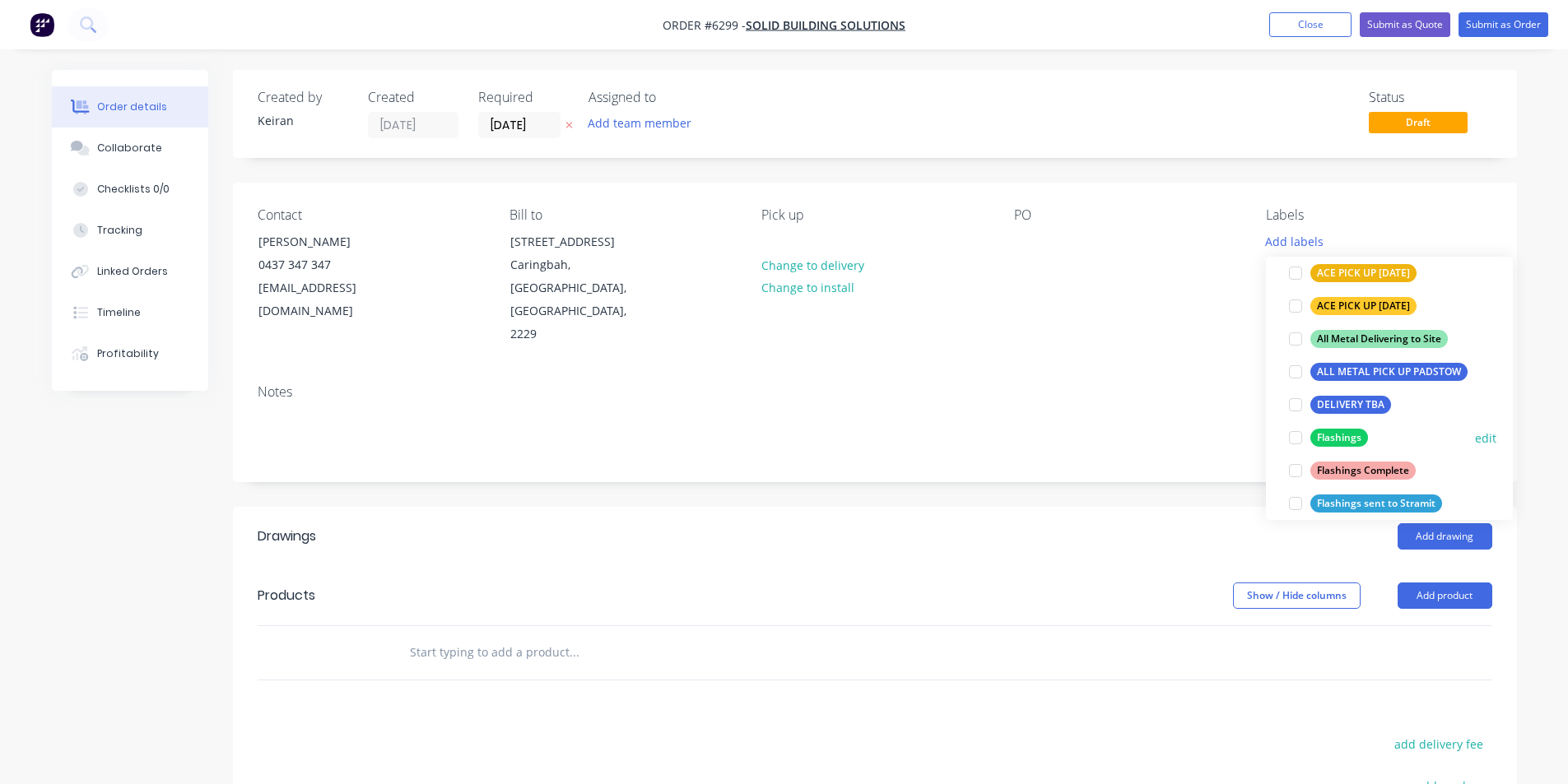
click at [1296, 442] on div at bounding box center [1295, 437] width 33 height 33
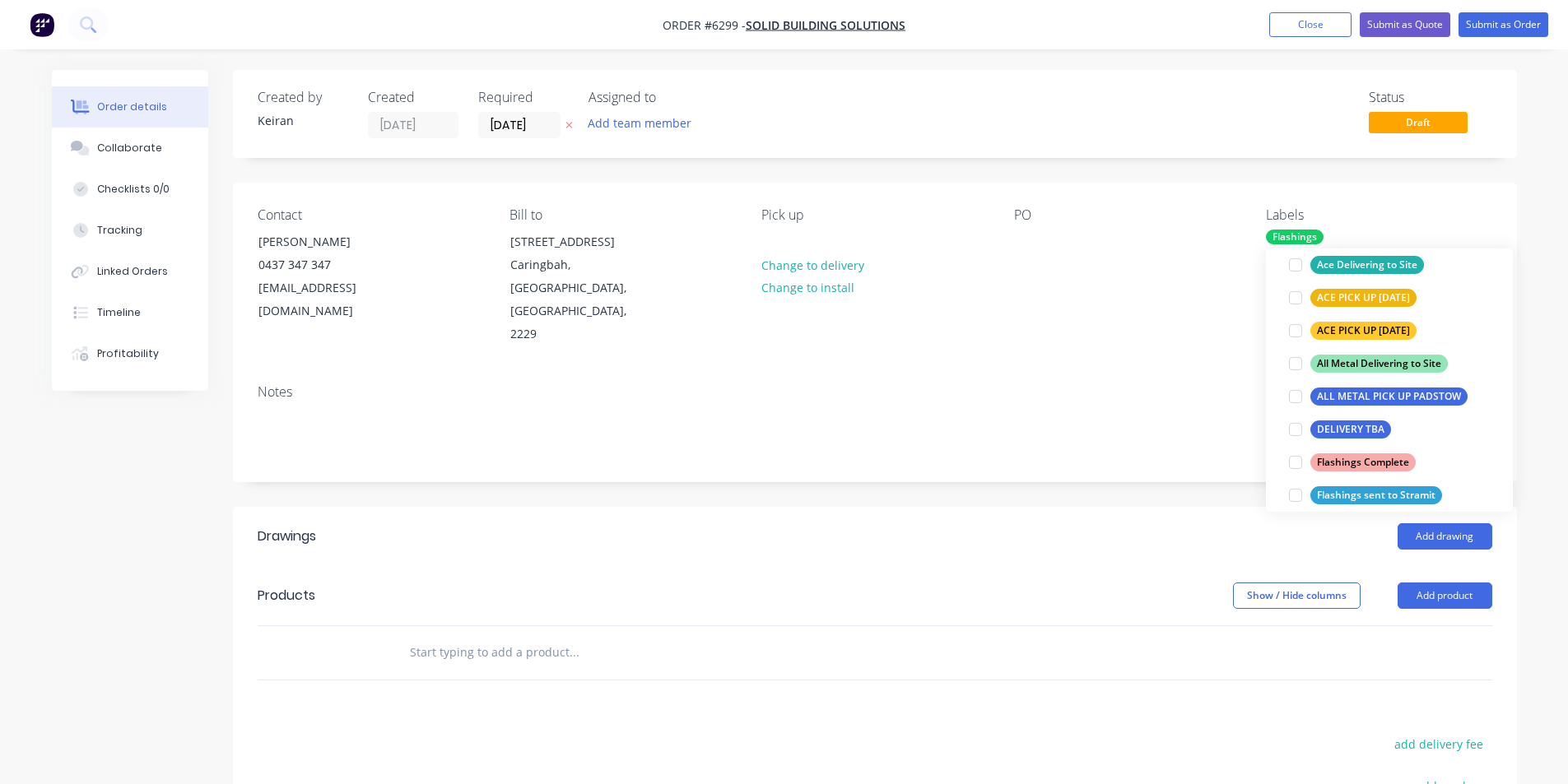
scroll to position [0, 0]
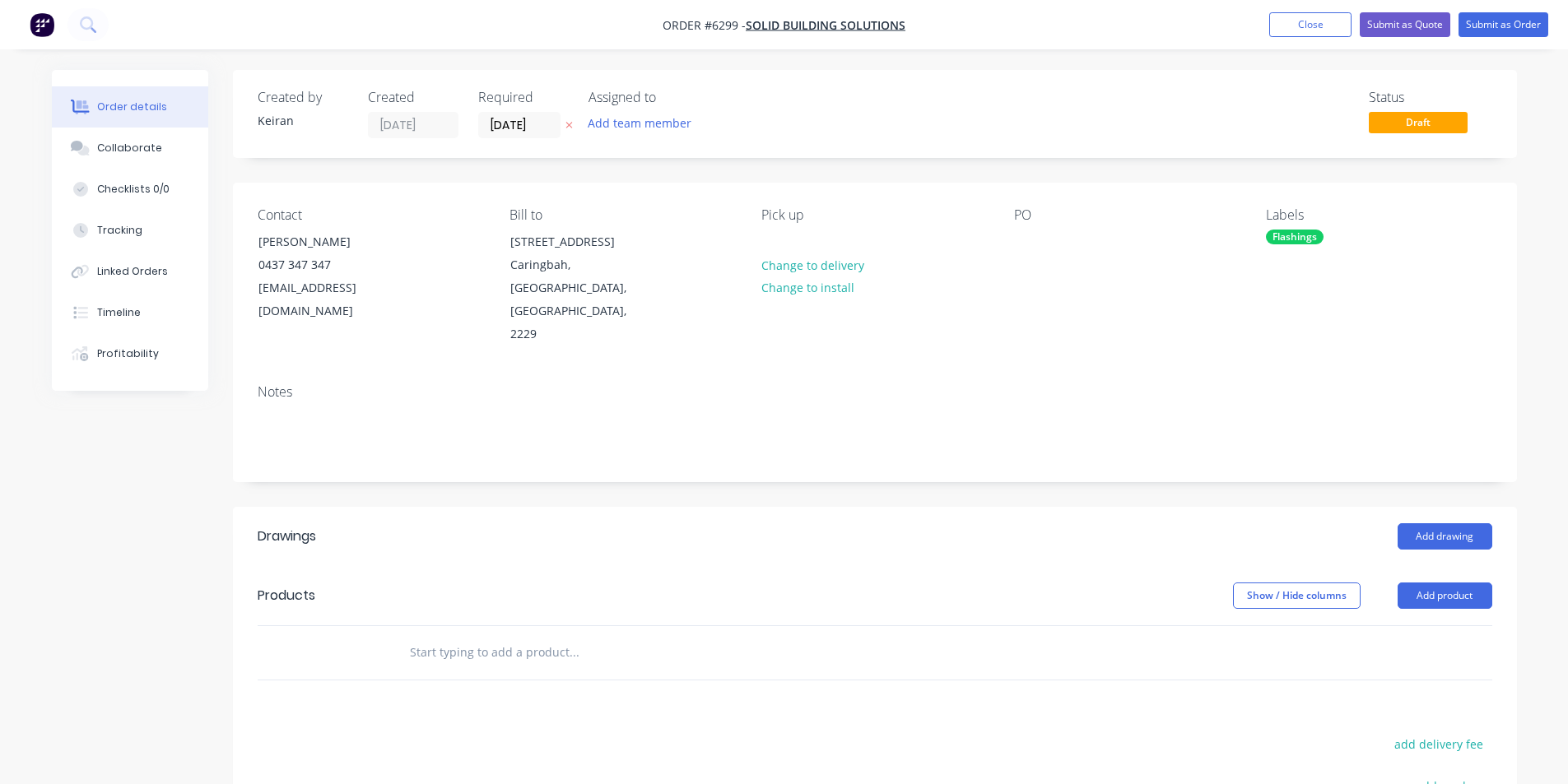
click at [1199, 626] on div at bounding box center [874, 652] width 1235 height 53
click at [1431, 523] on button "Add drawing" at bounding box center [1445, 536] width 94 height 26
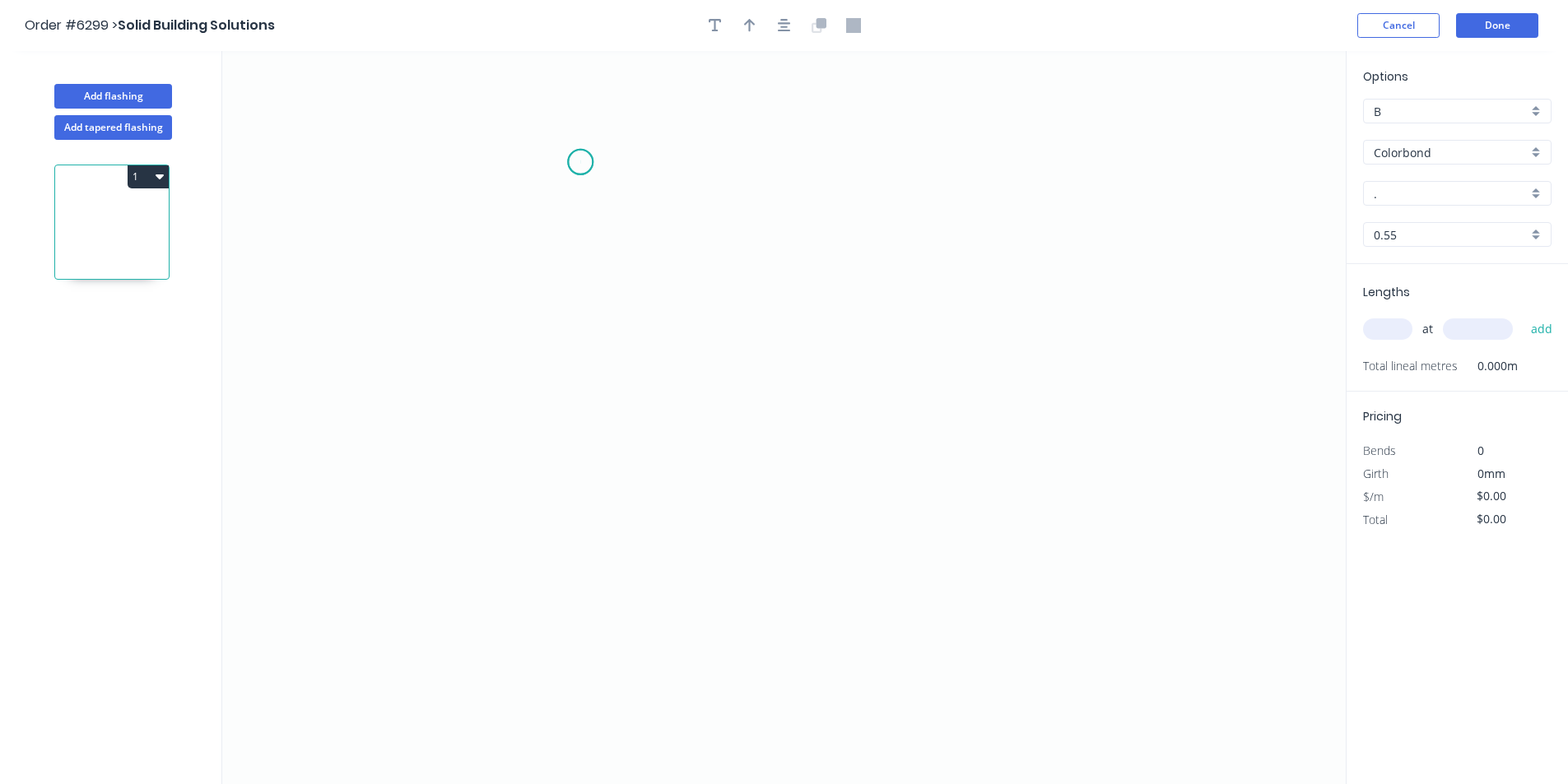
click at [581, 162] on icon "0" at bounding box center [784, 417] width 1123 height 733
click at [583, 501] on icon "0" at bounding box center [784, 417] width 1123 height 733
click at [741, 496] on icon "0 ?" at bounding box center [784, 417] width 1123 height 733
click at [741, 645] on icon "0 ? ?" at bounding box center [784, 417] width 1123 height 733
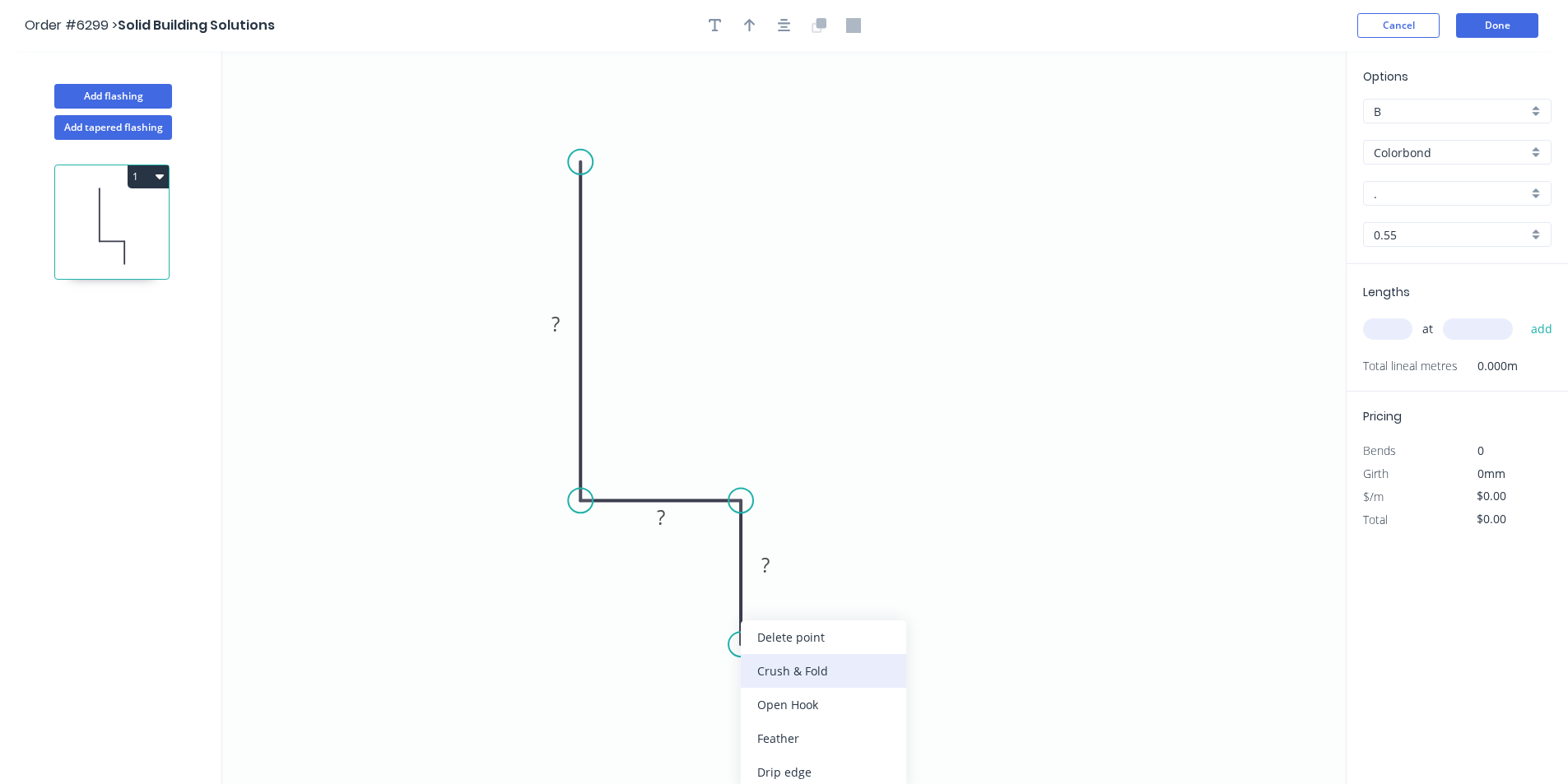
click at [774, 662] on div "Crush & Fold" at bounding box center [823, 670] width 166 height 33
drag, startPoint x: 739, startPoint y: 640, endPoint x: 749, endPoint y: 642, distance: 10.2
click at [765, 686] on div "Flip bend" at bounding box center [822, 695] width 166 height 33
click at [560, 329] on tspan "?" at bounding box center [555, 324] width 8 height 27
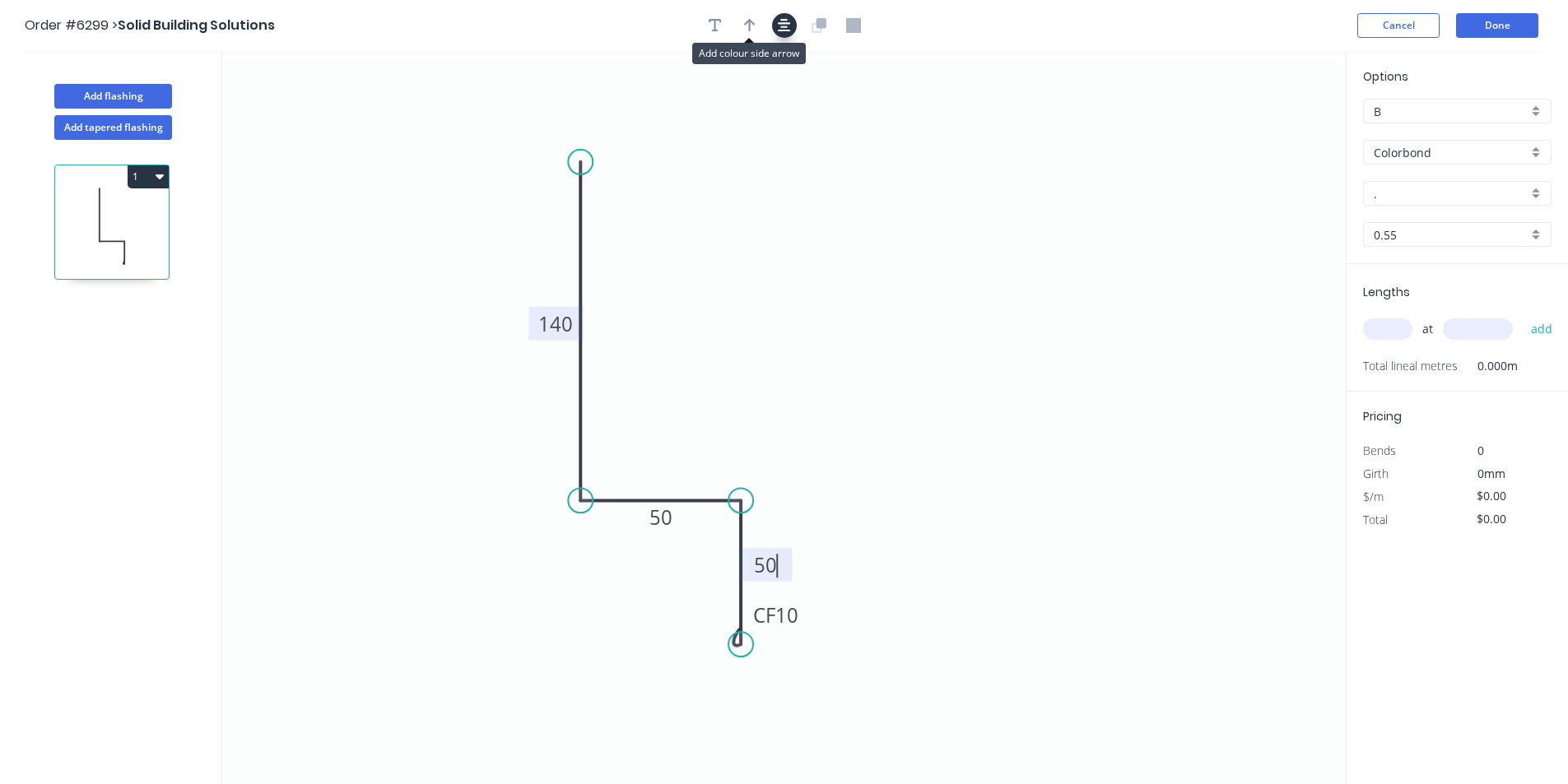
click at [781, 29] on icon "button" at bounding box center [784, 25] width 14 height 14
type input "$13.60"
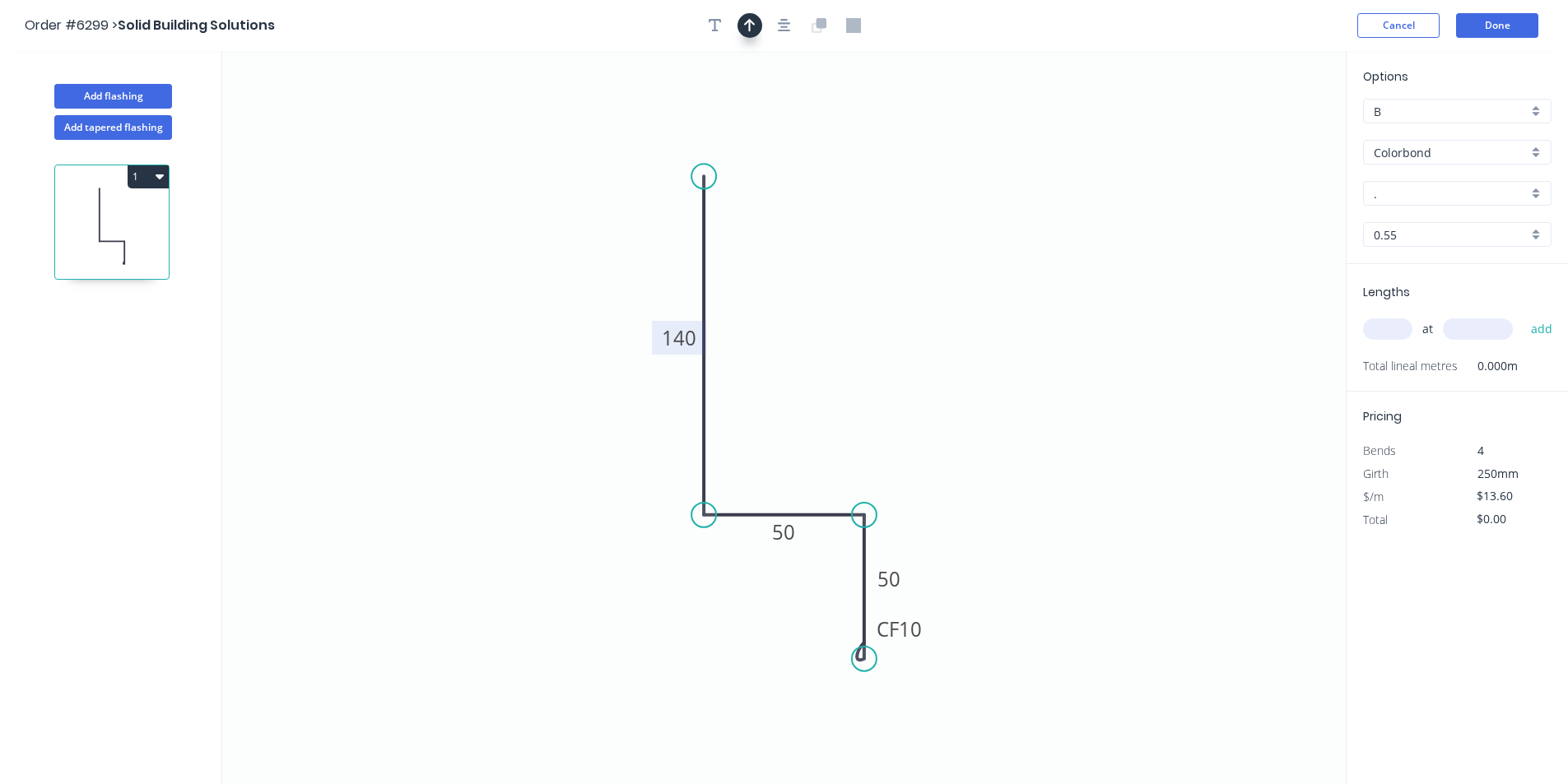
click at [751, 33] on button "button" at bounding box center [749, 25] width 24 height 24
click at [1257, 130] on icon "0 140 50 CF 10 50" at bounding box center [784, 417] width 1123 height 733
click at [1260, 131] on icon at bounding box center [1263, 114] width 14 height 53
drag, startPoint x: 1193, startPoint y: 210, endPoint x: 1227, endPoint y: 321, distance: 116.1
click at [890, 433] on icon at bounding box center [906, 415] width 48 height 48
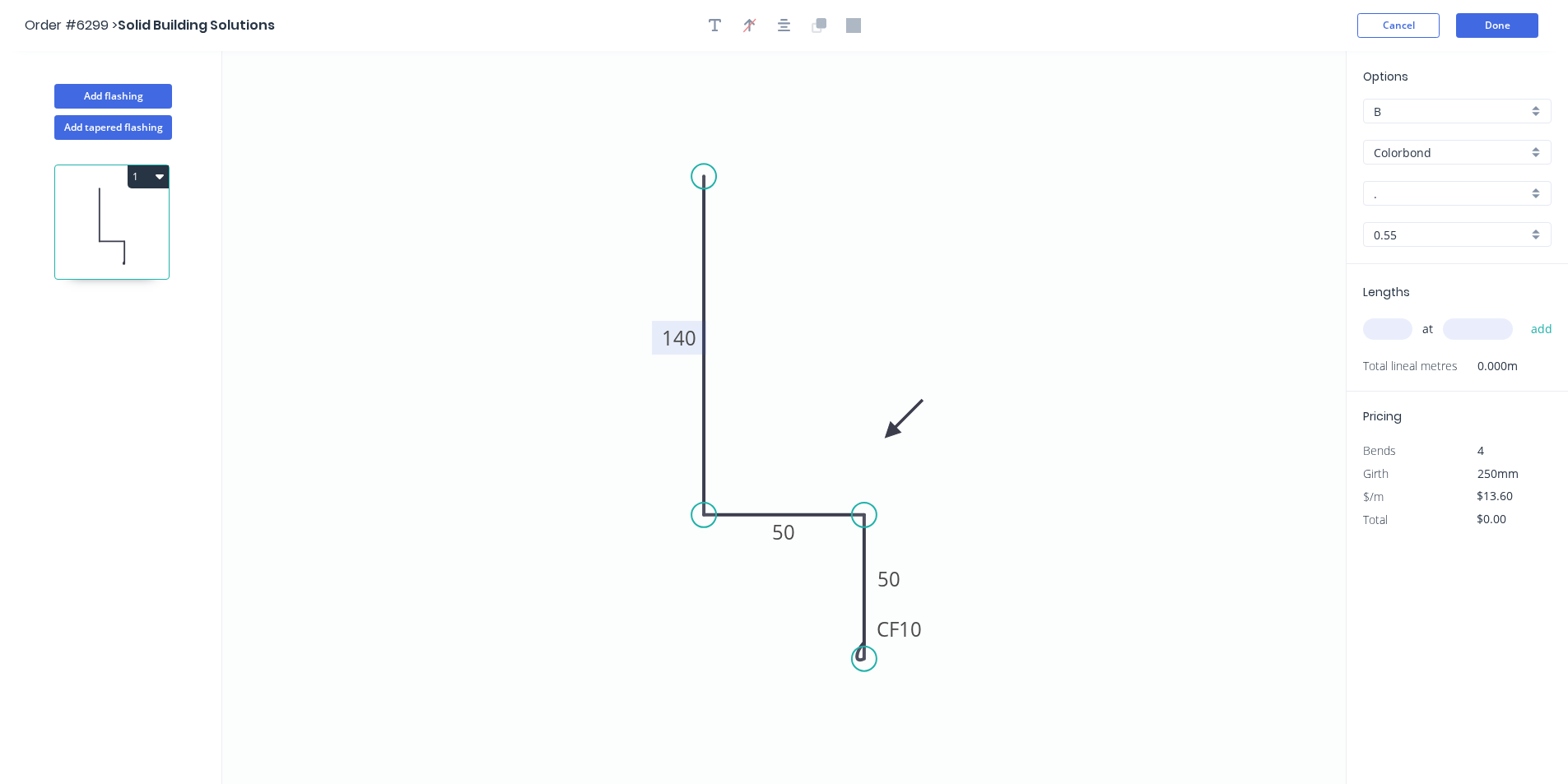
click at [1406, 194] on input "." at bounding box center [1451, 193] width 154 height 17
click at [1420, 229] on div "[PERSON_NAME]" at bounding box center [1457, 225] width 187 height 29
type input "[PERSON_NAME]"
click at [1380, 339] on input "text" at bounding box center [1388, 330] width 50 height 22
type input "1"
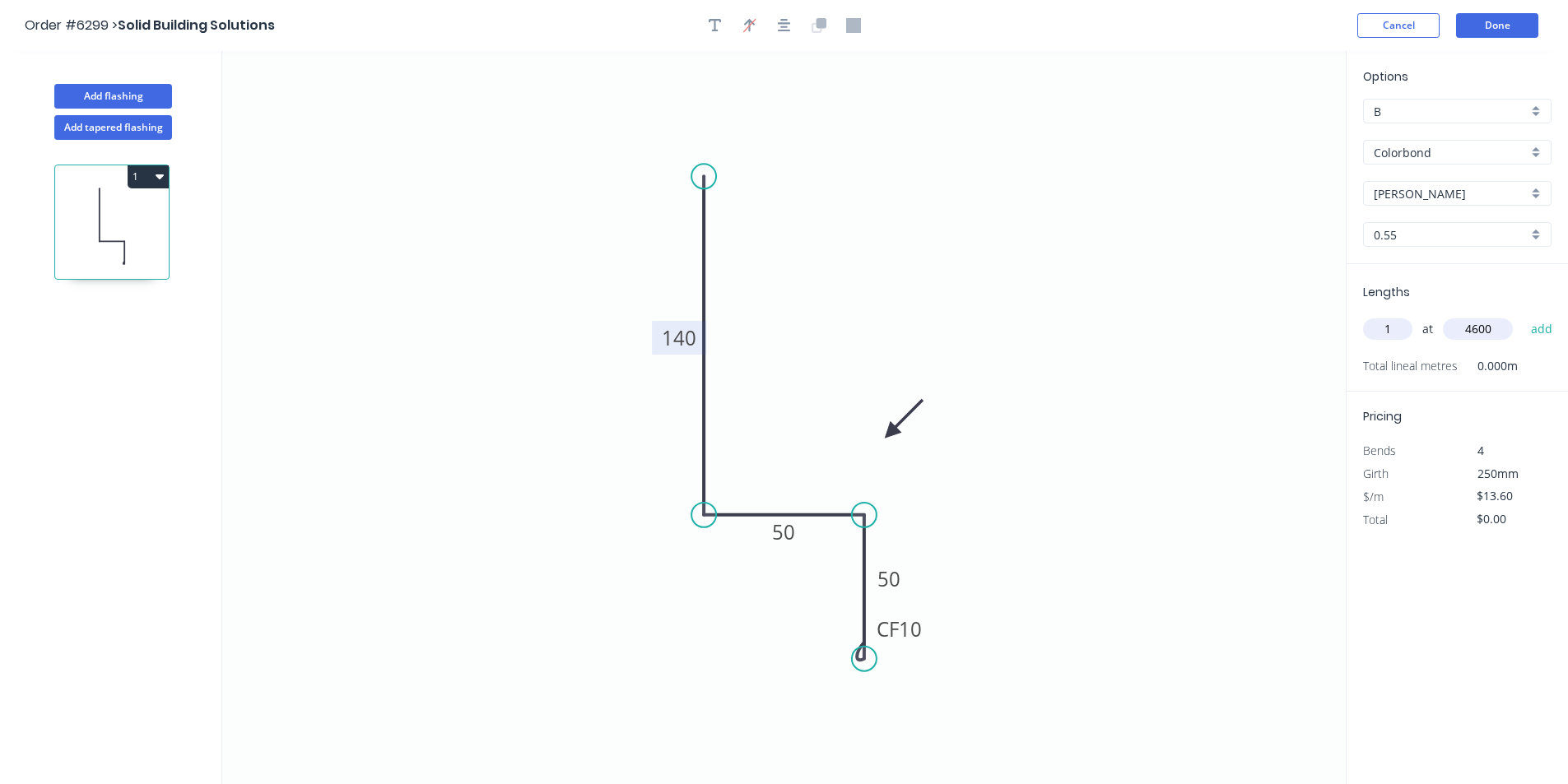
type input "4600"
click at [1523, 315] on button "add" at bounding box center [1542, 329] width 39 height 28
type input "$62.56"
click at [1530, 17] on button "Done" at bounding box center [1496, 25] width 82 height 24
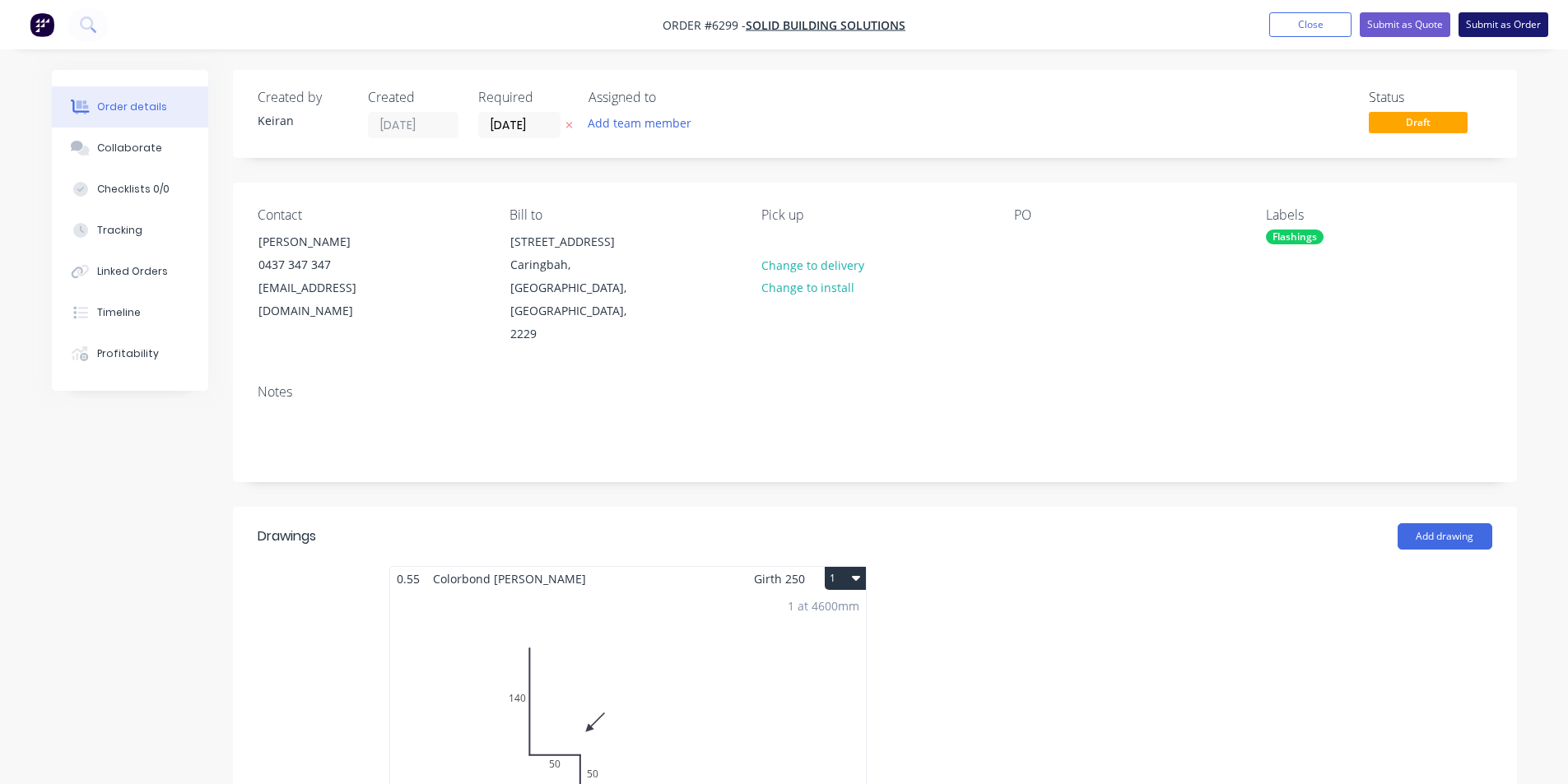
click at [1478, 13] on button "Submit as Order" at bounding box center [1503, 24] width 90 height 24
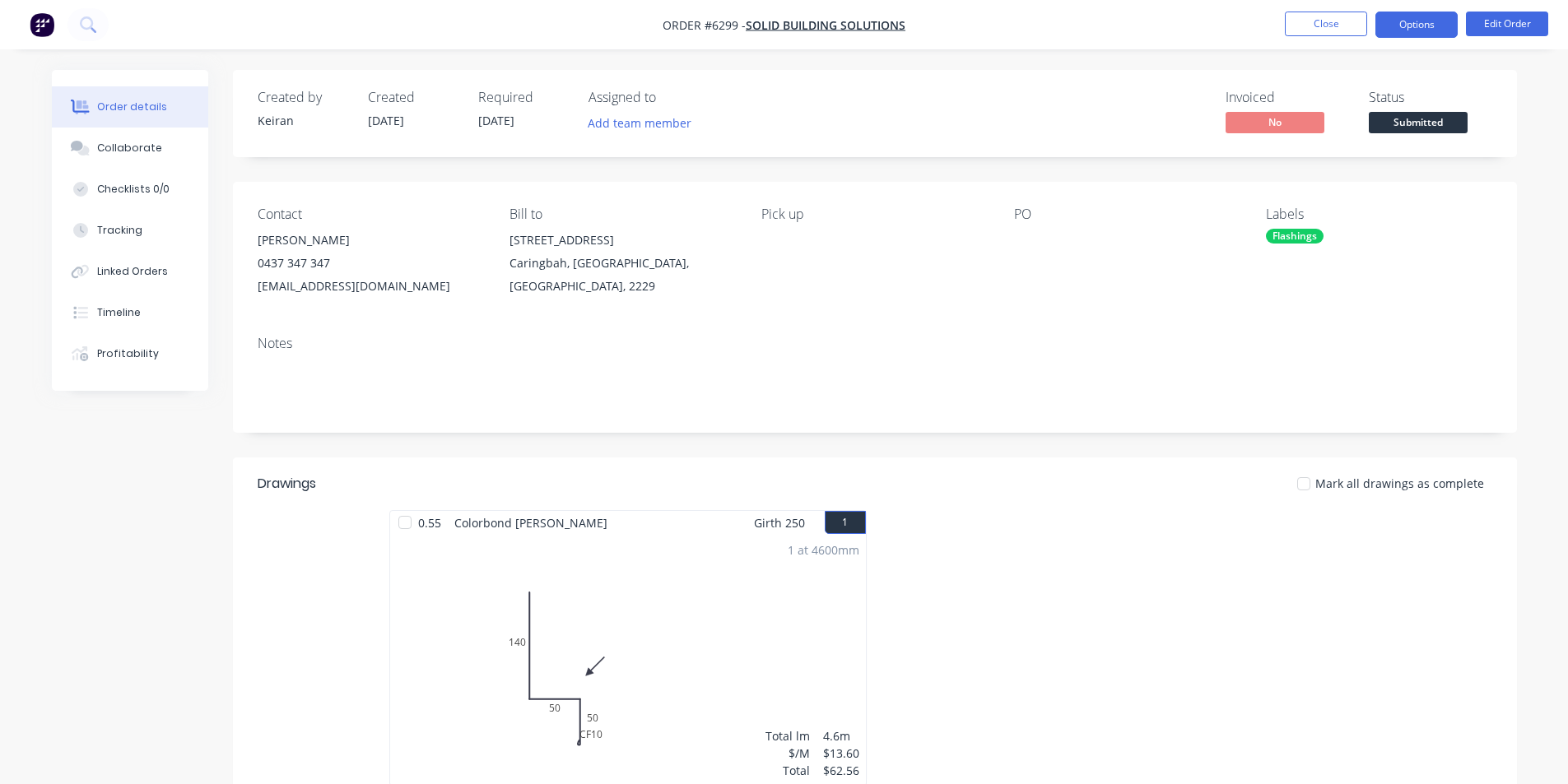
click at [1441, 16] on button "Options" at bounding box center [1416, 24] width 82 height 26
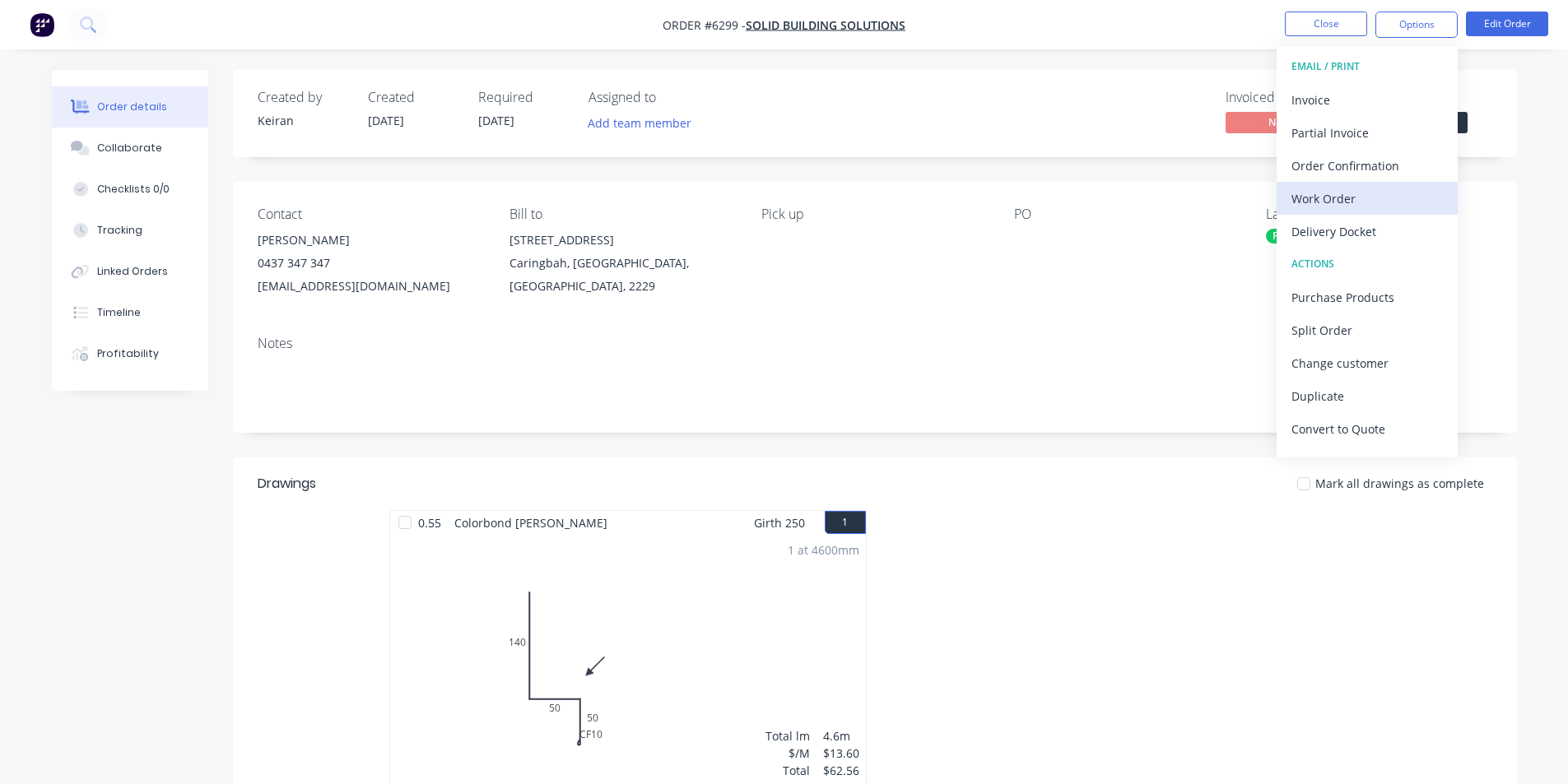
click at [1355, 208] on div "Work Order" at bounding box center [1367, 198] width 151 height 24
click at [1355, 208] on div "Custom" at bounding box center [1367, 198] width 151 height 24
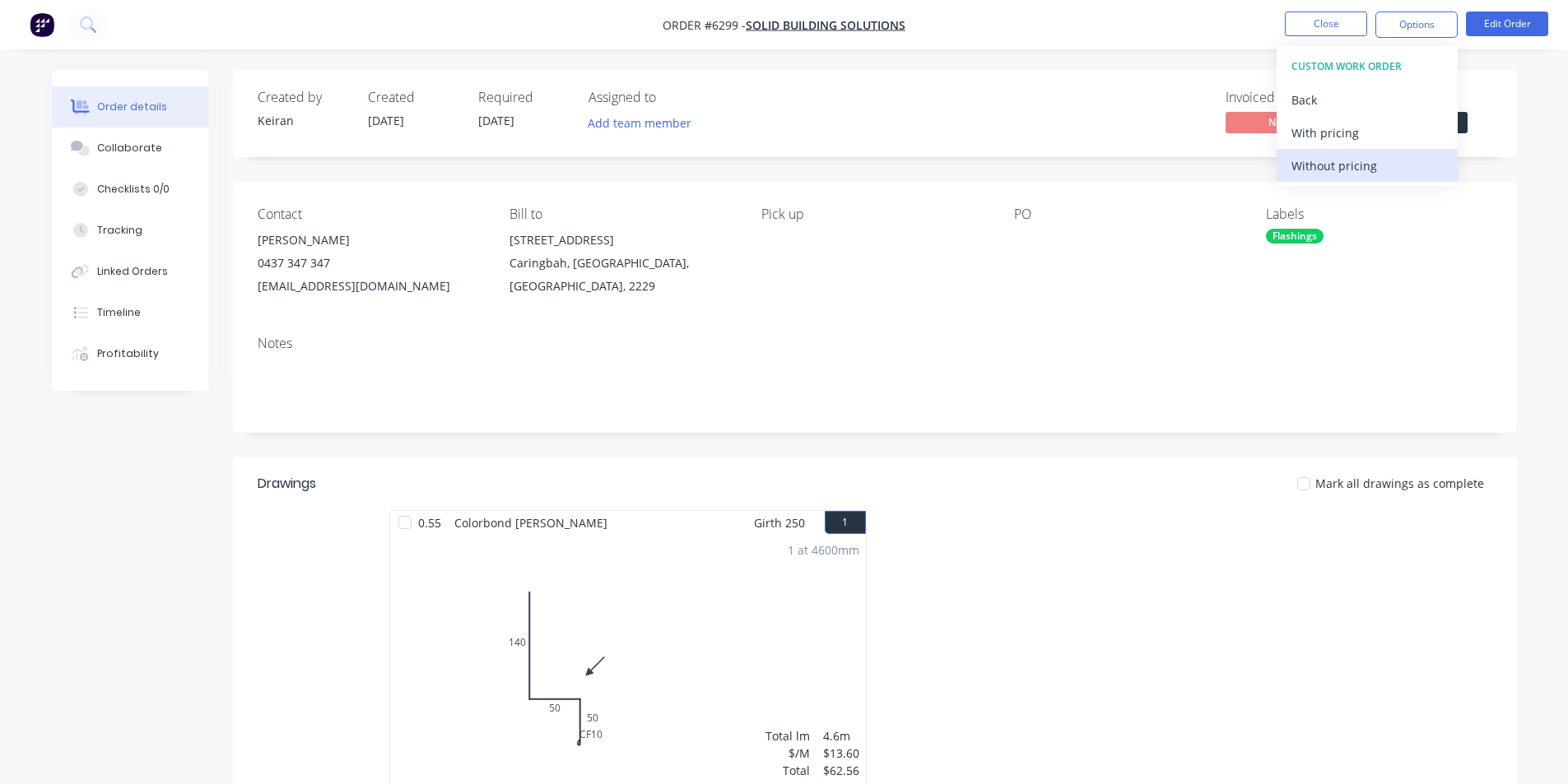
click at [1348, 168] on div "Without pricing" at bounding box center [1367, 166] width 151 height 24
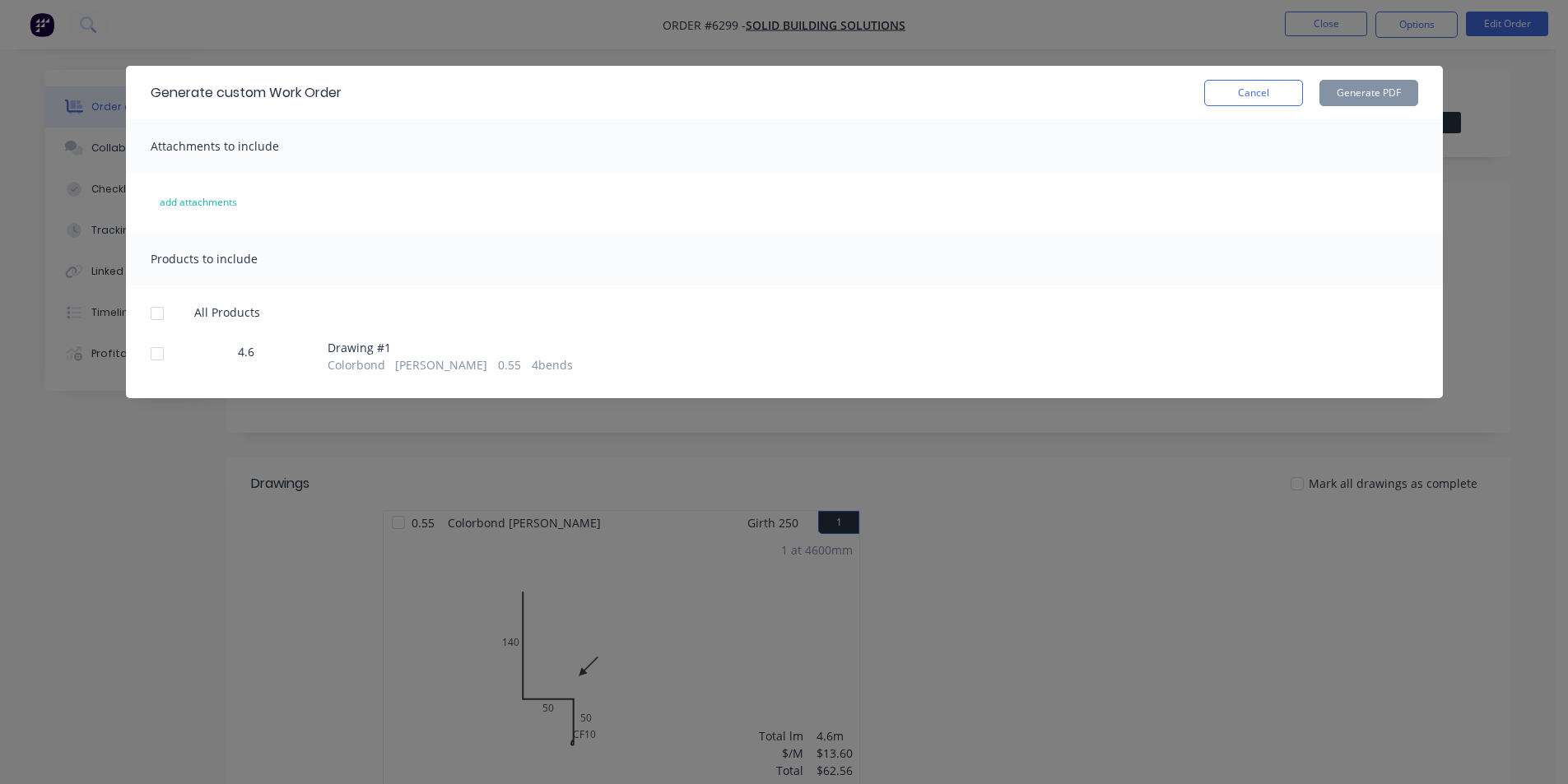
click at [149, 356] on div at bounding box center [157, 354] width 33 height 33
drag, startPoint x: 1484, startPoint y: 87, endPoint x: 1443, endPoint y: 93, distance: 41.4
click at [1483, 87] on div "Generate custom Work Order Cancel Generate PDF Attachments to include add attac…" at bounding box center [784, 392] width 1568 height 784
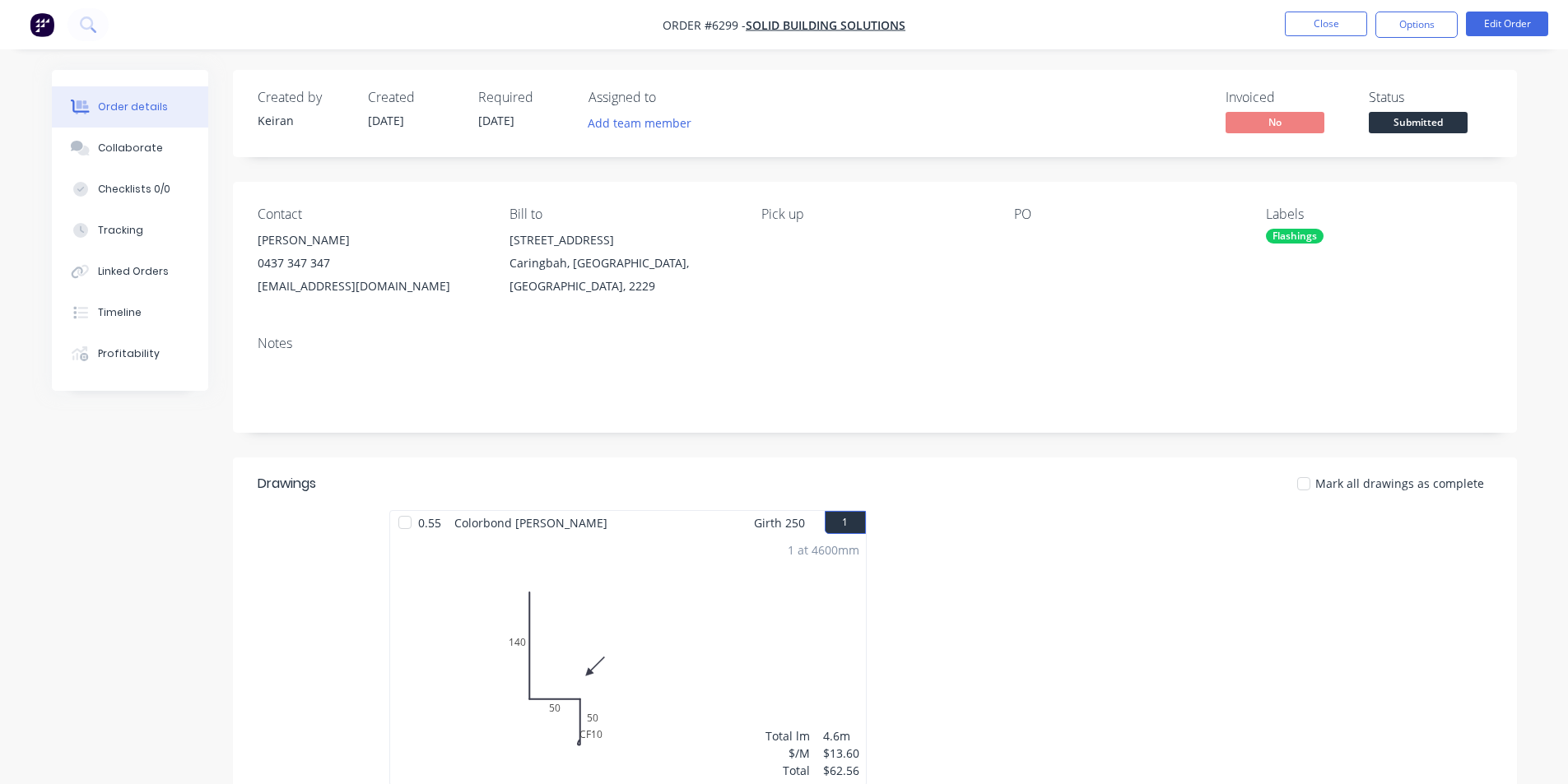
click at [1434, 94] on div "Status" at bounding box center [1430, 97] width 123 height 15
click at [1434, 34] on button "Options" at bounding box center [1416, 24] width 82 height 26
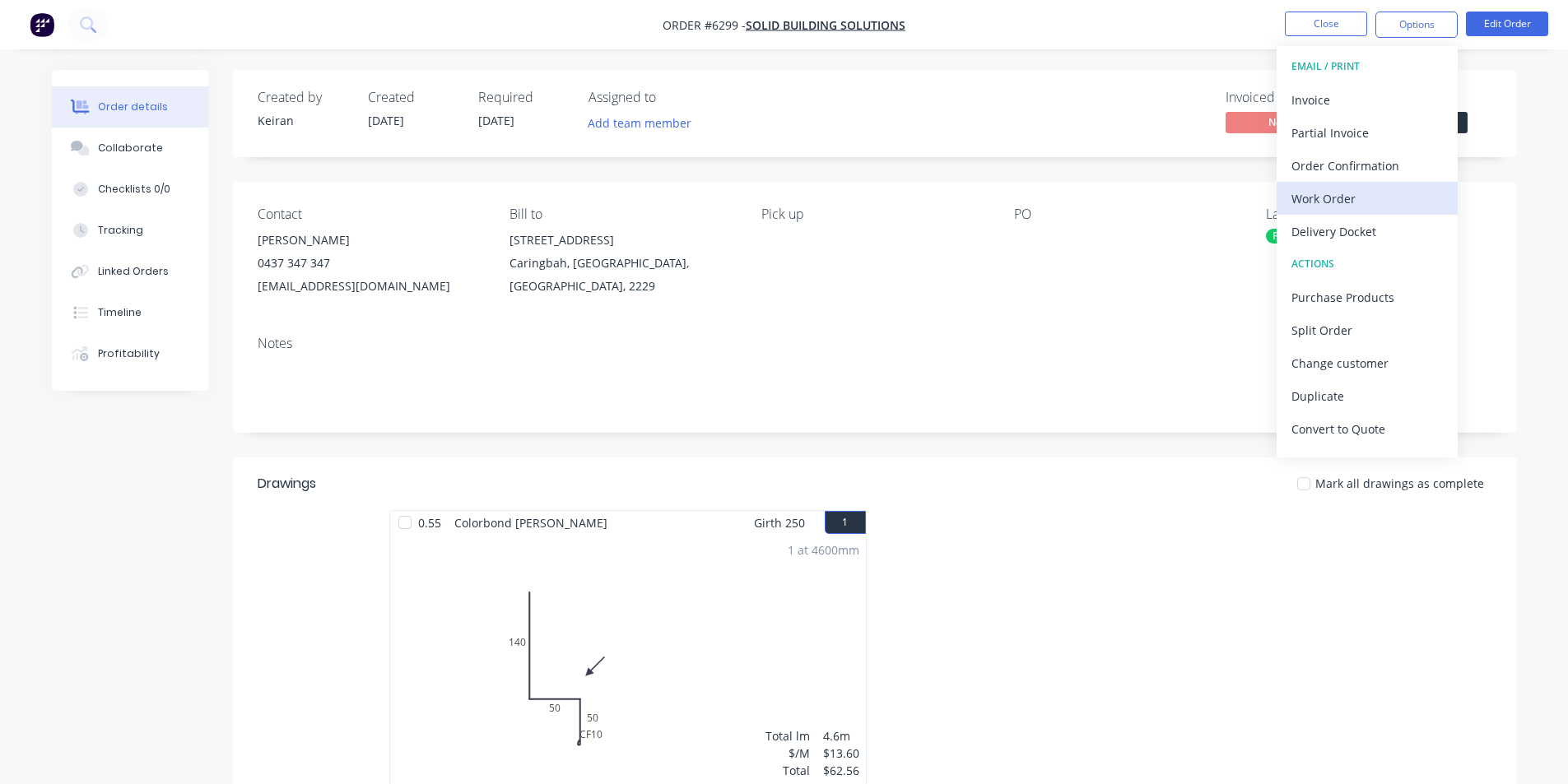
click at [1337, 206] on div "Work Order" at bounding box center [1367, 198] width 151 height 24
click at [1336, 206] on div "Custom" at bounding box center [1367, 198] width 151 height 24
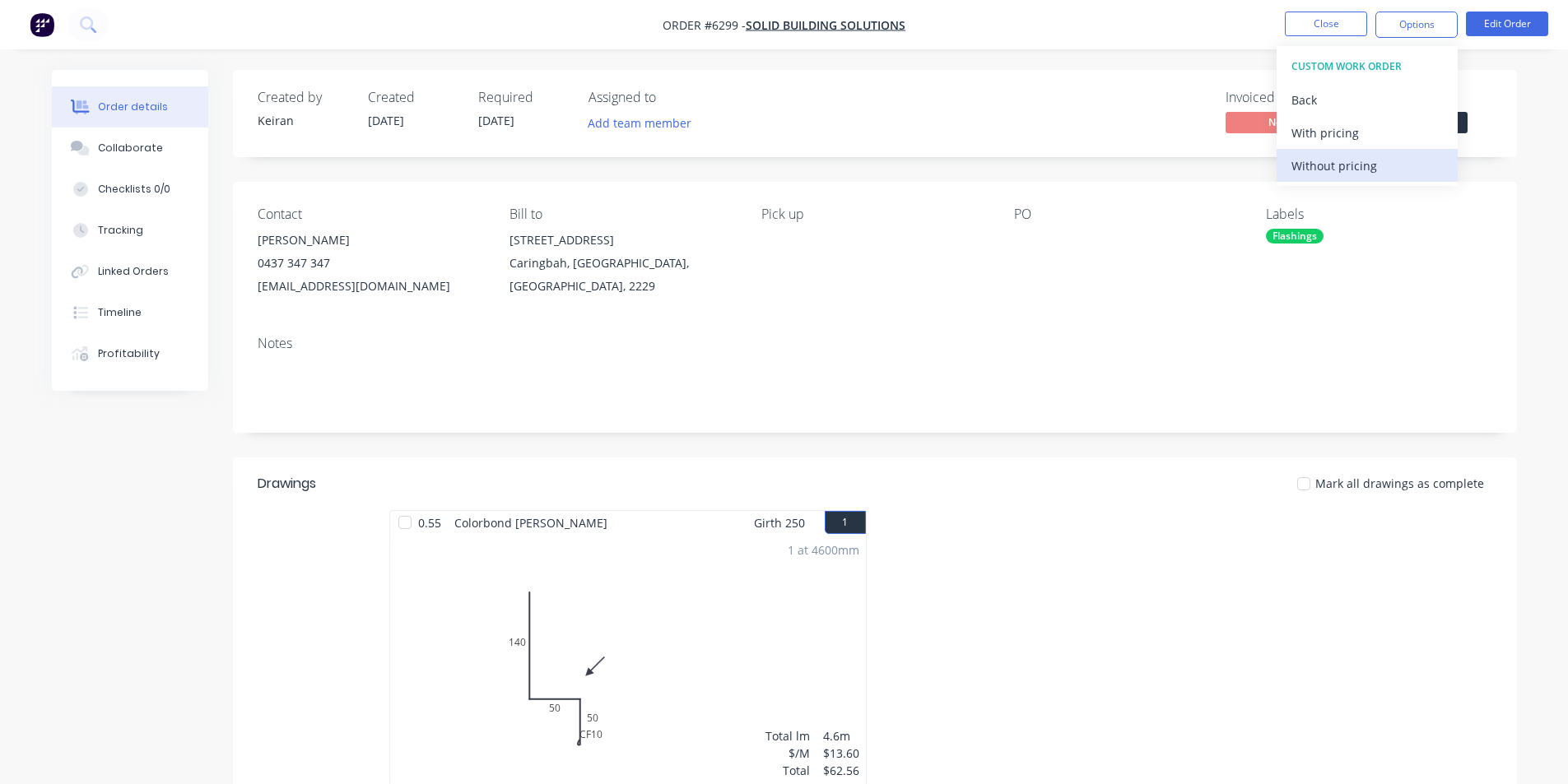
click at [1341, 168] on div "Without pricing" at bounding box center [1367, 166] width 151 height 24
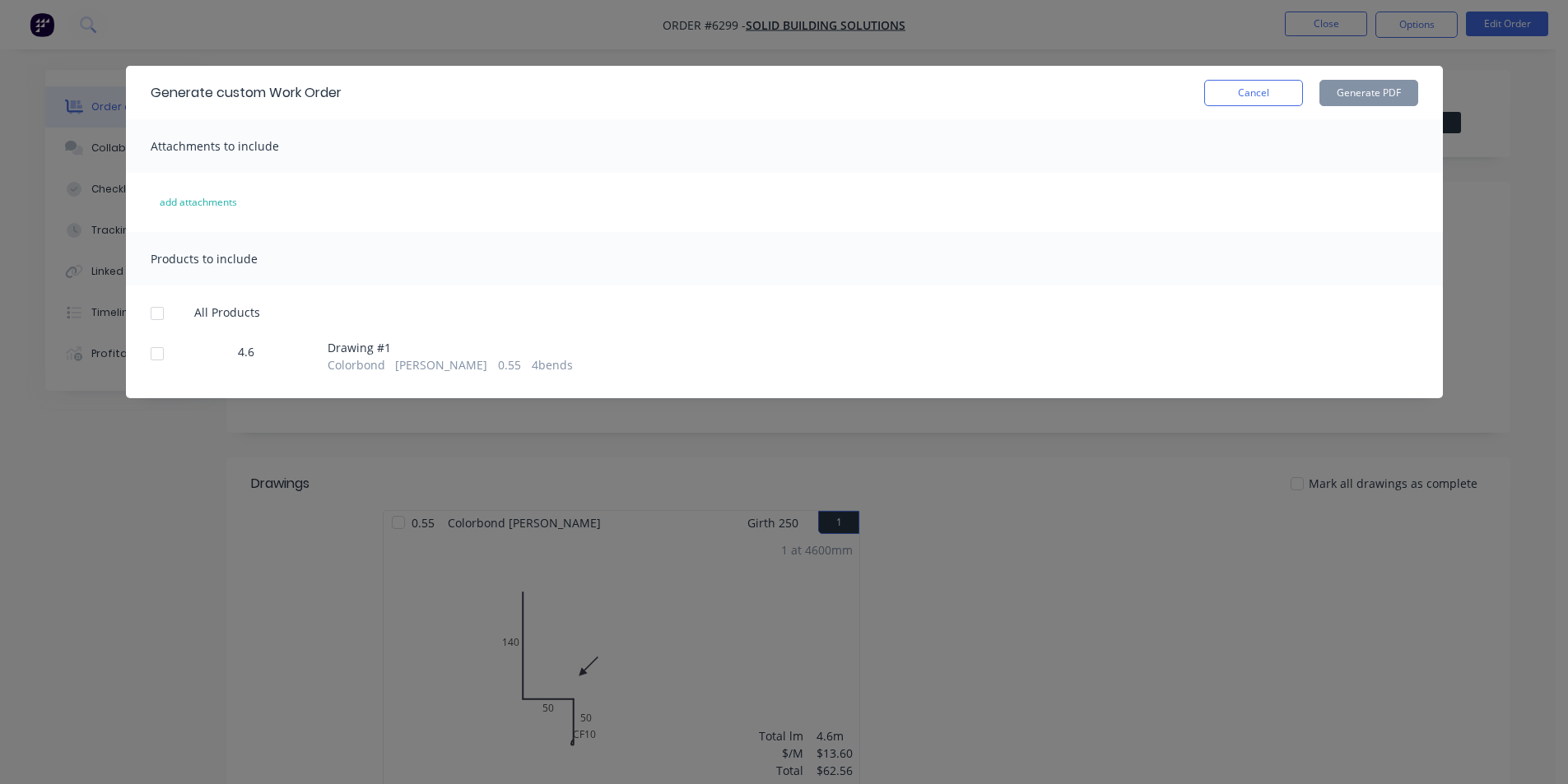
click at [162, 347] on div at bounding box center [157, 354] width 33 height 33
click at [1329, 96] on button "Generate PDF" at bounding box center [1369, 92] width 99 height 26
click at [1214, 92] on button "Cancel" at bounding box center [1253, 92] width 99 height 26
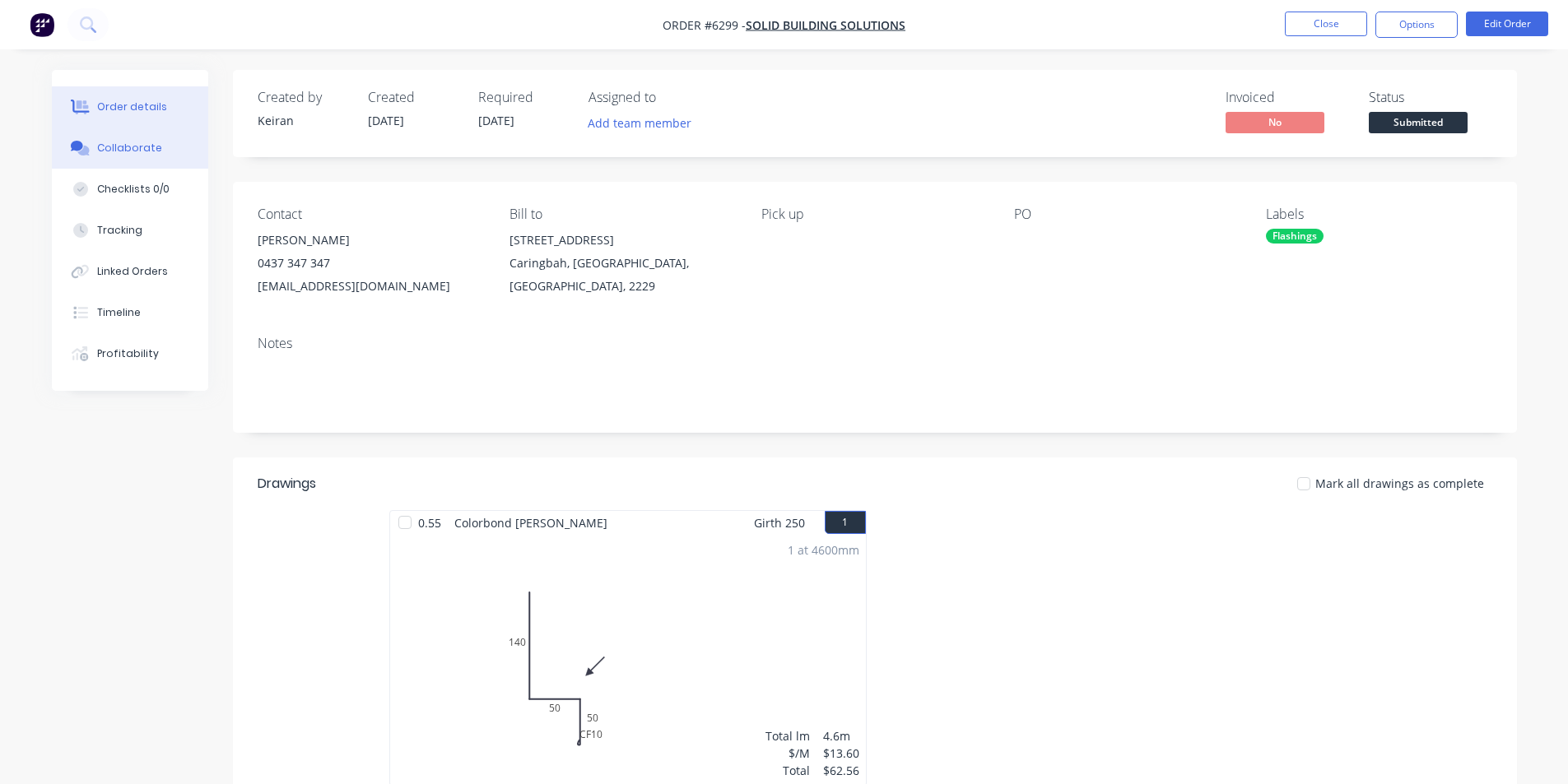
click at [101, 130] on button "Collaborate" at bounding box center [130, 148] width 157 height 41
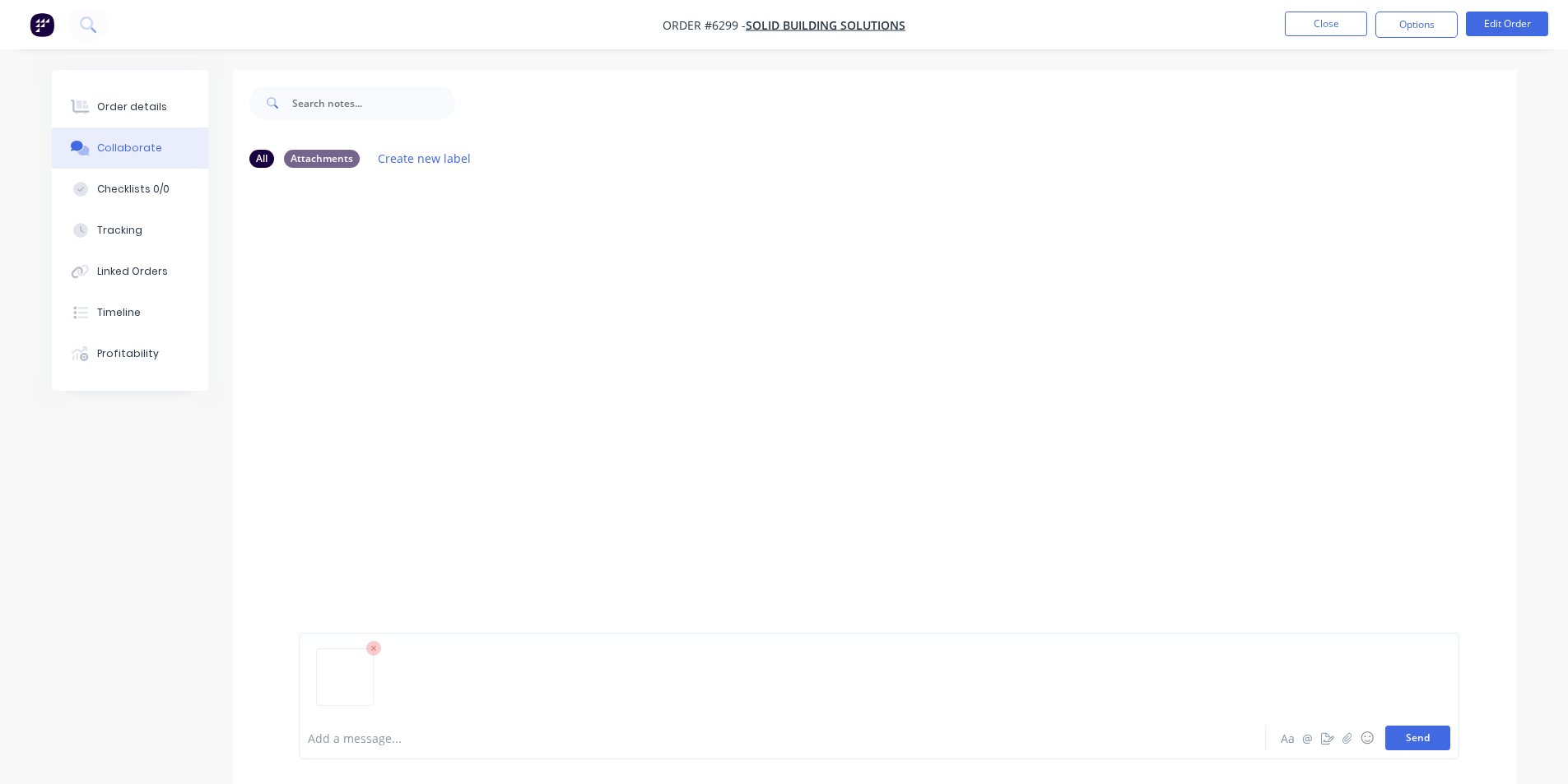
click at [1398, 742] on button "Send" at bounding box center [1418, 737] width 65 height 24
click at [1314, 39] on nav "Order #6299 - Solid Building Solutions Close Options Edit Order" at bounding box center [784, 24] width 1568 height 50
click at [1311, 21] on button "Close" at bounding box center [1325, 24] width 82 height 24
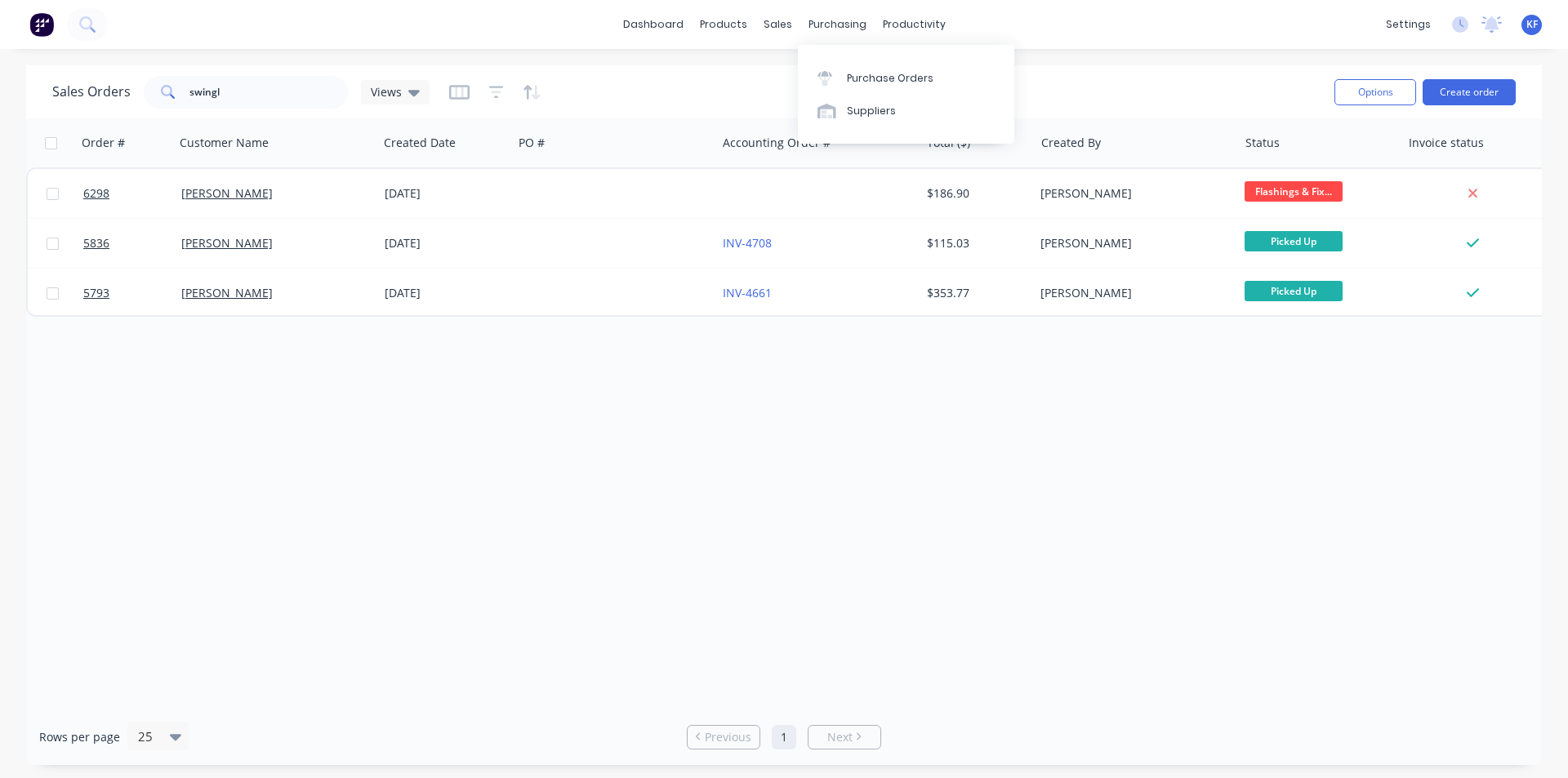
drag, startPoint x: 819, startPoint y: 24, endPoint x: 848, endPoint y: 52, distance: 40.3
click at [820, 26] on div "purchasing" at bounding box center [837, 24] width 75 height 24
click at [864, 67] on link "Purchase Orders" at bounding box center [906, 77] width 217 height 32
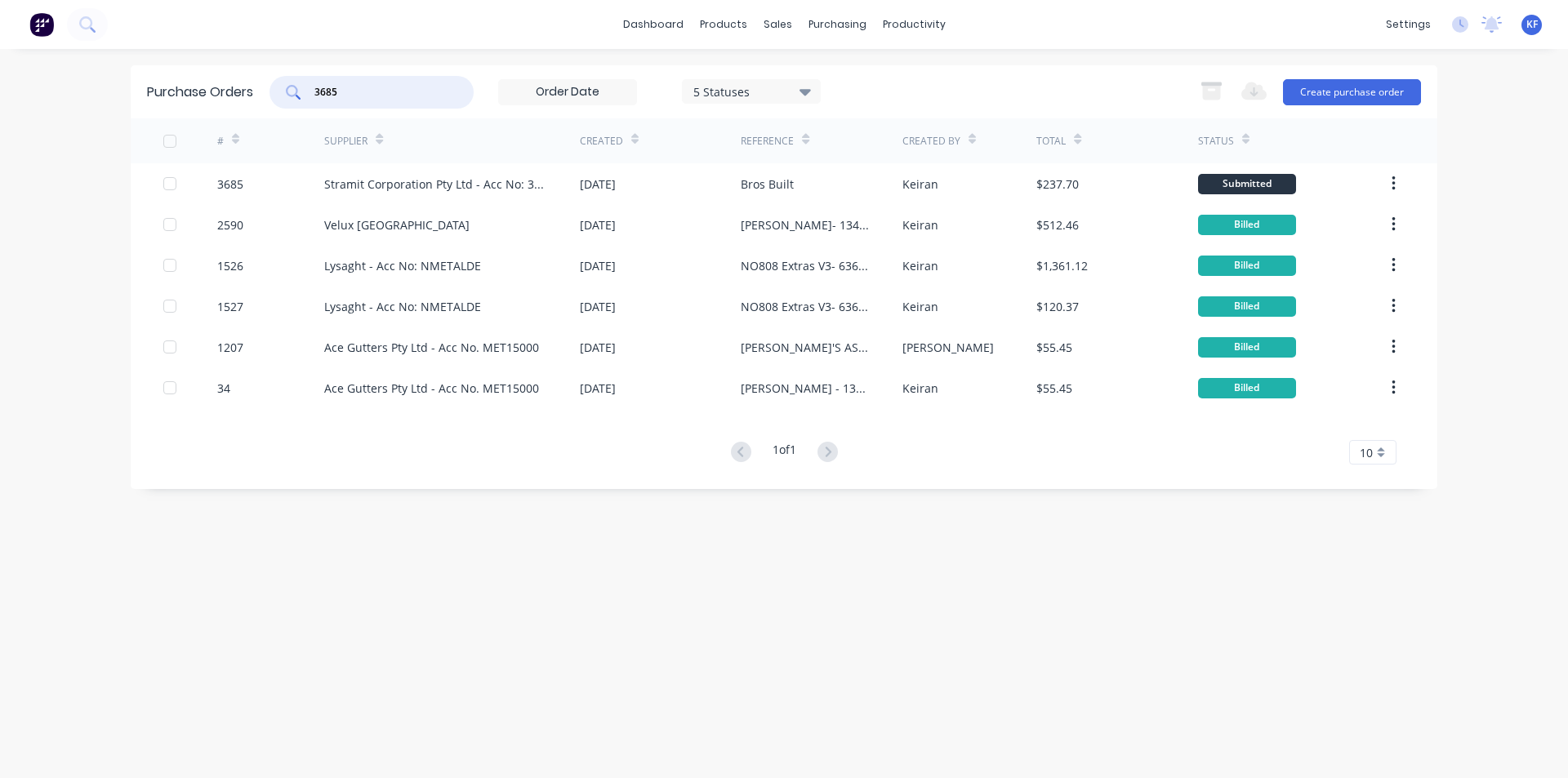
drag, startPoint x: 377, startPoint y: 85, endPoint x: 267, endPoint y: 63, distance: 112.2
click at [299, 81] on div "3685" at bounding box center [371, 93] width 204 height 32
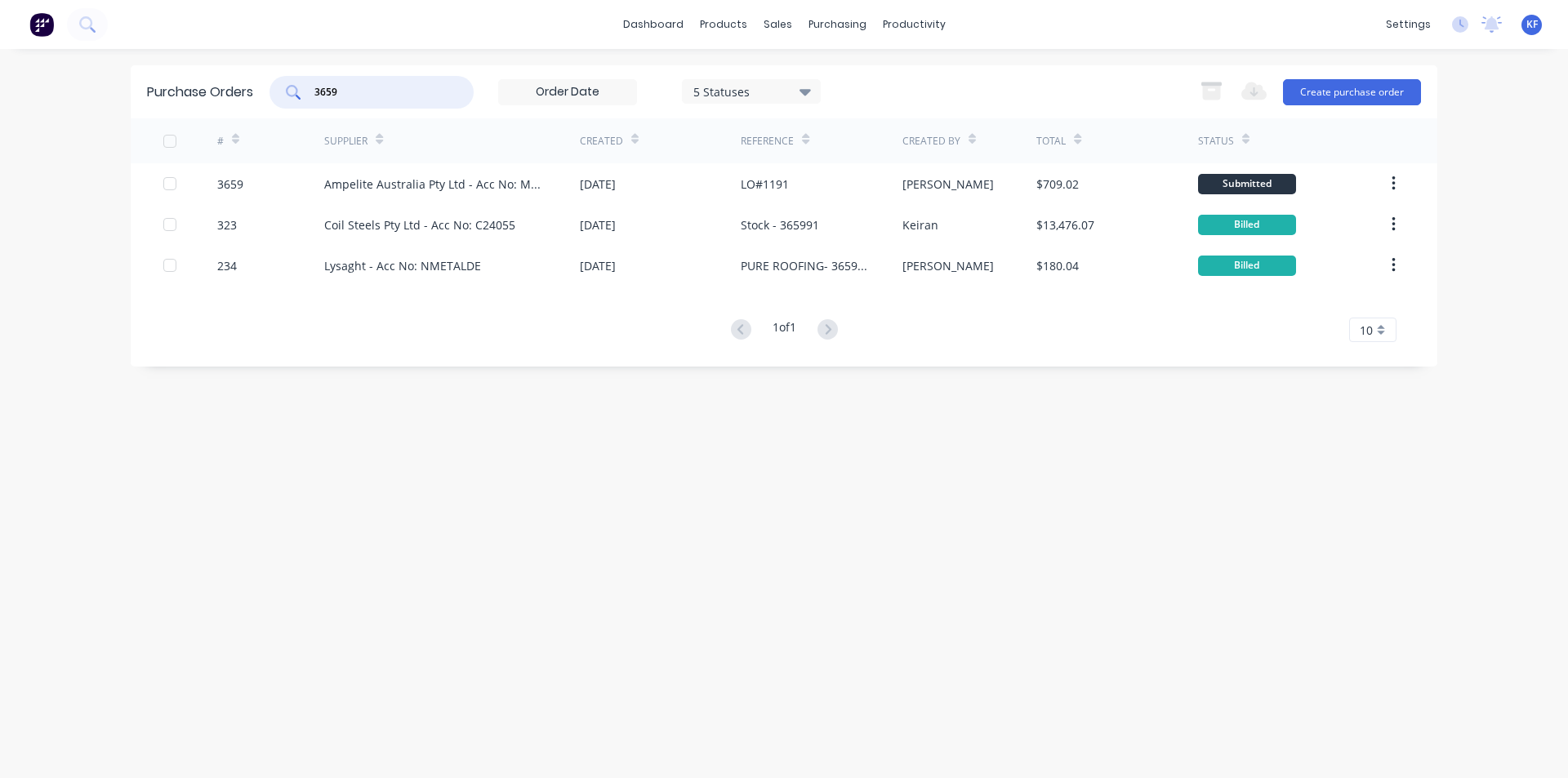
drag, startPoint x: 368, startPoint y: 94, endPoint x: 104, endPoint y: 78, distance: 264.5
click at [164, 83] on div "Purchase Orders 3659 5 Statuses 5 Statuses Export to Excel (XLSX) Create purcha…" at bounding box center [784, 92] width 1307 height 53
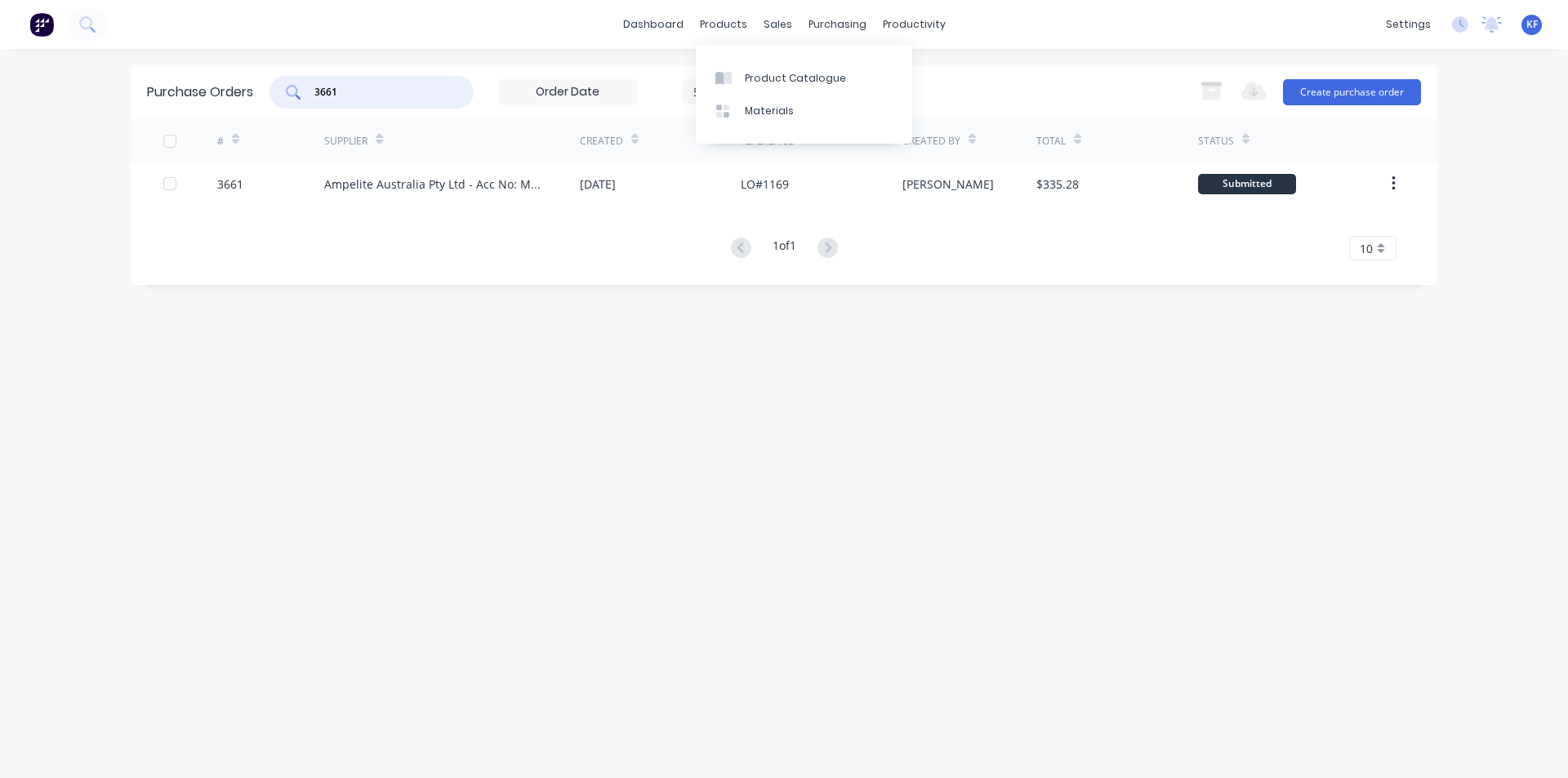
click at [195, 85] on div "Purchase Orders 3661 5 Statuses 5 Statuses Export to Excel (XLSX) Create purcha…" at bounding box center [784, 92] width 1307 height 53
type input "cassai"
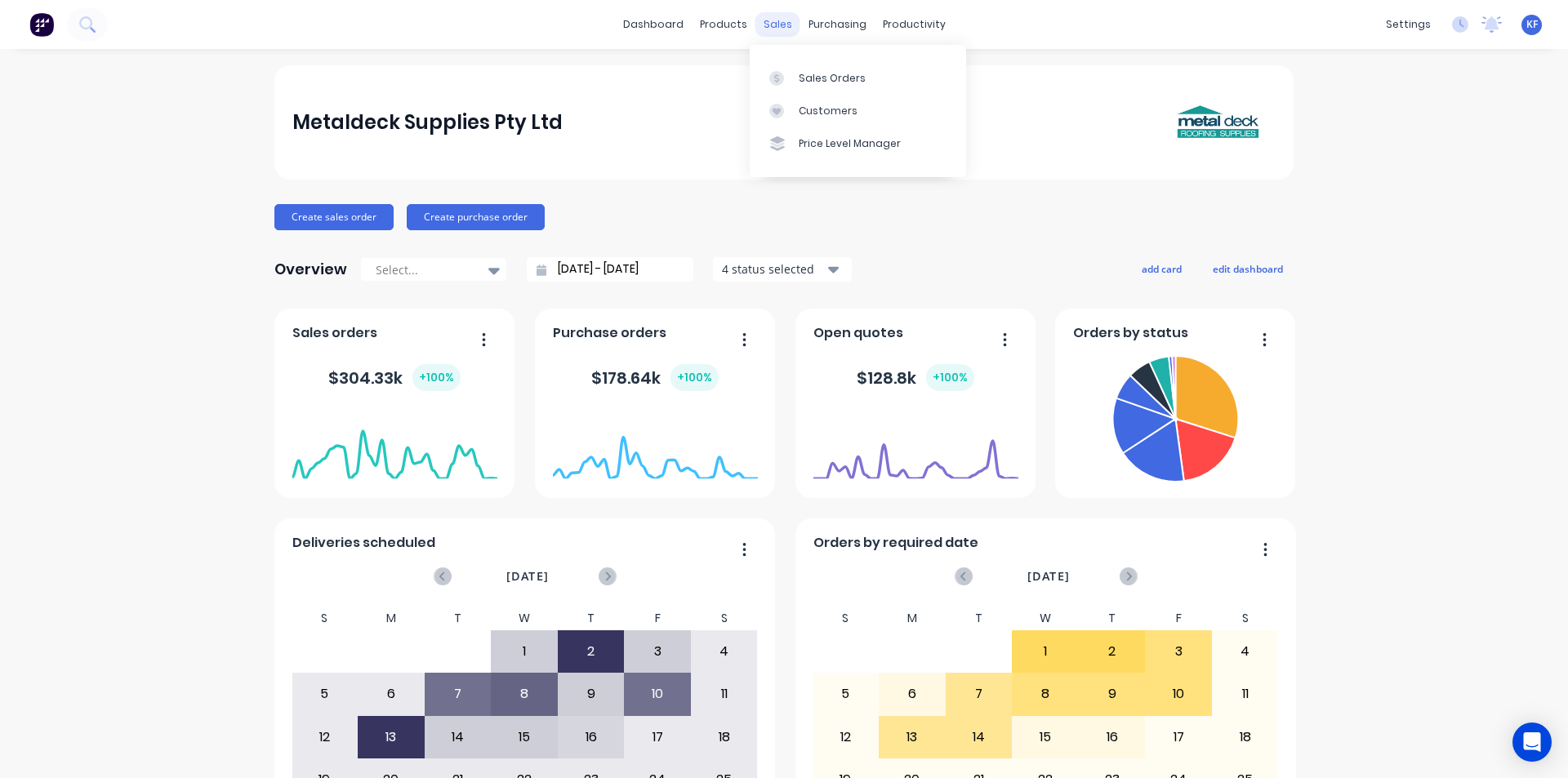
drag, startPoint x: 766, startPoint y: 18, endPoint x: 766, endPoint y: 29, distance: 11.0
click at [766, 21] on div "sales" at bounding box center [778, 24] width 45 height 24
click at [782, 73] on icon at bounding box center [776, 78] width 14 height 14
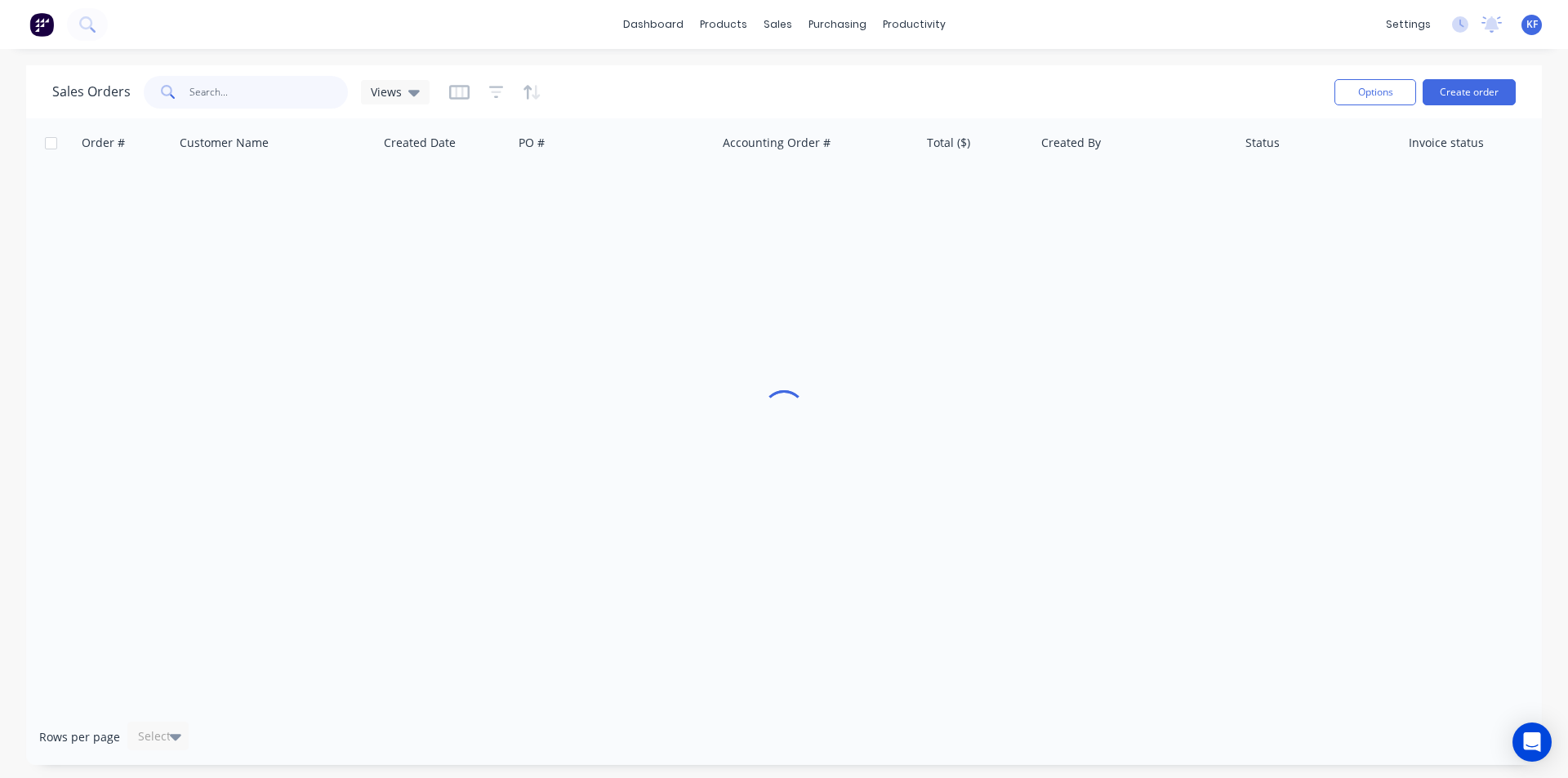
click at [290, 102] on input "text" at bounding box center [269, 93] width 159 height 32
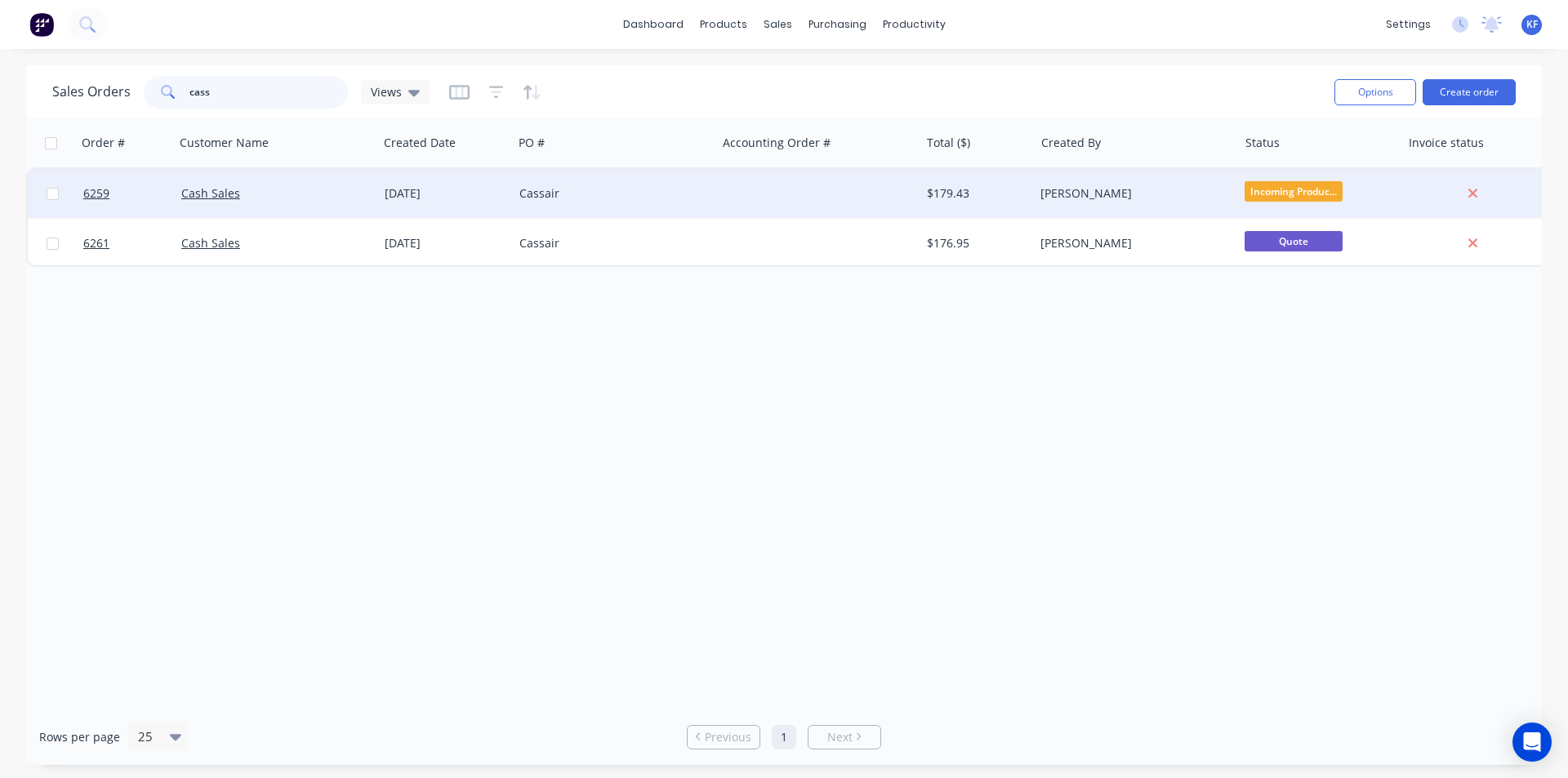
type input "cass"
click at [647, 203] on div "Cassair" at bounding box center [615, 193] width 203 height 49
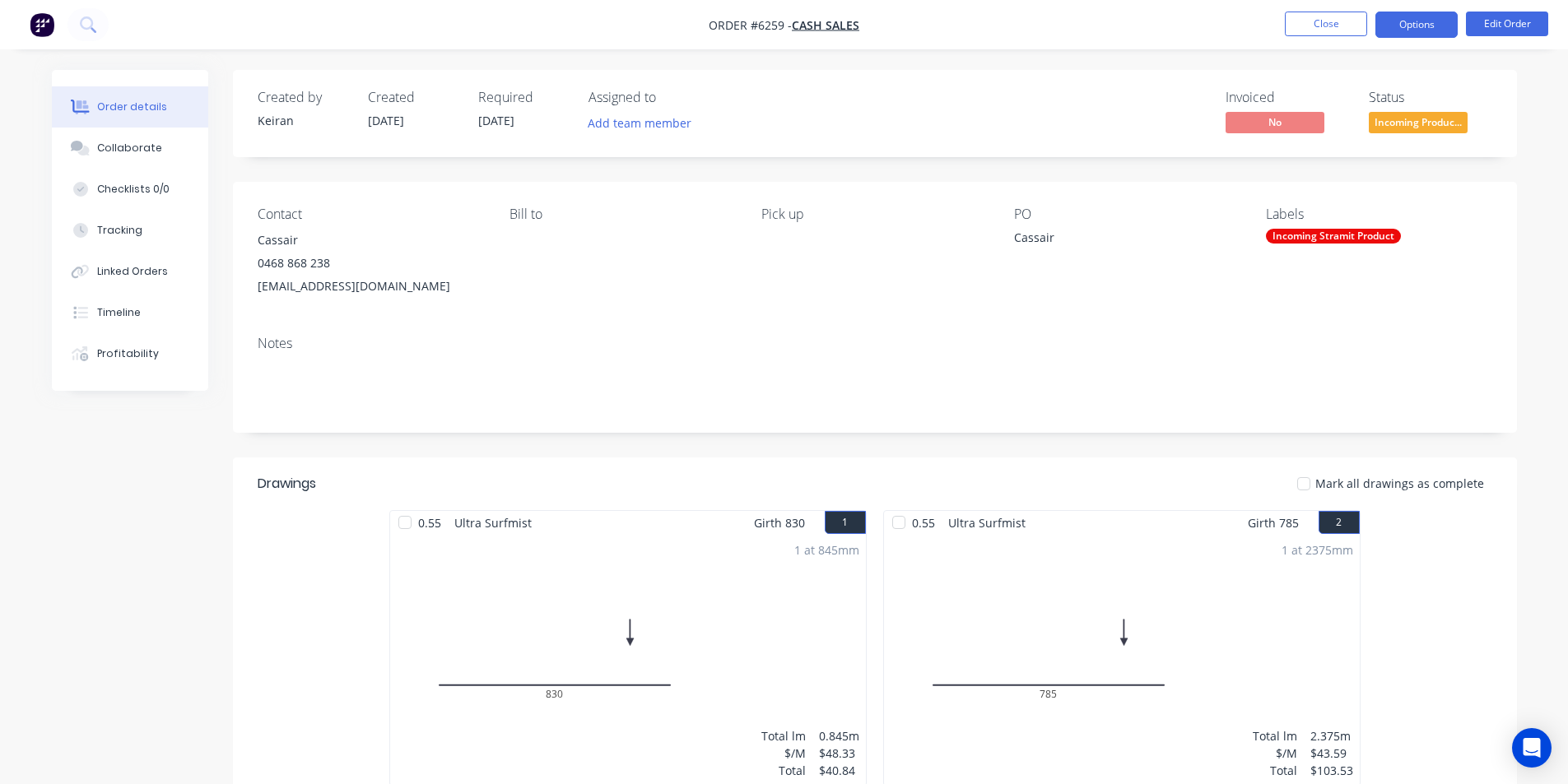
click at [1430, 32] on button "Options" at bounding box center [1416, 24] width 82 height 26
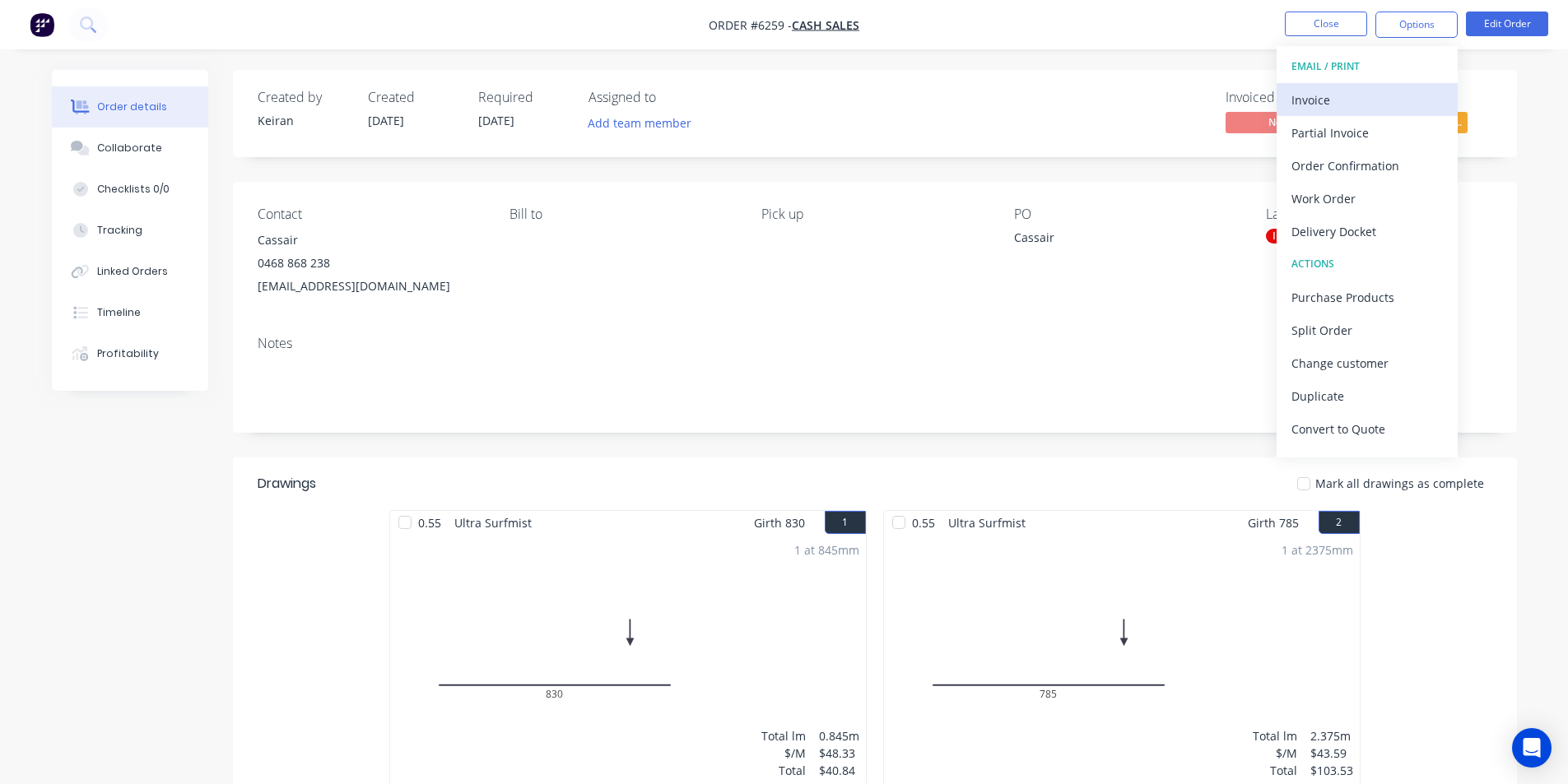
click at [1365, 97] on div "Invoice" at bounding box center [1367, 100] width 151 height 24
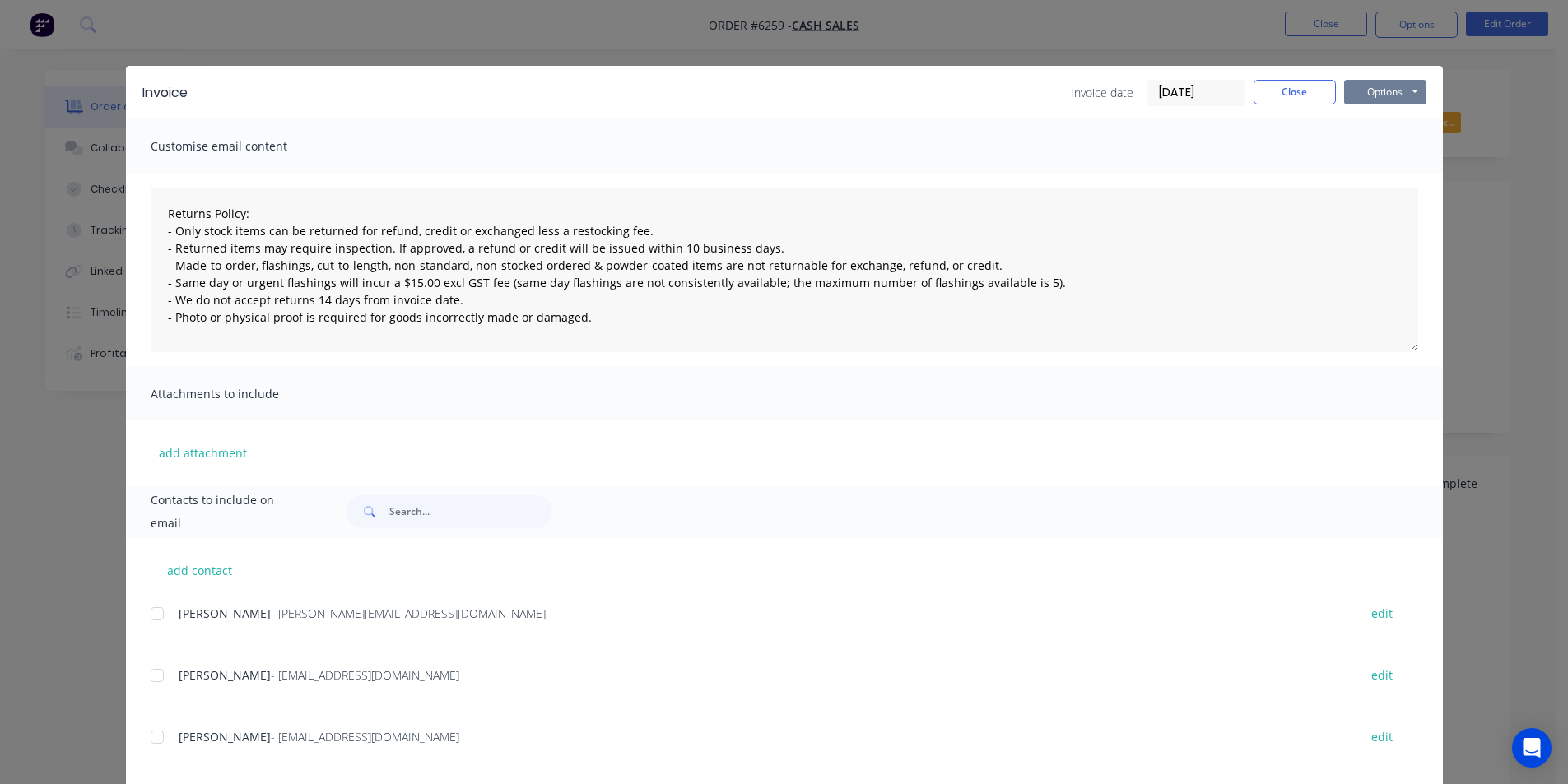
click at [1397, 94] on button "Options" at bounding box center [1385, 91] width 82 height 24
click at [1383, 151] on button "Print" at bounding box center [1397, 148] width 105 height 27
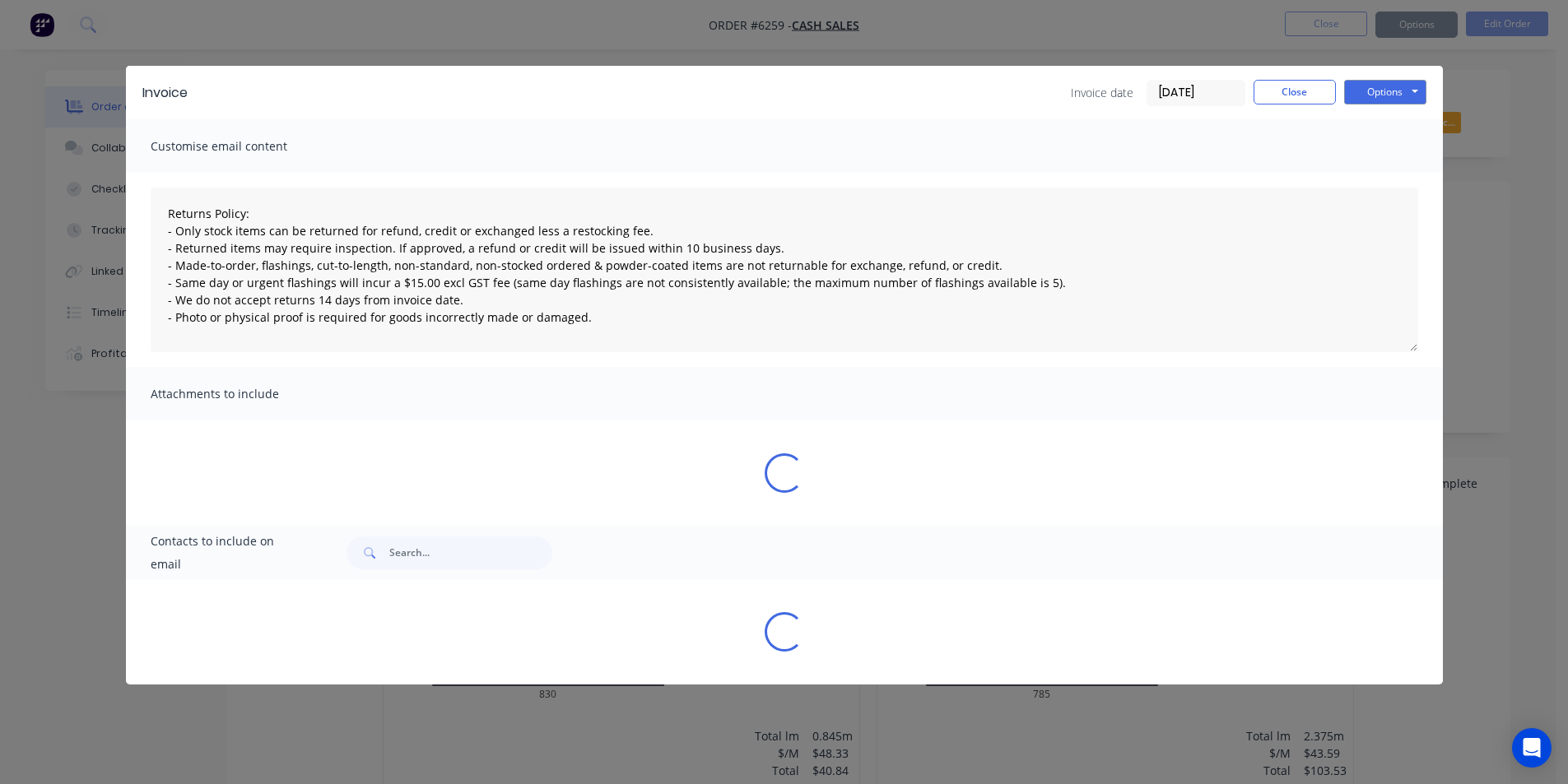
type textarea "Returns Policy: - Only stock items can be returned for refund, credit or exchan…"
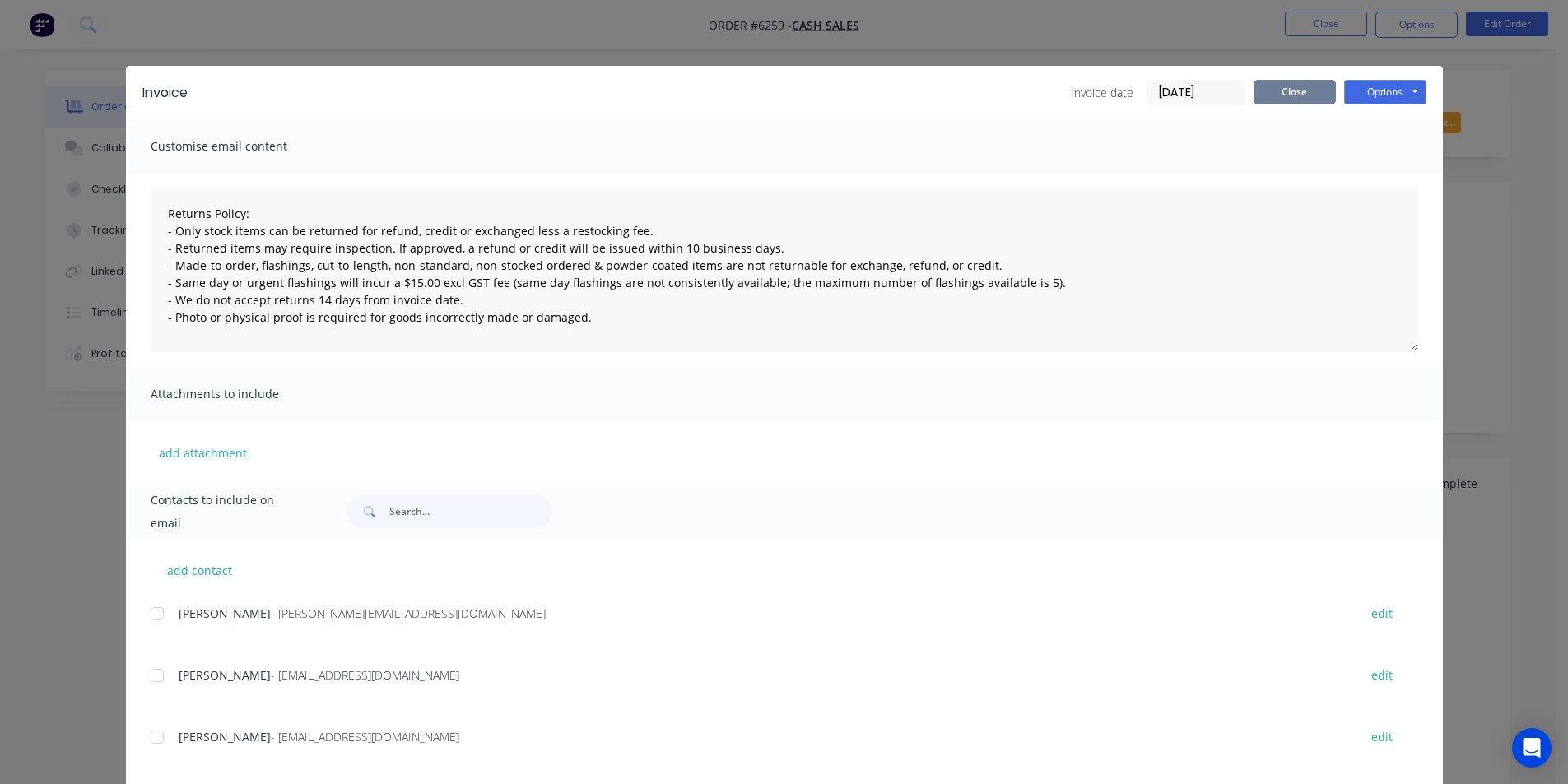
click at [1275, 99] on button "Close" at bounding box center [1294, 91] width 82 height 24
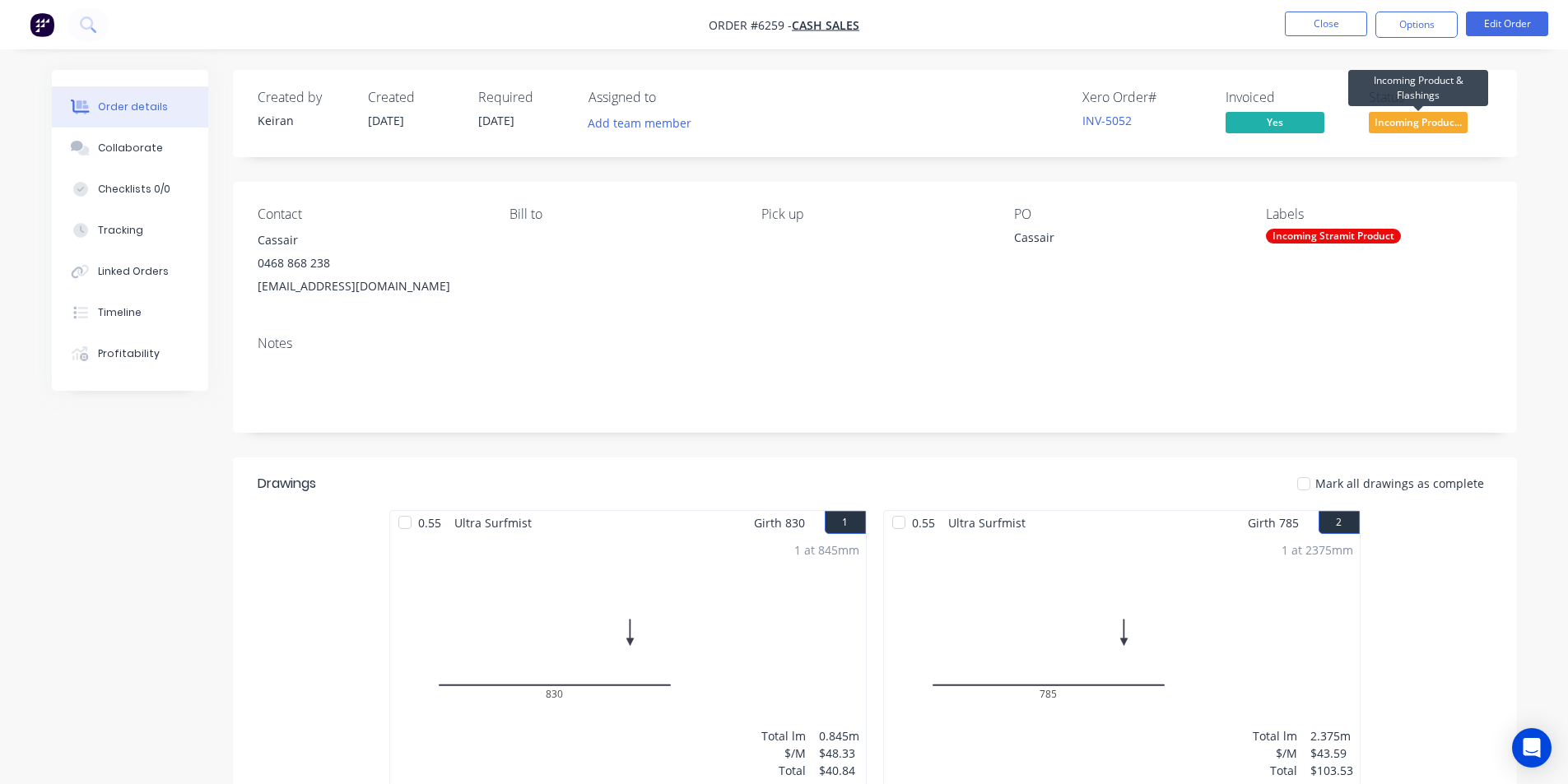
drag, startPoint x: 1408, startPoint y: 126, endPoint x: 1400, endPoint y: 143, distance: 18.8
click at [1408, 125] on span "Incoming Produc..." at bounding box center [1418, 122] width 99 height 21
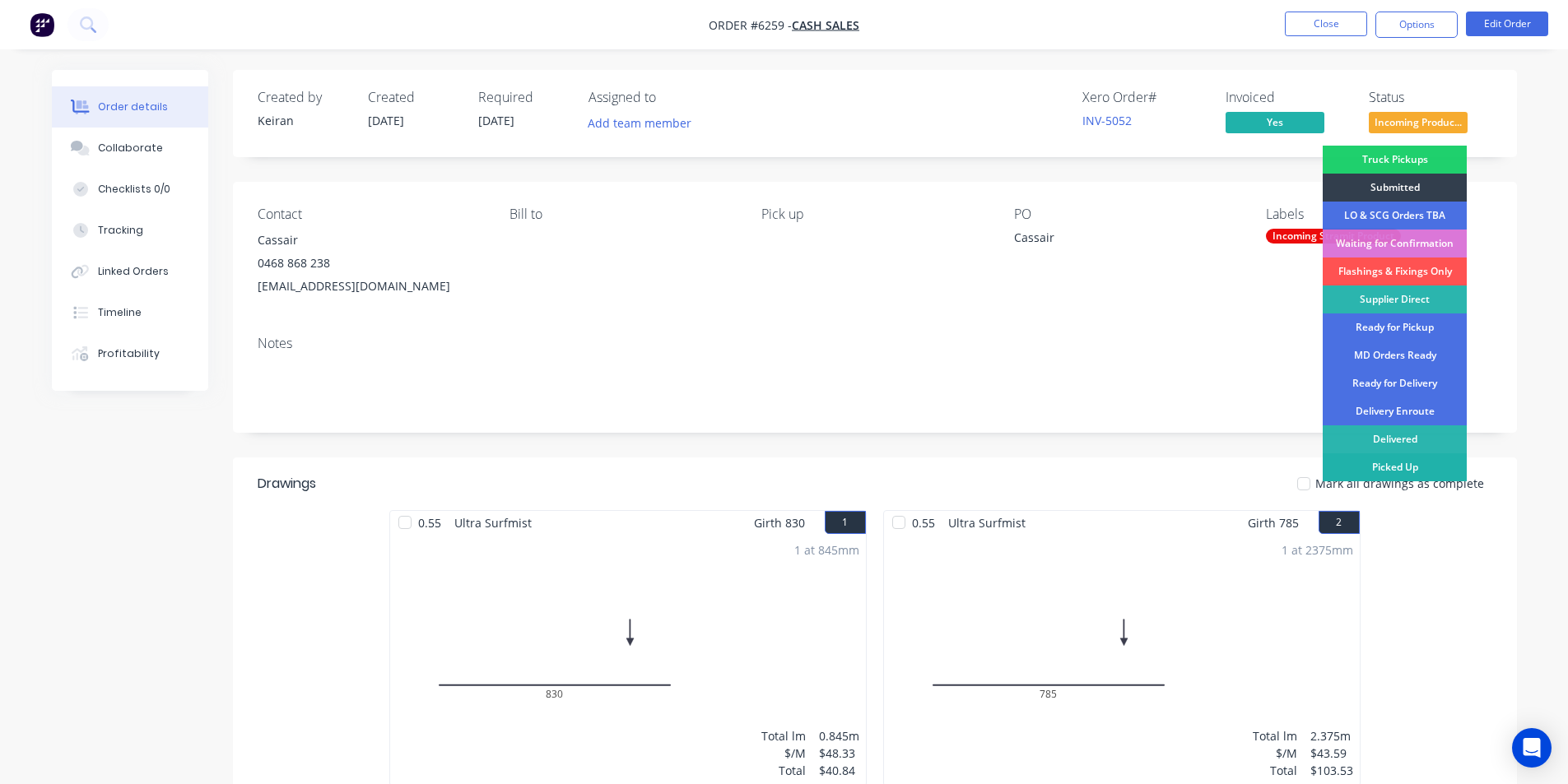
click at [1391, 471] on div "Picked Up" at bounding box center [1394, 467] width 144 height 28
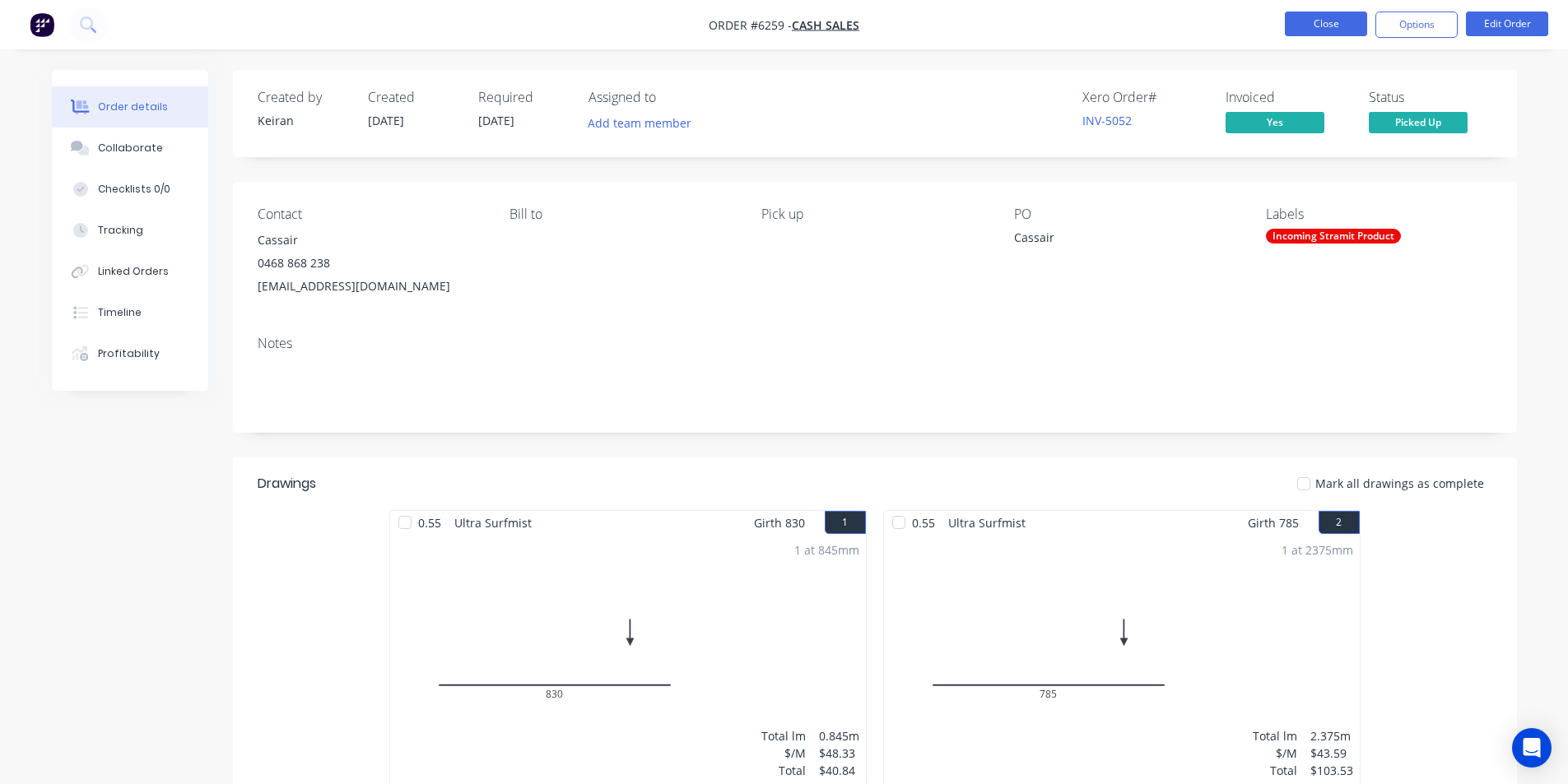
click at [1321, 24] on button "Close" at bounding box center [1325, 24] width 82 height 24
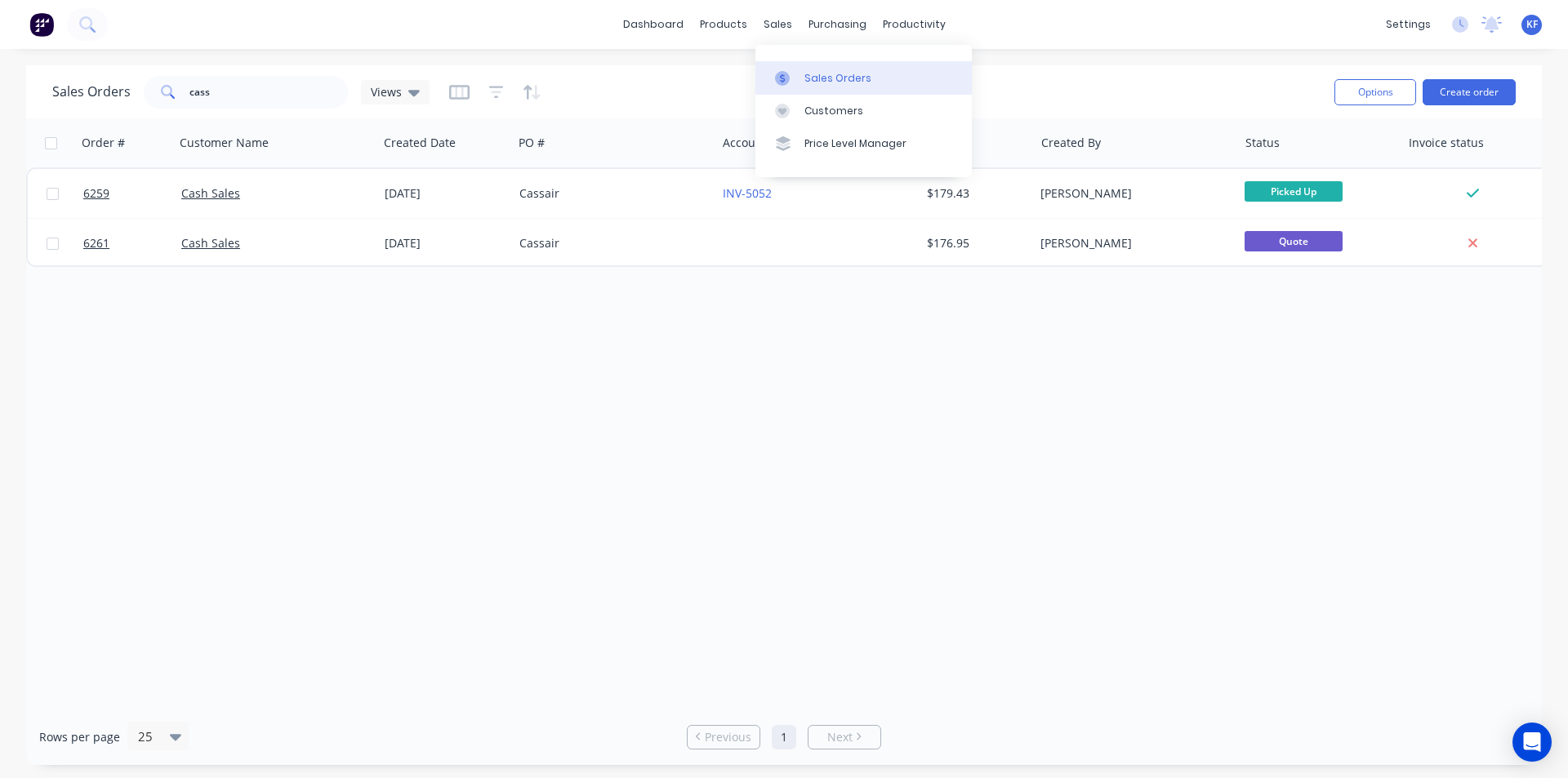
click at [806, 63] on link "Sales Orders" at bounding box center [864, 77] width 217 height 32
click at [776, 32] on div "sales" at bounding box center [778, 24] width 45 height 24
click at [811, 59] on div "Sales Orders Customers Price Level Manager" at bounding box center [864, 111] width 217 height 131
click at [818, 78] on div "Sales Orders" at bounding box center [837, 78] width 67 height 14
drag, startPoint x: 178, startPoint y: 93, endPoint x: 122, endPoint y: 77, distance: 58.2
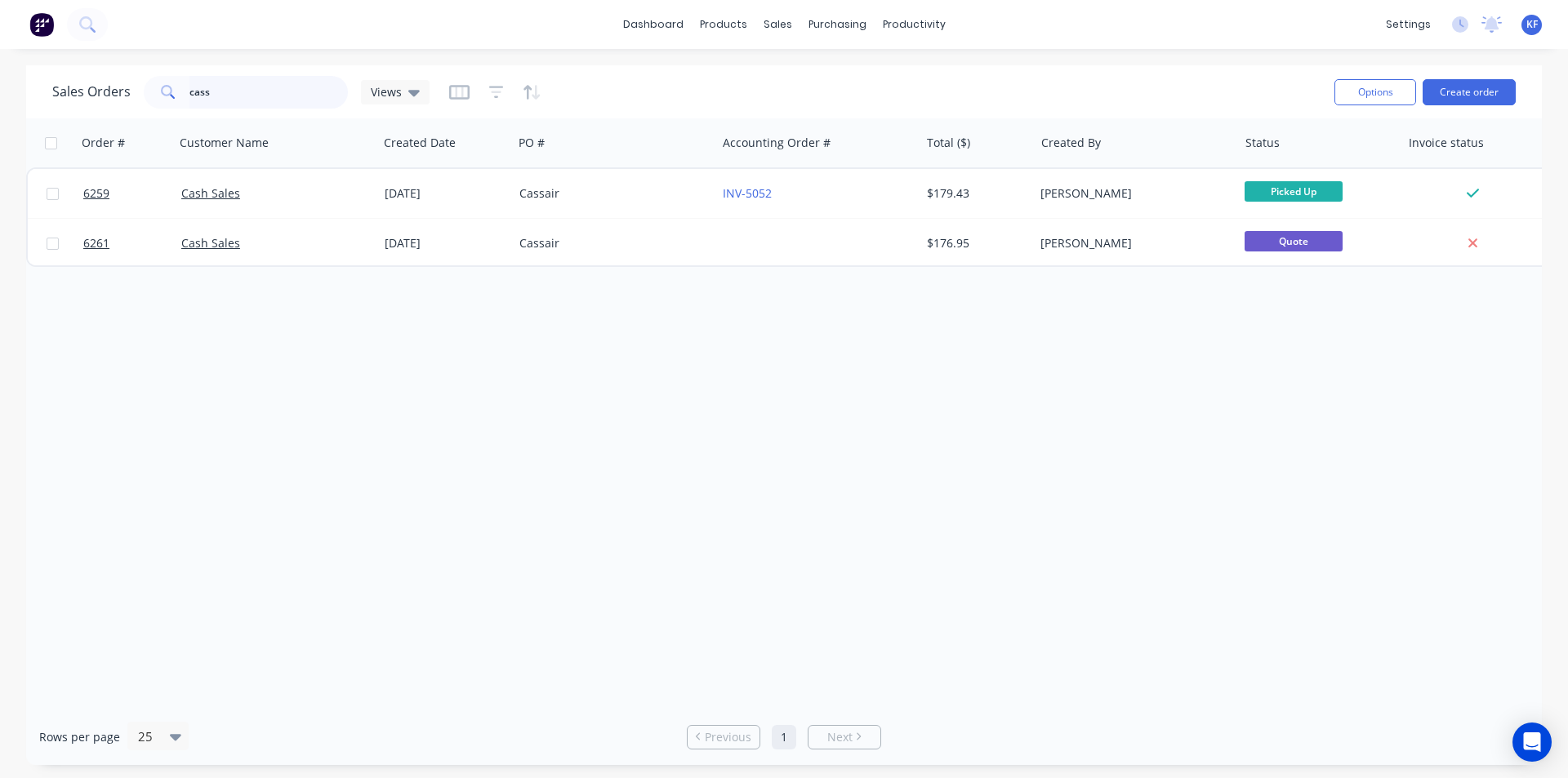
click at [128, 80] on div "Sales Orders cass Views" at bounding box center [241, 93] width 377 height 32
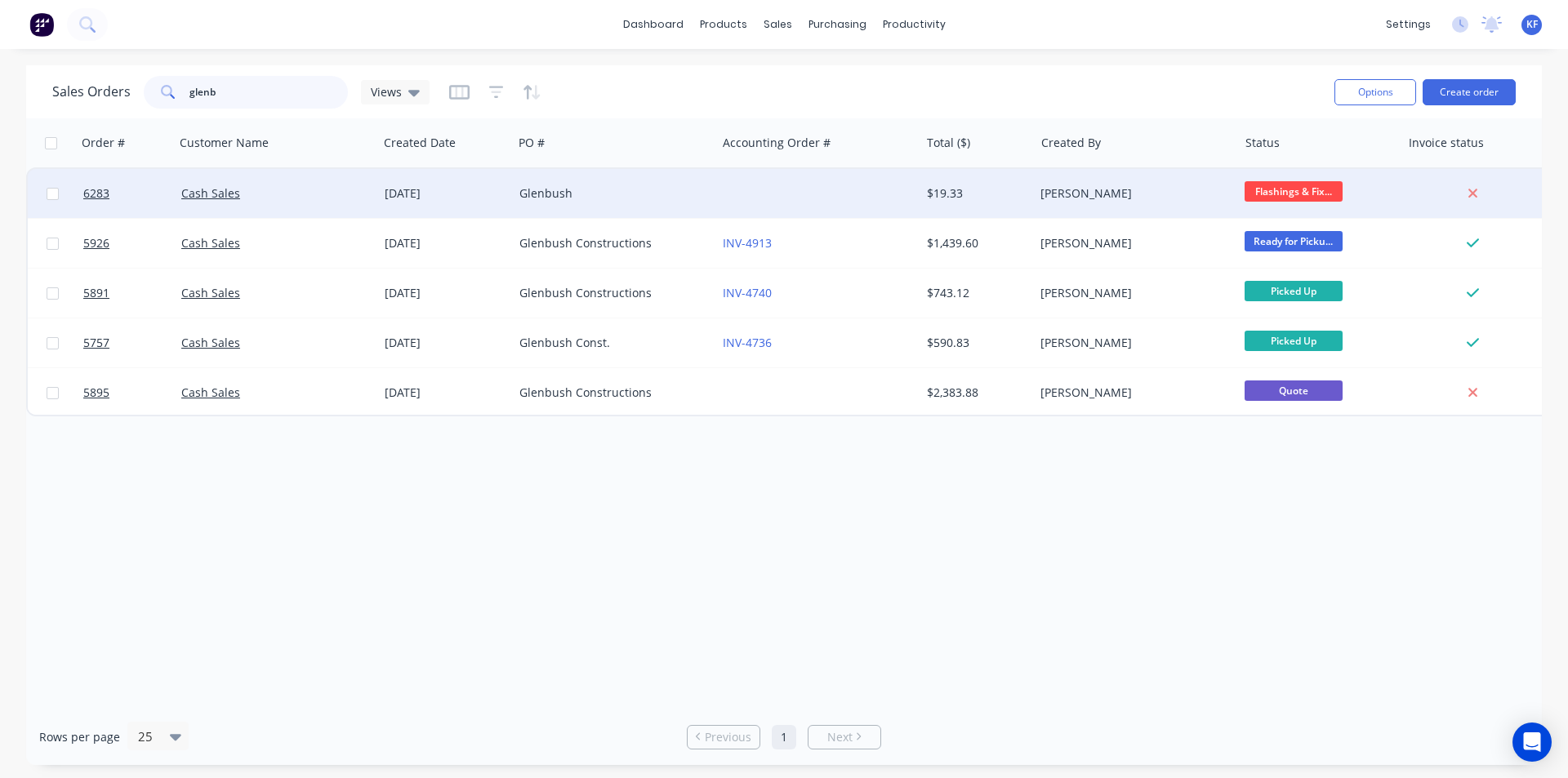
type input "glenb"
click at [713, 206] on div "Glenbush" at bounding box center [615, 193] width 203 height 49
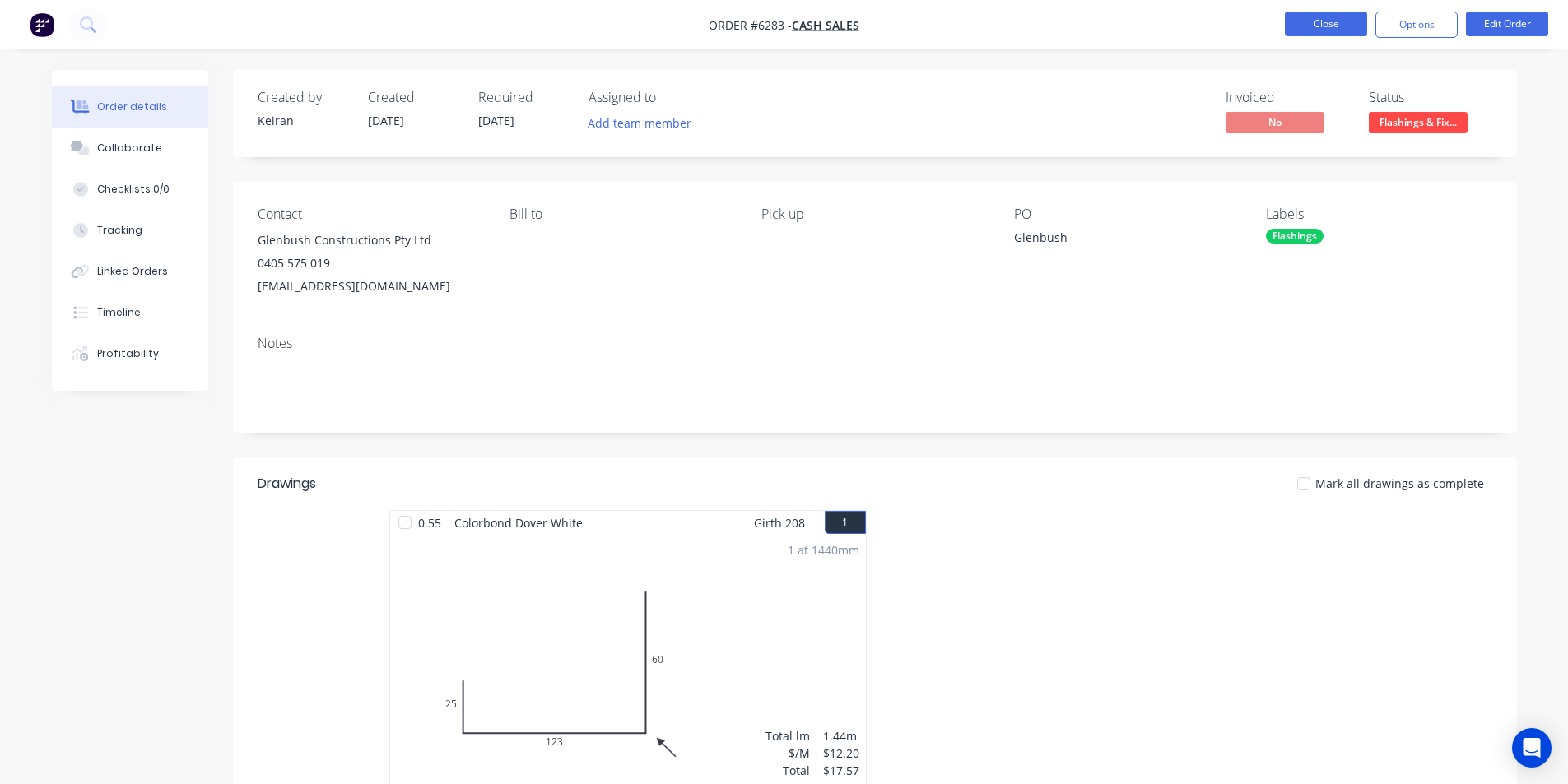
click at [1312, 24] on button "Close" at bounding box center [1325, 24] width 82 height 24
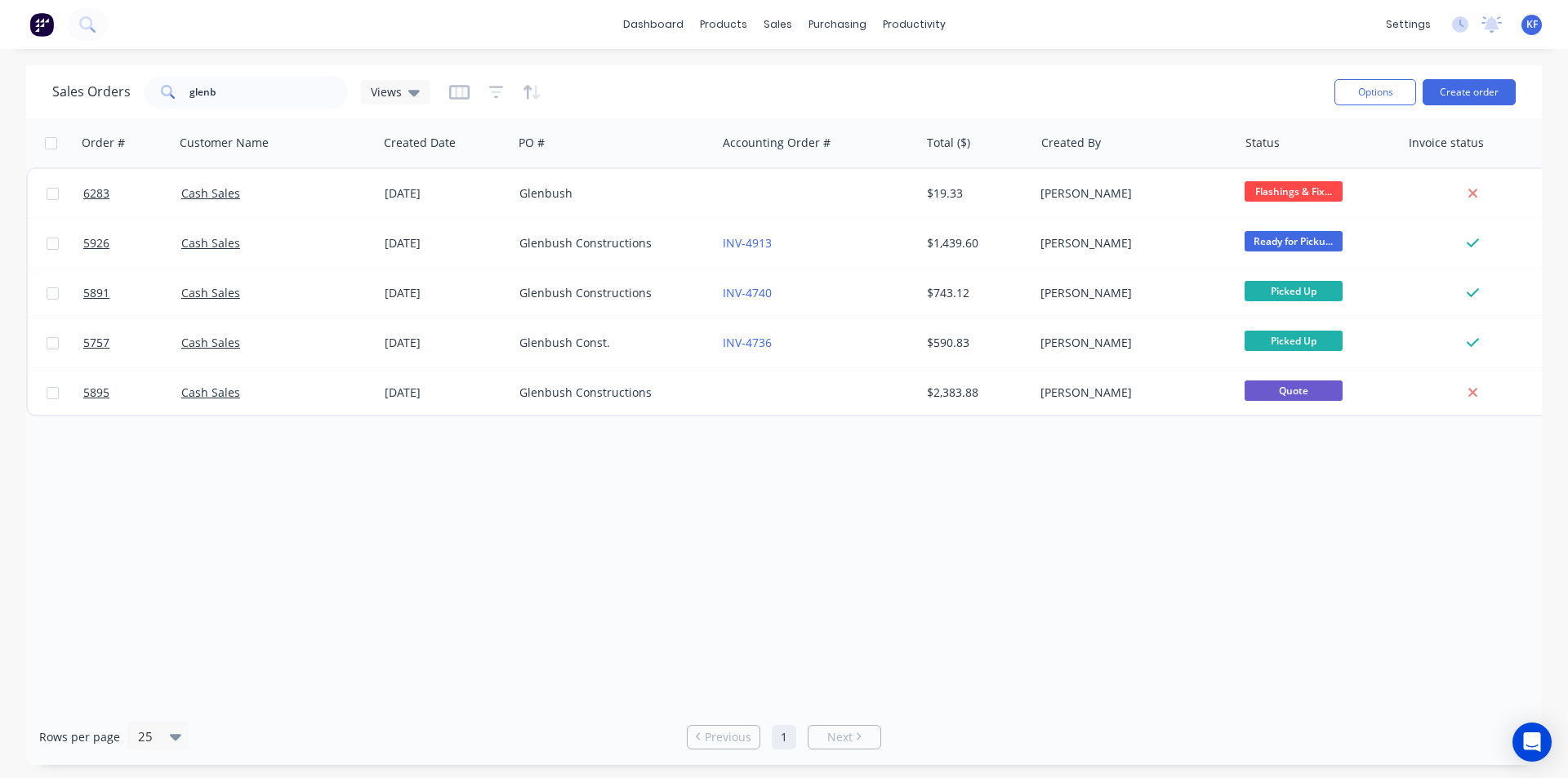
click at [998, 245] on div "$1,439.60" at bounding box center [974, 243] width 95 height 16
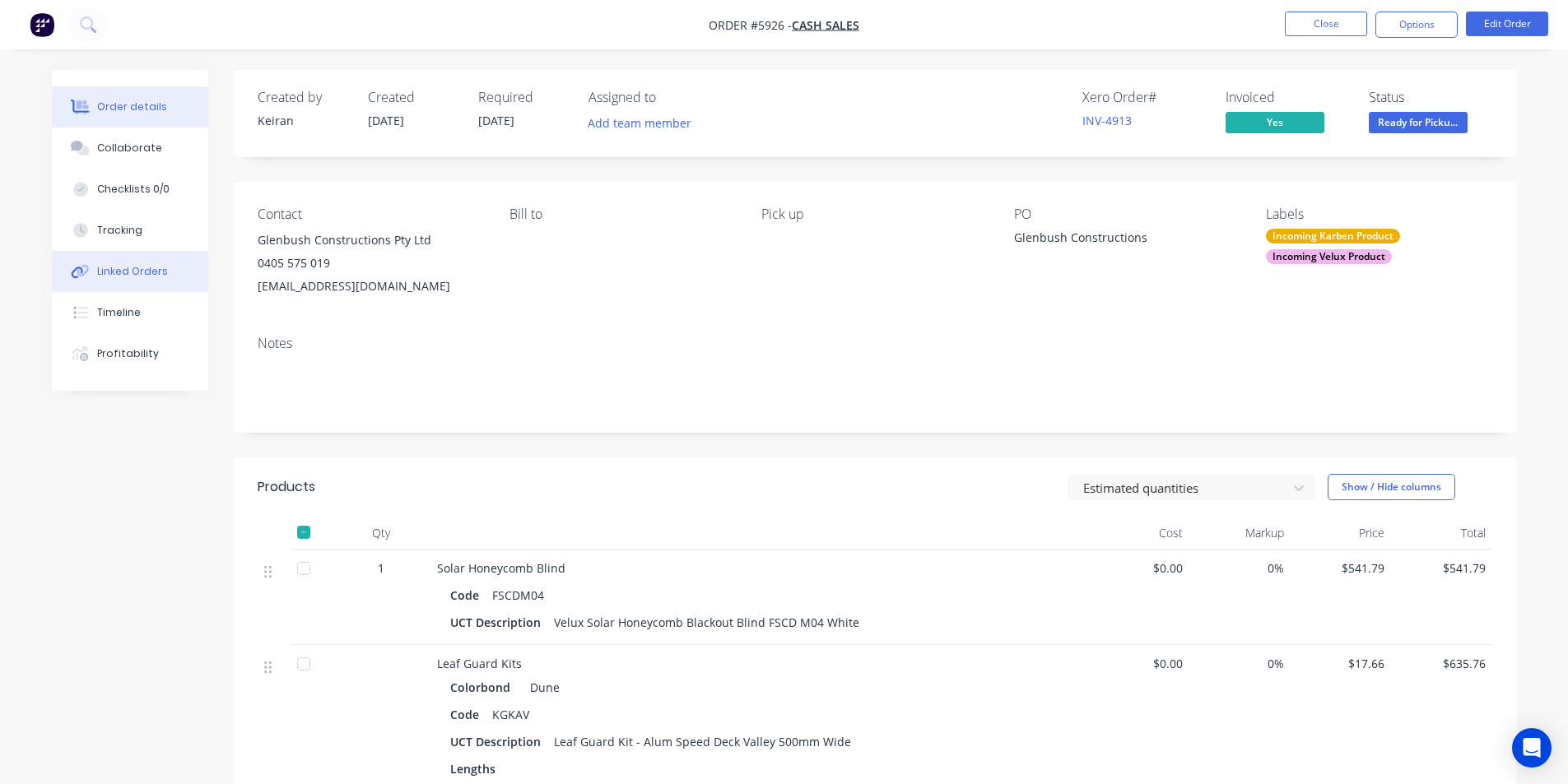
click at [163, 265] on div "Linked Orders" at bounding box center [132, 272] width 71 height 14
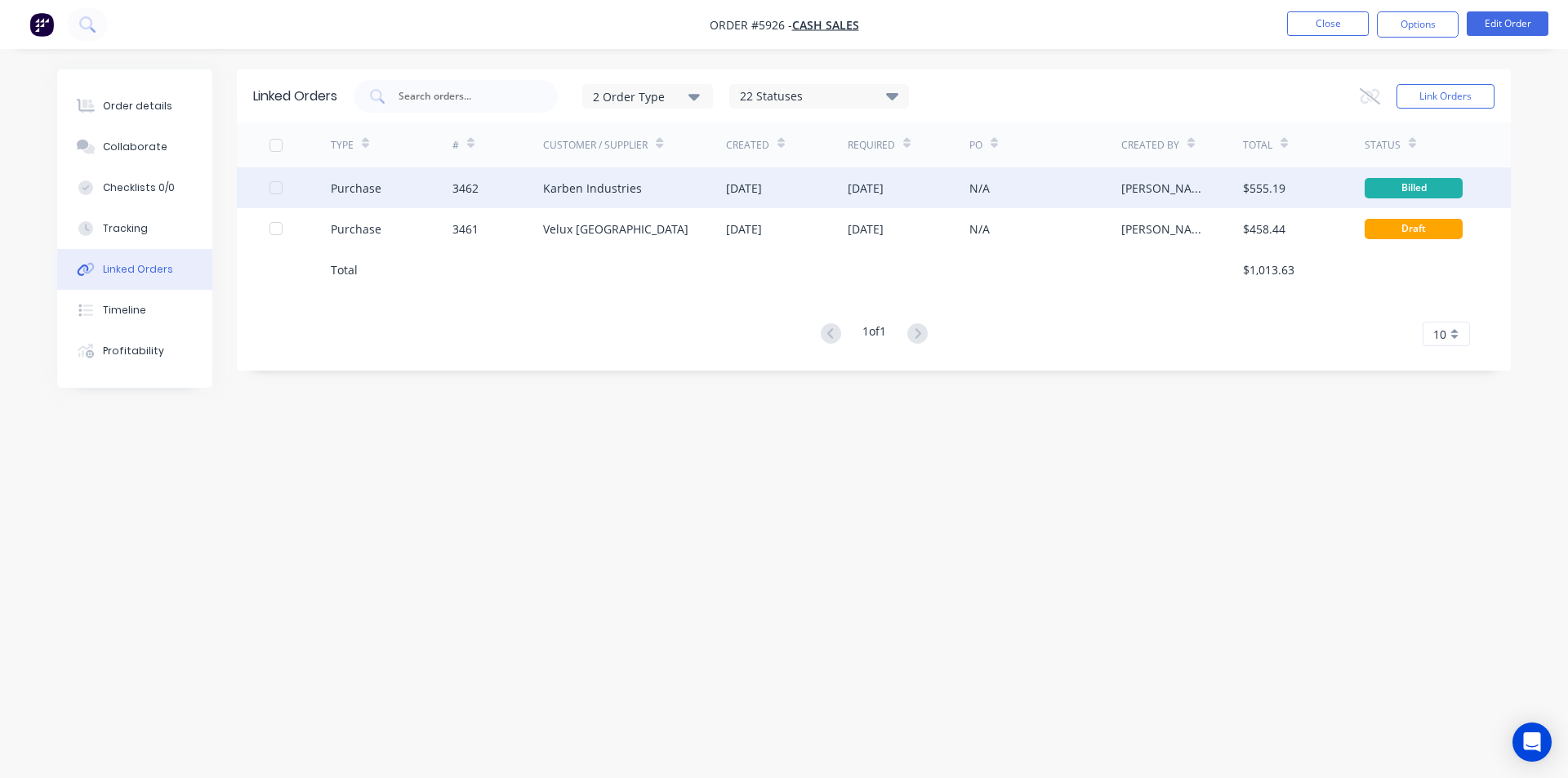
click at [629, 198] on div "Karben Industries" at bounding box center [634, 187] width 183 height 40
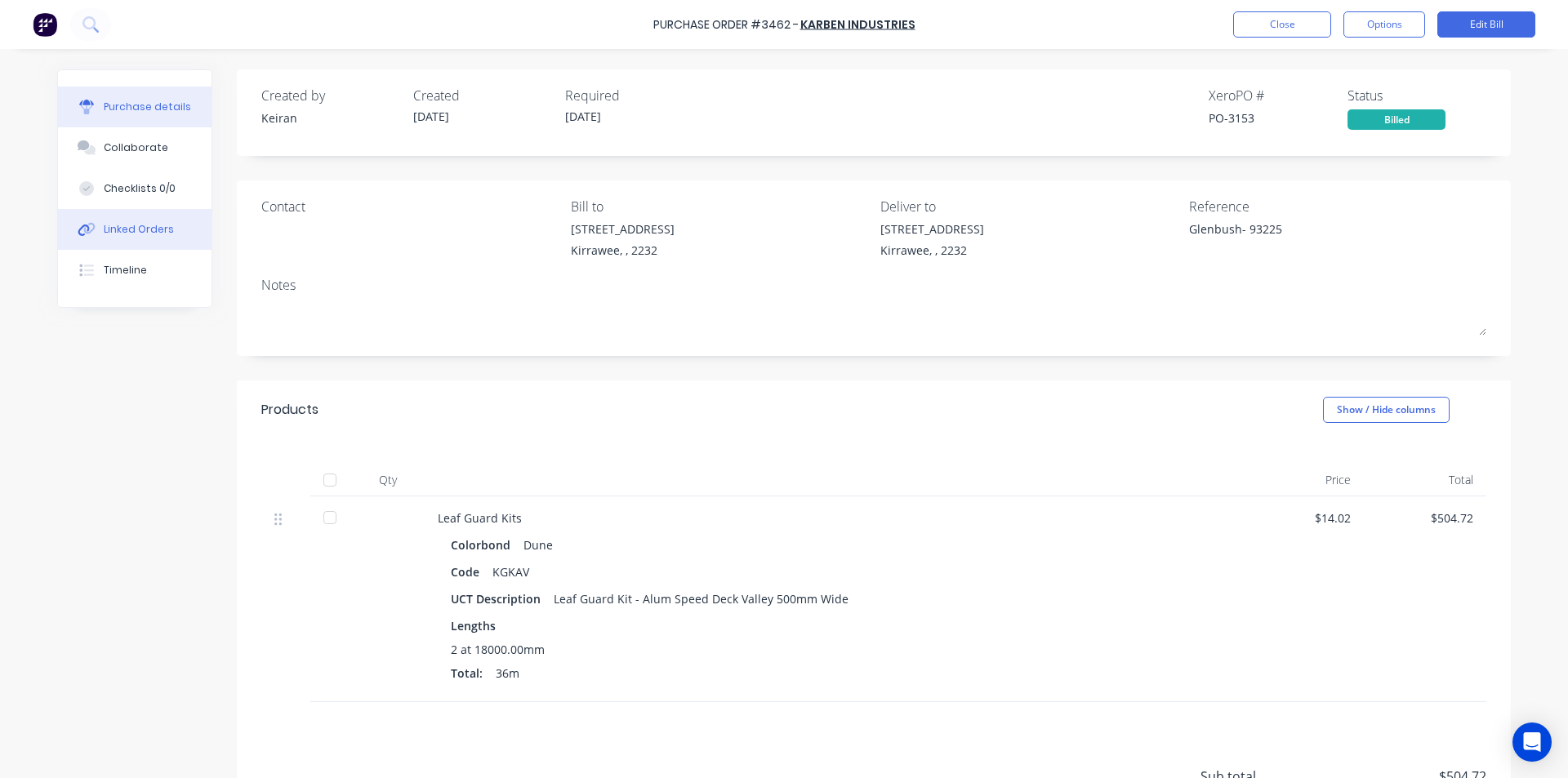
click at [154, 234] on div "Linked Orders" at bounding box center [138, 229] width 70 height 14
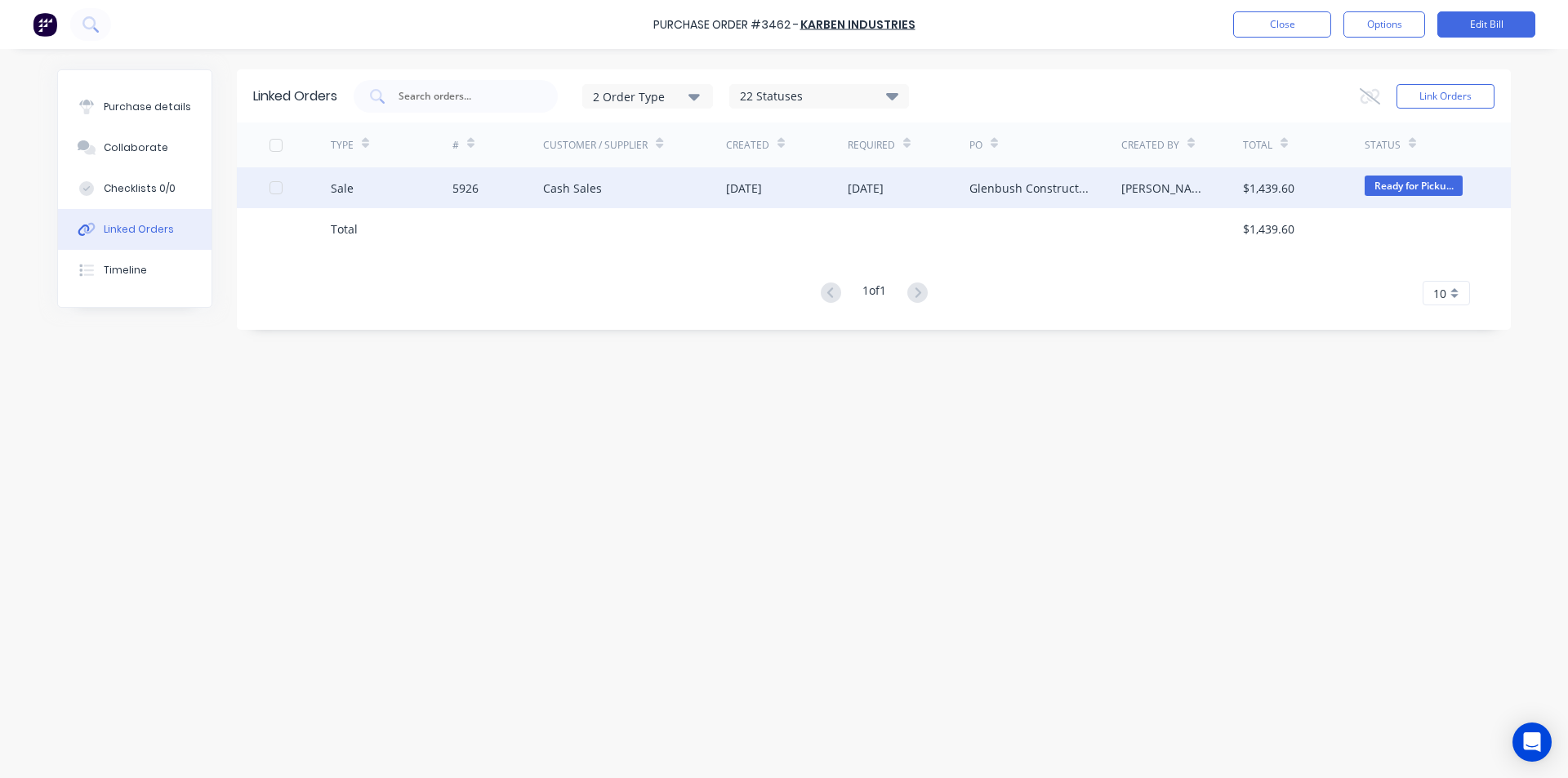
click at [478, 186] on div "5926" at bounding box center [498, 187] width 92 height 40
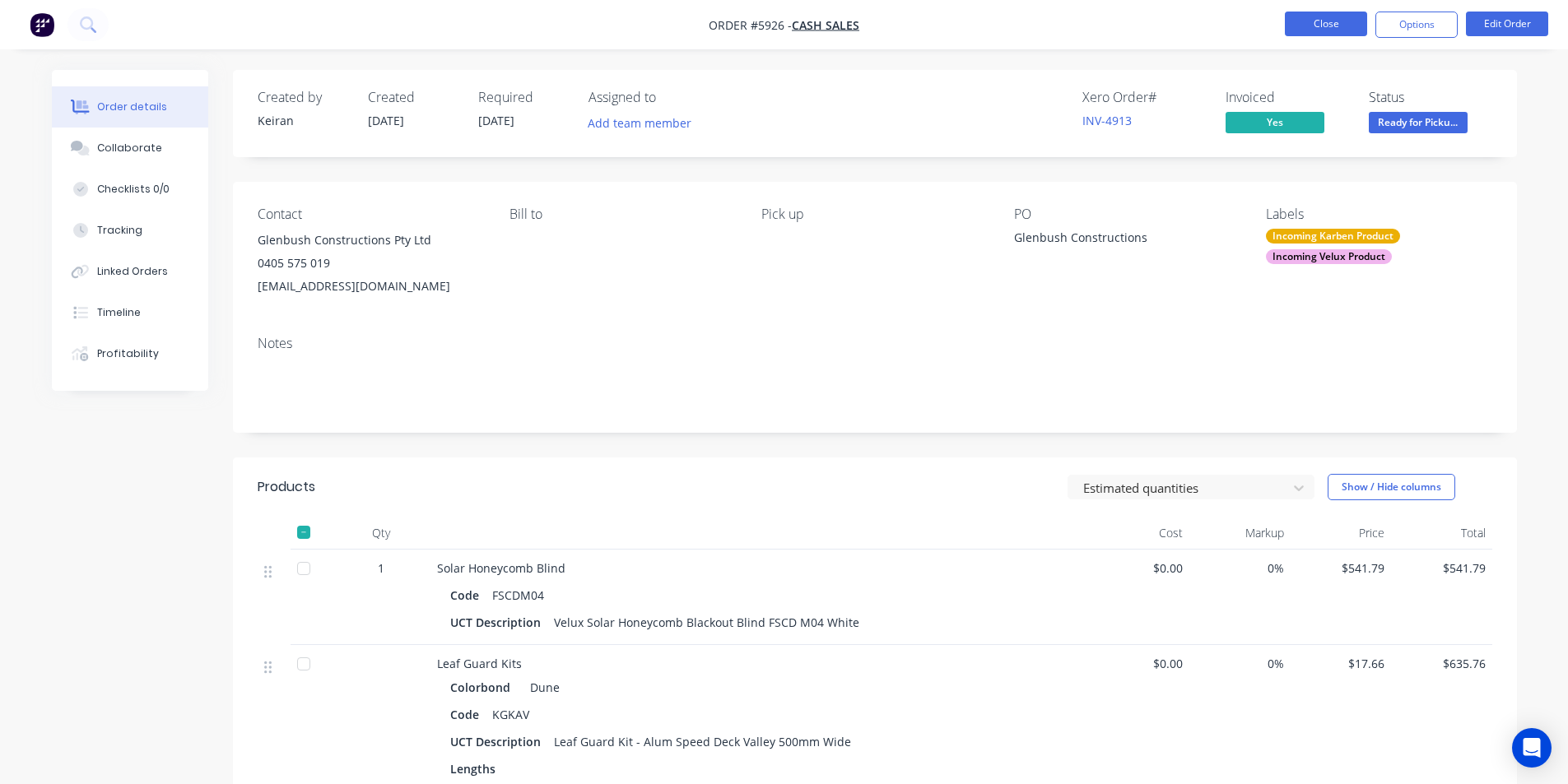
click at [1289, 21] on button "Close" at bounding box center [1325, 24] width 82 height 24
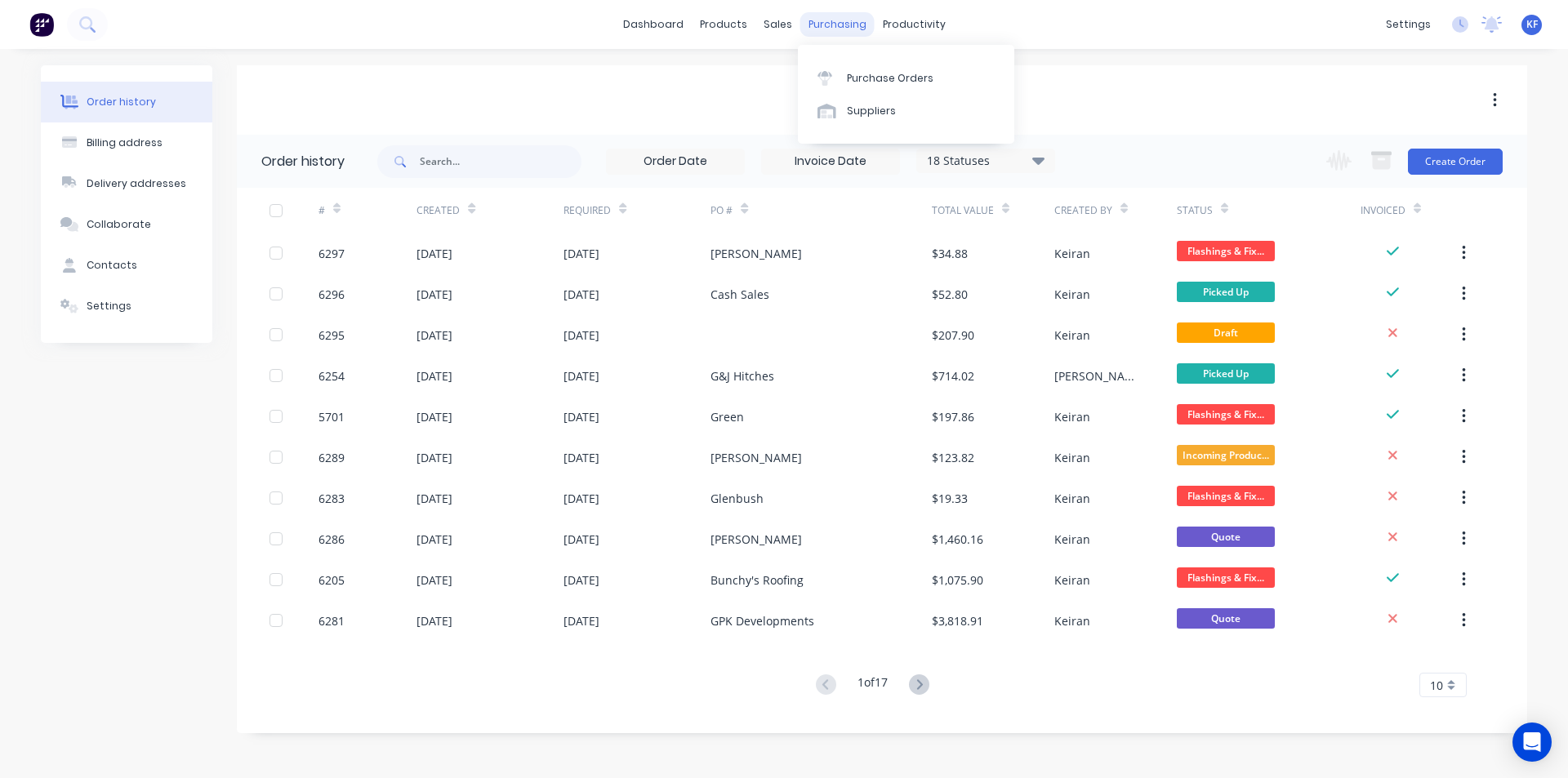
click at [836, 27] on div "purchasing" at bounding box center [837, 24] width 75 height 24
click at [864, 66] on link "Purchase Orders" at bounding box center [906, 77] width 217 height 32
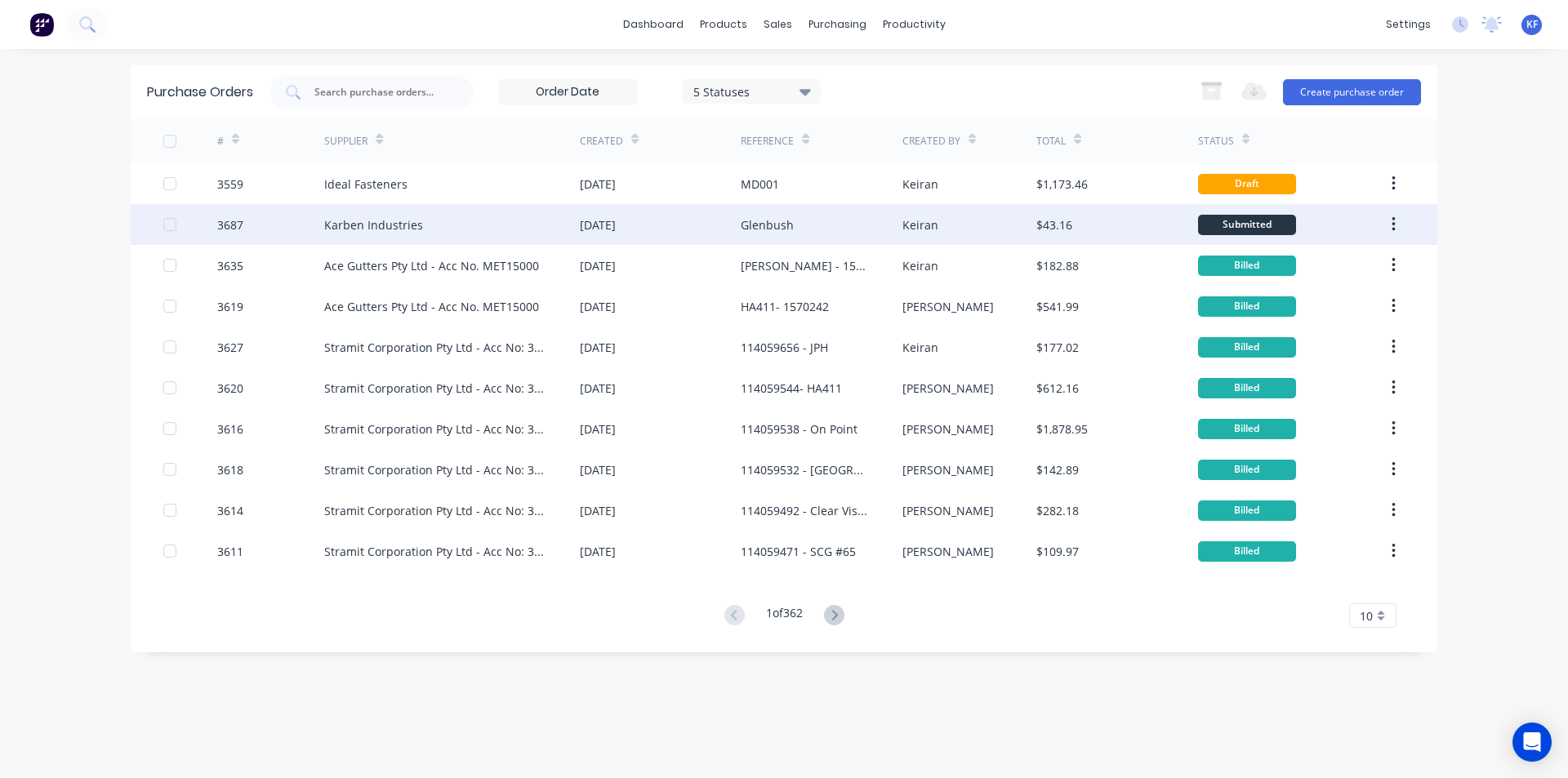
click at [849, 217] on div "Glenbush" at bounding box center [820, 224] width 161 height 40
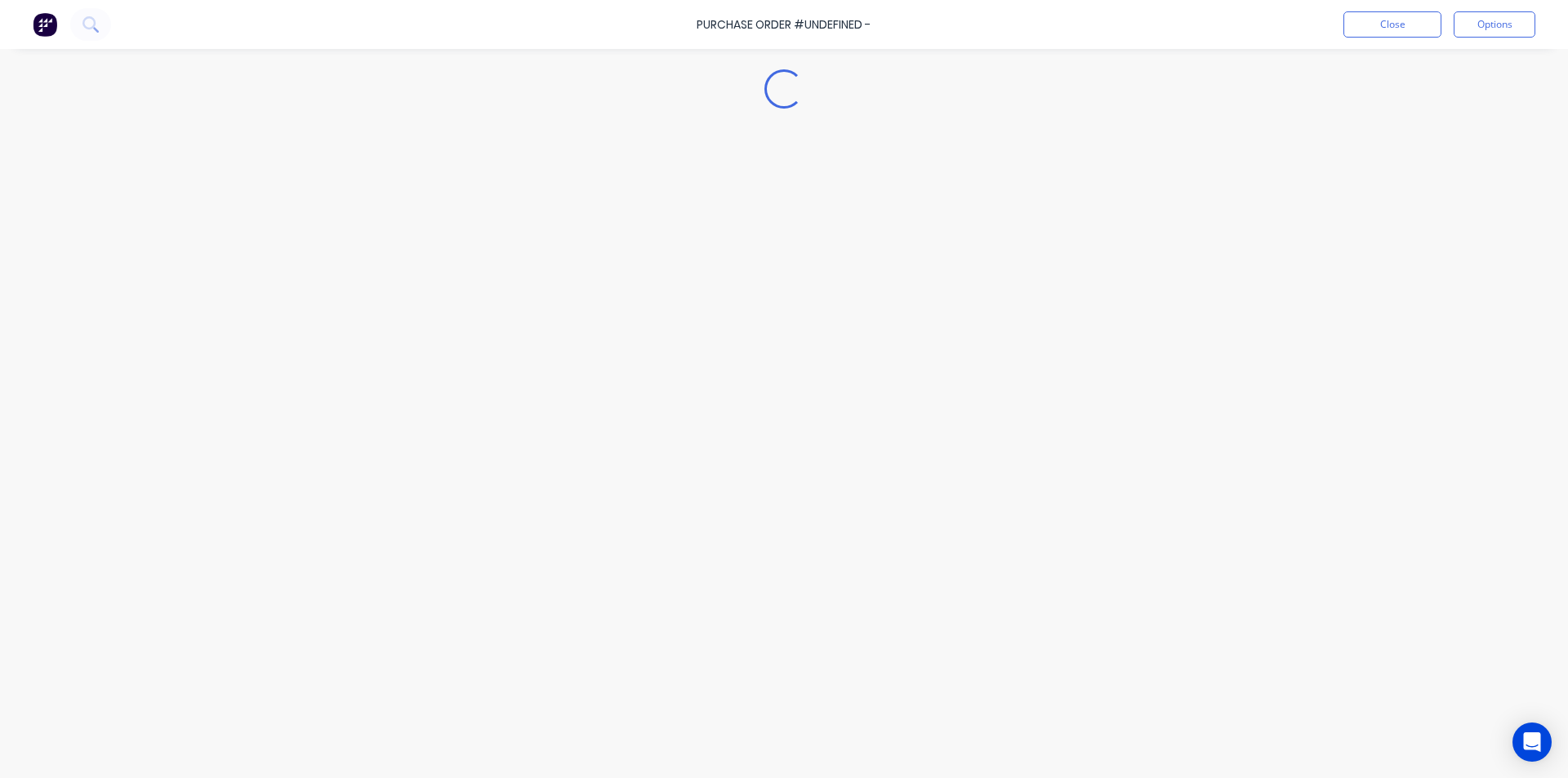
type textarea "x"
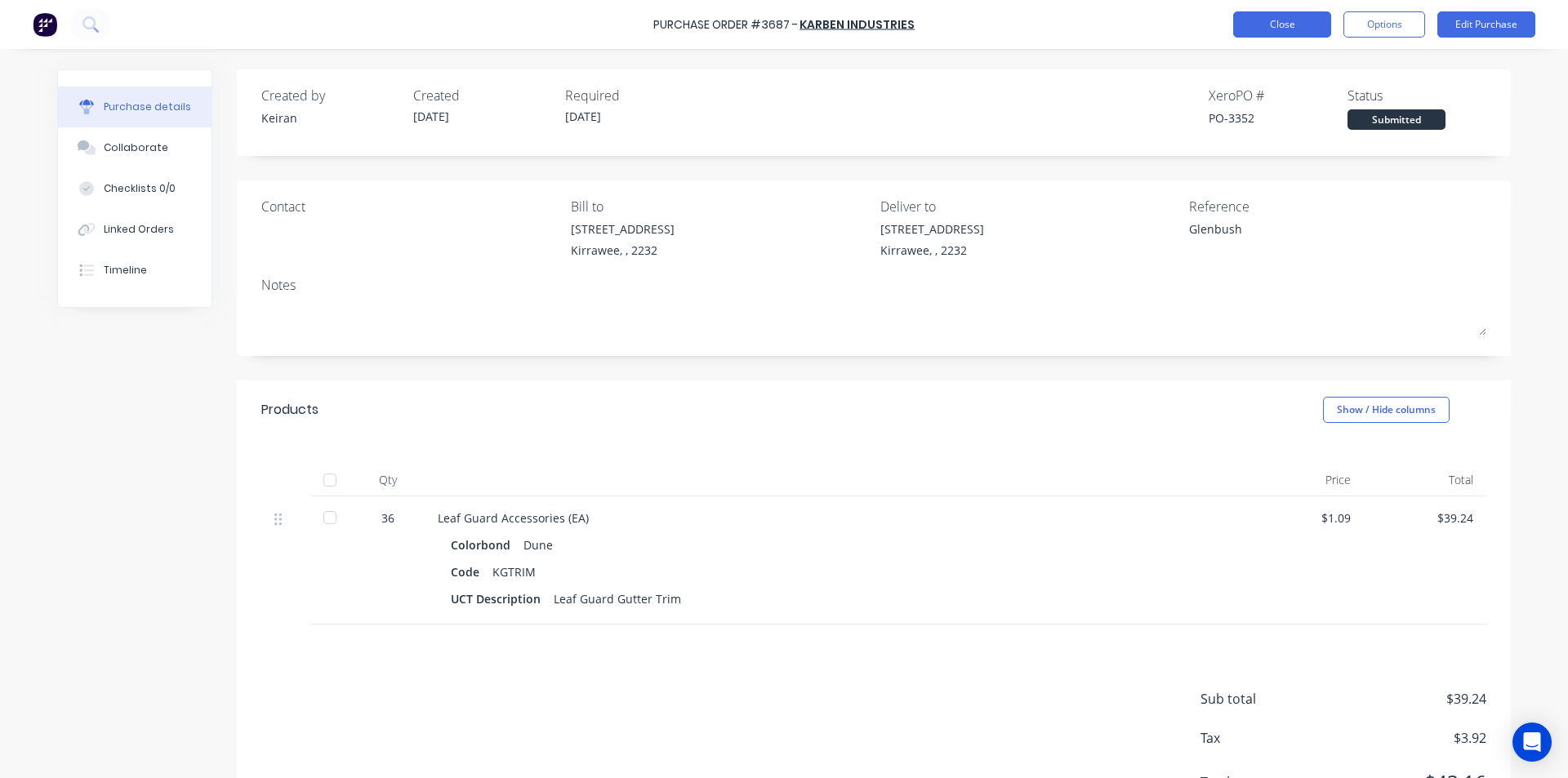
click at [1298, 28] on button "Close" at bounding box center [1281, 24] width 98 height 26
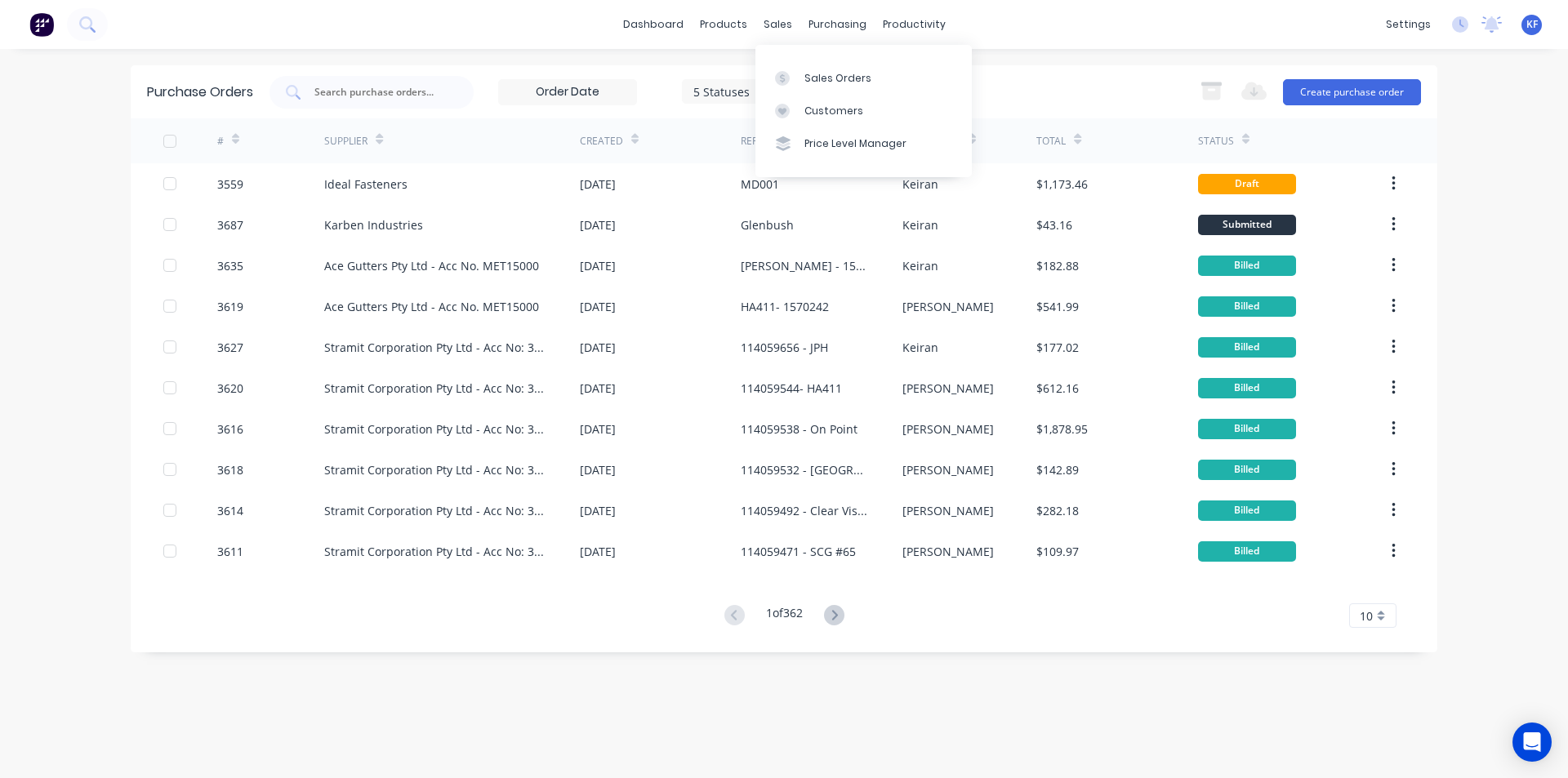
click at [774, 25] on div "sales" at bounding box center [778, 24] width 45 height 24
click at [793, 66] on link "Sales Orders" at bounding box center [864, 77] width 217 height 32
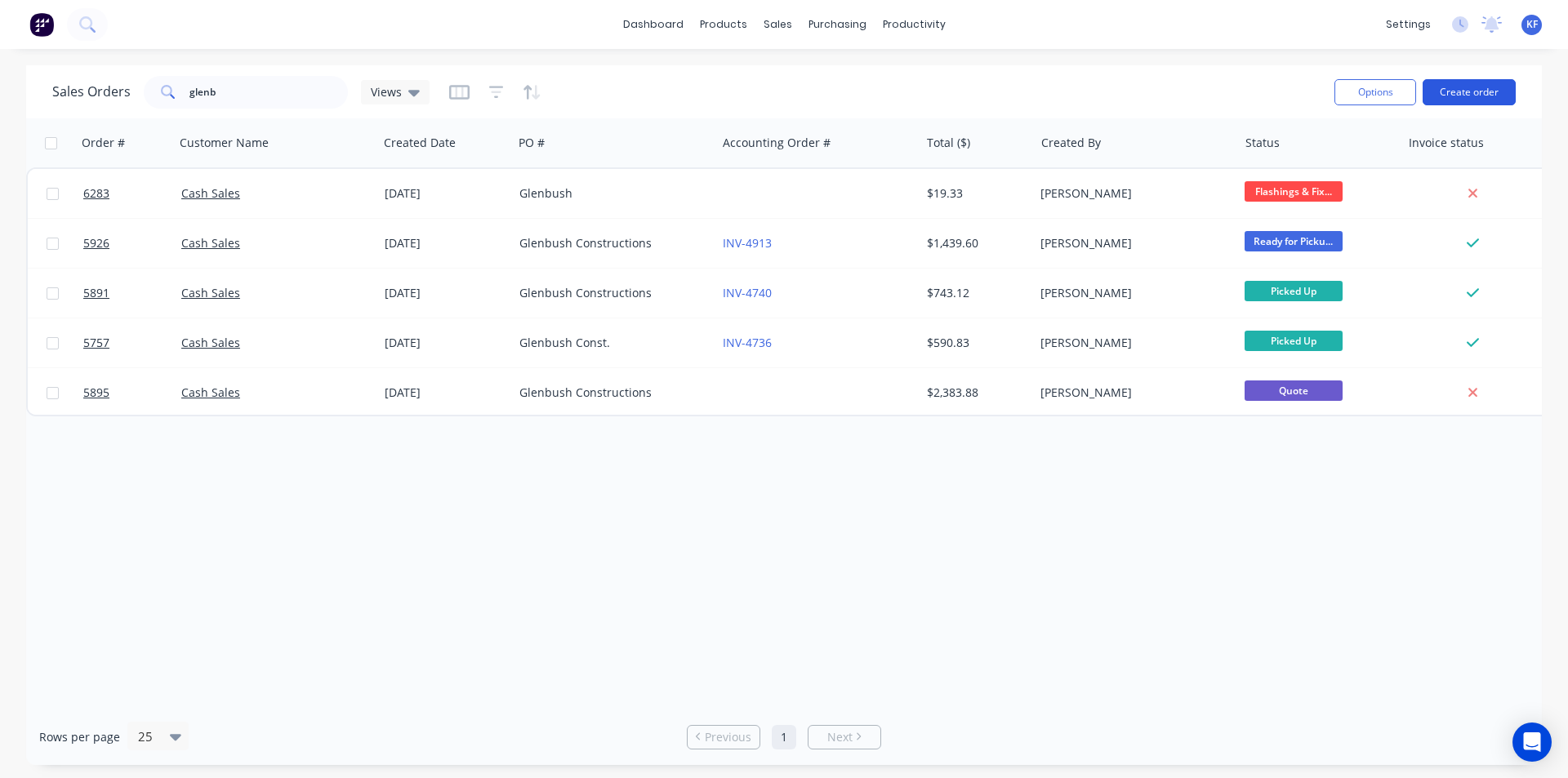
click at [1455, 82] on button "Create order" at bounding box center [1469, 92] width 93 height 26
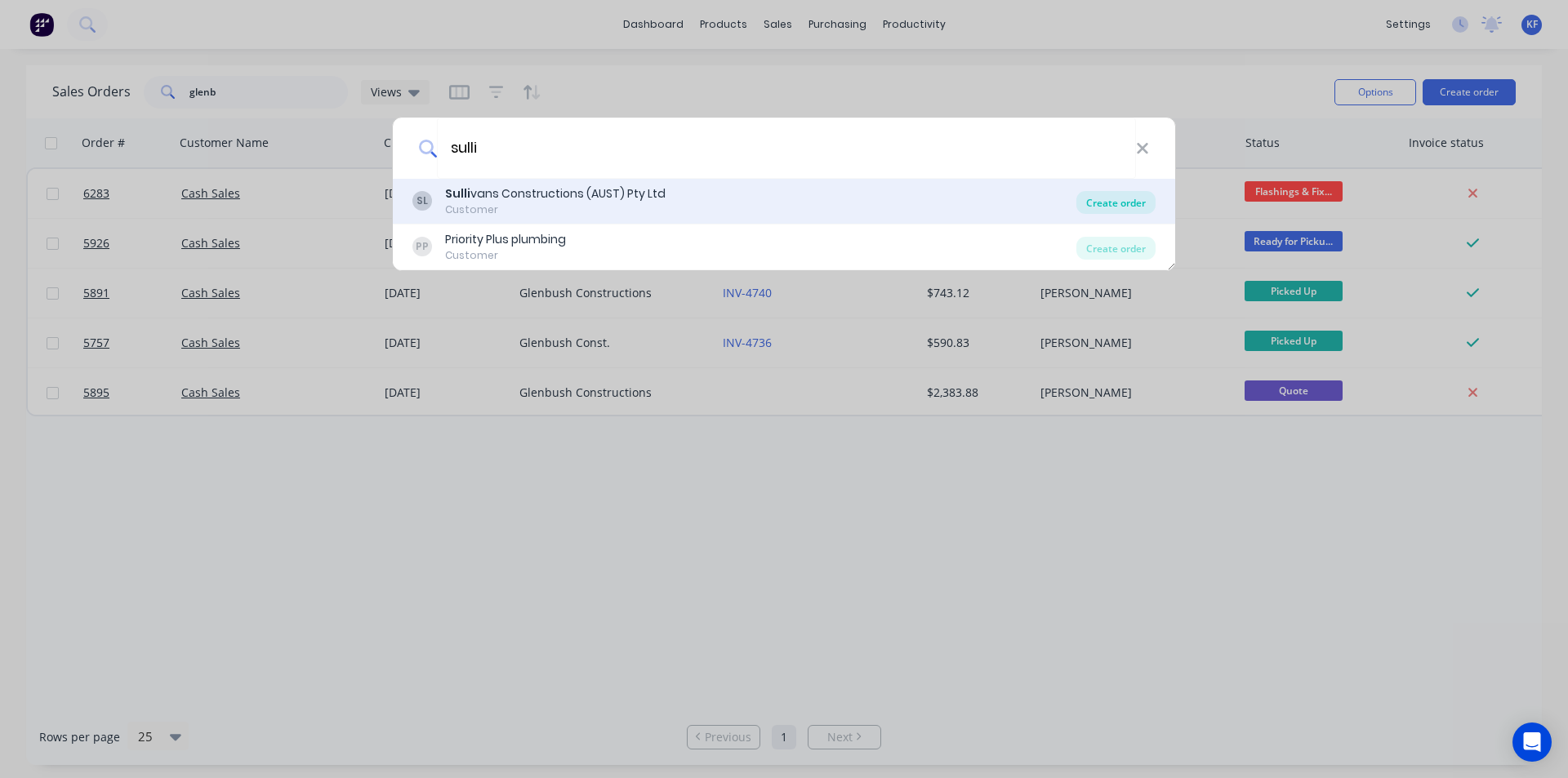
type input "sulli"
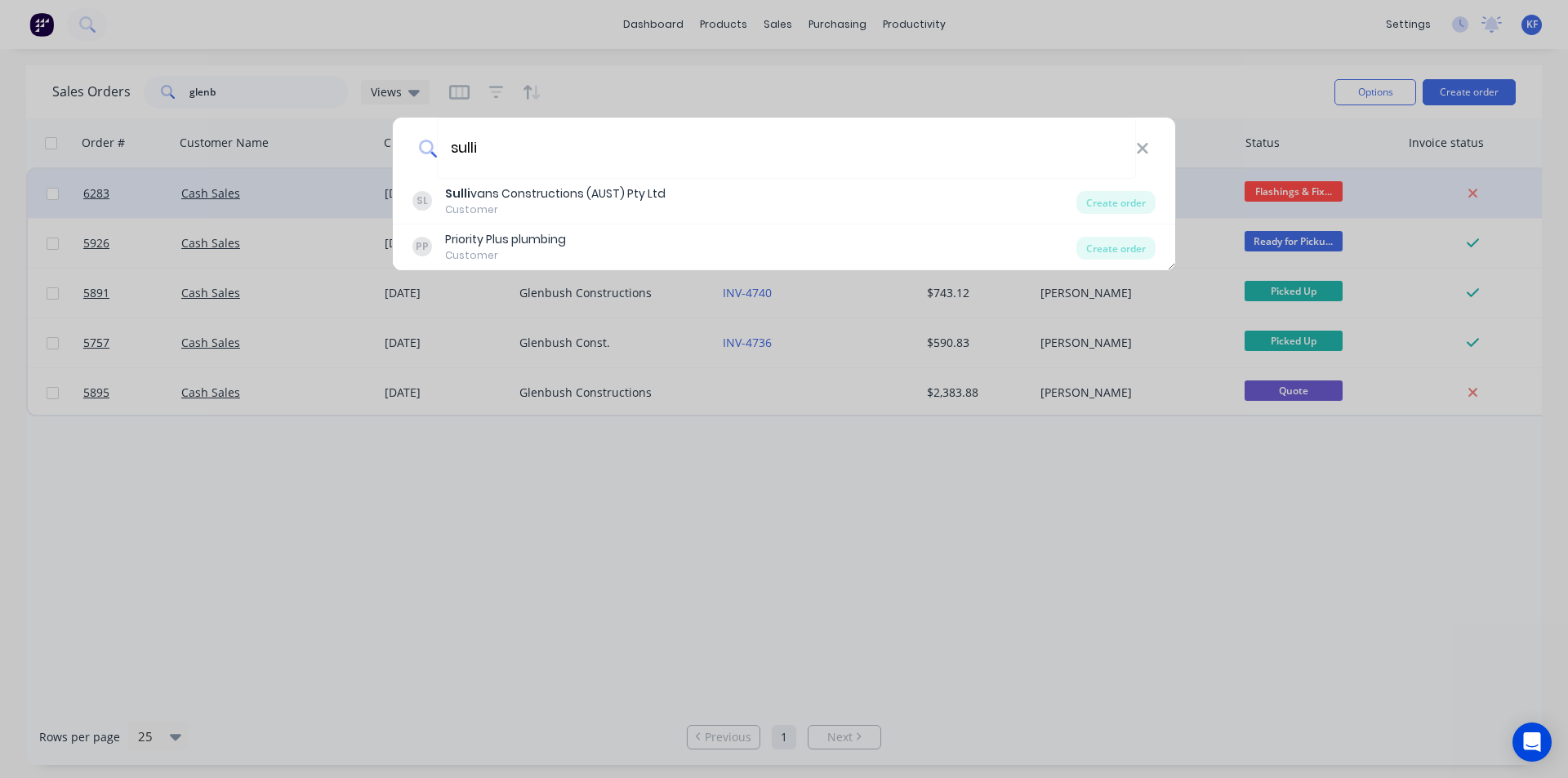
click at [1103, 201] on div "Create order" at bounding box center [1116, 202] width 79 height 22
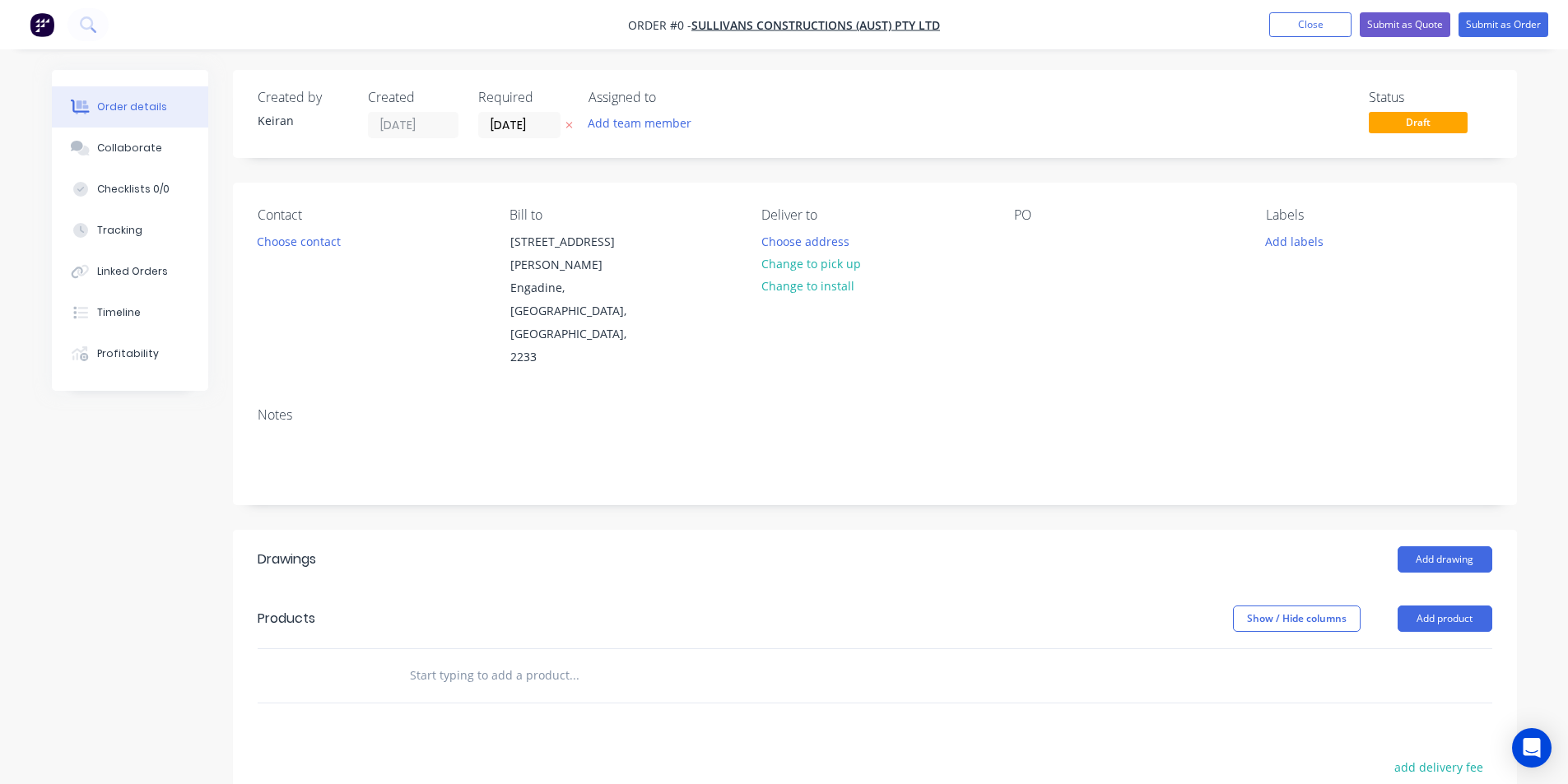
click at [321, 221] on div "Contact" at bounding box center [370, 215] width 226 height 15
click at [329, 238] on button "Choose contact" at bounding box center [299, 241] width 101 height 23
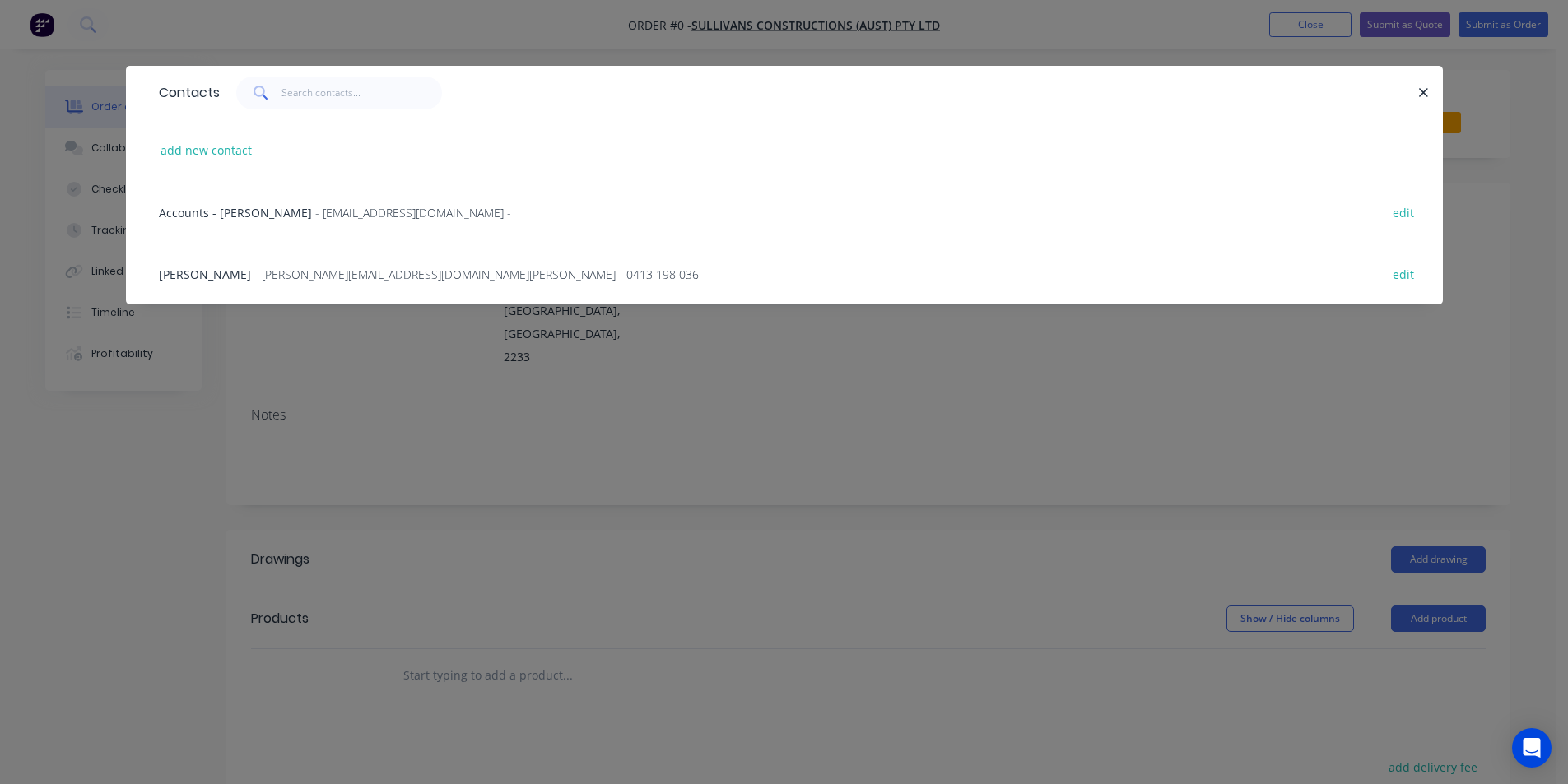
click at [344, 276] on span "- [PERSON_NAME][EMAIL_ADDRESS][DOMAIN_NAME][PERSON_NAME] - 0413 198 036" at bounding box center [476, 273] width 445 height 15
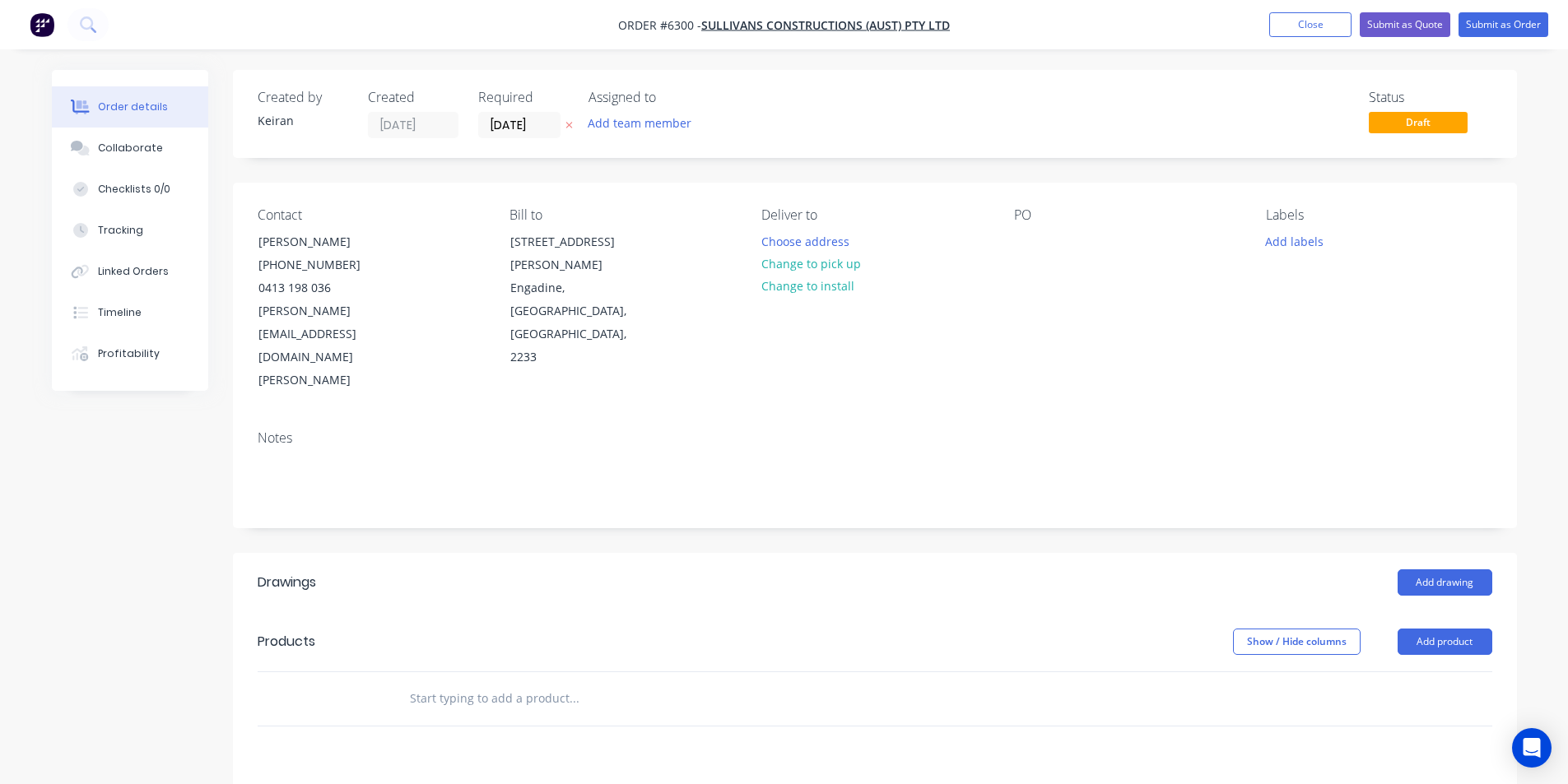
drag, startPoint x: 849, startPoint y: 269, endPoint x: 533, endPoint y: 154, distance: 336.3
click at [846, 269] on button "Change to pick up" at bounding box center [811, 263] width 117 height 23
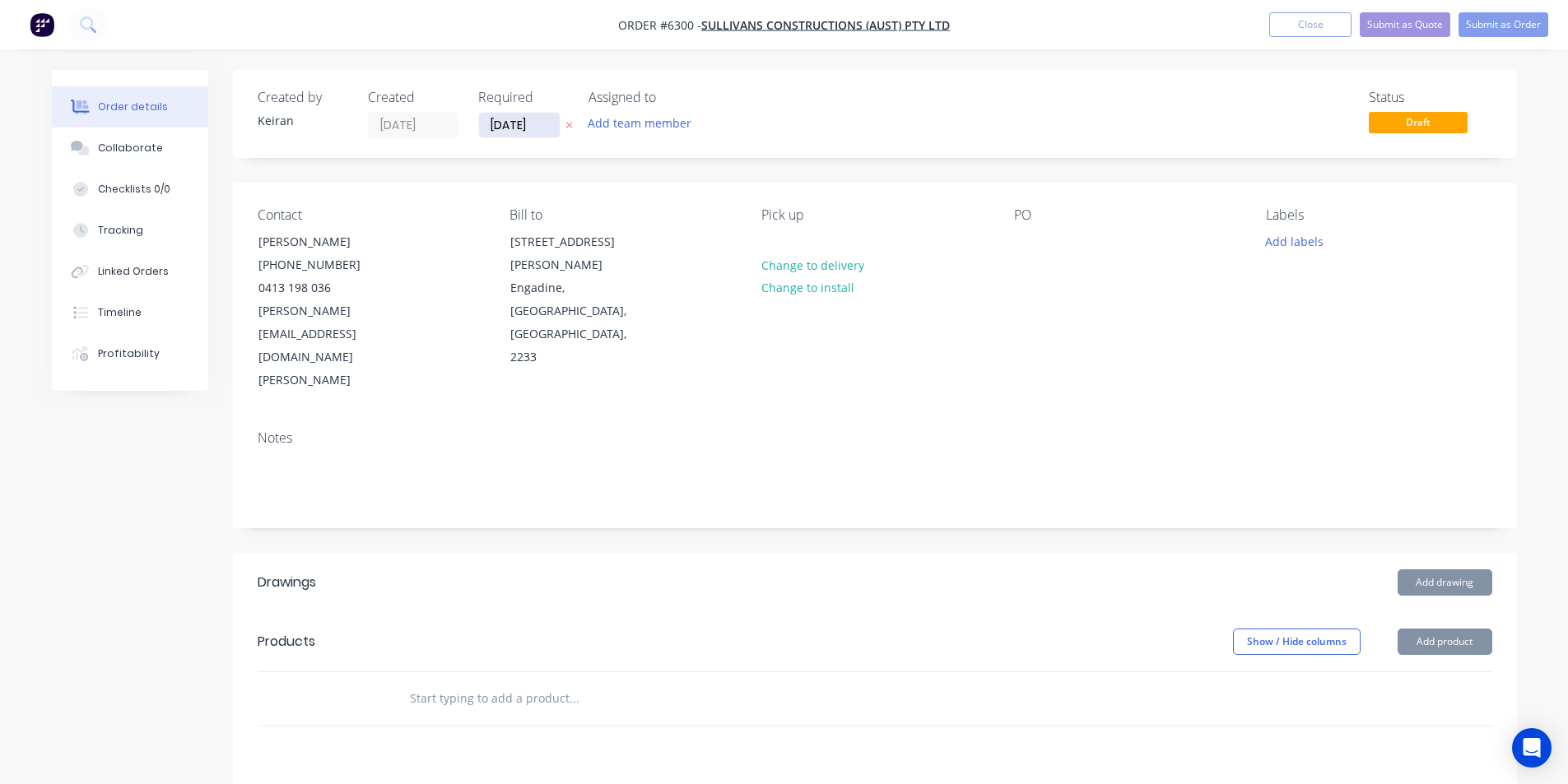
click at [507, 115] on input "[DATE]" at bounding box center [519, 124] width 81 height 24
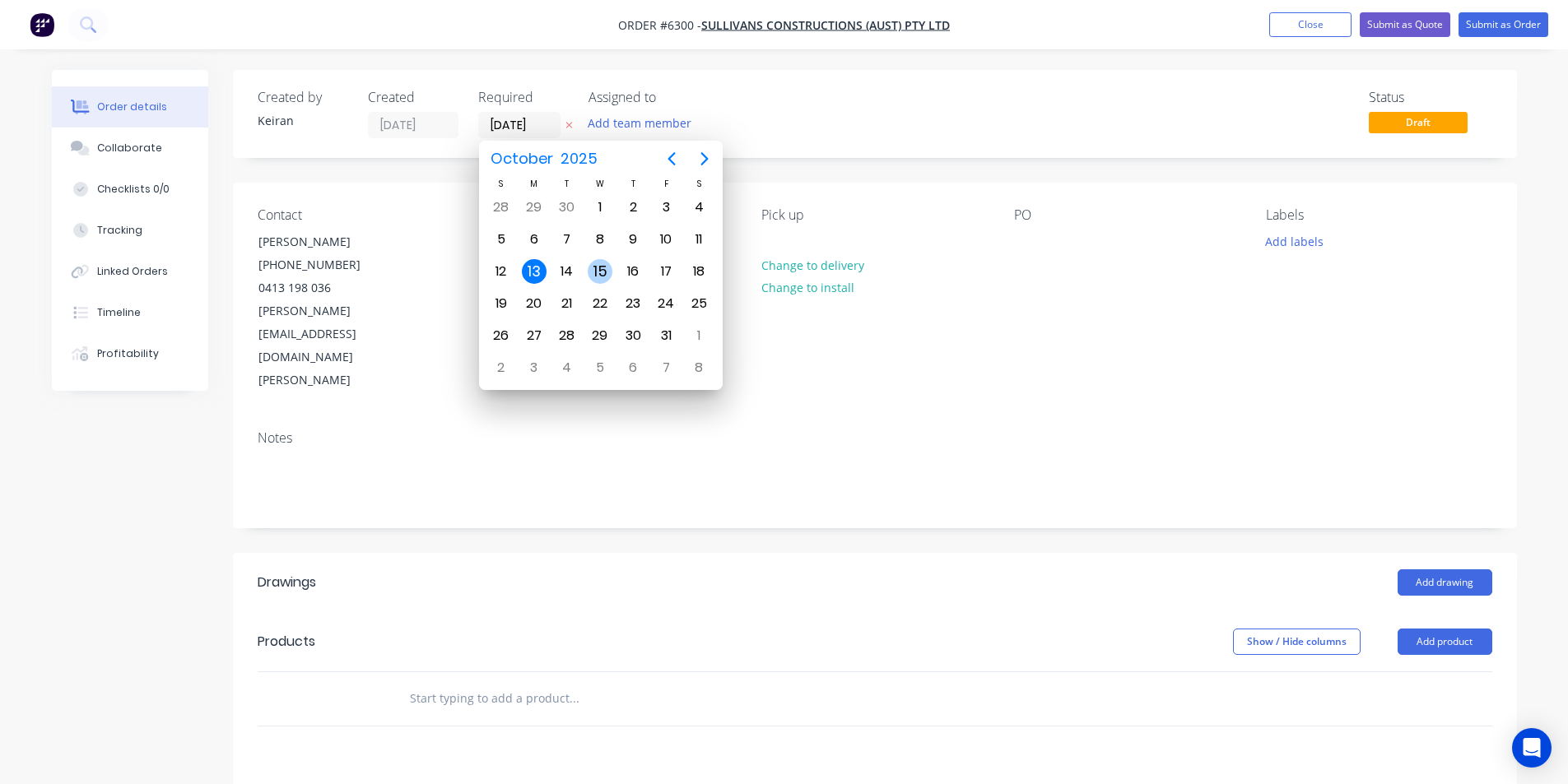
click at [611, 276] on div "15" at bounding box center [600, 271] width 24 height 24
type input "[DATE]"
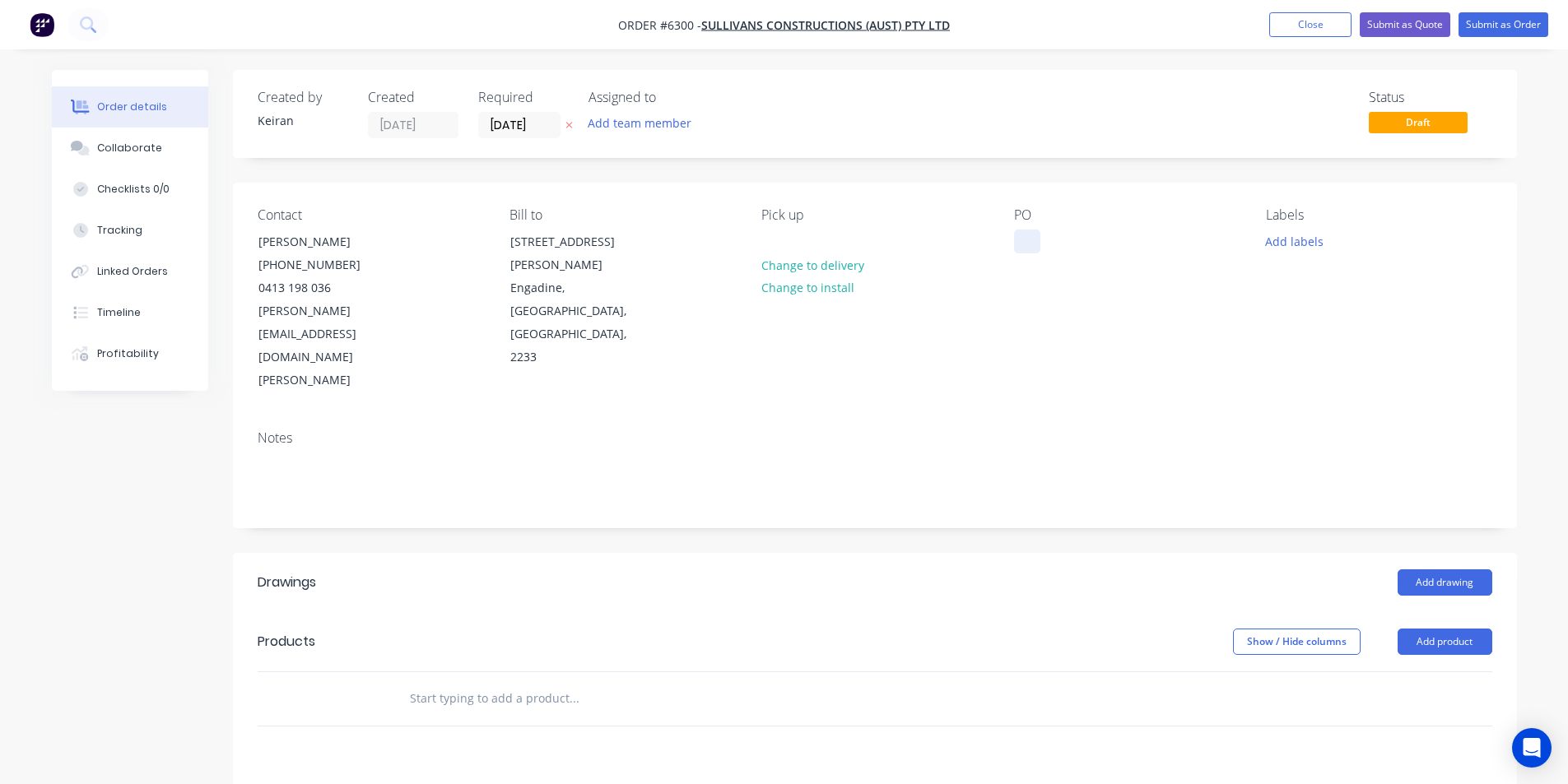
click at [1029, 247] on div at bounding box center [1026, 242] width 26 height 24
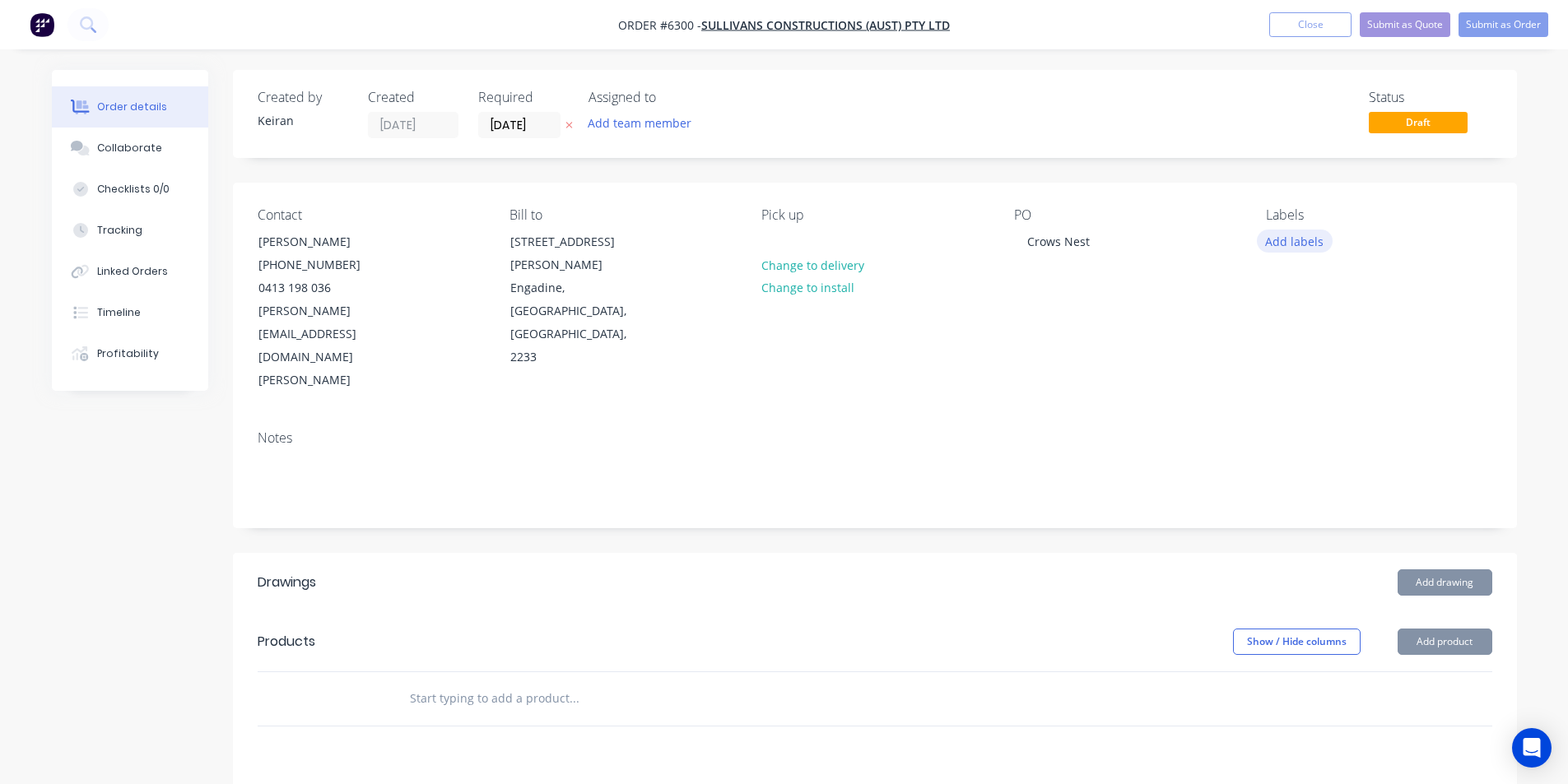
click at [1298, 240] on button "Add labels" at bounding box center [1295, 241] width 76 height 23
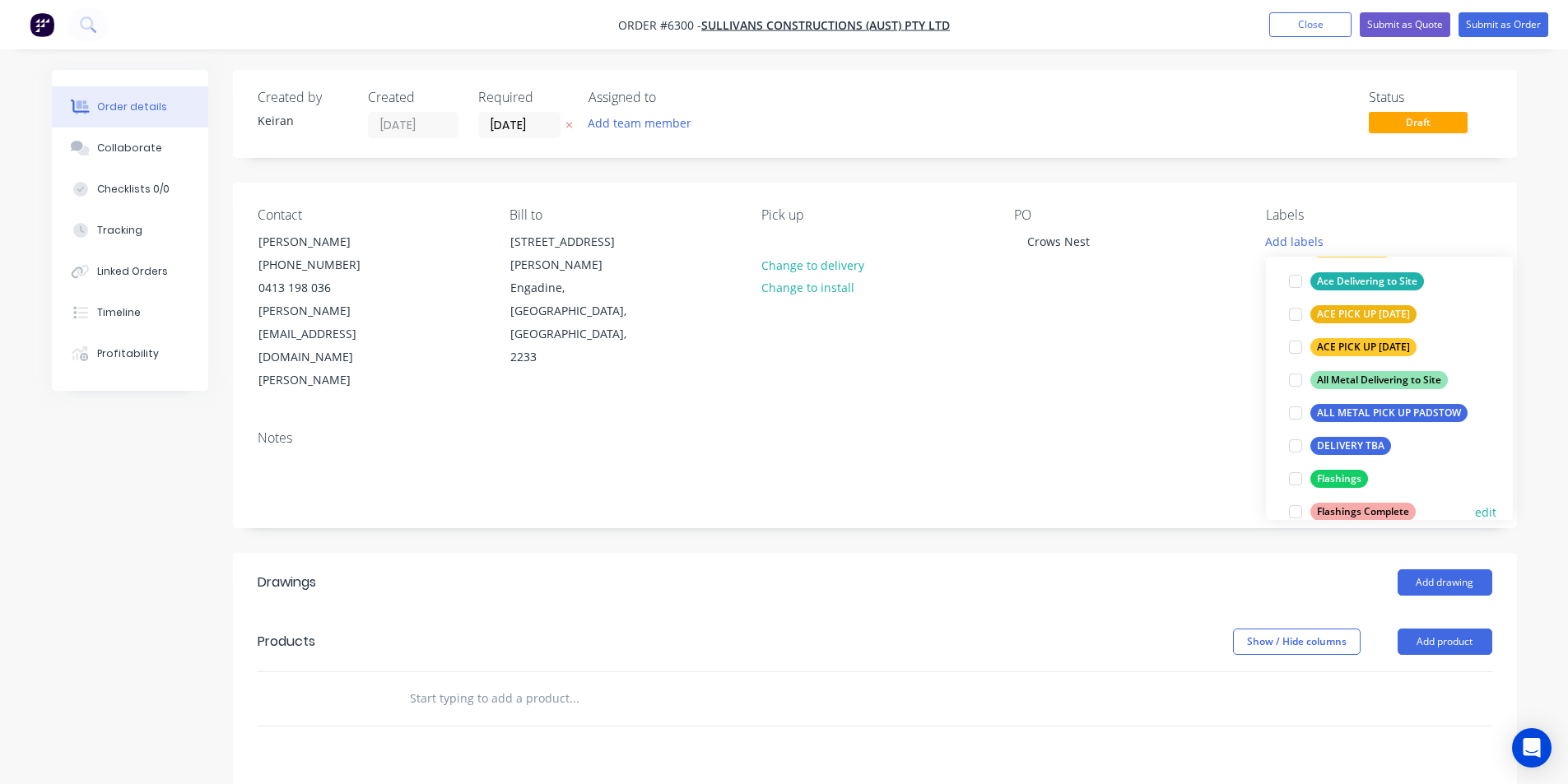
scroll to position [247, 0]
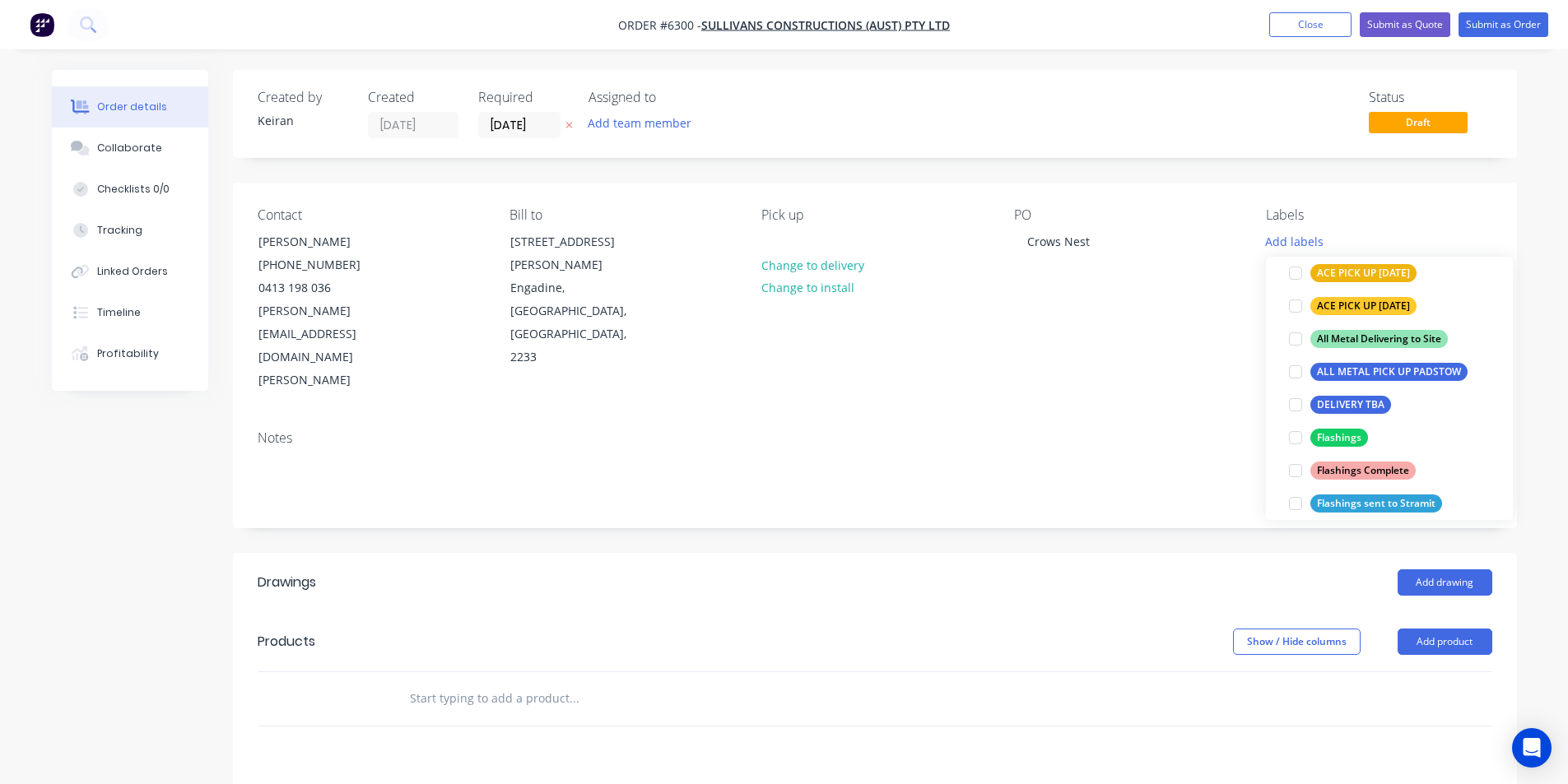
click at [1298, 435] on div at bounding box center [1295, 437] width 33 height 33
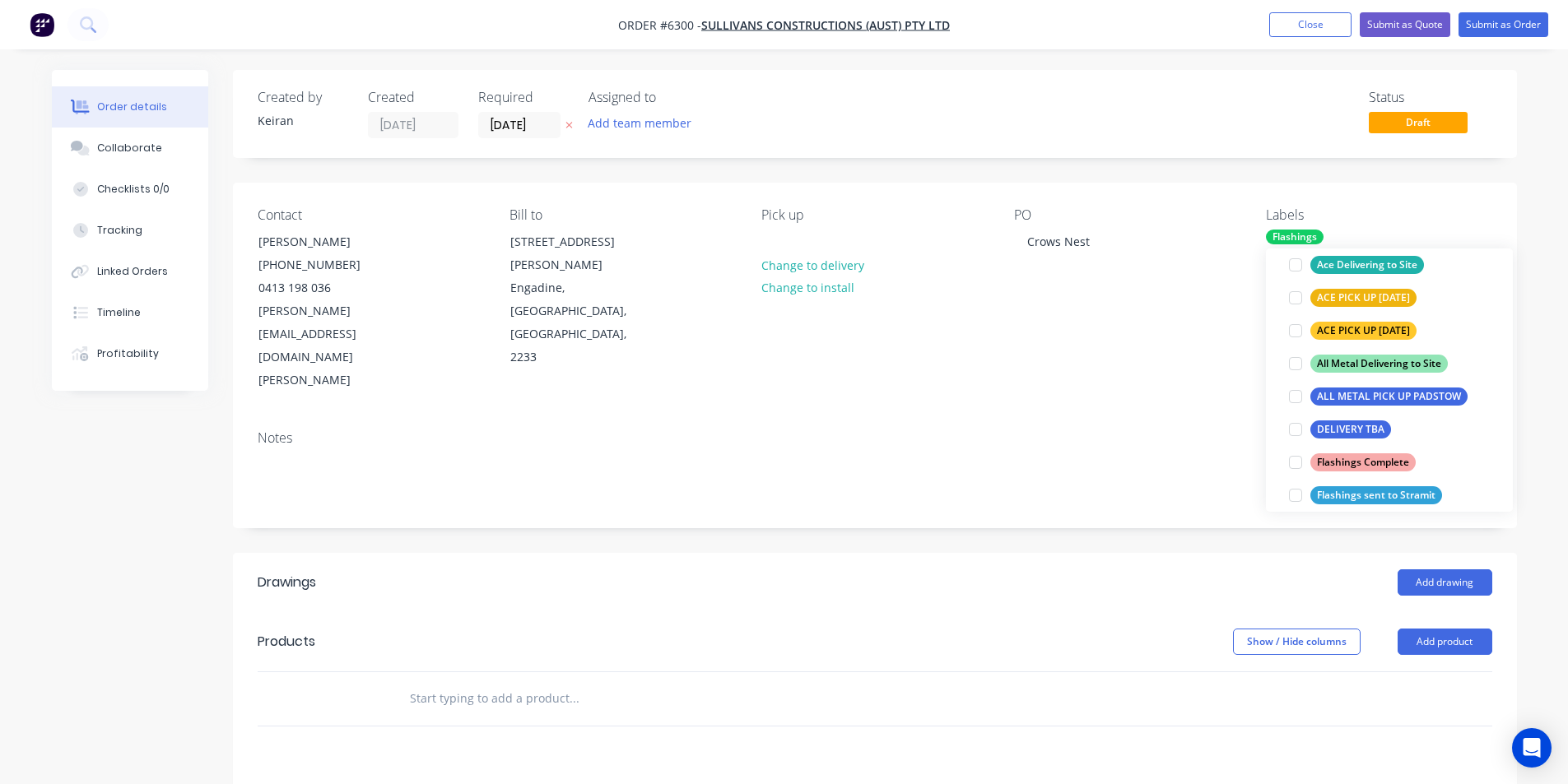
scroll to position [0, 0]
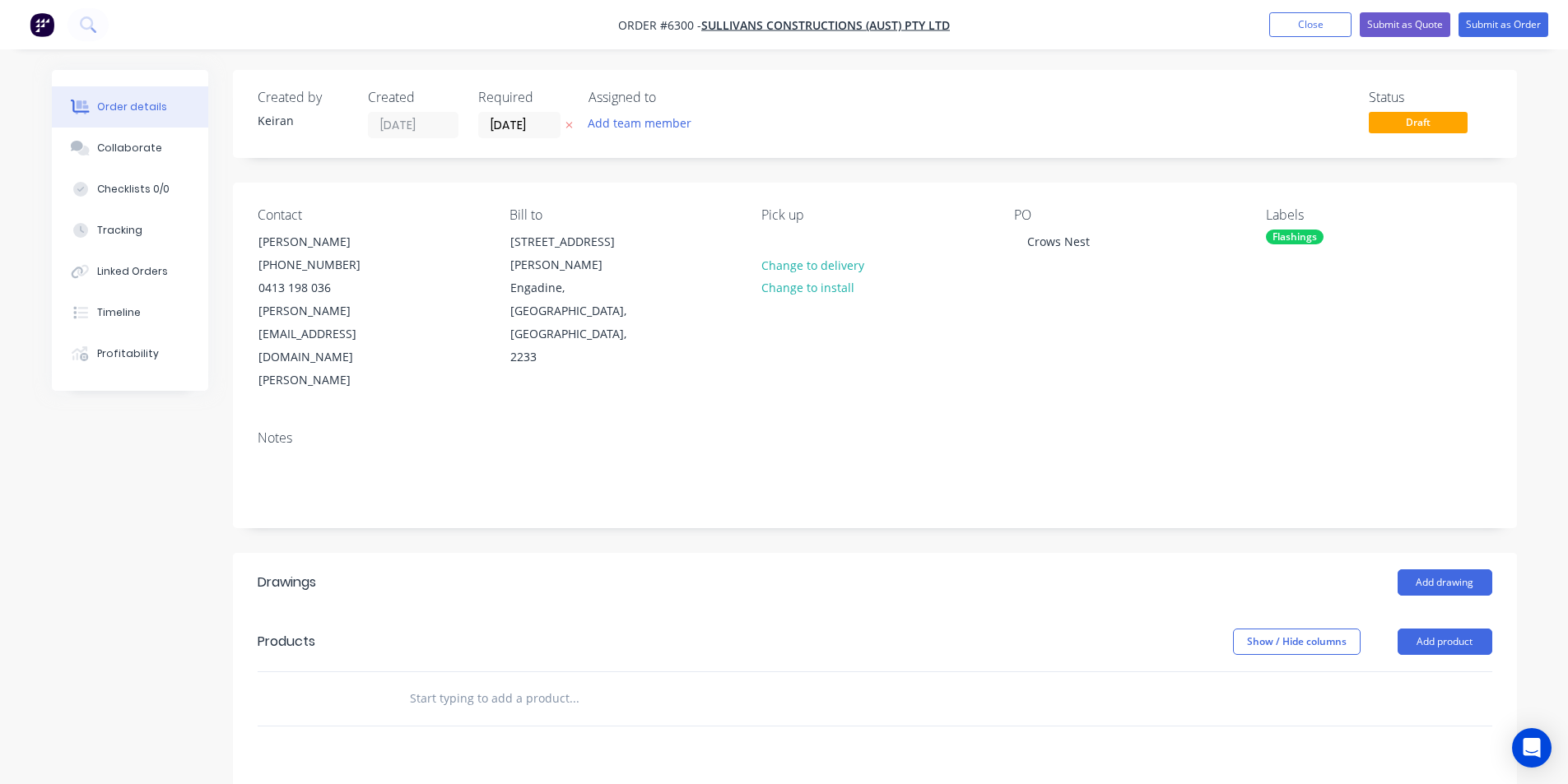
click at [1459, 569] on button "Add drawing" at bounding box center [1445, 582] width 94 height 26
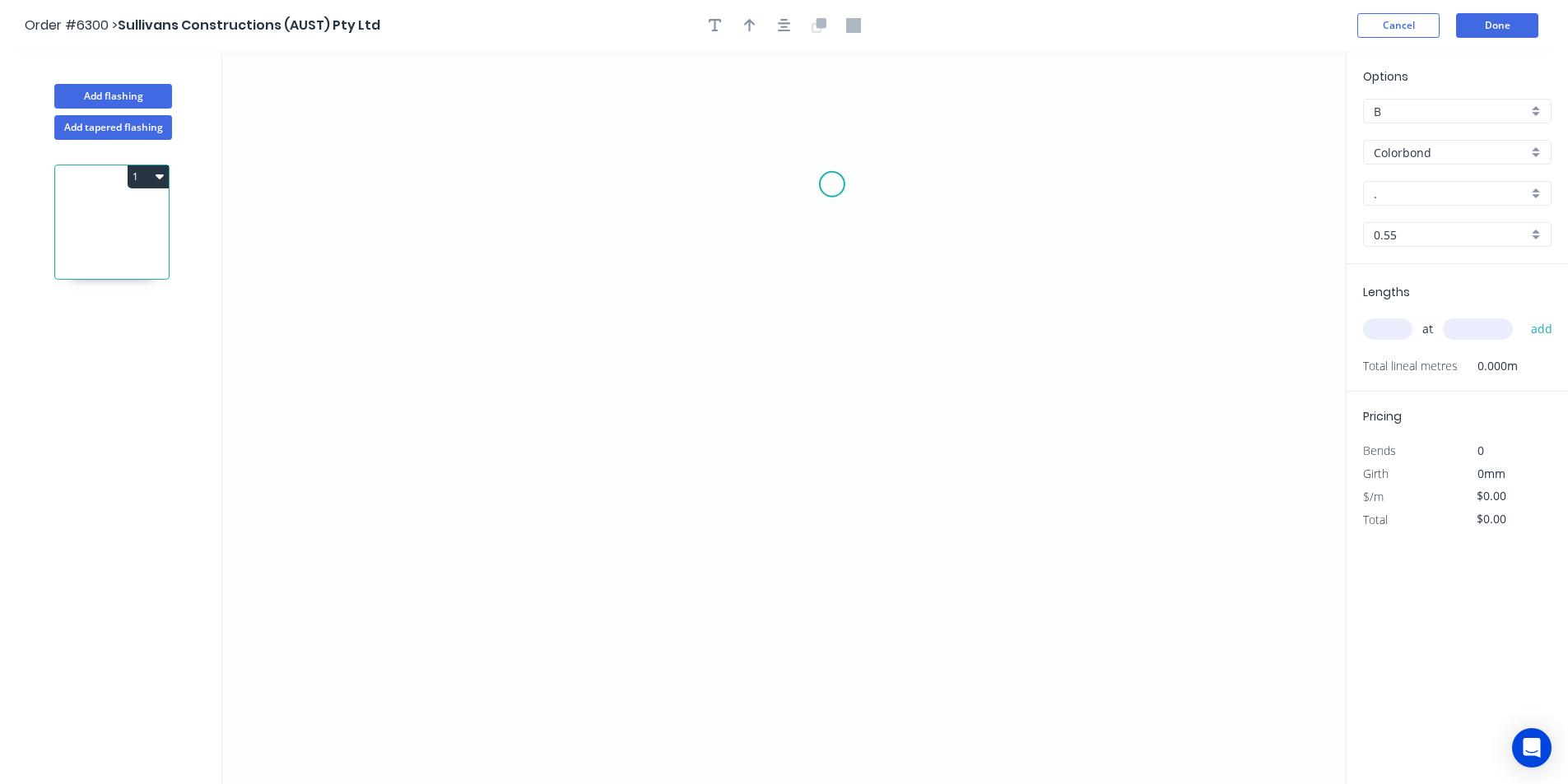
click at [832, 185] on icon "0" at bounding box center [784, 417] width 1123 height 733
click at [741, 185] on icon "0" at bounding box center [784, 417] width 1123 height 733
click at [741, 641] on icon "0 ?" at bounding box center [784, 417] width 1123 height 733
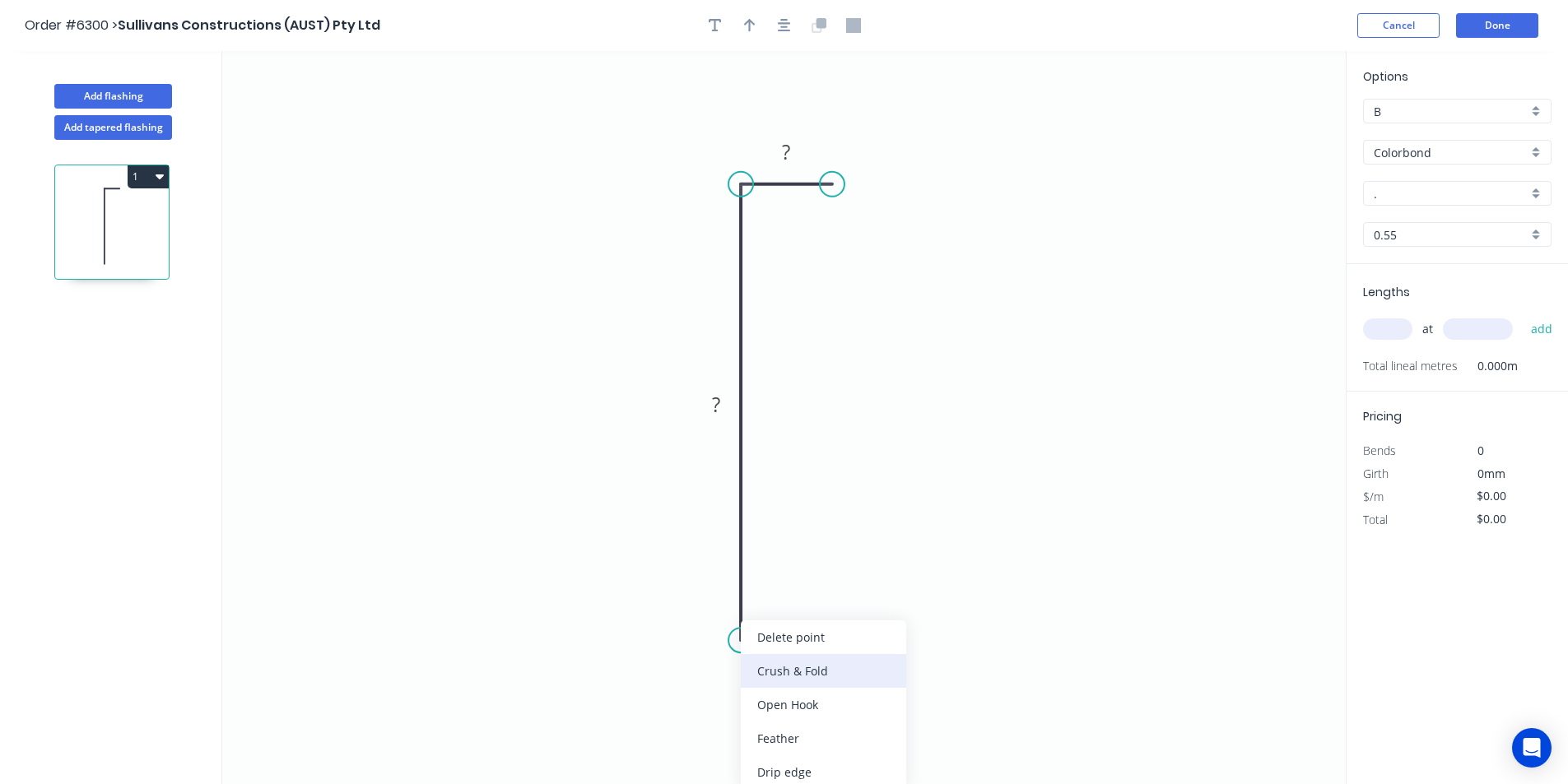
click at [761, 671] on div "Crush & Fold" at bounding box center [823, 670] width 166 height 33
click at [802, 149] on rect at bounding box center [787, 152] width 33 height 23
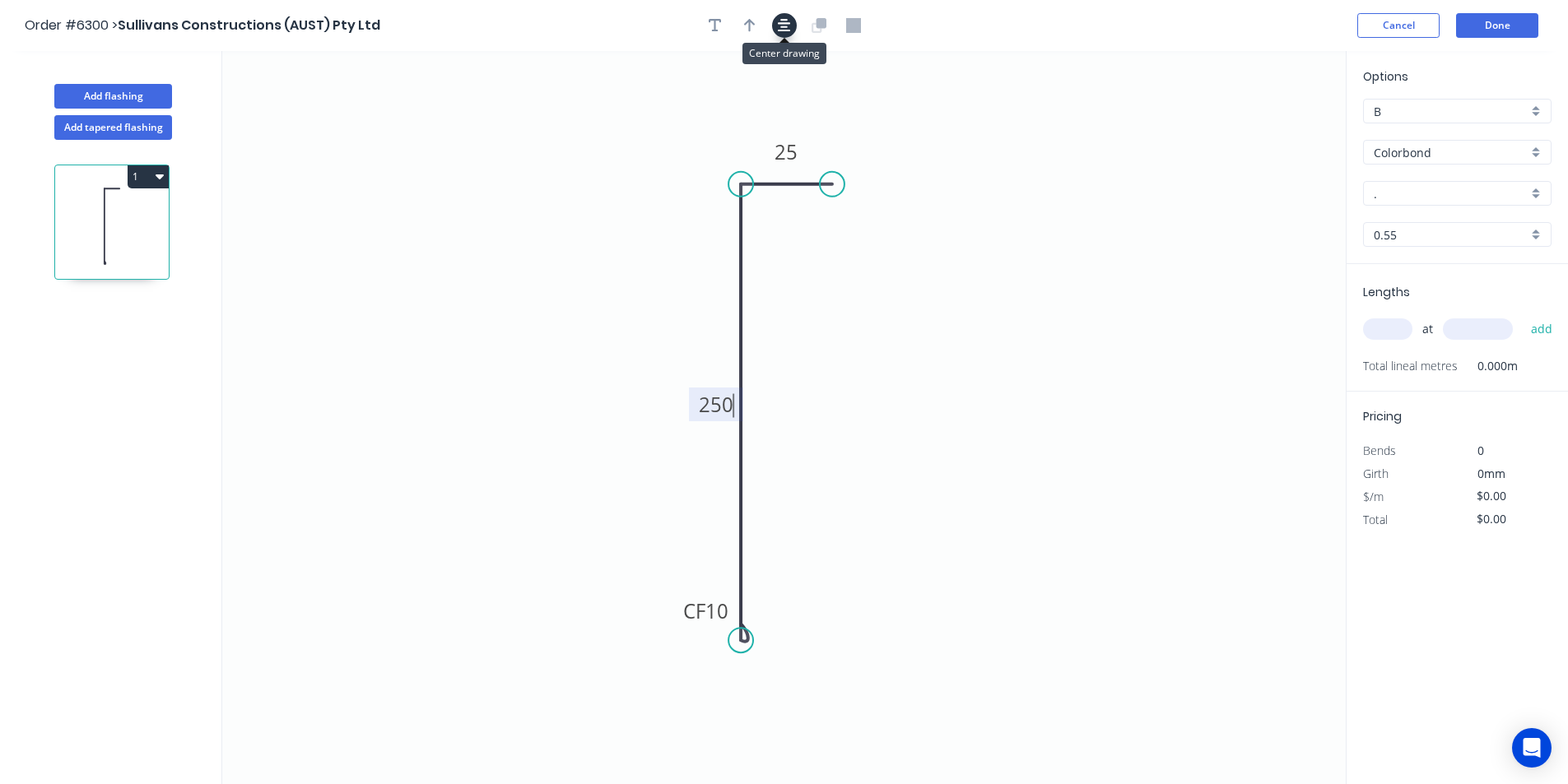
click at [785, 27] on icon "button" at bounding box center [784, 25] width 14 height 14
type input "$14.42"
click at [760, 24] on div at bounding box center [784, 25] width 173 height 24
drag, startPoint x: 760, startPoint y: 36, endPoint x: 755, endPoint y: 29, distance: 8.6
click at [759, 36] on div at bounding box center [784, 25] width 173 height 24
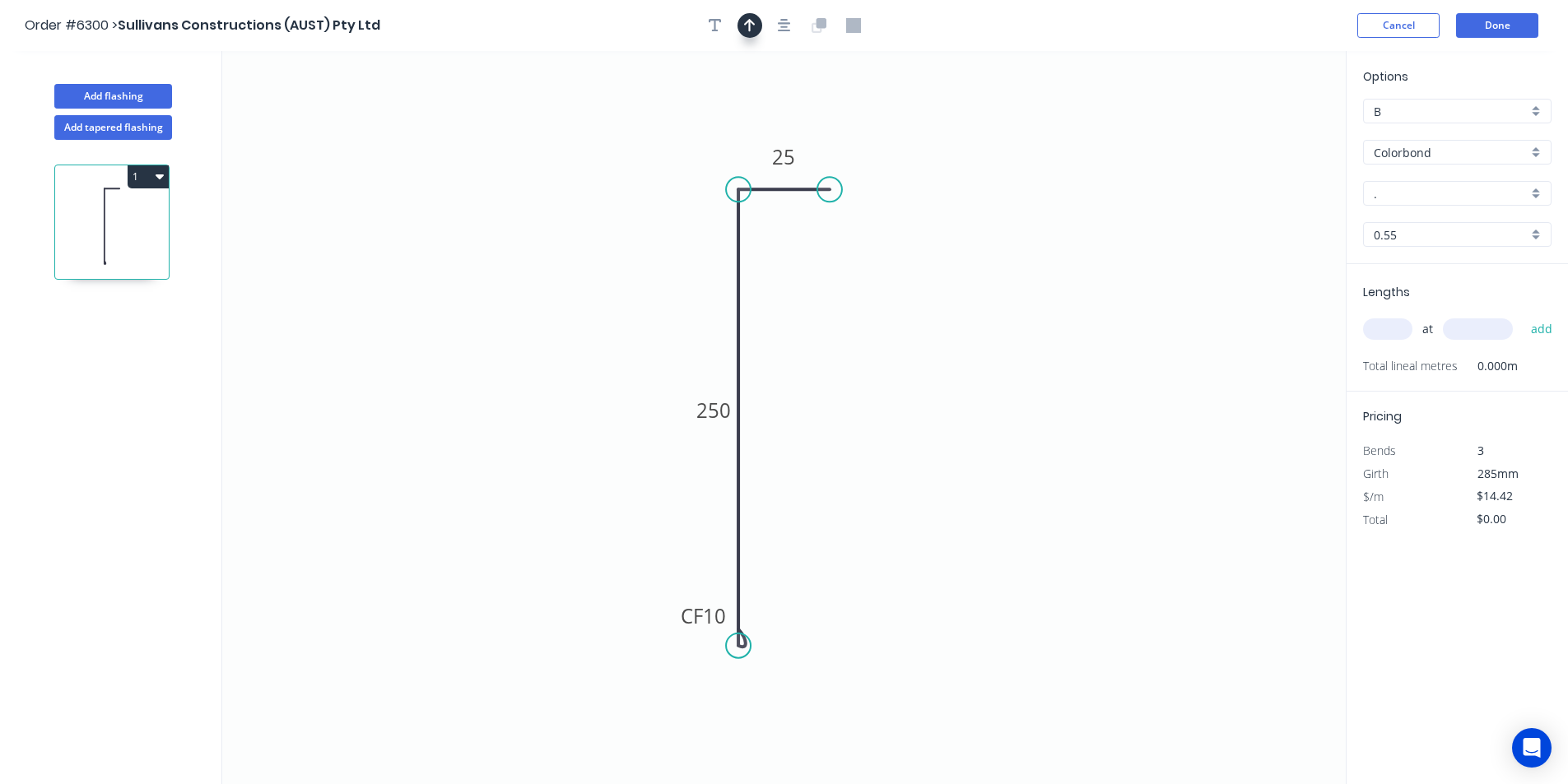
click at [755, 26] on icon "button" at bounding box center [749, 25] width 12 height 14
click at [653, 270] on icon at bounding box center [660, 258] width 14 height 53
click at [1398, 206] on div "Options B B Colorbond Colorbond Colorbond Matt - Flat Sheet . . 0.55 0.55" at bounding box center [1457, 166] width 221 height 196
click at [1401, 196] on input "." at bounding box center [1451, 193] width 154 height 17
click at [1413, 224] on div "Night Sky" at bounding box center [1457, 225] width 187 height 29
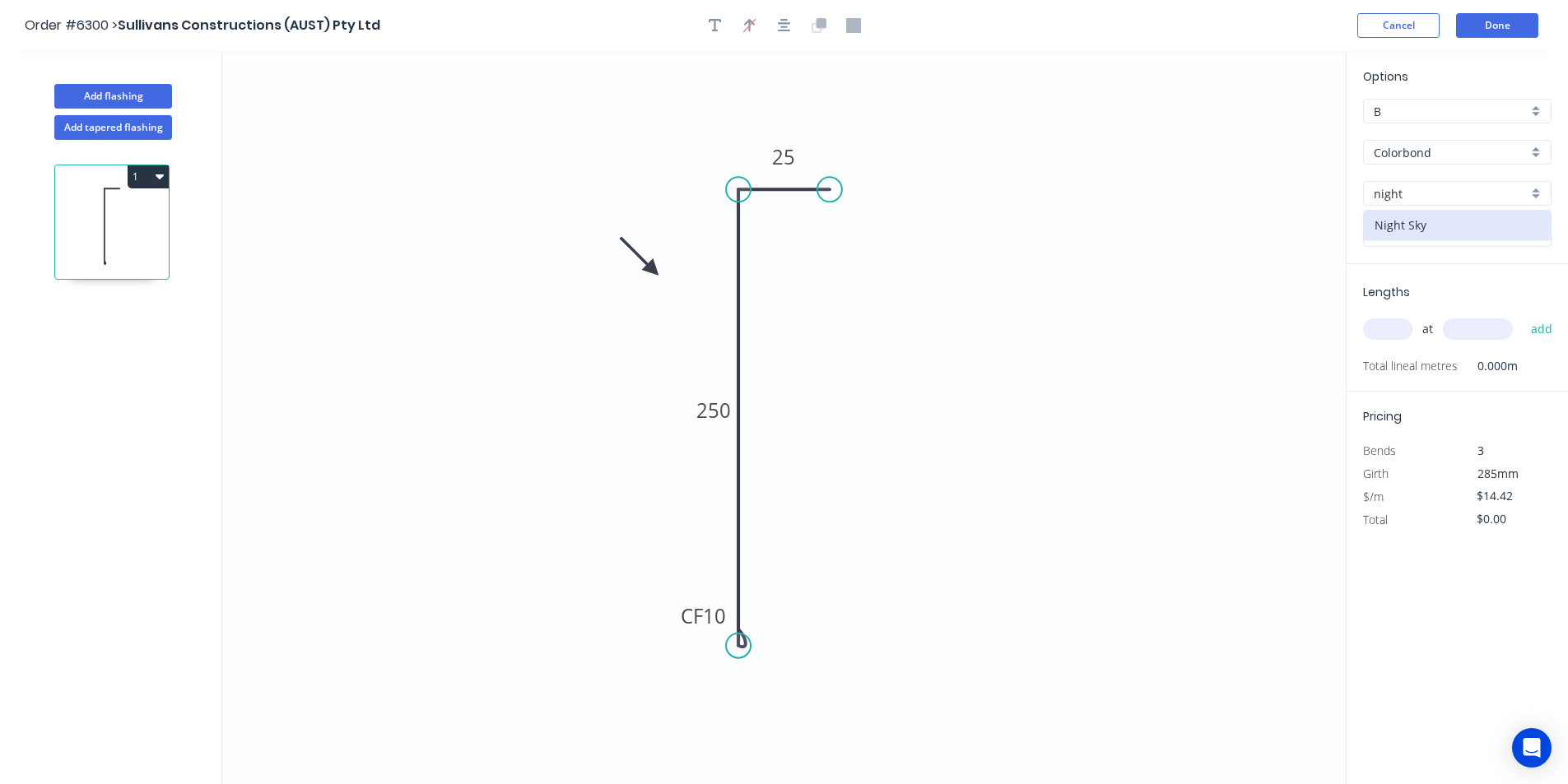
type input "Night Sky"
click at [1384, 335] on input "text" at bounding box center [1388, 330] width 50 height 22
type input "11"
type input "2000"
click at [1523, 315] on button "add" at bounding box center [1542, 329] width 39 height 28
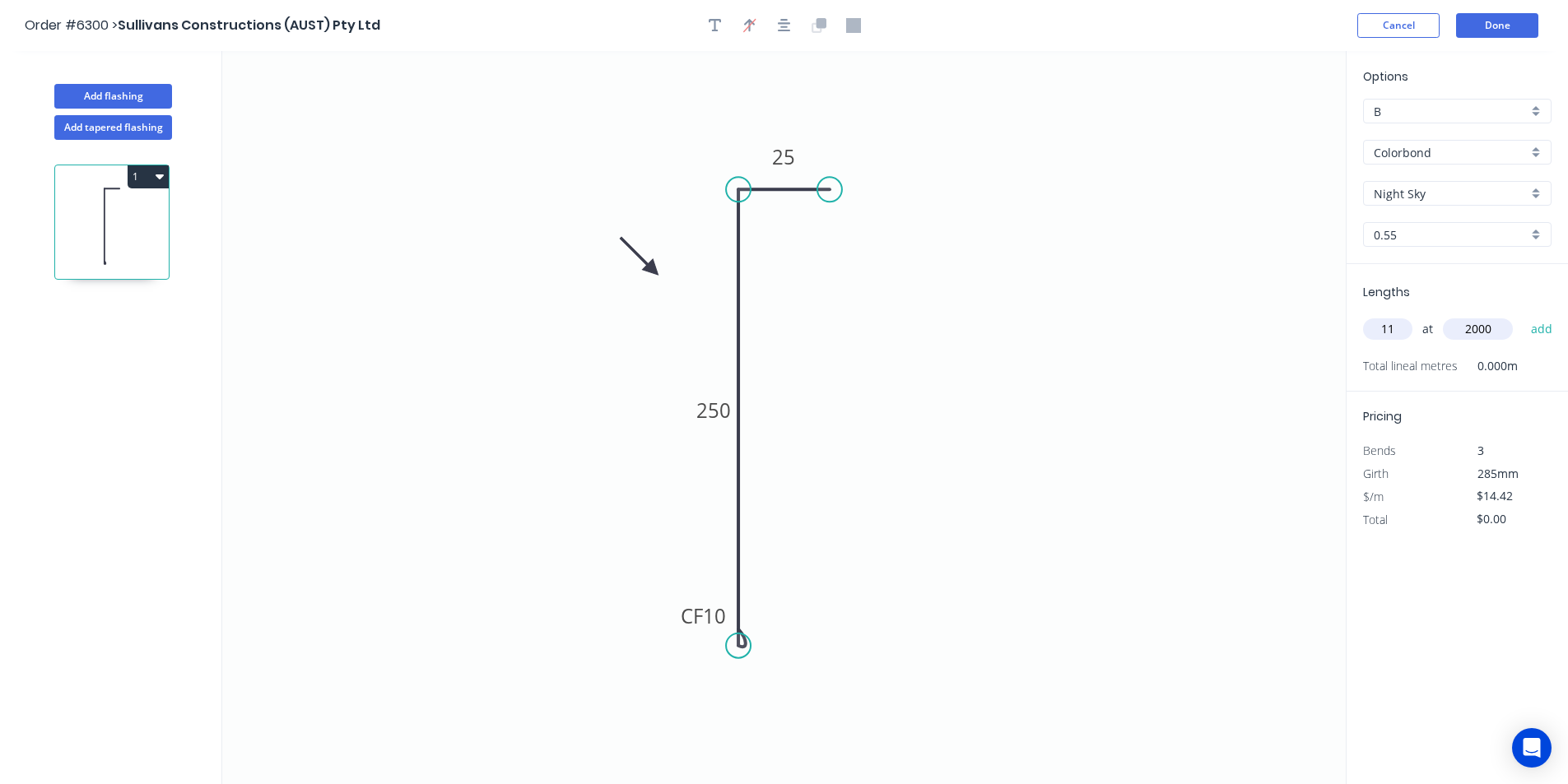
type input "$317.24"
click at [1474, 22] on button "Done" at bounding box center [1496, 25] width 82 height 24
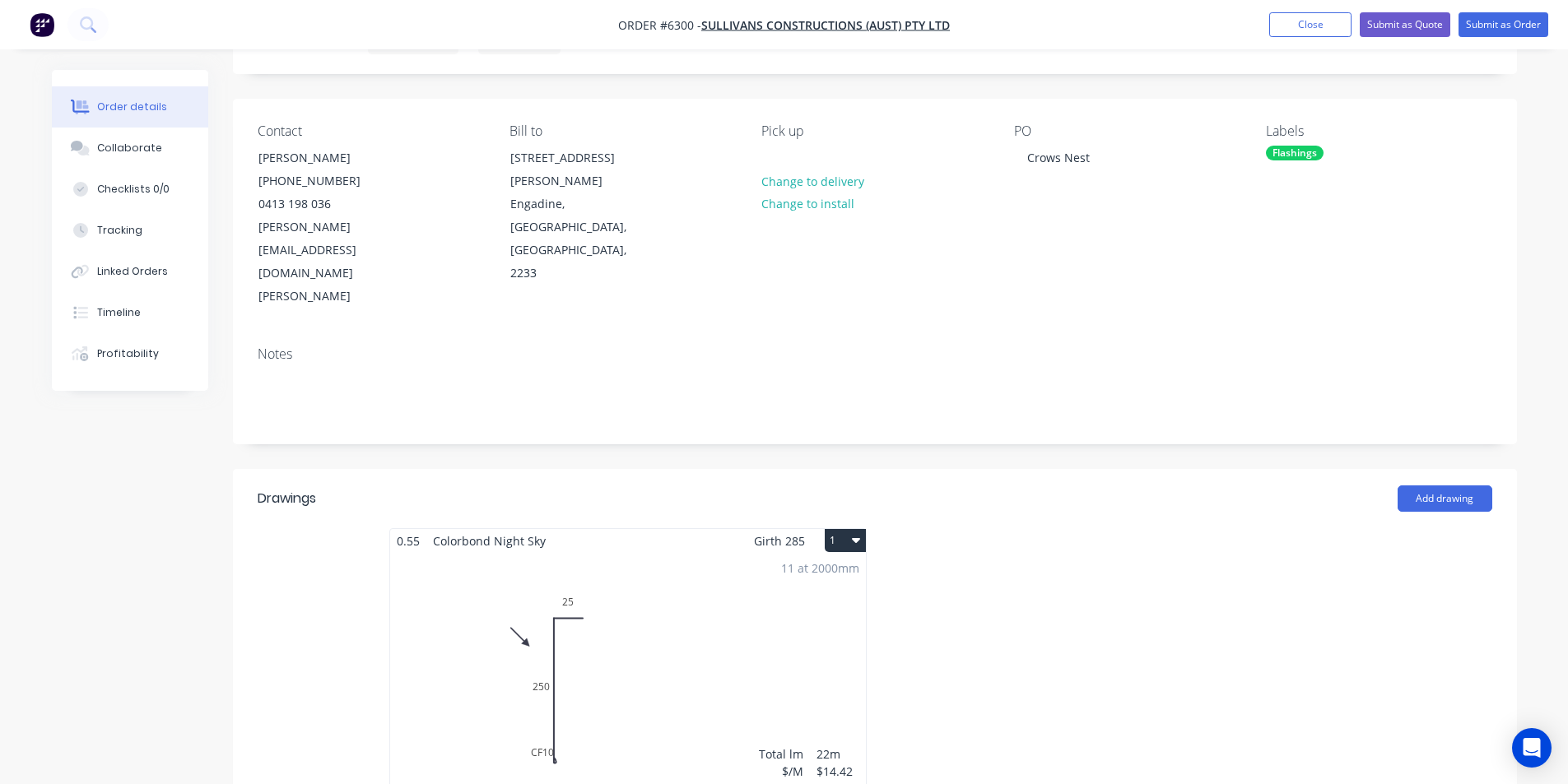
scroll to position [82, 0]
click at [1524, 32] on button "Submit as Order" at bounding box center [1503, 24] width 90 height 24
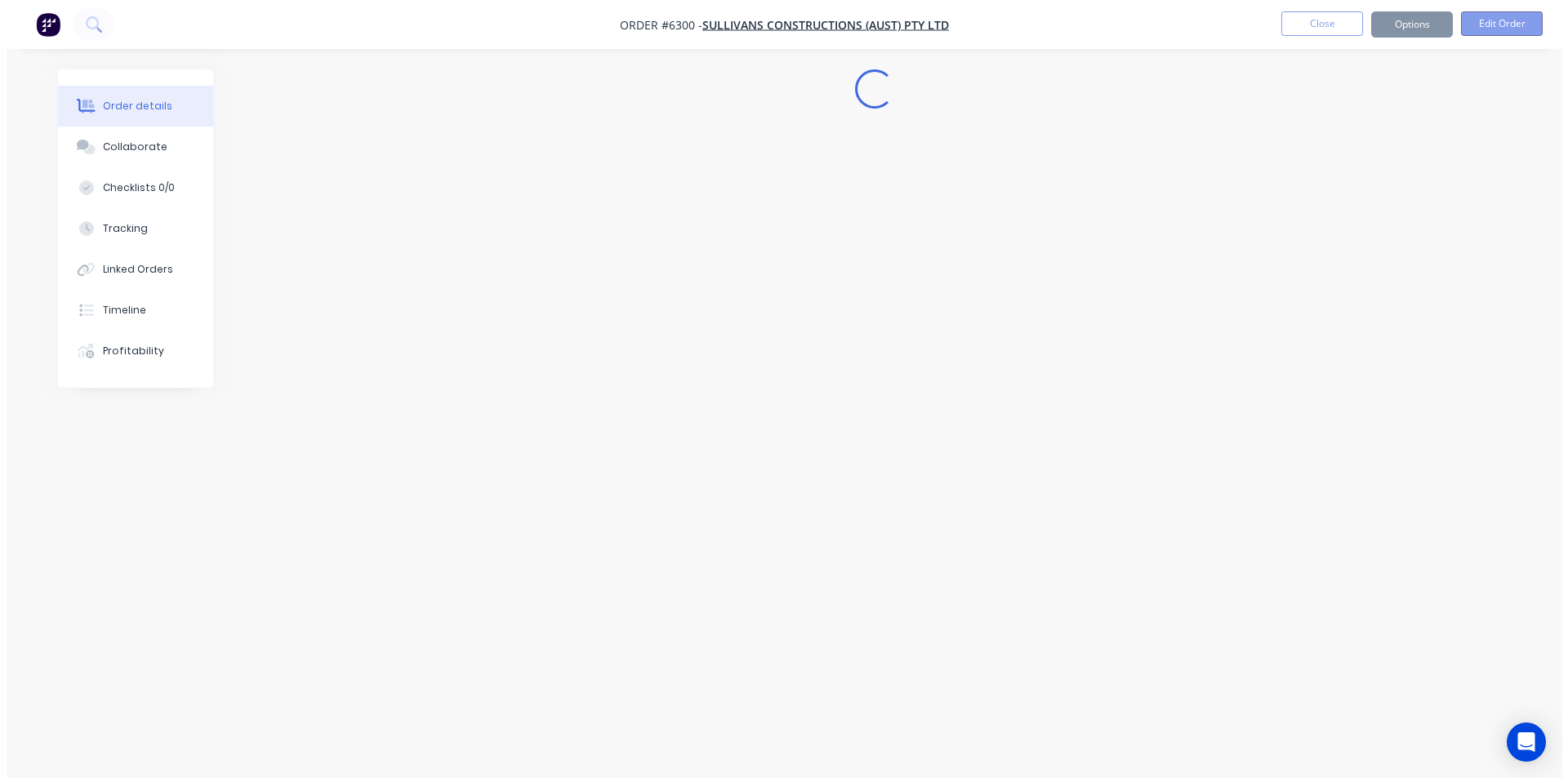
scroll to position [0, 0]
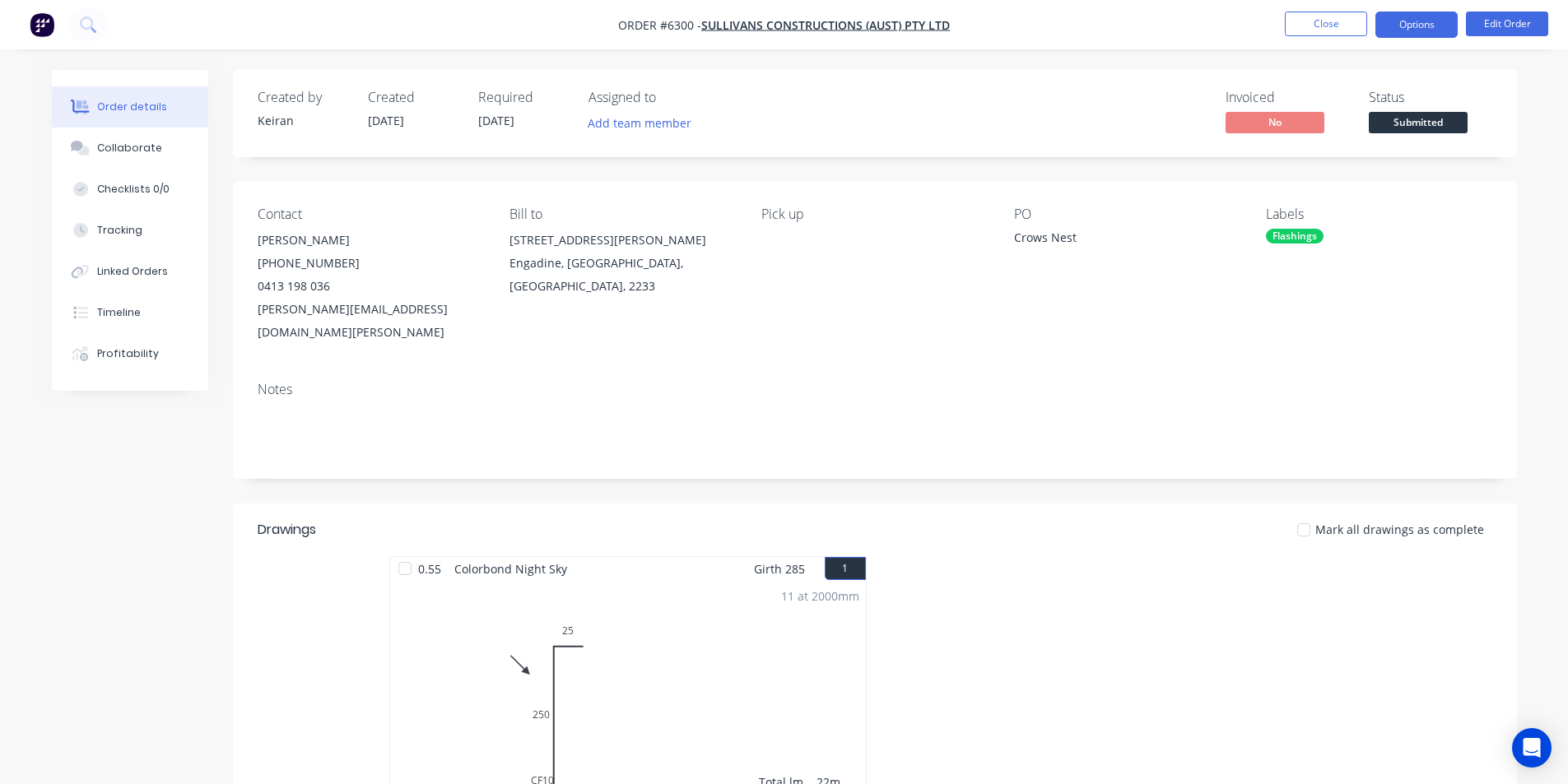
click at [1391, 28] on button "Options" at bounding box center [1416, 24] width 82 height 26
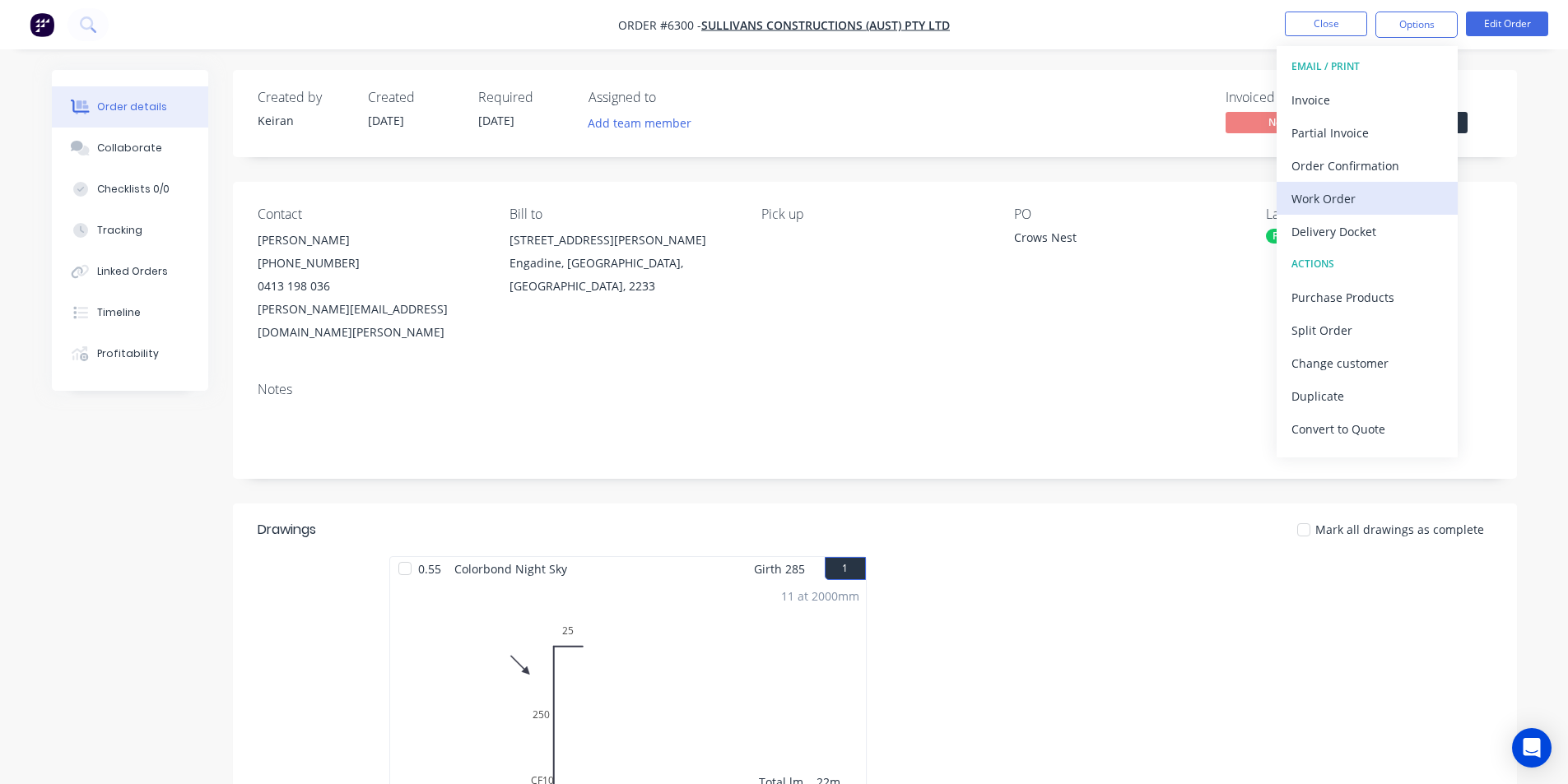
click at [1352, 205] on div "Work Order" at bounding box center [1367, 198] width 151 height 24
click at [1352, 205] on div "Custom" at bounding box center [1367, 198] width 151 height 24
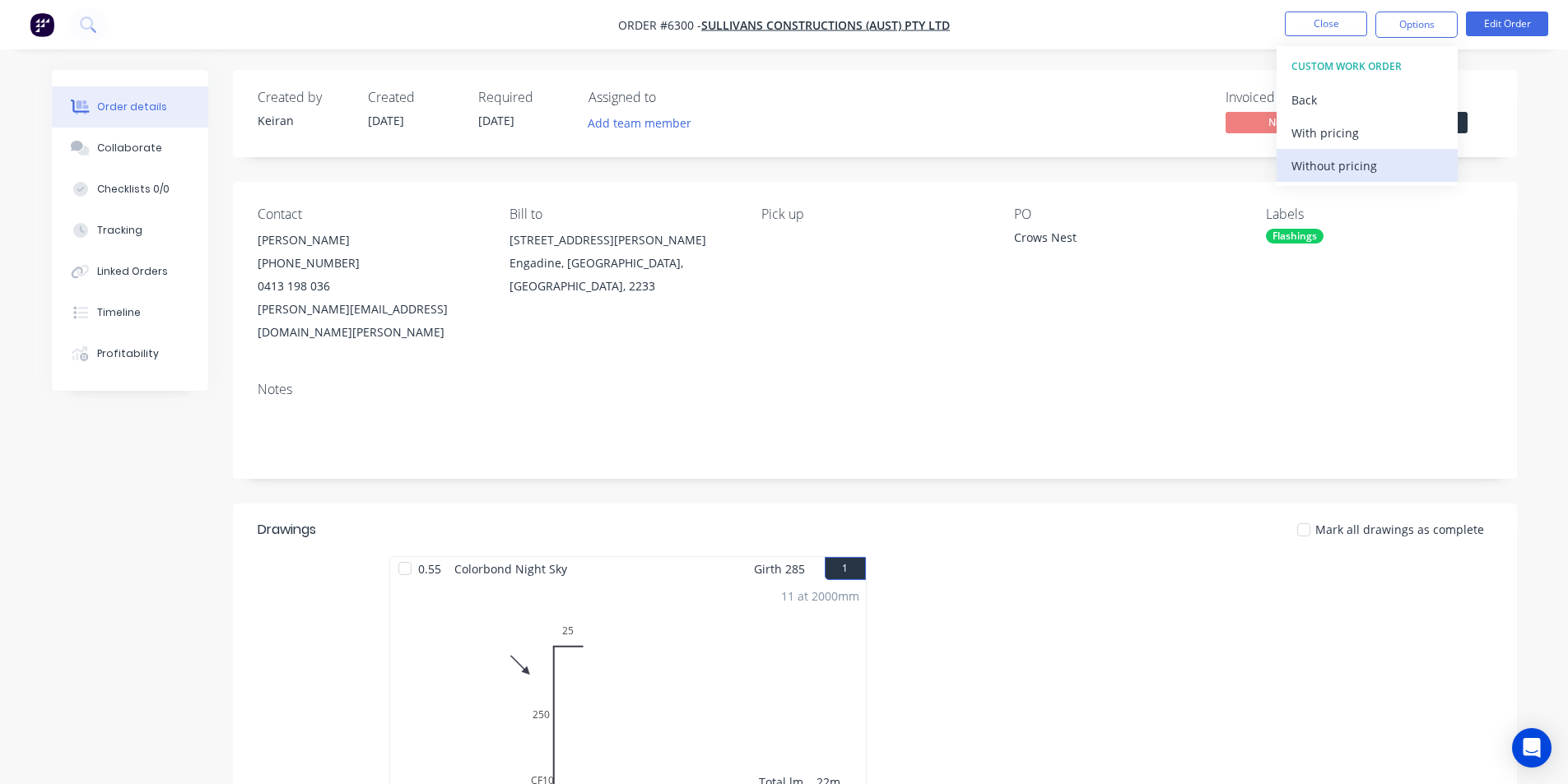
click at [1356, 170] on div "Without pricing" at bounding box center [1367, 166] width 151 height 24
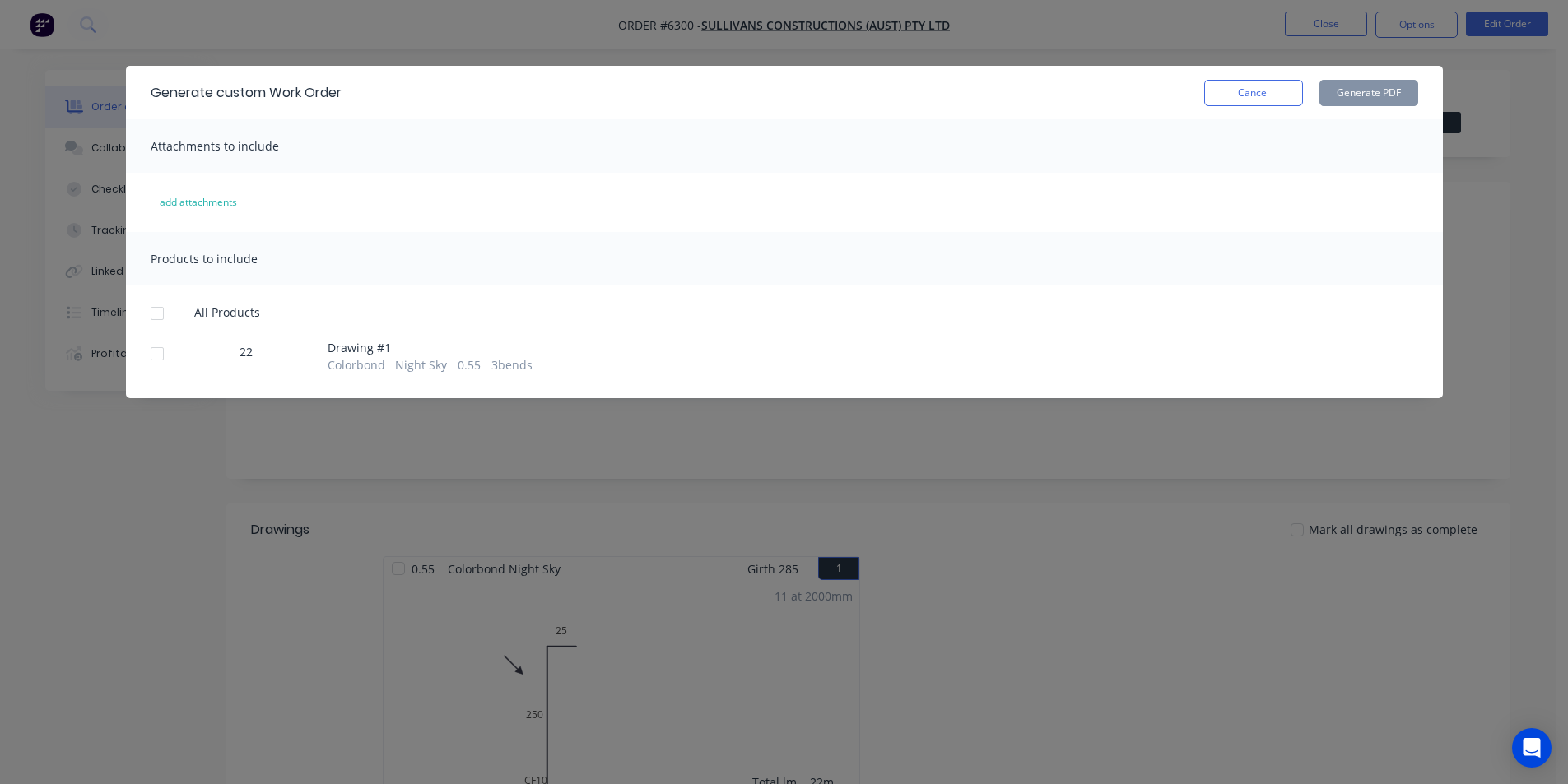
click at [150, 357] on div at bounding box center [157, 354] width 33 height 33
click at [1388, 81] on button "Generate PDF" at bounding box center [1369, 92] width 99 height 26
click at [1220, 91] on button "Cancel" at bounding box center [1253, 92] width 99 height 26
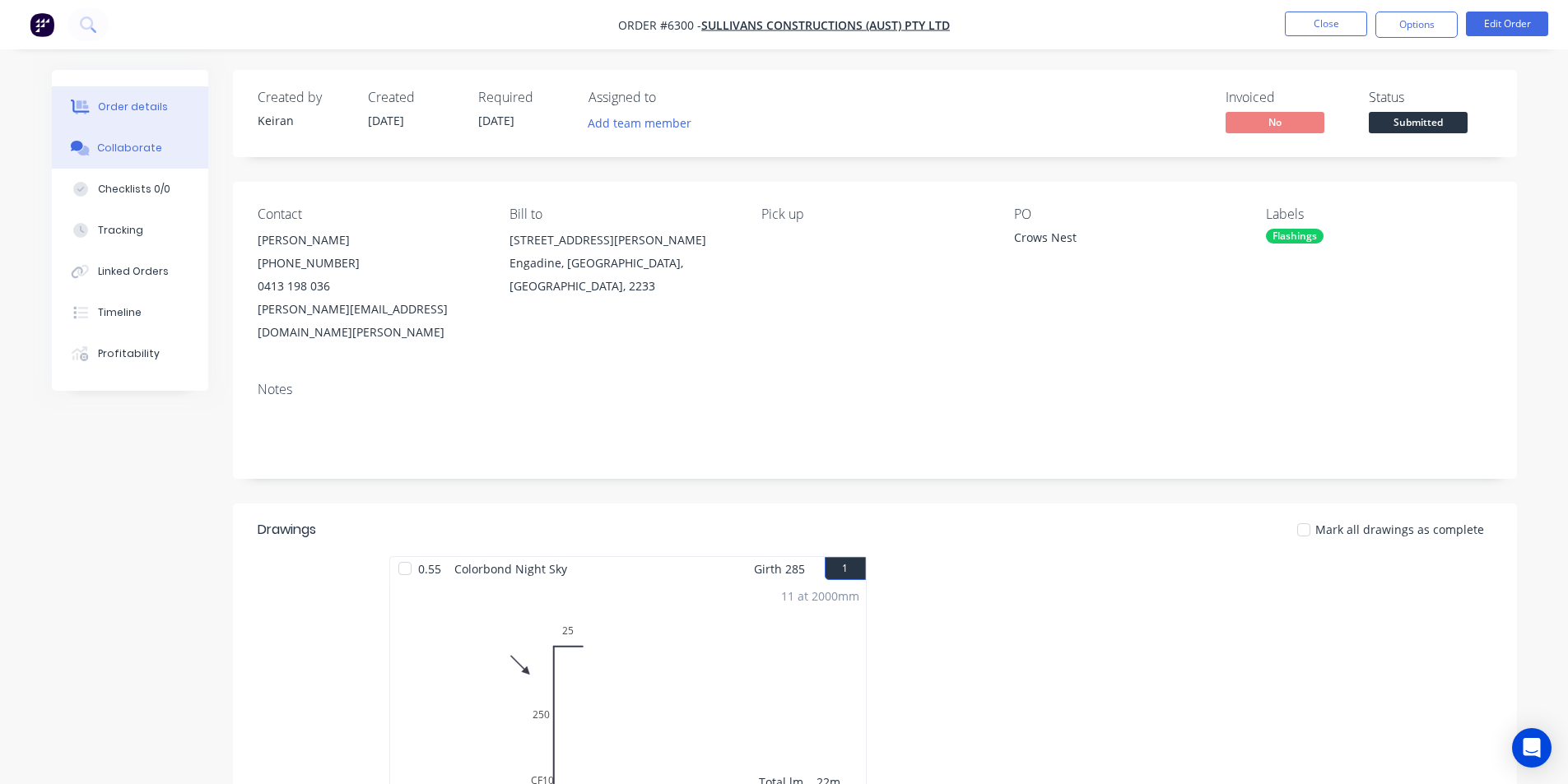
click at [137, 145] on div "Collaborate" at bounding box center [130, 148] width 65 height 14
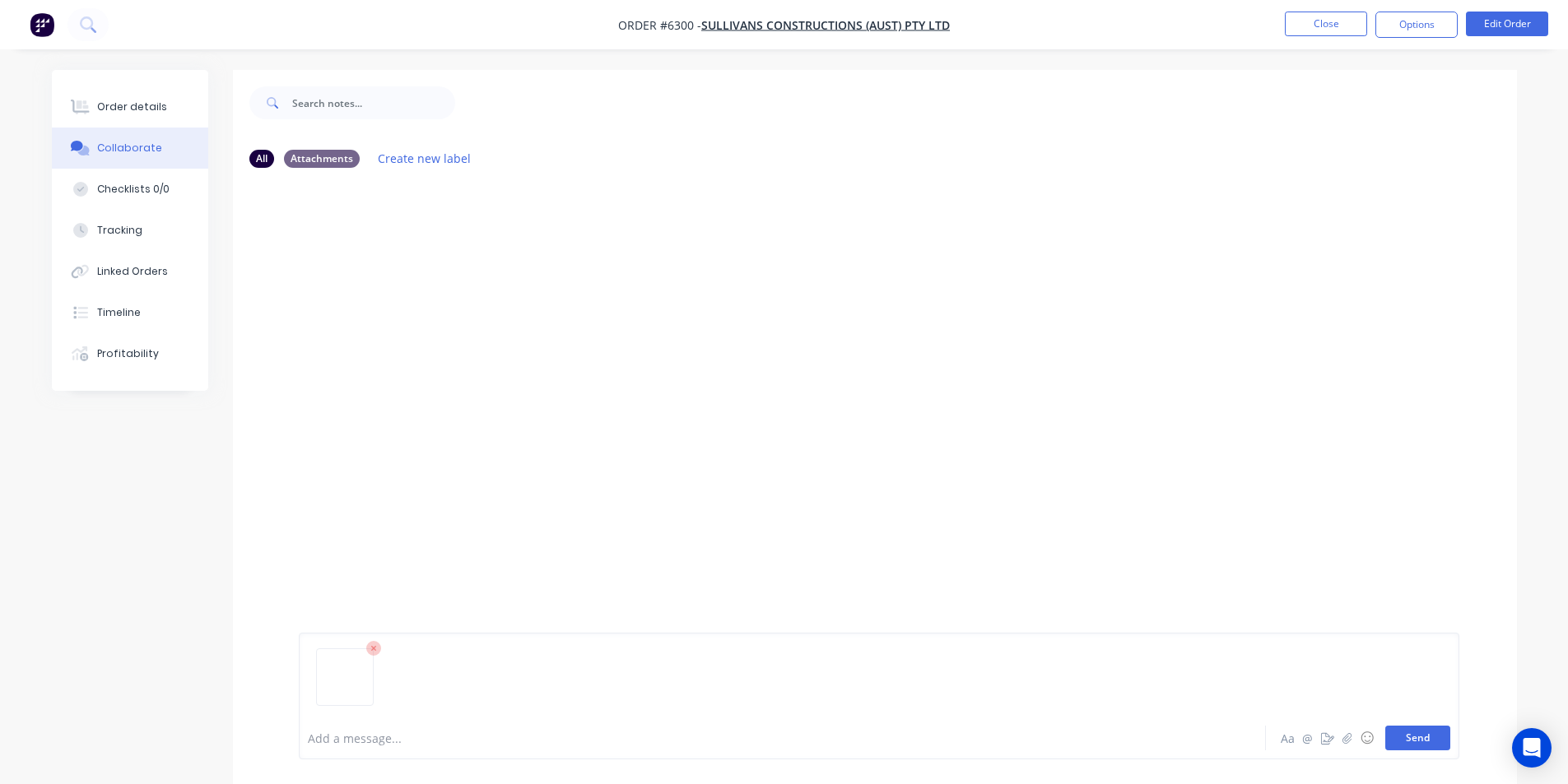
click at [1402, 735] on button "Send" at bounding box center [1418, 737] width 65 height 24
click at [79, 120] on button "Order details" at bounding box center [130, 106] width 157 height 41
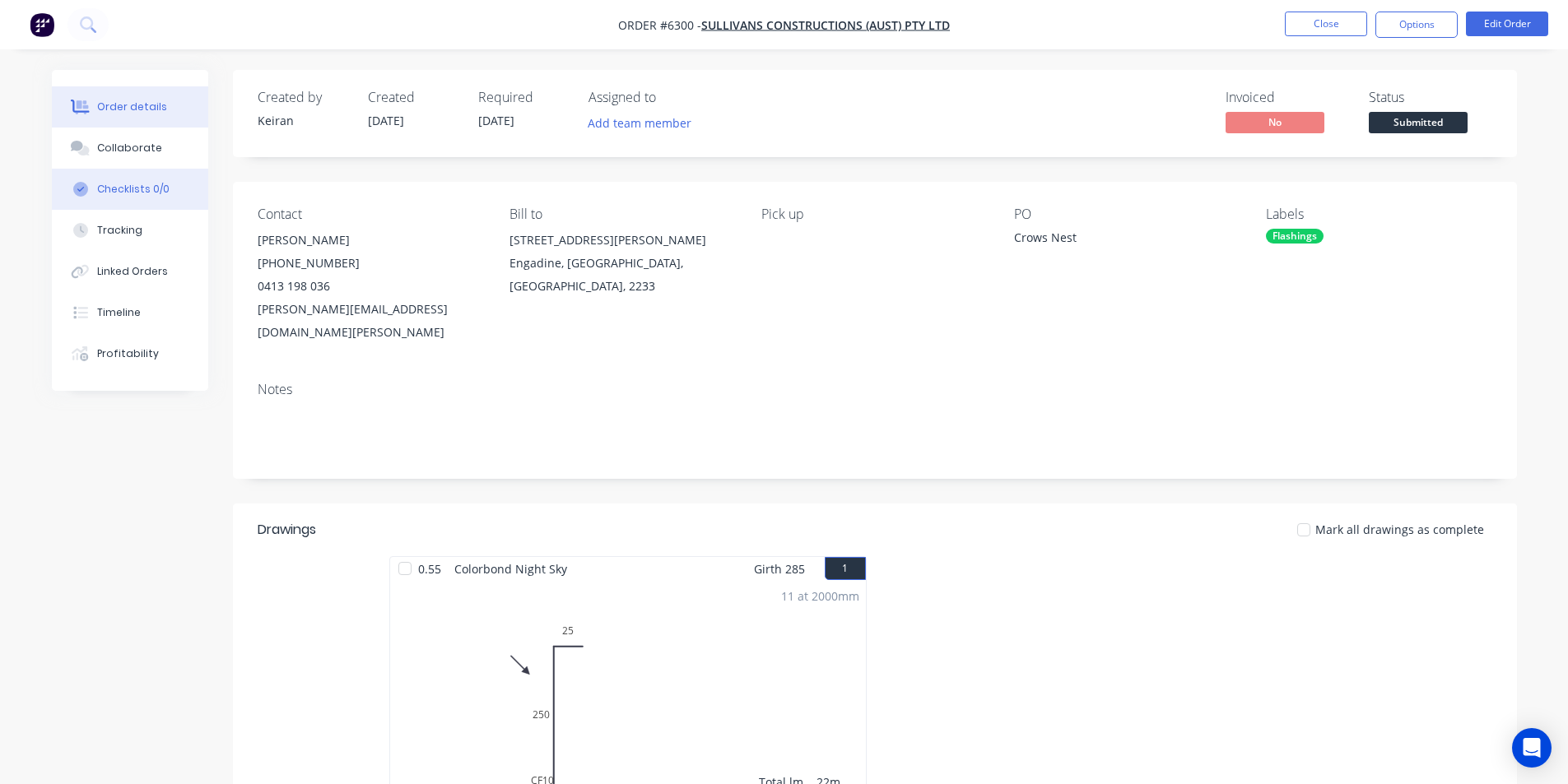
click at [122, 198] on button "Checklists 0/0" at bounding box center [130, 188] width 157 height 41
type textarea "x"
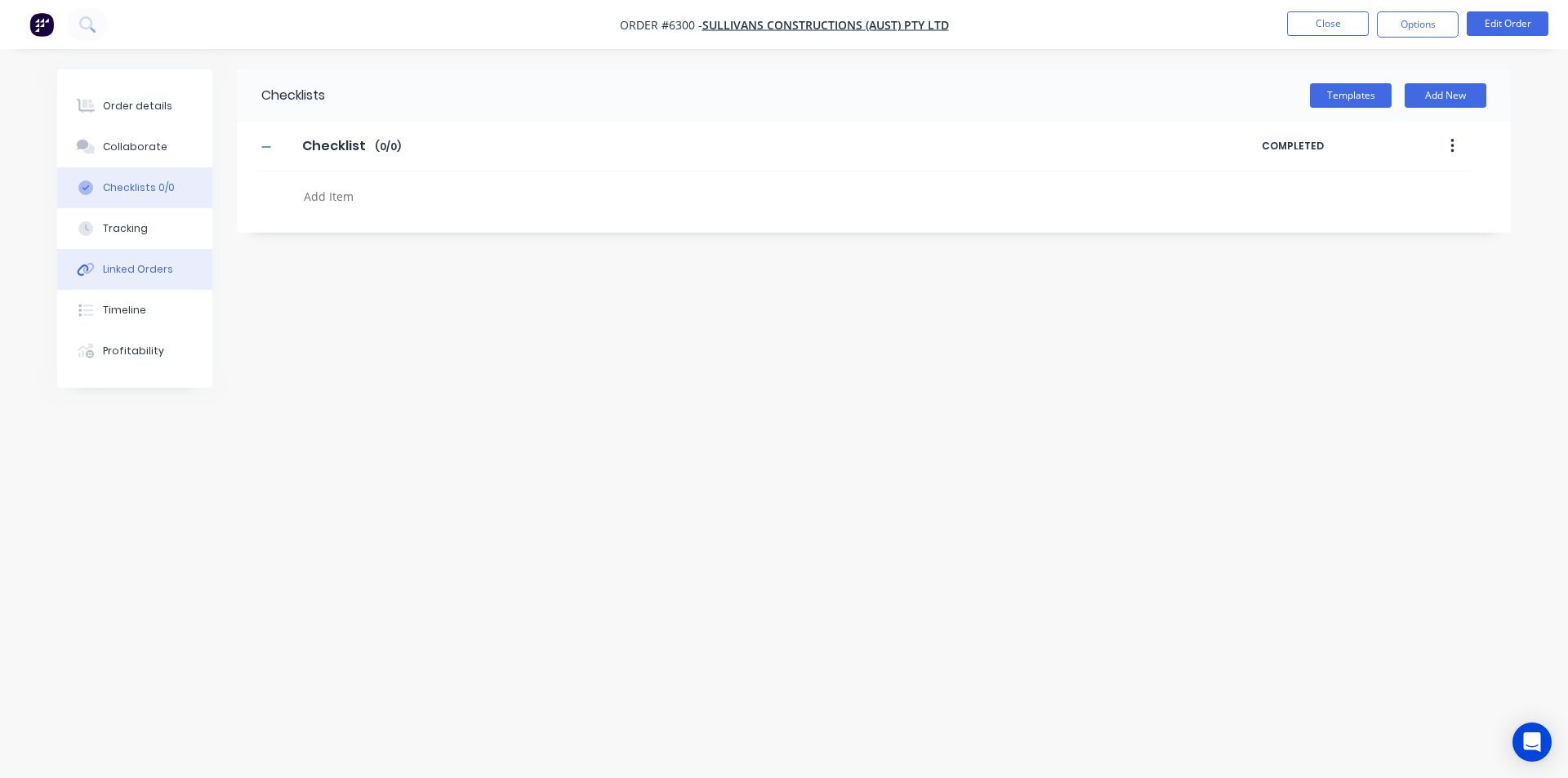
click at [173, 275] on button "Linked Orders" at bounding box center [135, 269] width 155 height 40
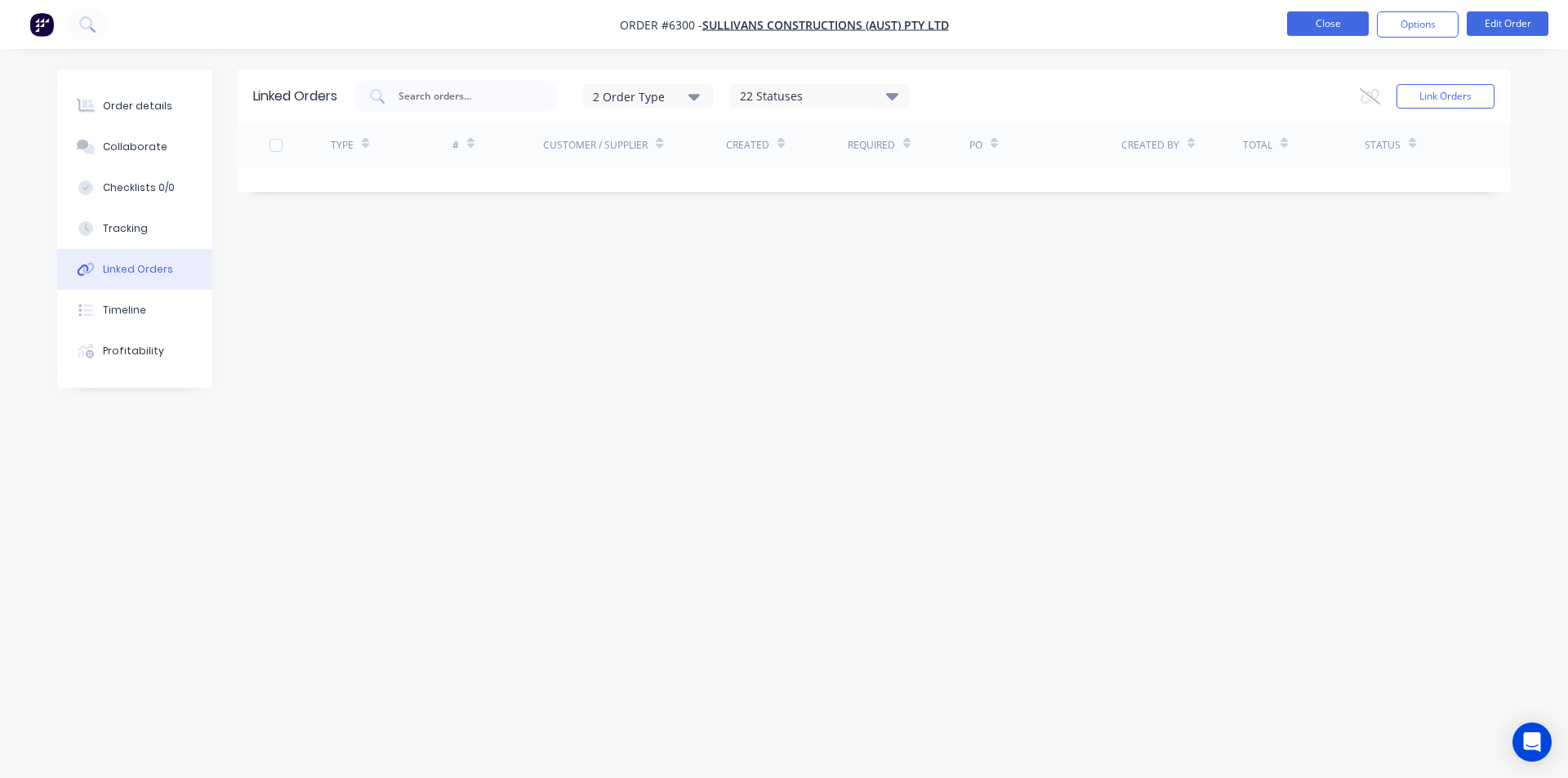
drag, startPoint x: 1356, startPoint y: 42, endPoint x: 1328, endPoint y: 30, distance: 30.5
click at [1353, 42] on nav "Order #6300 - Sullivans Constructions (AUST) Pty Ltd Close Options Edit Order" at bounding box center [784, 24] width 1568 height 49
click at [1328, 30] on button "Close" at bounding box center [1327, 23] width 82 height 24
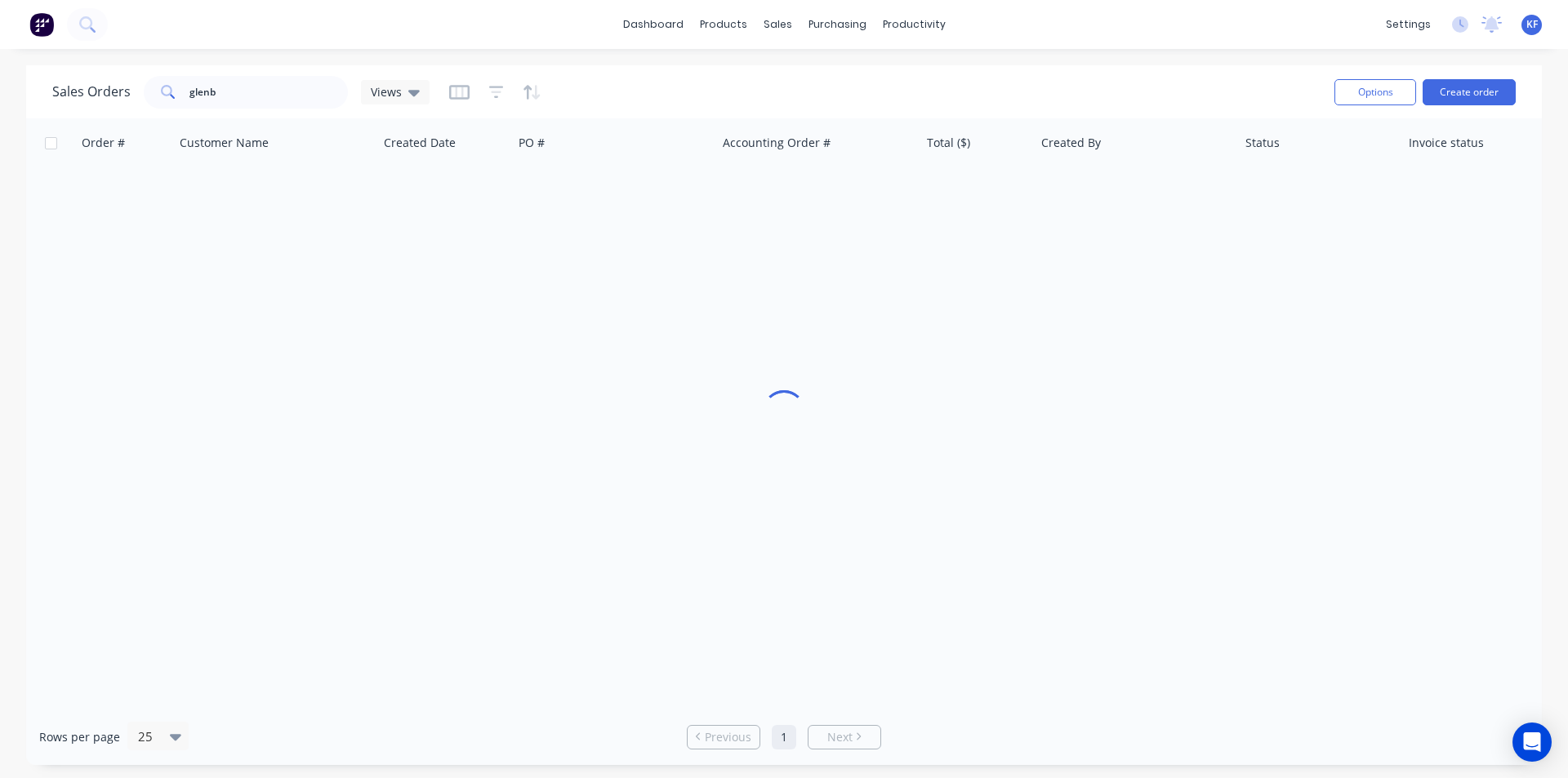
click at [1327, 29] on div "dashboard products sales purchasing productivity dashboard products Product Cat…" at bounding box center [784, 24] width 1568 height 49
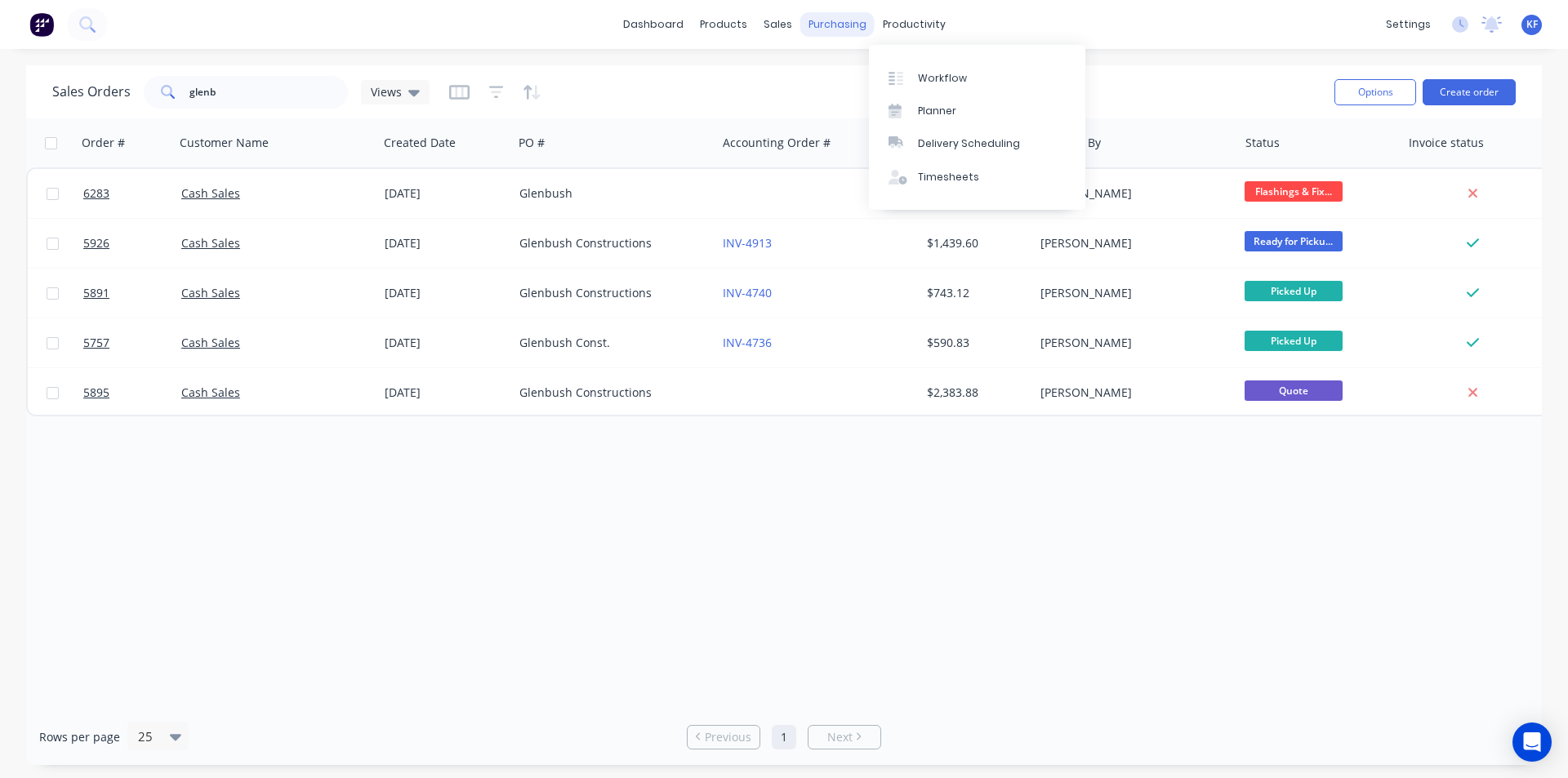
click at [844, 20] on div "purchasing" at bounding box center [837, 24] width 75 height 24
click at [887, 75] on div "Purchase Orders" at bounding box center [890, 78] width 86 height 14
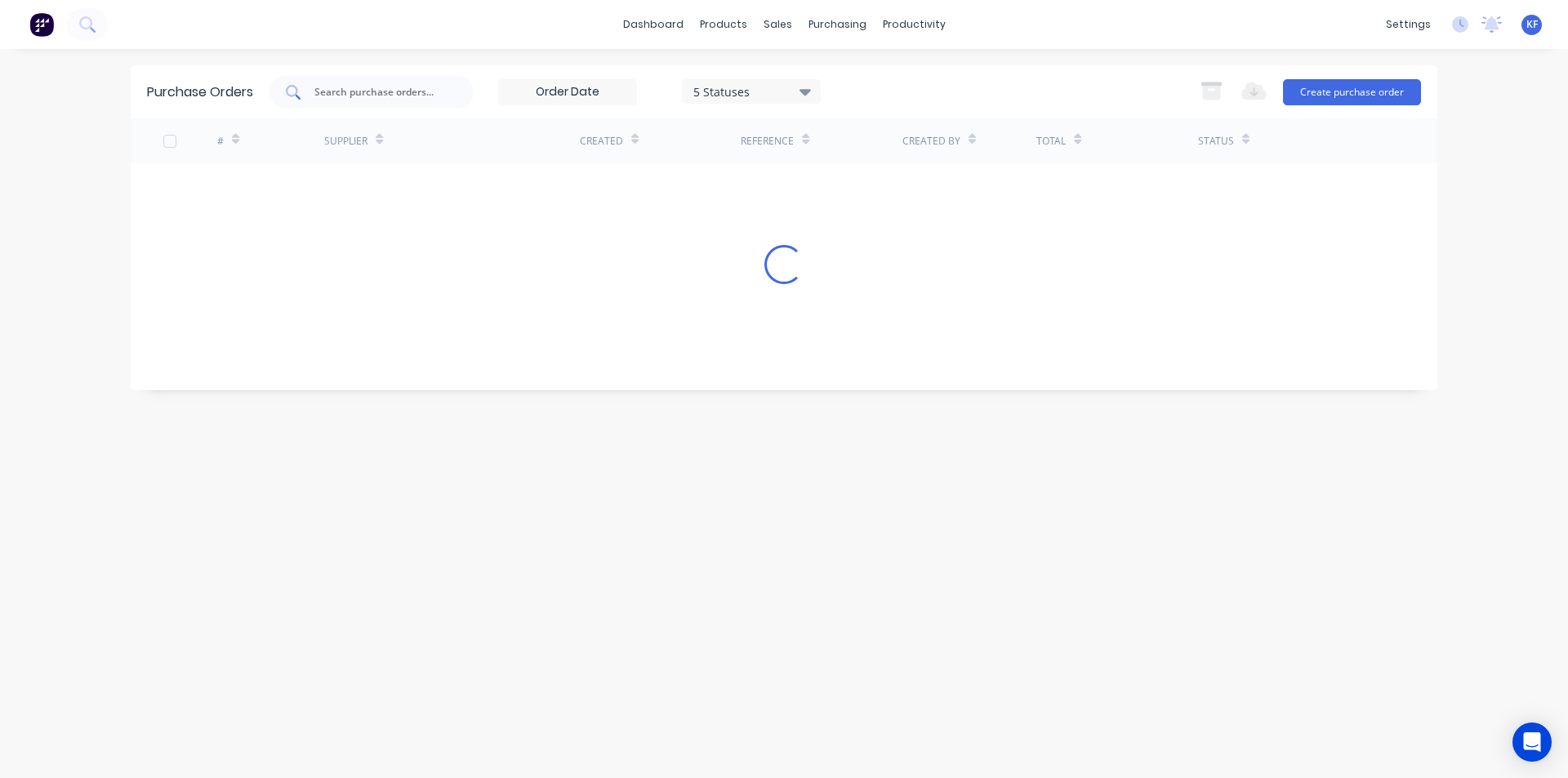
click at [356, 94] on input "text" at bounding box center [380, 93] width 136 height 16
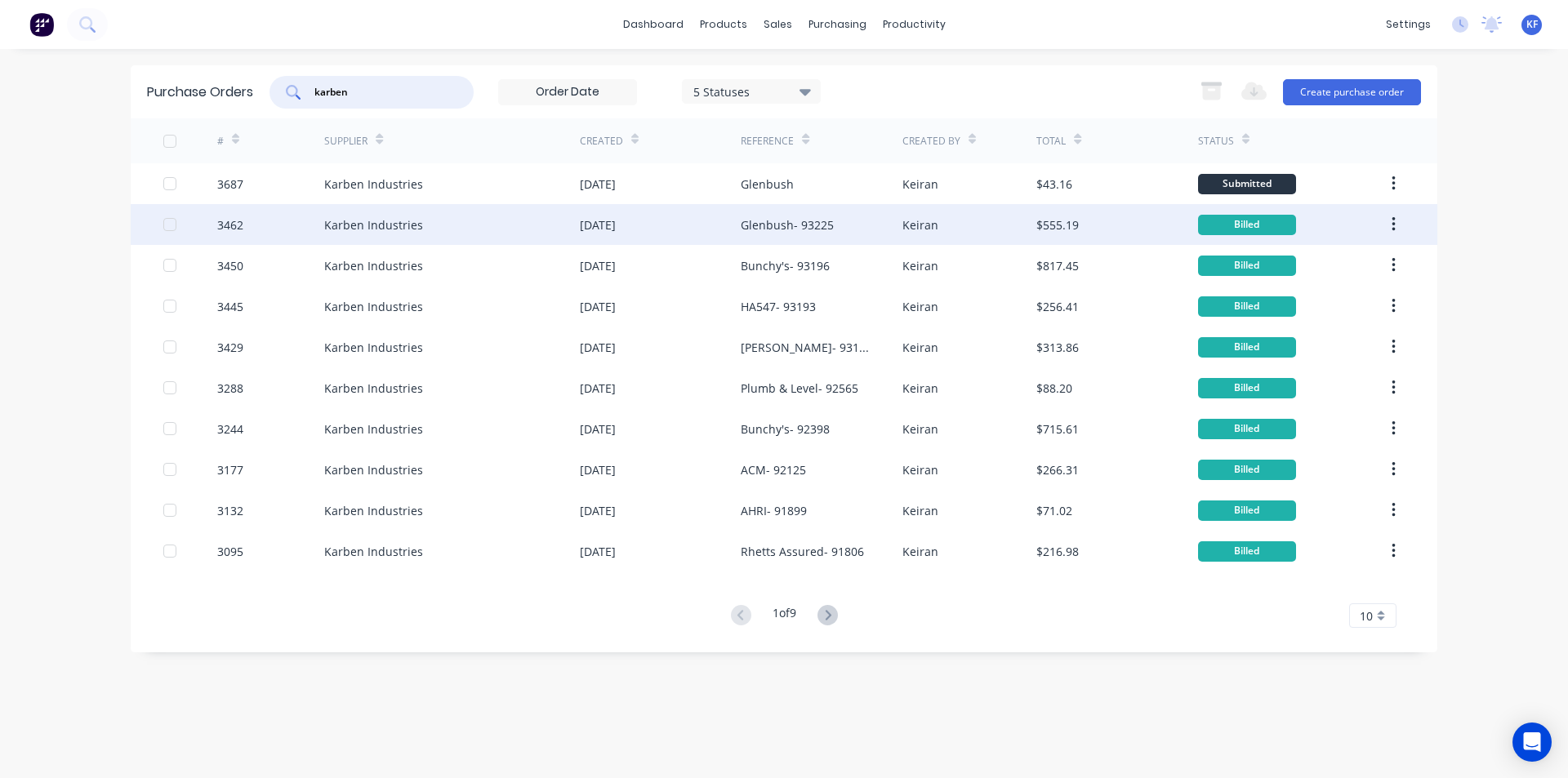
type input "karben"
click at [439, 221] on div "Karben Industries" at bounding box center [452, 224] width 255 height 40
type textarea "x"
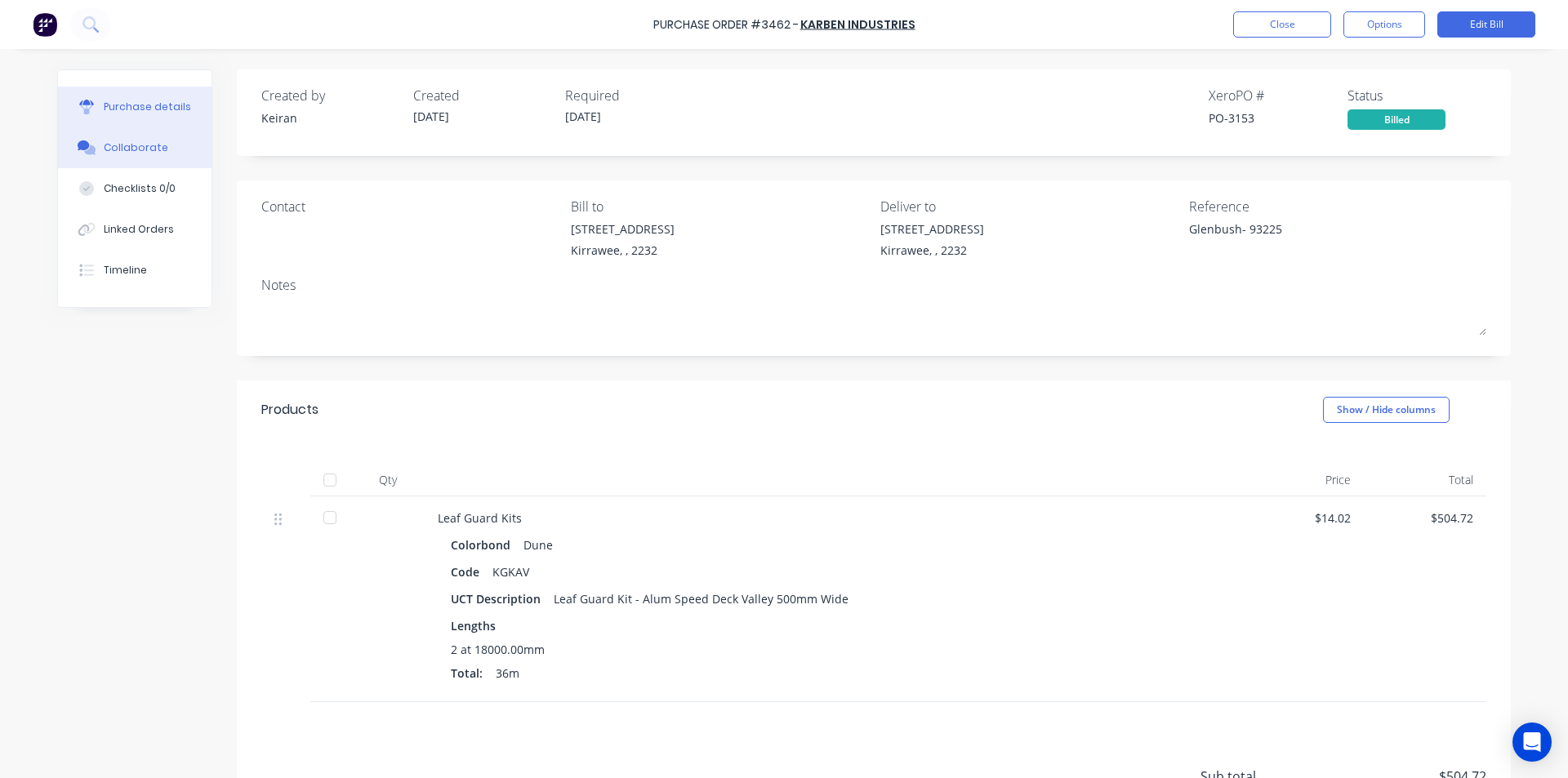
click at [134, 146] on div "Collaborate" at bounding box center [136, 147] width 65 height 14
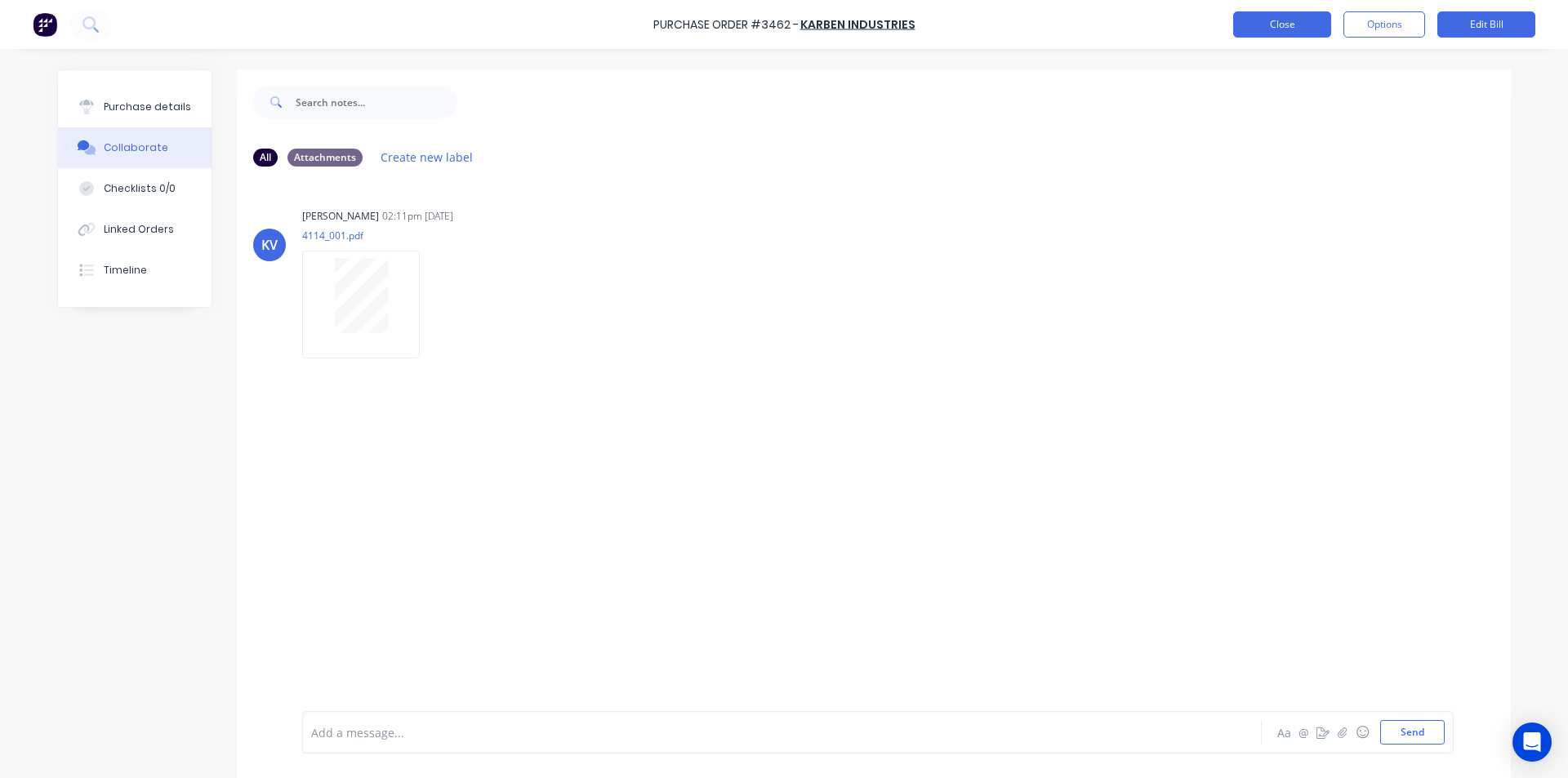
click at [1297, 31] on button "Close" at bounding box center [1281, 24] width 98 height 26
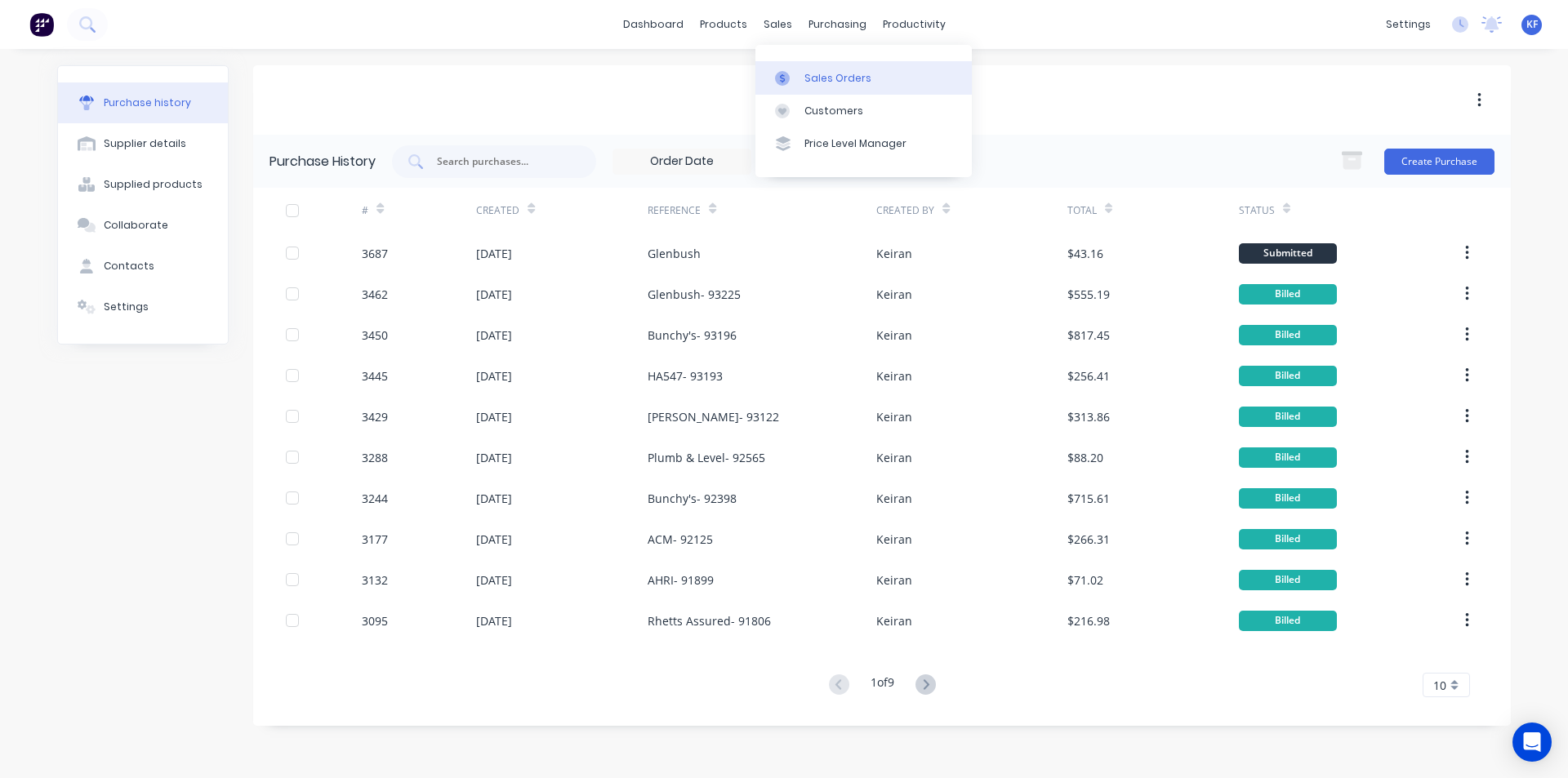
click at [812, 61] on link "Sales Orders" at bounding box center [864, 77] width 217 height 32
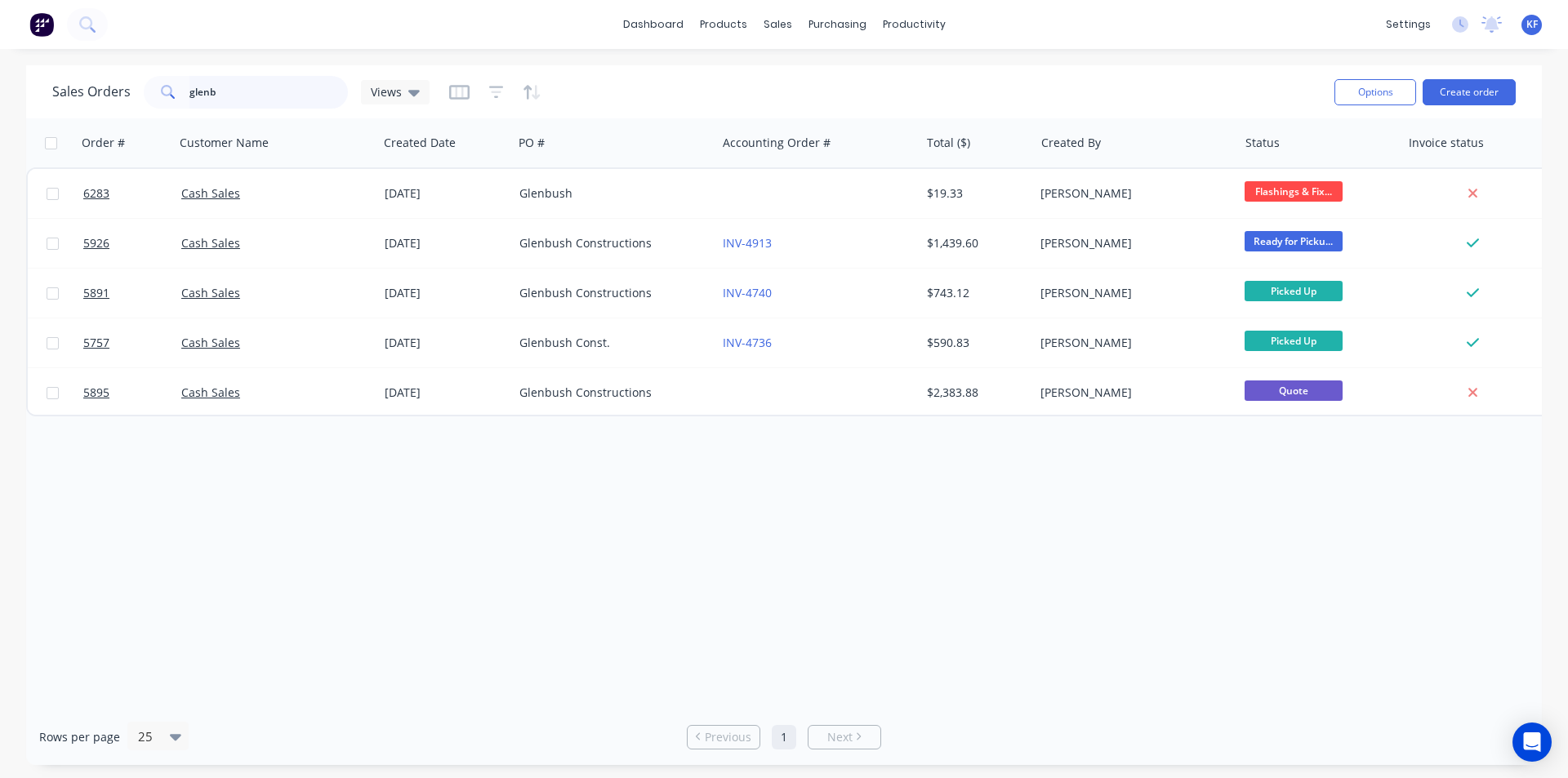
click at [156, 76] on div "glenb" at bounding box center [245, 93] width 204 height 32
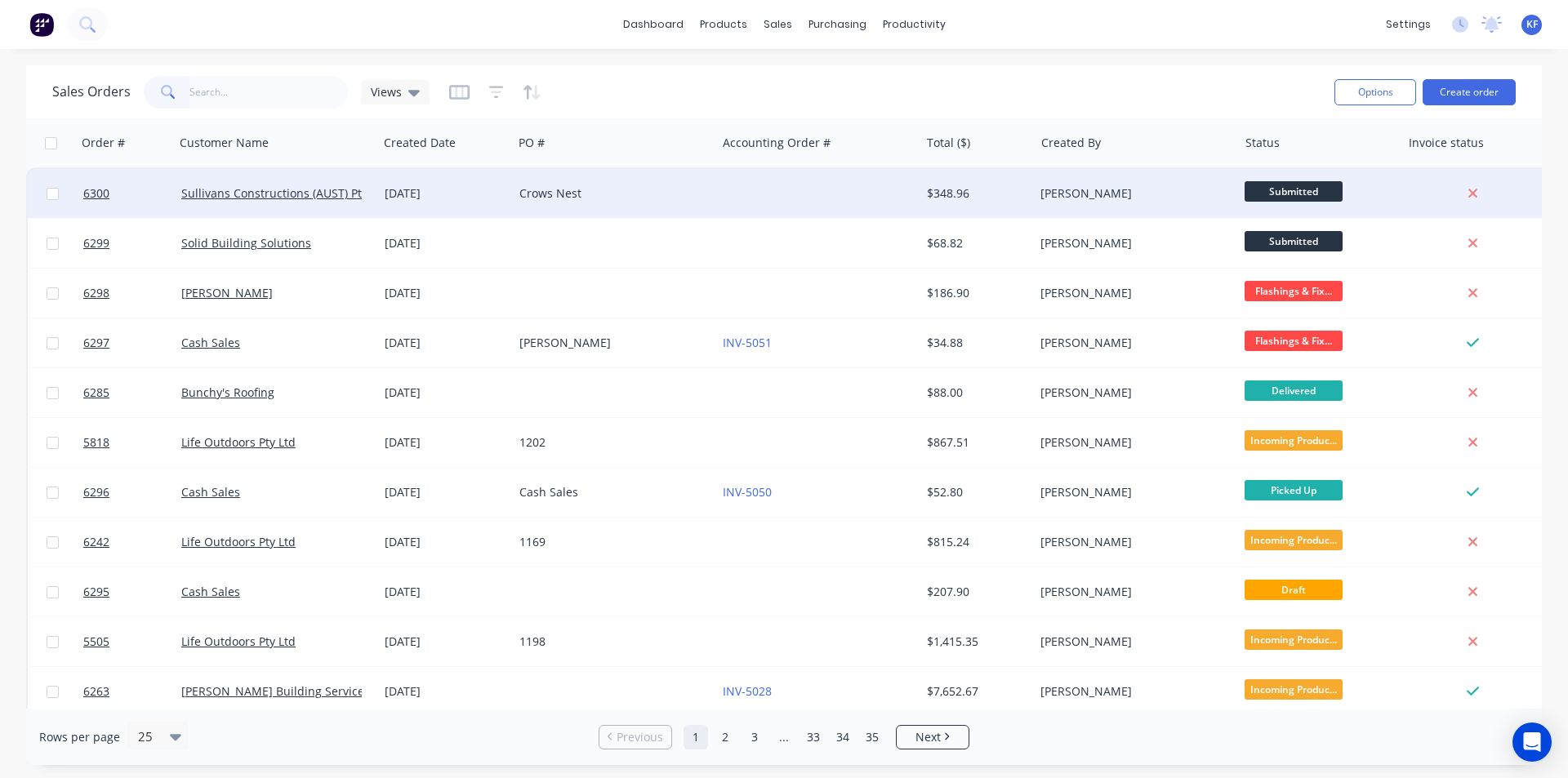
click at [797, 208] on div at bounding box center [818, 193] width 203 height 49
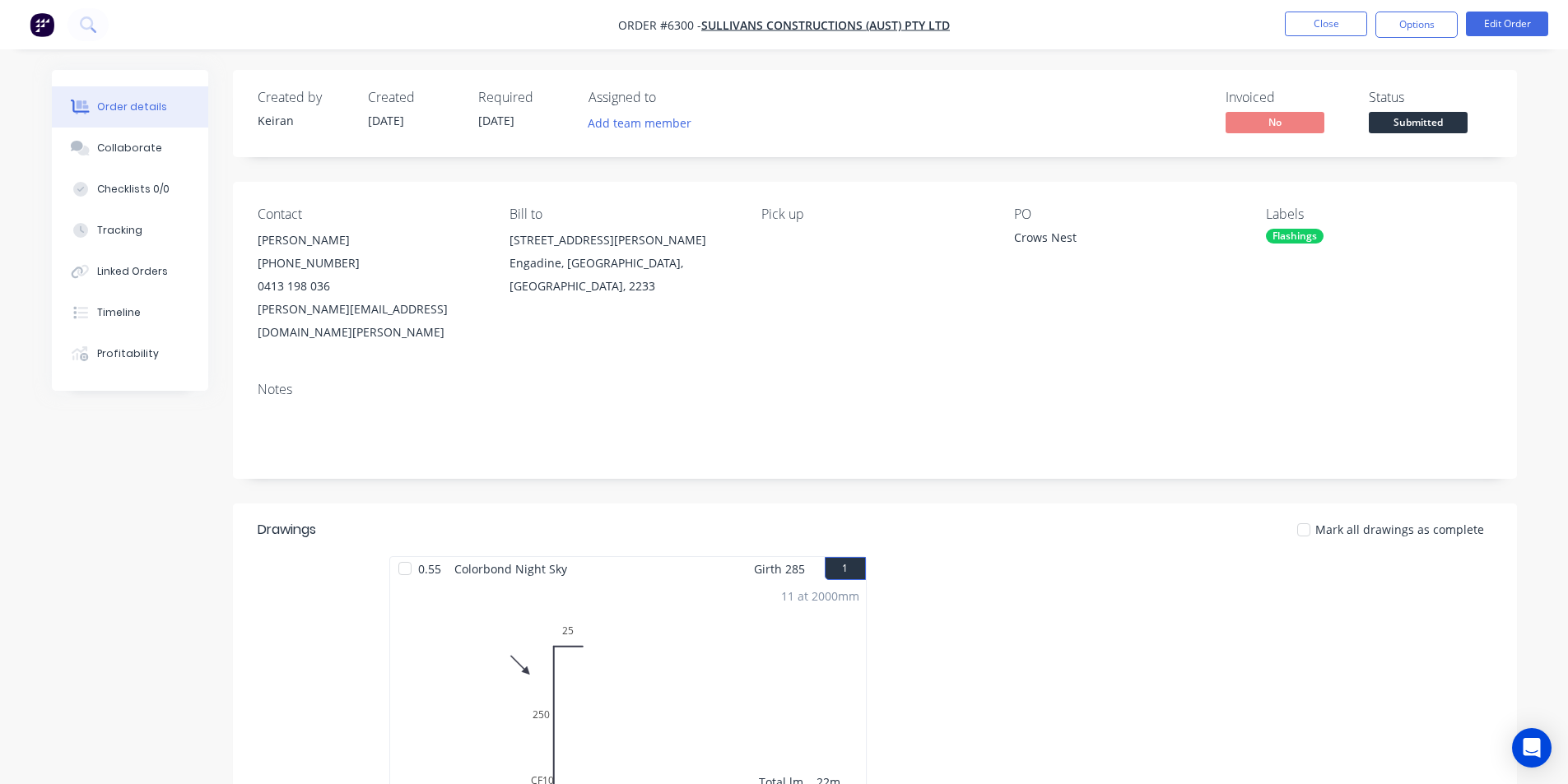
click at [1384, 129] on span "Submitted" at bounding box center [1418, 122] width 99 height 21
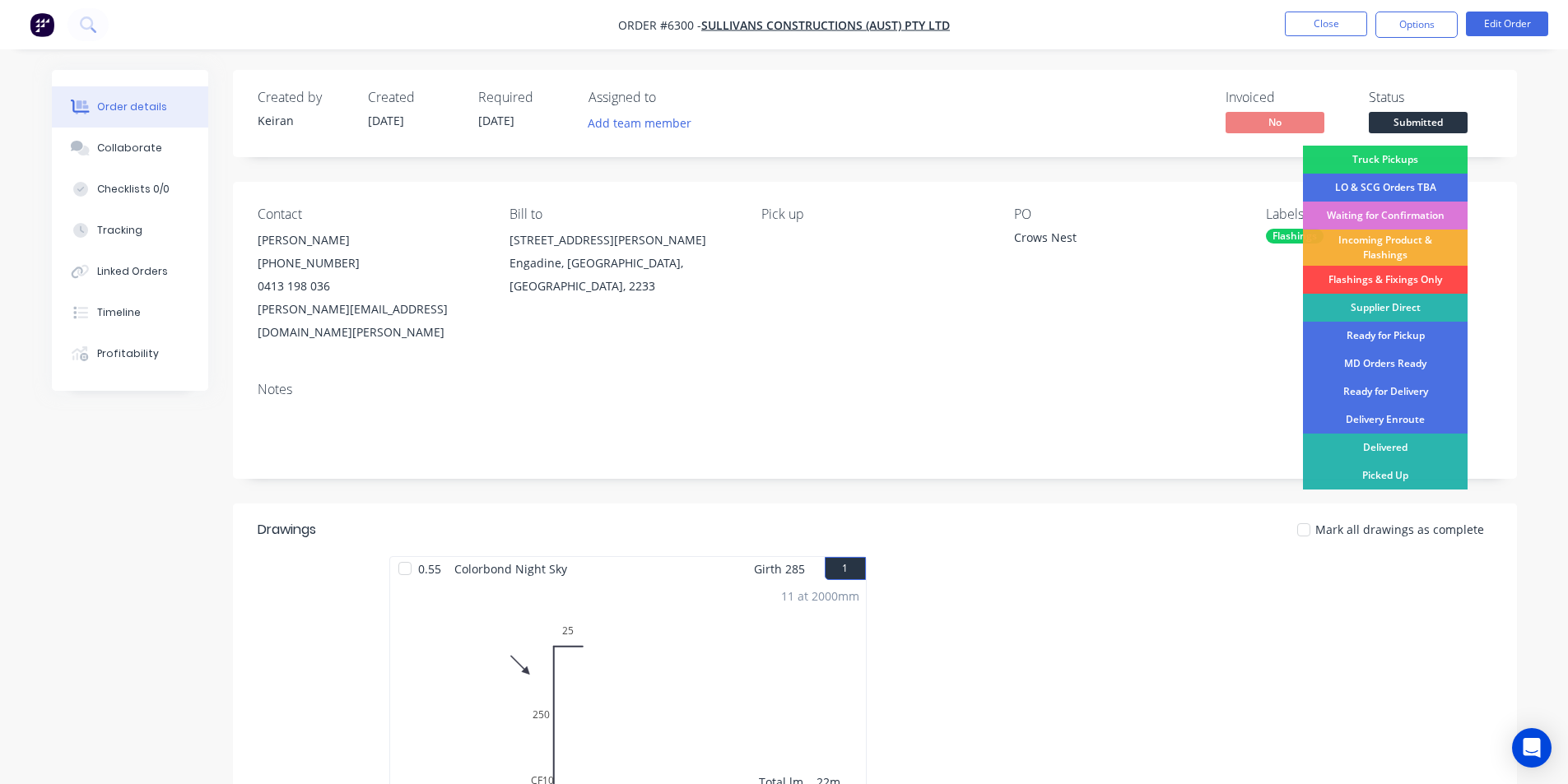
click at [1410, 287] on div "Flashings & Fixings Only" at bounding box center [1385, 279] width 165 height 28
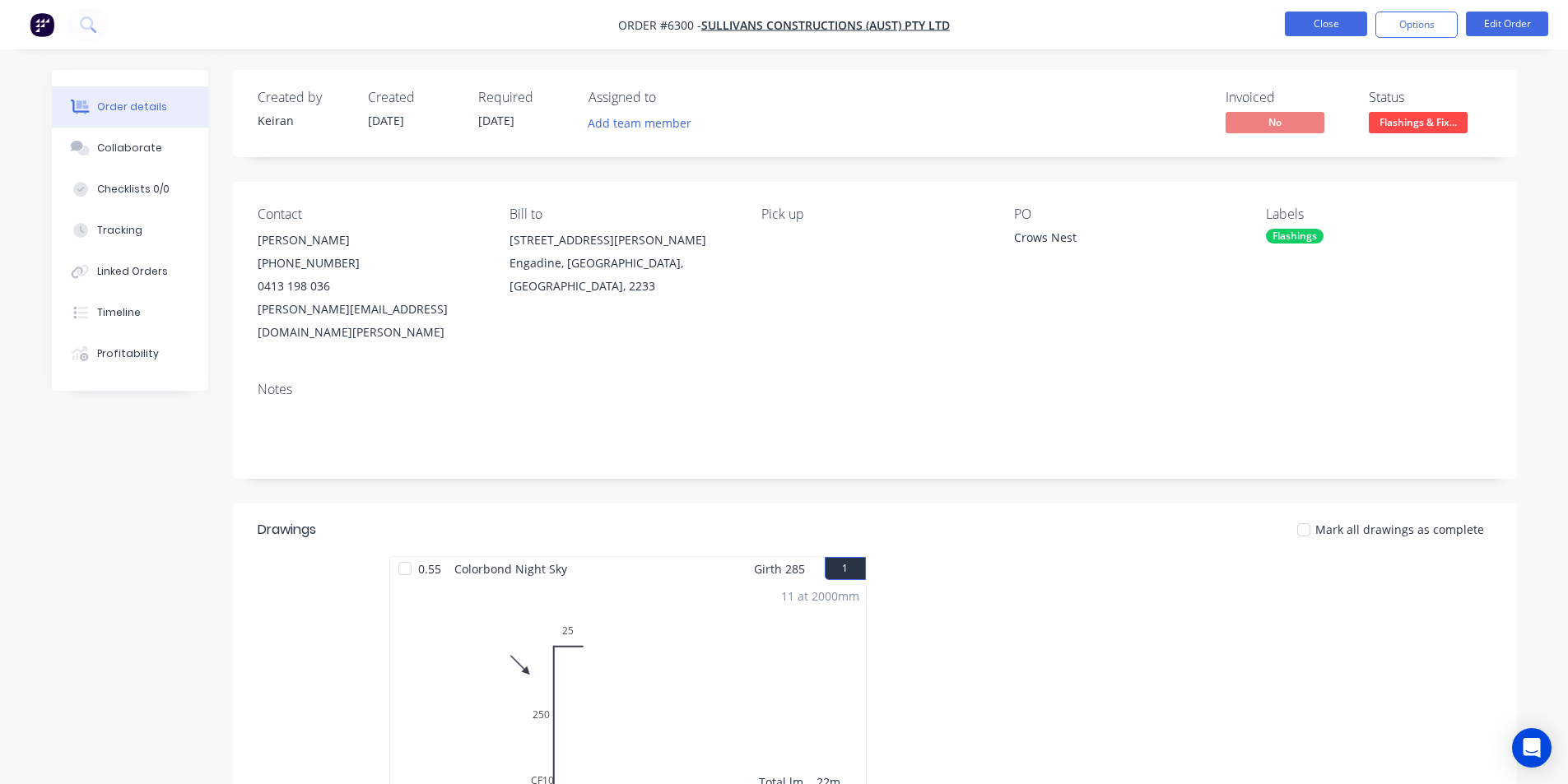
click at [1302, 26] on button "Close" at bounding box center [1325, 24] width 82 height 24
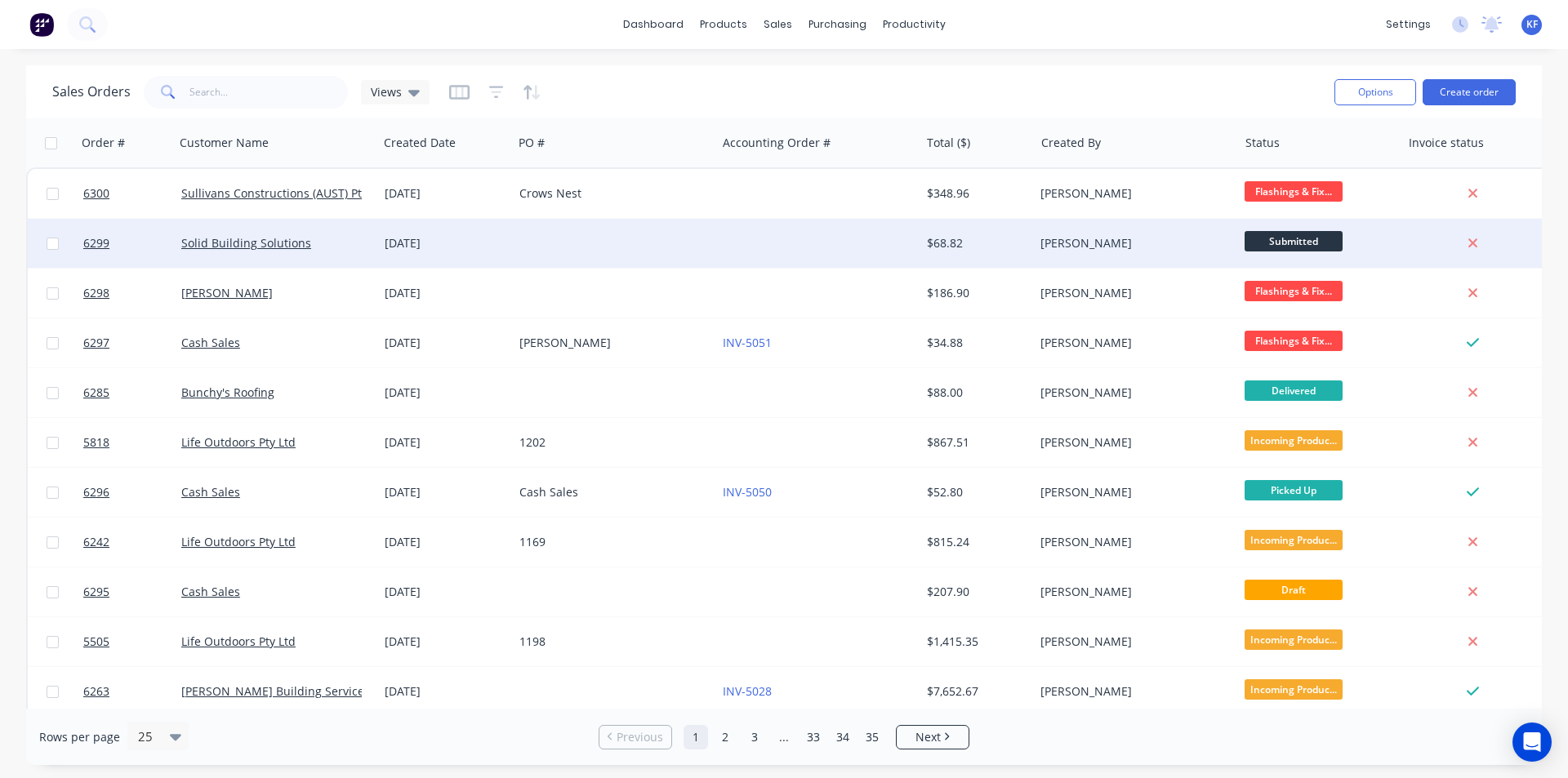
click at [672, 247] on div at bounding box center [615, 243] width 203 height 49
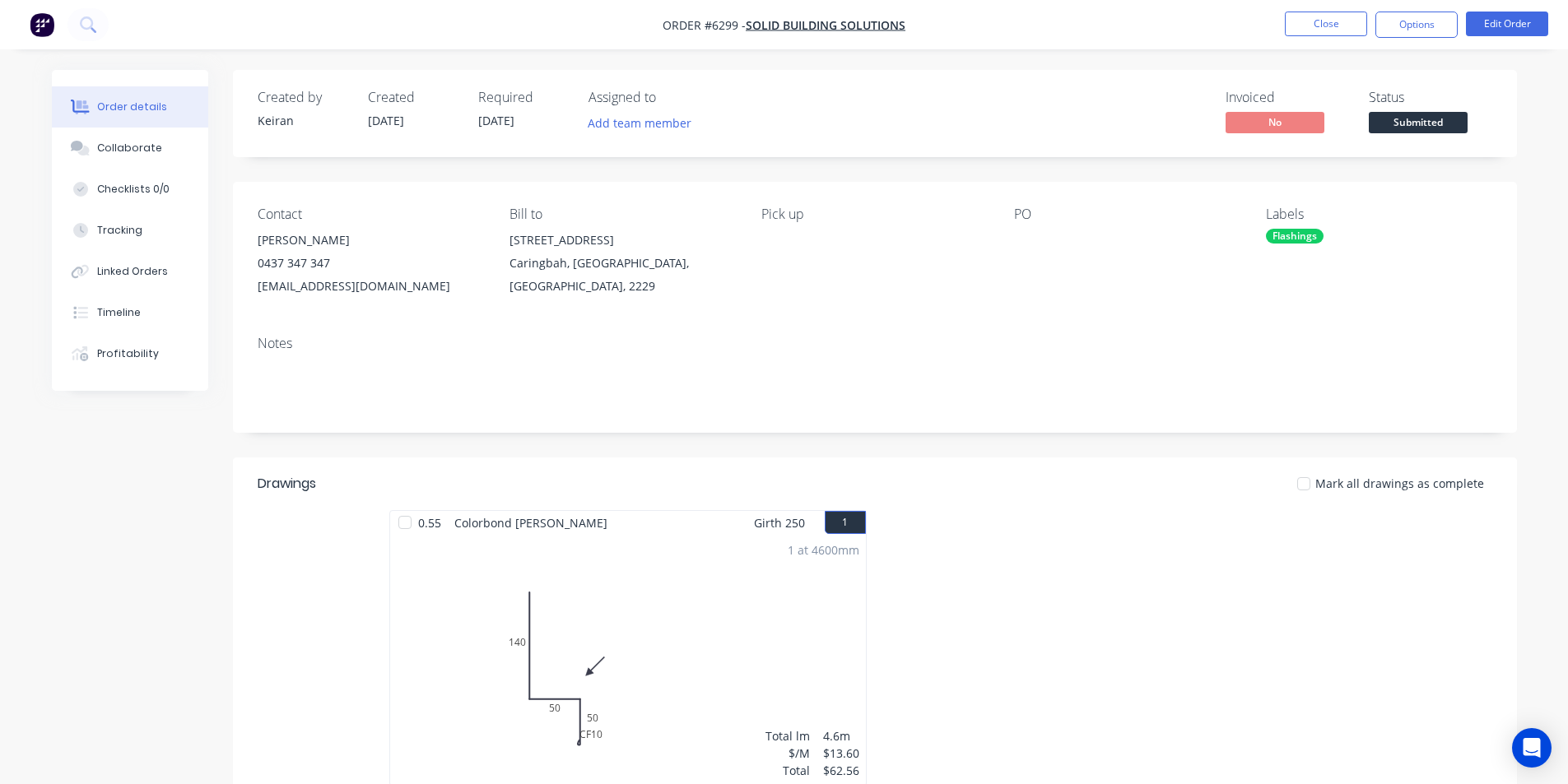
click at [1412, 133] on button "Submitted" at bounding box center [1418, 124] width 99 height 24
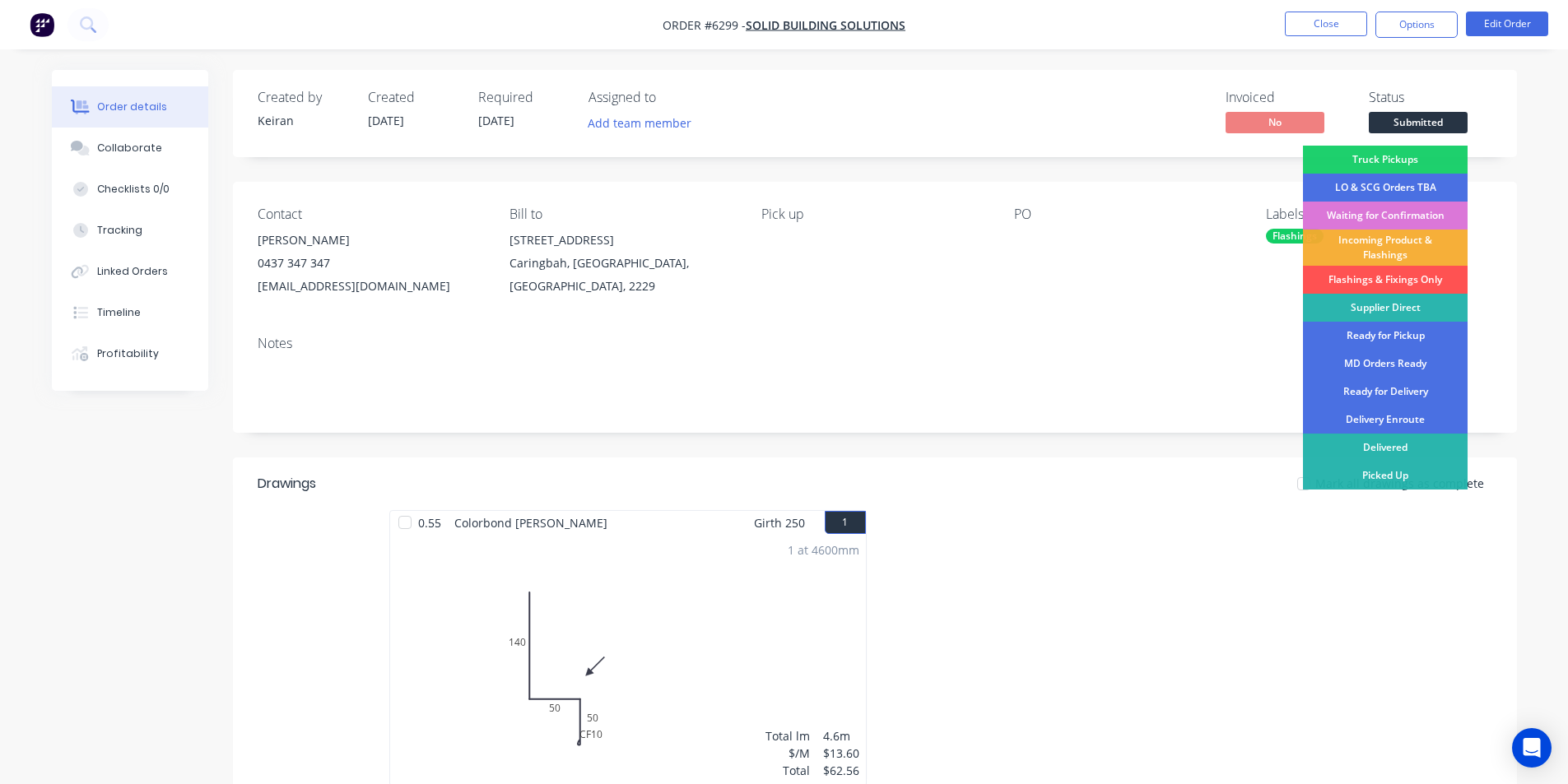
drag, startPoint x: 1410, startPoint y: 283, endPoint x: 1393, endPoint y: 211, distance: 74.0
click at [1410, 282] on div "Flashings & Fixings Only" at bounding box center [1385, 279] width 165 height 28
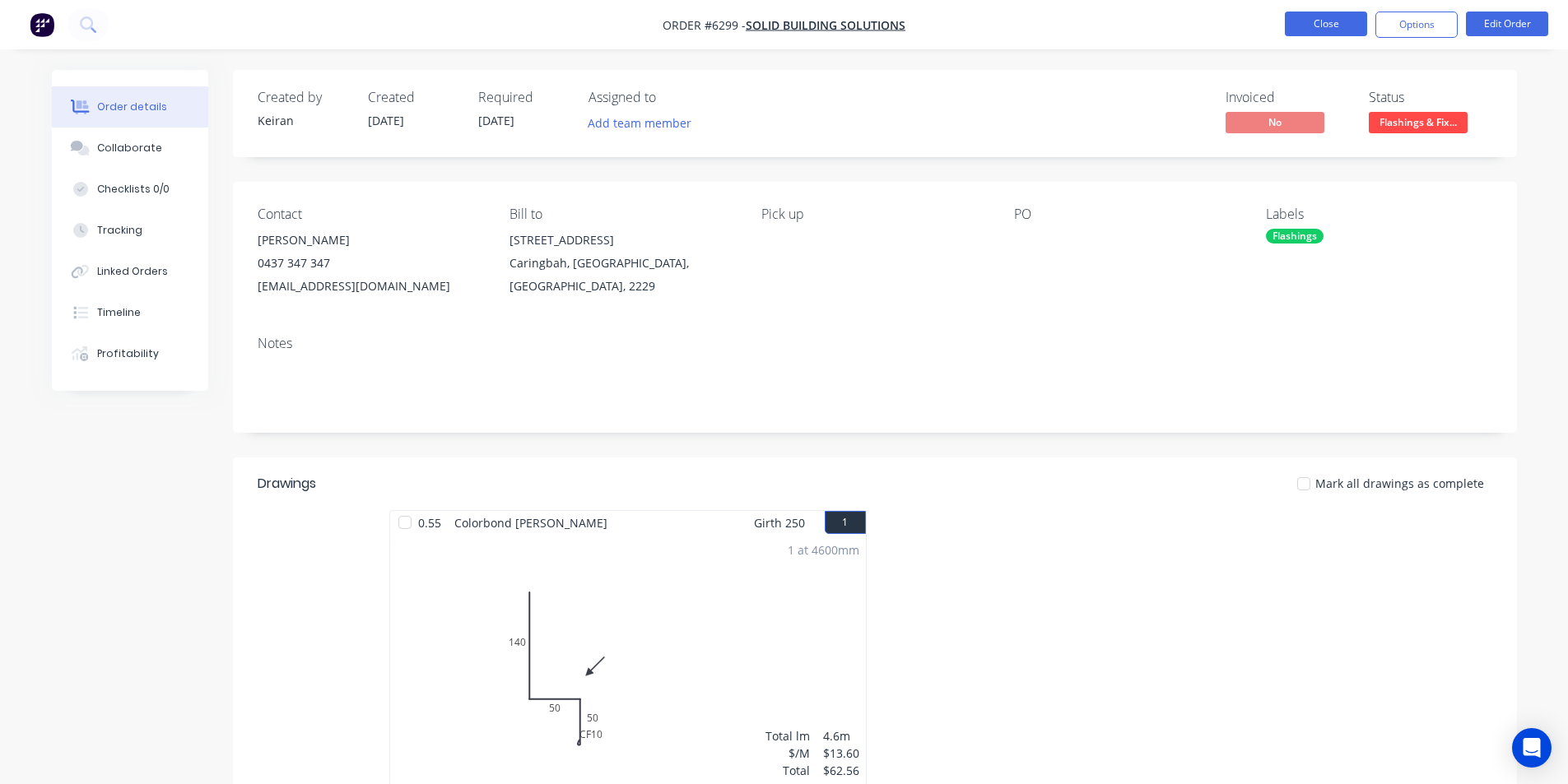
click at [1302, 30] on button "Close" at bounding box center [1325, 24] width 82 height 24
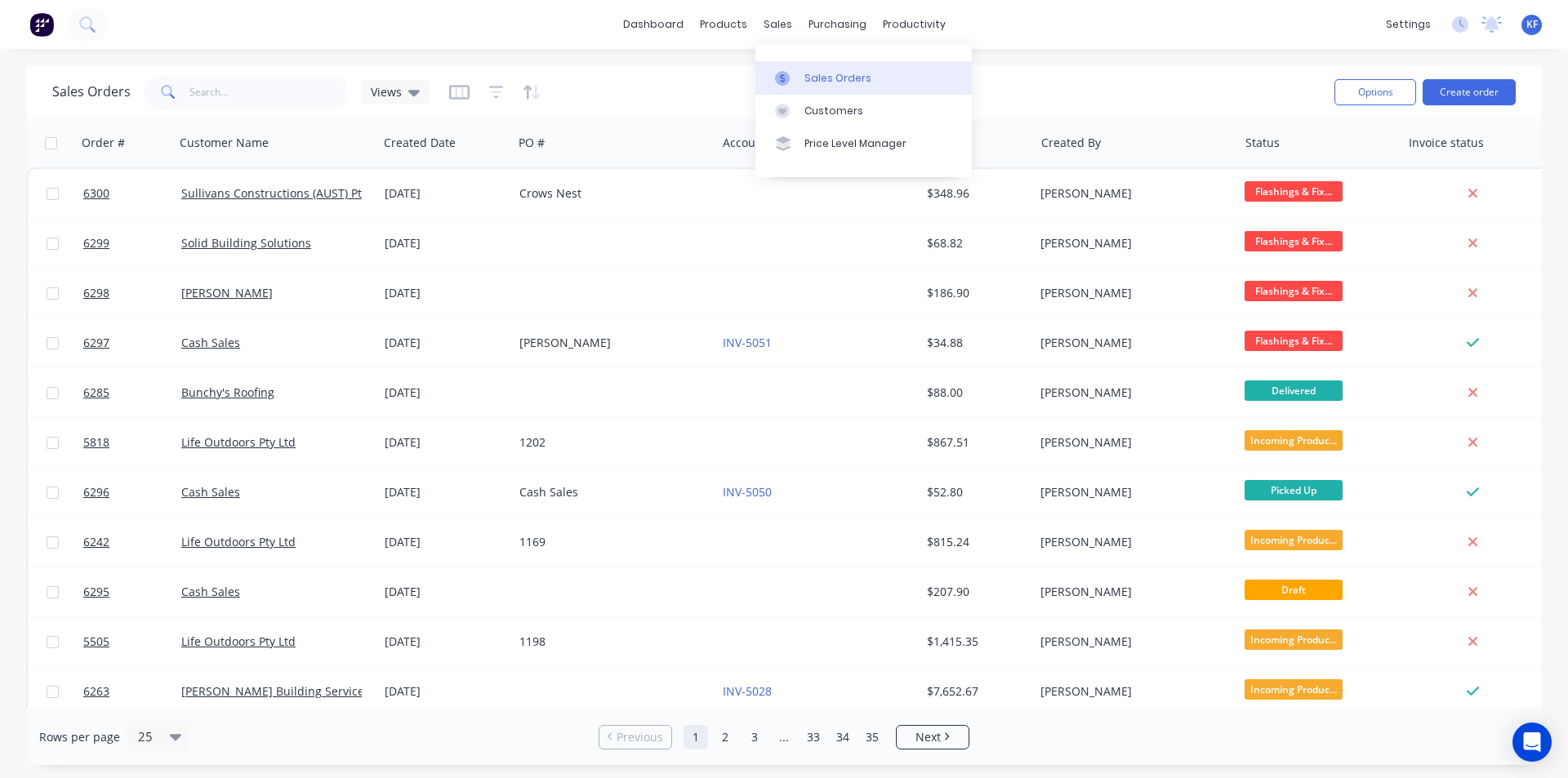
click at [813, 75] on div "Sales Orders" at bounding box center [837, 78] width 67 height 14
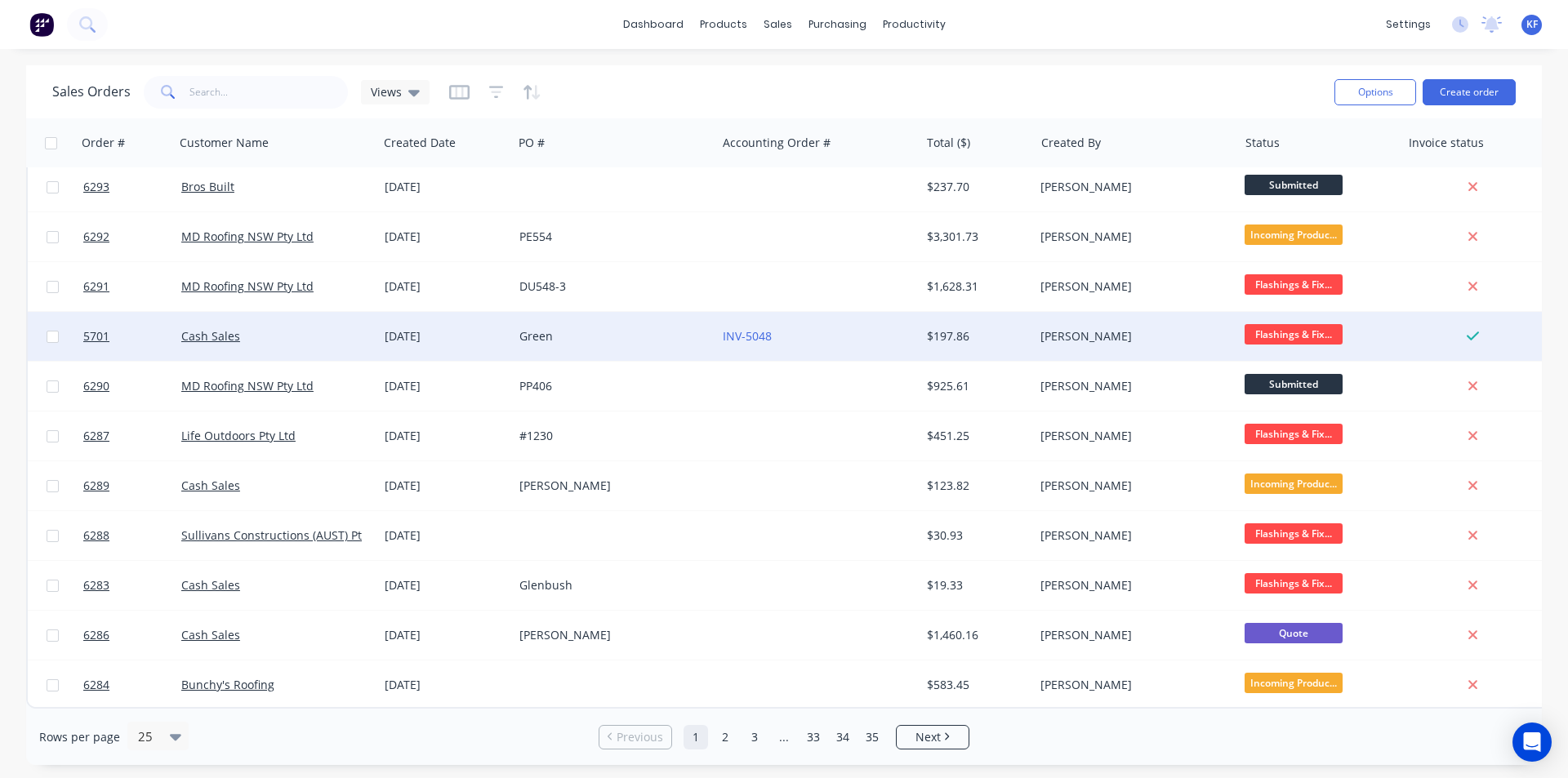
scroll to position [712, 0]
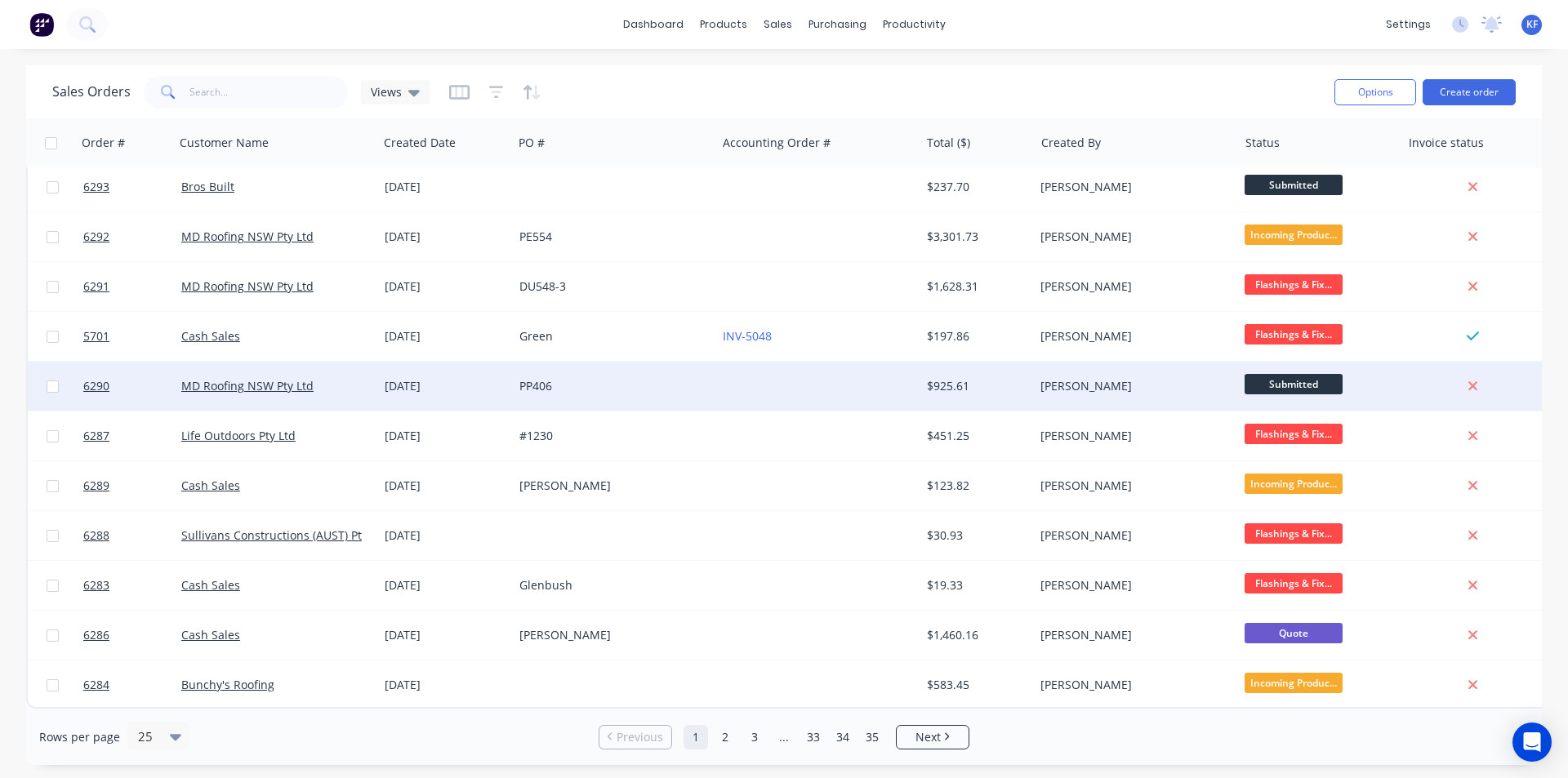
click at [881, 386] on div at bounding box center [818, 386] width 203 height 49
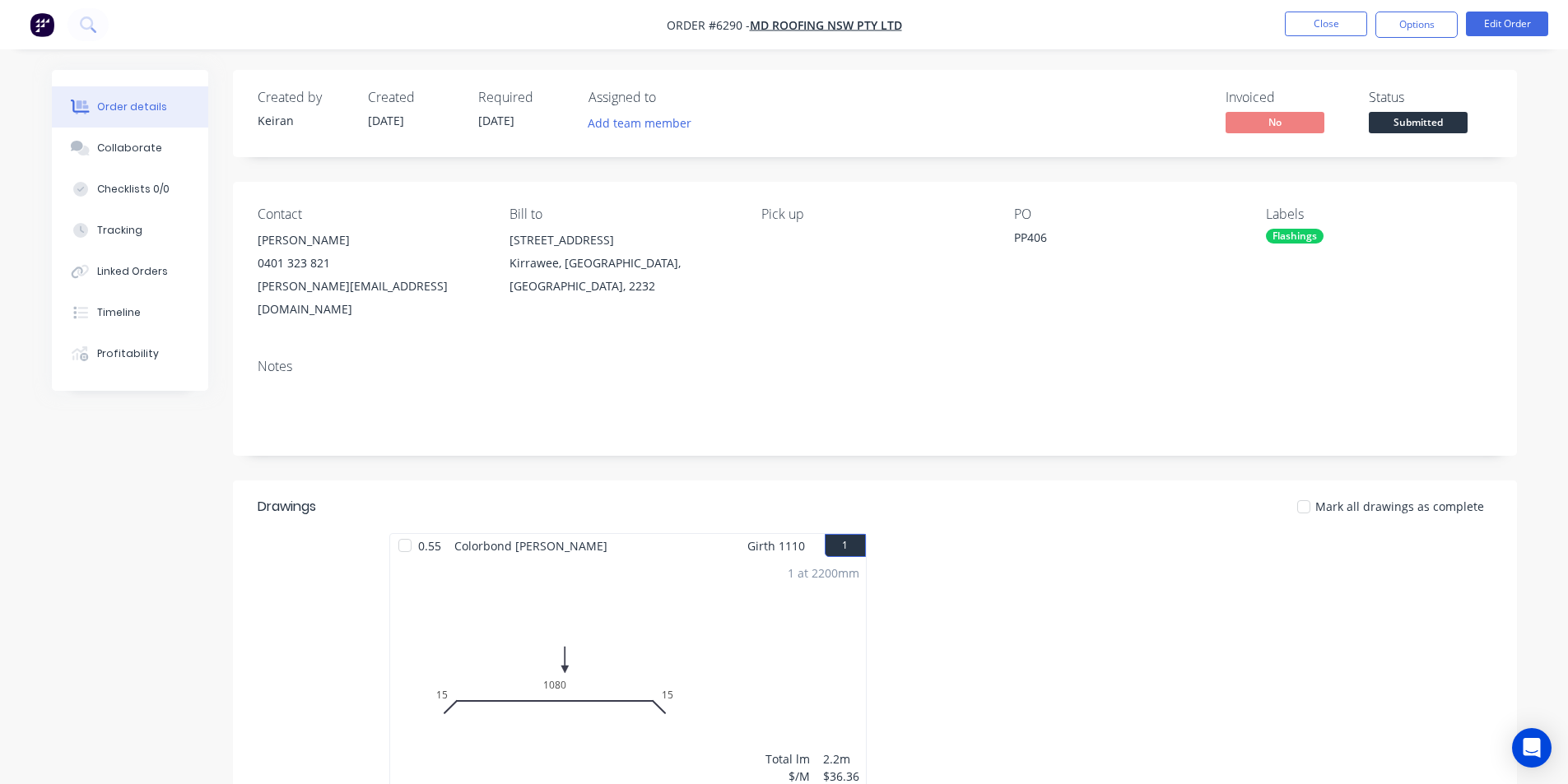
click at [1400, 124] on span "Submitted" at bounding box center [1418, 122] width 99 height 21
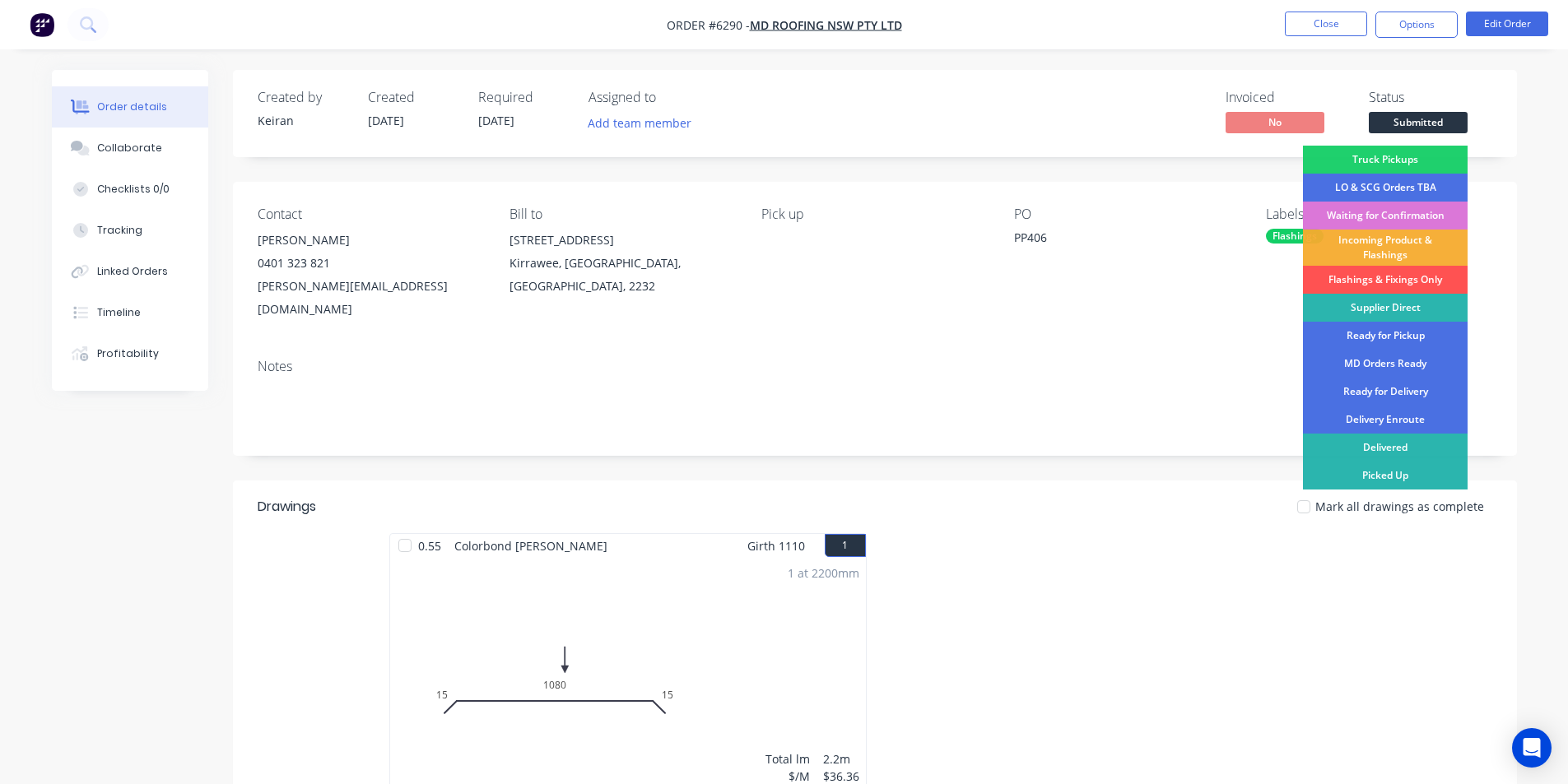
click at [1361, 274] on div "Flashings & Fixings Only" at bounding box center [1385, 279] width 165 height 28
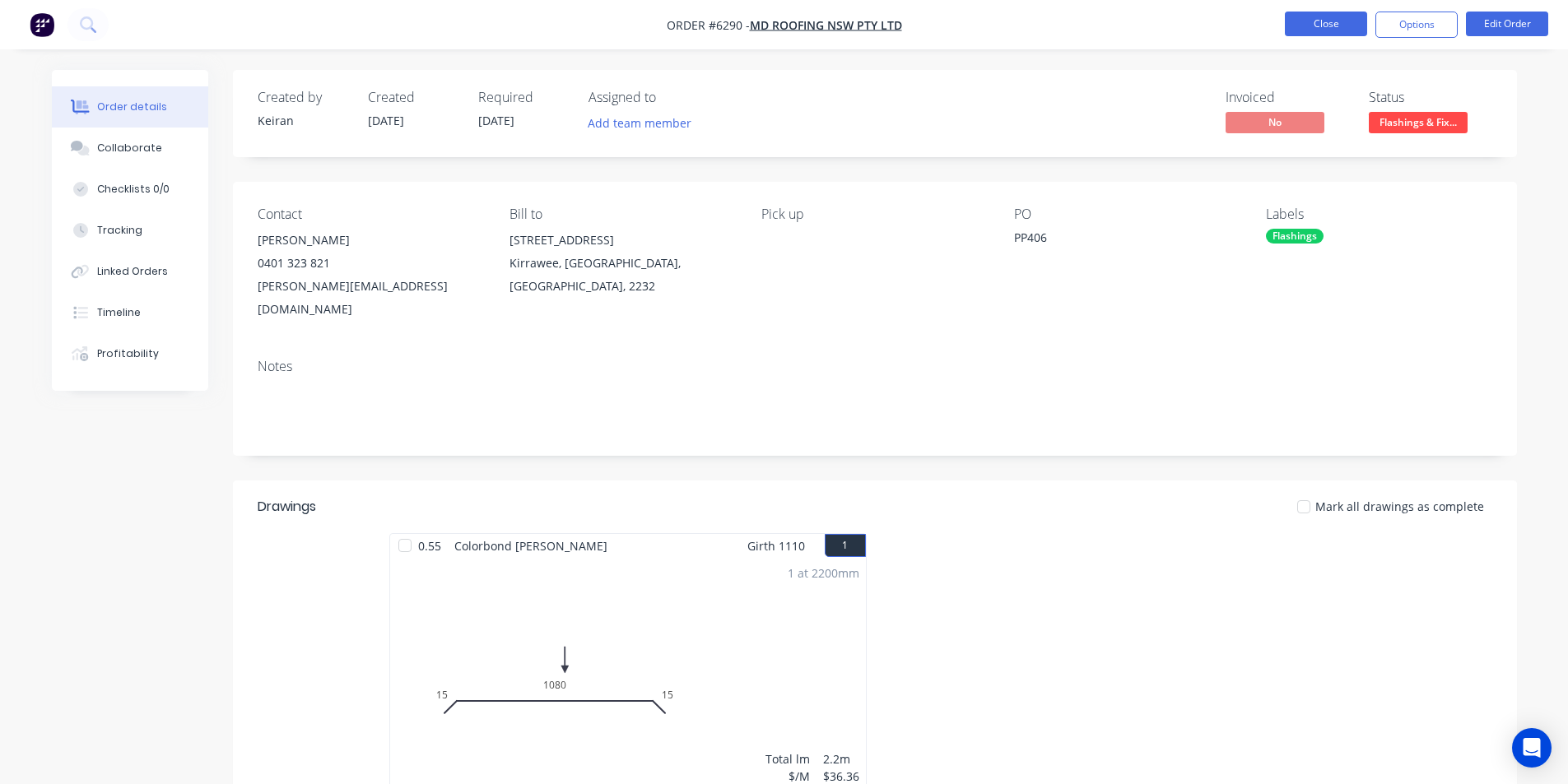
click at [1321, 19] on button "Close" at bounding box center [1325, 24] width 82 height 24
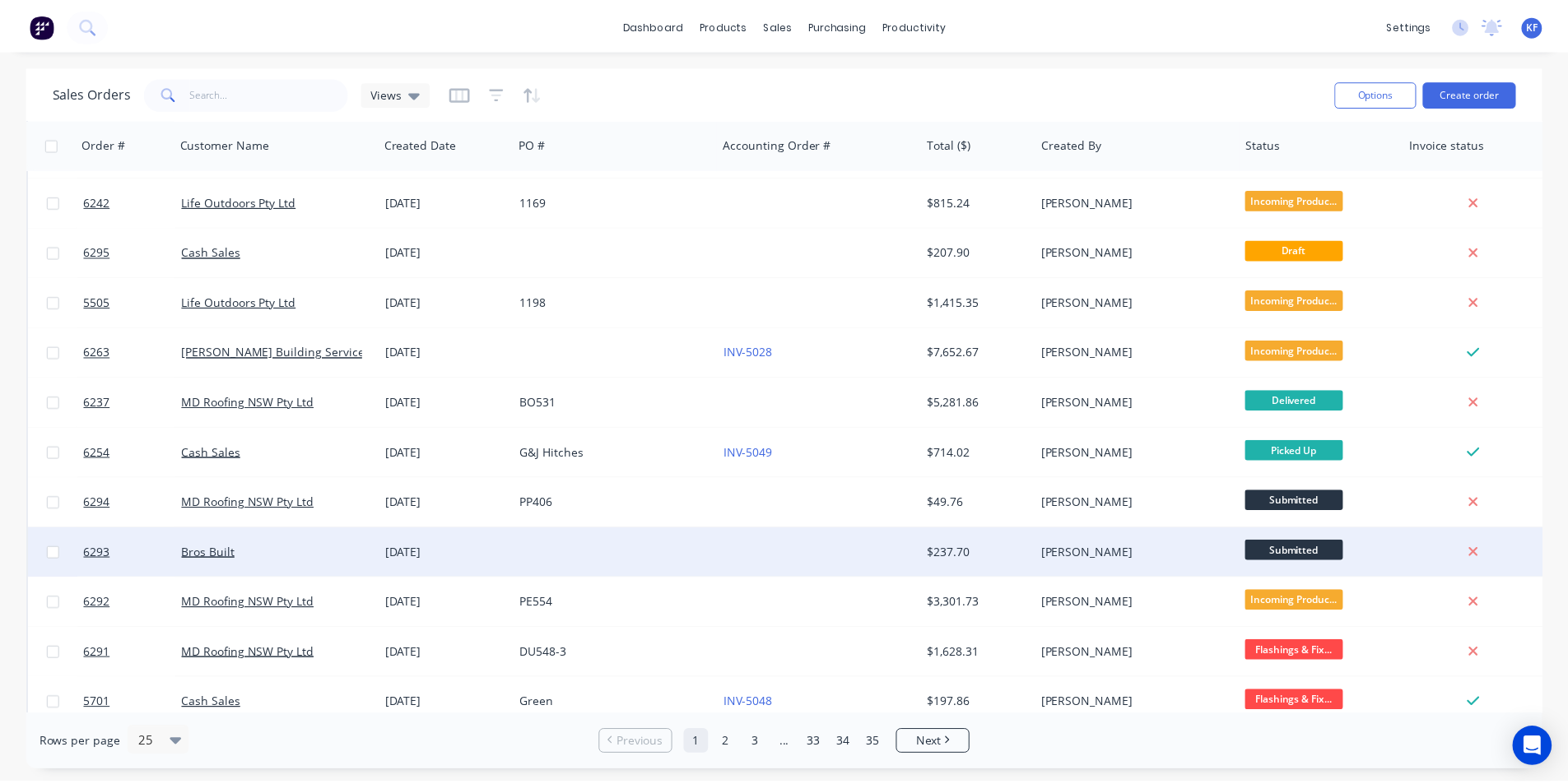
scroll to position [493, 0]
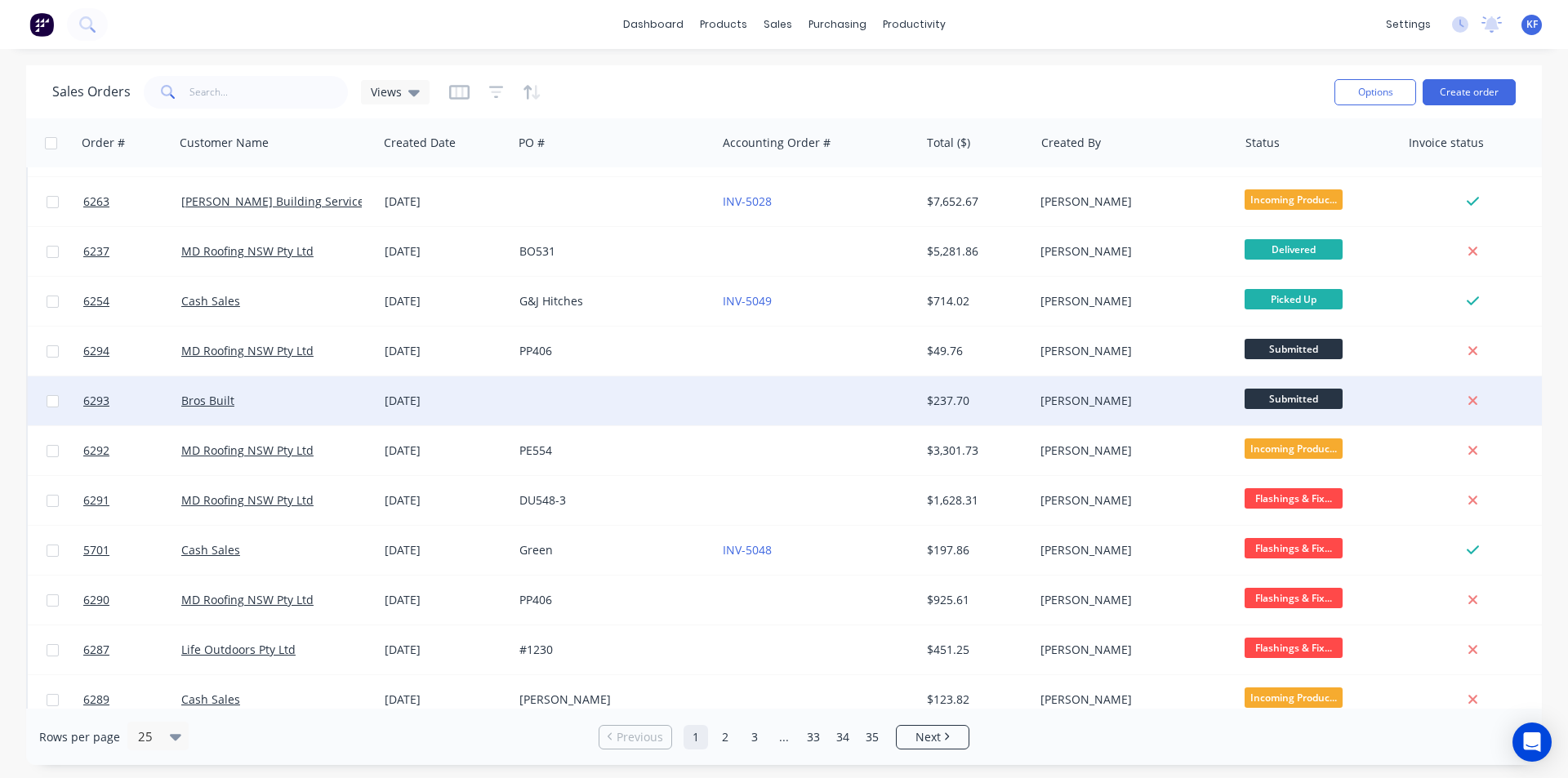
click at [1209, 403] on div "[PERSON_NAME]" at bounding box center [1131, 401] width 182 height 16
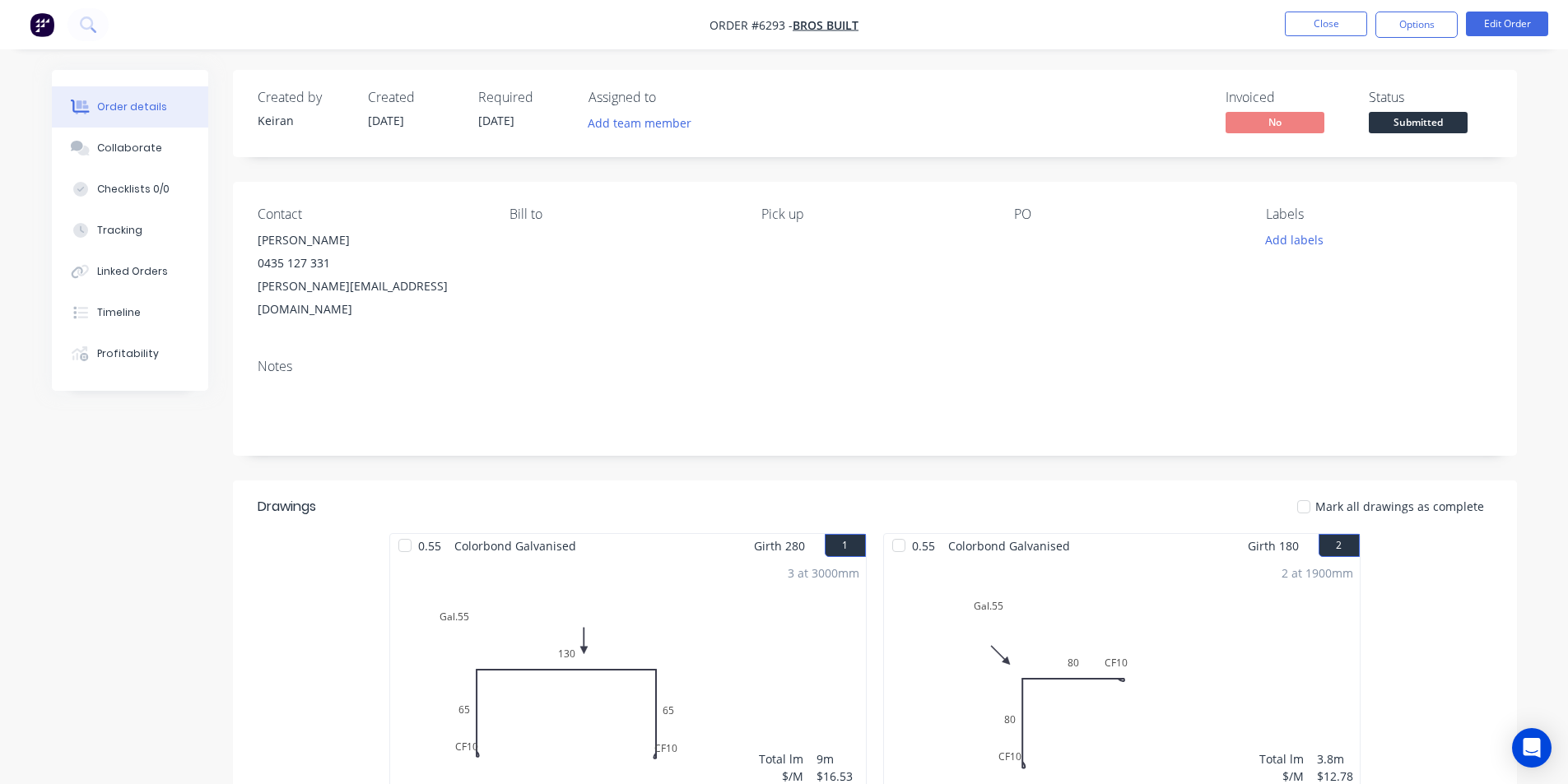
click at [1401, 131] on span "Submitted" at bounding box center [1418, 122] width 99 height 21
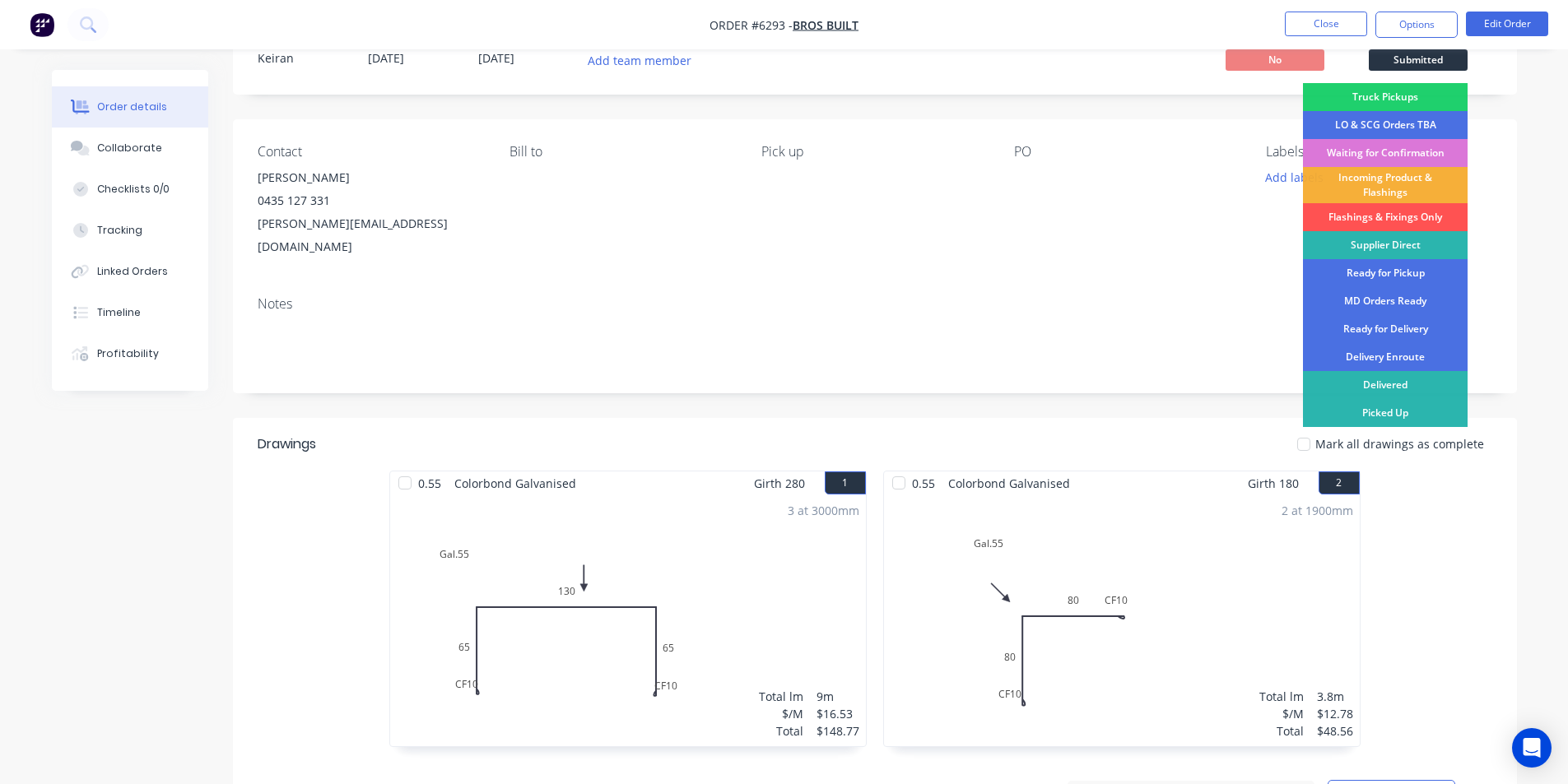
scroll to position [5, 0]
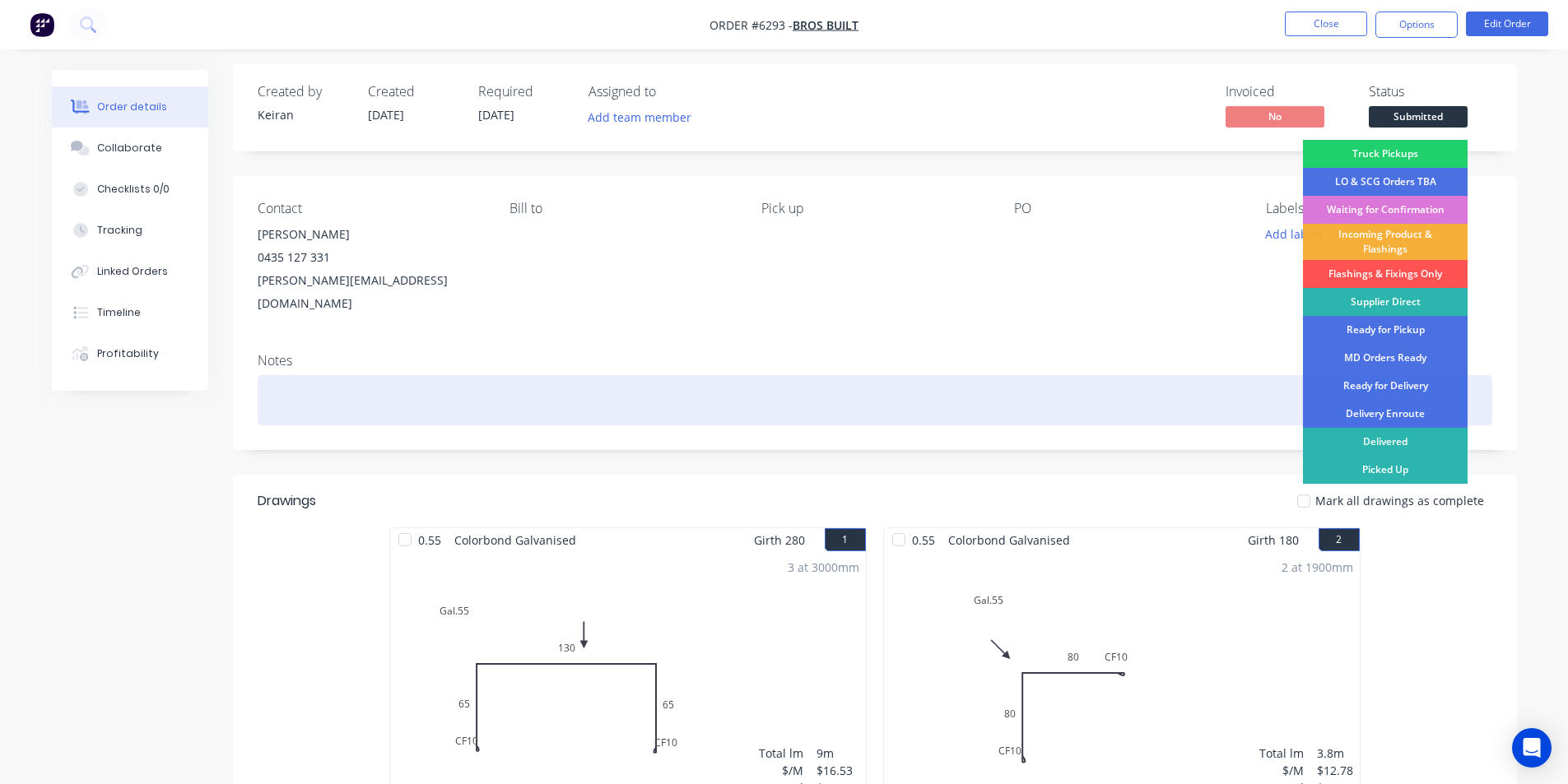
drag, startPoint x: 1159, startPoint y: 385, endPoint x: 1207, endPoint y: 325, distance: 76.8
click at [1159, 383] on div at bounding box center [874, 399] width 1235 height 50
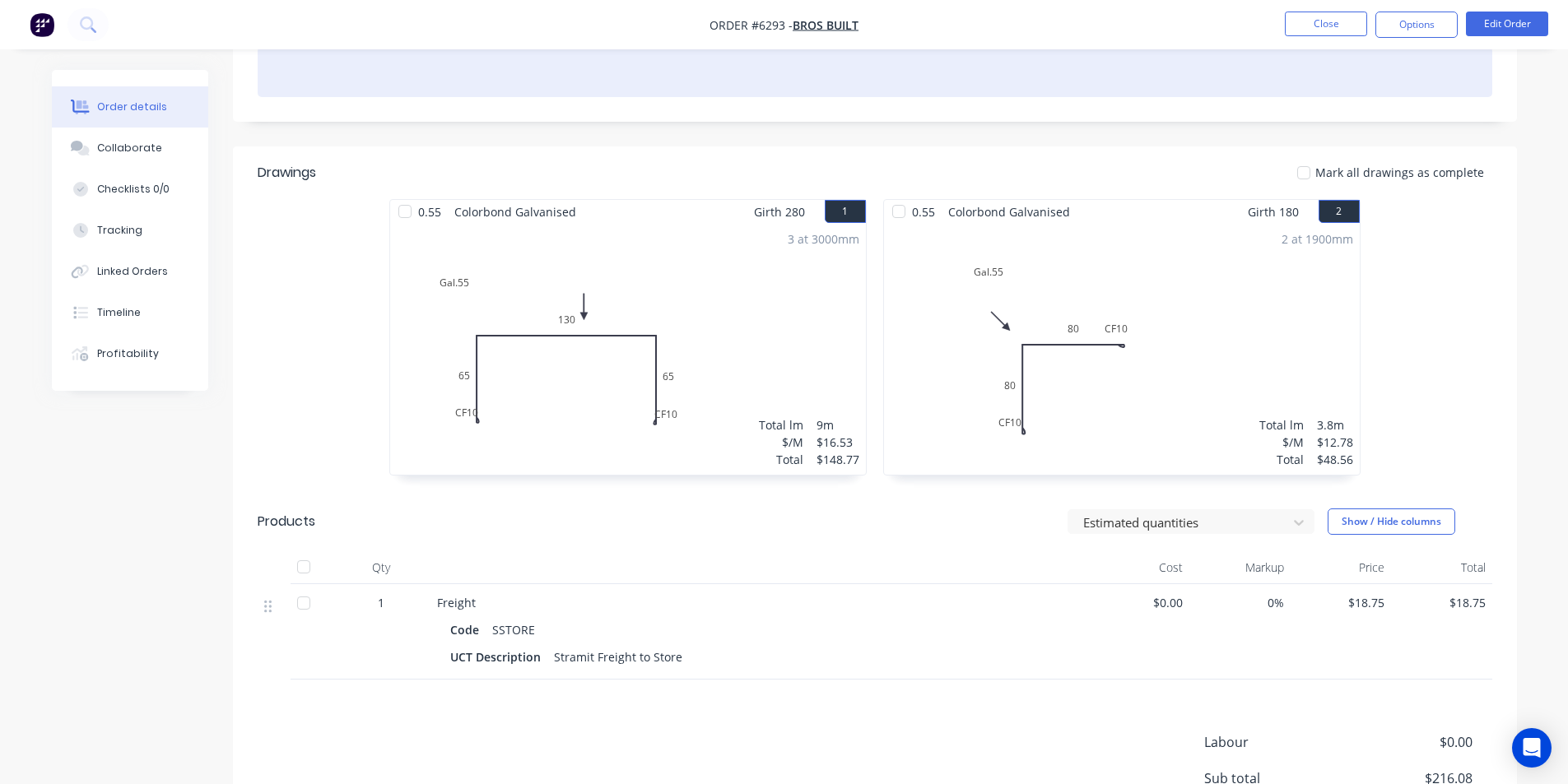
scroll to position [335, 0]
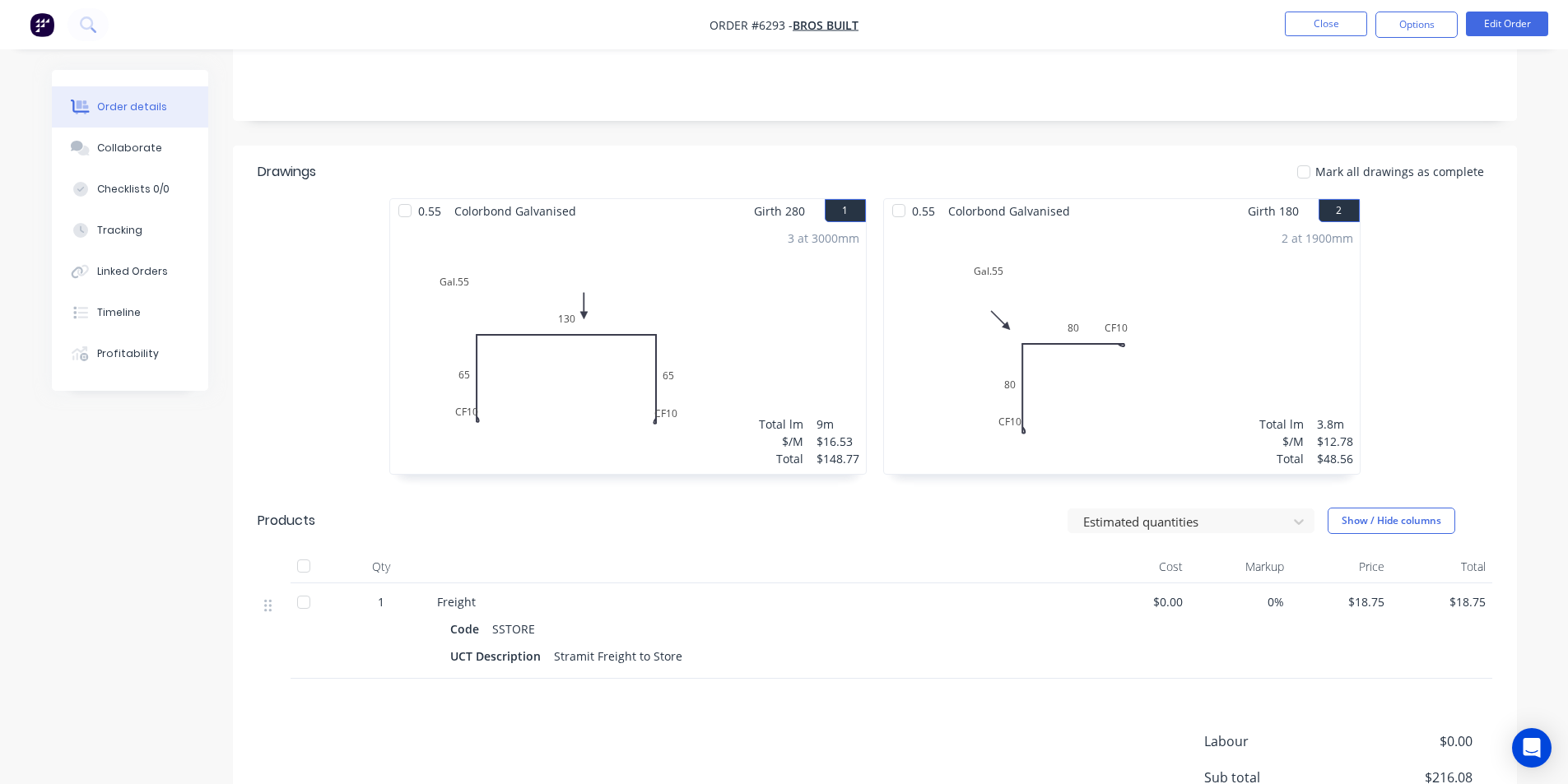
click at [1230, 374] on div "2 at 1900mm Total lm $/M Total 3.8m $12.78 $48.56" at bounding box center [1121, 348] width 476 height 251
click at [1251, 334] on div "2 at 1900mm Total lm $/M Total 3.8m $12.78 $48.56" at bounding box center [1121, 348] width 476 height 251
click at [1492, 34] on button "Edit Order" at bounding box center [1506, 24] width 82 height 24
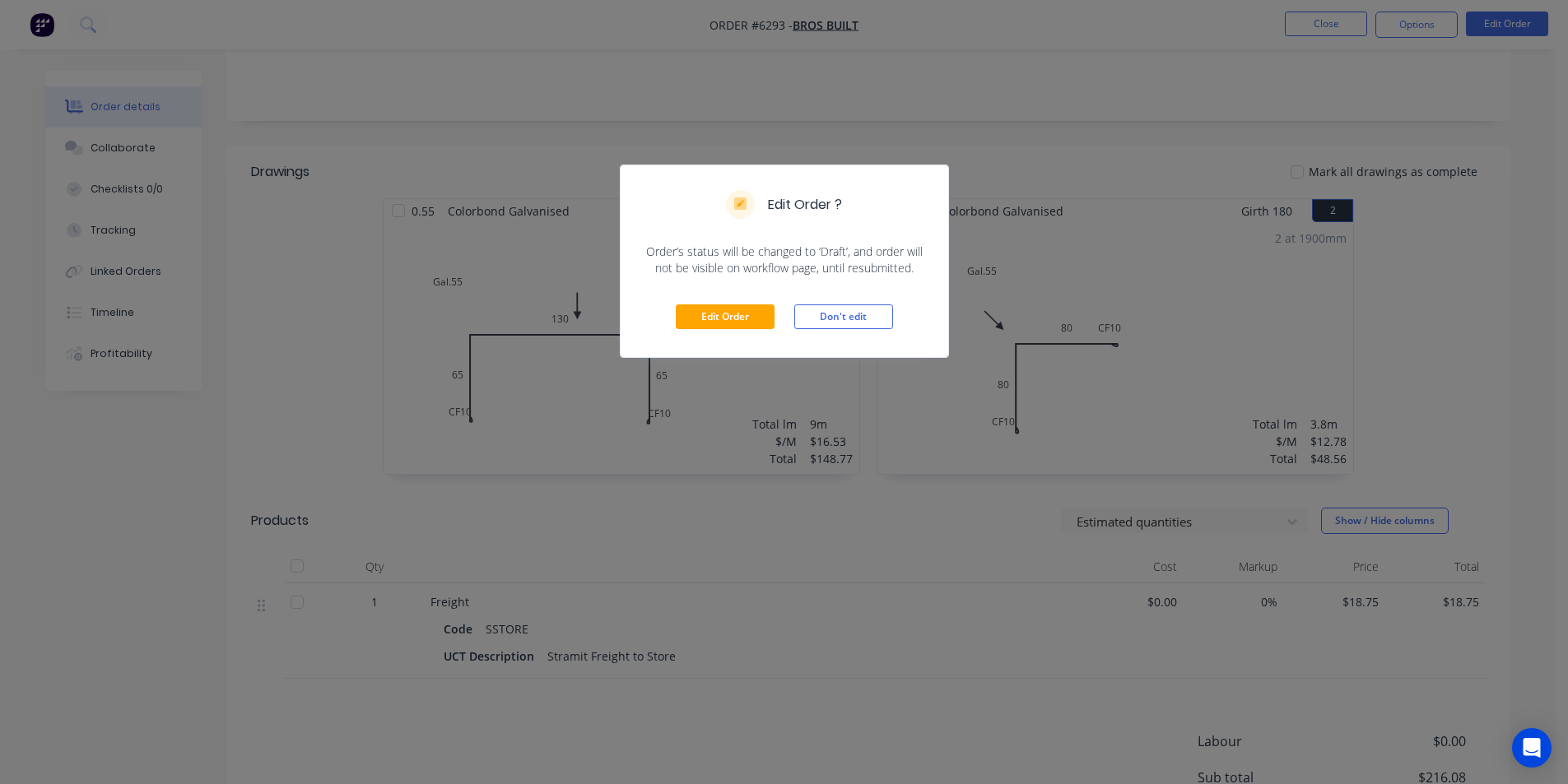
click at [741, 333] on div "Edit Order Don't edit" at bounding box center [784, 316] width 328 height 81
click at [740, 319] on button "Edit Order" at bounding box center [725, 316] width 99 height 24
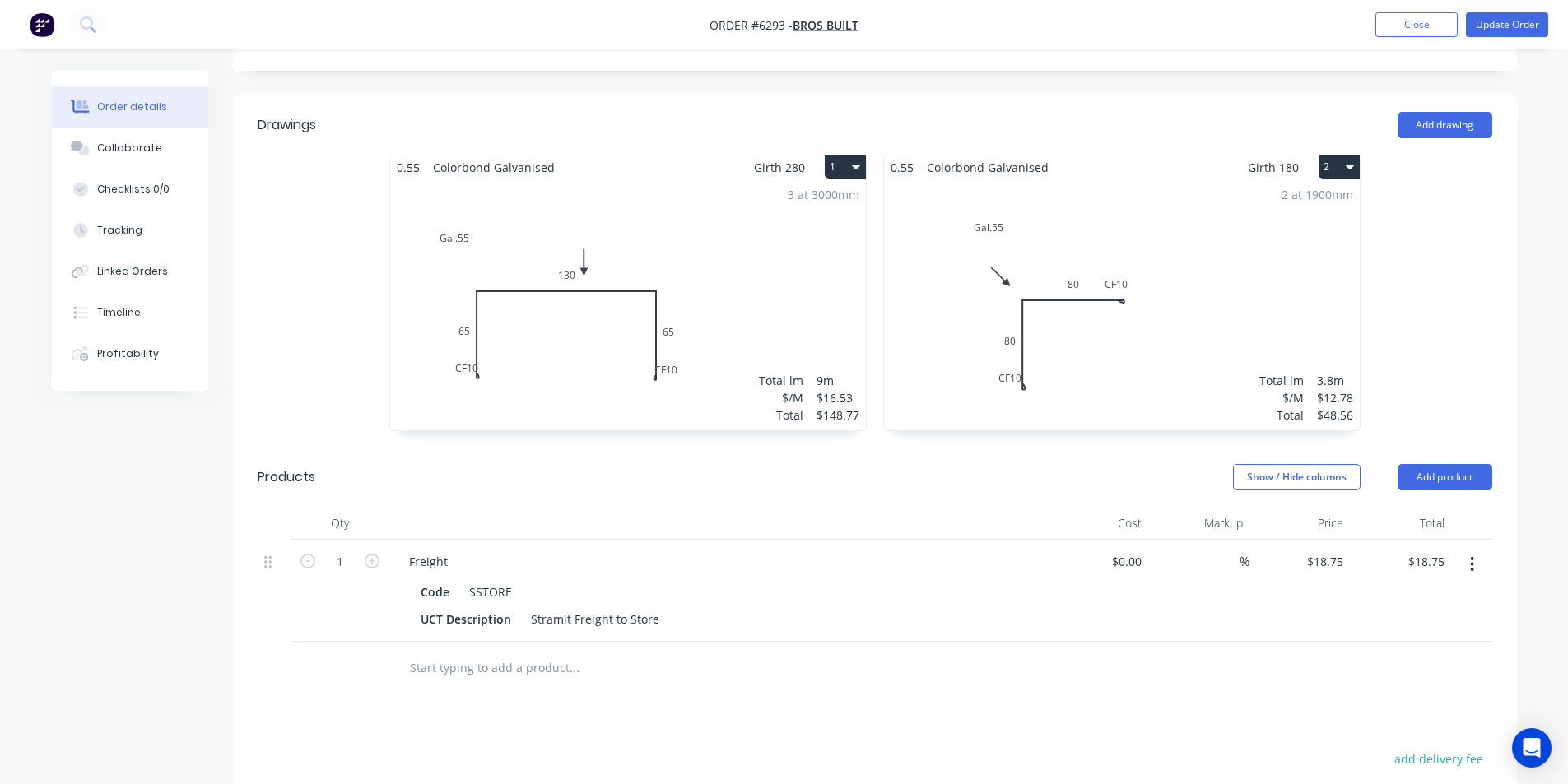
click at [1284, 372] on div "Total lm" at bounding box center [1281, 380] width 44 height 17
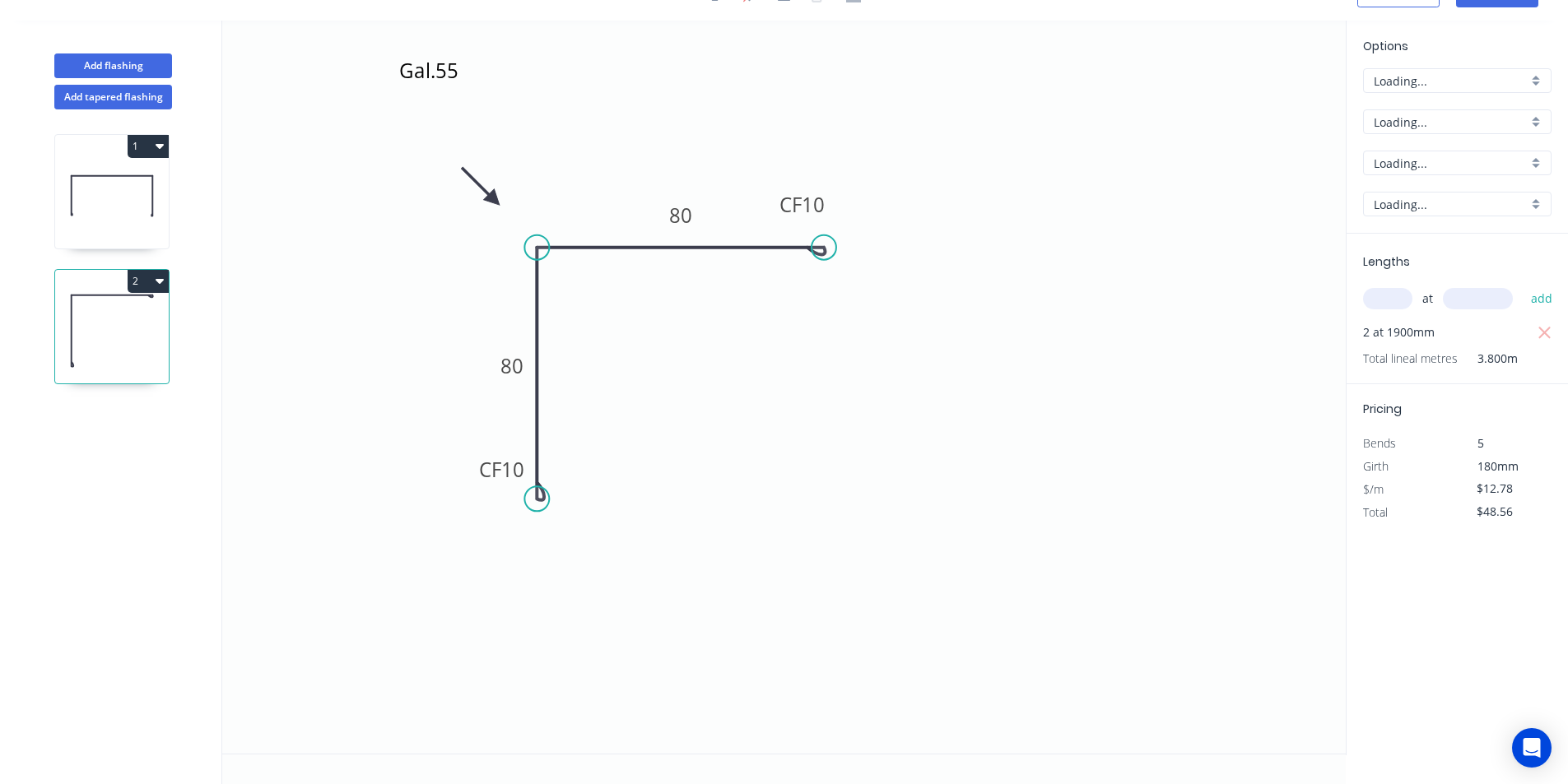
scroll to position [31, 0]
click at [1501, 509] on input "$48.56" at bounding box center [1505, 511] width 56 height 23
click at [1505, 512] on input "$48.56" at bounding box center [1505, 511] width 56 height 23
type input "$0.00"
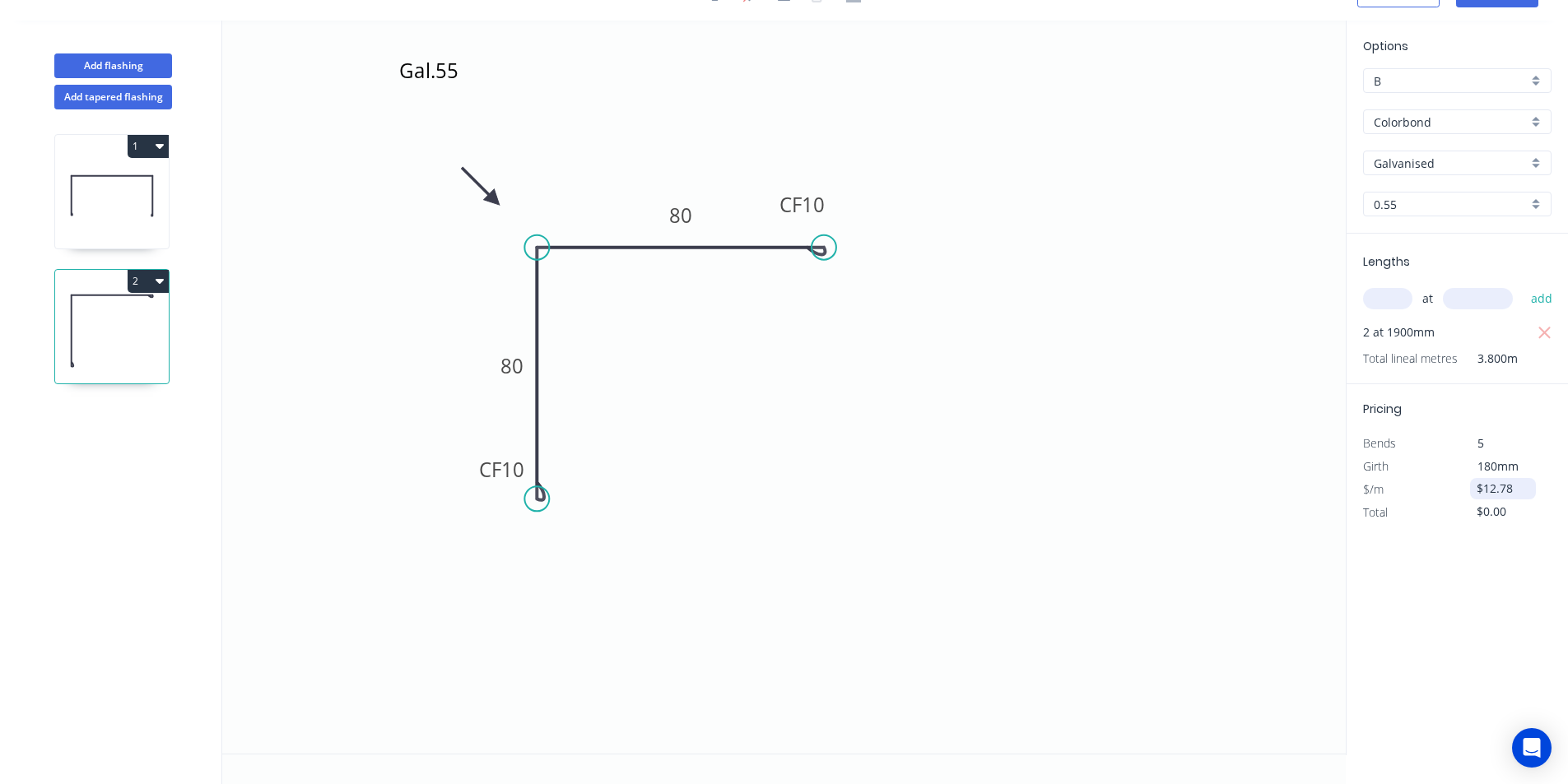
click at [1499, 487] on input "$12.78" at bounding box center [1505, 488] width 56 height 23
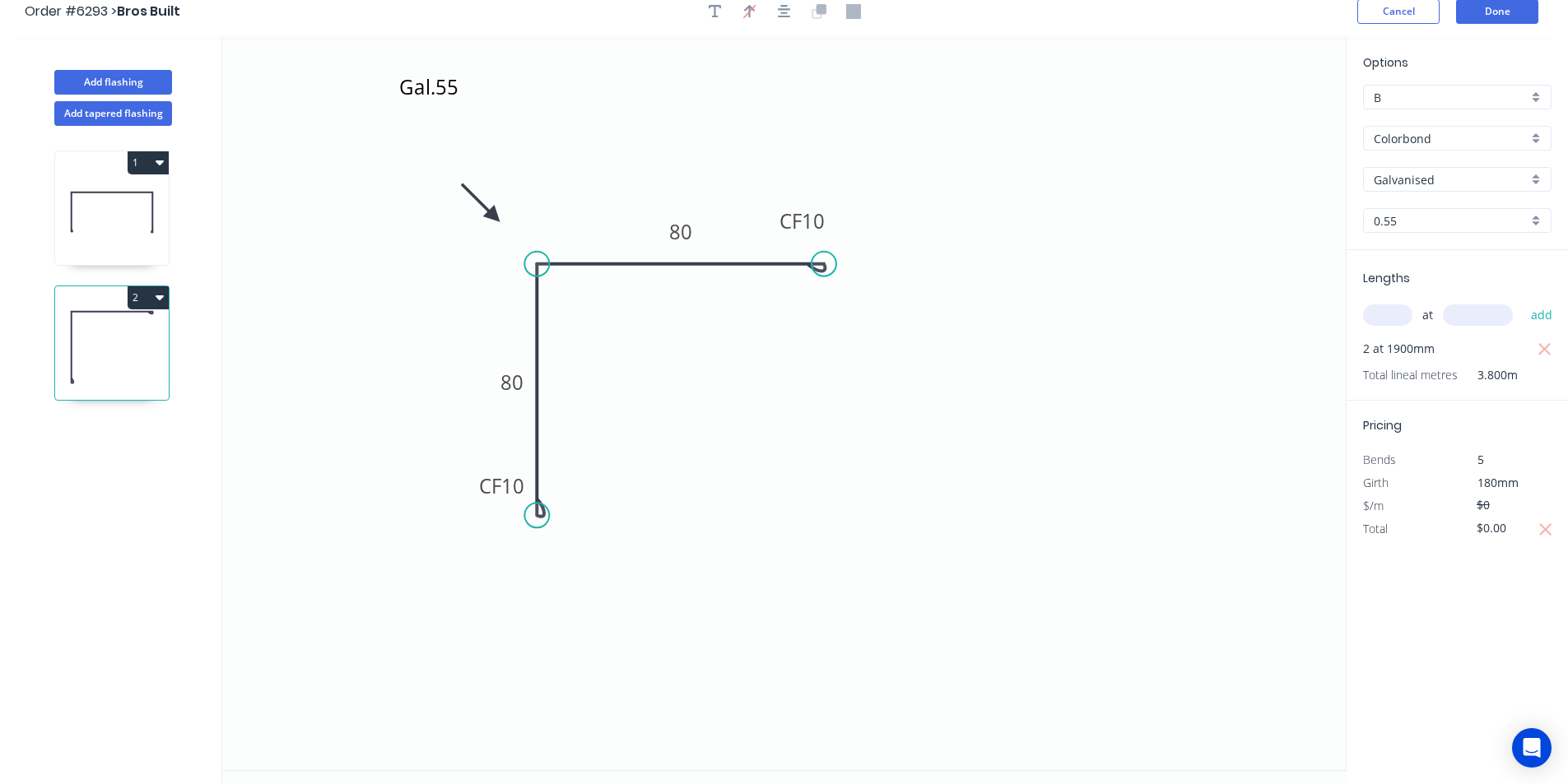
scroll to position [0, 0]
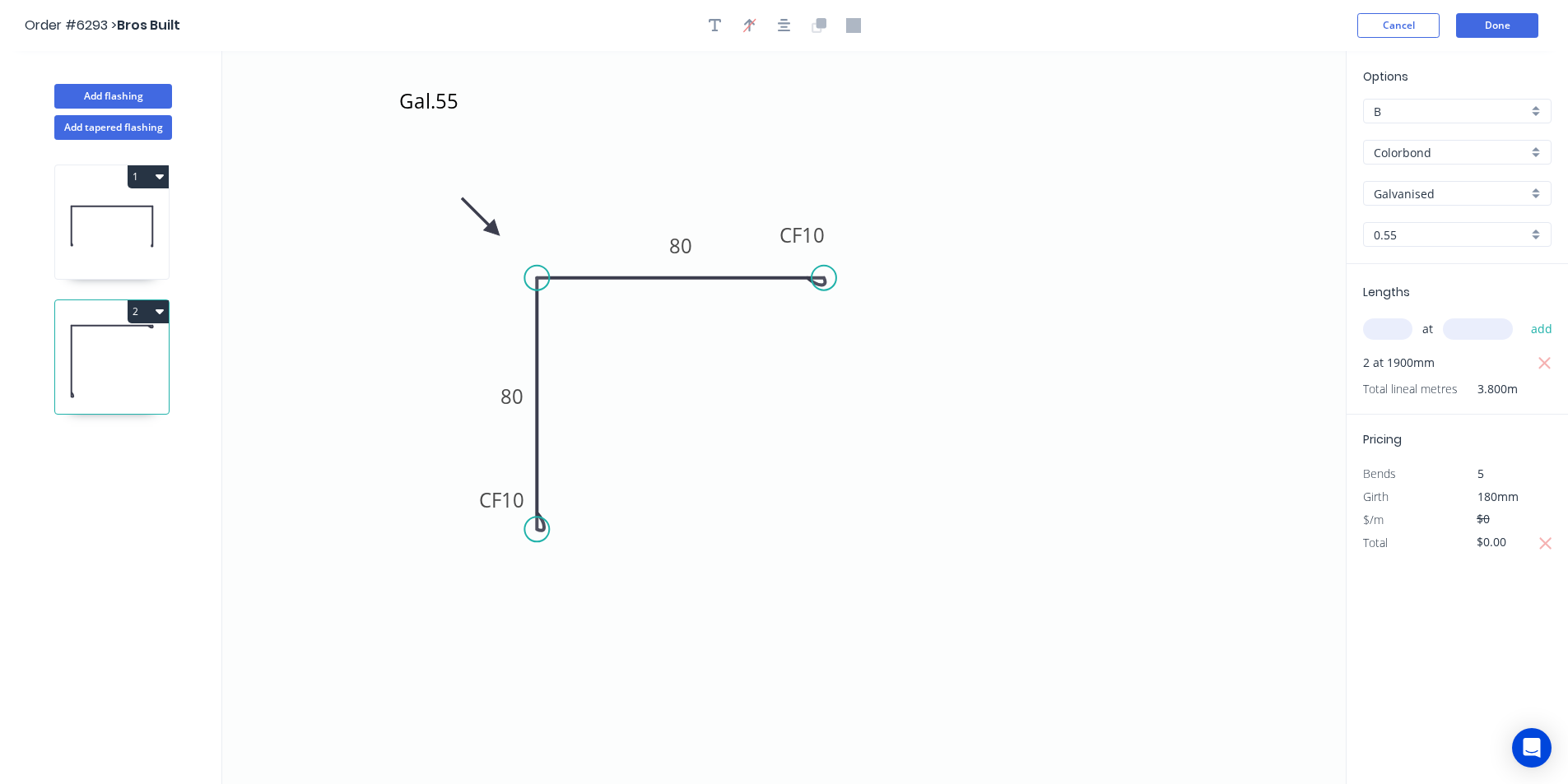
type input "$0.00"
drag, startPoint x: 1476, startPoint y: 46, endPoint x: 1478, endPoint y: 27, distance: 19.1
click at [1477, 44] on header "Order #6293 > Bros Built Cancel Done" at bounding box center [784, 25] width 1568 height 51
click at [1478, 24] on button "Done" at bounding box center [1496, 25] width 82 height 24
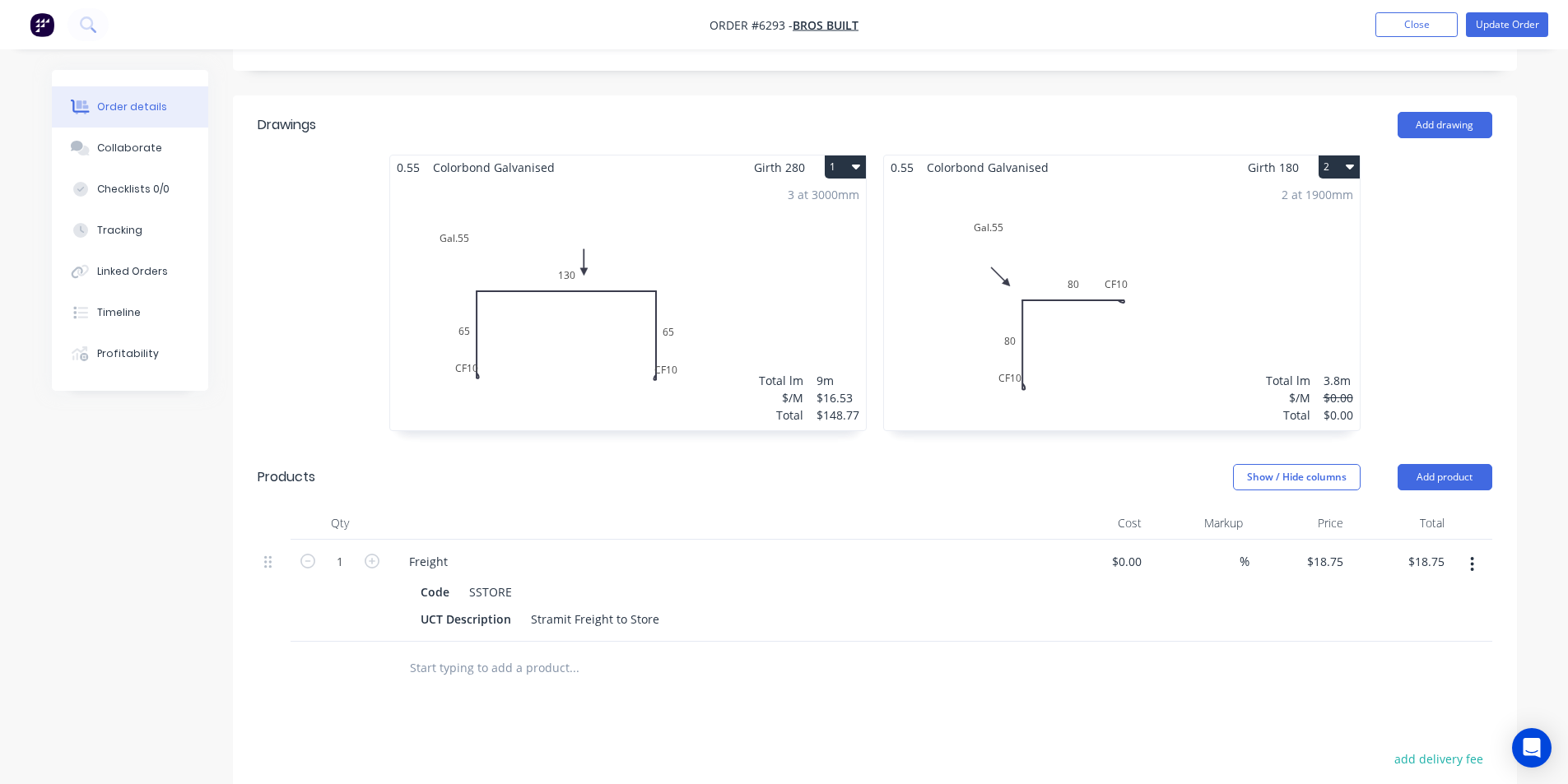
click at [759, 301] on div "3 at 3000mm Total lm $/M Total 9m $16.53 $148.77" at bounding box center [628, 304] width 476 height 251
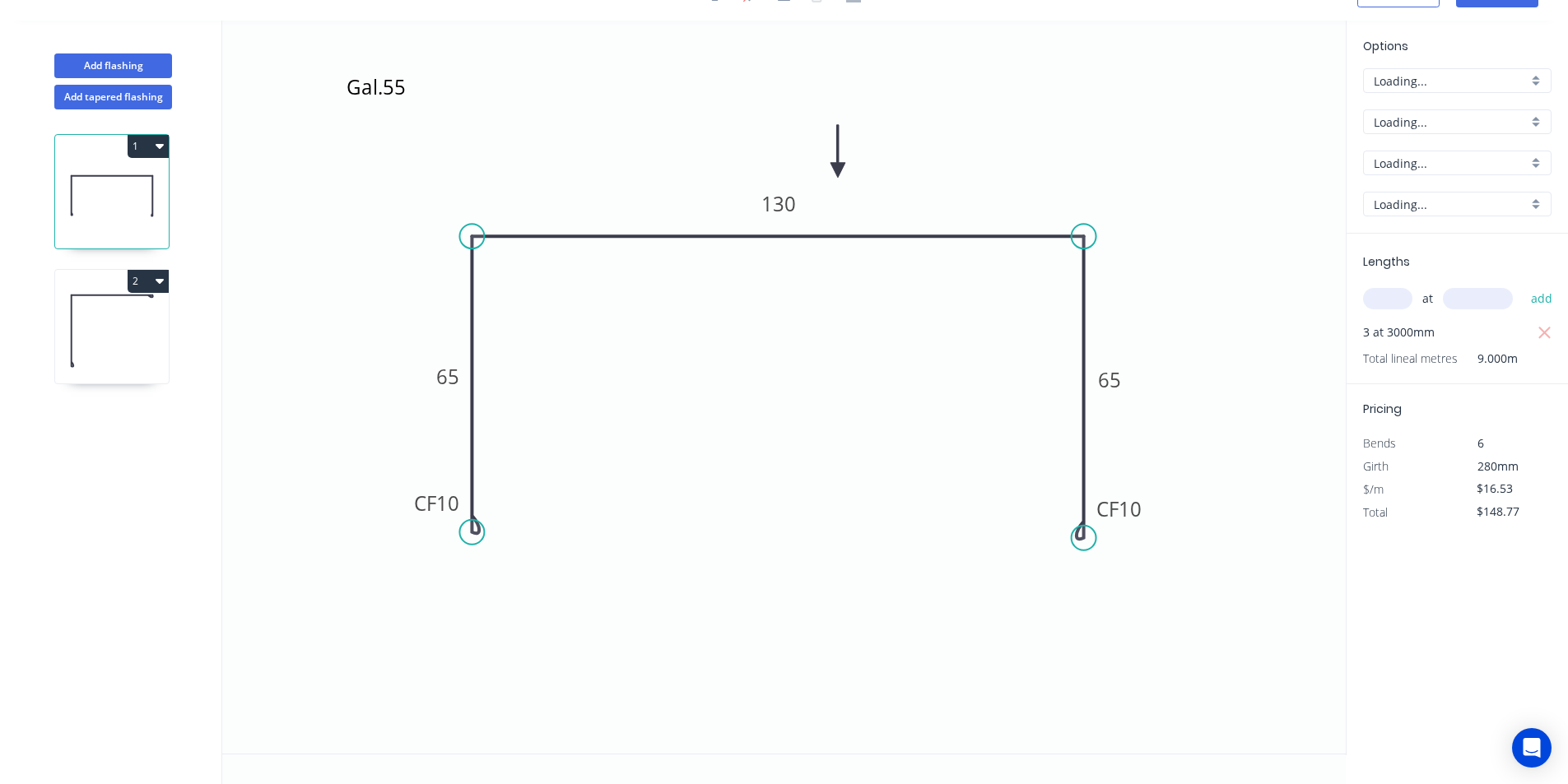
scroll to position [31, 0]
click at [1517, 510] on input "$148.77" at bounding box center [1505, 511] width 56 height 23
type input "$0.00"
click at [1501, 483] on input "$16.53" at bounding box center [1505, 488] width 56 height 23
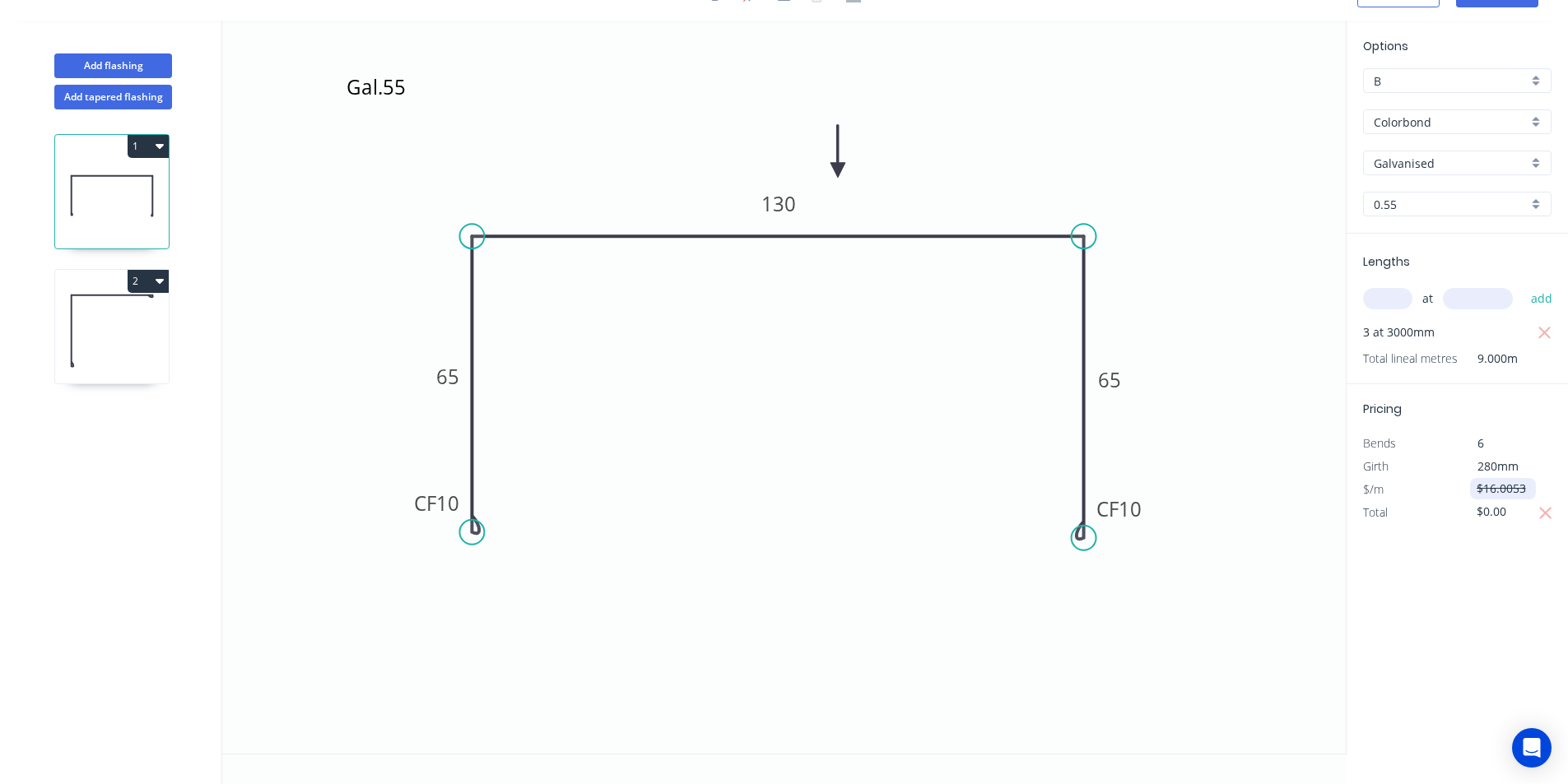
click at [1514, 487] on input "$16.0053" at bounding box center [1505, 488] width 56 height 23
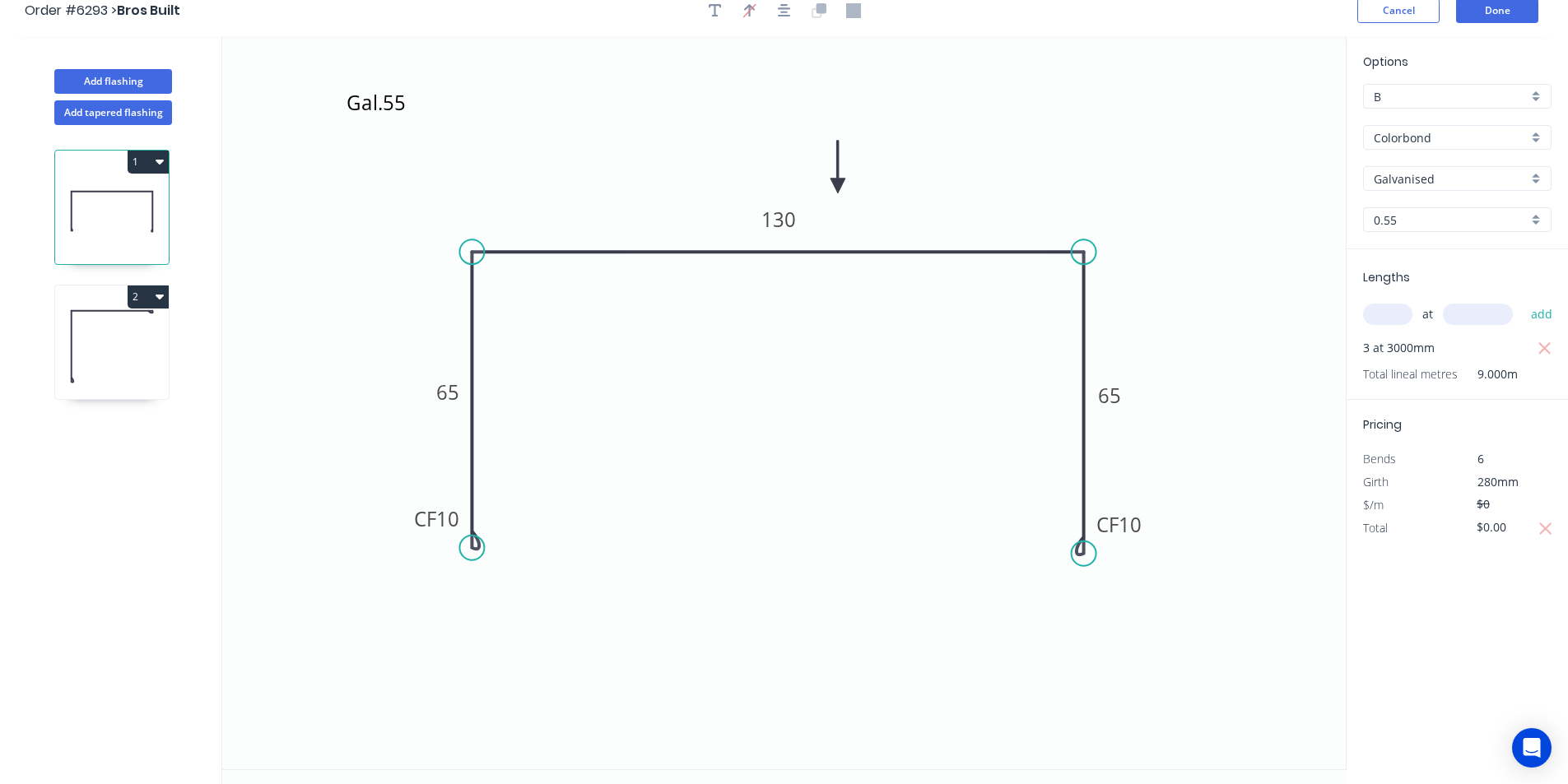
scroll to position [0, 0]
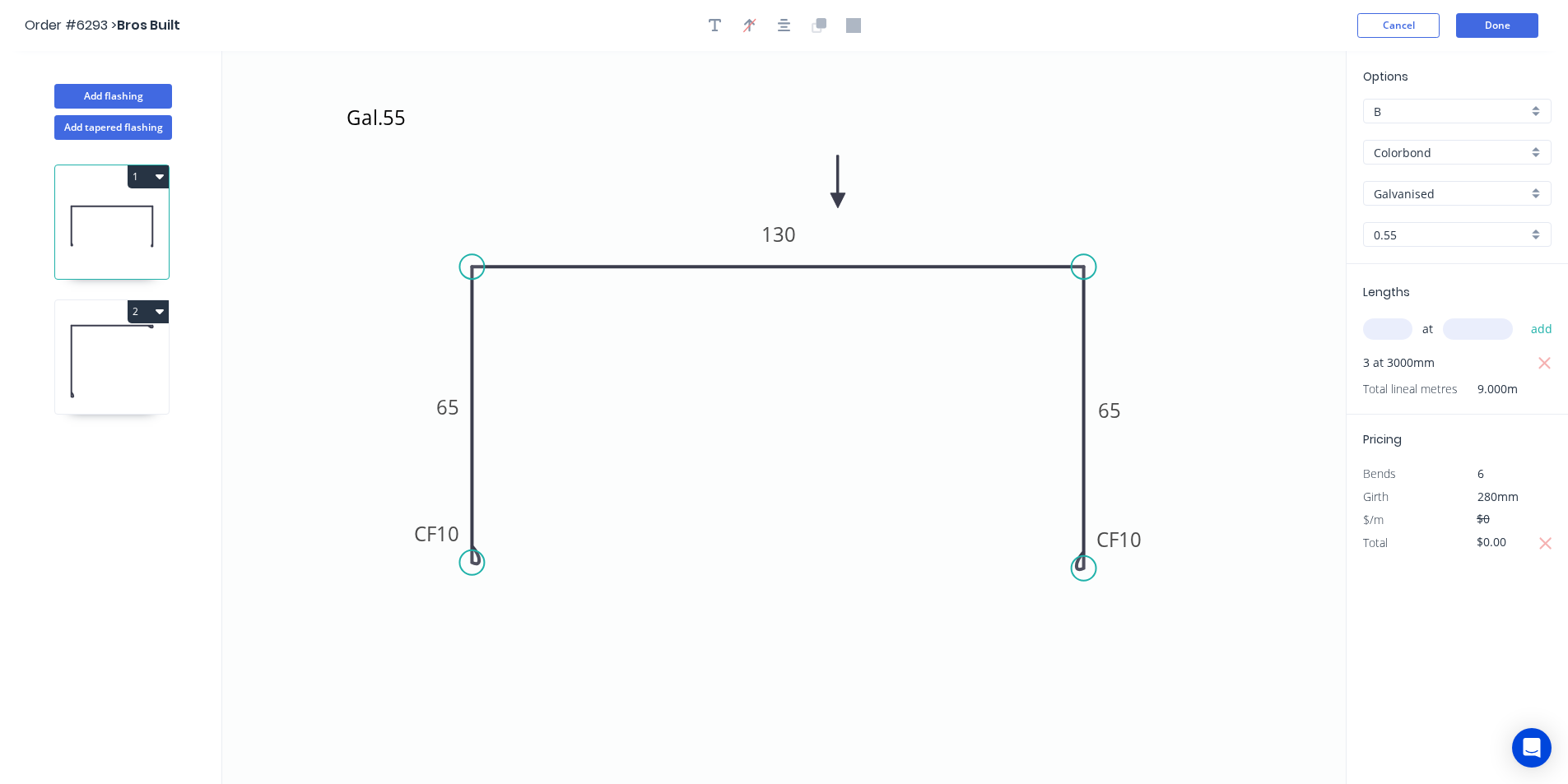
click at [1275, 284] on icon "Gal.55 CF 10 65 130 CF 10 65" at bounding box center [784, 417] width 1123 height 733
type input "$0.00"
click at [1498, 23] on button "Done" at bounding box center [1496, 25] width 82 height 24
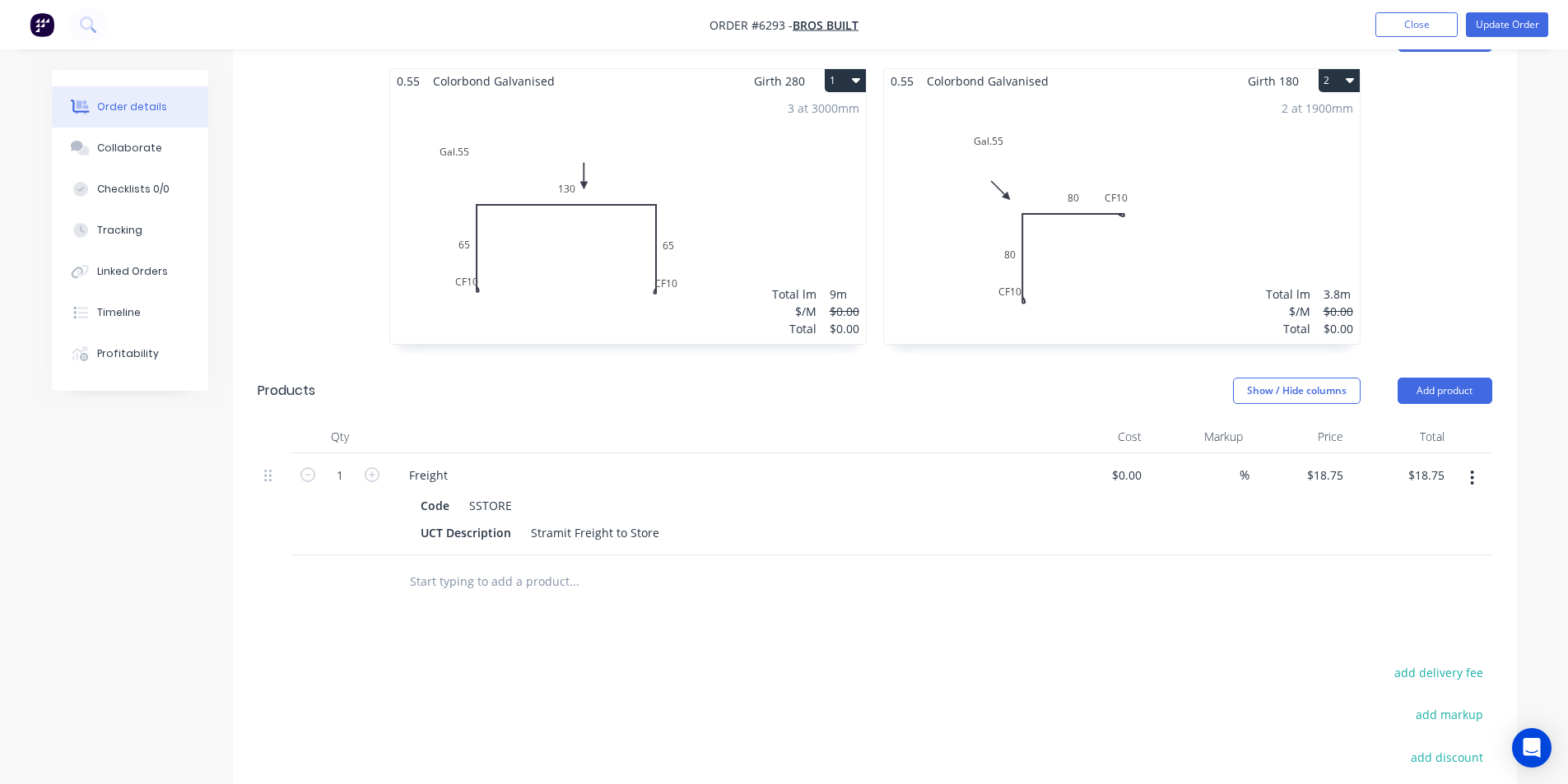
scroll to position [696, 0]
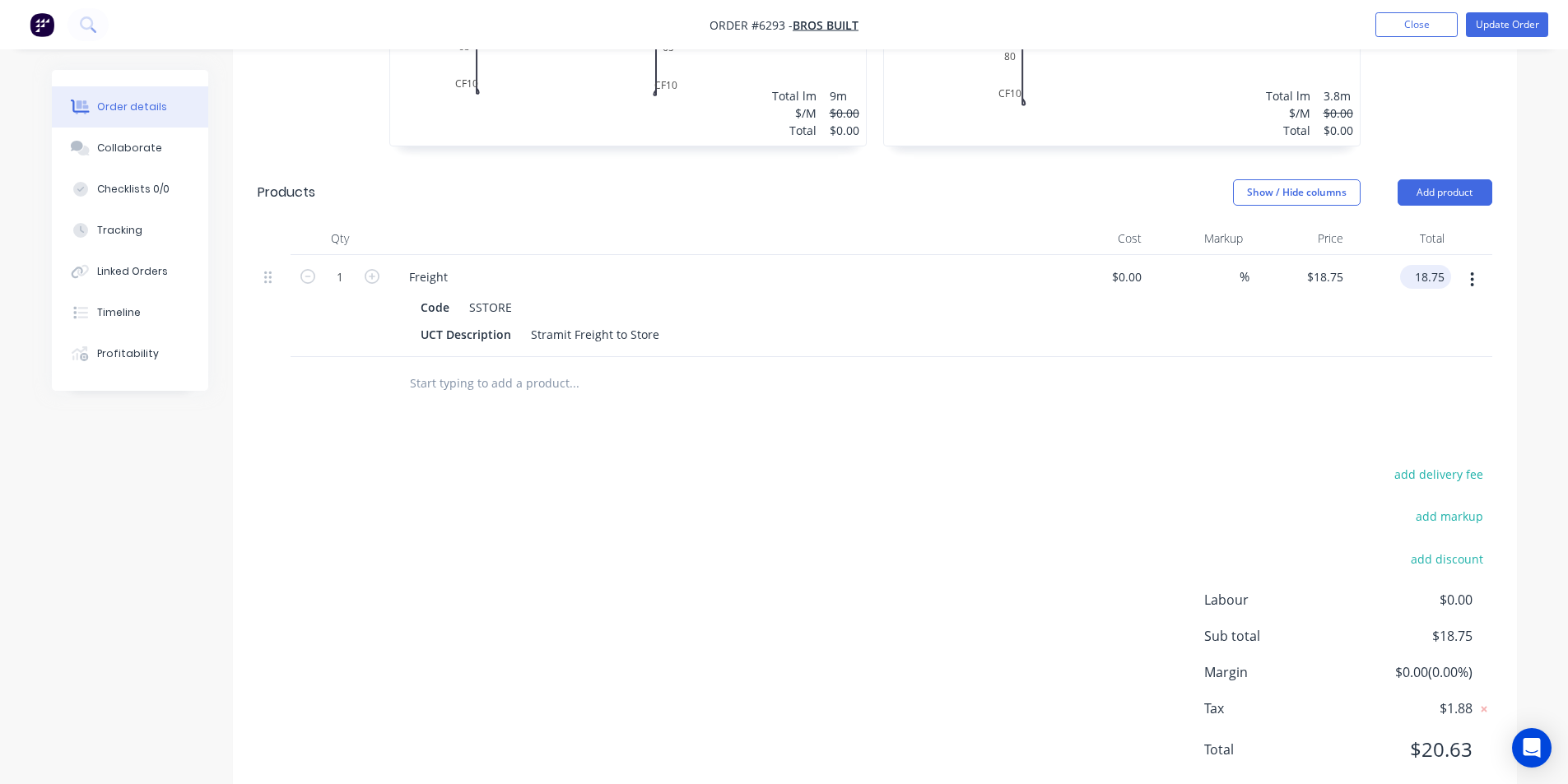
click at [1426, 265] on input "18.75" at bounding box center [1429, 277] width 44 height 24
type input "$18.75"
click at [1467, 265] on button "button" at bounding box center [1472, 280] width 39 height 30
drag, startPoint x: 1442, startPoint y: 383, endPoint x: 1438, endPoint y: 360, distance: 23.3
click at [1443, 410] on div "Delete" at bounding box center [1414, 422] width 127 height 24
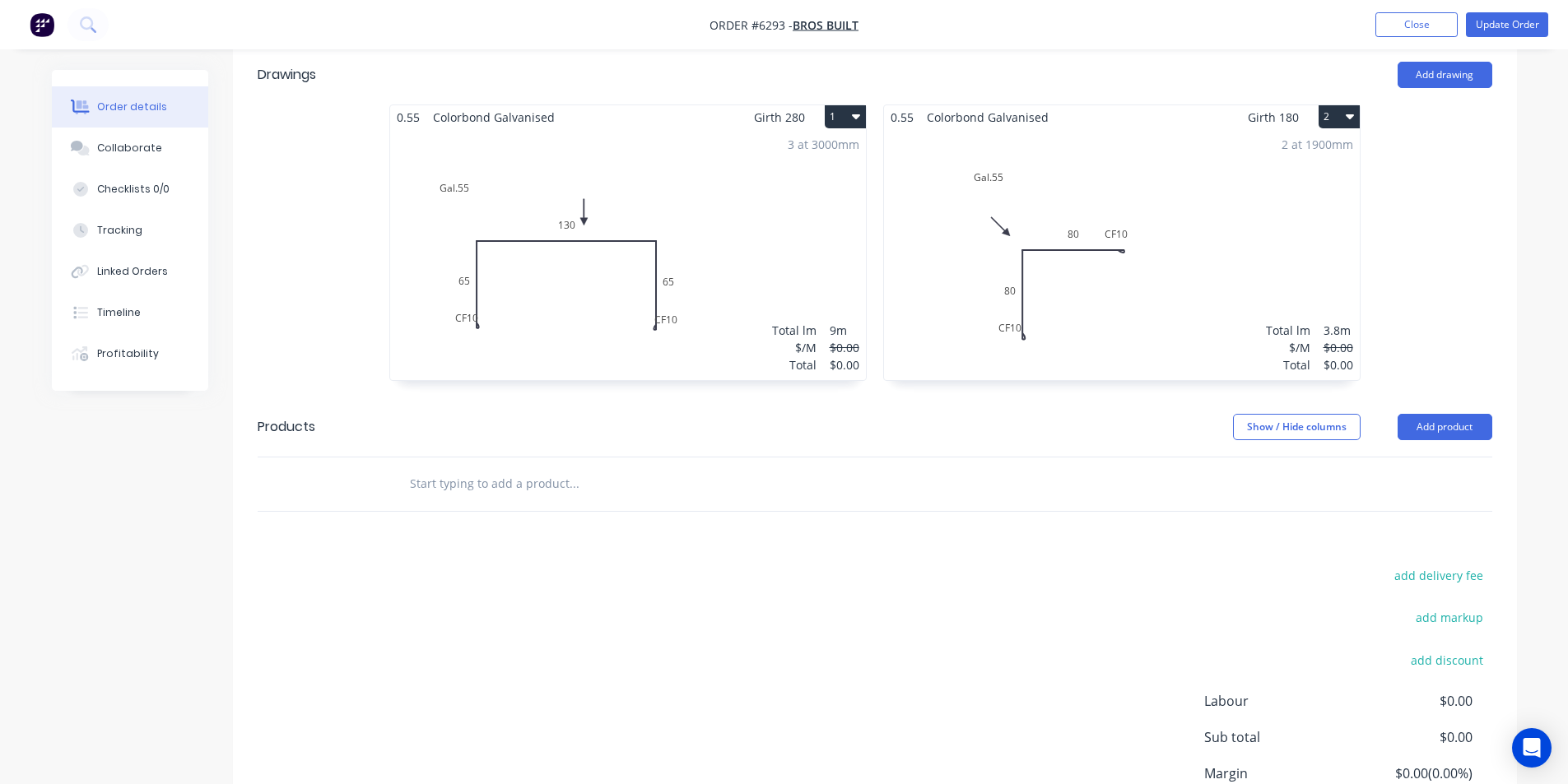
scroll to position [234, 0]
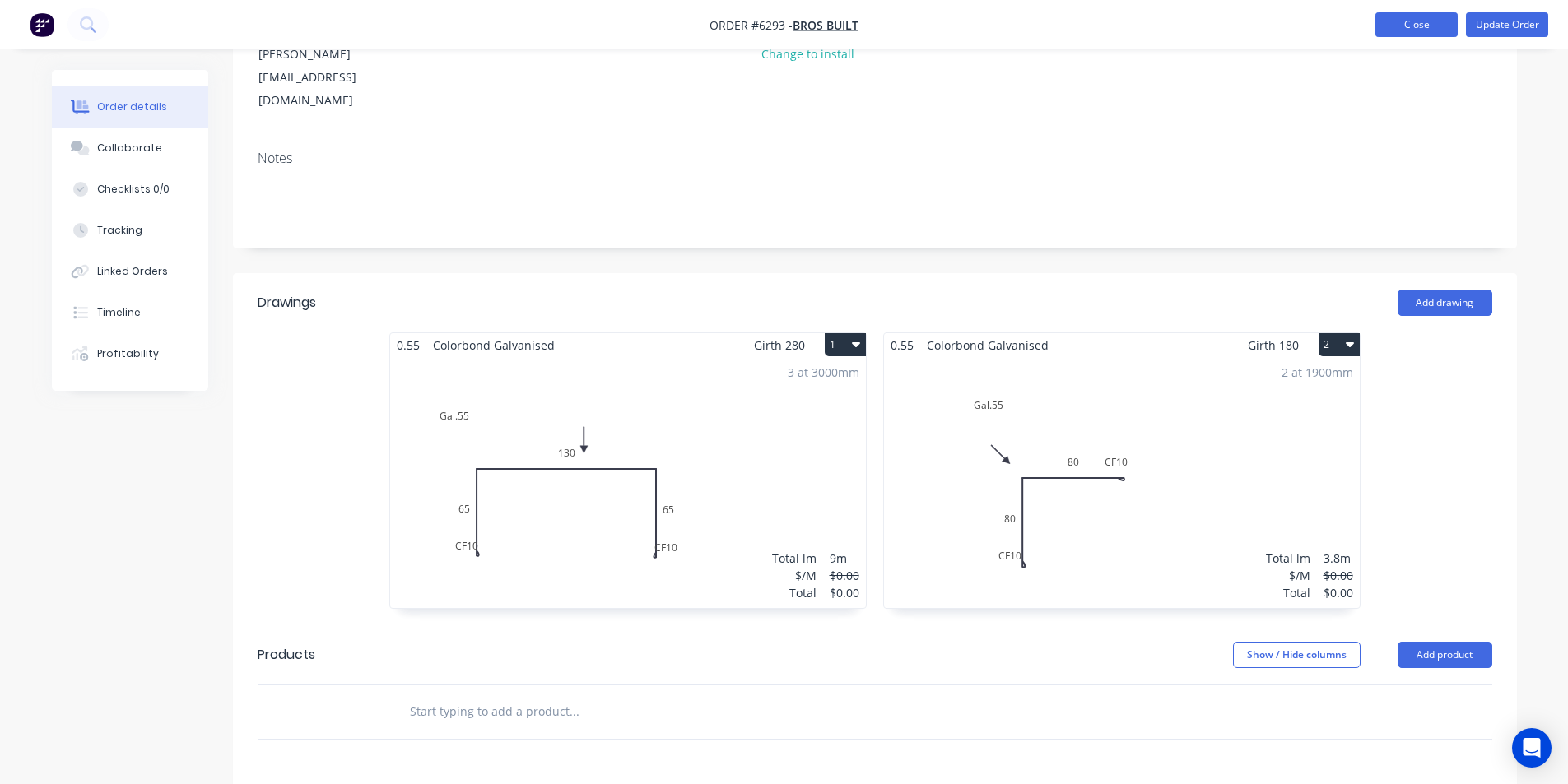
click at [1401, 24] on button "Close" at bounding box center [1416, 24] width 82 height 24
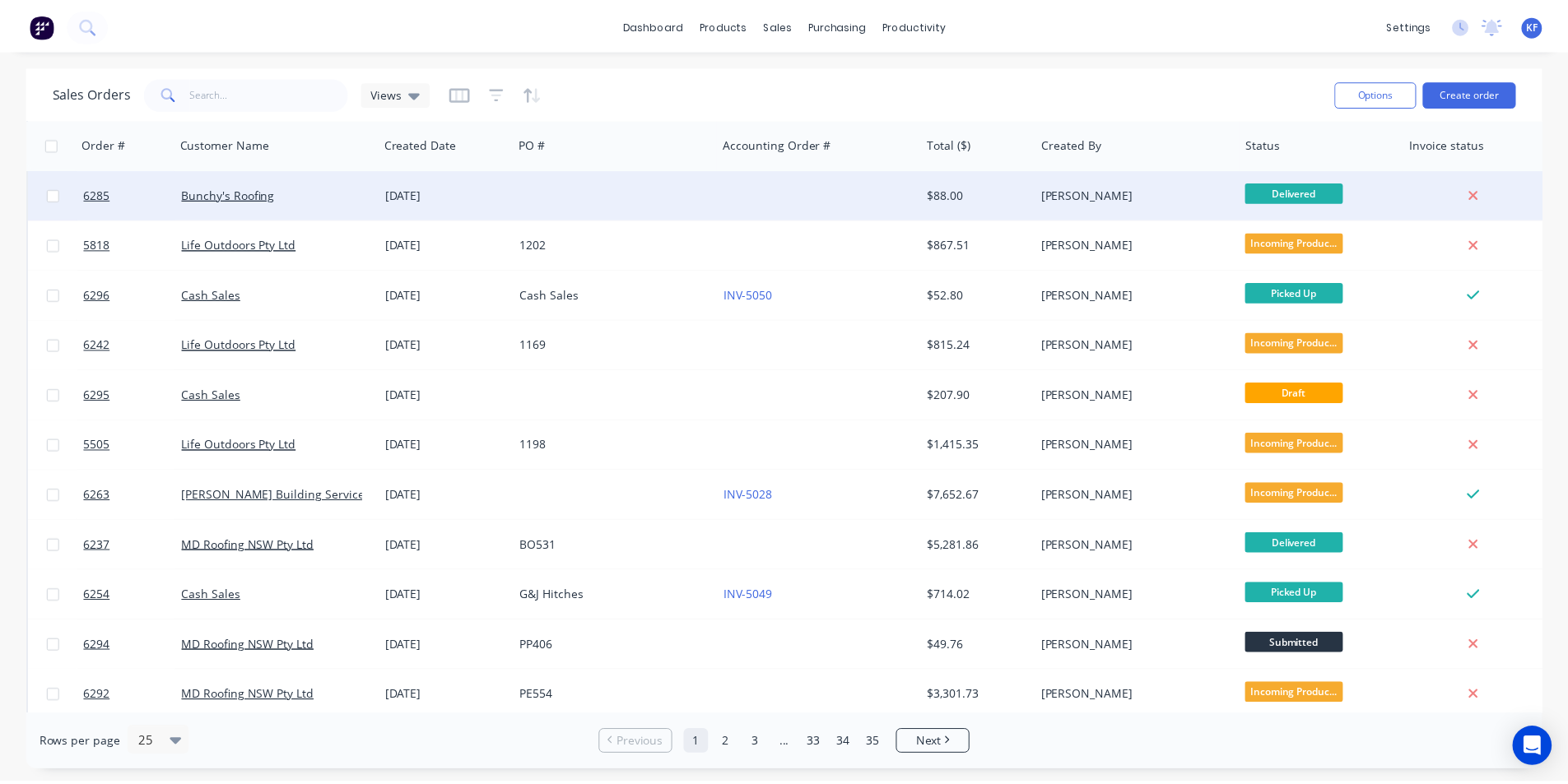
scroll to position [82, 0]
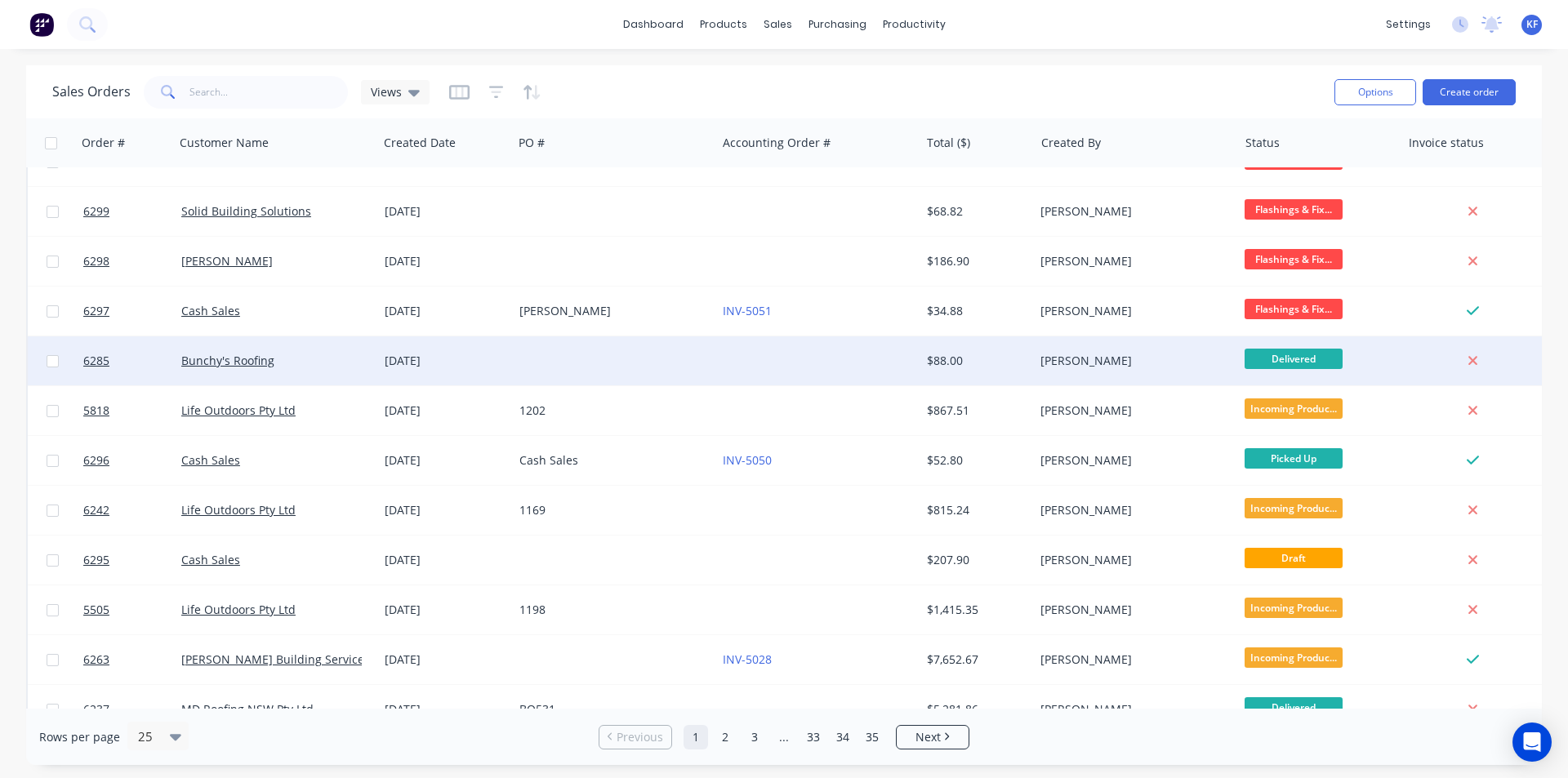
click at [1110, 362] on div "[PERSON_NAME]" at bounding box center [1131, 361] width 182 height 16
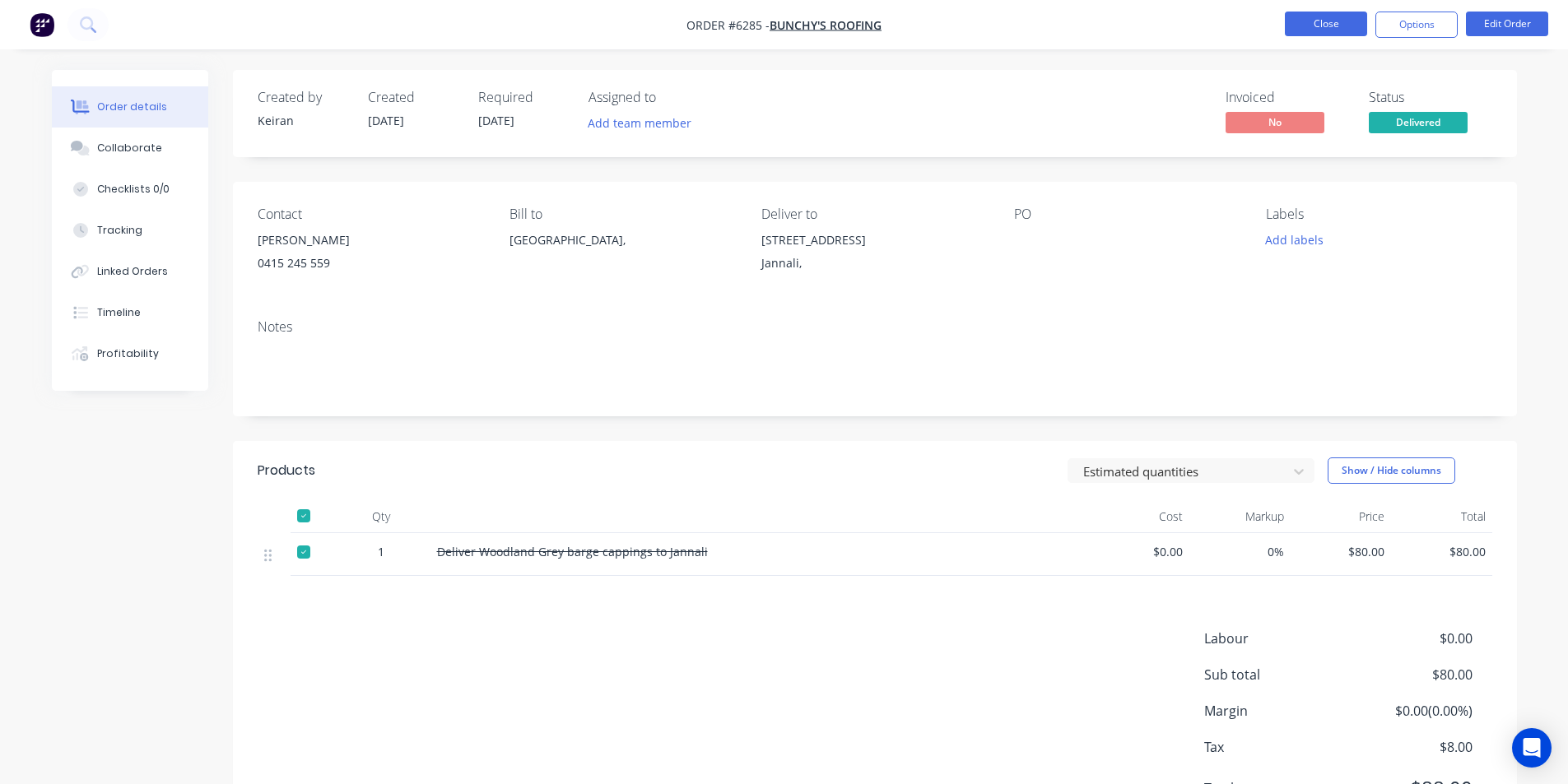
click at [1303, 24] on button "Close" at bounding box center [1325, 24] width 82 height 24
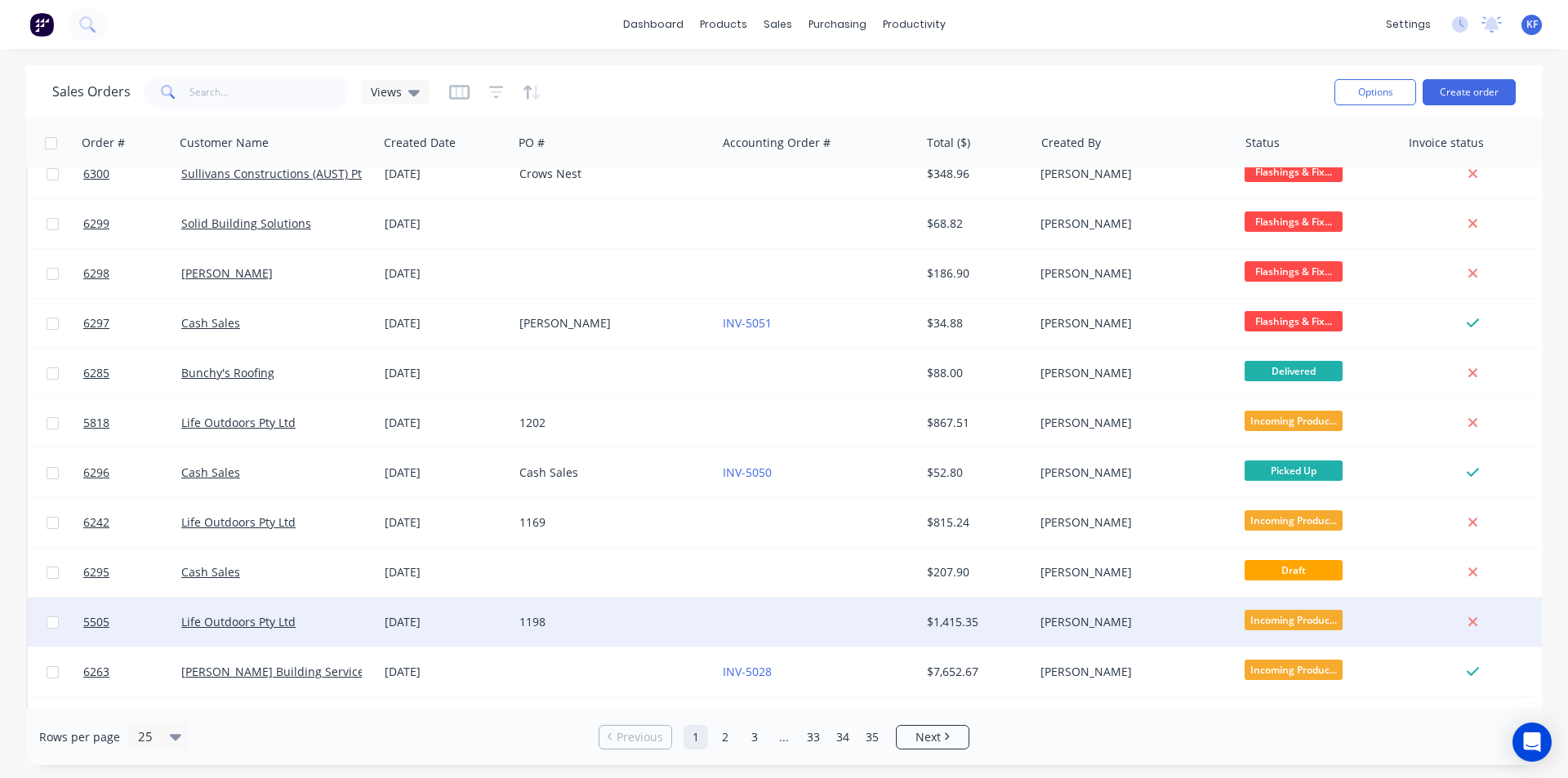
scroll to position [408, 0]
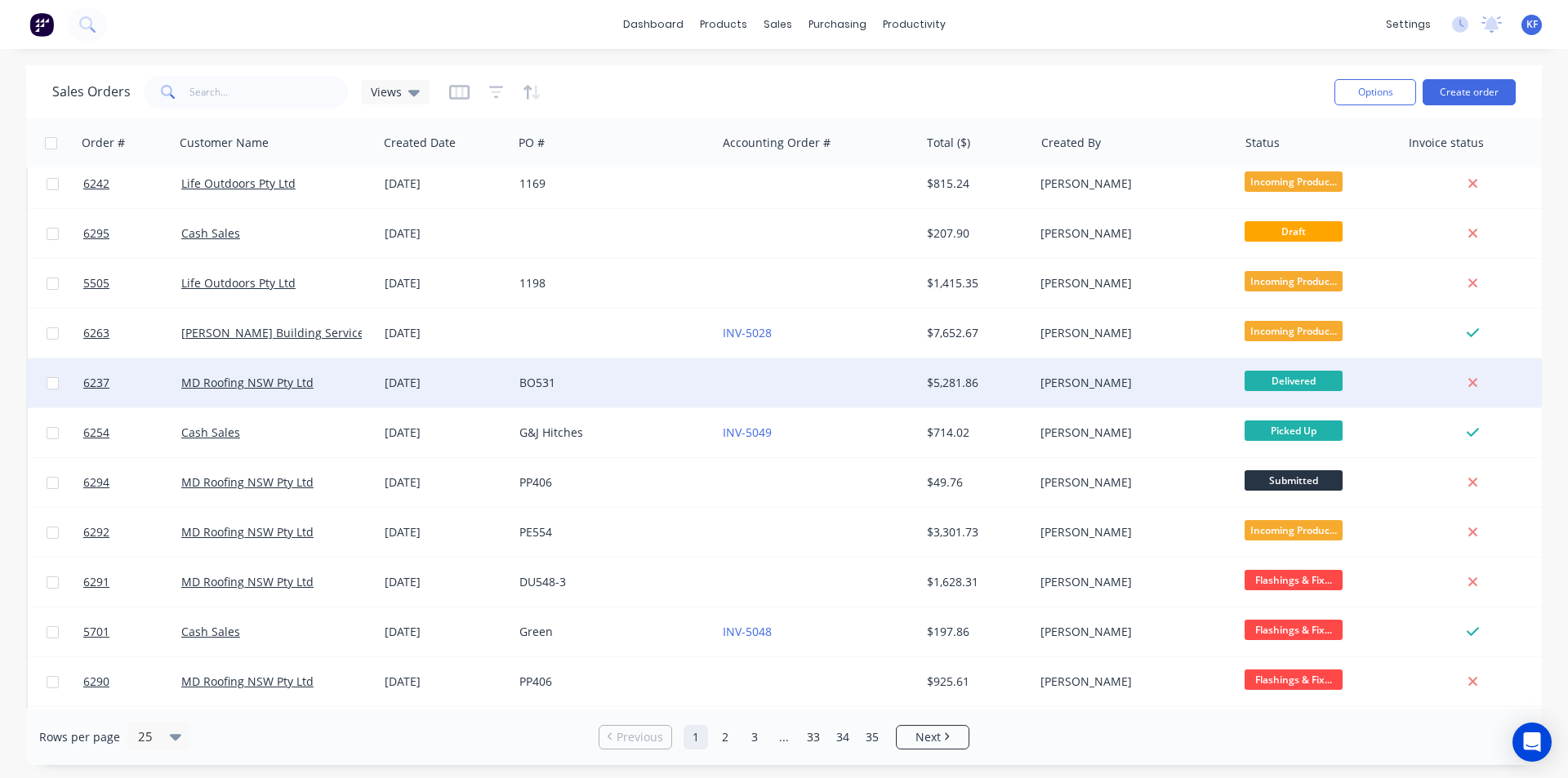
click at [1158, 392] on div "[PERSON_NAME]" at bounding box center [1135, 383] width 203 height 49
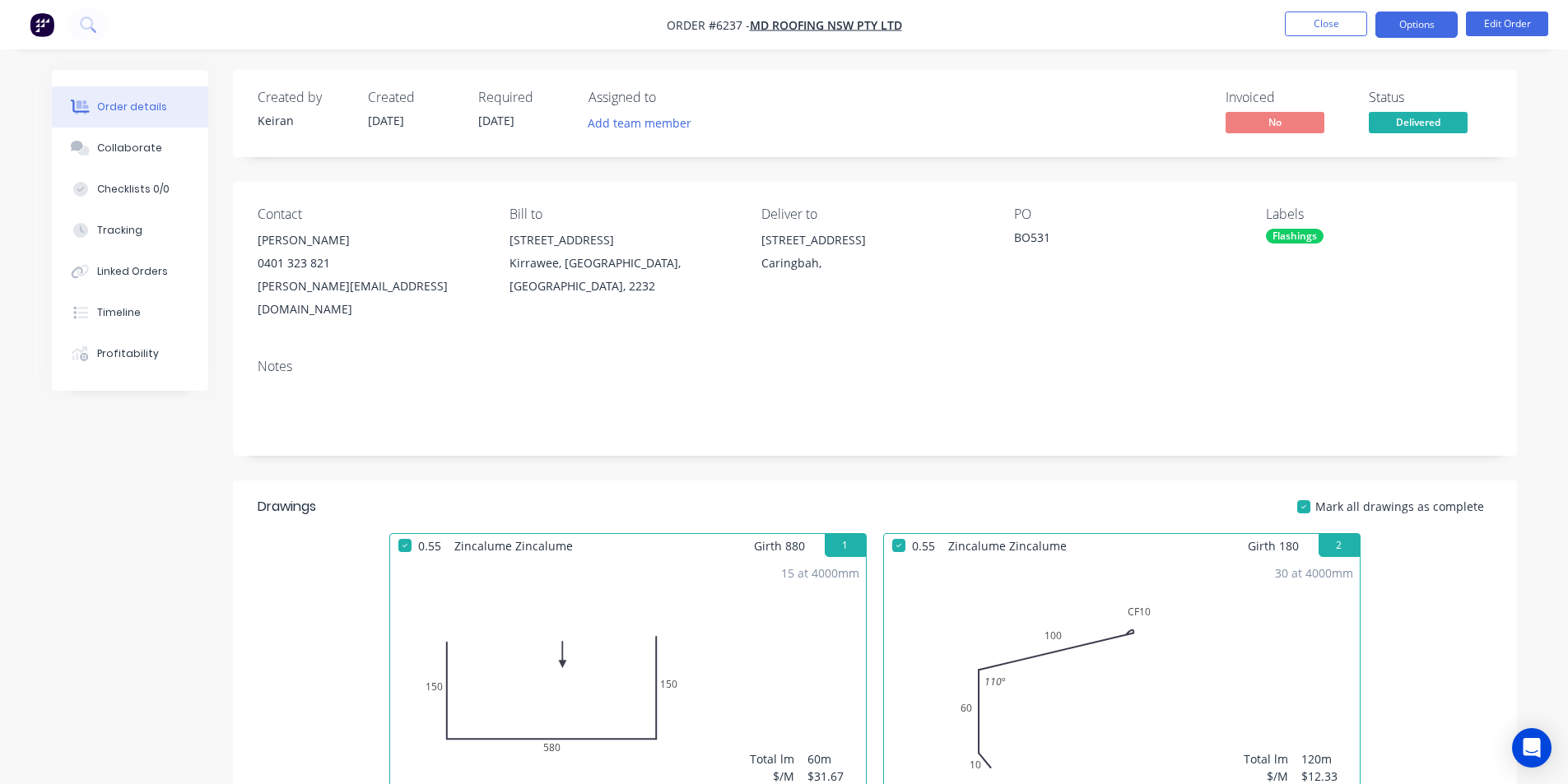
click at [1410, 23] on button "Options" at bounding box center [1416, 24] width 82 height 26
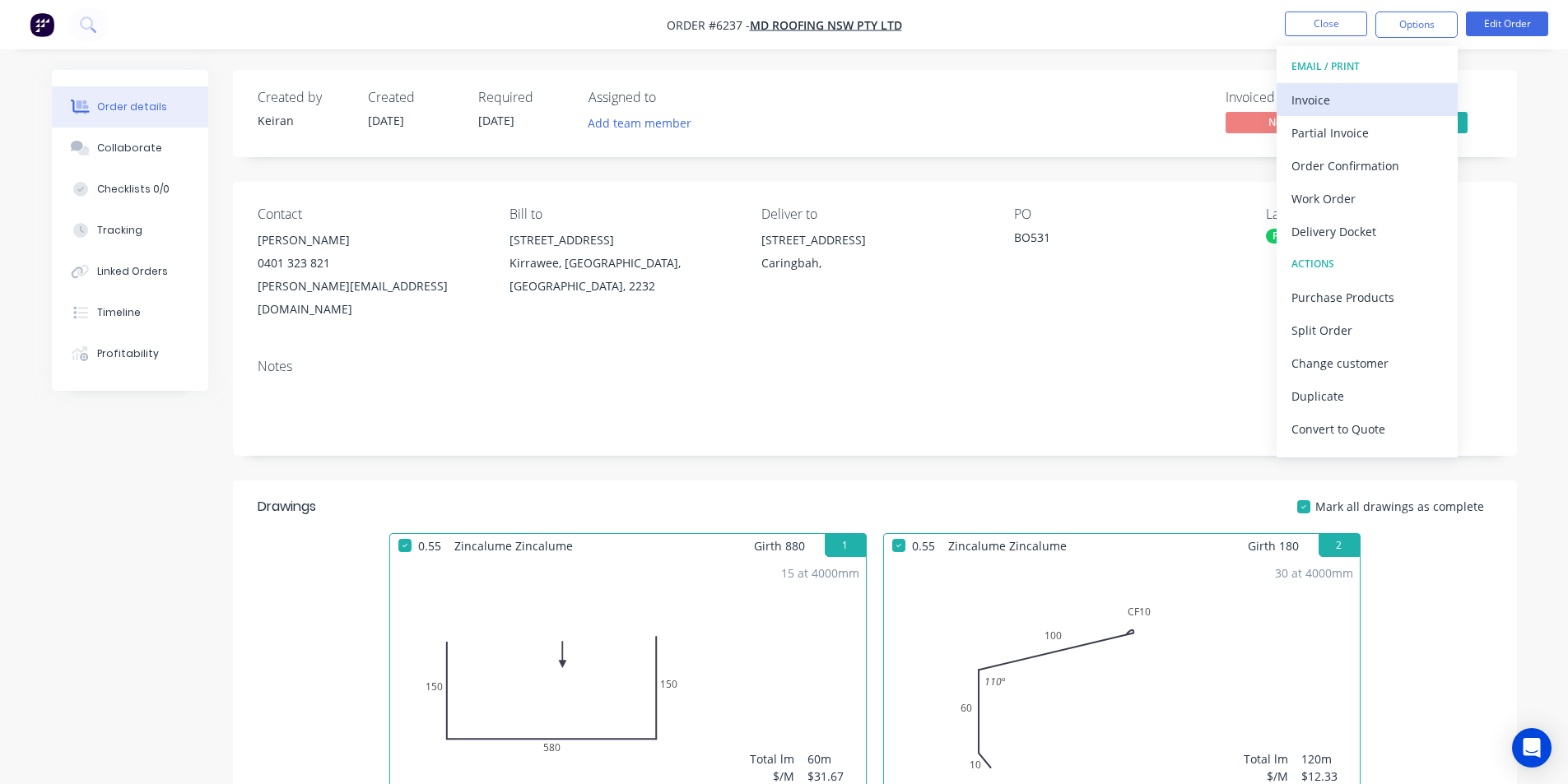
click at [1339, 100] on div "Invoice" at bounding box center [1367, 100] width 151 height 24
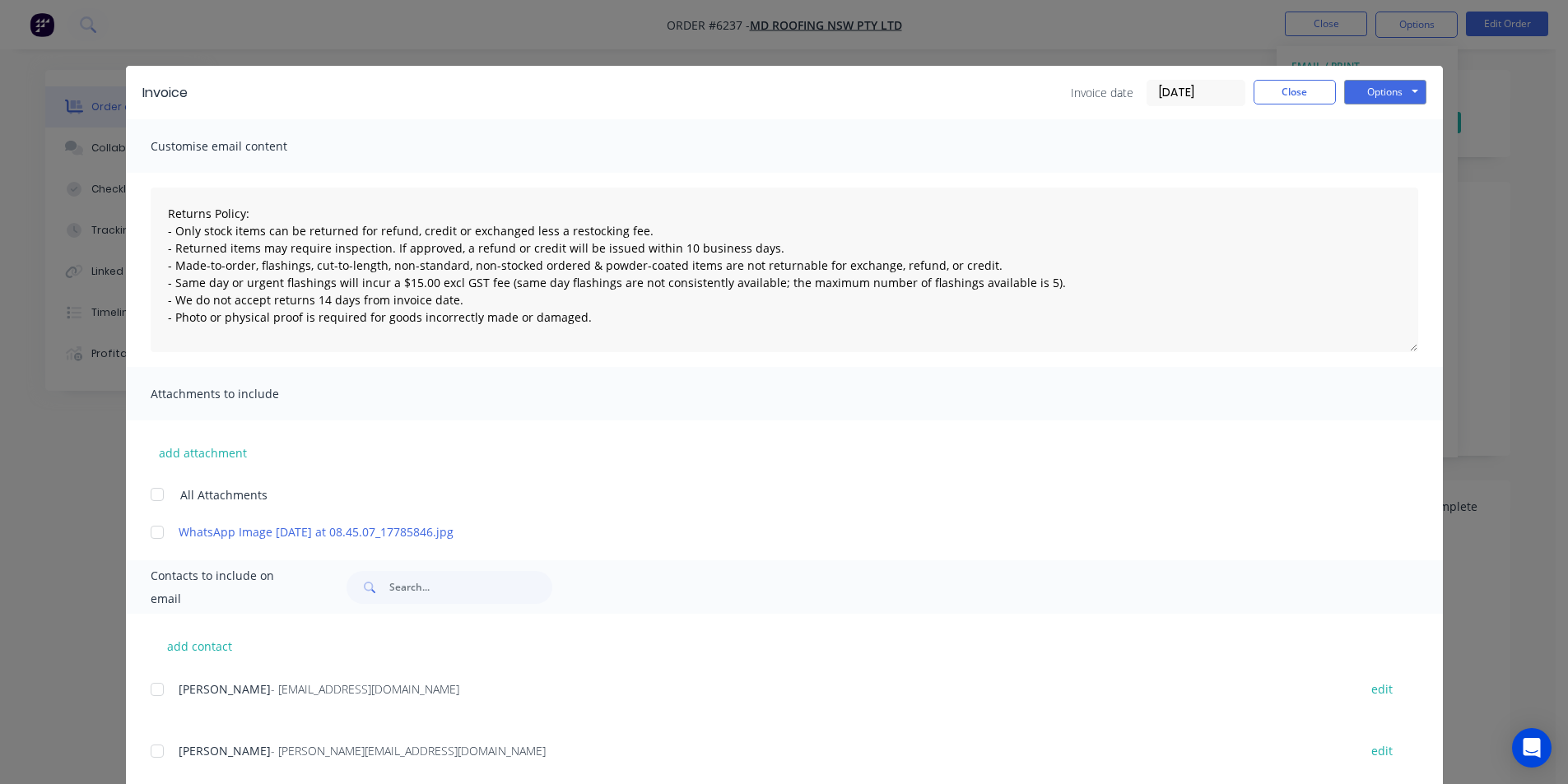
click at [145, 698] on div at bounding box center [157, 689] width 33 height 33
click at [1371, 96] on button "Options" at bounding box center [1385, 91] width 82 height 24
click at [1381, 176] on button "Email" at bounding box center [1397, 176] width 105 height 27
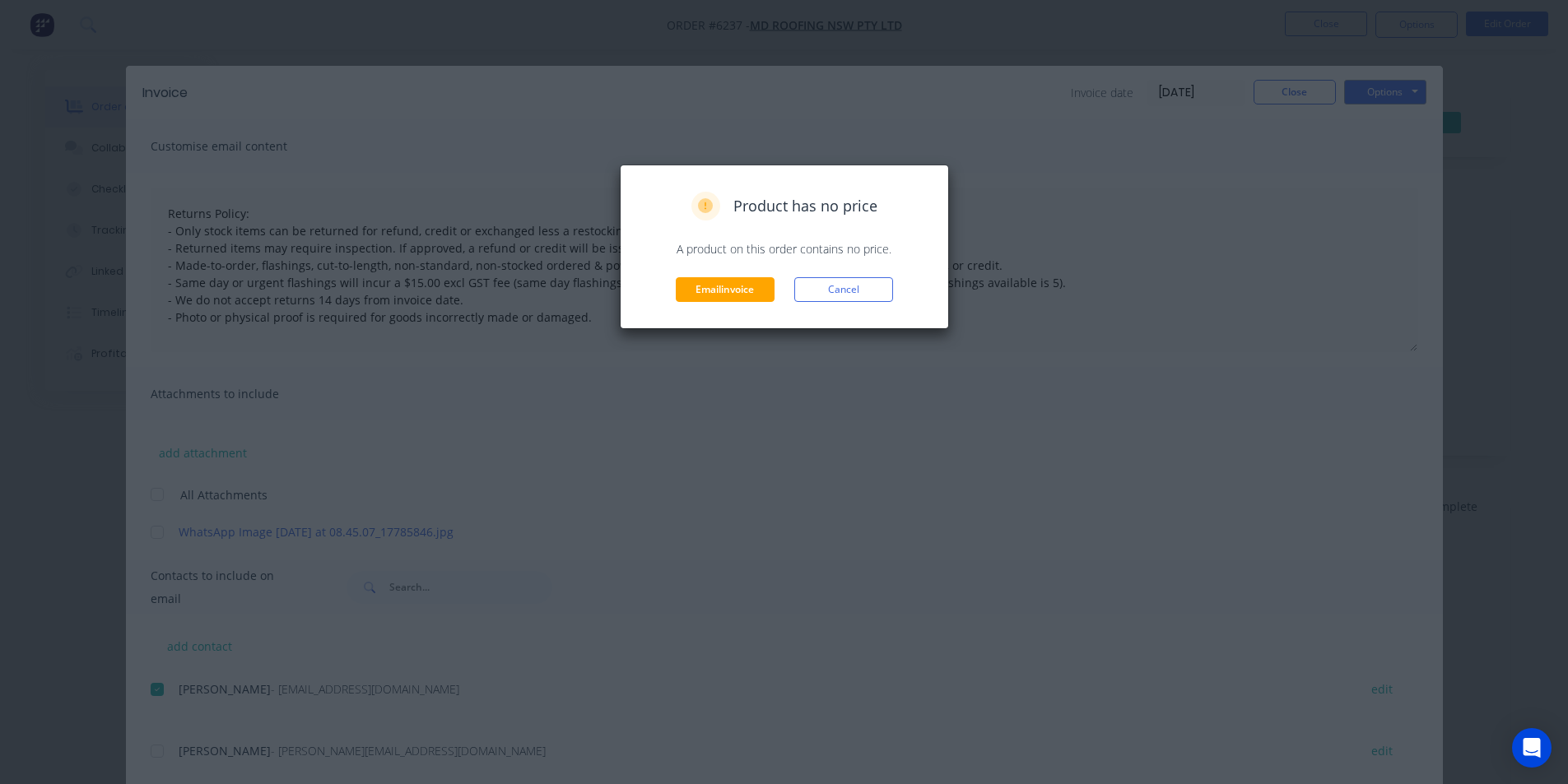
click at [823, 308] on div "Product has no price A product on this order contains no price. Email invoice C…" at bounding box center [784, 247] width 329 height 165
drag, startPoint x: 836, startPoint y: 292, endPoint x: 891, endPoint y: 251, distance: 68.6
click at [842, 287] on button "Cancel" at bounding box center [843, 289] width 99 height 24
type textarea "Returns Policy: - Only stock items can be returned for refund, credit or exchan…"
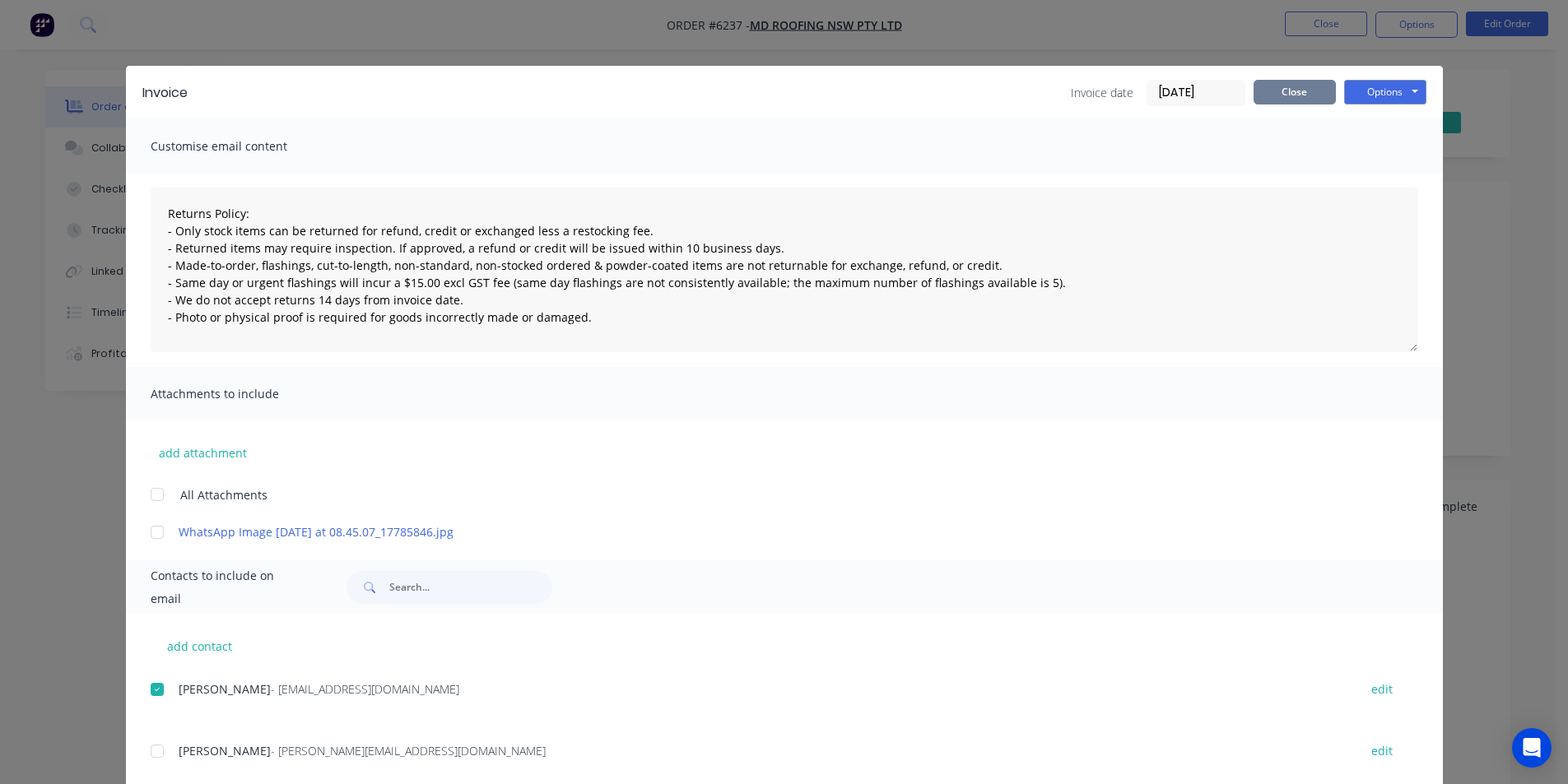
click at [1294, 95] on button "Close" at bounding box center [1294, 91] width 82 height 24
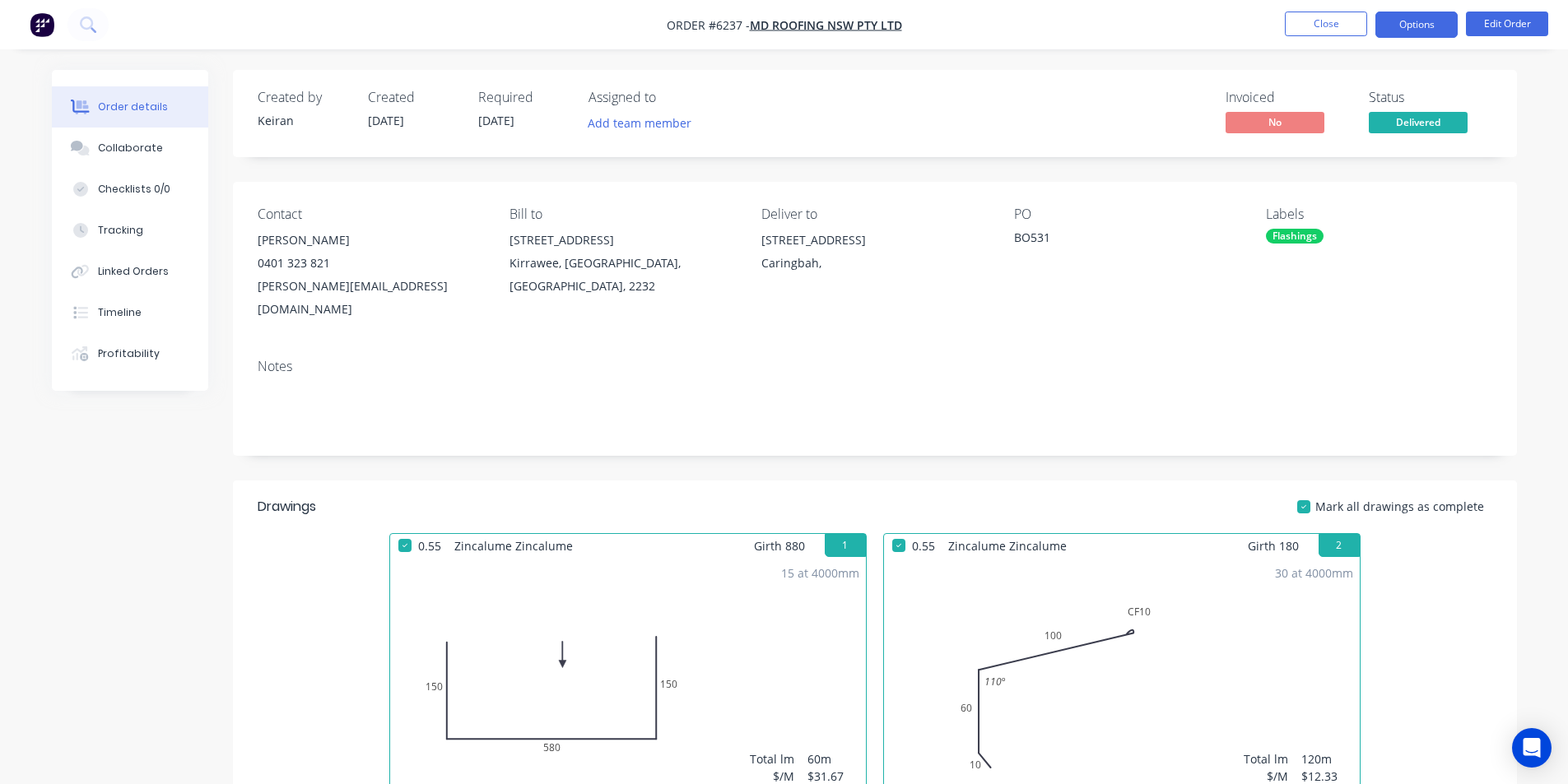
click at [1419, 37] on button "Options" at bounding box center [1416, 24] width 82 height 26
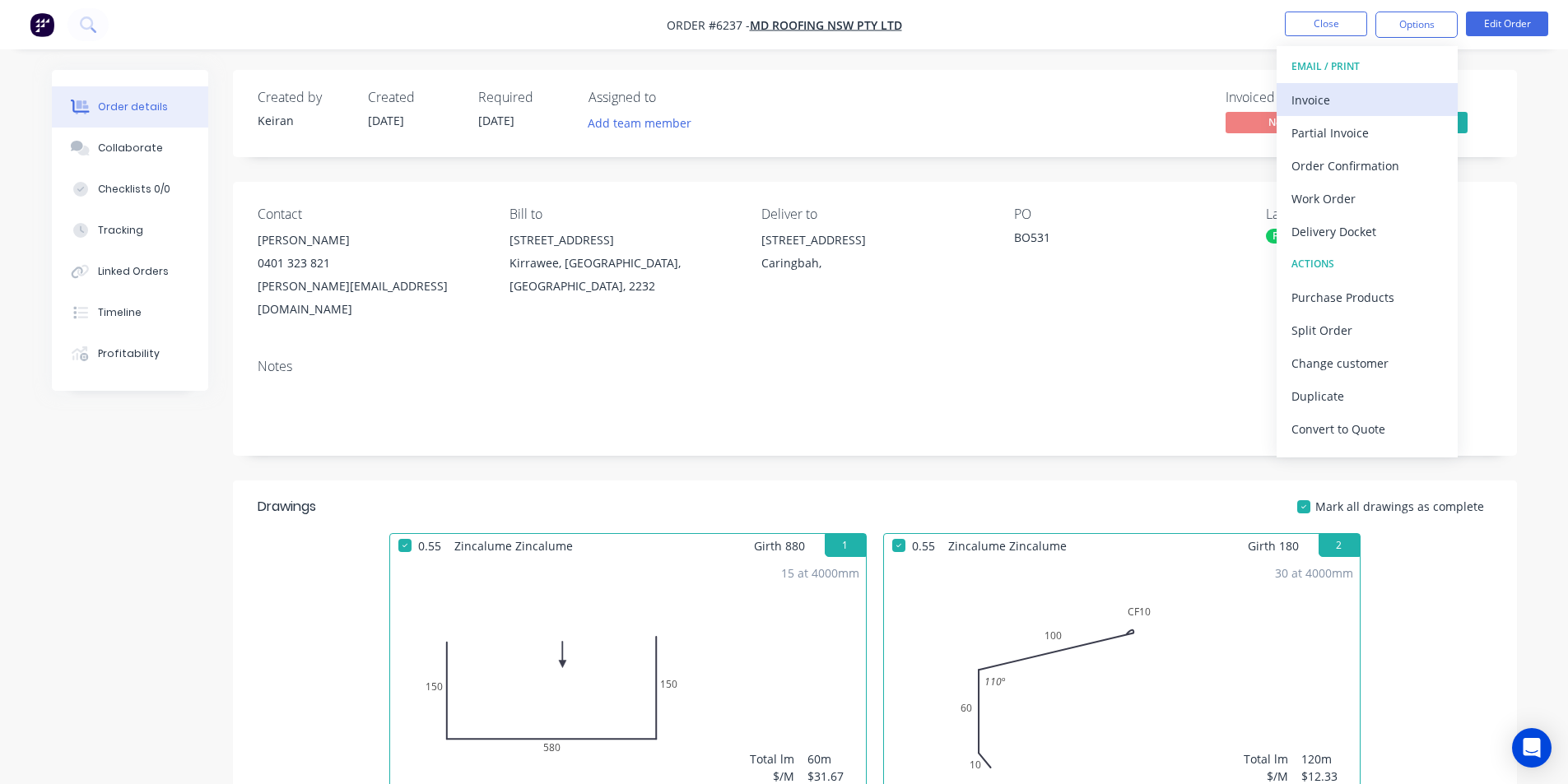
click at [1355, 90] on div "Invoice" at bounding box center [1367, 100] width 151 height 24
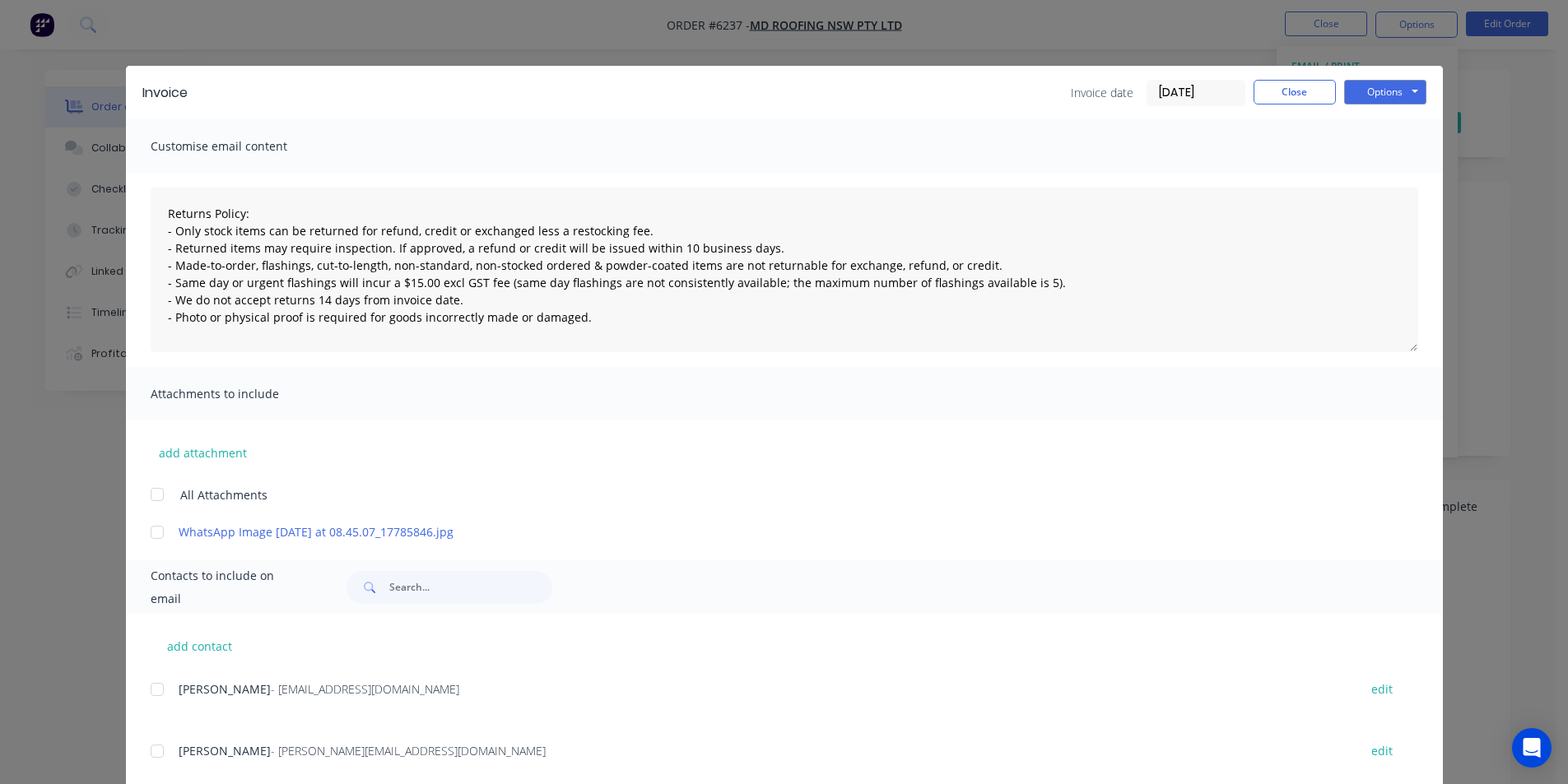
drag, startPoint x: 149, startPoint y: 694, endPoint x: 438, endPoint y: 542, distance: 326.5
click at [149, 694] on div at bounding box center [157, 689] width 33 height 33
click at [1397, 89] on button "Options" at bounding box center [1385, 91] width 82 height 24
click at [1401, 174] on button "Email" at bounding box center [1397, 176] width 105 height 27
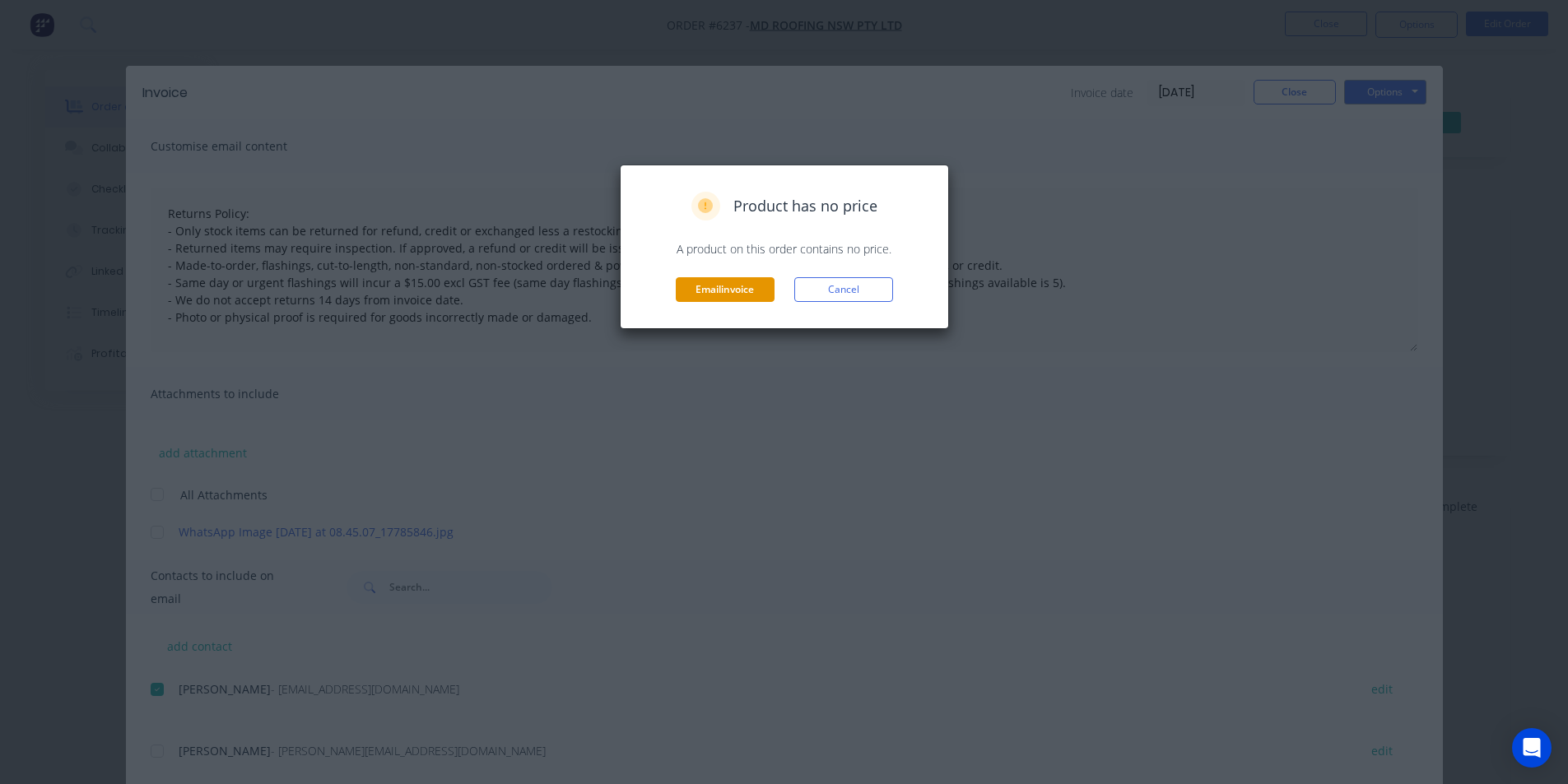
click at [736, 298] on button "Email invoice" at bounding box center [725, 289] width 99 height 24
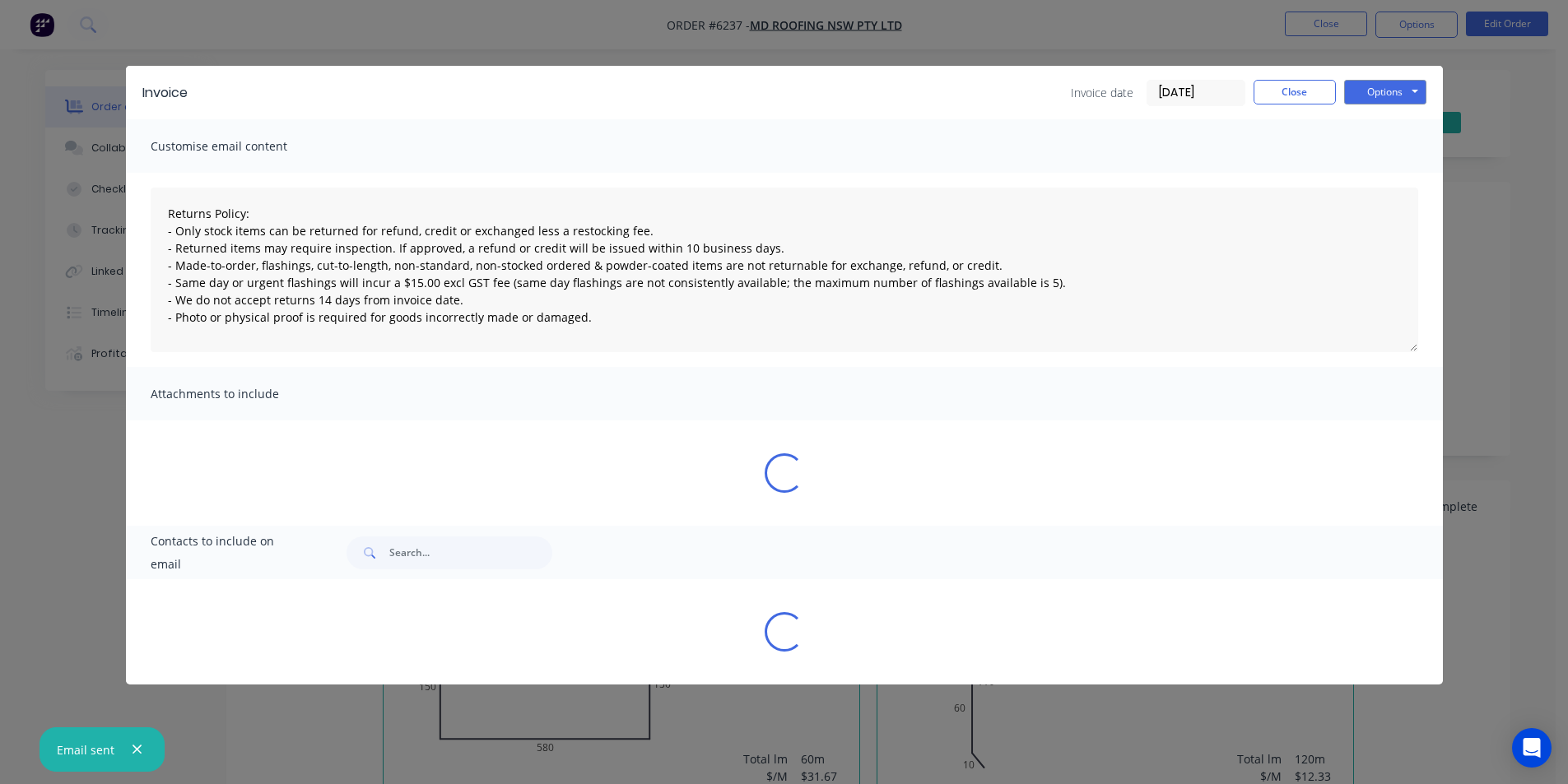
type textarea "Returns Policy: - Only stock items can be returned for refund, credit or exchan…"
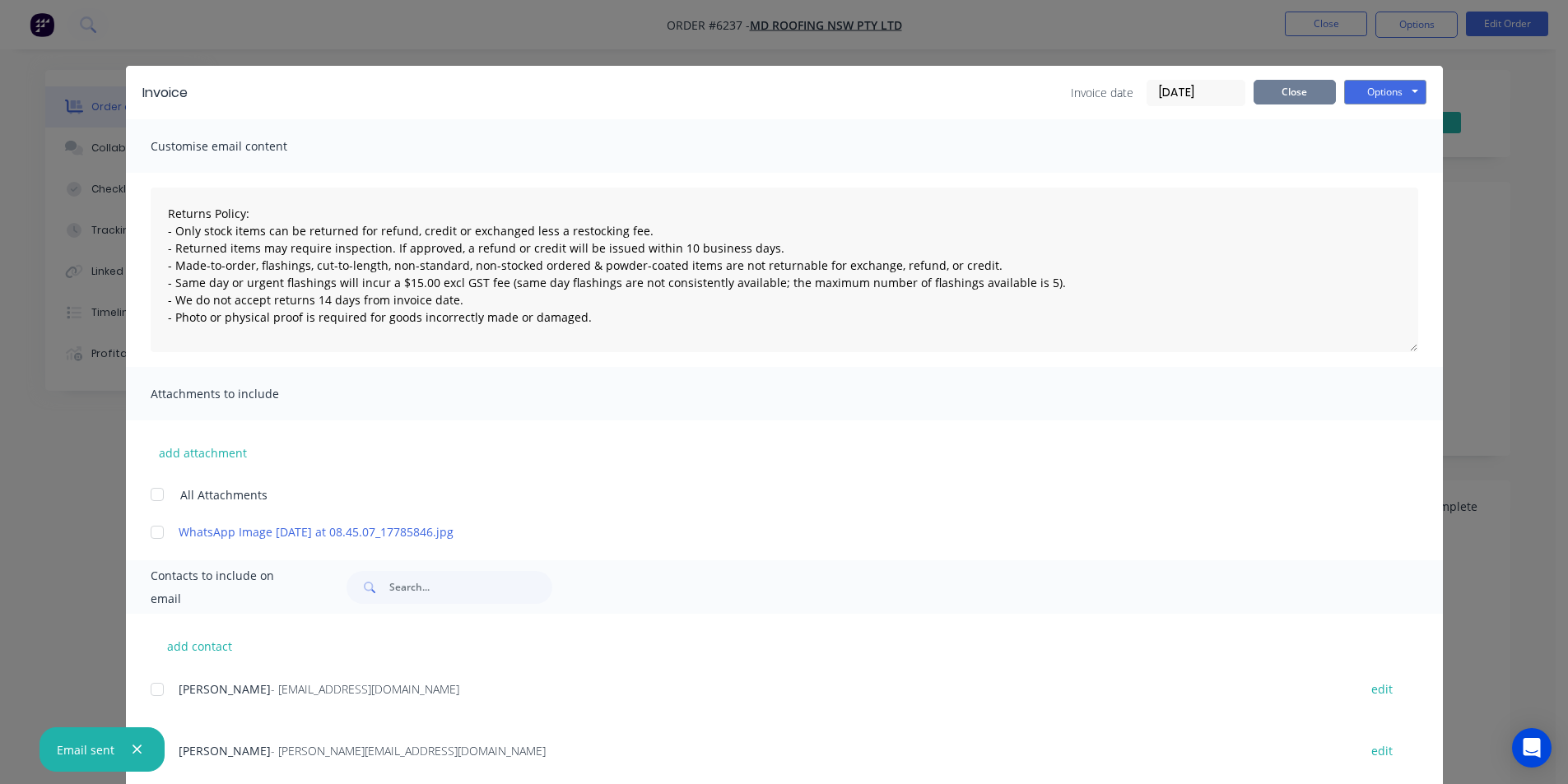
click at [1293, 100] on button "Close" at bounding box center [1294, 91] width 82 height 24
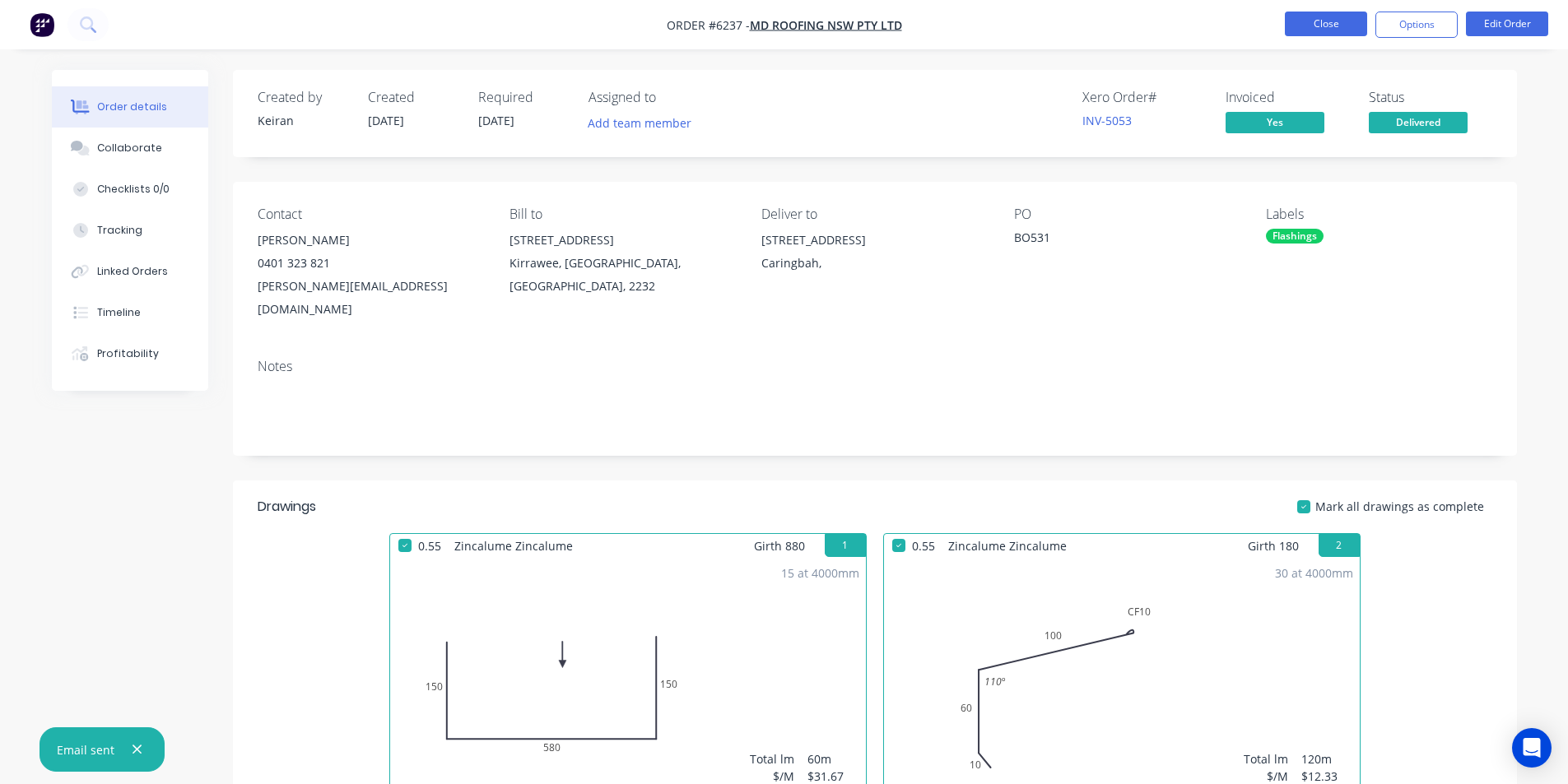
click at [1315, 32] on button "Close" at bounding box center [1325, 24] width 82 height 24
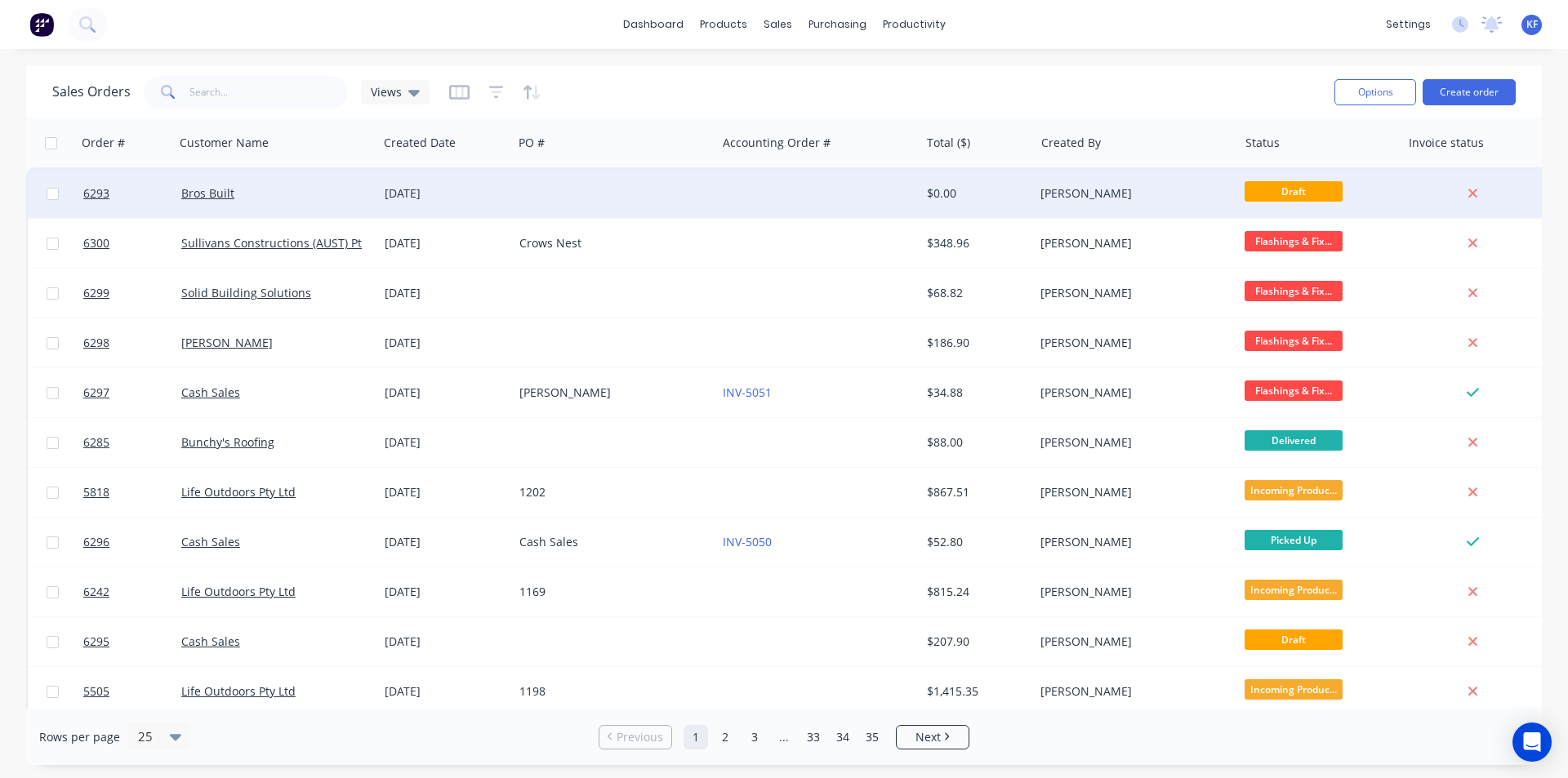
click at [1073, 186] on div "[PERSON_NAME]" at bounding box center [1131, 193] width 182 height 16
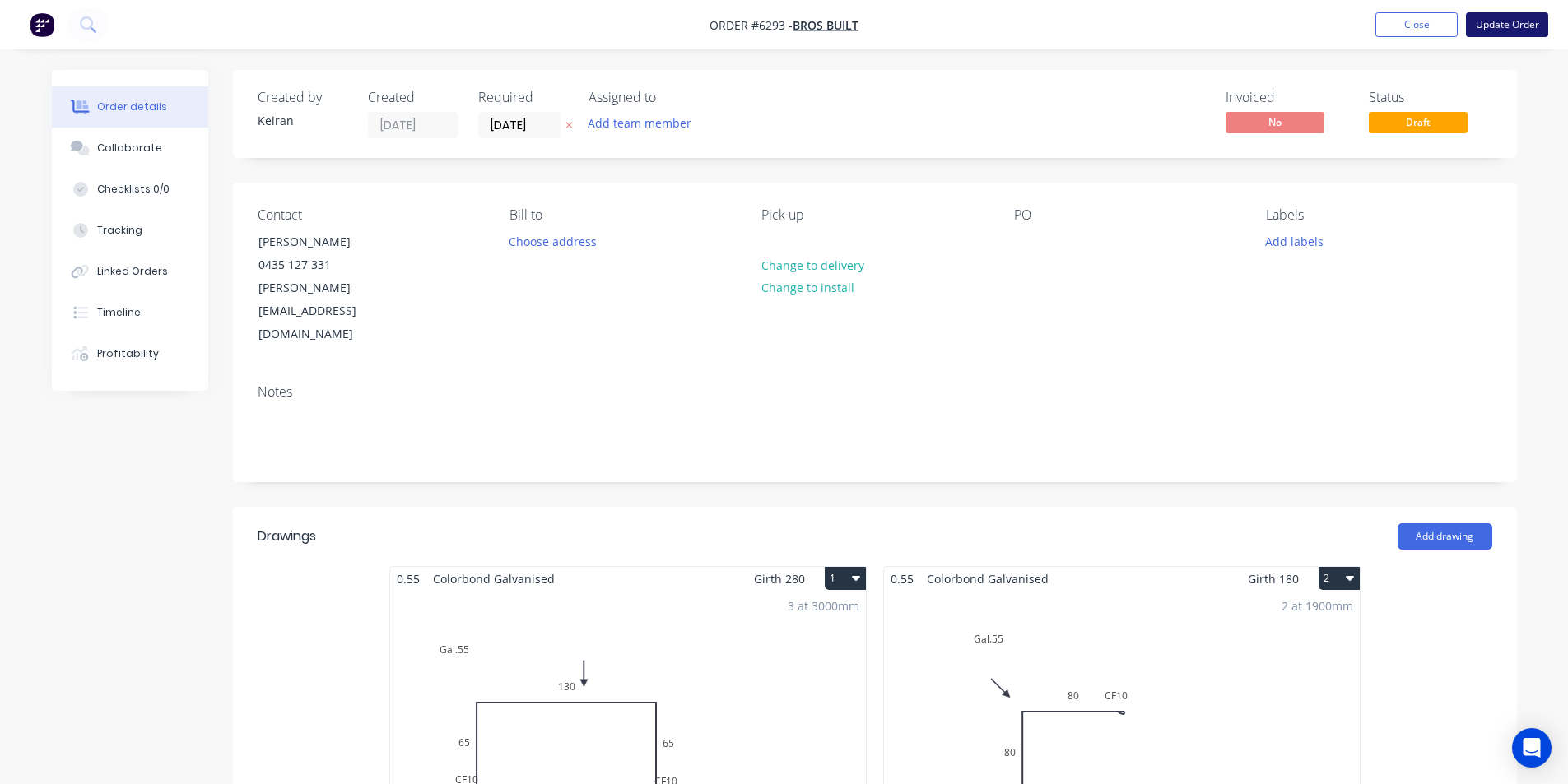
click at [1492, 29] on button "Update Order" at bounding box center [1506, 24] width 82 height 24
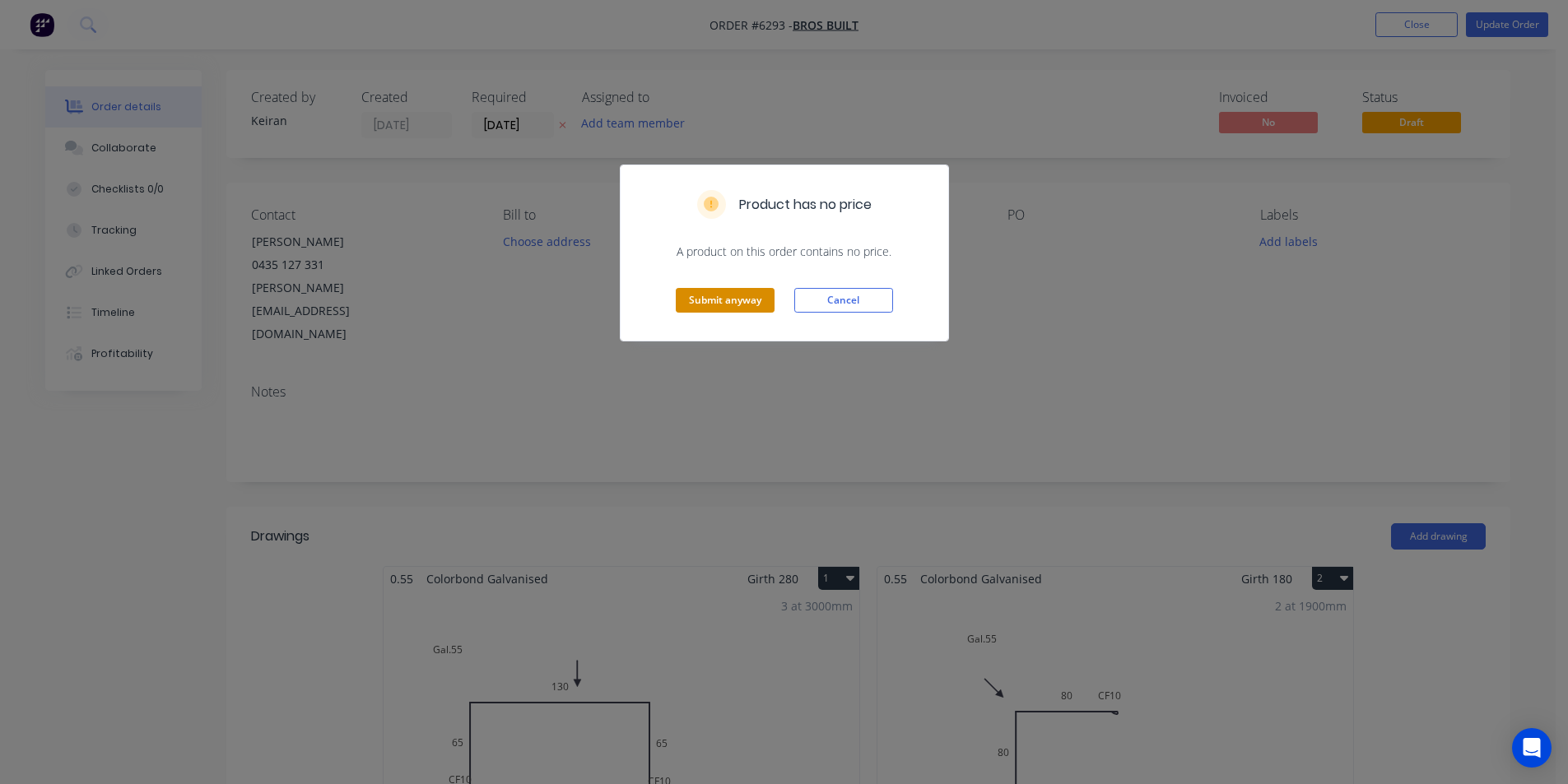
click at [755, 301] on button "Submit anyway" at bounding box center [725, 300] width 99 height 24
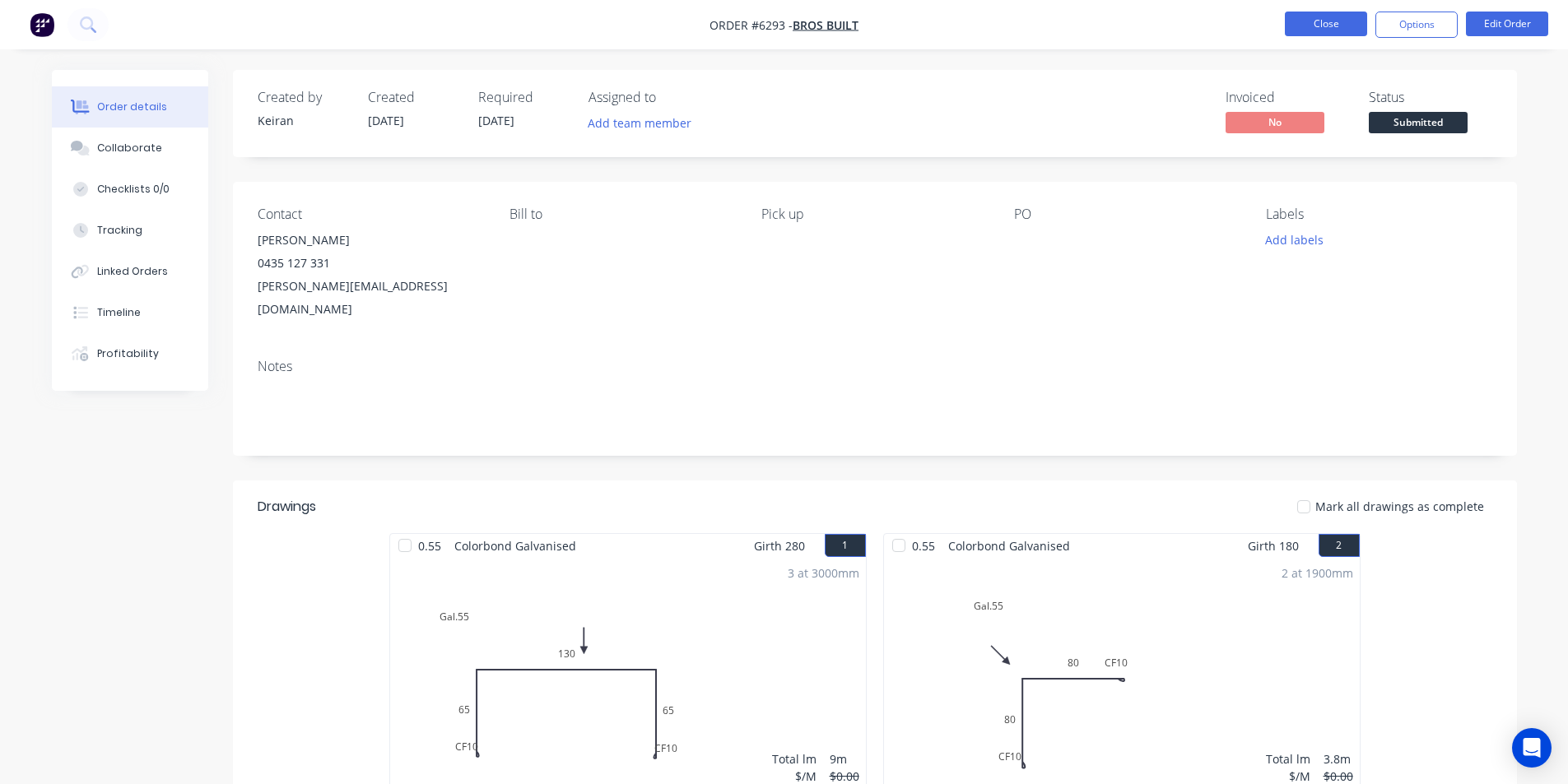
click at [1334, 19] on button "Close" at bounding box center [1325, 24] width 82 height 24
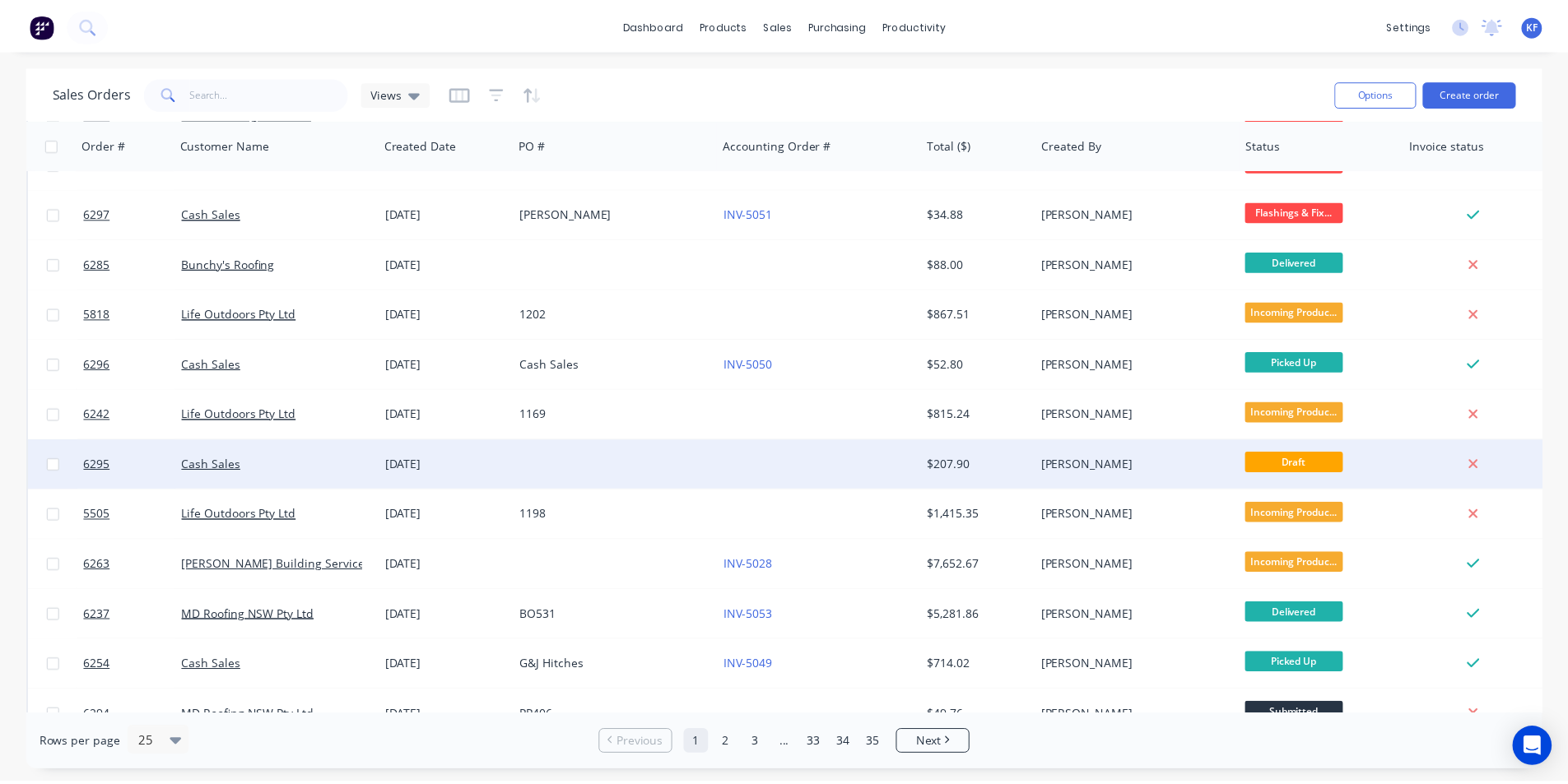
scroll to position [165, 0]
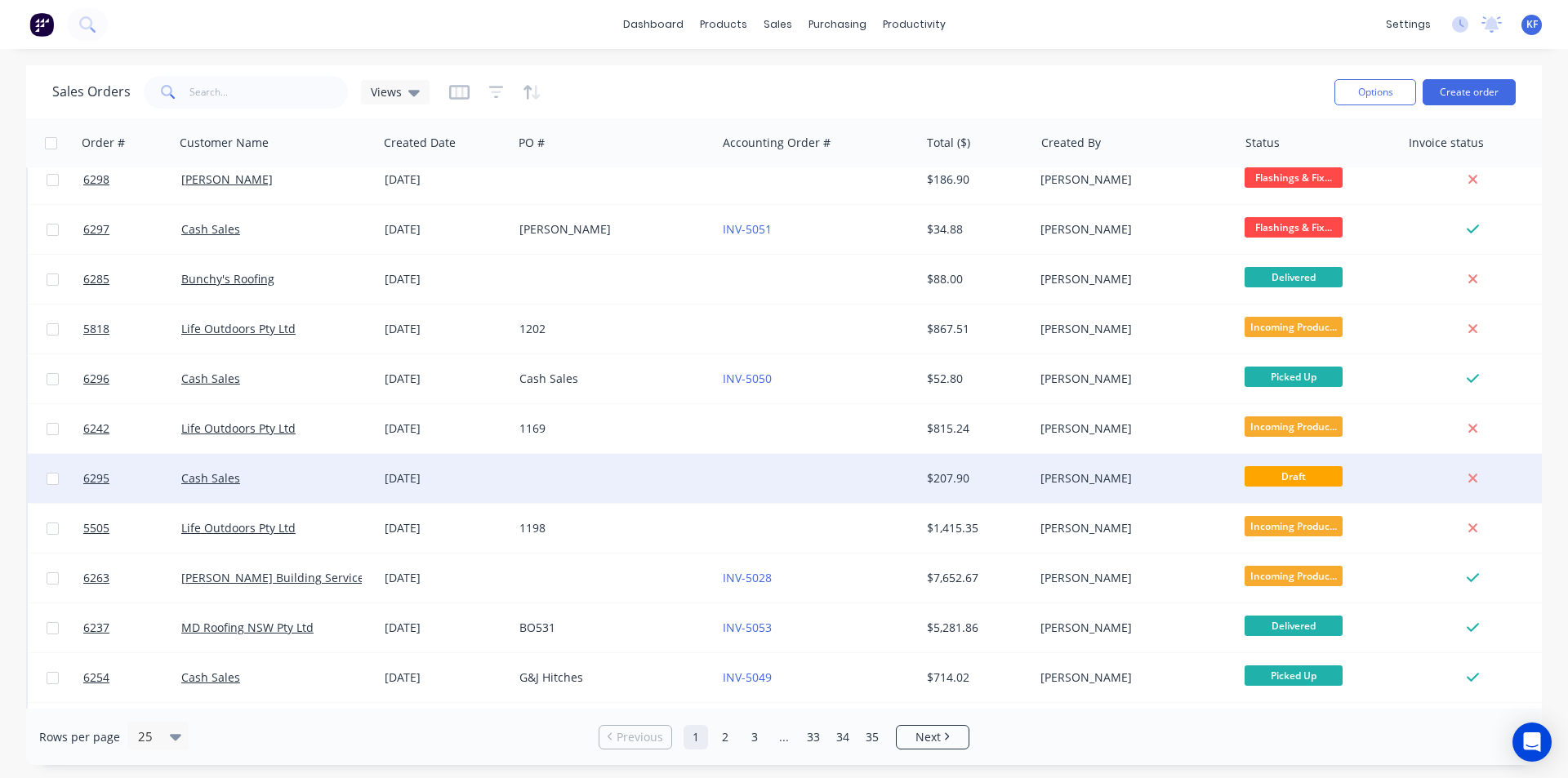
click at [1086, 494] on div "[PERSON_NAME]" at bounding box center [1135, 478] width 203 height 49
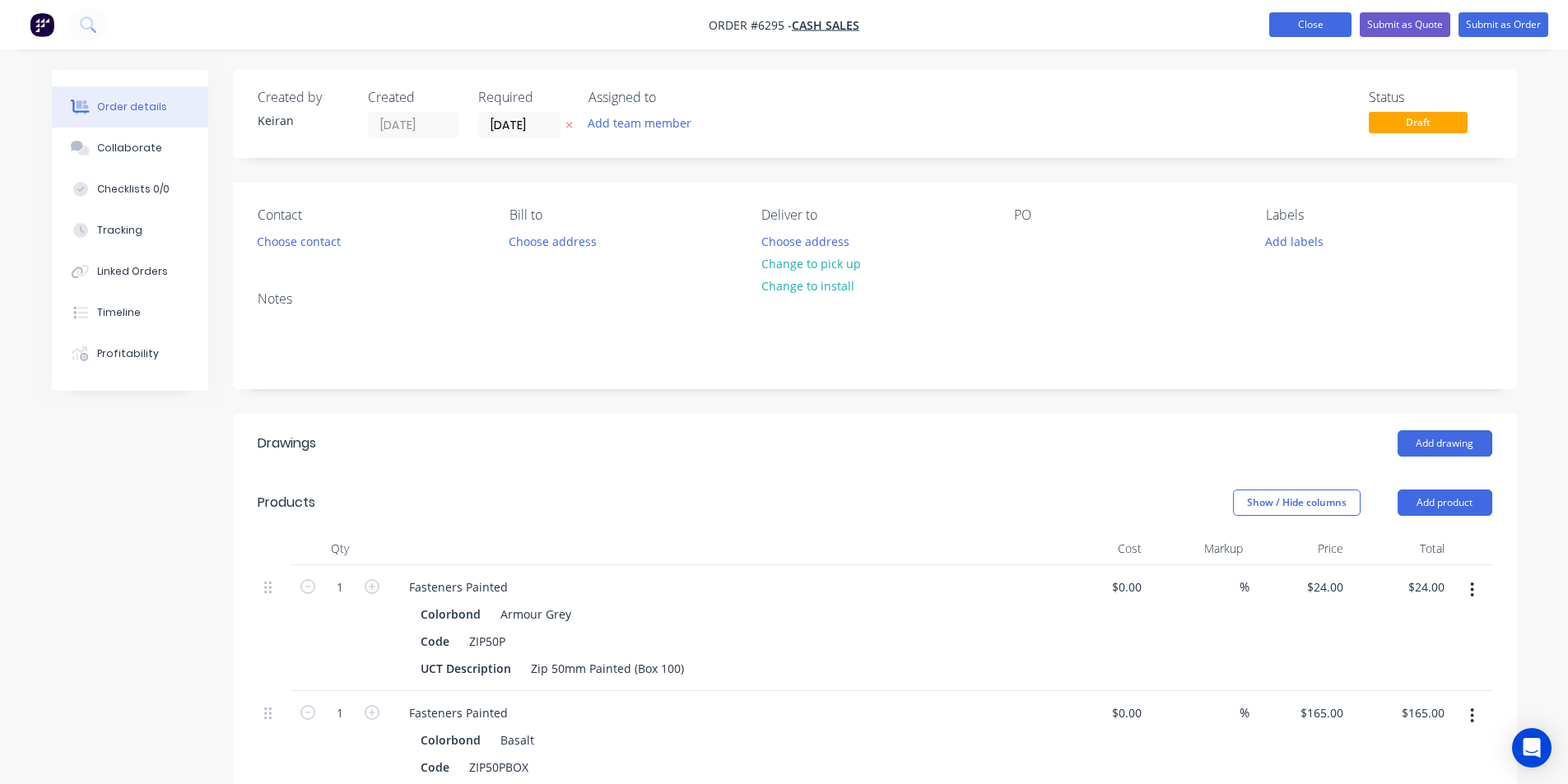
click at [1323, 17] on button "Close" at bounding box center [1310, 24] width 82 height 24
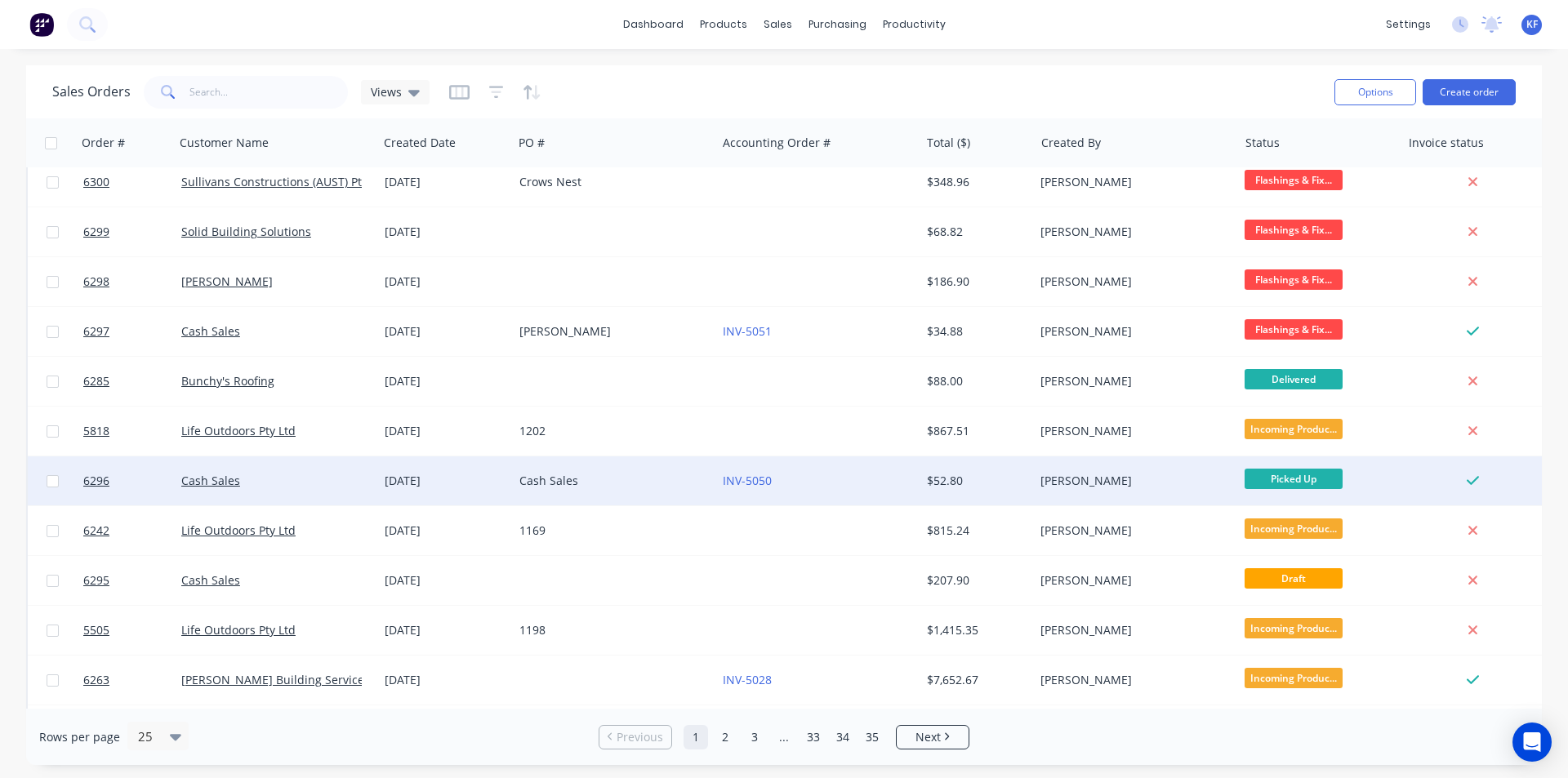
scroll to position [245, 0]
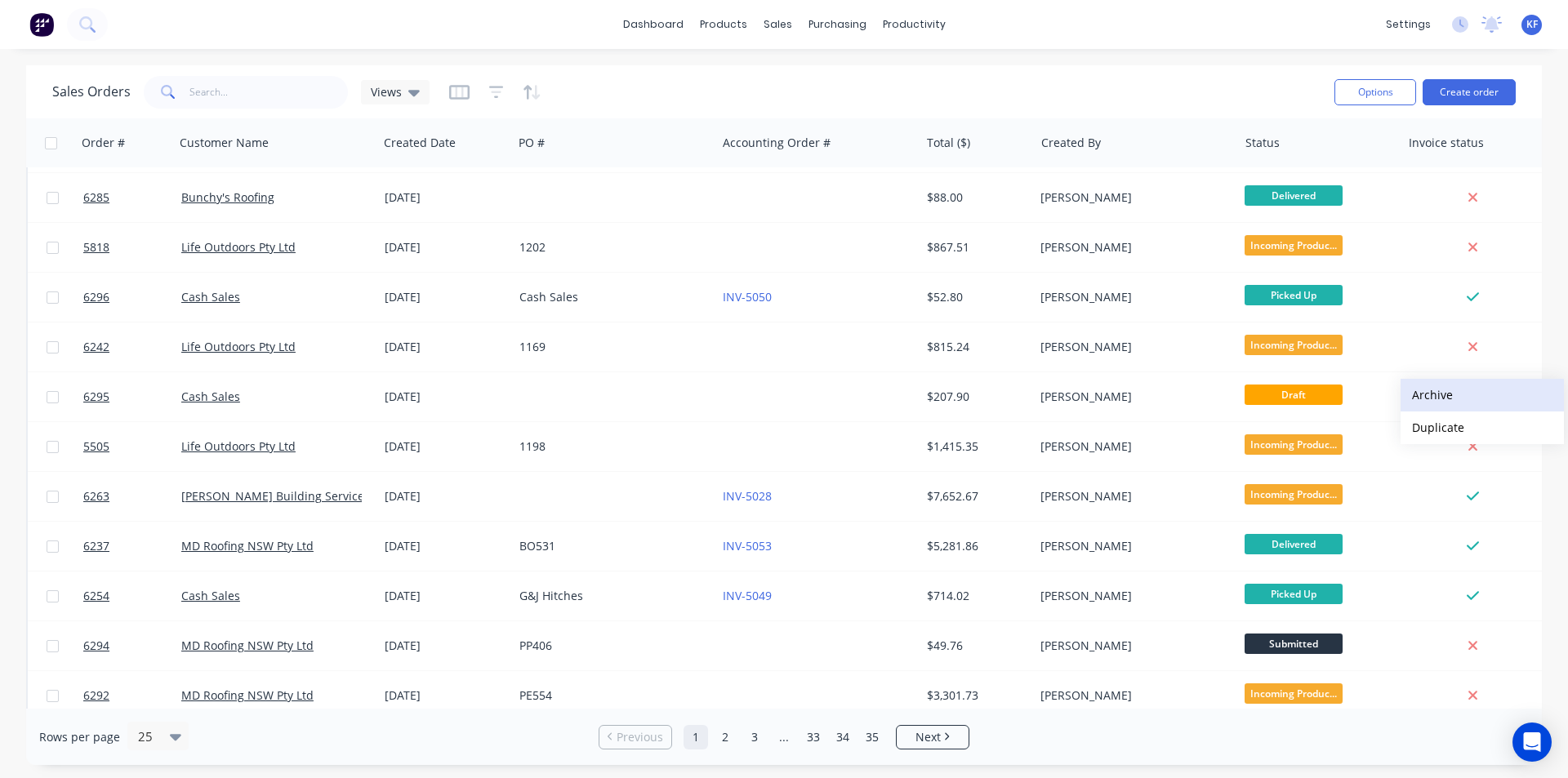
click at [1431, 401] on button "Archive" at bounding box center [1482, 395] width 164 height 32
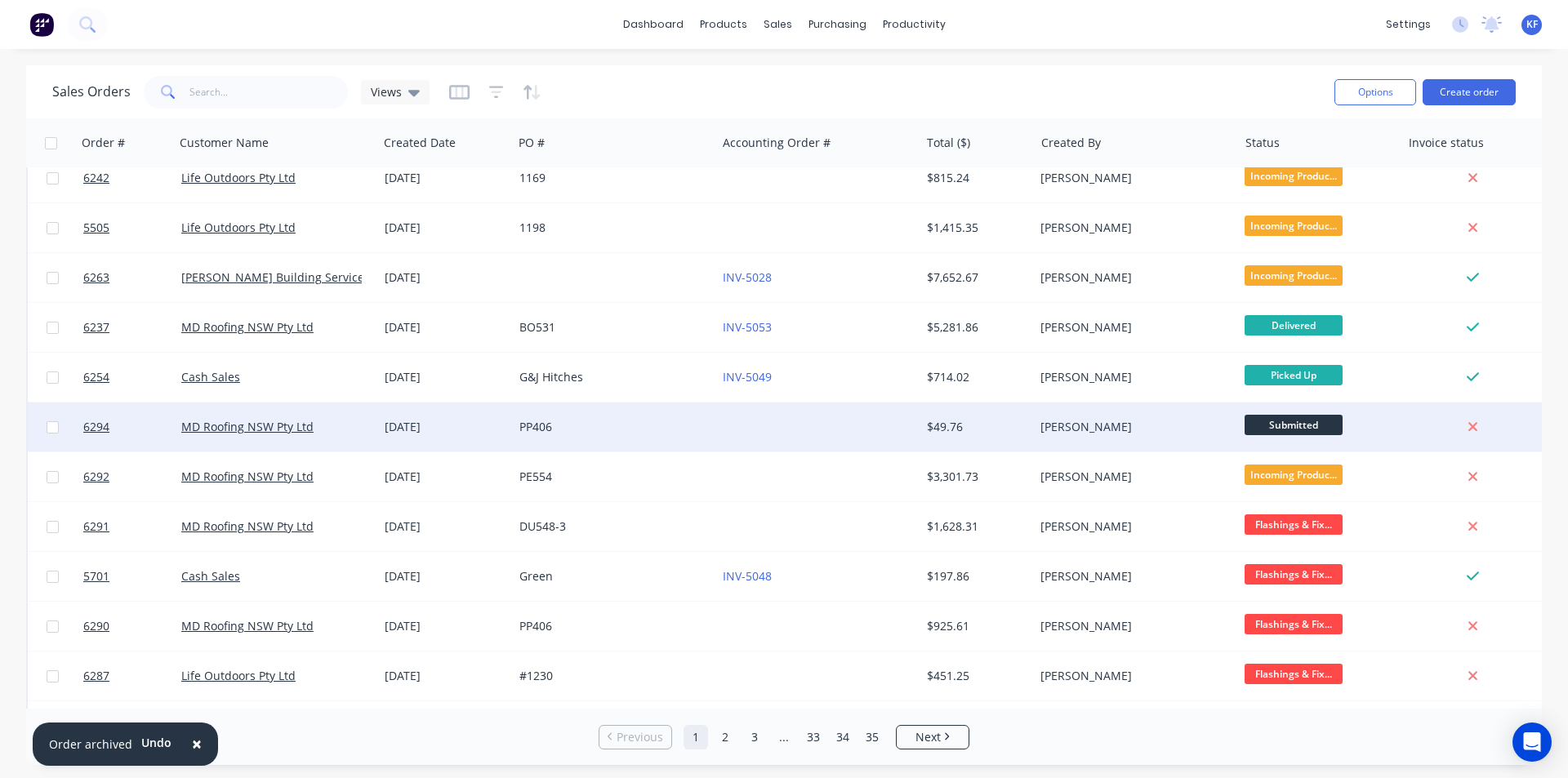
scroll to position [408, 0]
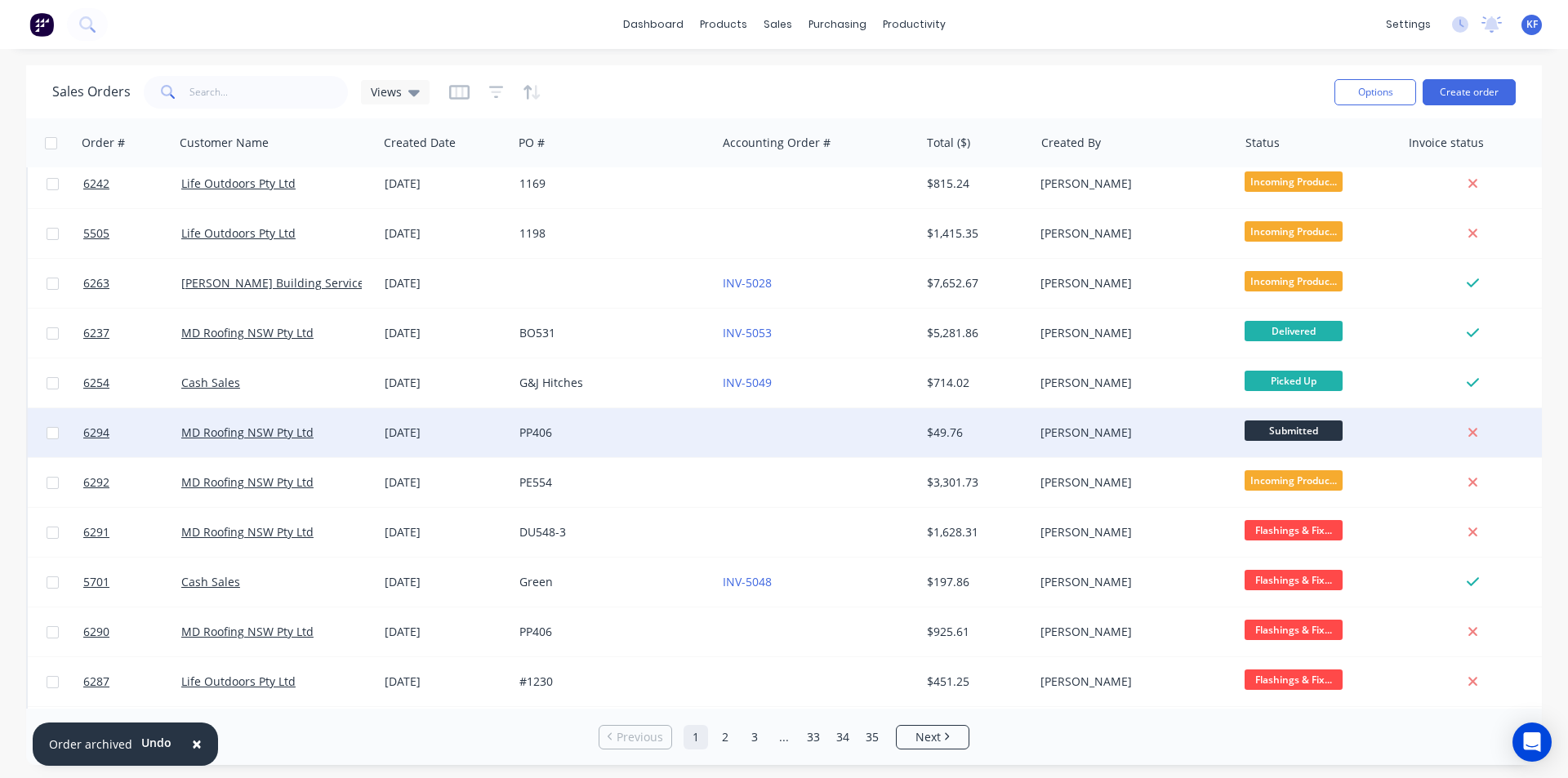
click at [1169, 434] on div "[PERSON_NAME]" at bounding box center [1131, 433] width 182 height 16
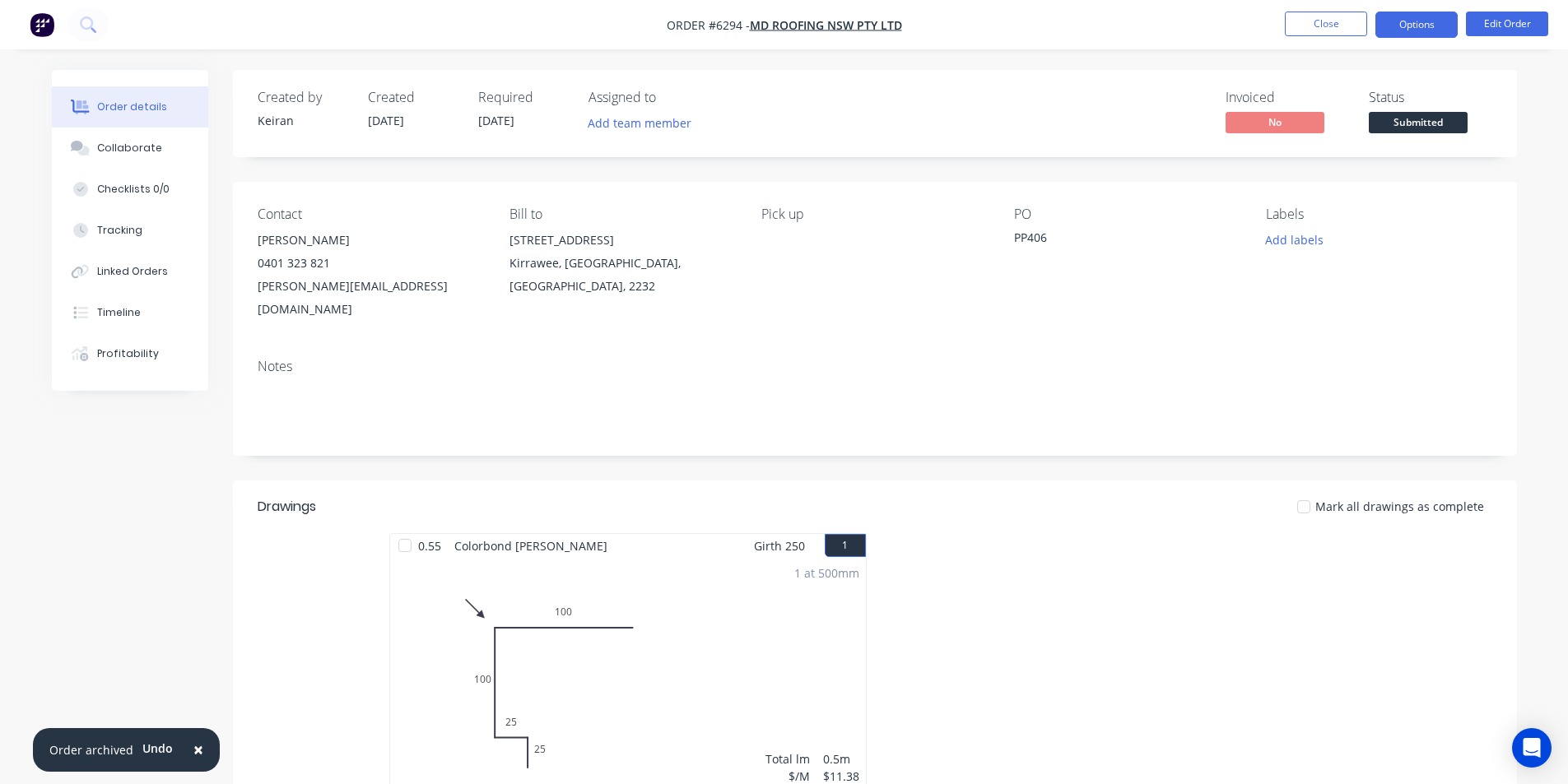
click at [1400, 29] on button "Options" at bounding box center [1416, 24] width 82 height 26
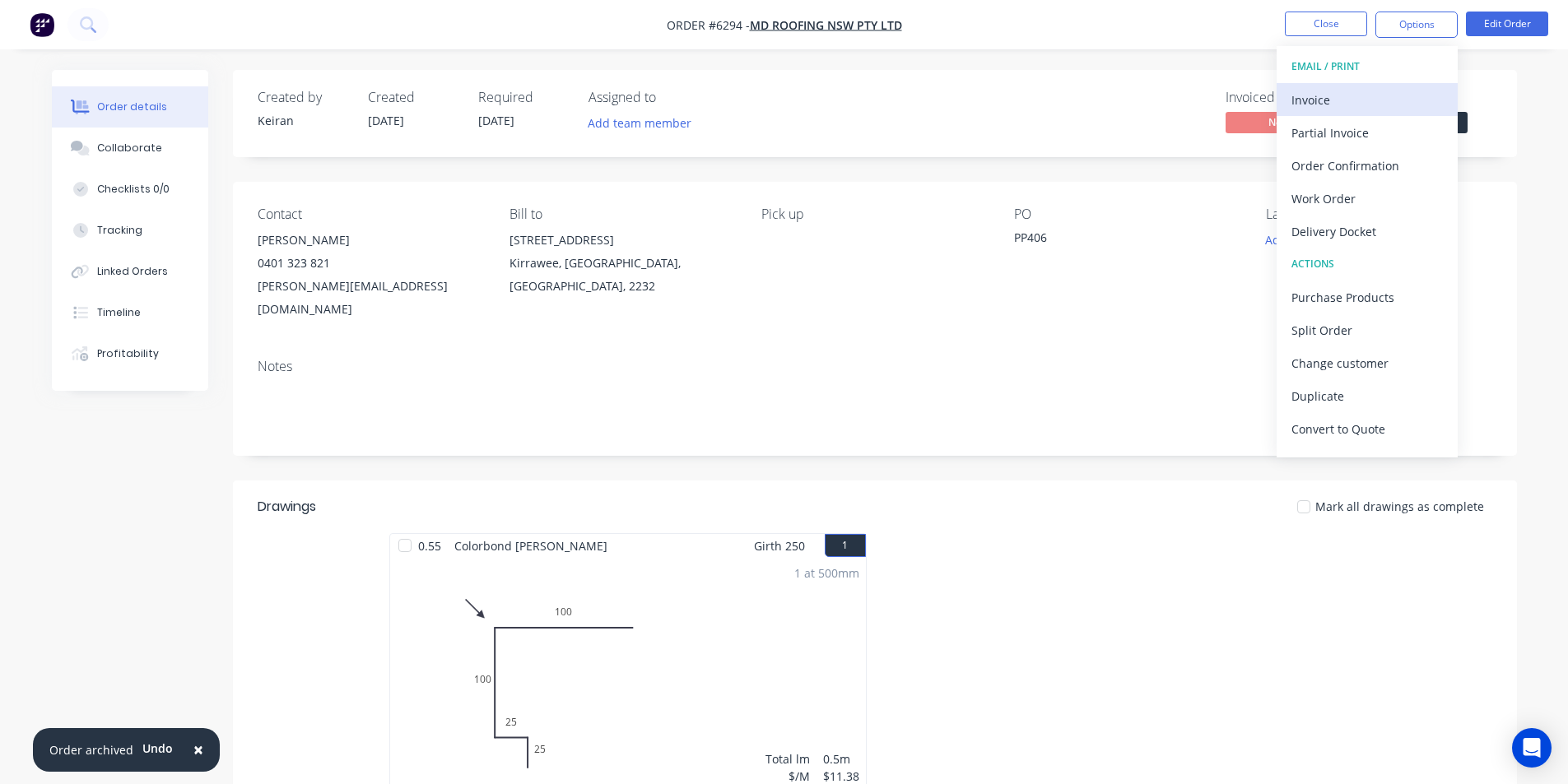
click at [1337, 91] on div "Invoice" at bounding box center [1367, 100] width 151 height 24
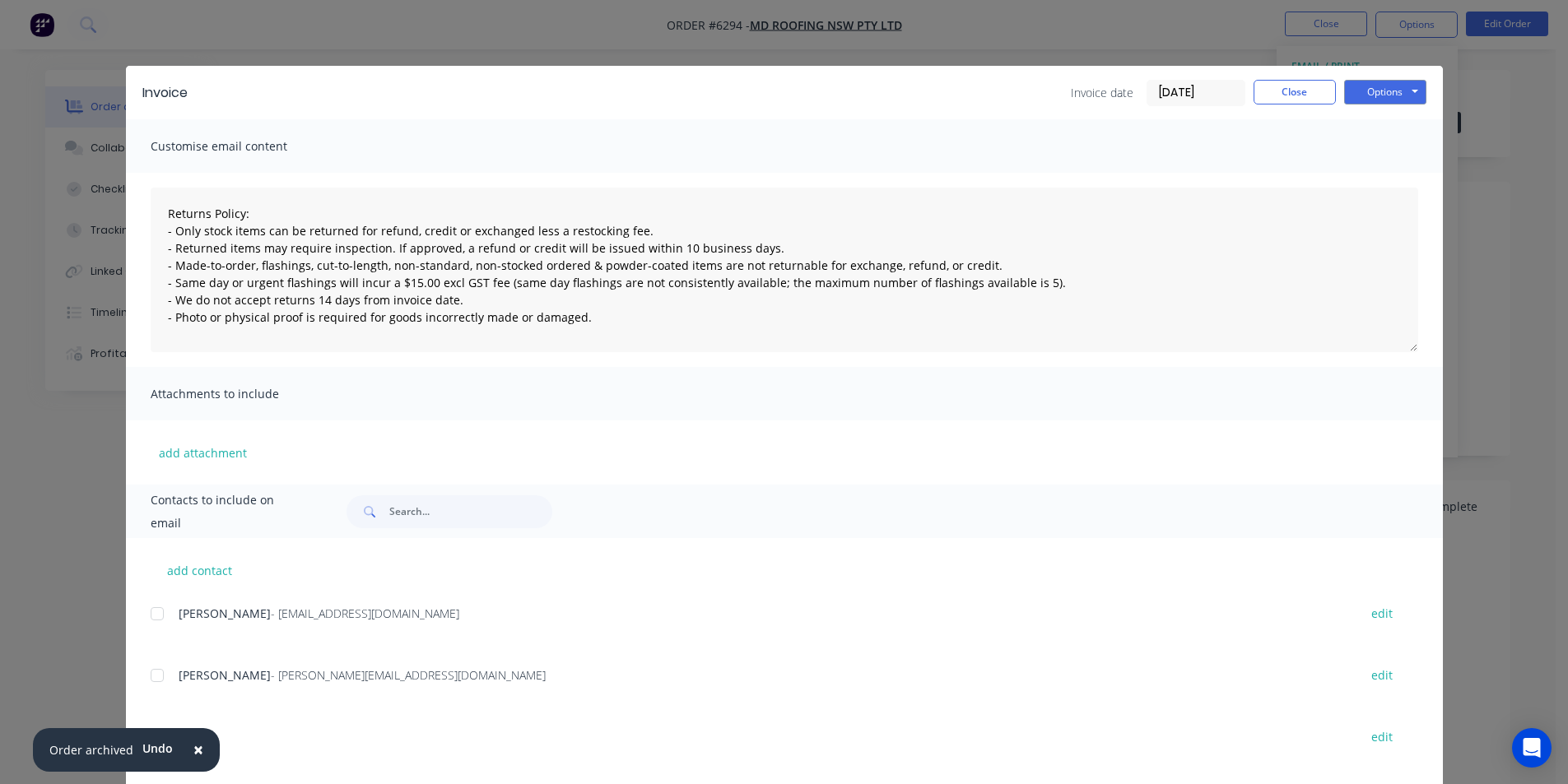
click at [154, 614] on div at bounding box center [157, 614] width 33 height 33
click at [1380, 98] on button "Options" at bounding box center [1385, 91] width 82 height 24
click at [1380, 177] on button "Email" at bounding box center [1397, 176] width 105 height 27
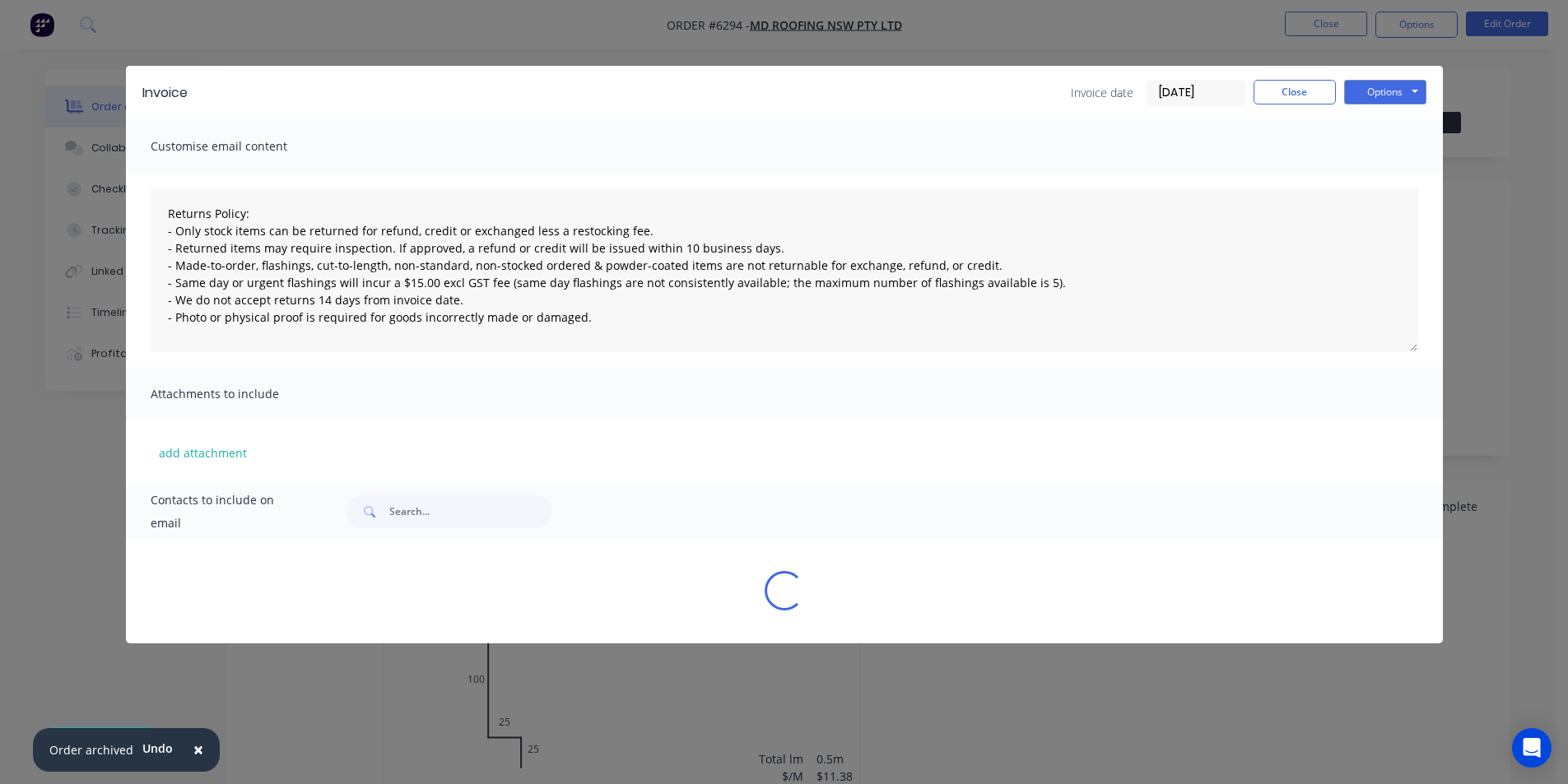
type textarea "Returns Policy: - Only stock items can be returned for refund, credit or exchan…"
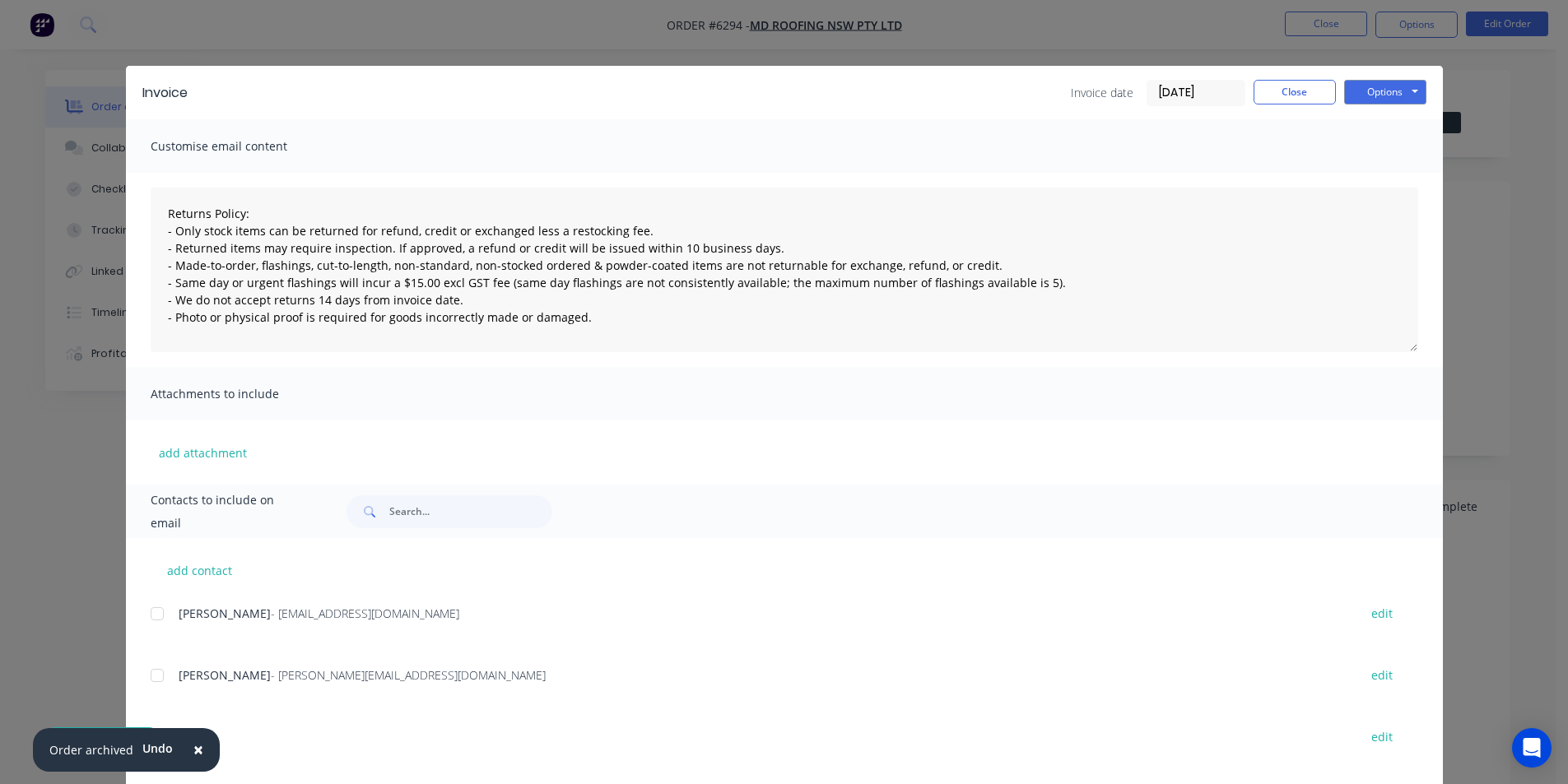
click at [1289, 73] on div "Invoice Invoice date [DATE] Close Options Preview Print Email" at bounding box center [784, 92] width 1317 height 53
click at [1294, 81] on button "Close" at bounding box center [1294, 91] width 82 height 24
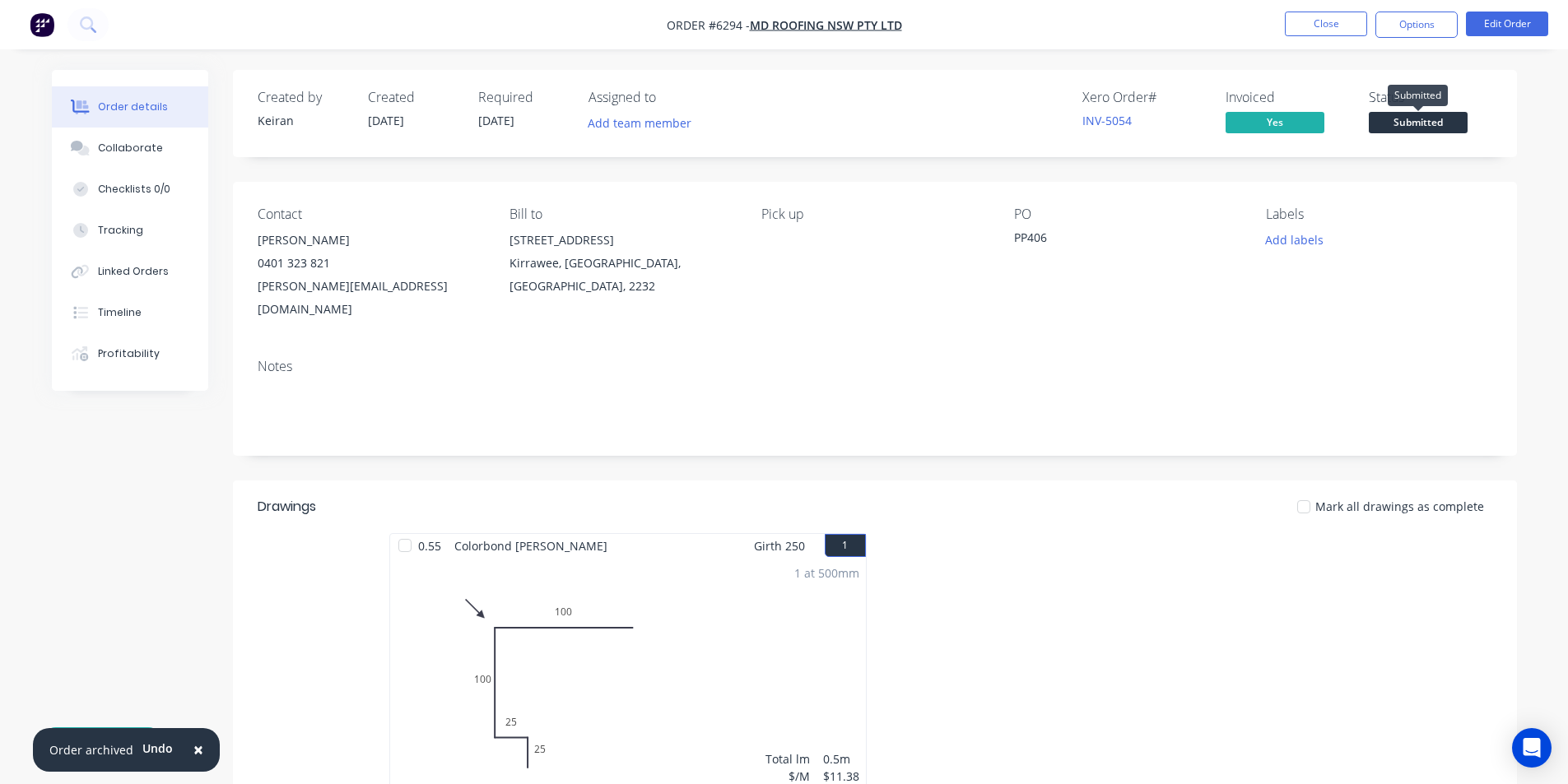
click at [1406, 128] on span "Submitted" at bounding box center [1418, 122] width 99 height 21
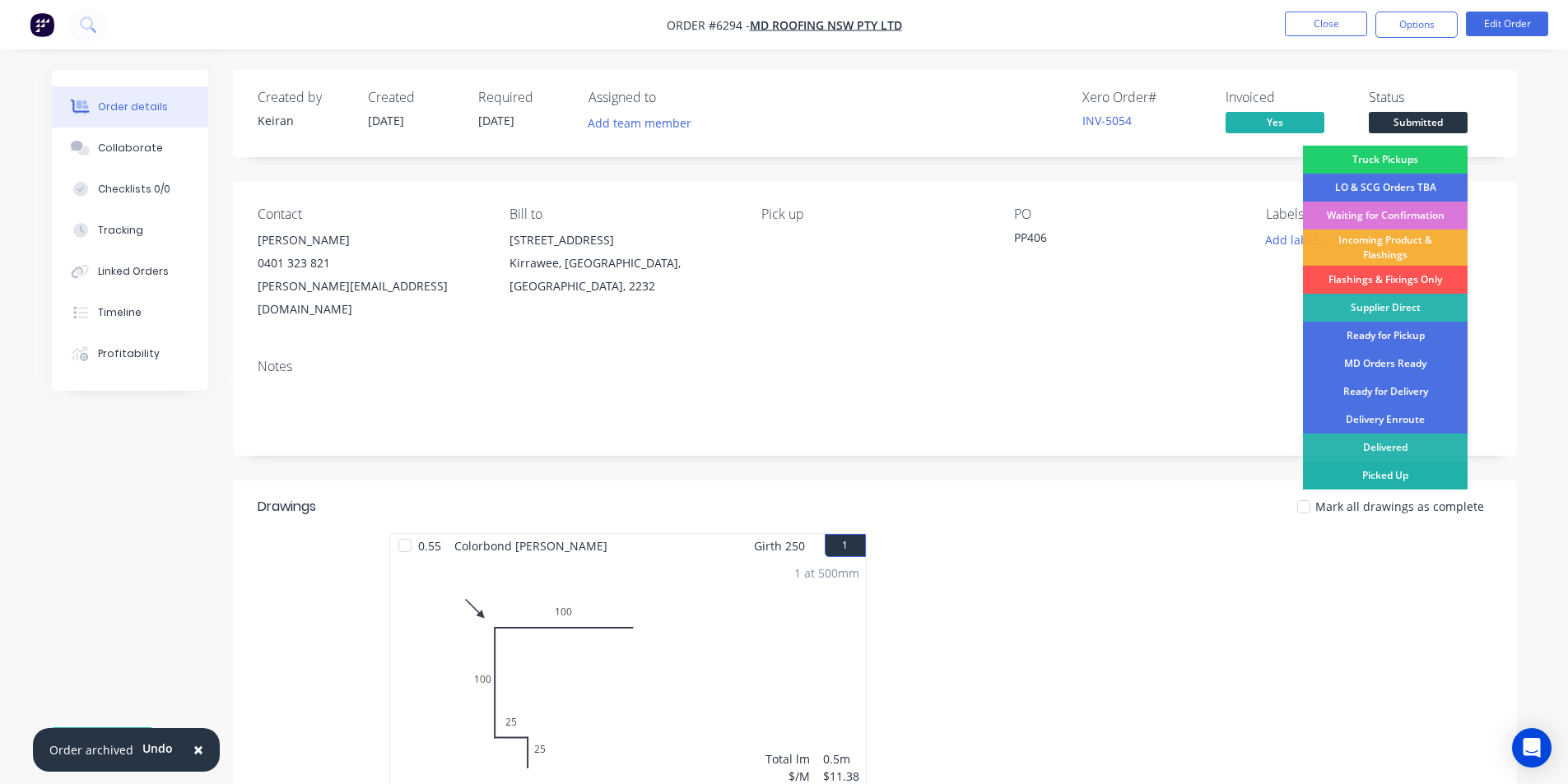
click at [1400, 482] on div "Picked Up" at bounding box center [1385, 475] width 165 height 28
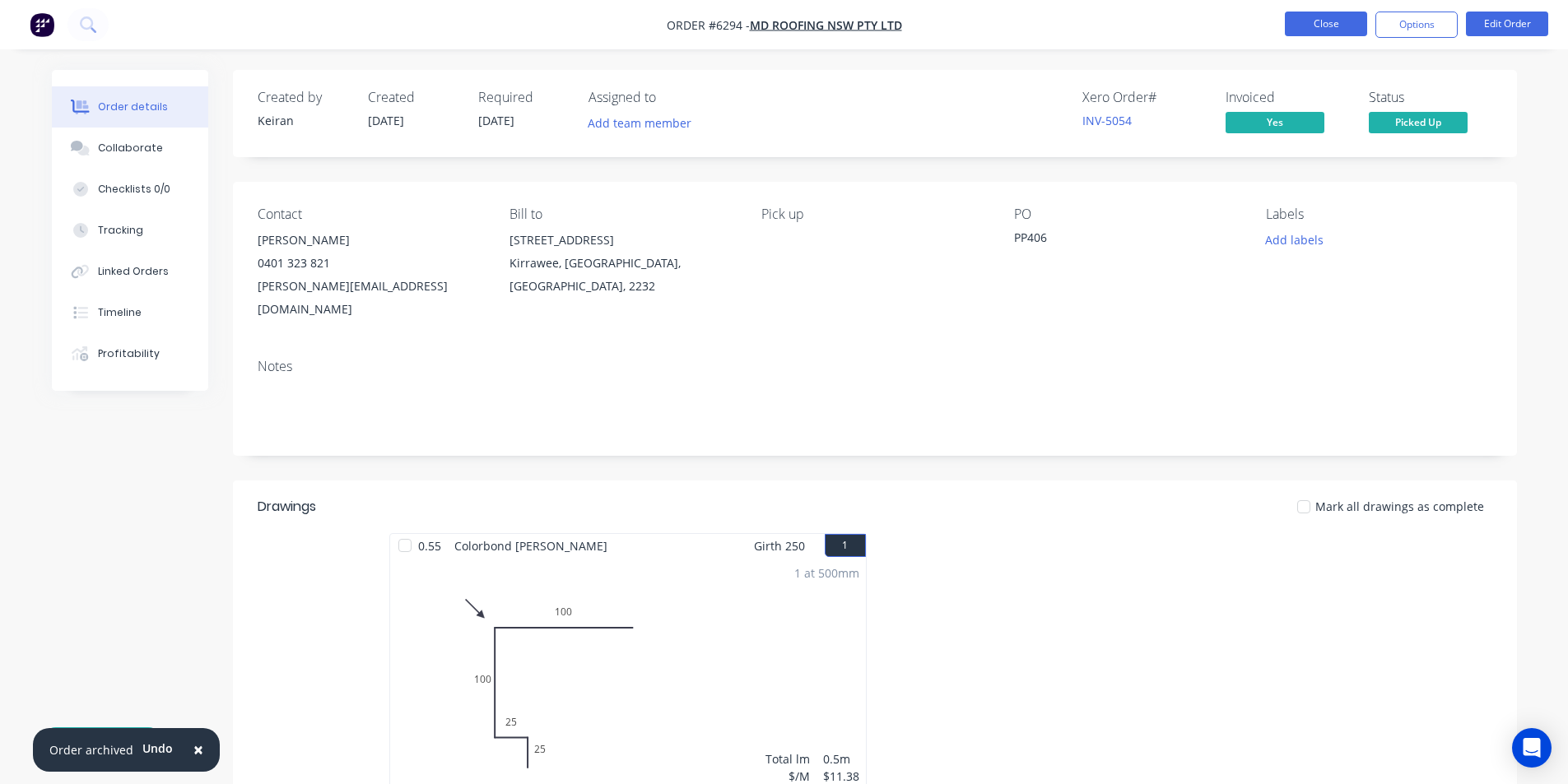
click at [1346, 24] on button "Close" at bounding box center [1325, 24] width 82 height 24
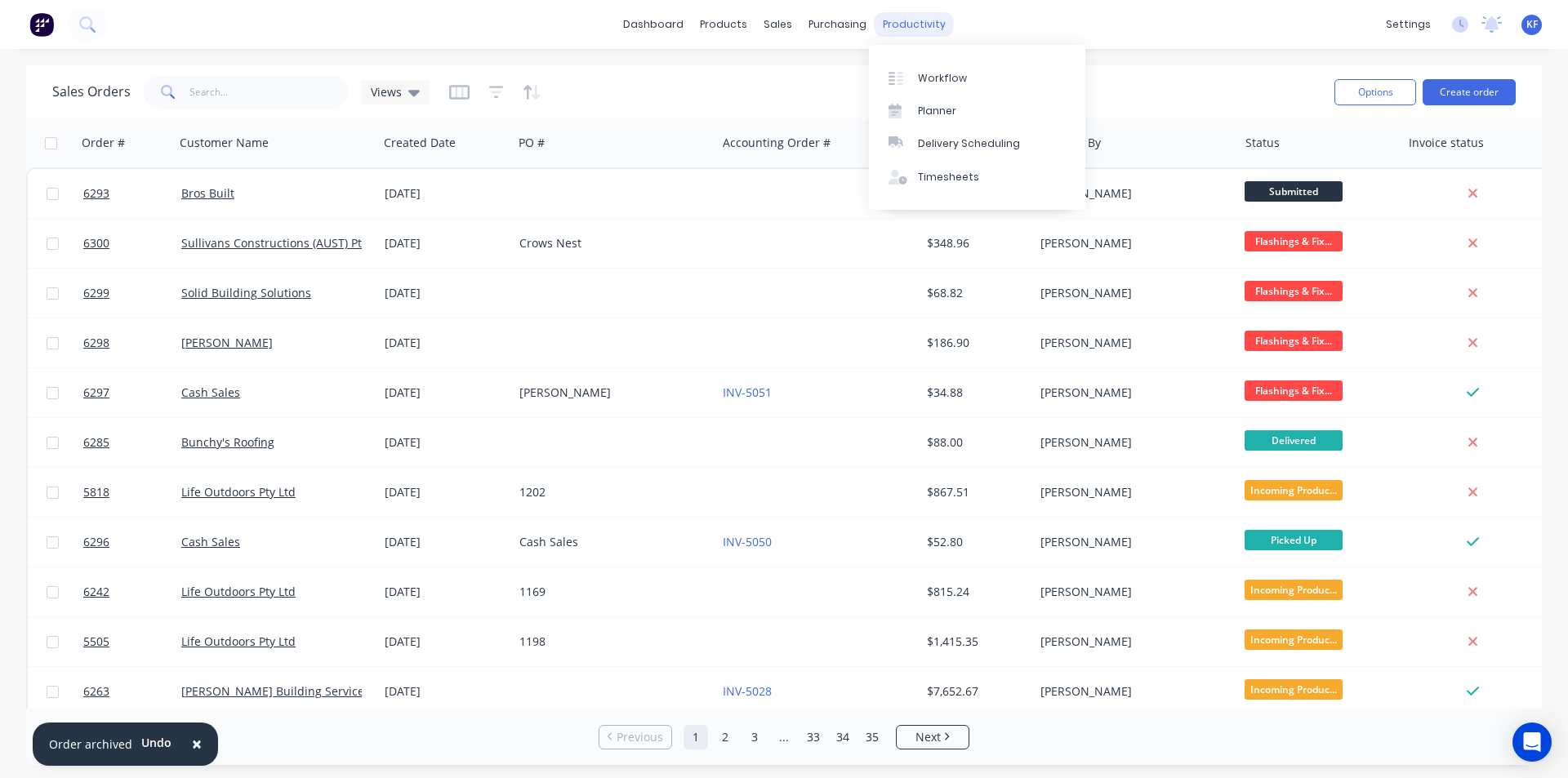
click at [917, 34] on div "productivity" at bounding box center [914, 24] width 79 height 24
click at [970, 145] on div "Delivery Scheduling" at bounding box center [969, 144] width 102 height 14
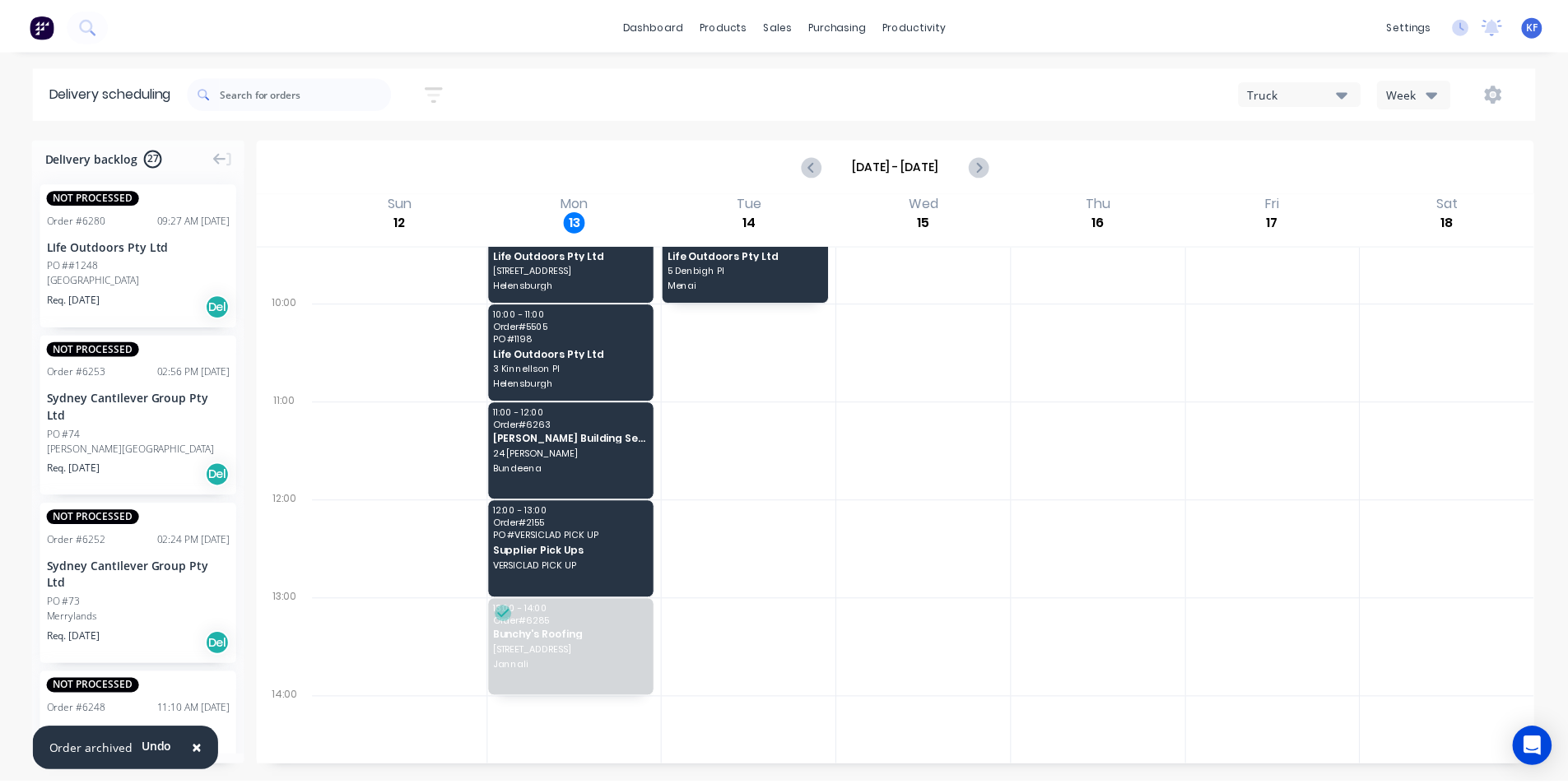
scroll to position [247, 0]
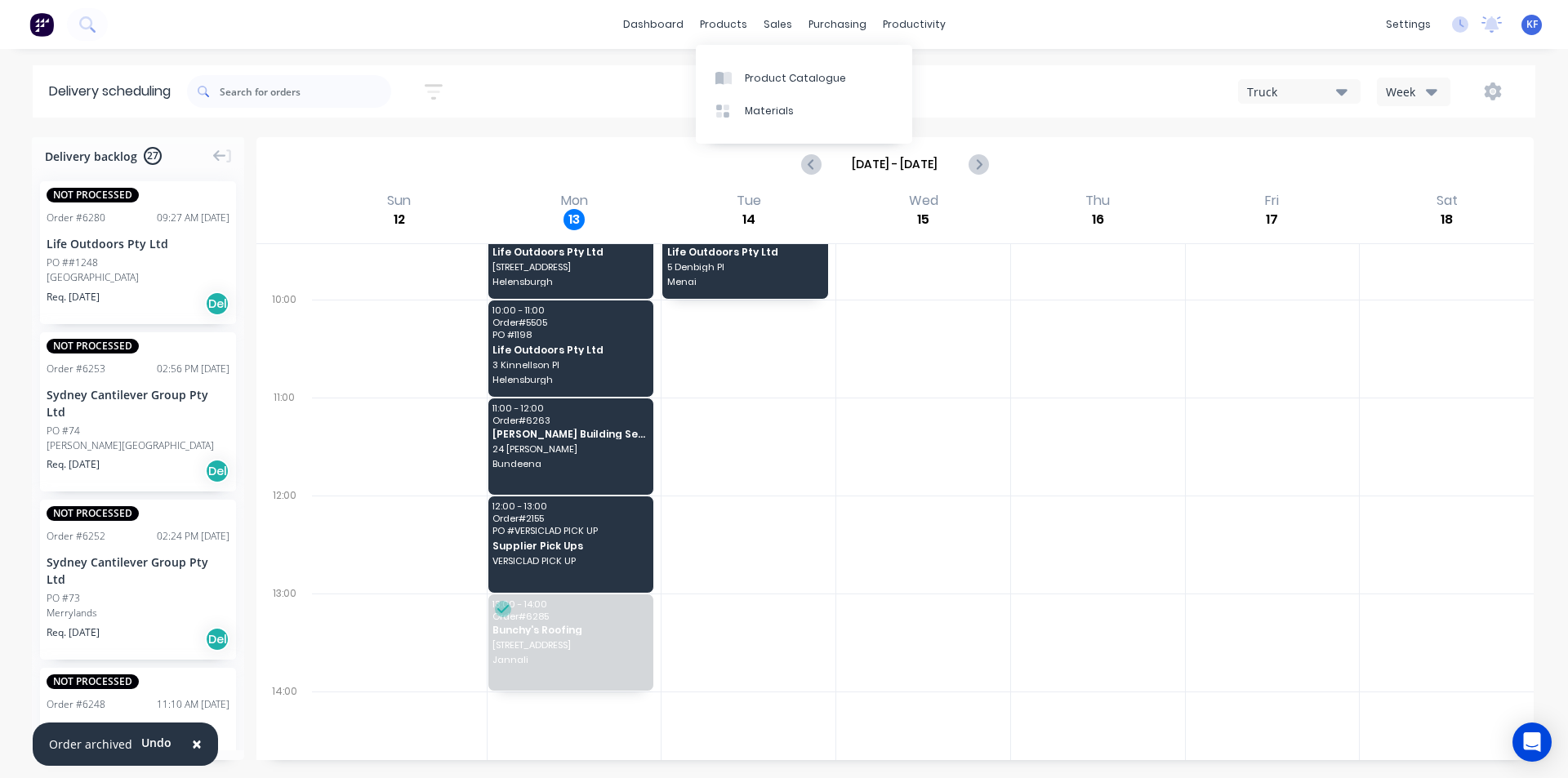
click at [847, 40] on div "dashboard products sales purchasing productivity dashboard products Product Cat…" at bounding box center [784, 24] width 1568 height 49
click at [848, 32] on div "purchasing" at bounding box center [837, 24] width 75 height 24
click at [873, 78] on div "Purchase Orders" at bounding box center [890, 78] width 86 height 14
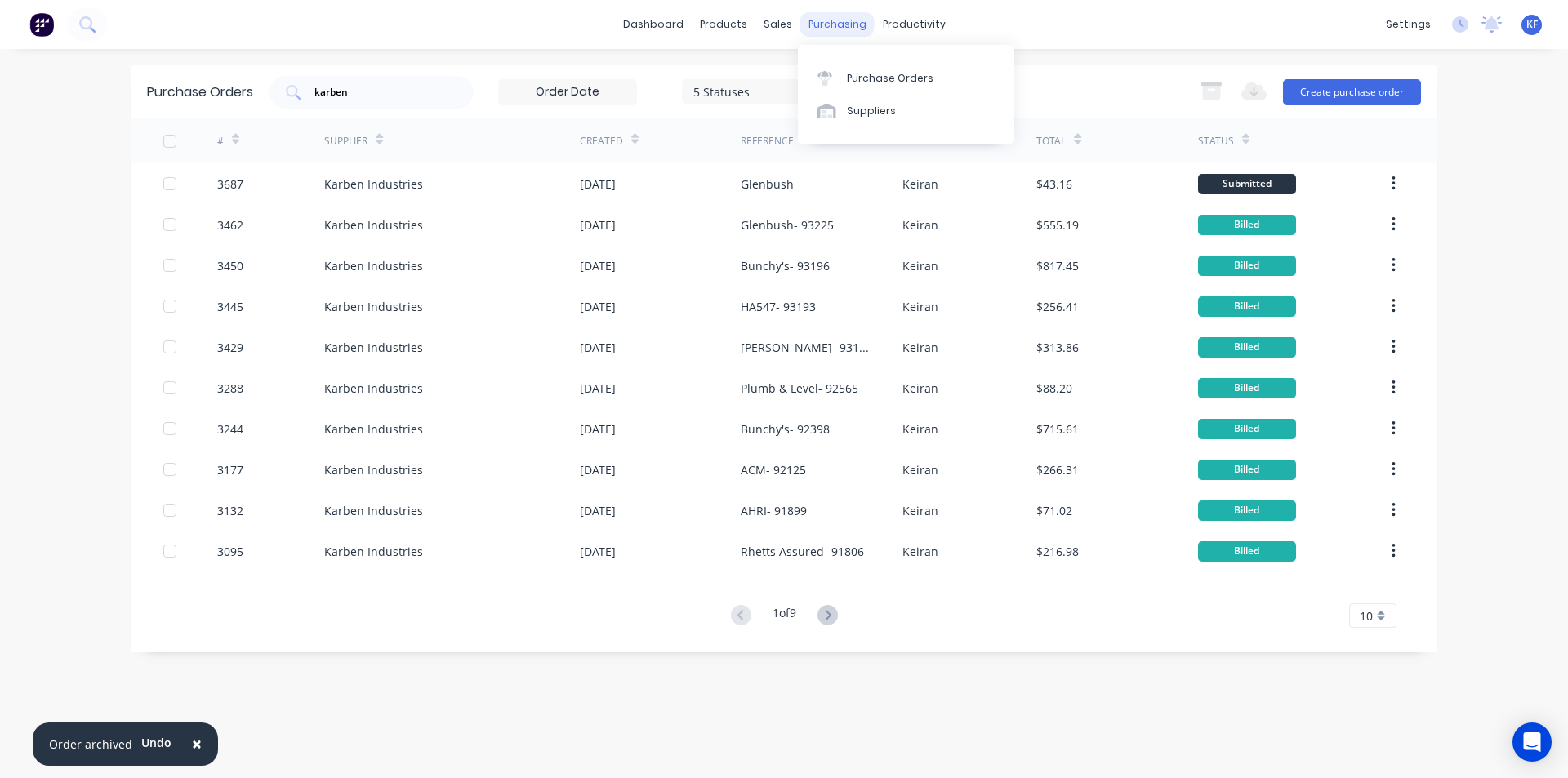
click at [801, 19] on div "purchasing" at bounding box center [837, 24] width 75 height 24
click at [786, 26] on div "sales" at bounding box center [778, 24] width 45 height 24
click at [809, 63] on link "Sales Orders" at bounding box center [864, 77] width 217 height 32
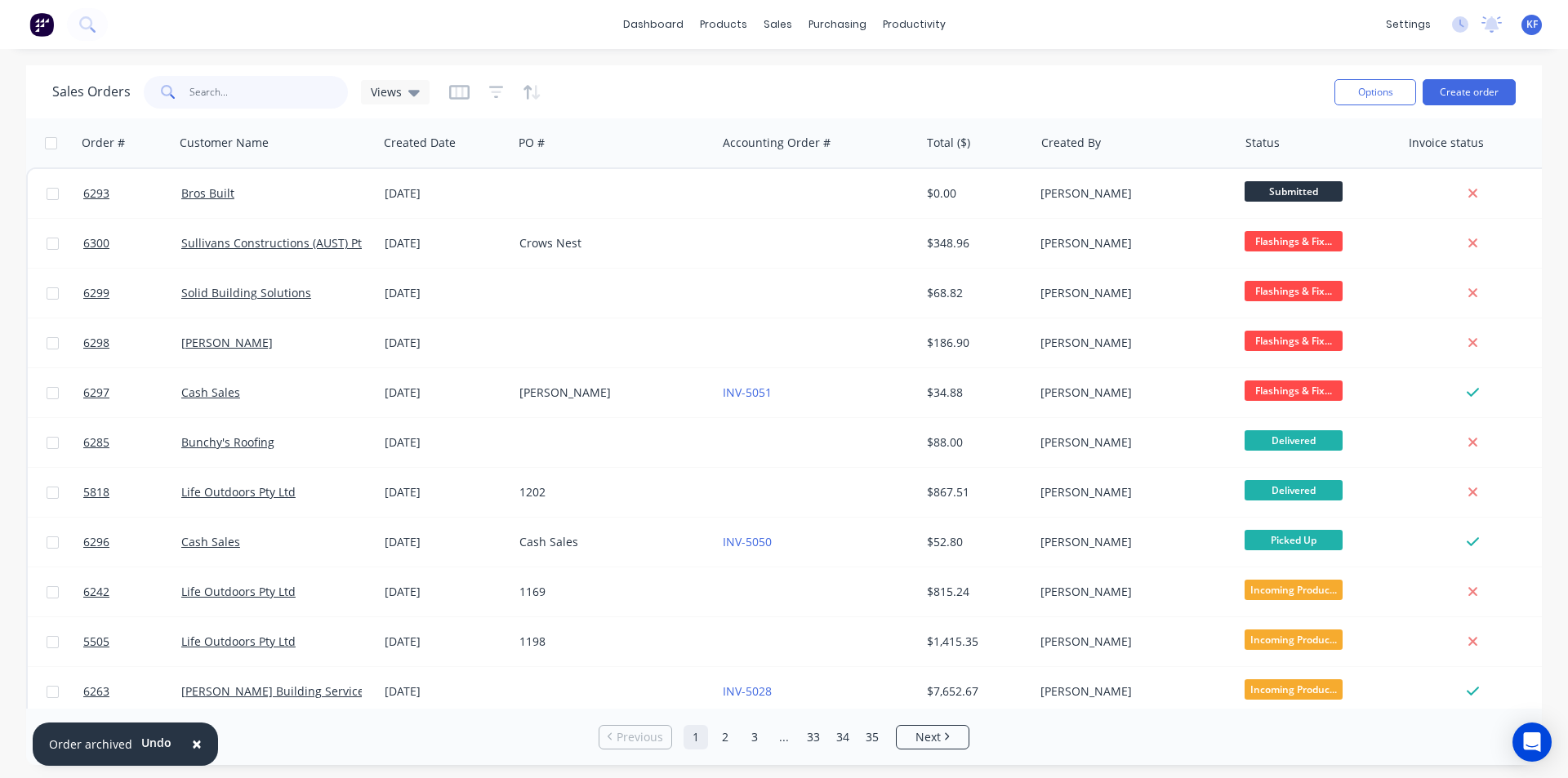
drag, startPoint x: 228, startPoint y: 98, endPoint x: 200, endPoint y: 84, distance: 31.3
click at [208, 87] on input "text" at bounding box center [269, 93] width 159 height 32
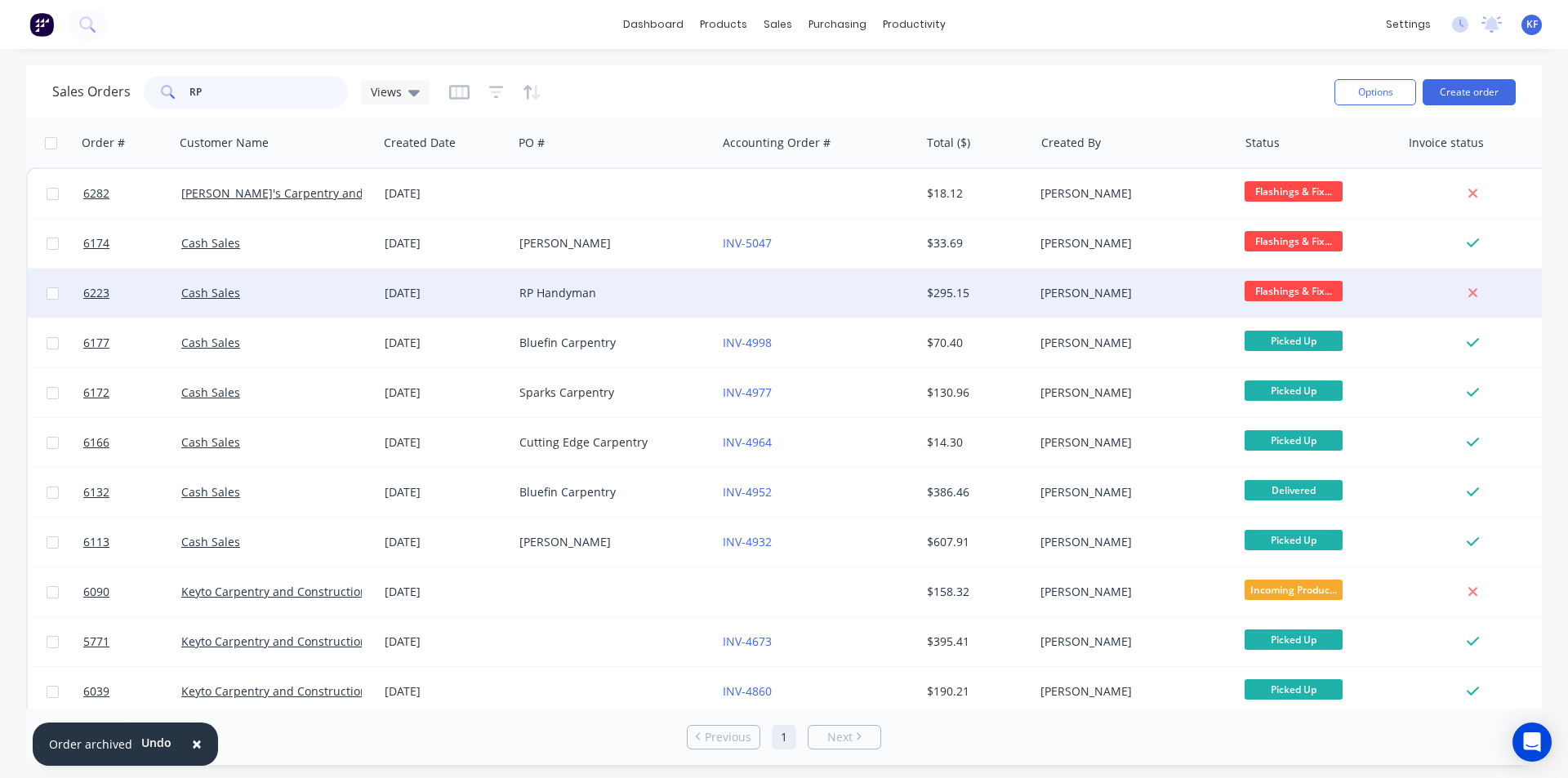
type input "RP"
click at [629, 286] on div "RP Handyman" at bounding box center [610, 293] width 182 height 16
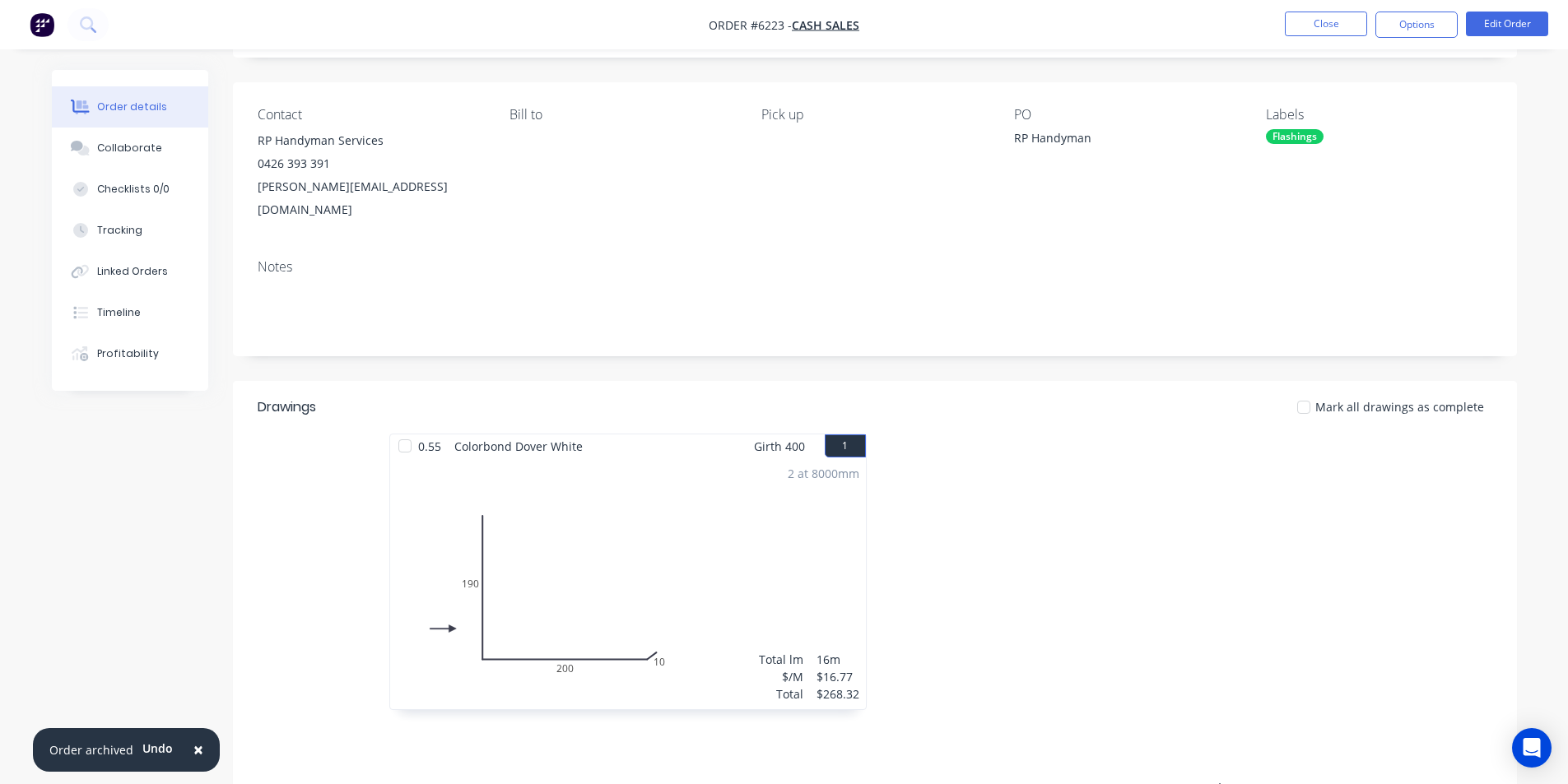
scroll to position [311, 0]
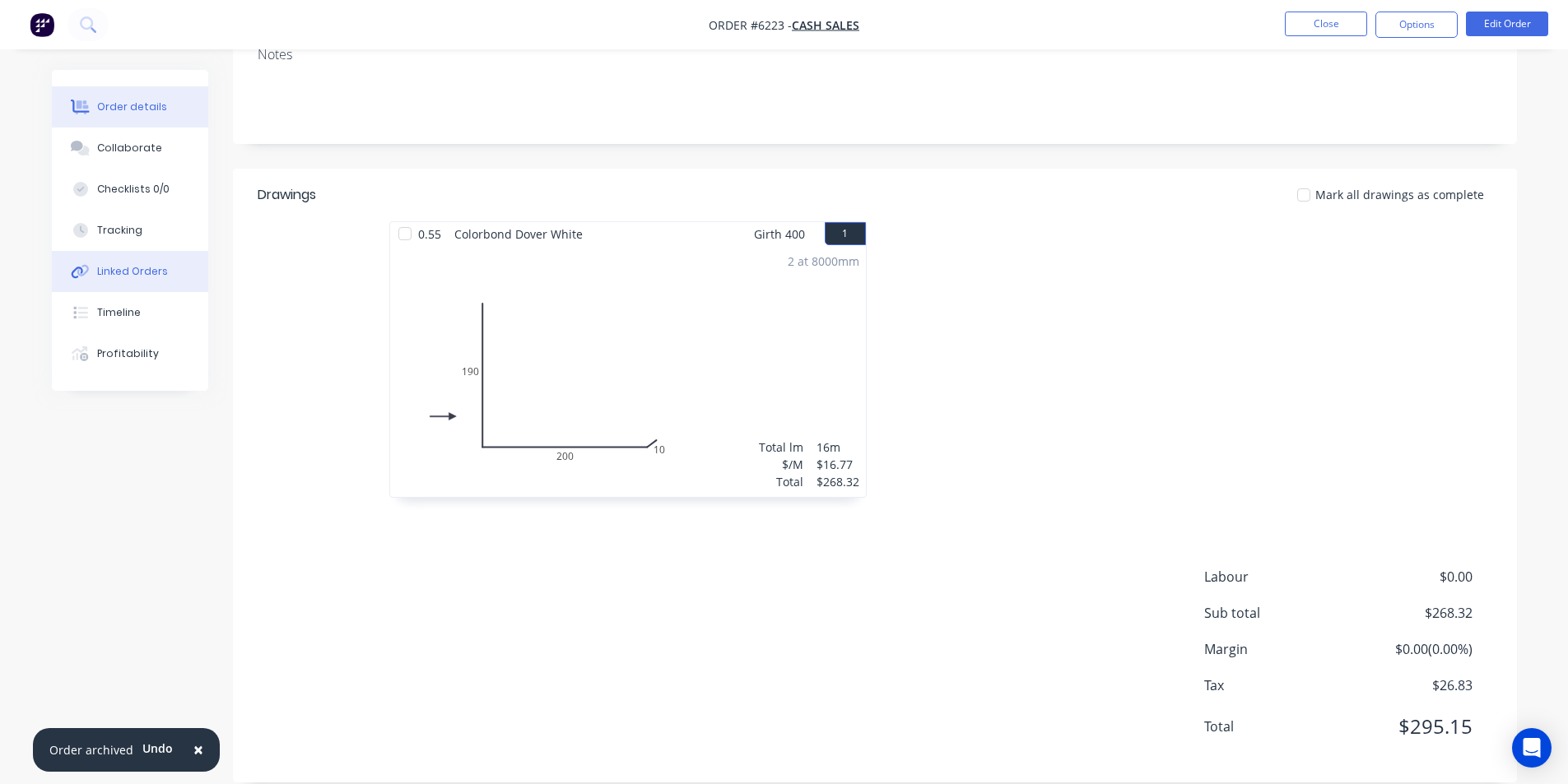
click at [111, 279] on button "Linked Orders" at bounding box center [130, 271] width 157 height 41
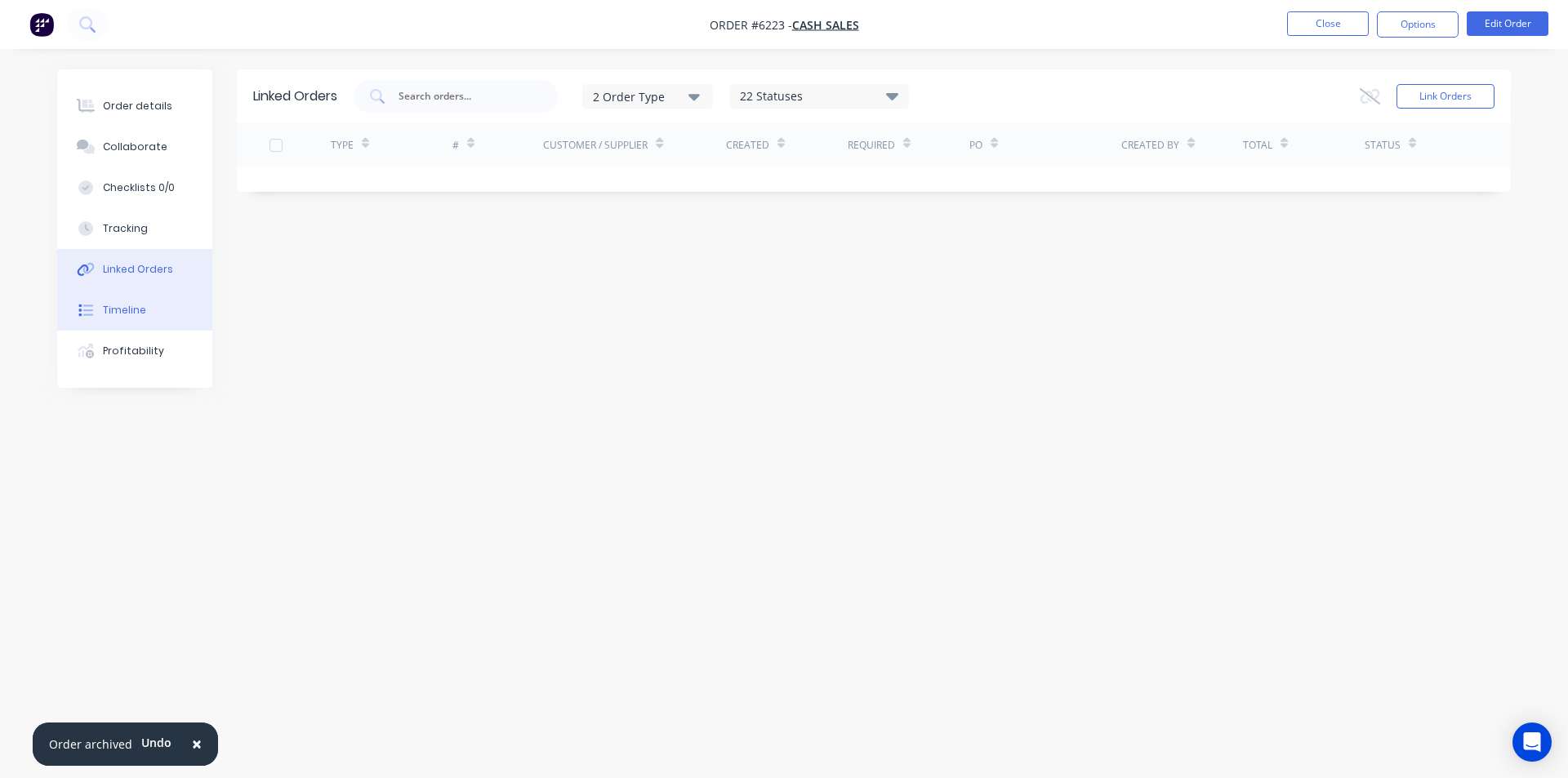
click at [129, 318] on button "Timeline" at bounding box center [135, 310] width 155 height 40
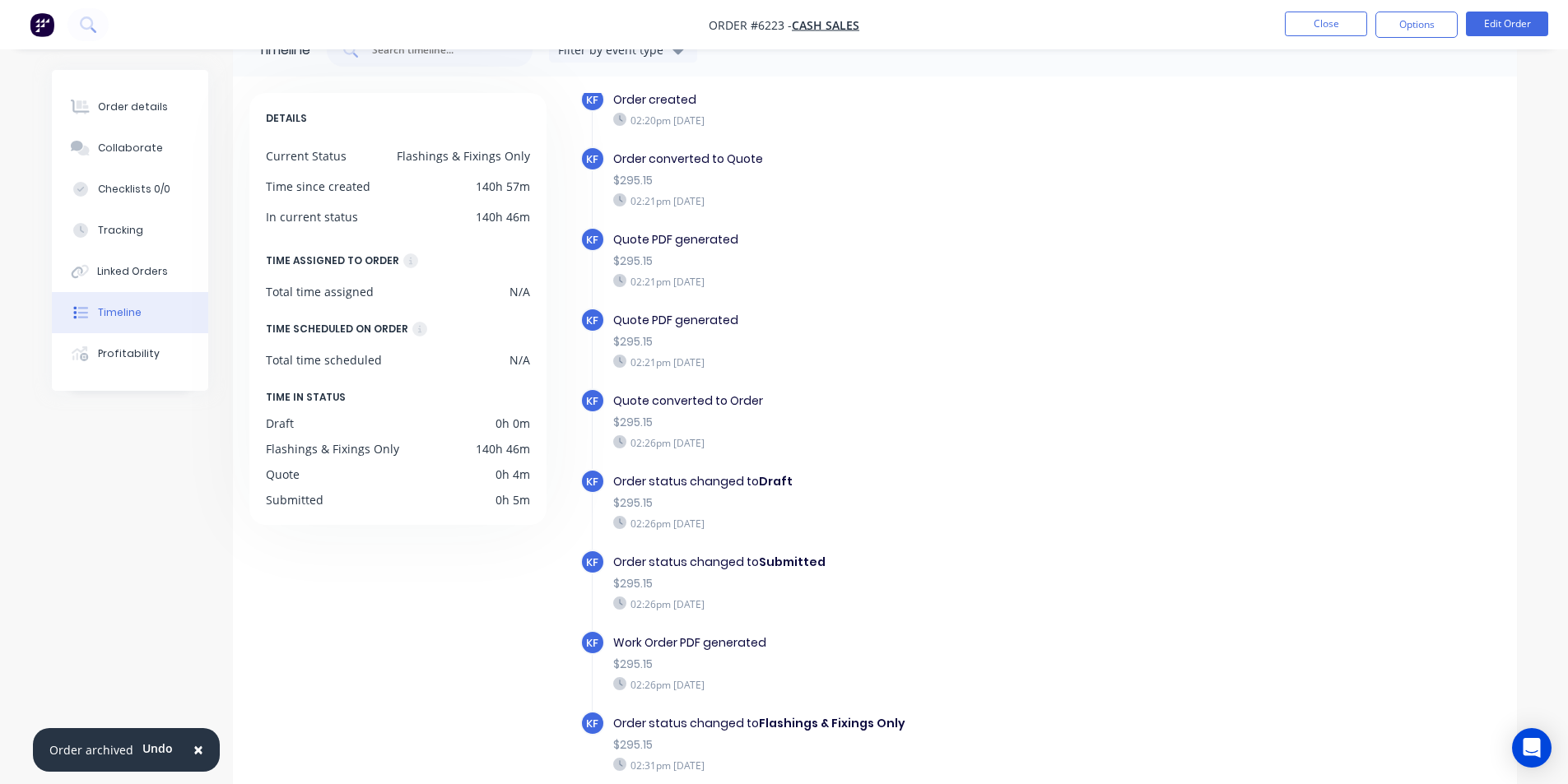
scroll to position [125, 0]
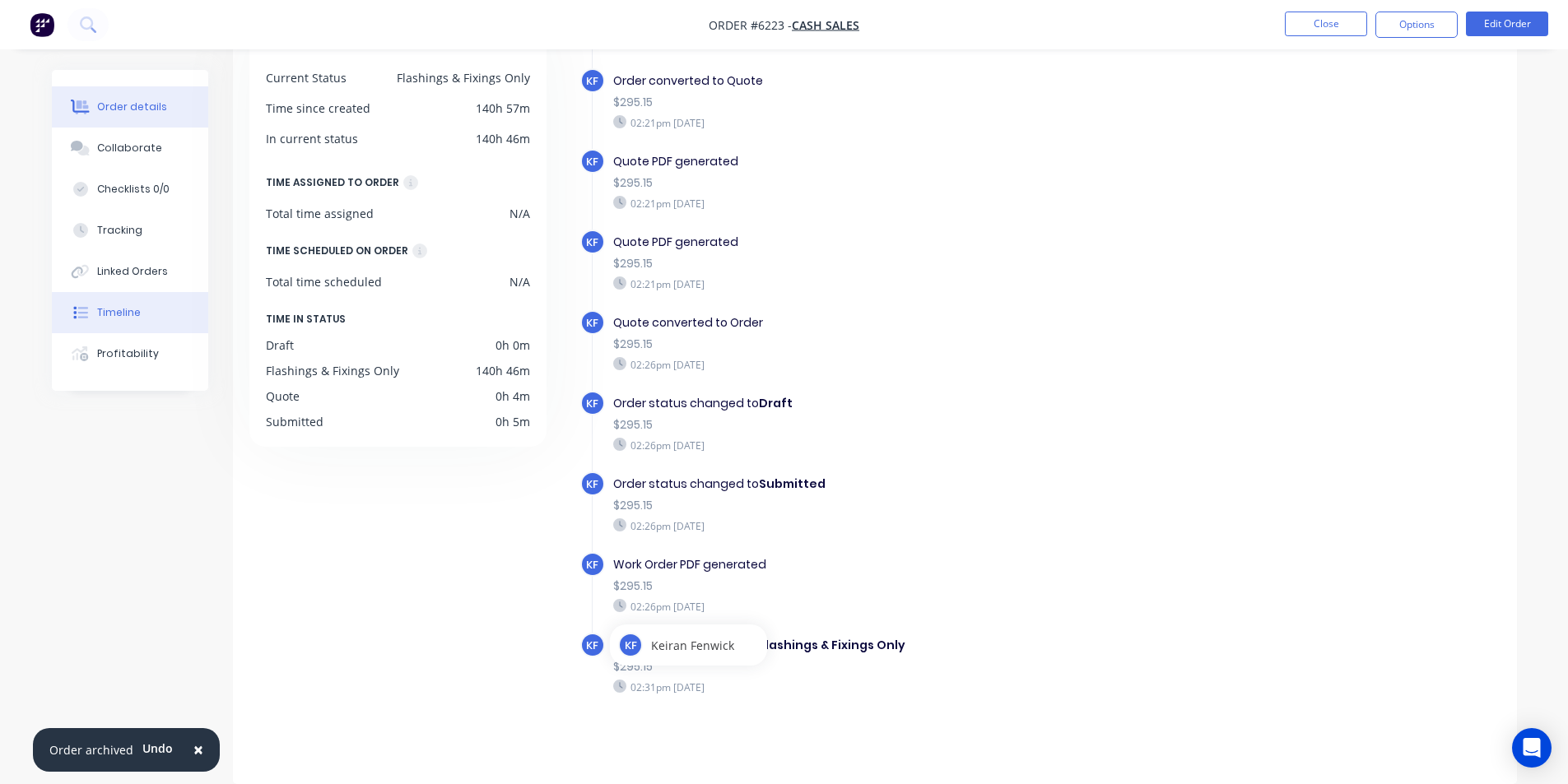
click at [103, 91] on button "Order details" at bounding box center [130, 106] width 157 height 41
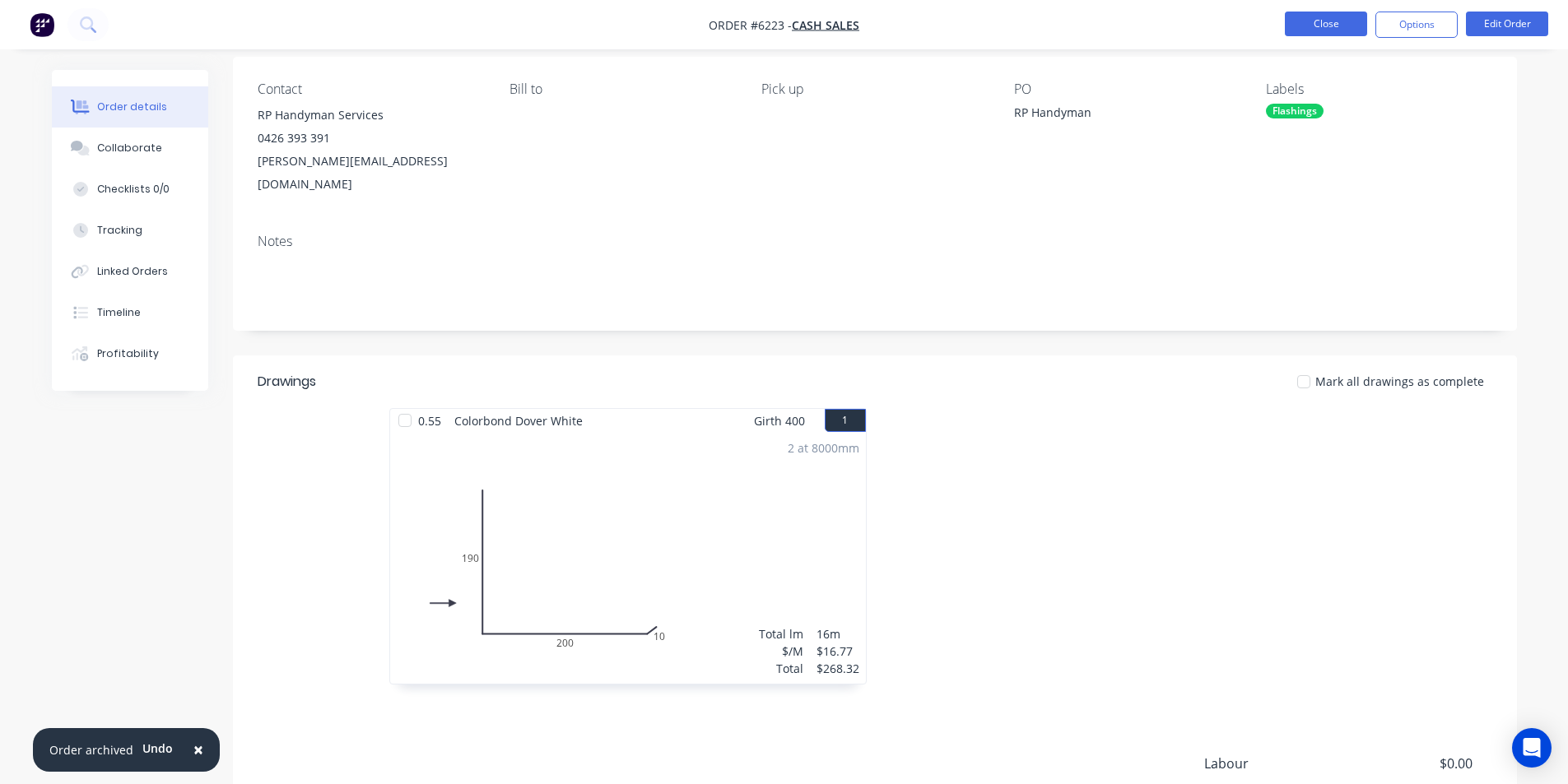
click at [1319, 29] on button "Close" at bounding box center [1325, 24] width 82 height 24
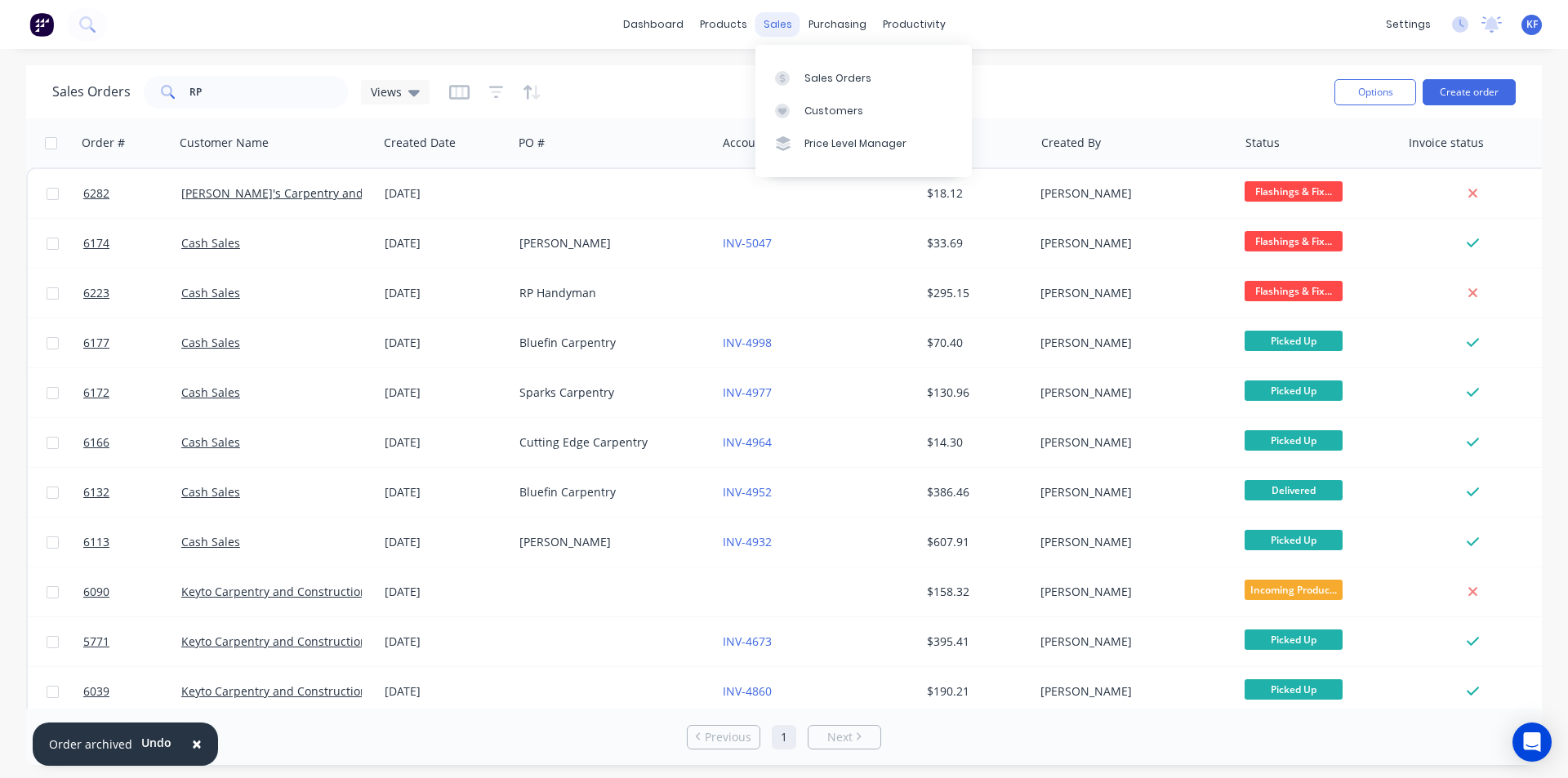
click at [782, 23] on div "sales" at bounding box center [778, 24] width 45 height 24
click at [818, 96] on link "Customers" at bounding box center [864, 111] width 217 height 32
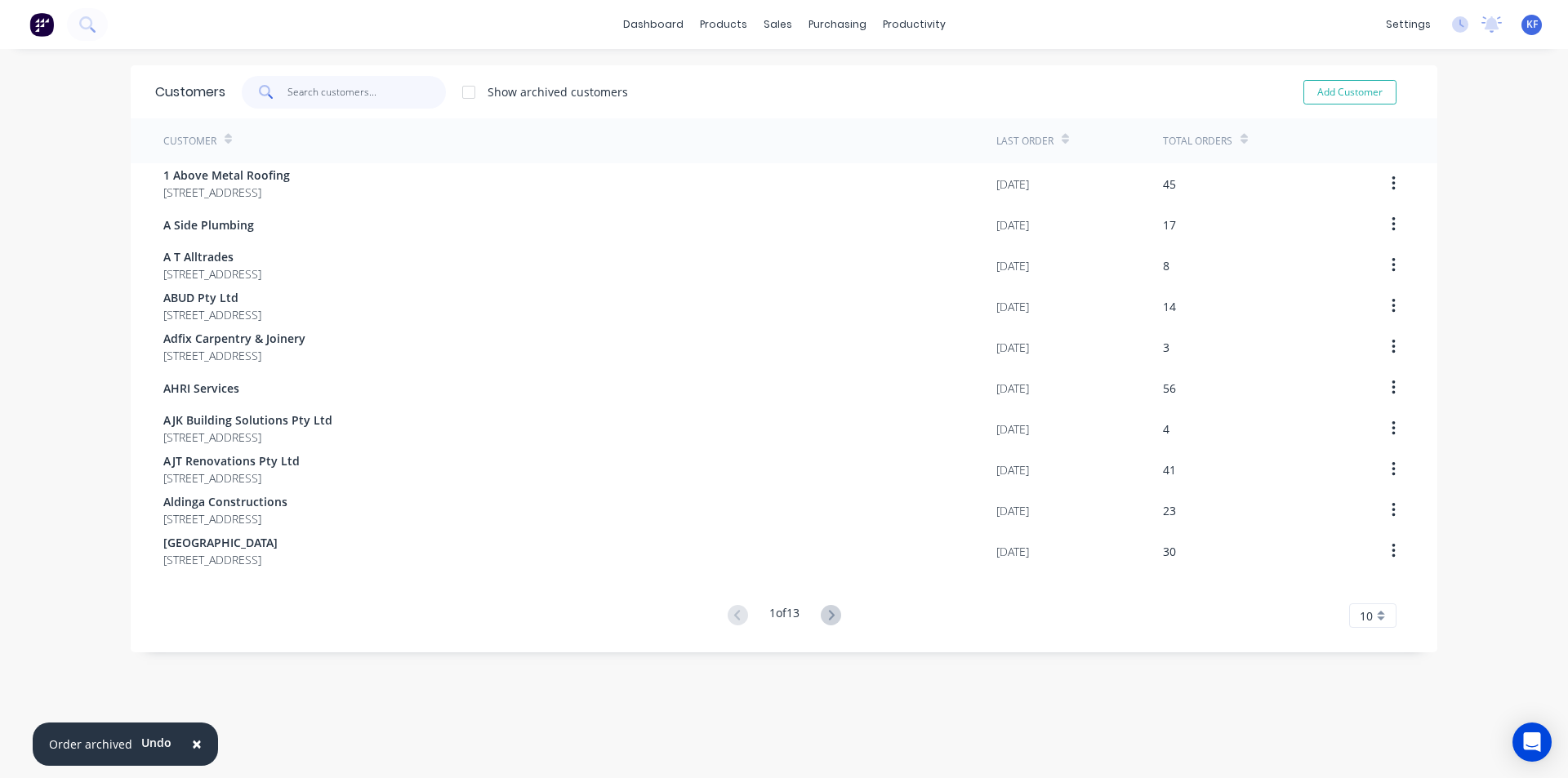
click at [288, 87] on input "text" at bounding box center [367, 93] width 159 height 32
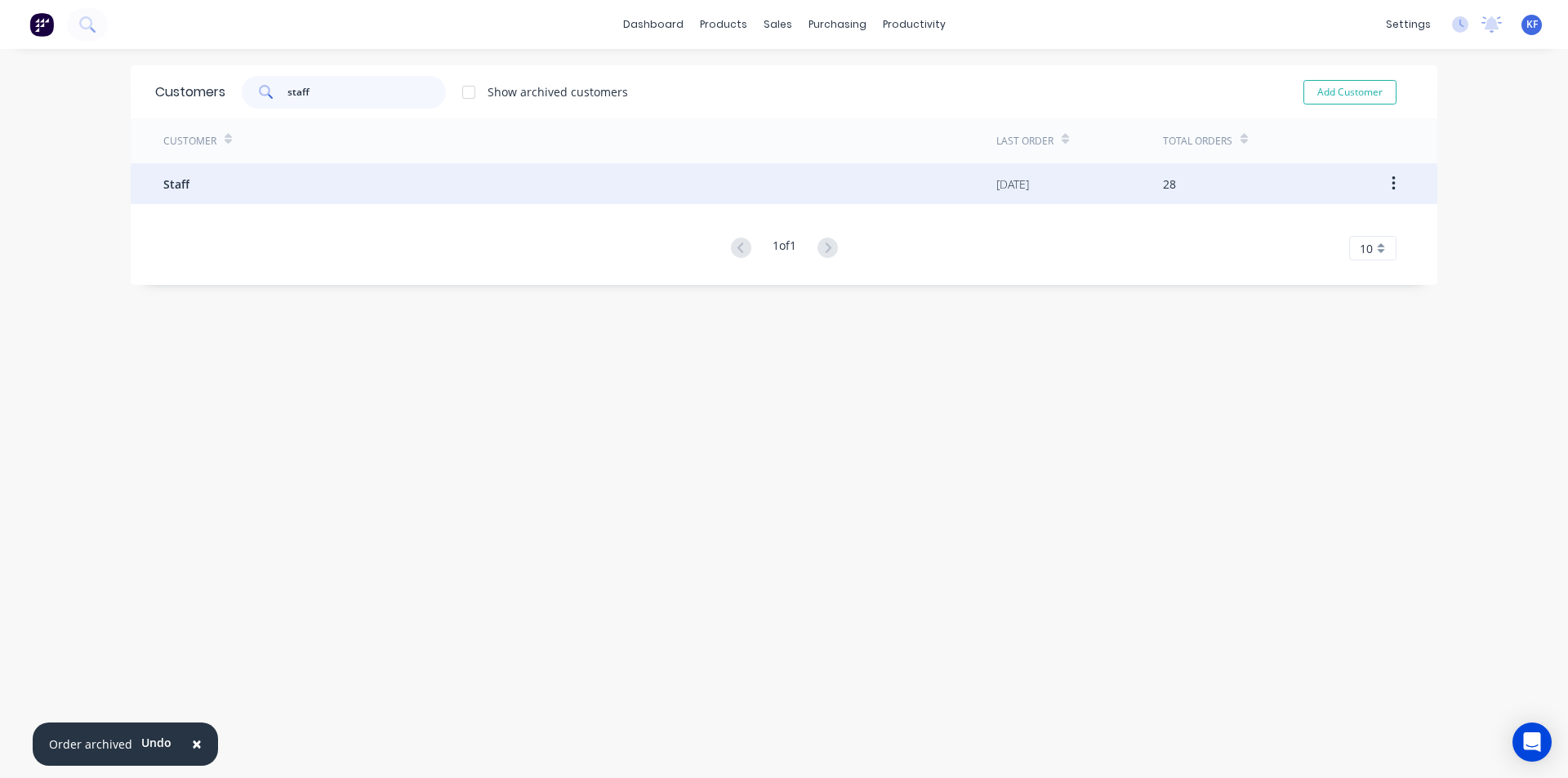
type input "staff"
click at [402, 175] on div "Staff" at bounding box center [580, 183] width 833 height 40
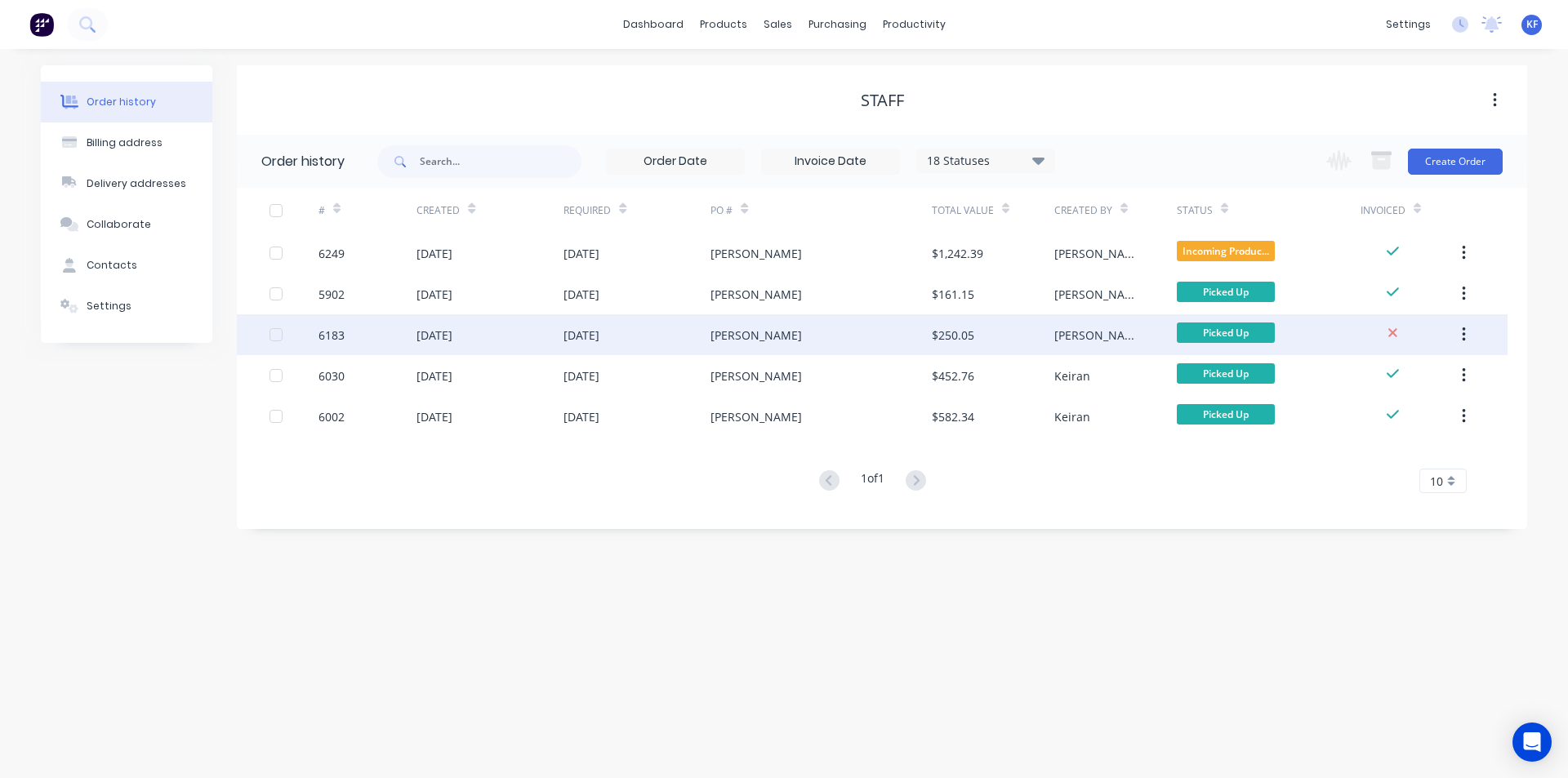
click at [837, 334] on div "[PERSON_NAME]" at bounding box center [820, 334] width 220 height 40
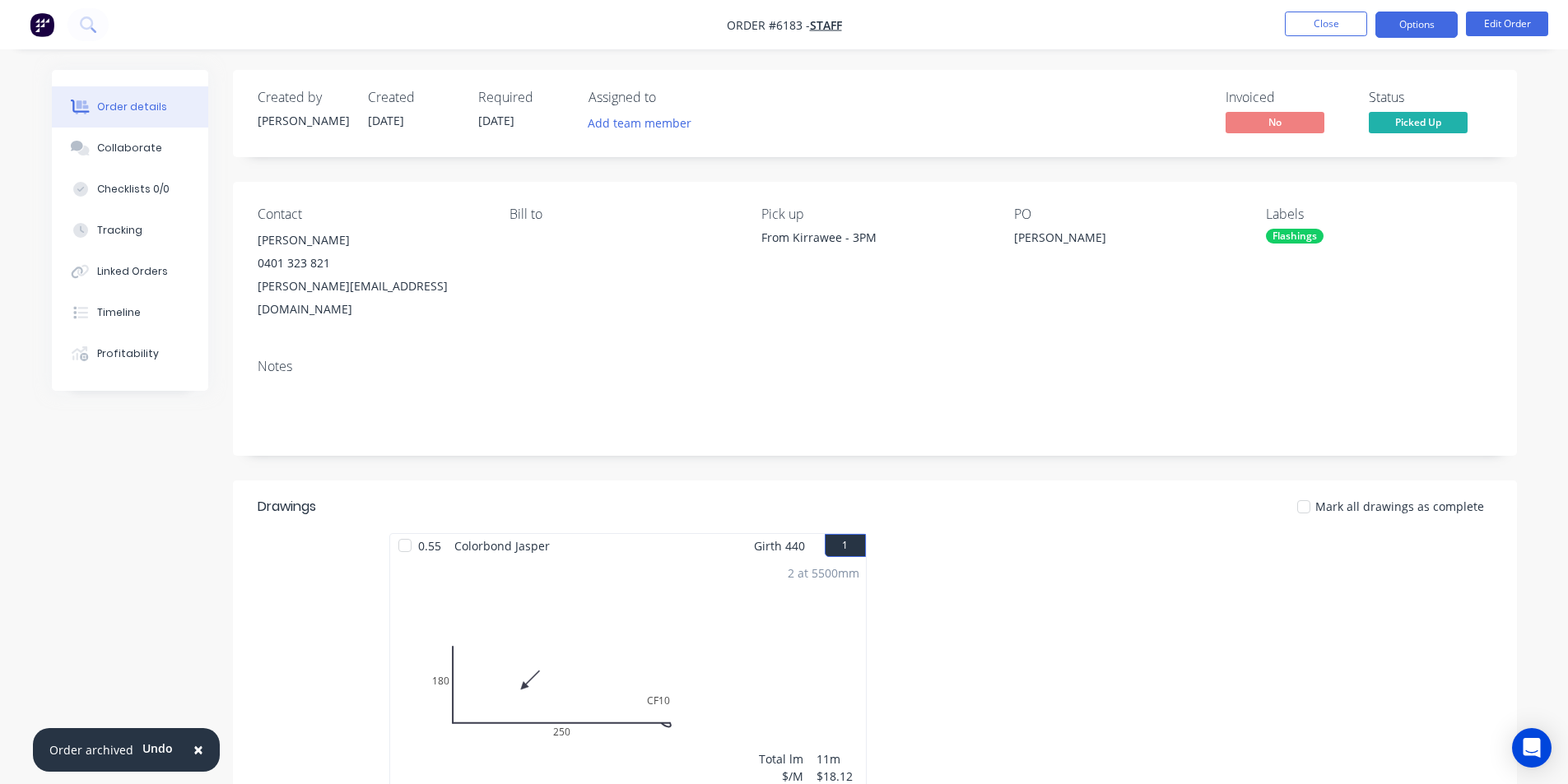
click at [1399, 30] on button "Options" at bounding box center [1416, 24] width 82 height 26
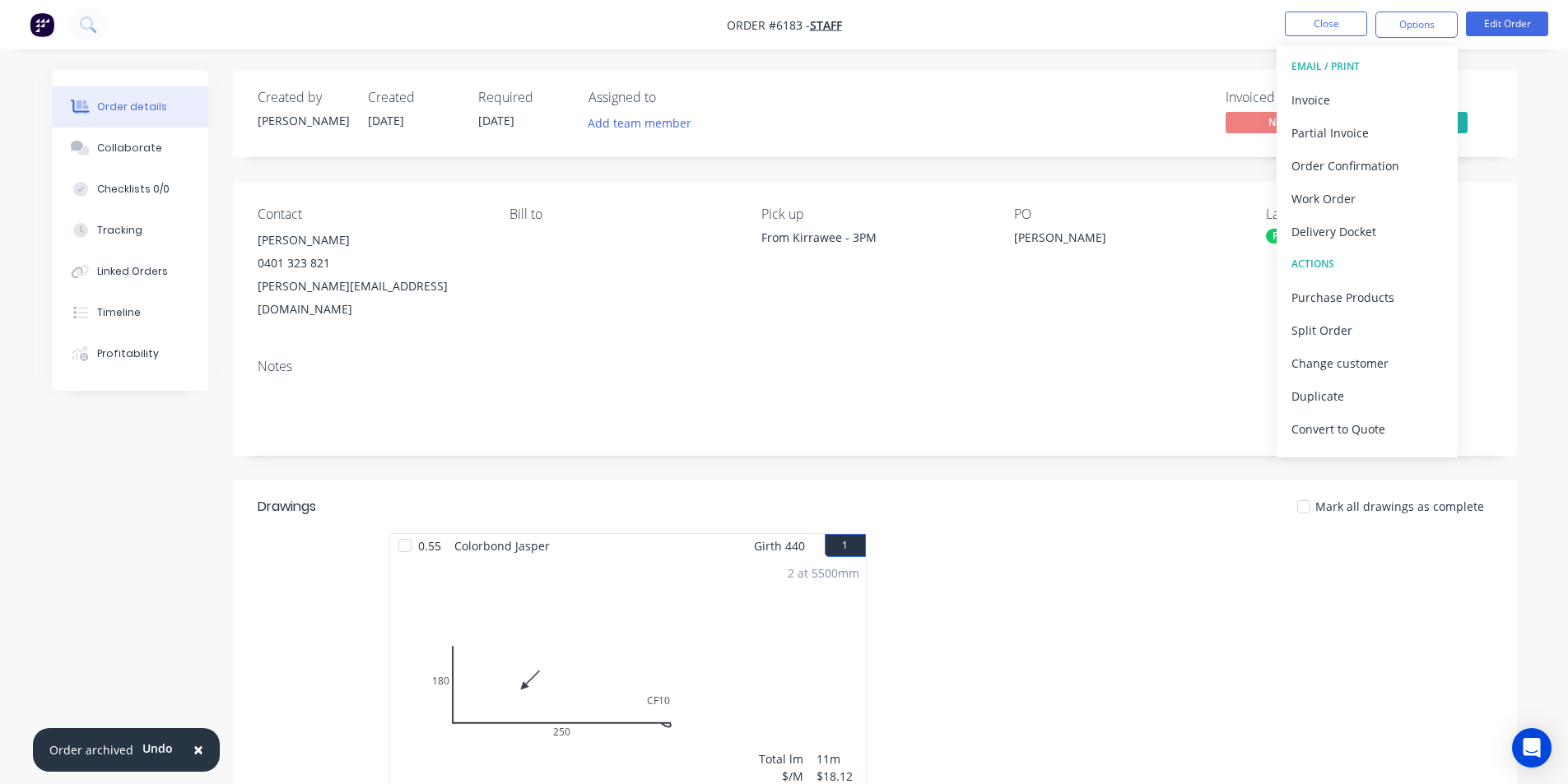
drag, startPoint x: 1356, startPoint y: 88, endPoint x: 1111, endPoint y: 55, distance: 247.2
click at [1111, 55] on div "Order #6183 - Staff Close Options EMAIL / PRINT Invoice Partial Invoice Order C…" at bounding box center [784, 724] width 1568 height 1449
click at [1126, 68] on div "Order details Collaborate Checklists 0/0 Tracking Linked Orders Timeline Profit…" at bounding box center [784, 724] width 1568 height 1449
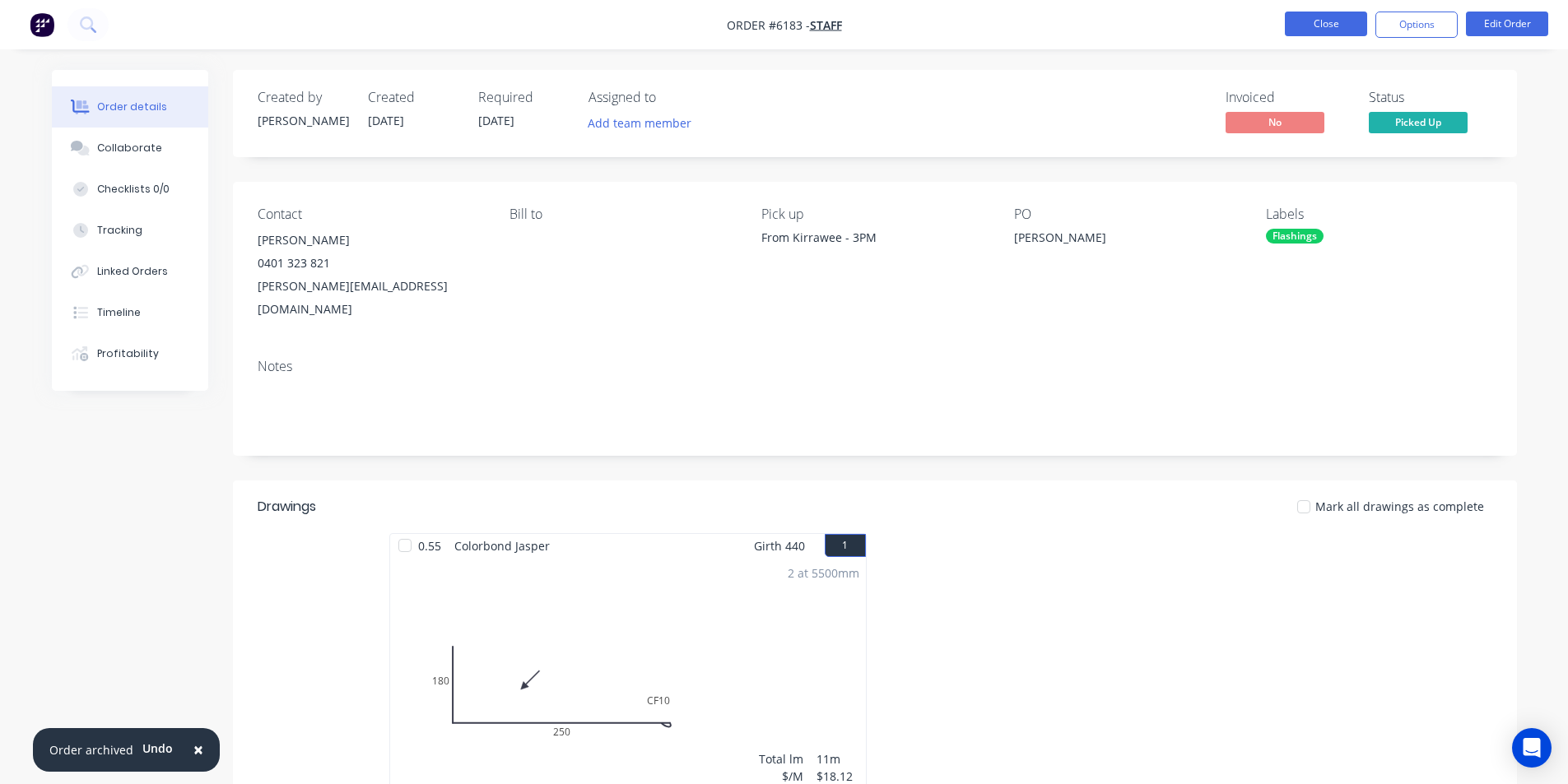
click at [1329, 26] on button "Close" at bounding box center [1325, 24] width 82 height 24
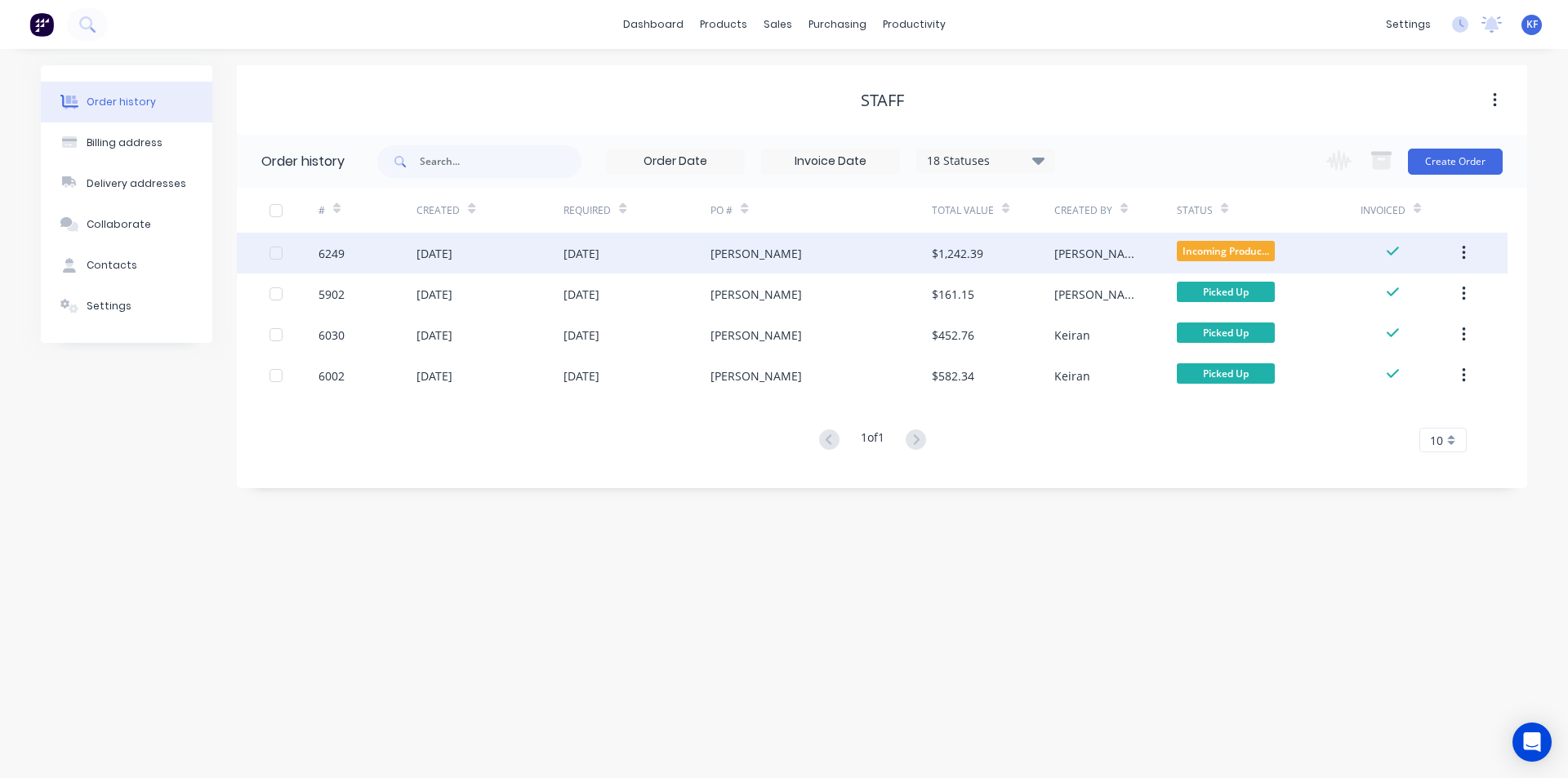
click at [786, 262] on div "[PERSON_NAME]" at bounding box center [820, 252] width 220 height 40
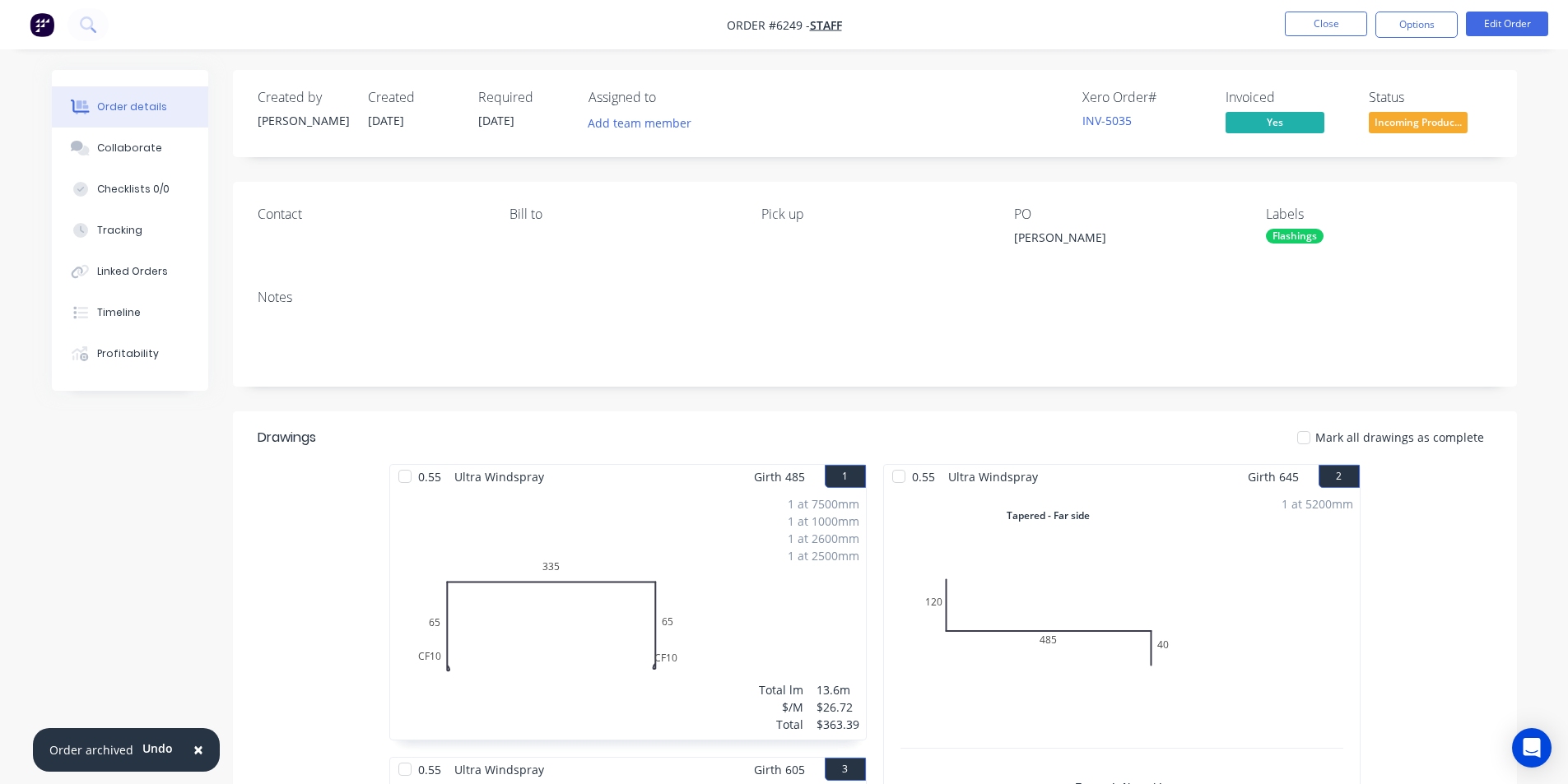
click at [1457, 130] on span "Incoming Produc..." at bounding box center [1418, 122] width 99 height 21
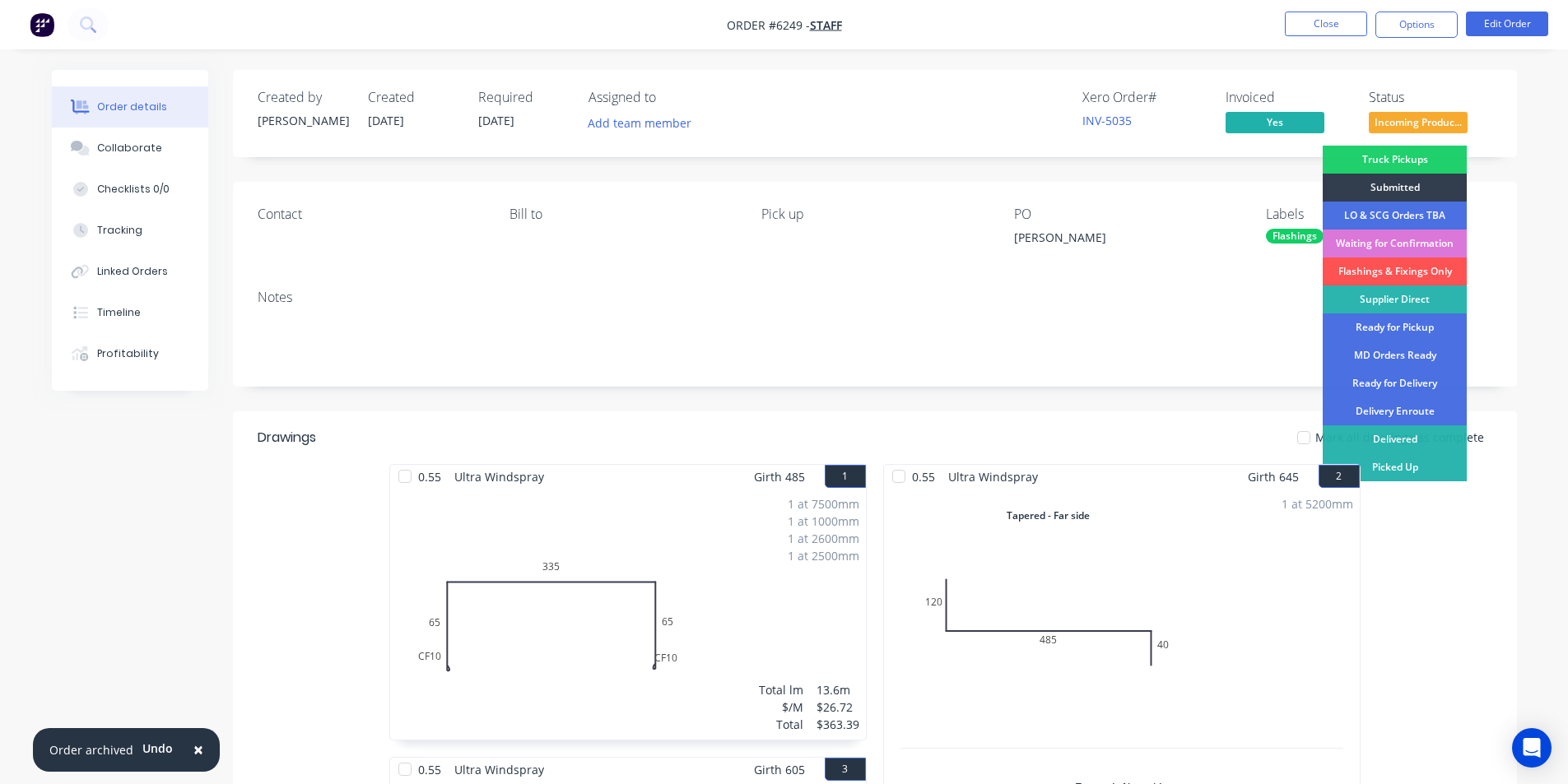
click at [1425, 467] on div "Picked Up" at bounding box center [1394, 467] width 144 height 28
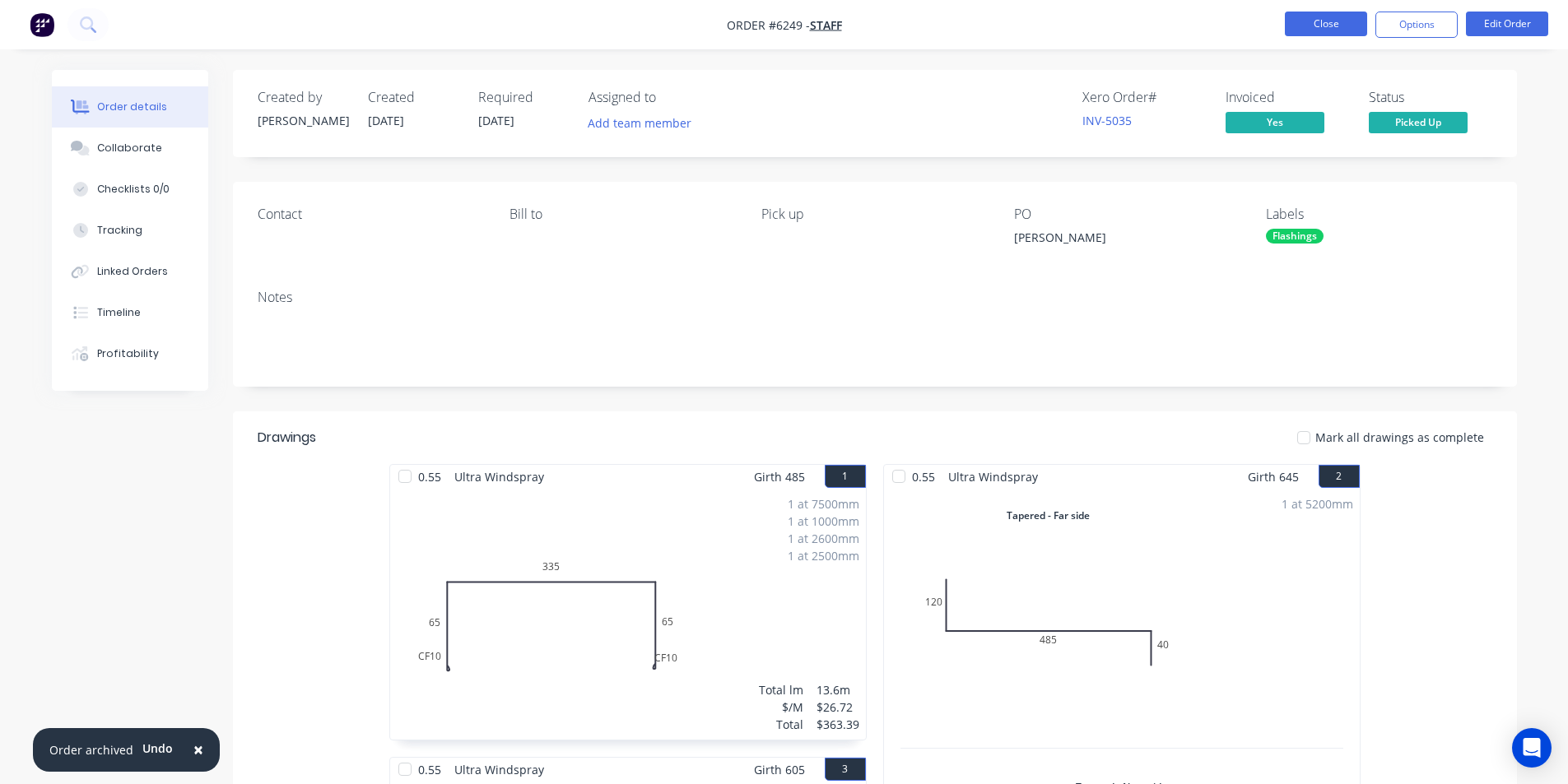
click at [1347, 20] on button "Close" at bounding box center [1325, 24] width 82 height 24
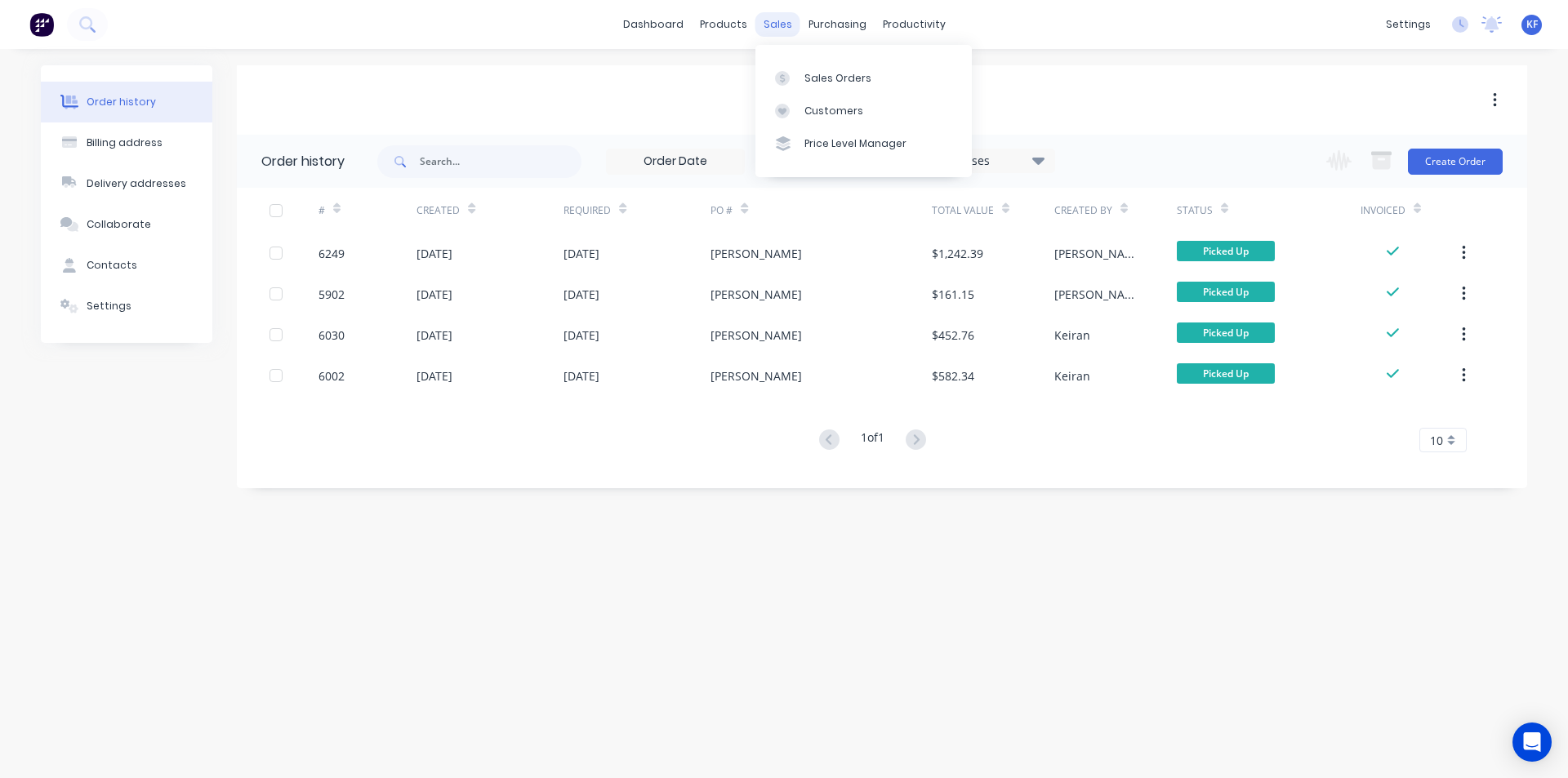
click at [774, 23] on div "sales" at bounding box center [778, 24] width 45 height 24
click at [804, 83] on div "Sales Orders" at bounding box center [837, 78] width 67 height 14
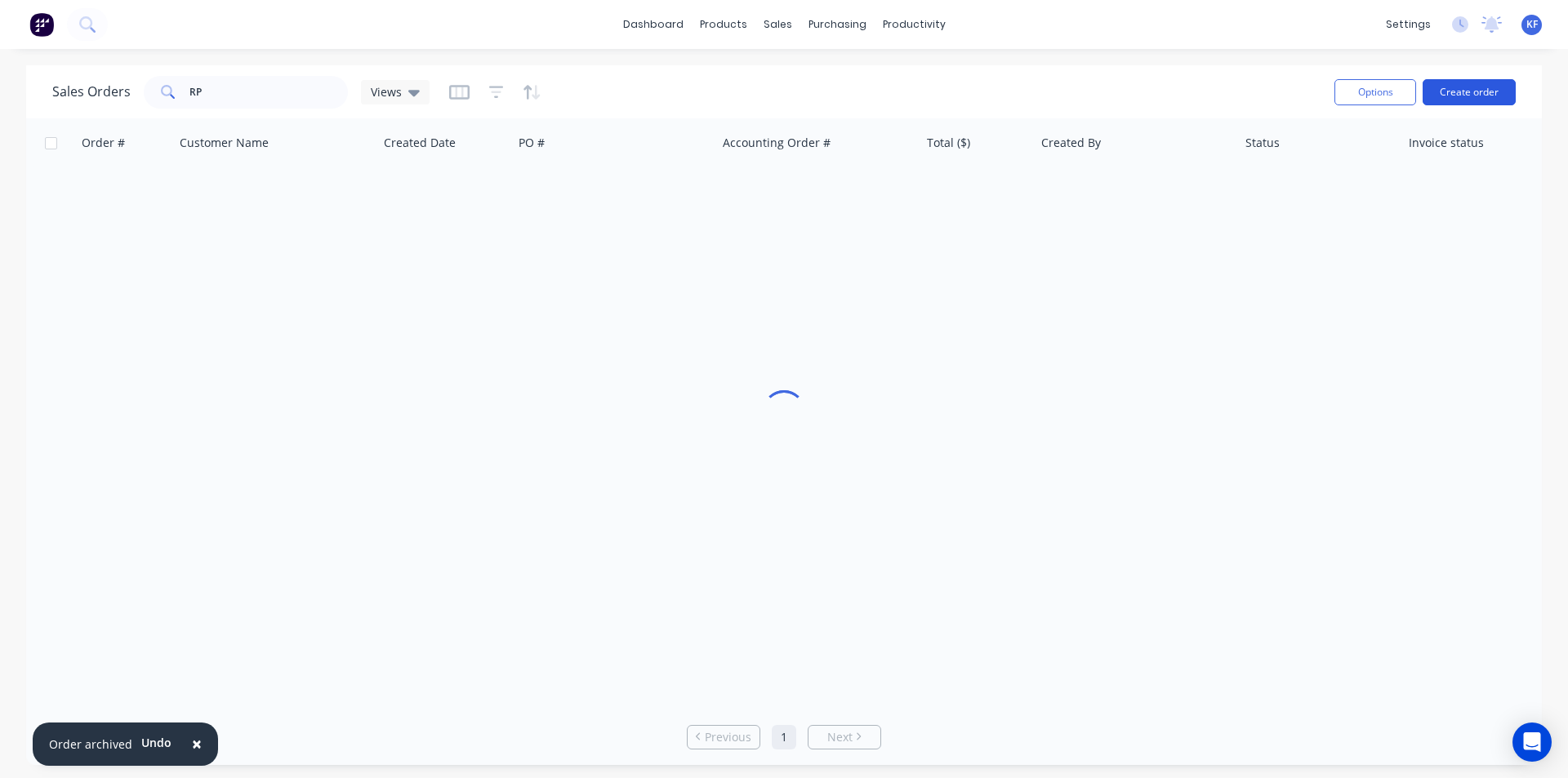
click at [1466, 94] on button "Create order" at bounding box center [1469, 92] width 93 height 26
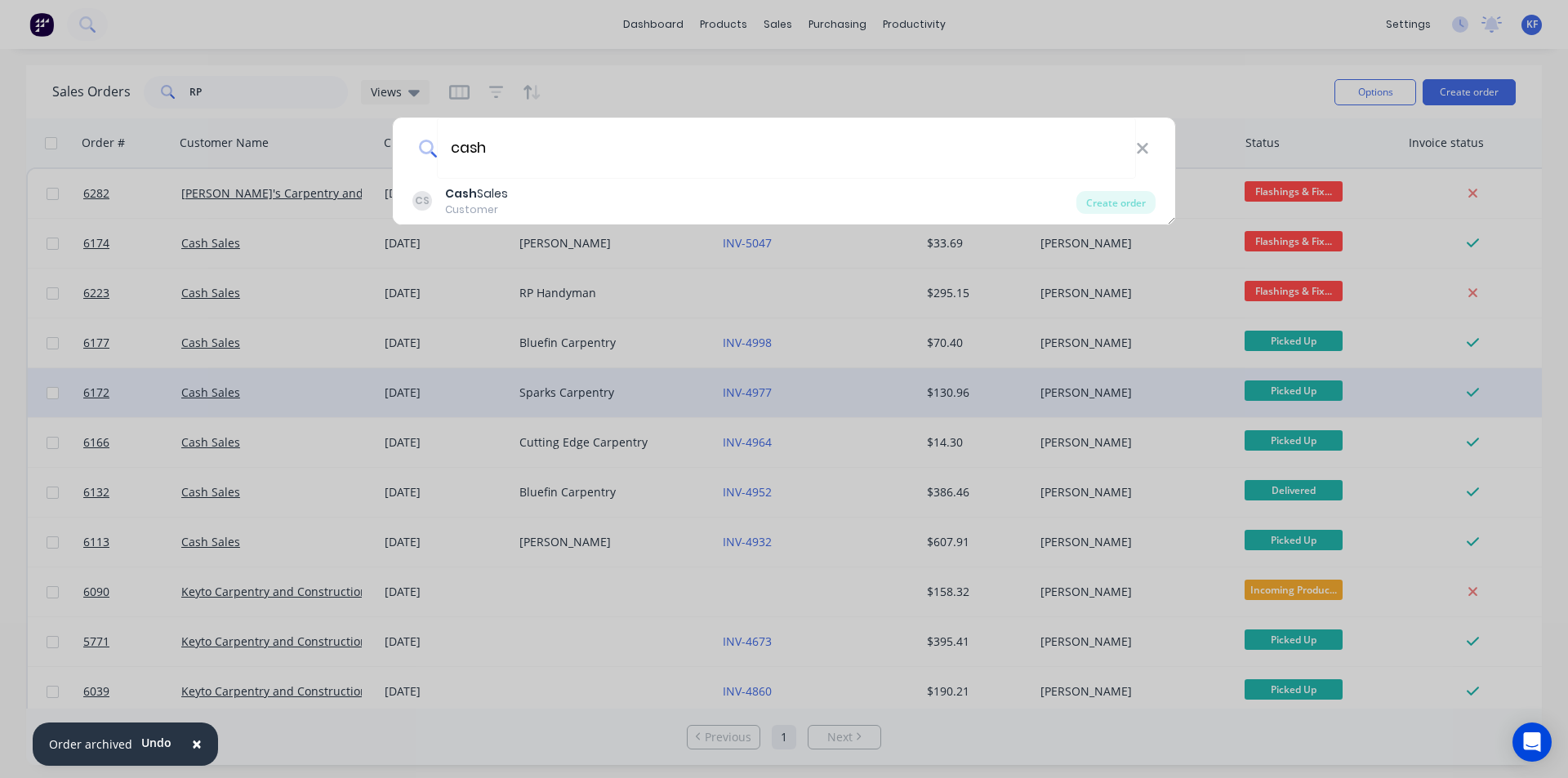
type input "cash"
click at [1113, 199] on div "Create order" at bounding box center [1116, 202] width 79 height 22
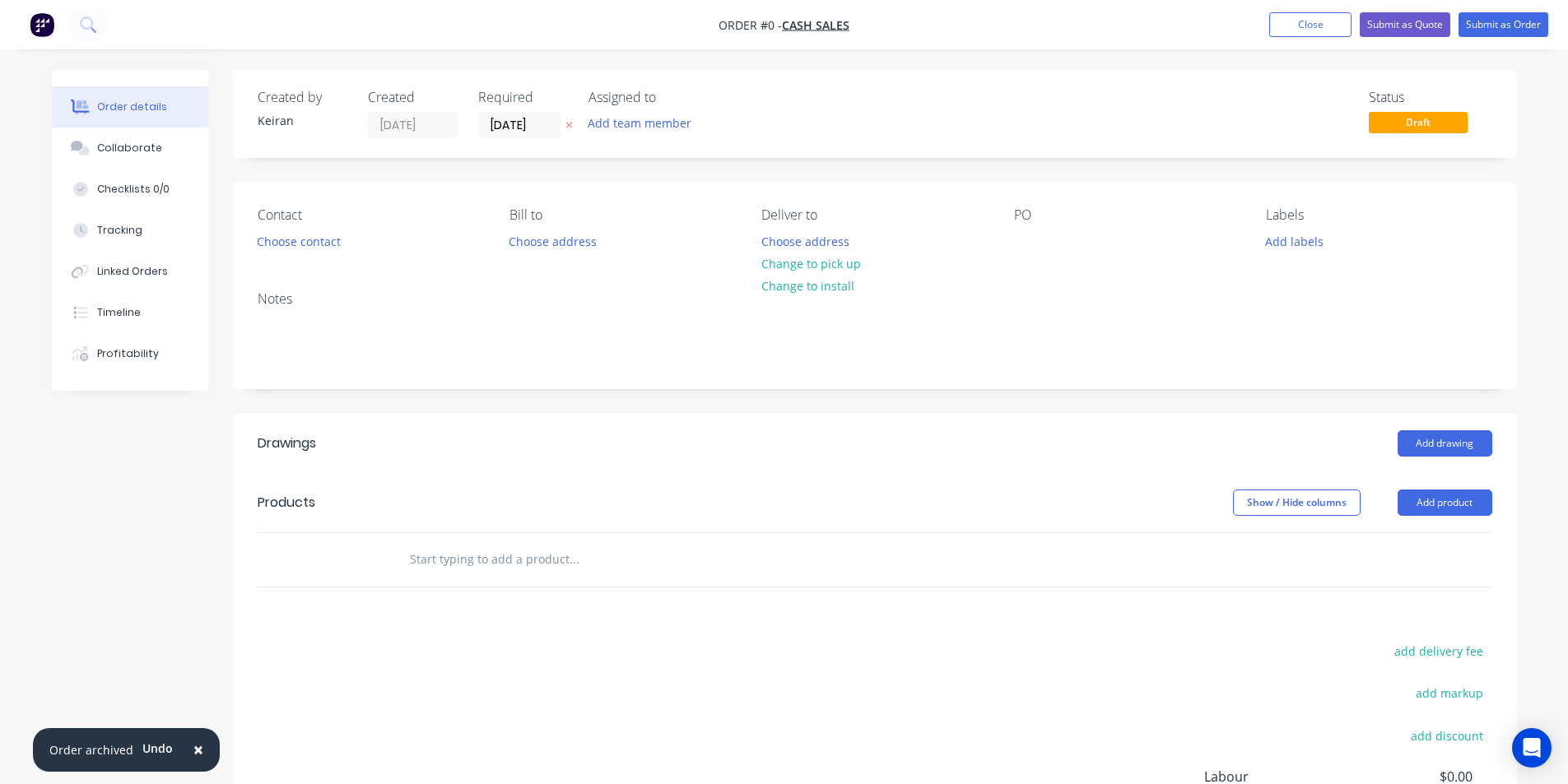
click at [490, 545] on input "text" at bounding box center [573, 559] width 329 height 33
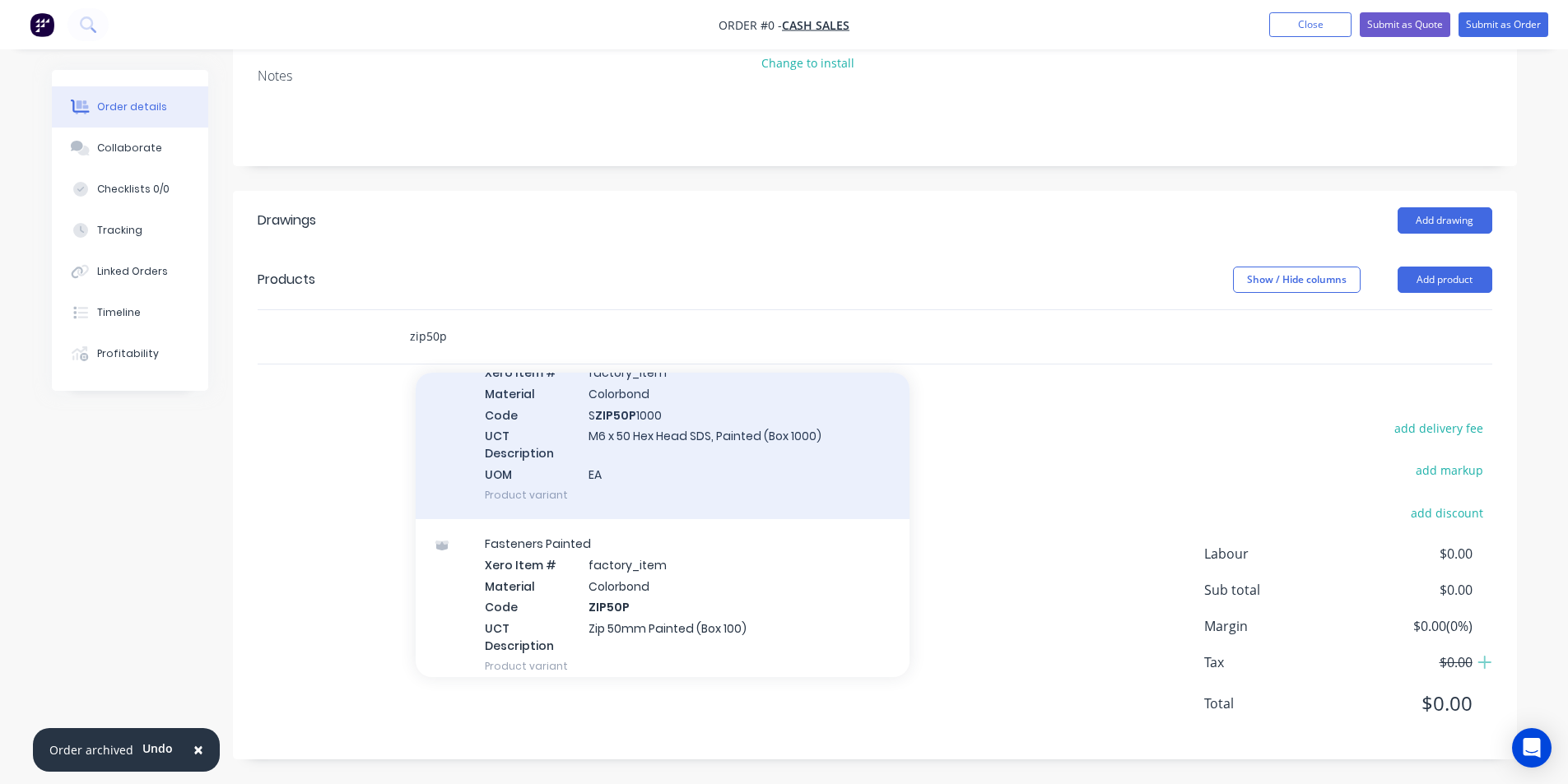
scroll to position [493, 0]
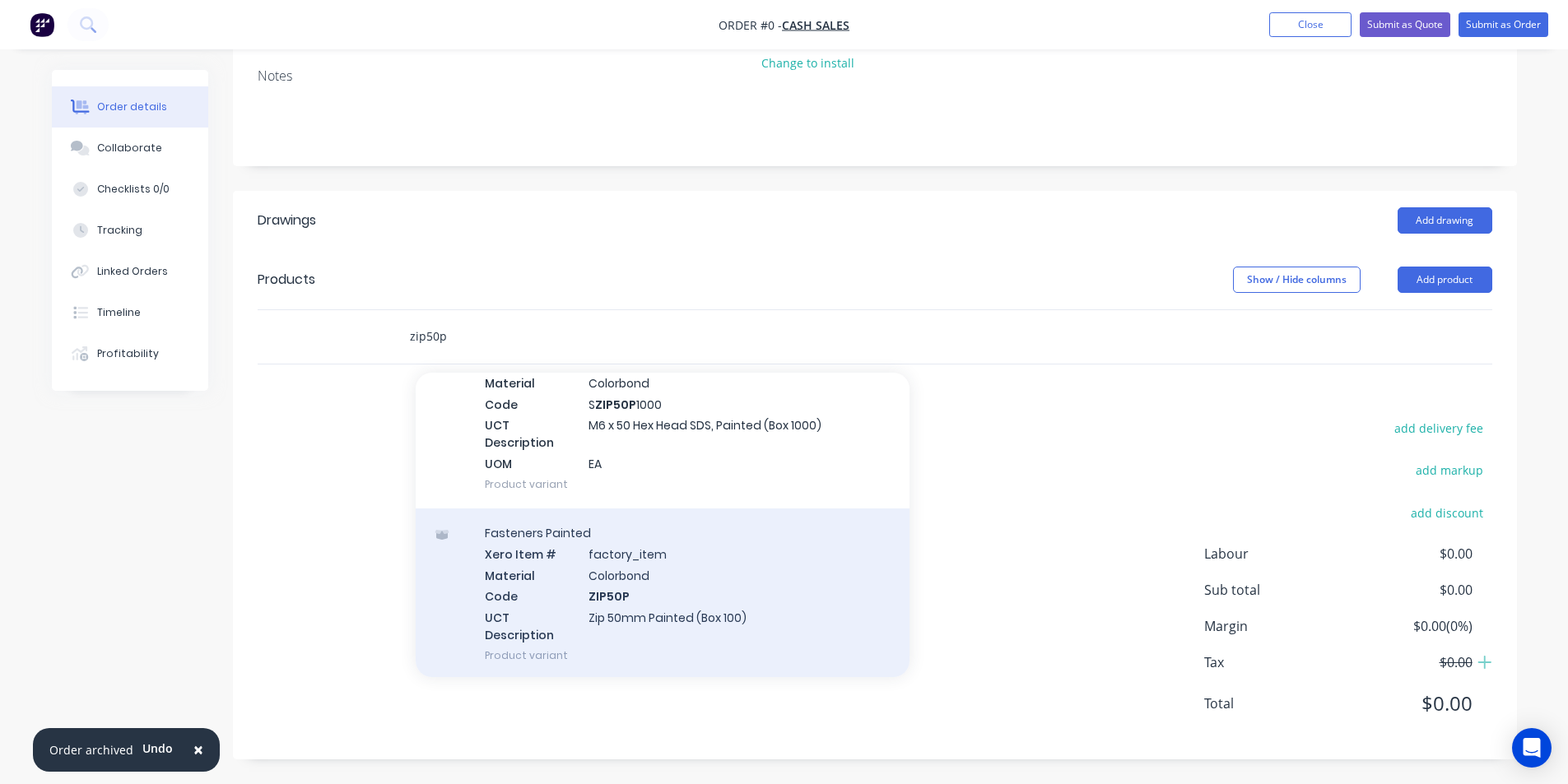
type input "zip50p"
click at [762, 612] on div "Fasteners Painted Xero Item # factory_item Material Colorbond Code ZIP50P UCT D…" at bounding box center [662, 594] width 494 height 171
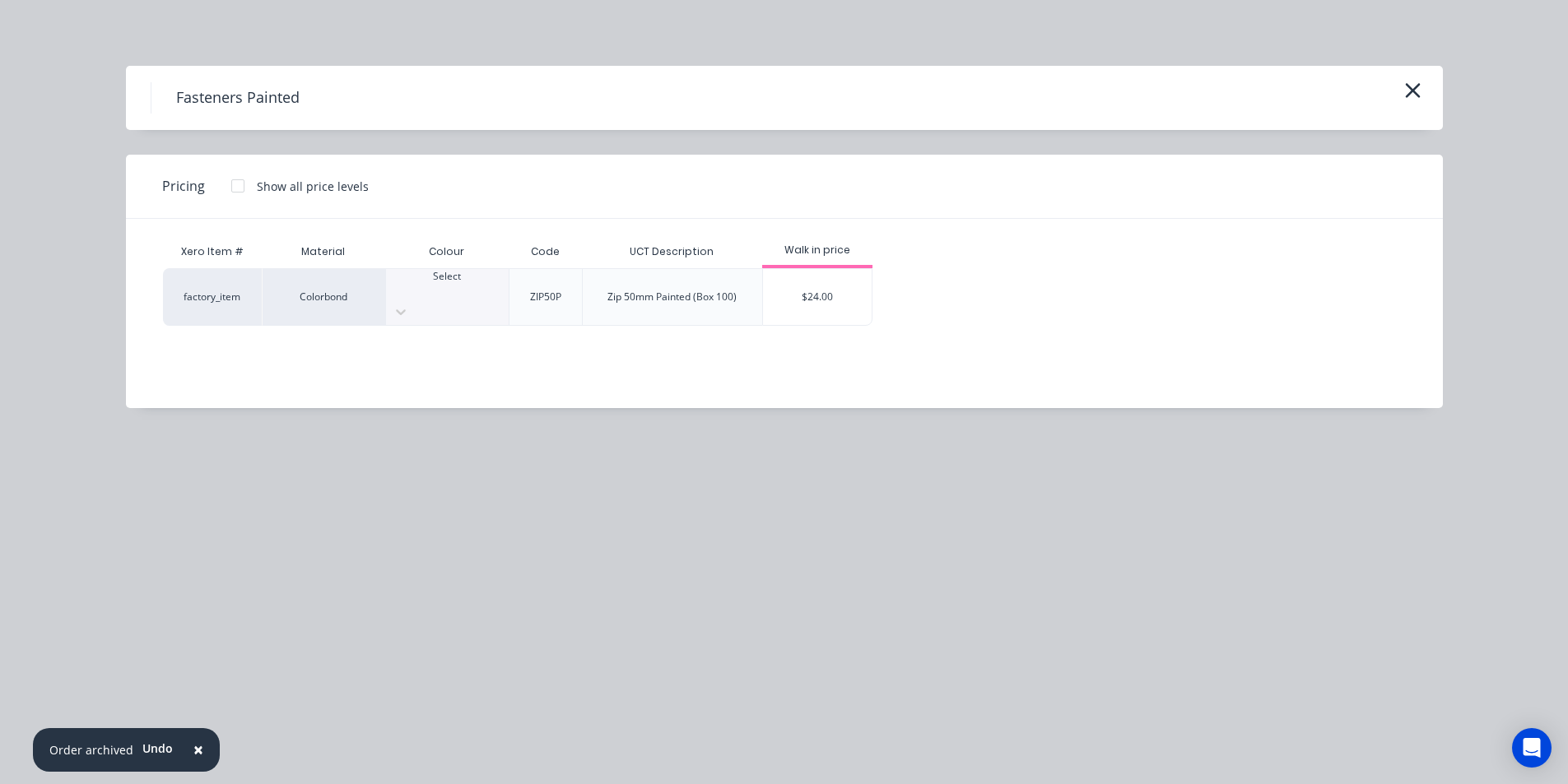
click at [451, 299] on div "Select" at bounding box center [447, 283] width 122 height 30
type input "pal"
drag, startPoint x: 505, startPoint y: 339, endPoint x: 589, endPoint y: 339, distance: 84.0
click at [811, 293] on div "$24.00" at bounding box center [817, 297] width 110 height 56
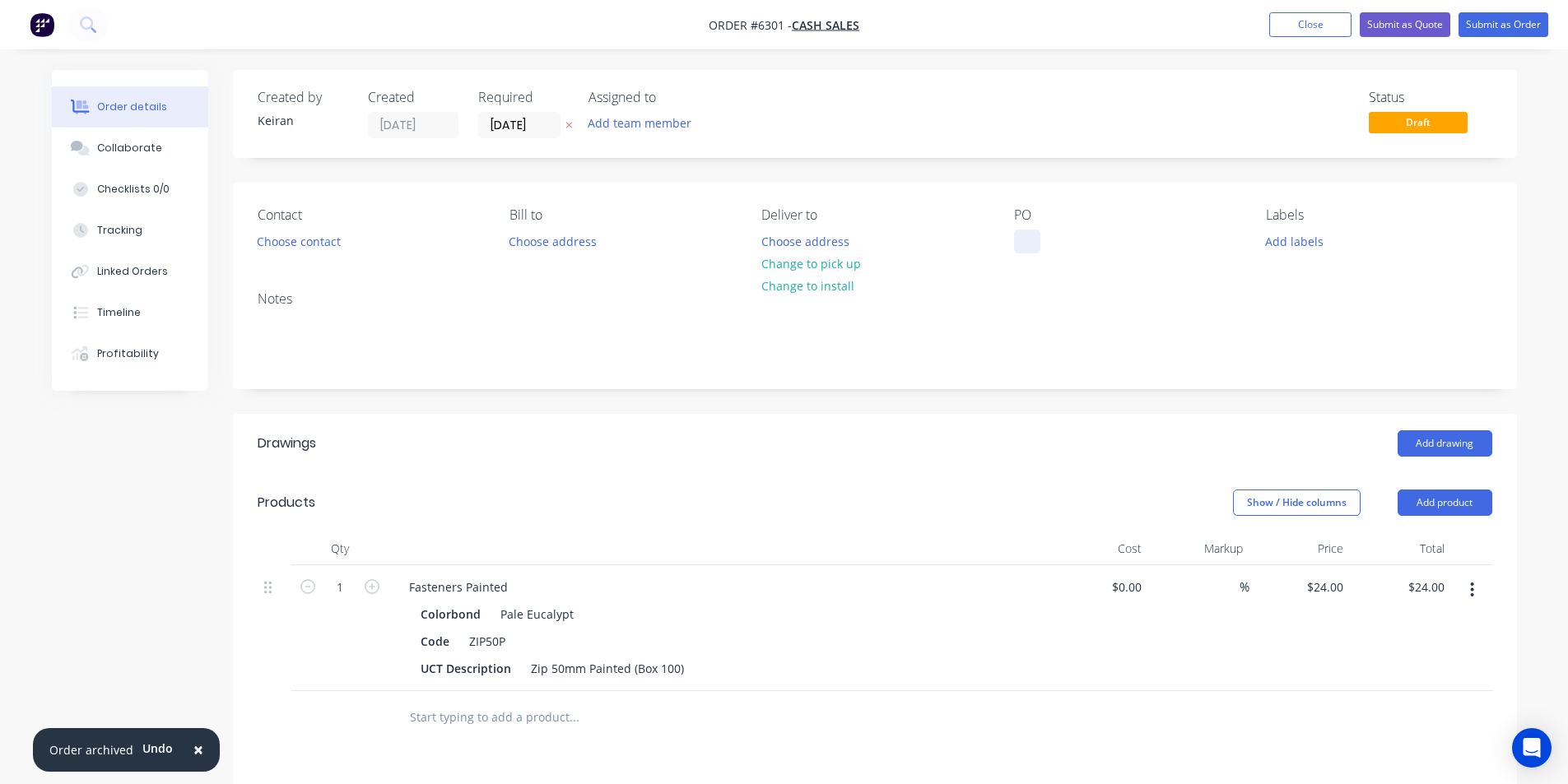
click at [1018, 246] on div "PO" at bounding box center [1126, 230] width 226 height 46
click at [1017, 248] on div at bounding box center [1026, 242] width 26 height 24
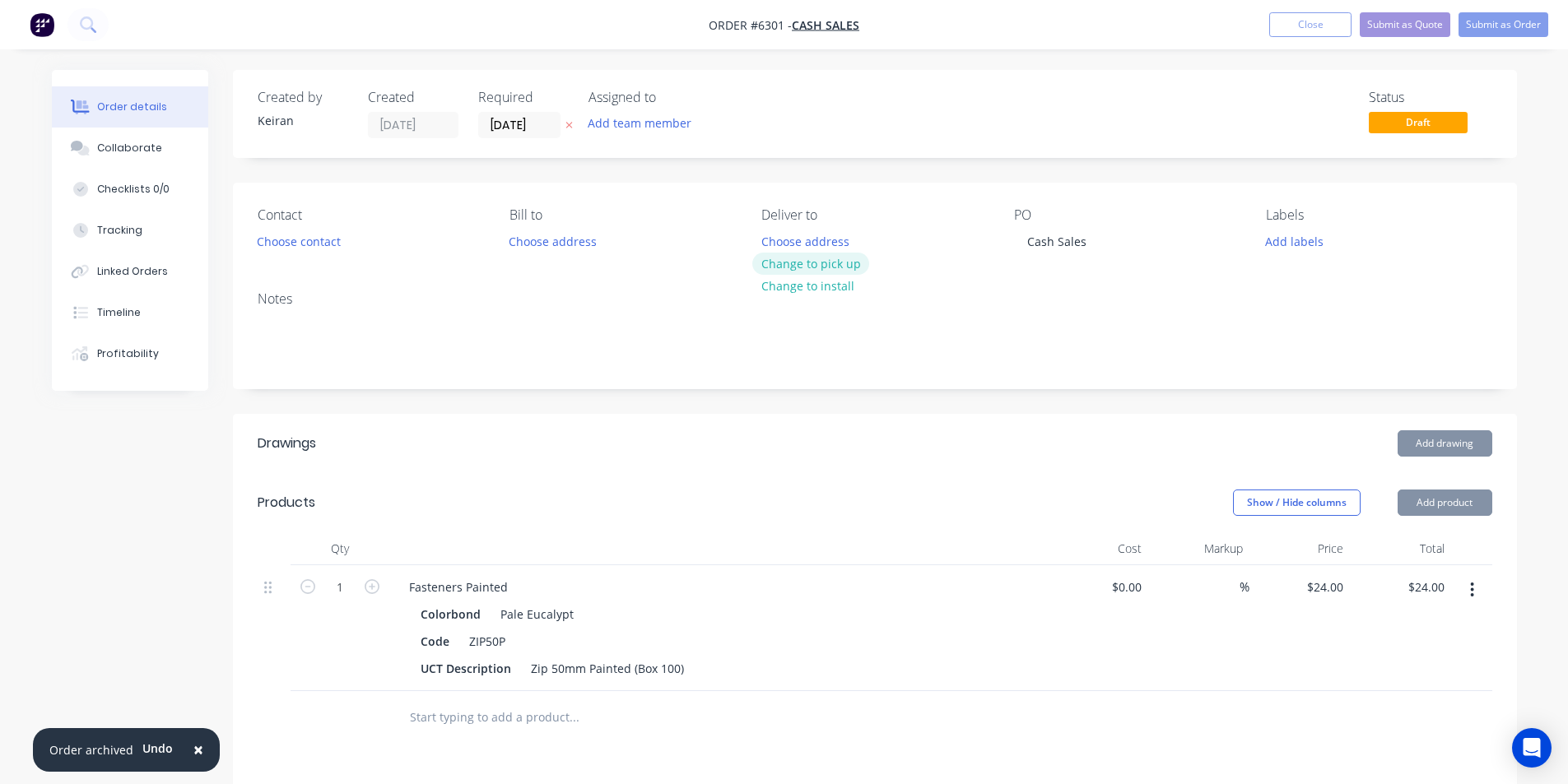
click at [851, 265] on button "Change to pick up" at bounding box center [811, 263] width 117 height 23
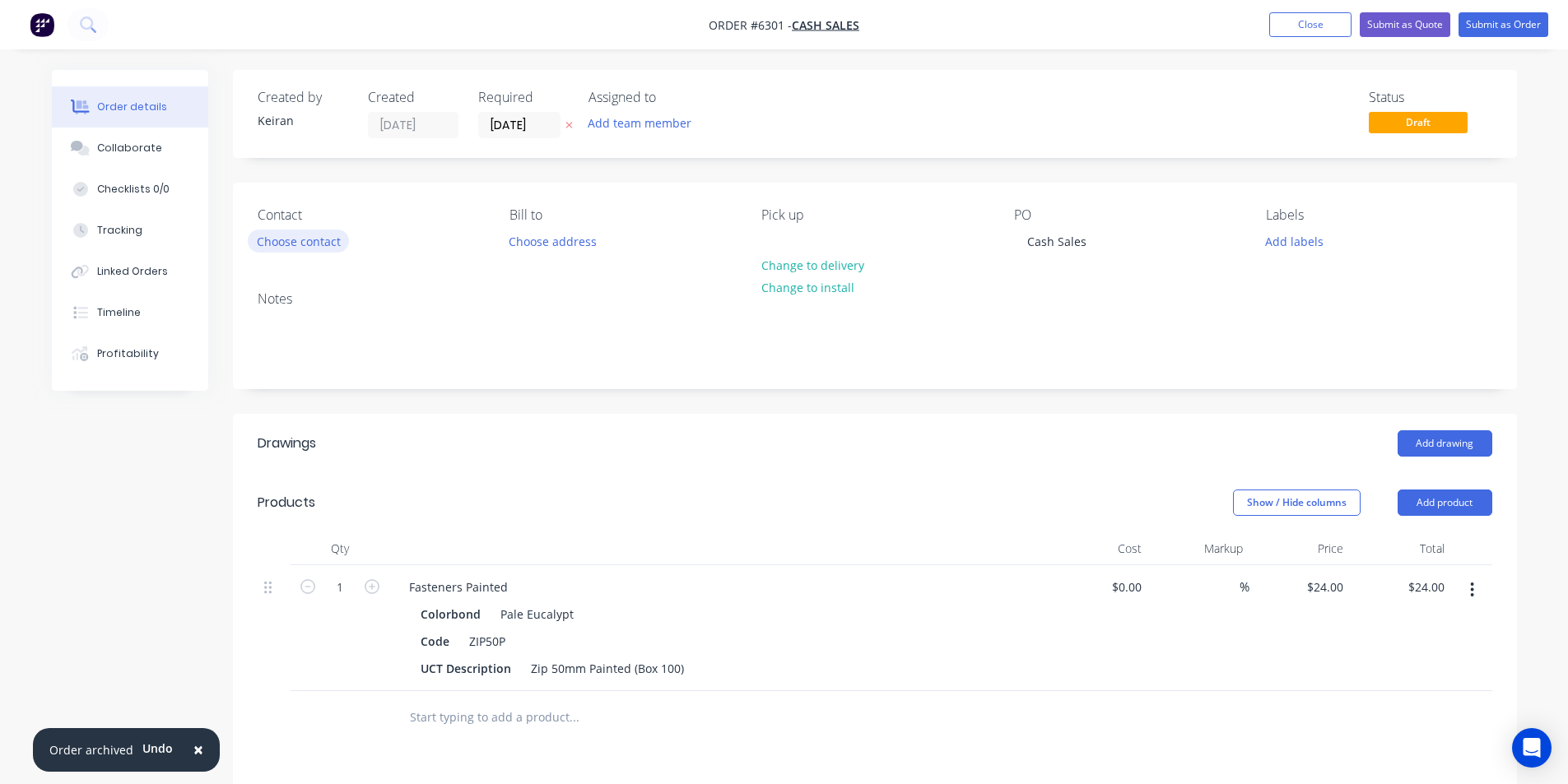
click at [331, 239] on button "Choose contact" at bounding box center [299, 241] width 101 height 23
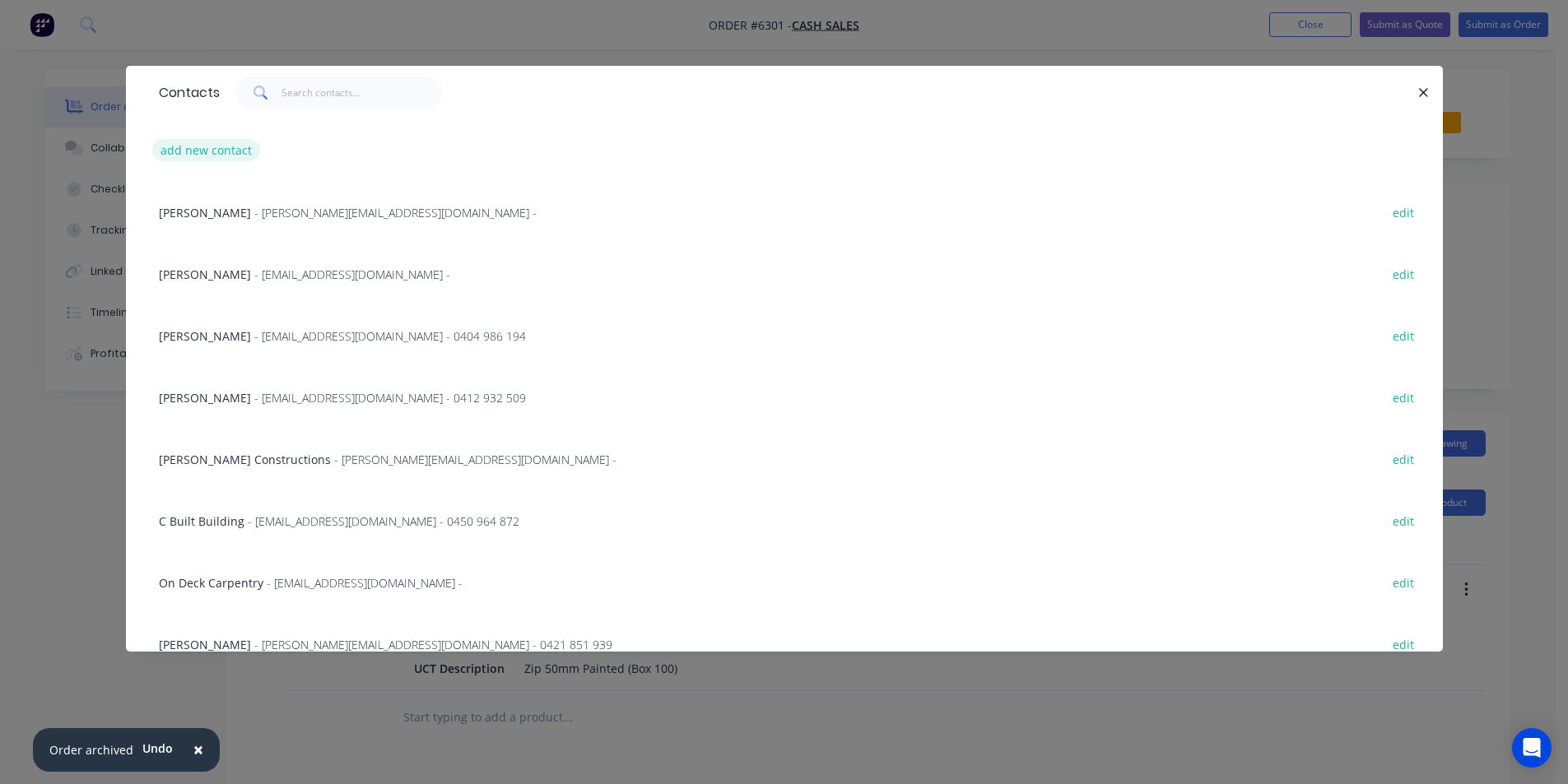
click at [240, 148] on button "add new contact" at bounding box center [207, 150] width 109 height 23
select select "AU"
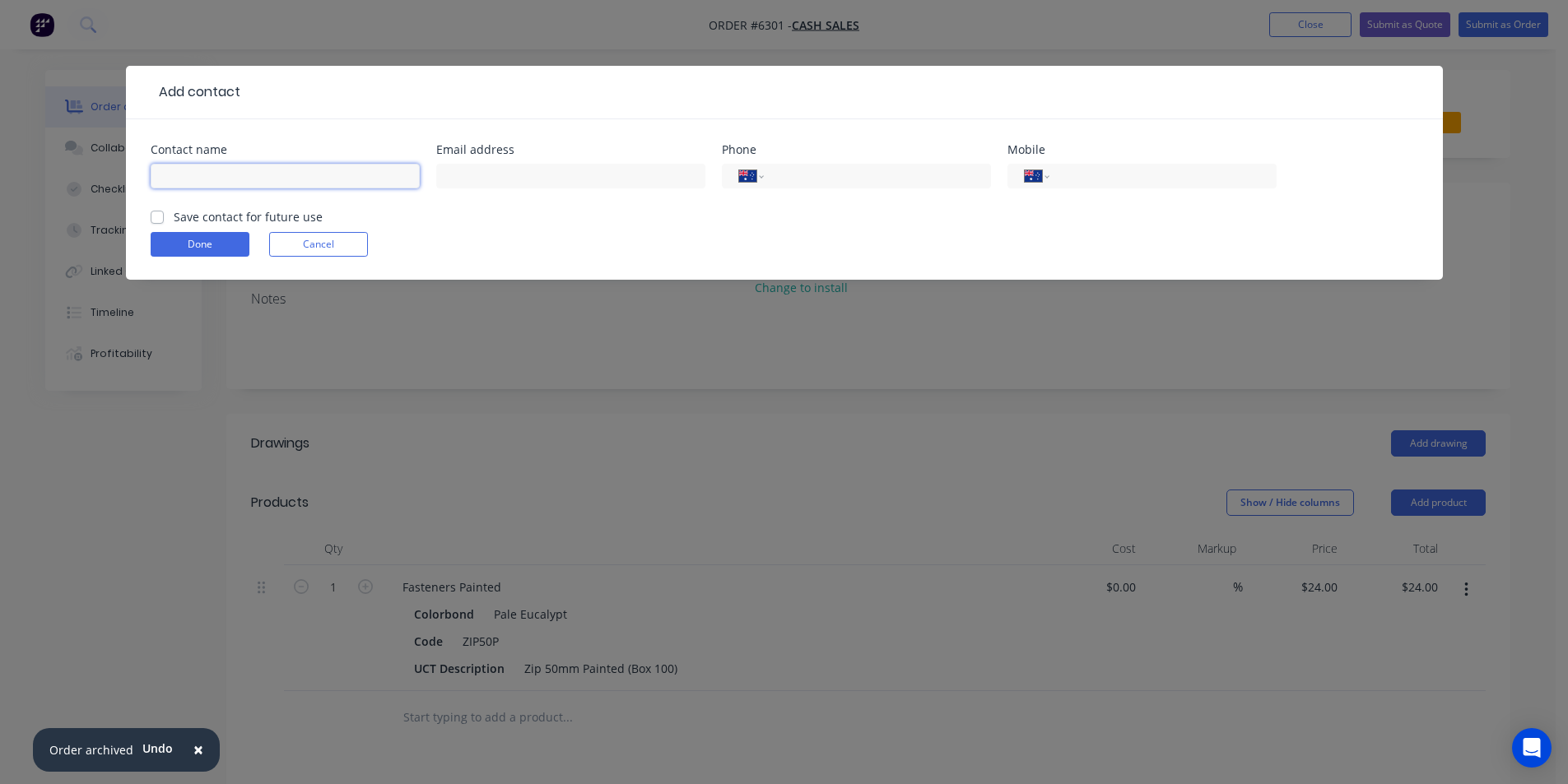
click at [203, 177] on input "text" at bounding box center [284, 176] width 269 height 24
type input "Cash Sales"
click at [175, 253] on button "Done" at bounding box center [199, 244] width 99 height 24
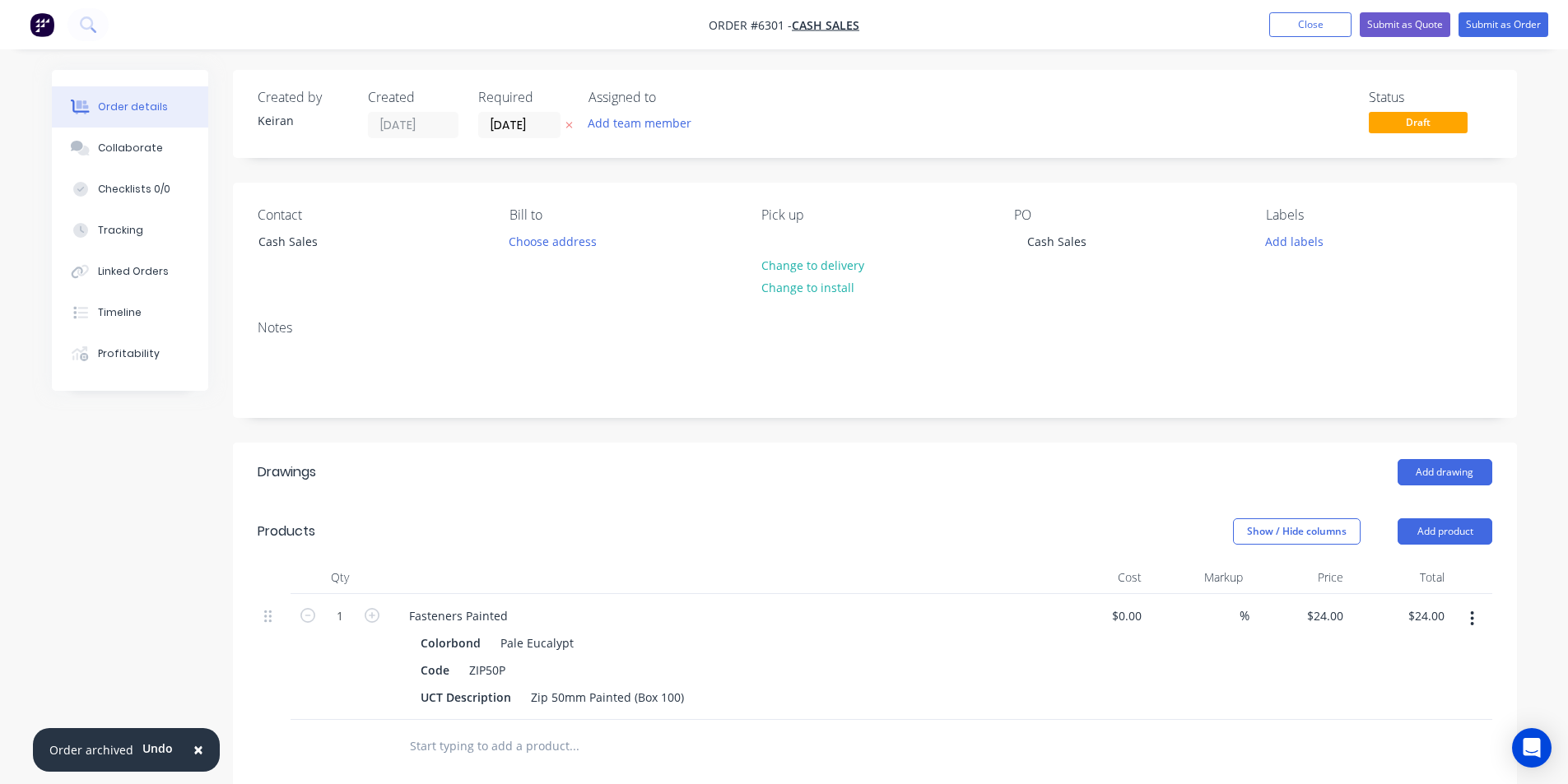
click at [1431, 43] on nav "Order #6301 - Cash Sales Add product Close Submit as Quote Submit as Order" at bounding box center [784, 24] width 1568 height 50
click at [1478, 29] on button "Submit as Order" at bounding box center [1503, 24] width 90 height 24
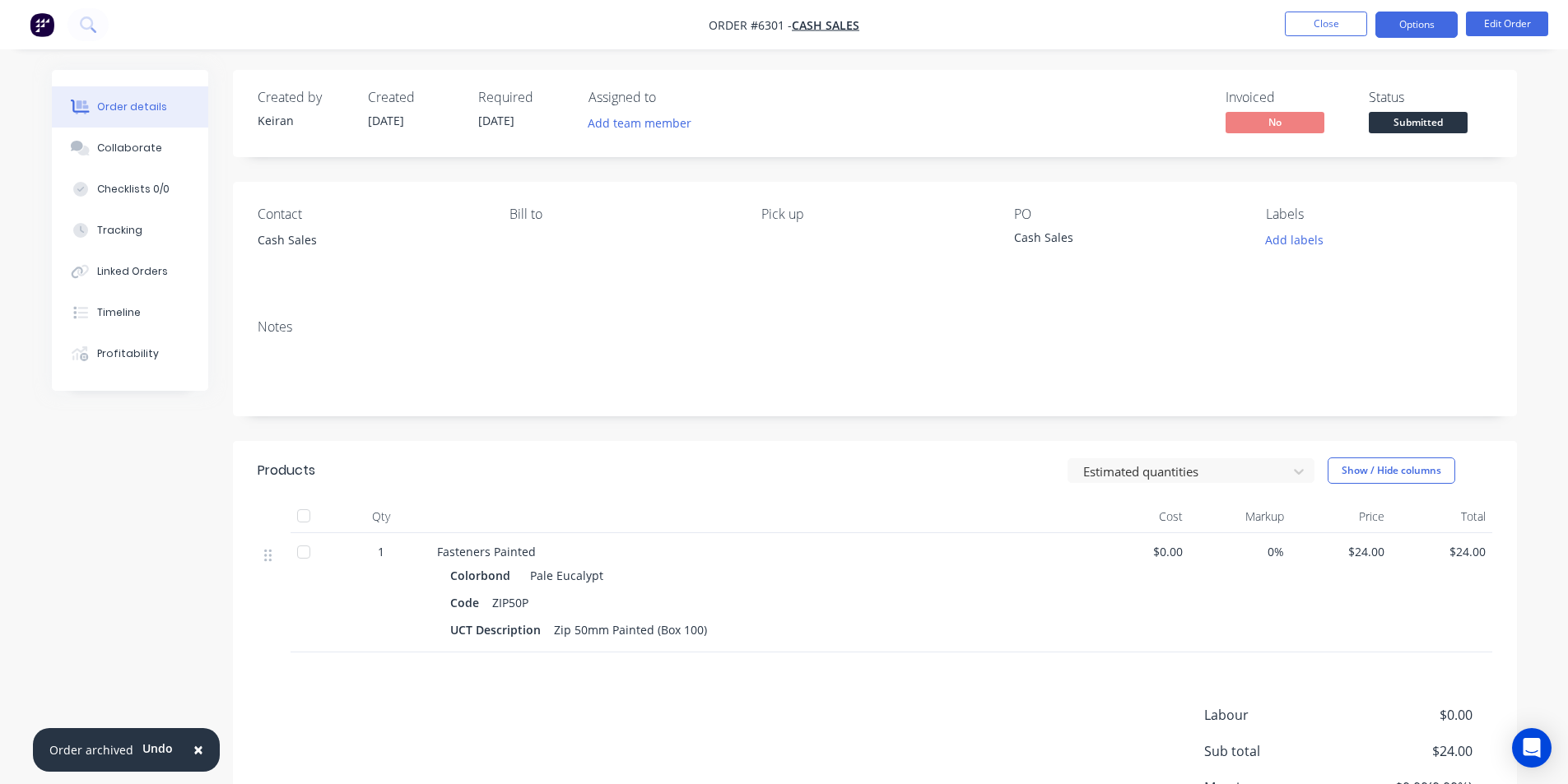
click at [1432, 26] on button "Options" at bounding box center [1416, 24] width 82 height 26
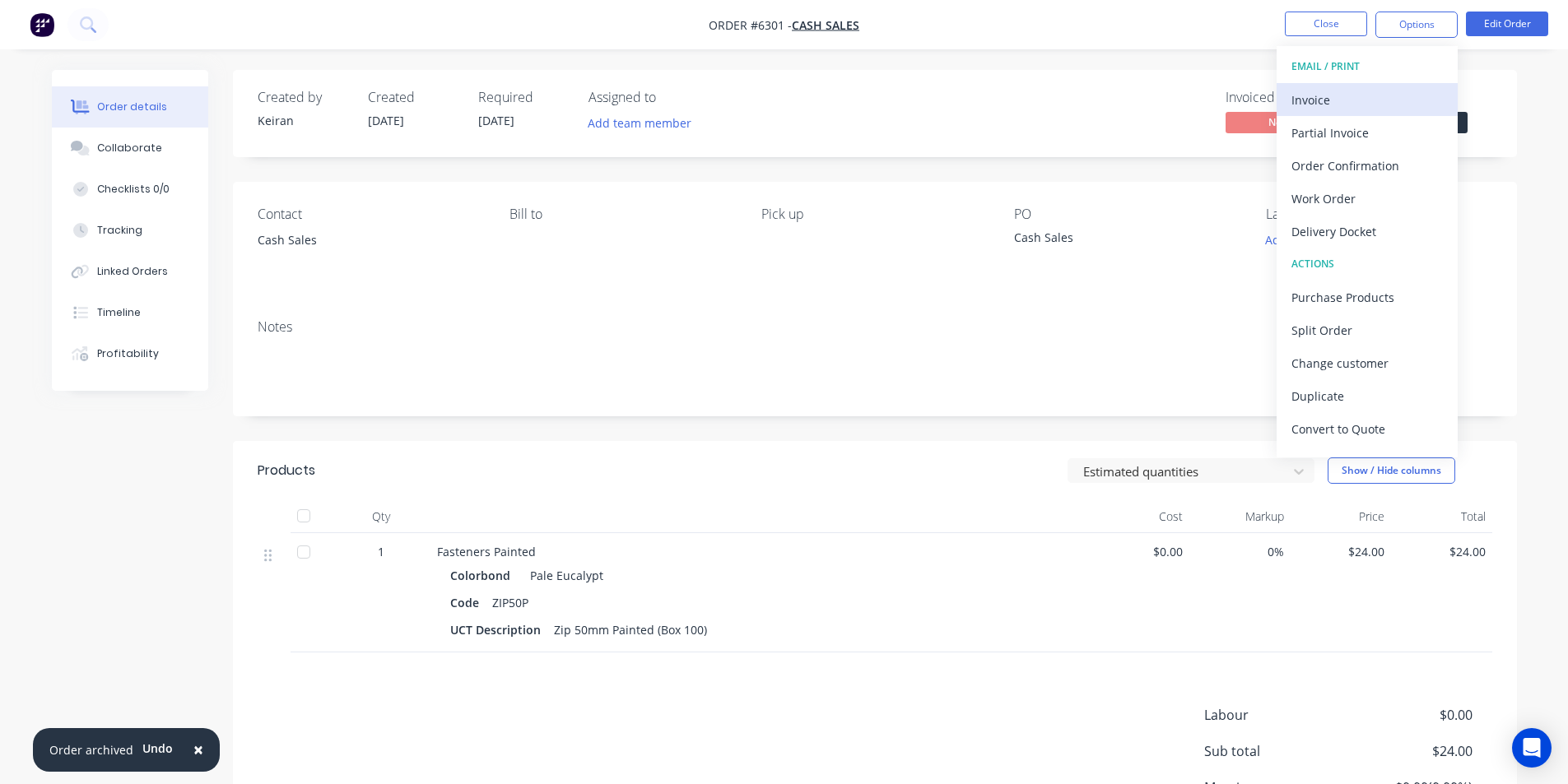
click at [1356, 94] on div "Invoice" at bounding box center [1367, 100] width 151 height 24
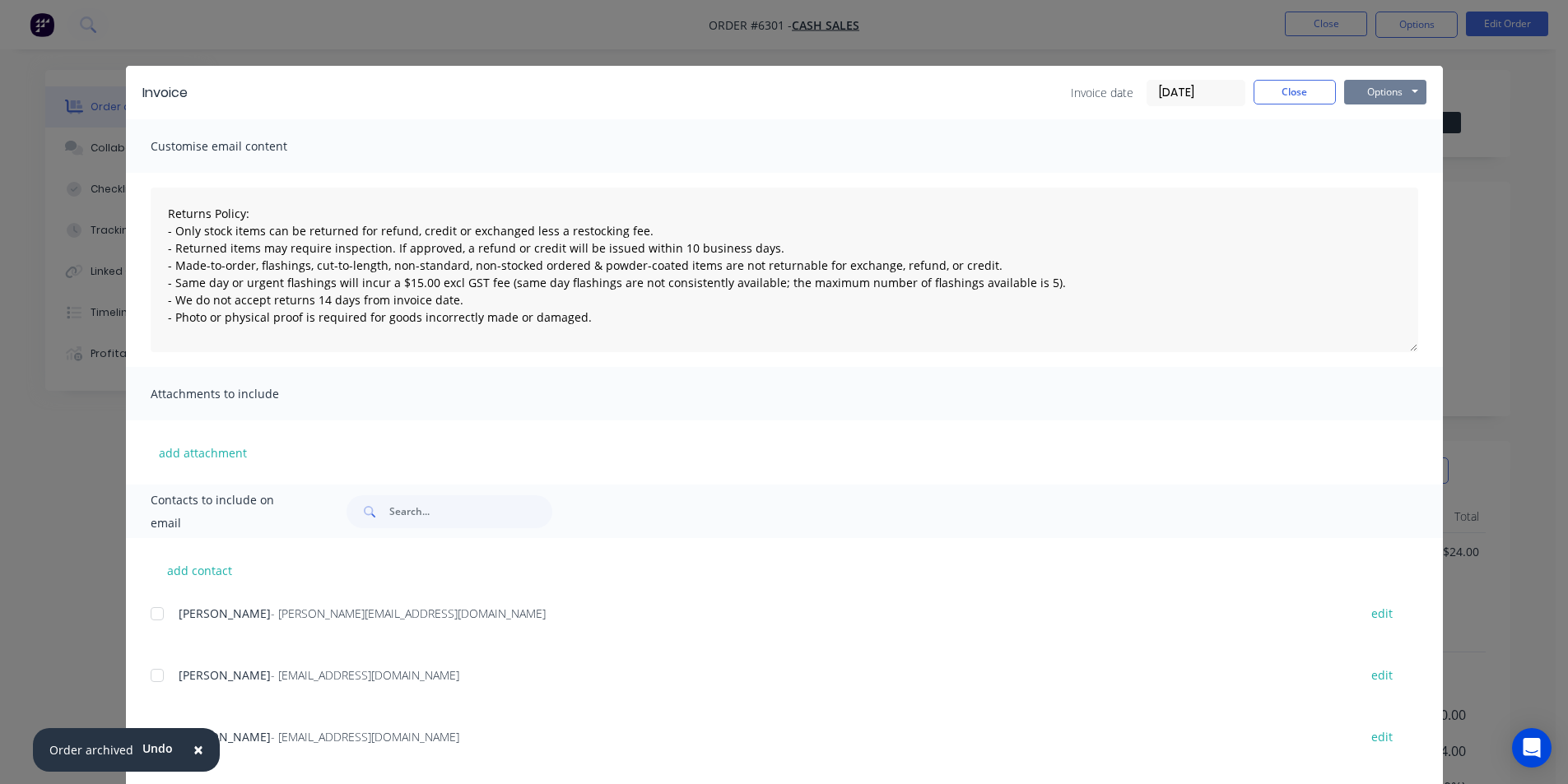
click at [1400, 91] on button "Options" at bounding box center [1385, 91] width 82 height 24
click at [1380, 148] on button "Print" at bounding box center [1397, 148] width 105 height 27
click at [1288, 84] on button "Close" at bounding box center [1294, 91] width 82 height 24
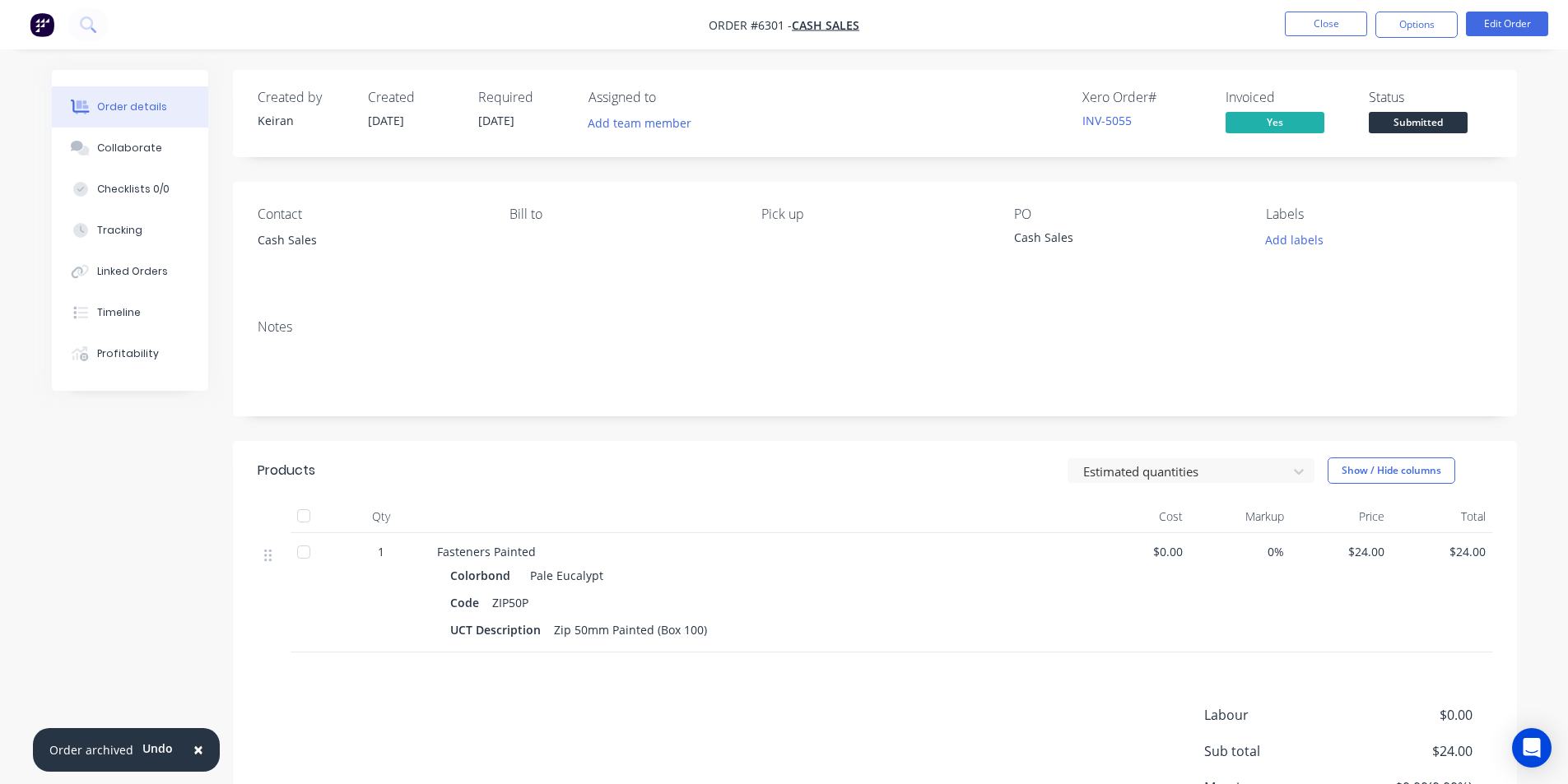
click at [1424, 129] on span "Submitted" at bounding box center [1418, 122] width 99 height 21
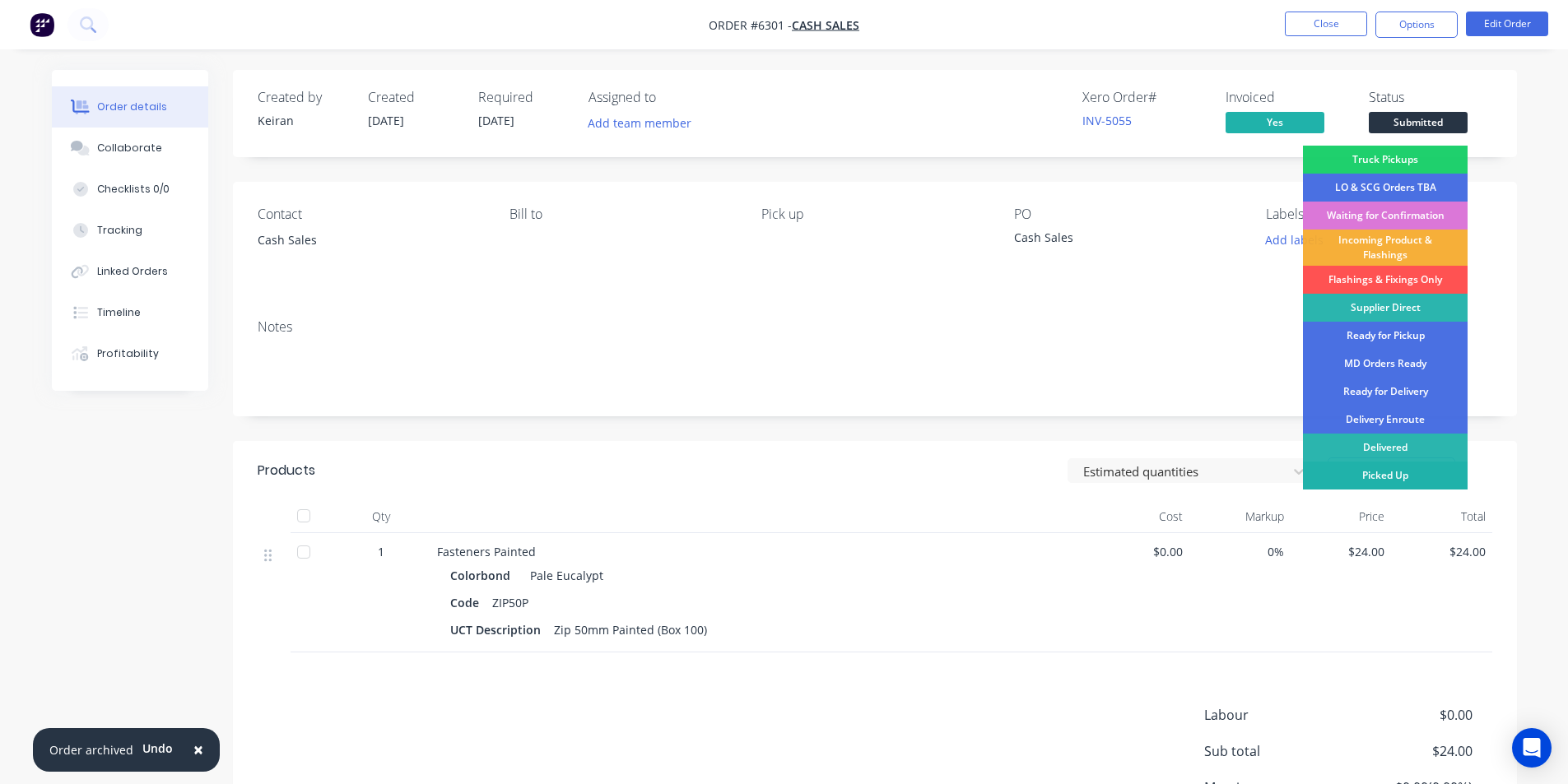
click at [1402, 472] on div "Picked Up" at bounding box center [1385, 475] width 165 height 28
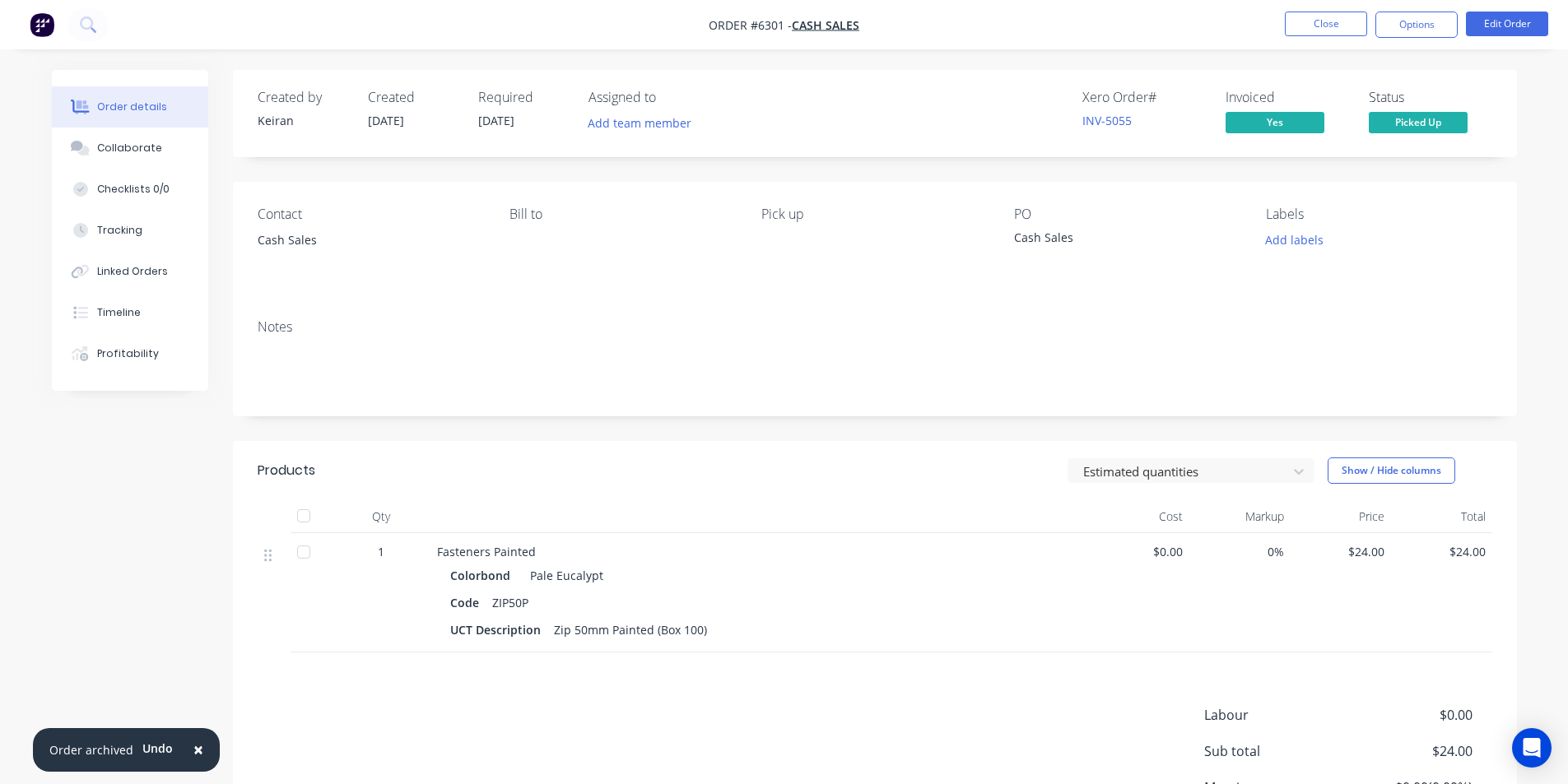
click at [1319, 41] on nav "Order #6301 - Cash Sales Close Options Edit Order" at bounding box center [784, 24] width 1568 height 50
click at [1314, 31] on button "Close" at bounding box center [1325, 24] width 82 height 24
